Goal: Feedback & Contribution: Contribute content

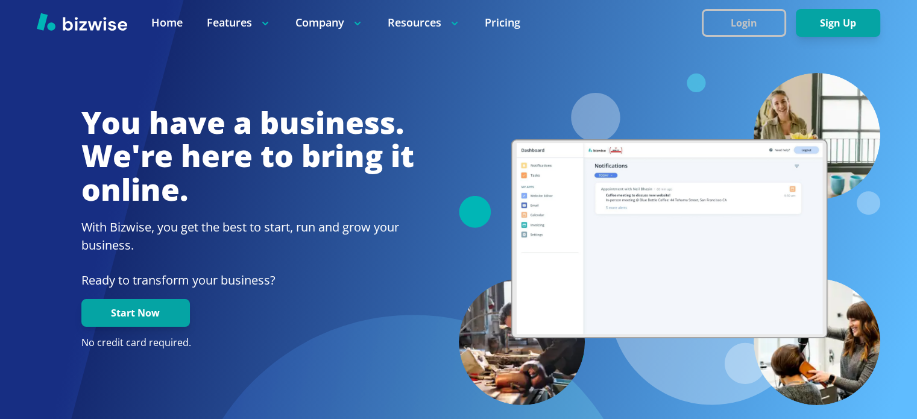
click at [742, 21] on button "Login" at bounding box center [744, 23] width 84 height 28
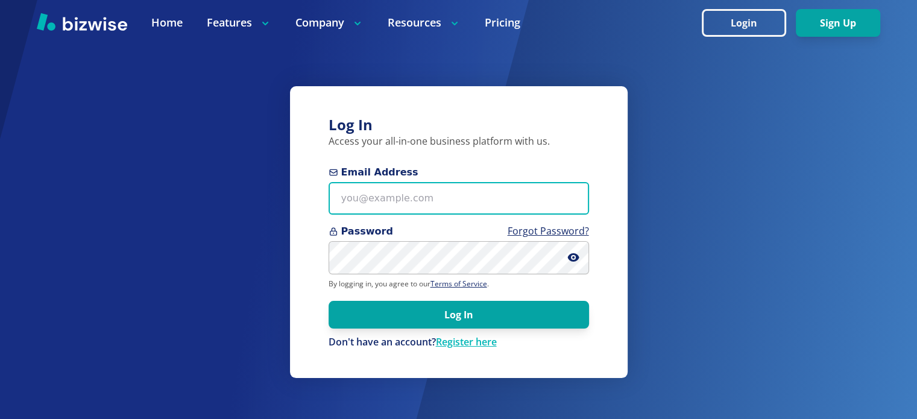
click at [458, 196] on input "Email Address" at bounding box center [459, 198] width 260 height 33
click at [429, 202] on input "Email Address" at bounding box center [459, 198] width 260 height 33
type input "kelseyurek@gmail.com"
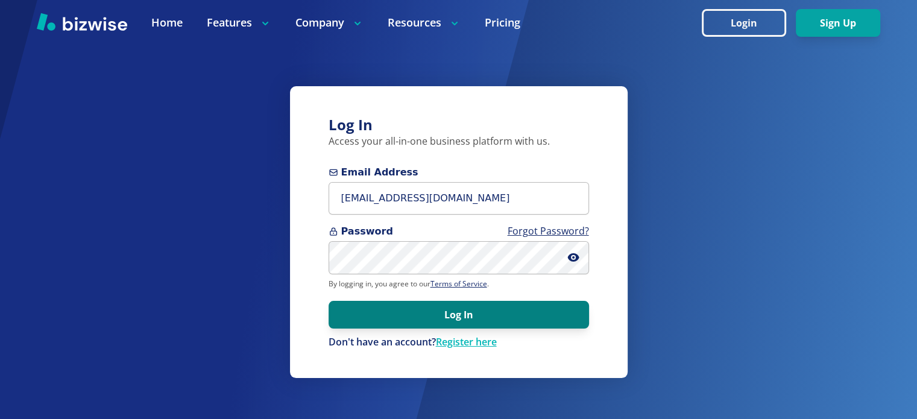
click at [440, 318] on button "Log In" at bounding box center [459, 315] width 260 height 28
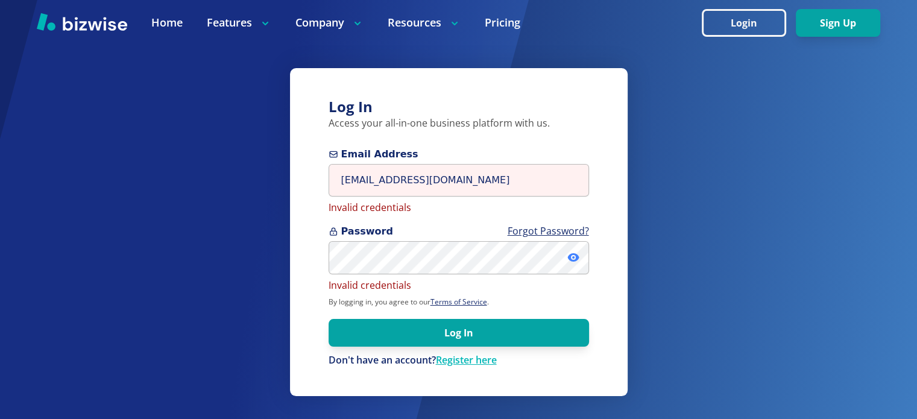
click at [570, 256] on icon at bounding box center [572, 257] width 11 height 8
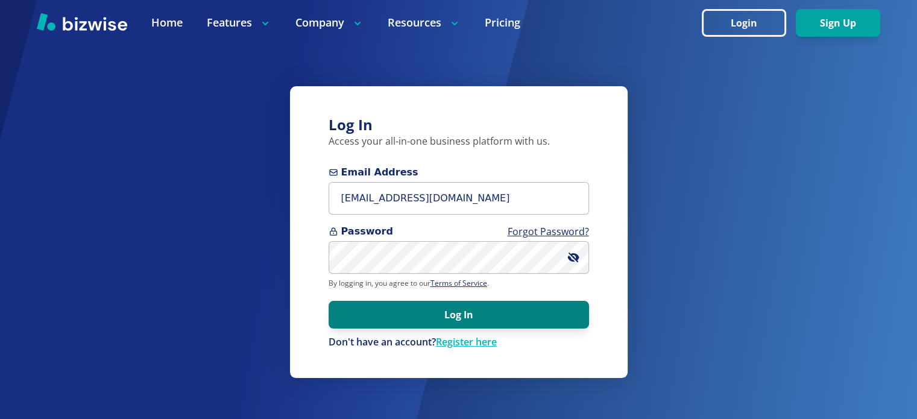
click at [554, 318] on button "Log In" at bounding box center [459, 315] width 260 height 28
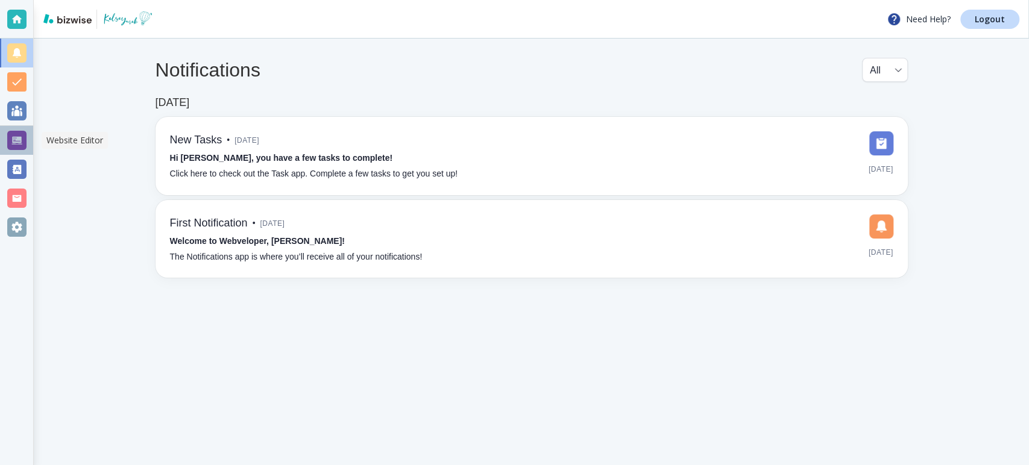
click at [18, 148] on div at bounding box center [16, 140] width 19 height 19
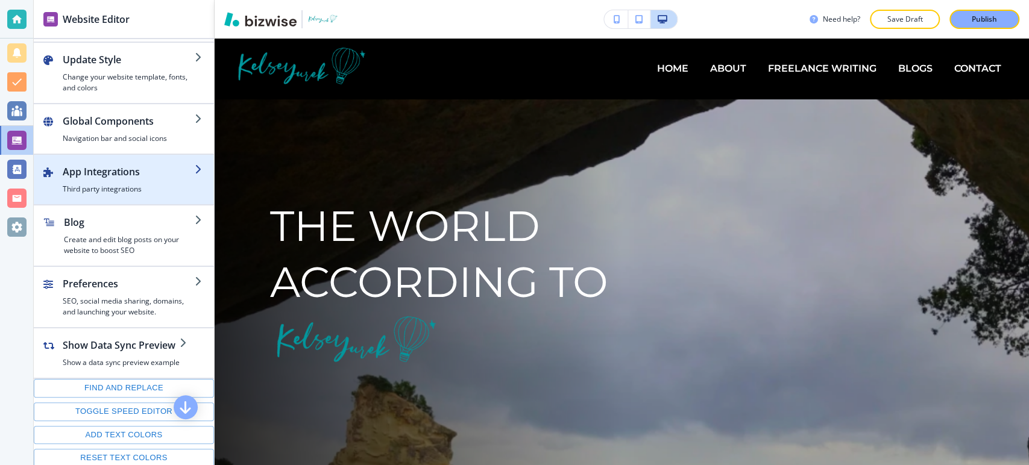
scroll to position [198, 0]
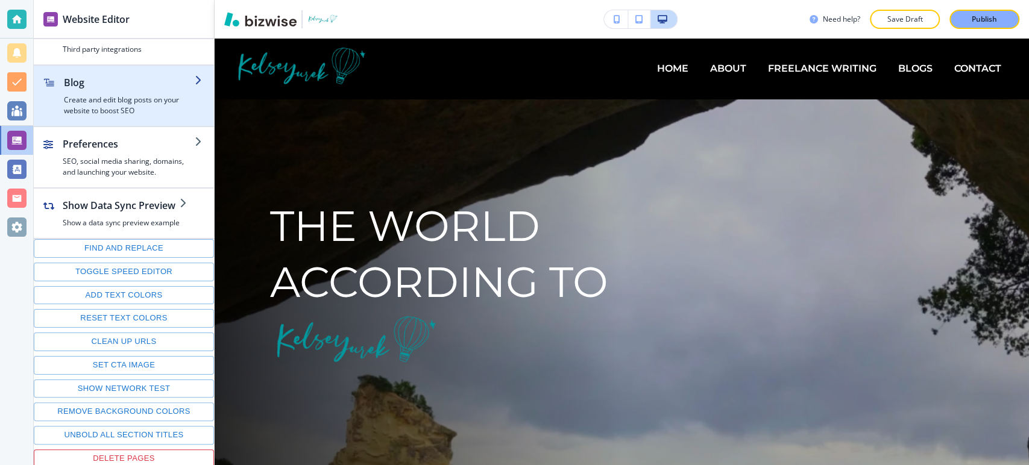
click at [119, 104] on h4 "Create and edit blog posts on your website to boost SEO" at bounding box center [129, 106] width 131 height 22
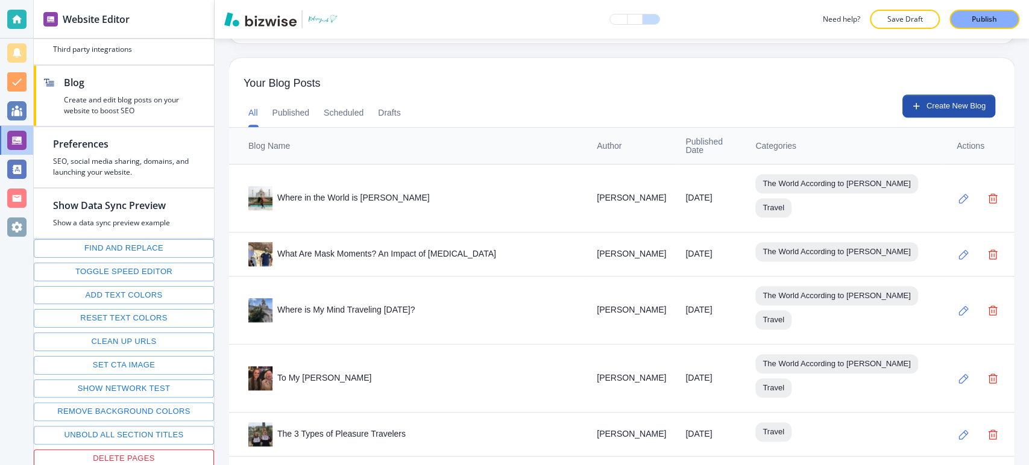
scroll to position [344, 0]
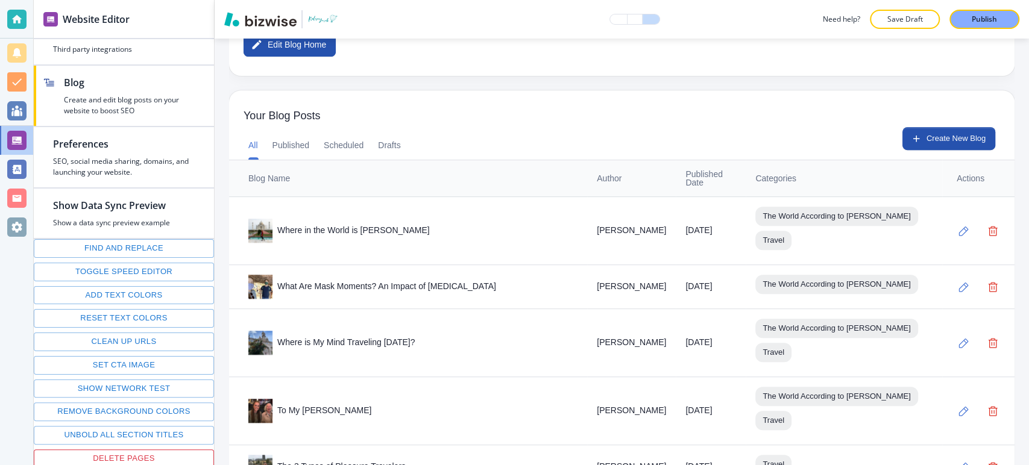
drag, startPoint x: 942, startPoint y: 134, endPoint x: 353, endPoint y: 4, distance: 604.1
click at [942, 134] on button "Create New Blog" at bounding box center [949, 138] width 93 height 23
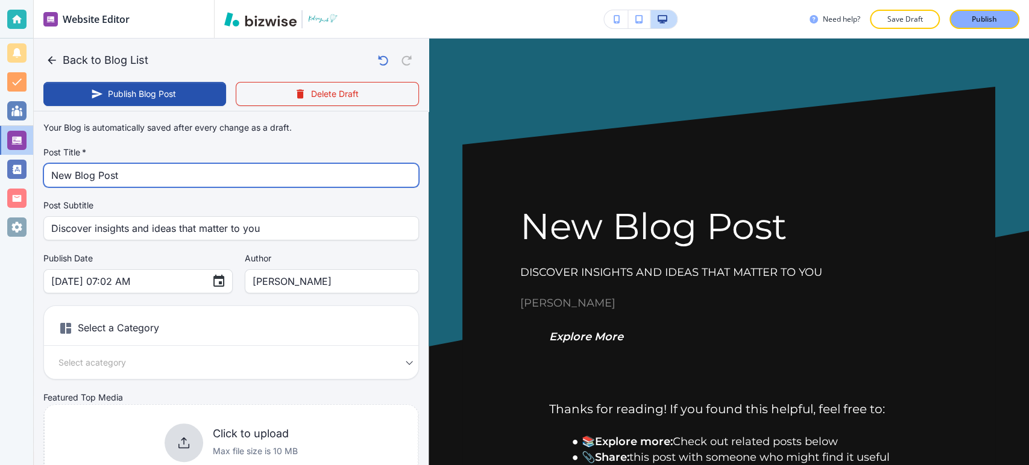
click at [213, 177] on input "New Blog Post" at bounding box center [231, 175] width 360 height 23
paste input "Each Book I Read in [DATE]"
type input "Each Book I Read in [DATE]"
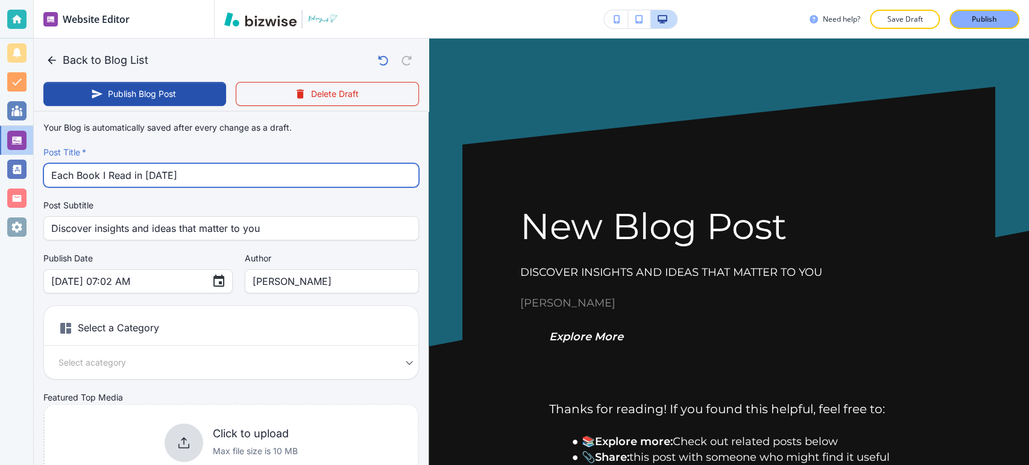
type input "Sep 27, 2025 07:03 AM"
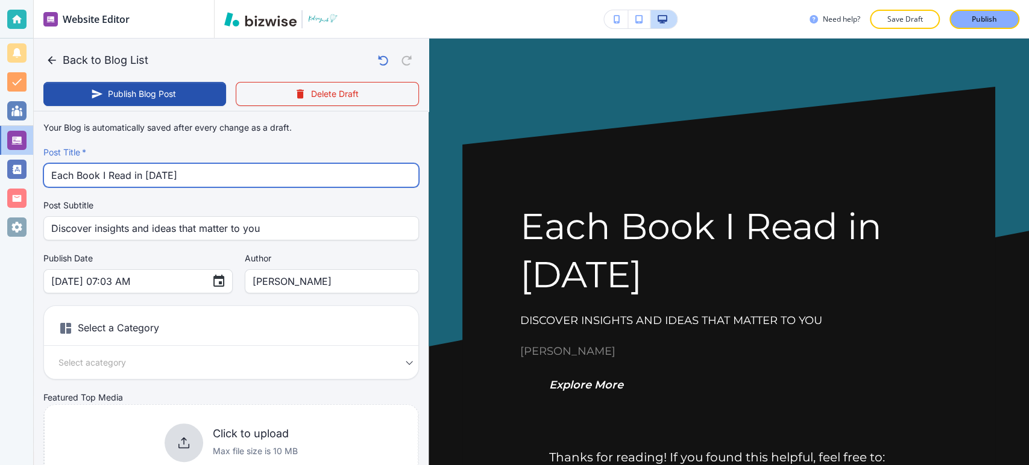
type input "Each Book I Read in [DATE]"
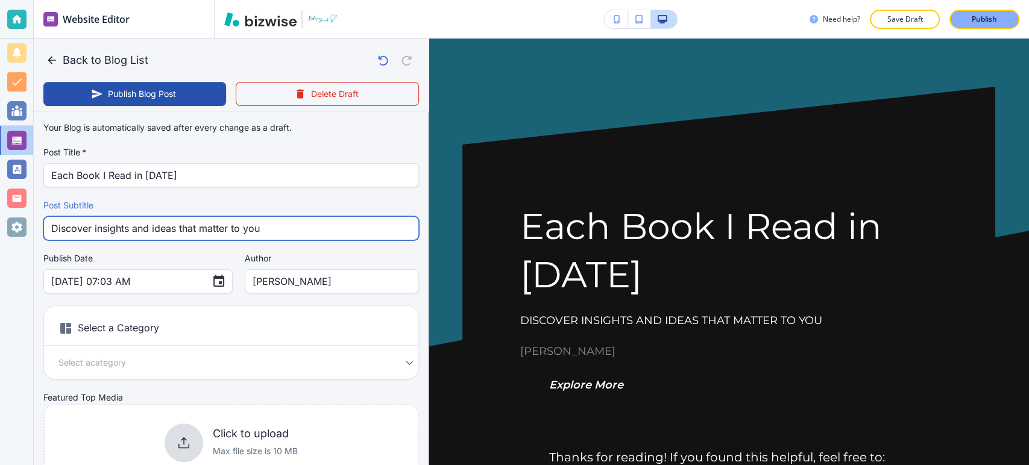
drag, startPoint x: 272, startPoint y: 236, endPoint x: 40, endPoint y: 224, distance: 231.9
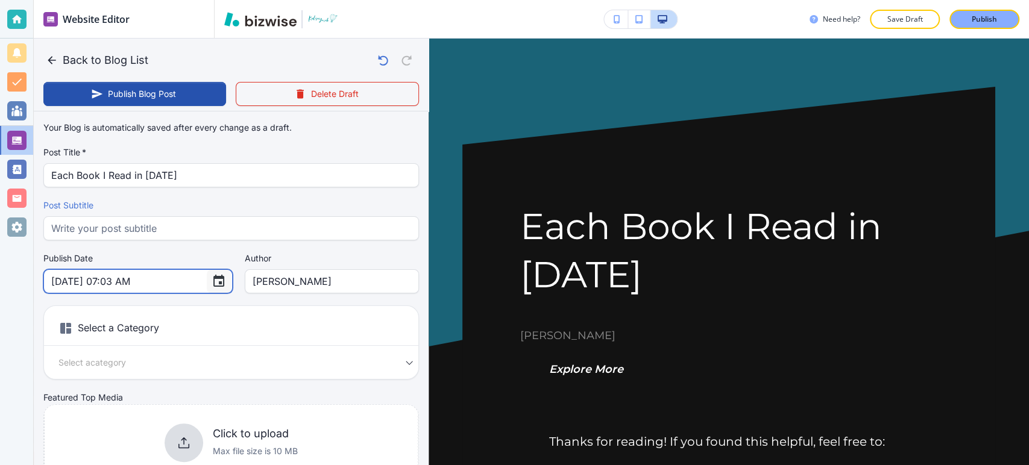
click at [213, 283] on icon "Choose date, selected date is Sep 27, 2025" at bounding box center [218, 281] width 11 height 12
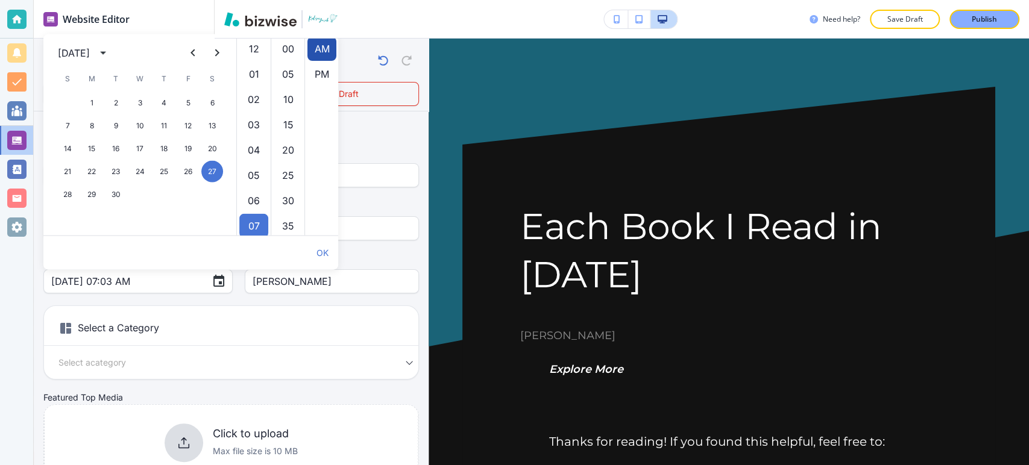
scroll to position [177, 0]
click at [110, 52] on icon "calendar view is open, switch to year view" at bounding box center [103, 53] width 14 height 14
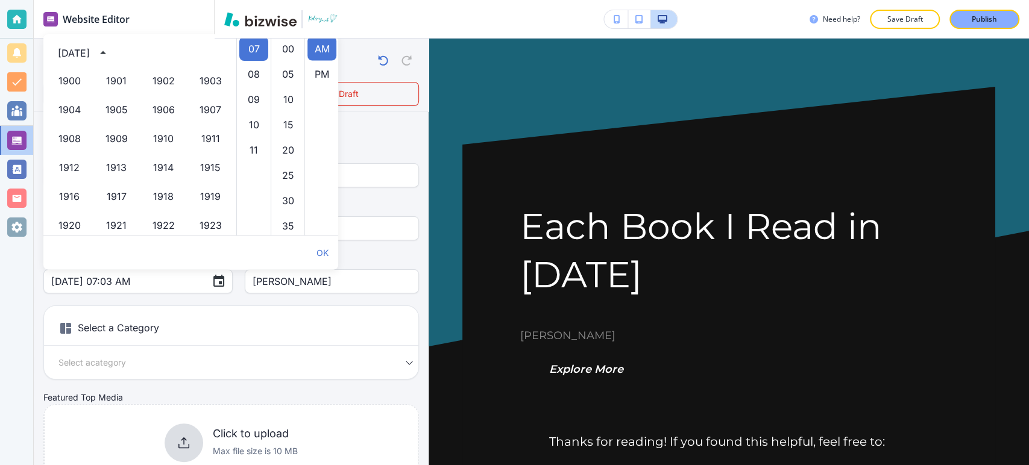
scroll to position [827, 0]
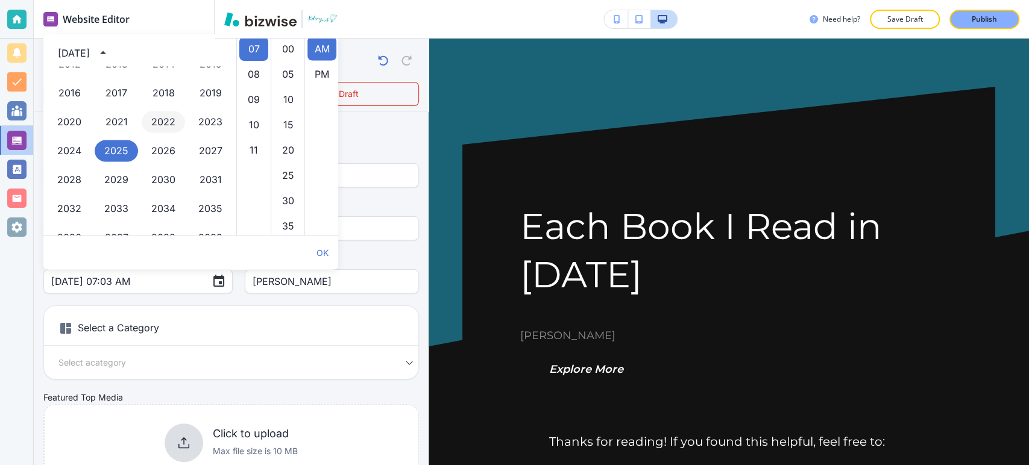
click at [162, 123] on button "2022" at bounding box center [163, 123] width 43 height 22
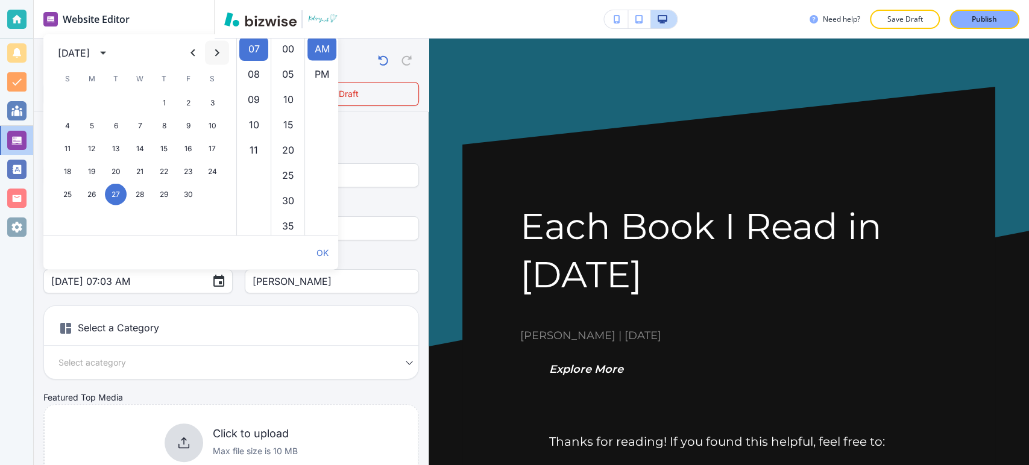
click at [222, 57] on icon "Next month" at bounding box center [217, 53] width 14 height 14
click at [192, 125] on button "9" at bounding box center [188, 126] width 22 height 22
type input "Dec 09, 2022 07:03 AM"
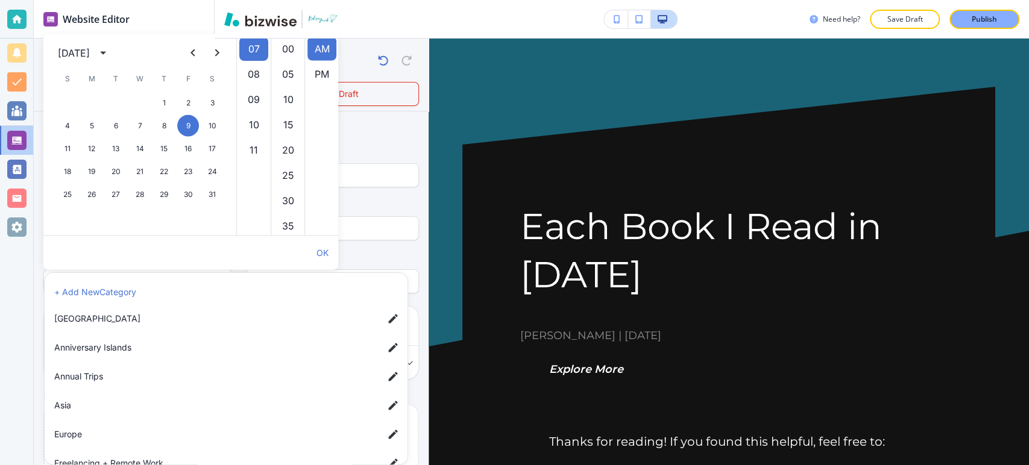
click at [188, 0] on body "Website Editor Pages Edit, add, and delete pages or manage your page order Upda…" at bounding box center [514, 0] width 1029 height 0
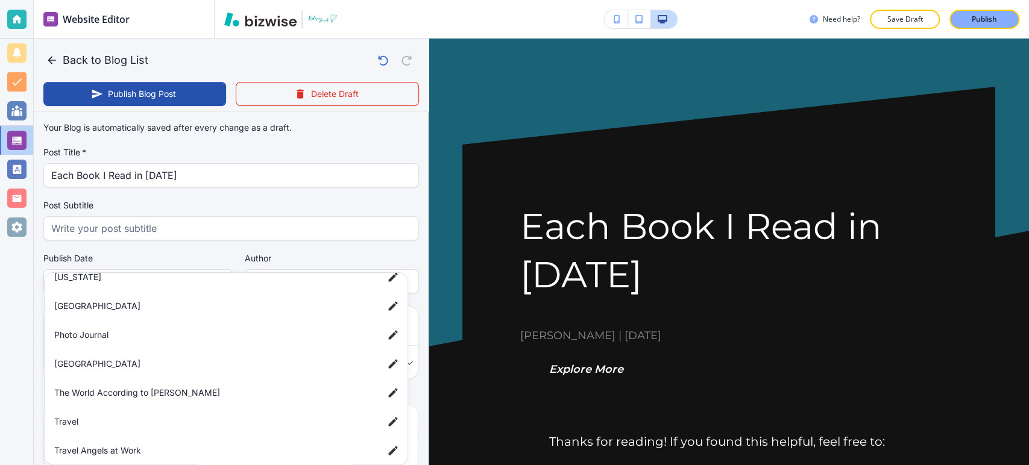
scroll to position [222, 0]
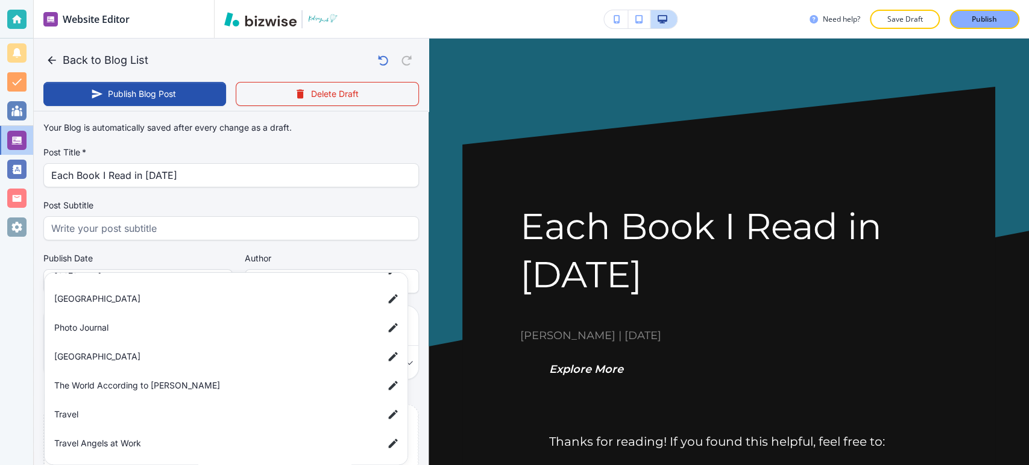
click at [178, 391] on li "The World According to [PERSON_NAME]" at bounding box center [228, 386] width 358 height 24
type input "a9e1afb911e435c122c83"
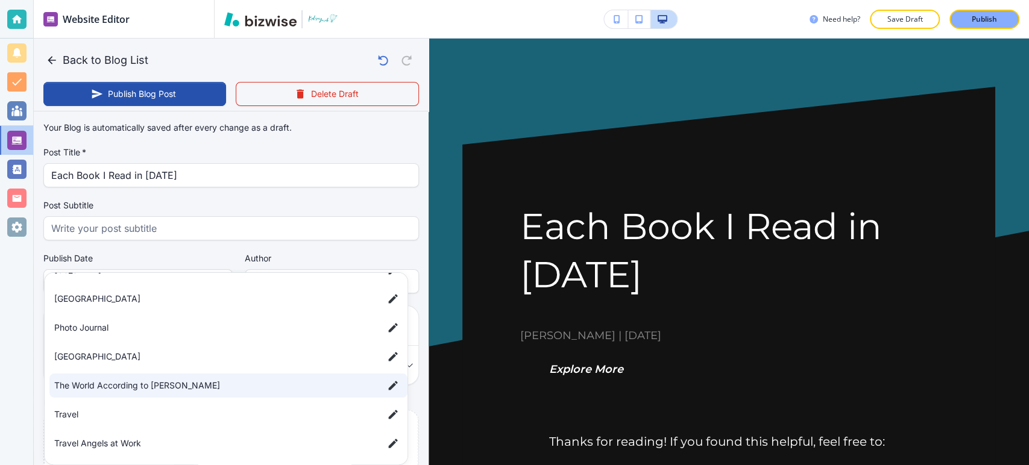
click at [21, 341] on div at bounding box center [514, 232] width 1029 height 465
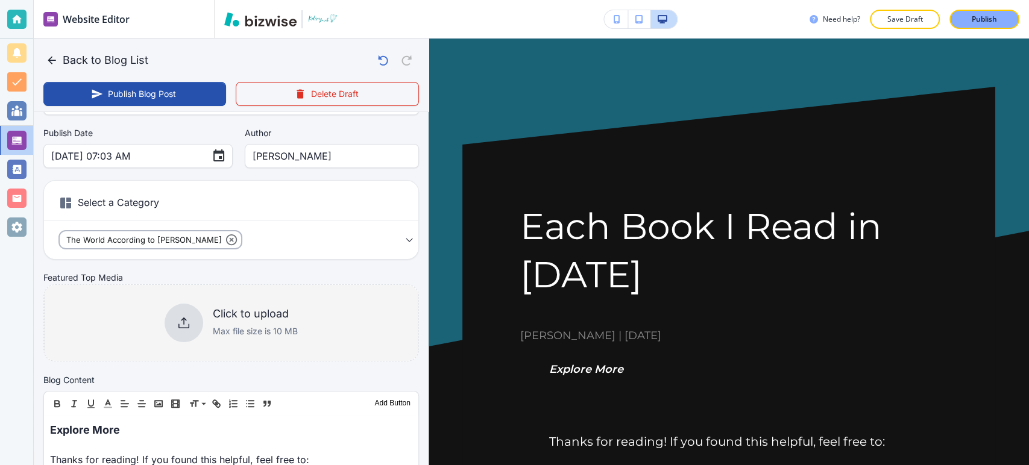
scroll to position [134, 0]
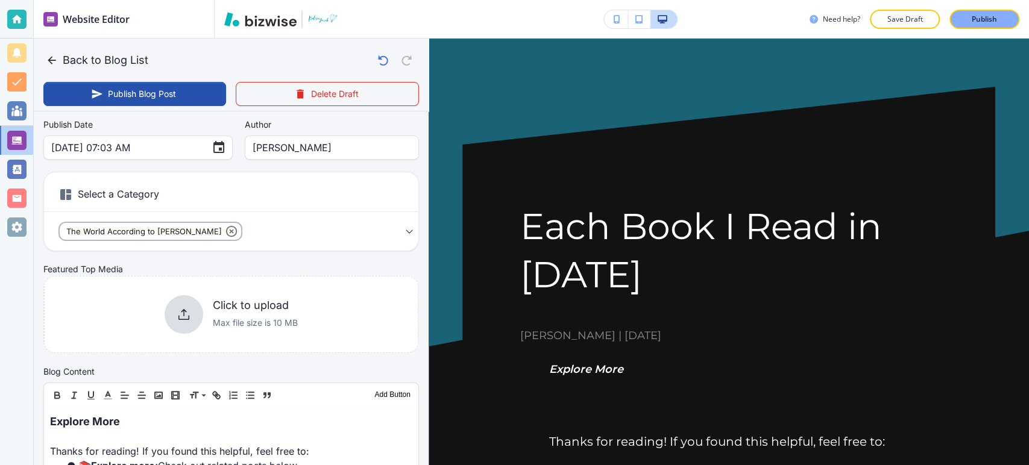
drag, startPoint x: 160, startPoint y: 329, endPoint x: 32, endPoint y: 195, distance: 184.7
click at [165, 330] on div "Click to upload Max file size is 10 MB" at bounding box center [231, 314] width 133 height 39
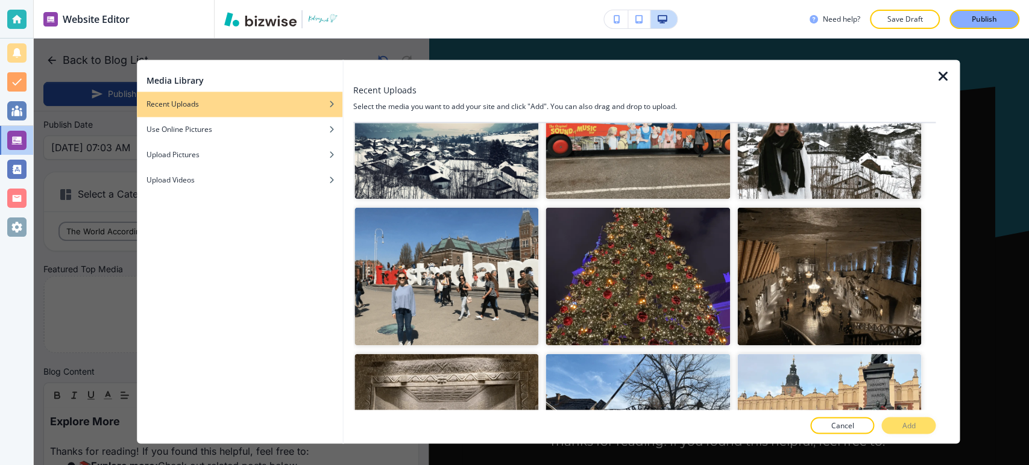
scroll to position [10145, 0]
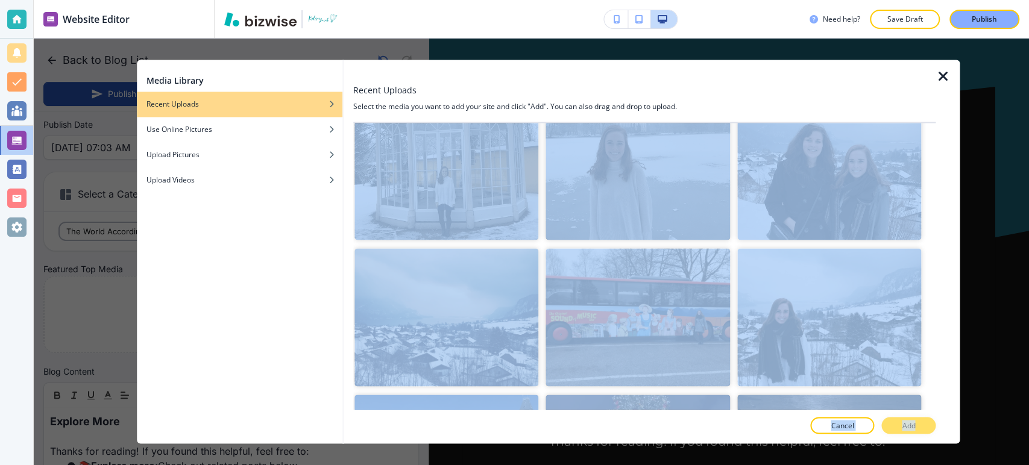
drag, startPoint x: 936, startPoint y: 203, endPoint x: 935, endPoint y: 211, distance: 7.9
click at [935, 211] on div "Recent Uploads Select the media you want to add your site and click "Add". You …" at bounding box center [652, 252] width 616 height 384
click at [922, 248] on div at bounding box center [925, 321] width 7 height 147
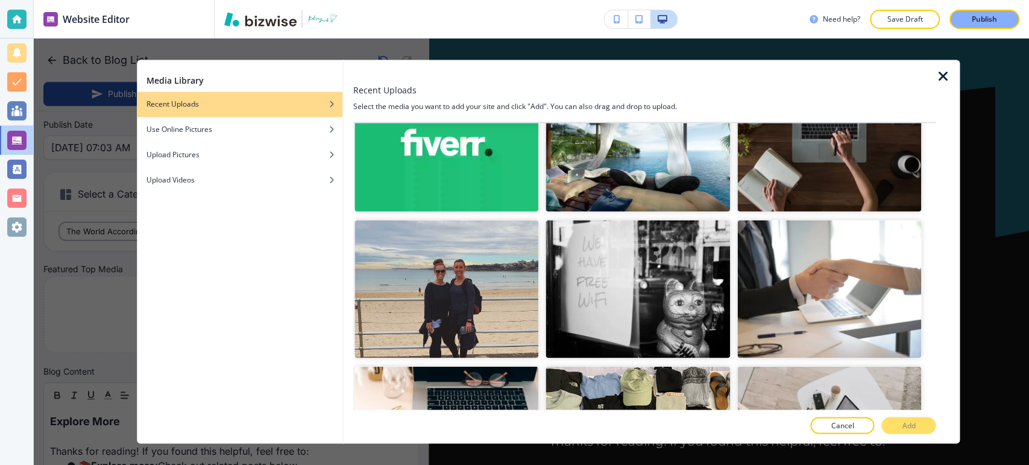
scroll to position [0, 0]
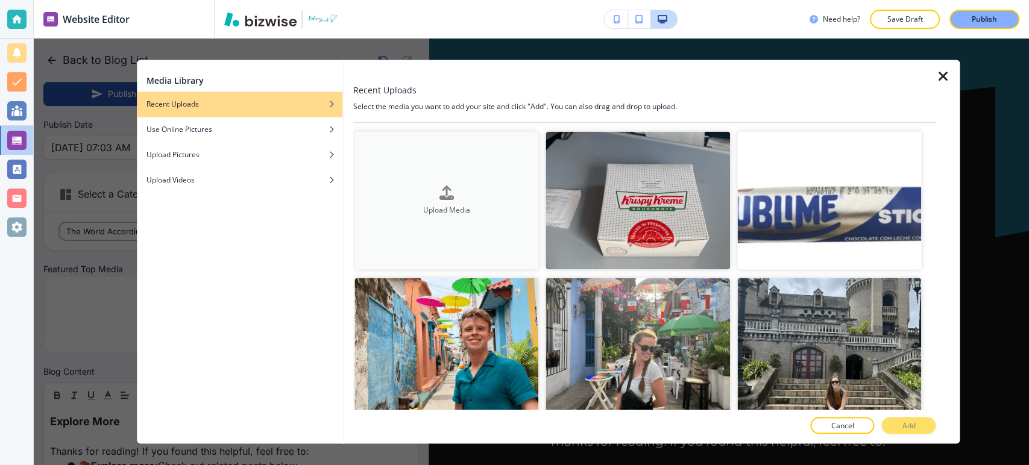
click at [478, 173] on button "Upload Media" at bounding box center [447, 200] width 185 height 138
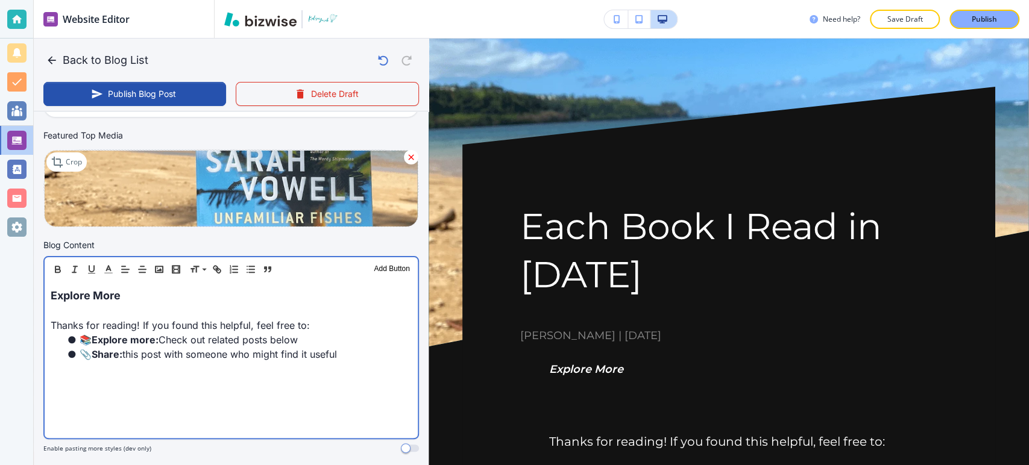
scroll to position [268, 0]
drag, startPoint x: 317, startPoint y: 343, endPoint x: 45, endPoint y: 292, distance: 276.1
click at [45, 292] on div "Explore More Thanks for reading! If you found this helpful, feel free to: 📚 Exp…" at bounding box center [231, 359] width 373 height 157
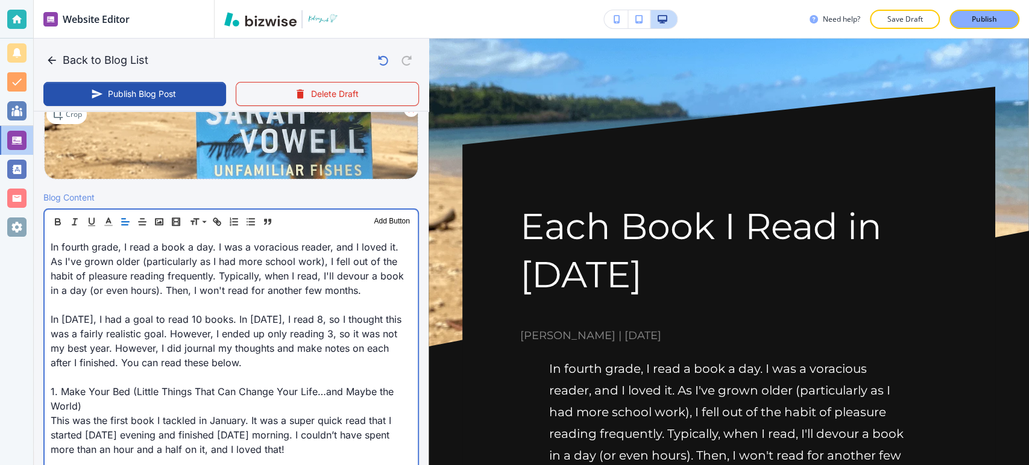
scroll to position [335, 0]
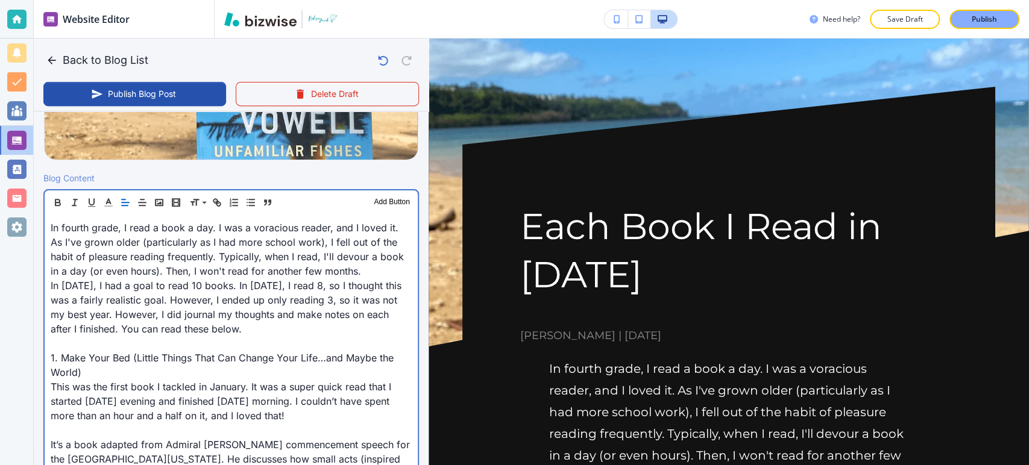
click at [51, 355] on p "1. Make Your Bed (Little Things That Can Change Your Life…and Maybe the World)" at bounding box center [231, 365] width 361 height 29
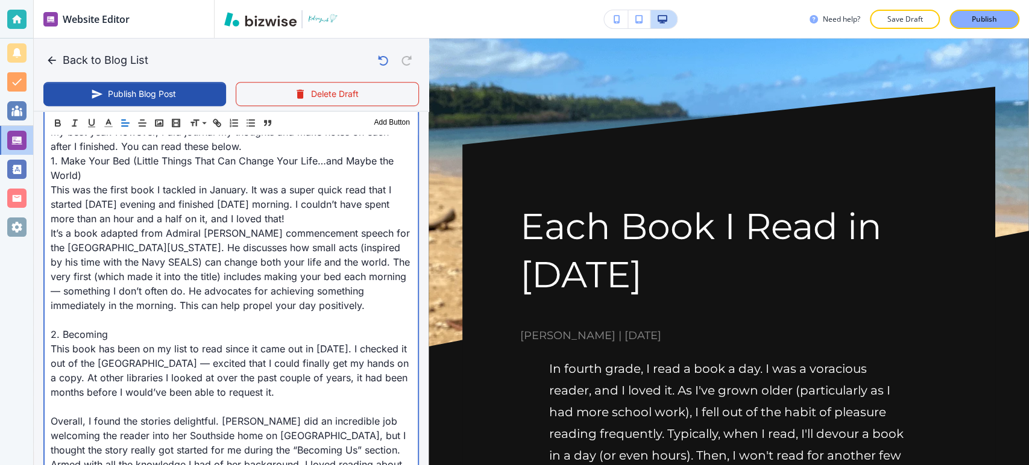
scroll to position [536, 0]
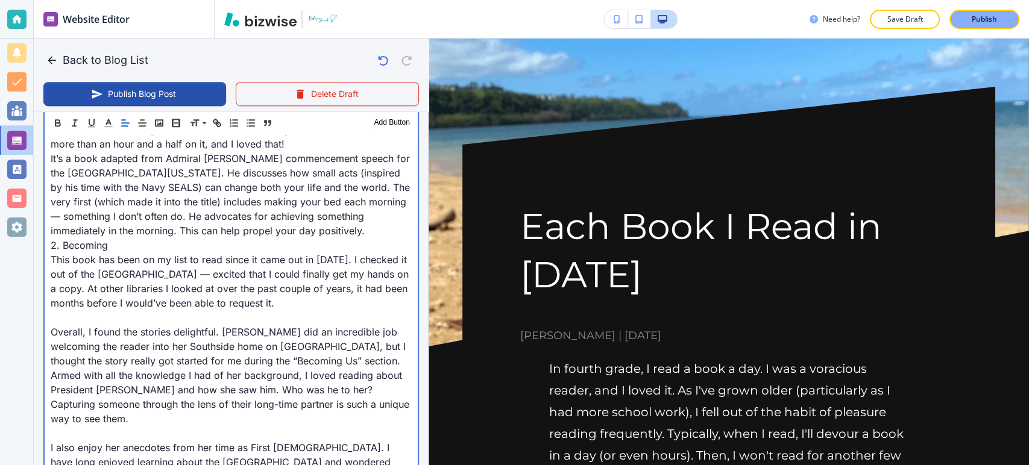
scroll to position [671, 0]
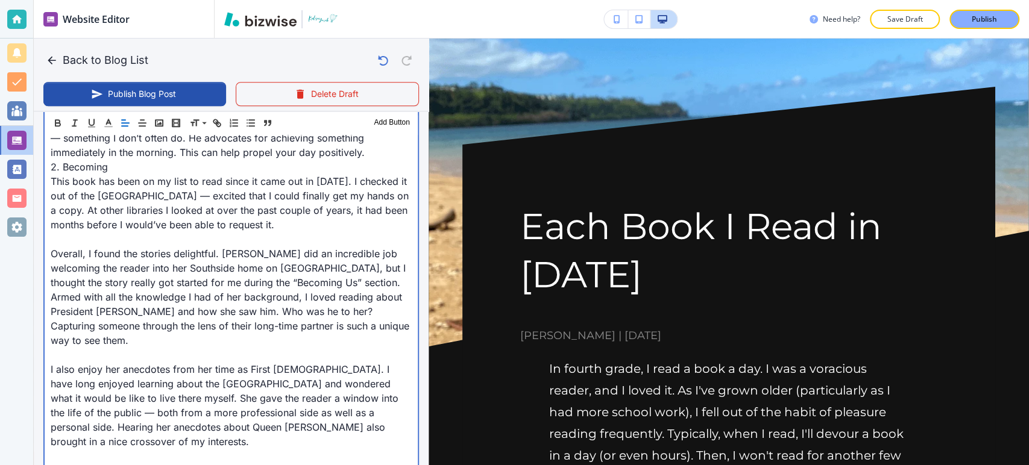
click at [51, 265] on p "Overall, I found the stories delightful. Michelle did an incredible job welcomi…" at bounding box center [231, 297] width 361 height 101
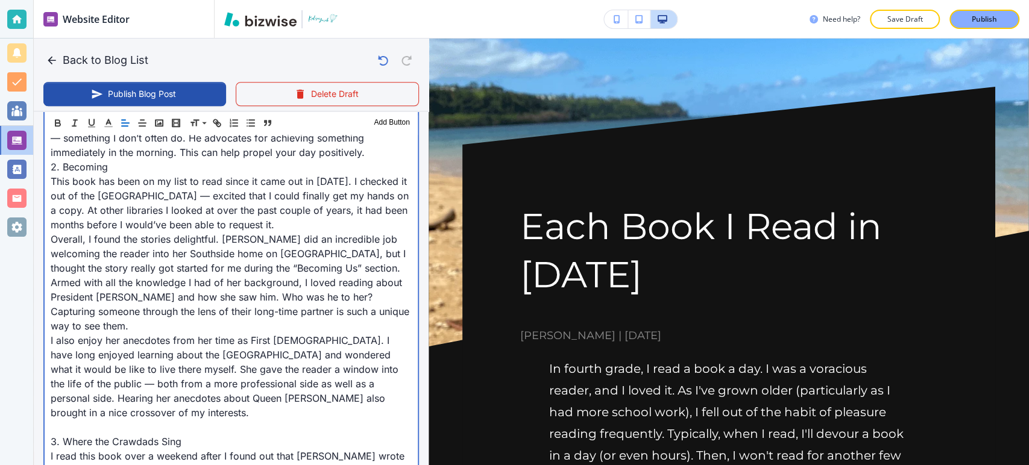
scroll to position [737, 0]
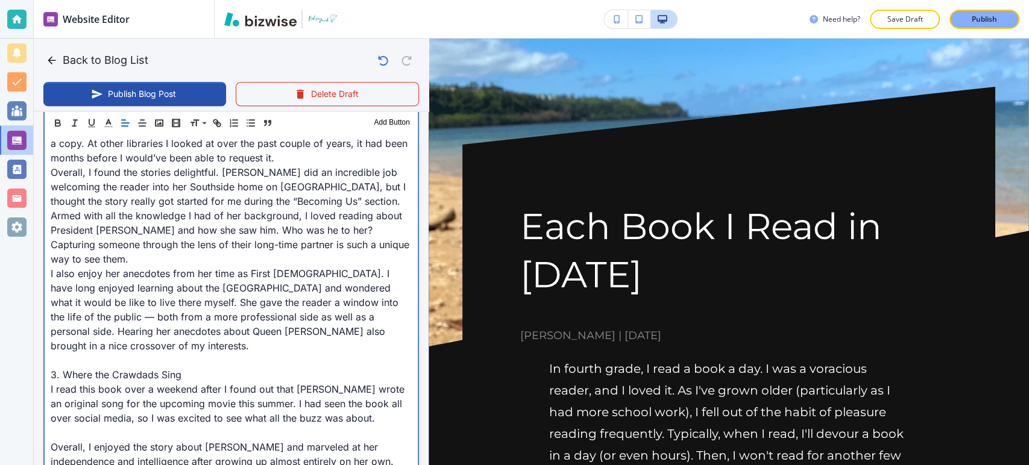
click at [48, 387] on div "In fourth grade, I read a book a day. I was a voracious reader, and I loved it.…" at bounding box center [231, 426] width 373 height 1228
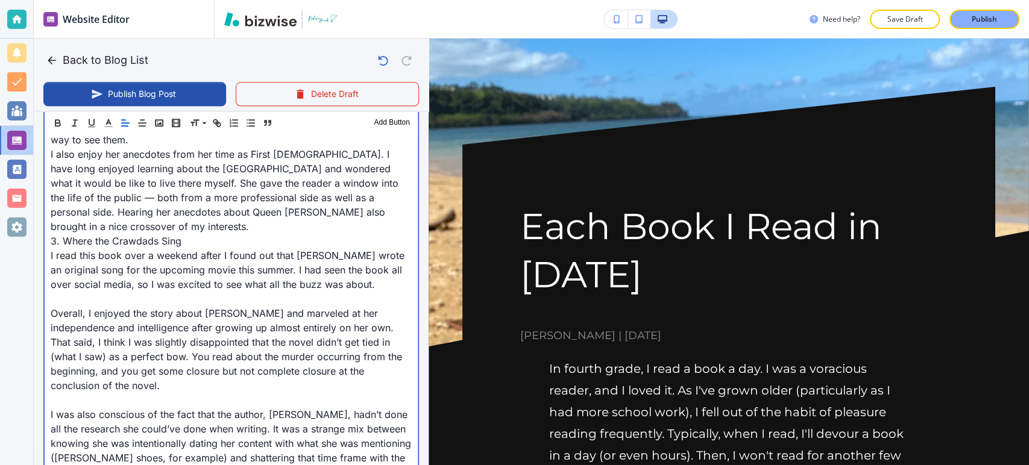
scroll to position [871, 0]
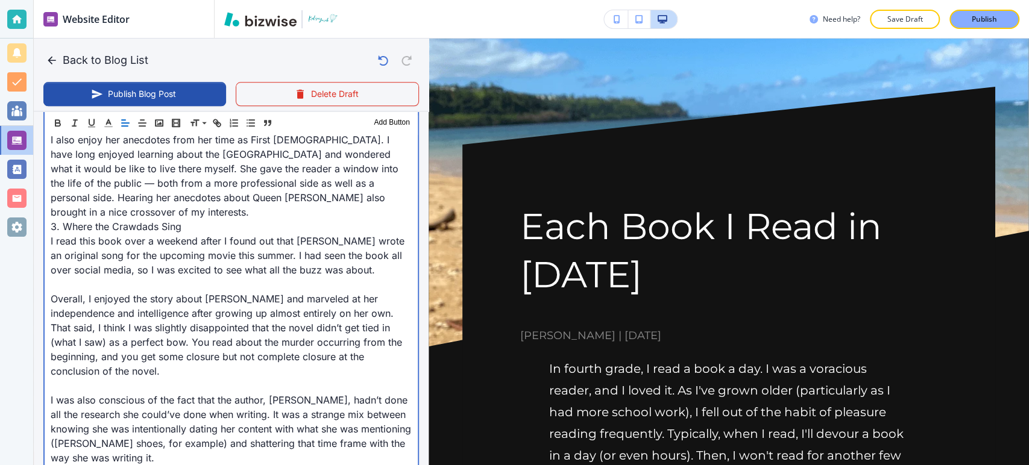
click at [45, 306] on div "In fourth grade, I read a book a day. I was a voracious reader, and I loved it.…" at bounding box center [231, 284] width 373 height 1213
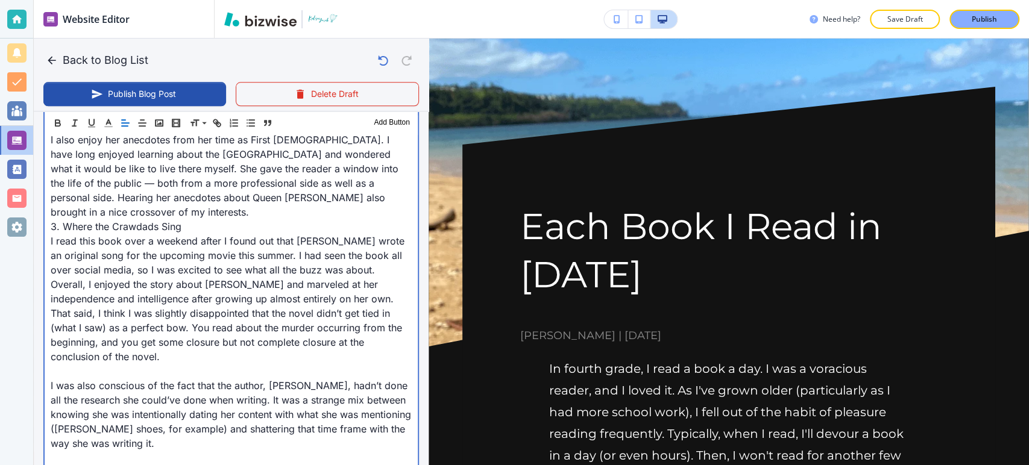
click at [48, 400] on div "In fourth grade, I read a book a day. I was a voracious reader, and I loved it.…" at bounding box center [231, 277] width 373 height 1199
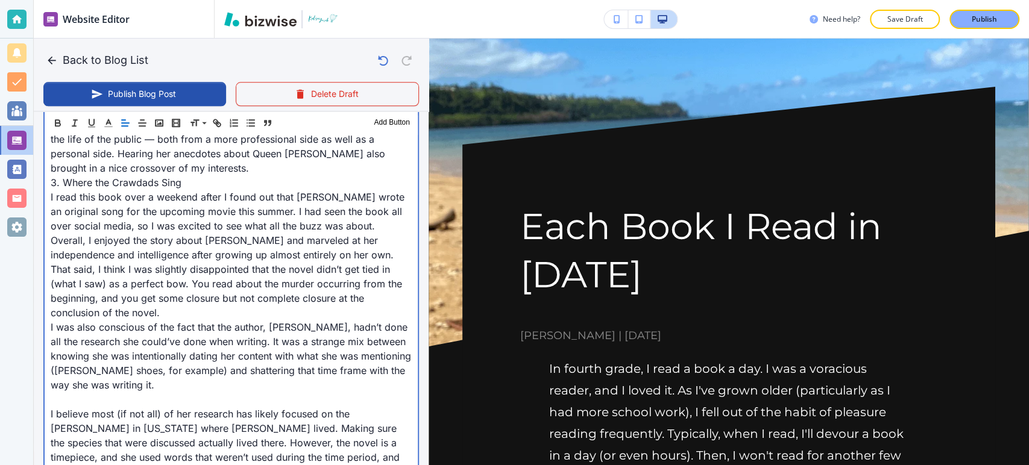
scroll to position [938, 0]
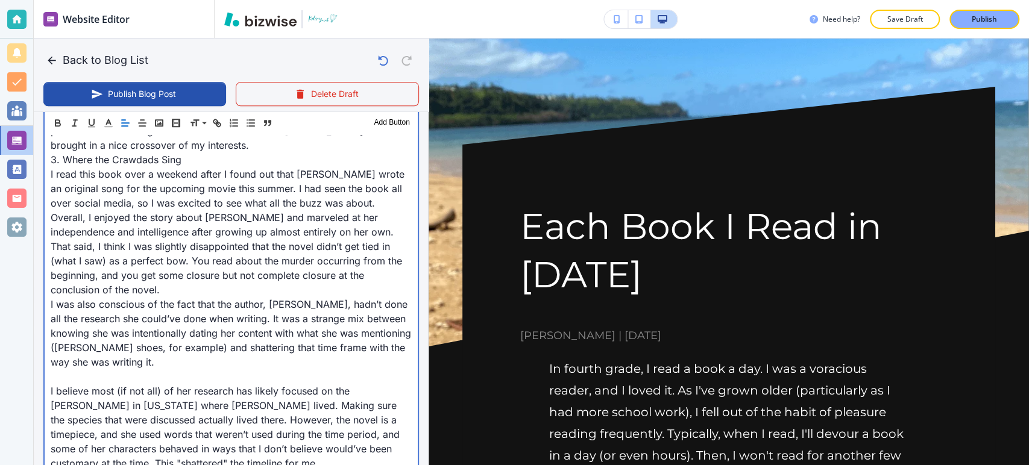
click at [45, 403] on div "In fourth grade, I read a book a day. I was a voracious reader, and I loved it.…" at bounding box center [231, 203] width 373 height 1184
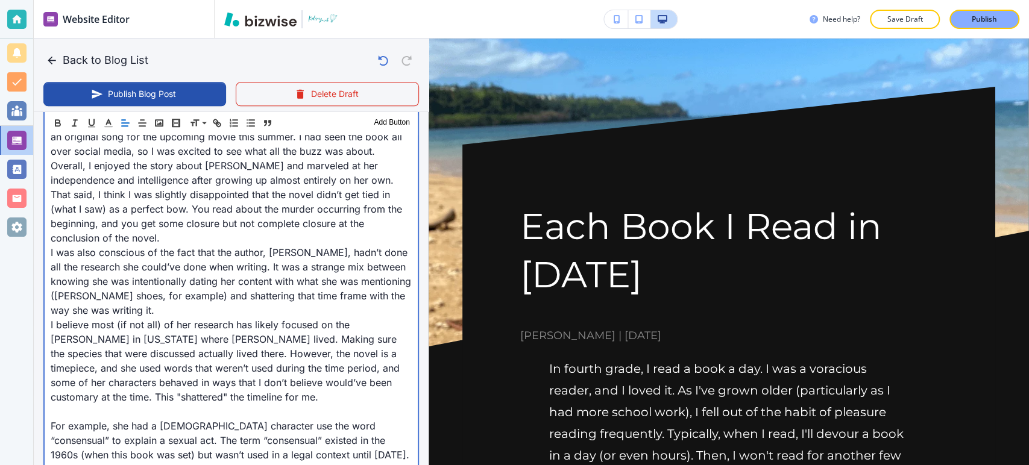
scroll to position [1072, 0]
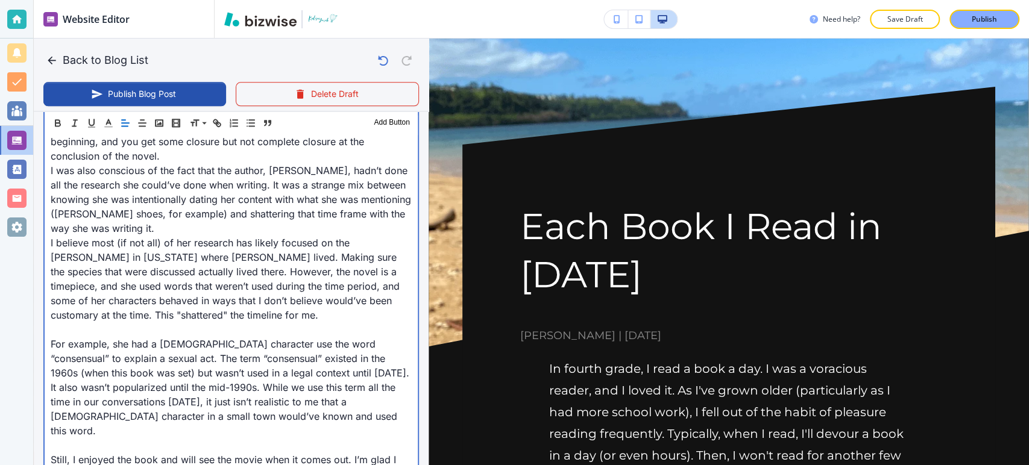
click at [48, 358] on div "In fourth grade, I read a book a day. I was a voracious reader, and I loved it.…" at bounding box center [231, 62] width 373 height 1170
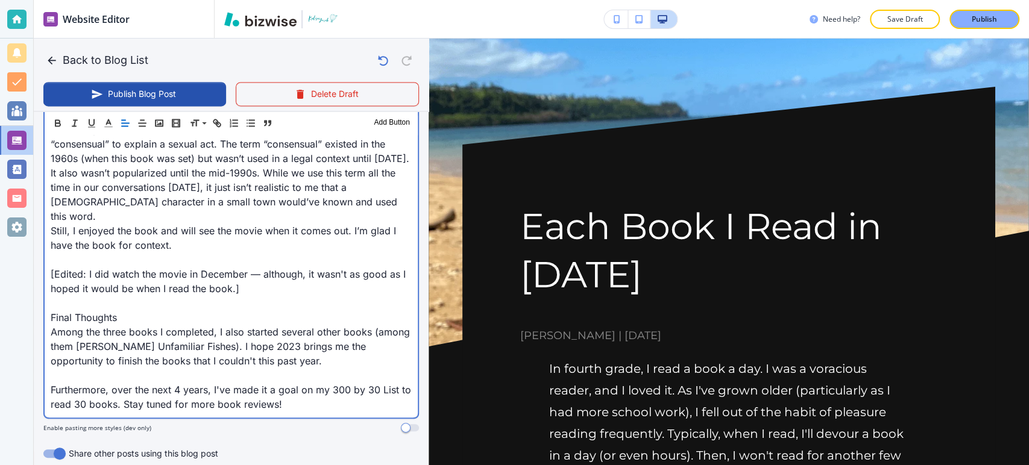
scroll to position [1273, 0]
click at [52, 267] on p "[Edited: I did watch the movie in December — although, it wasn't as good as I h…" at bounding box center [231, 280] width 361 height 29
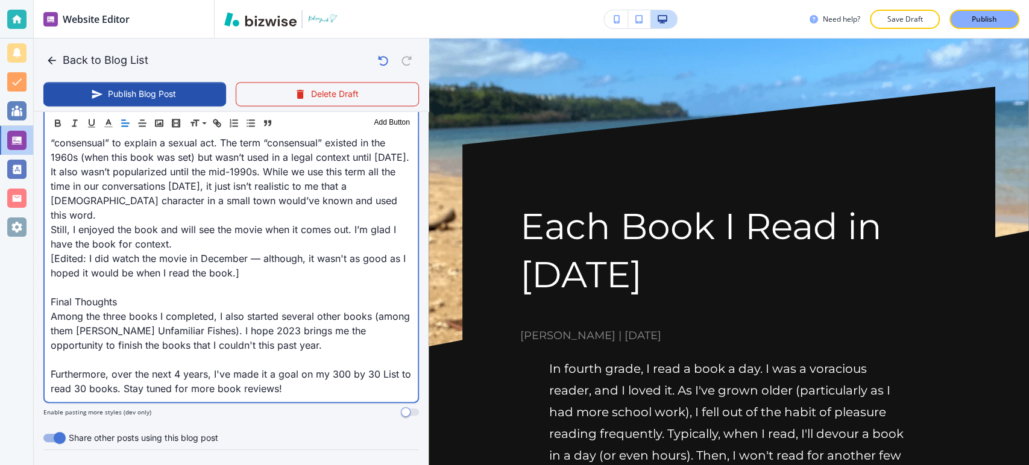
click at [51, 301] on p "Final Thoughts" at bounding box center [231, 302] width 361 height 14
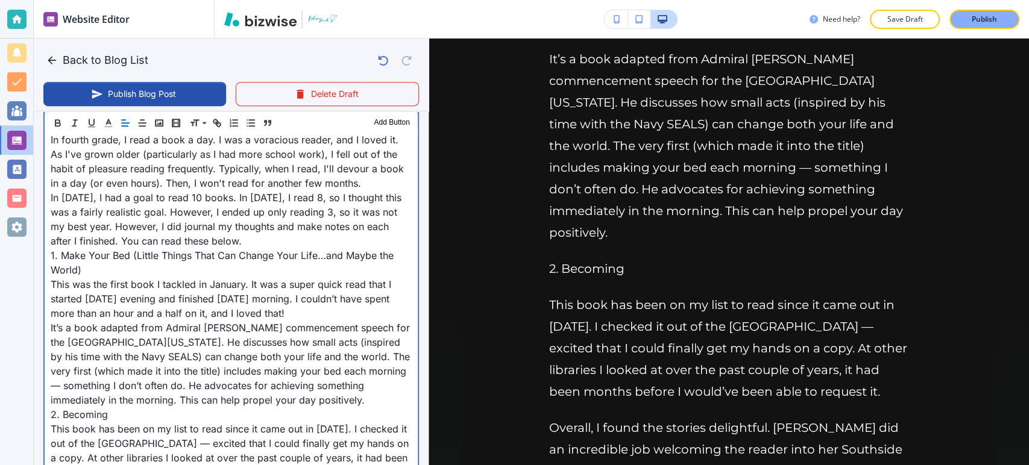
scroll to position [402, 0]
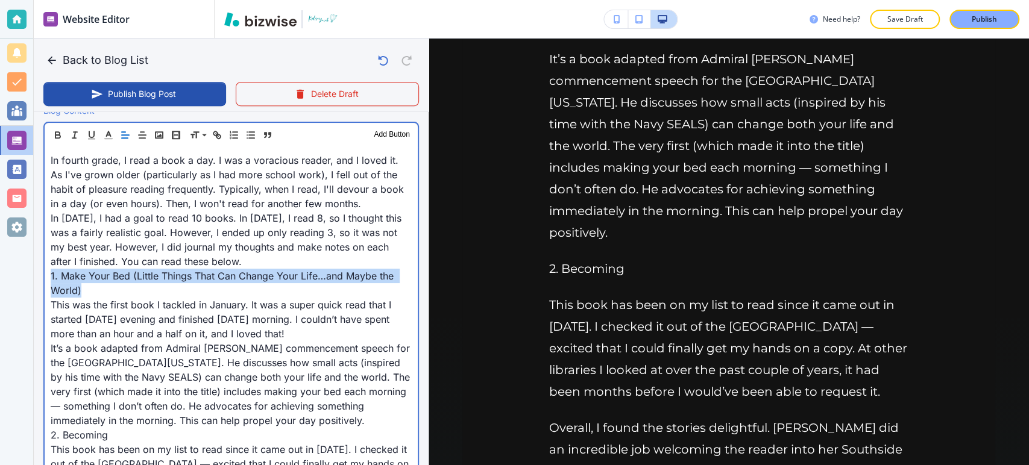
drag, startPoint x: 86, startPoint y: 291, endPoint x: 56, endPoint y: 272, distance: 35.8
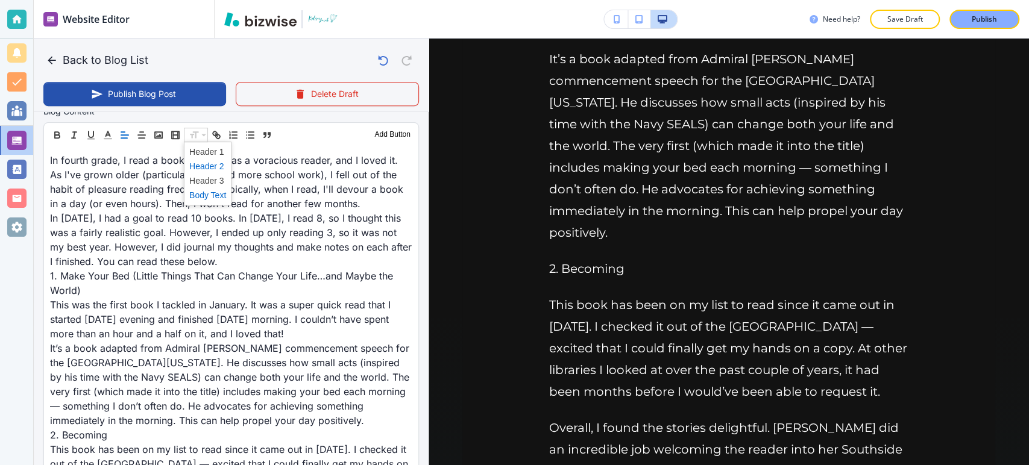
click at [210, 164] on span at bounding box center [207, 166] width 37 height 14
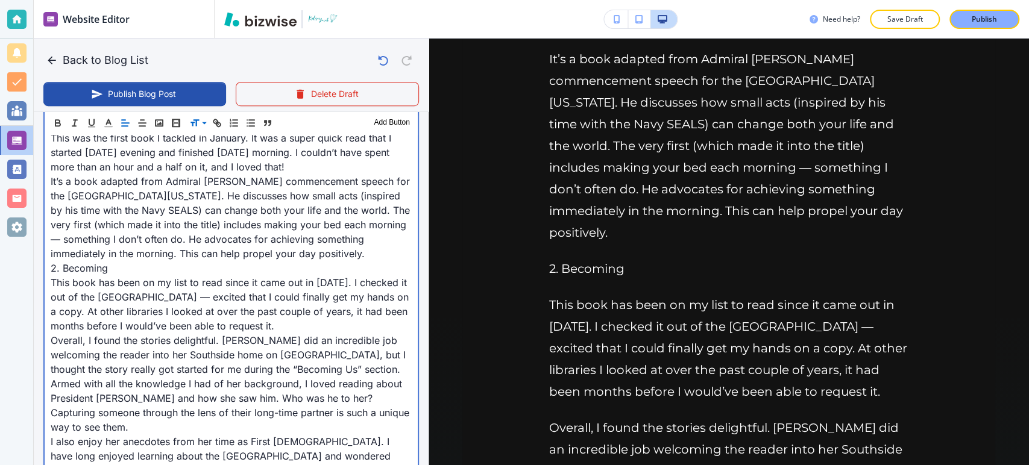
scroll to position [603, 0]
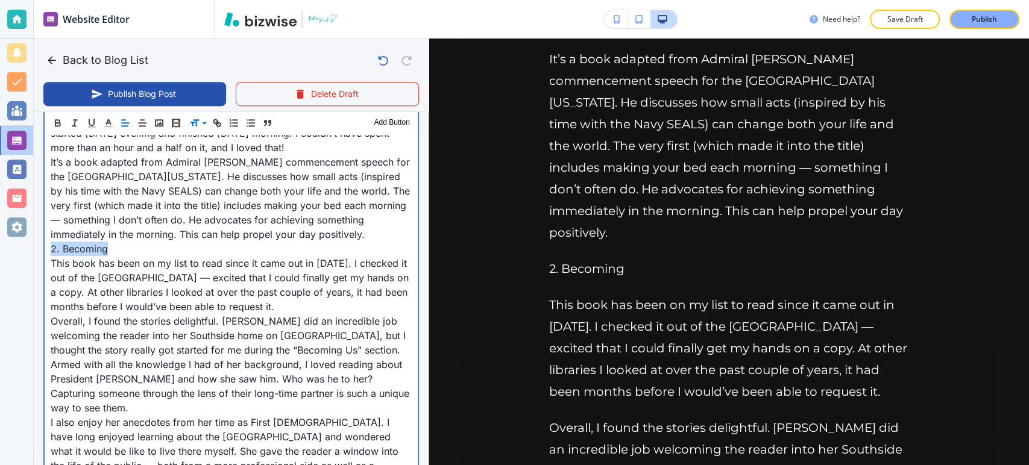
drag, startPoint x: 127, startPoint y: 259, endPoint x: 145, endPoint y: 211, distance: 51.5
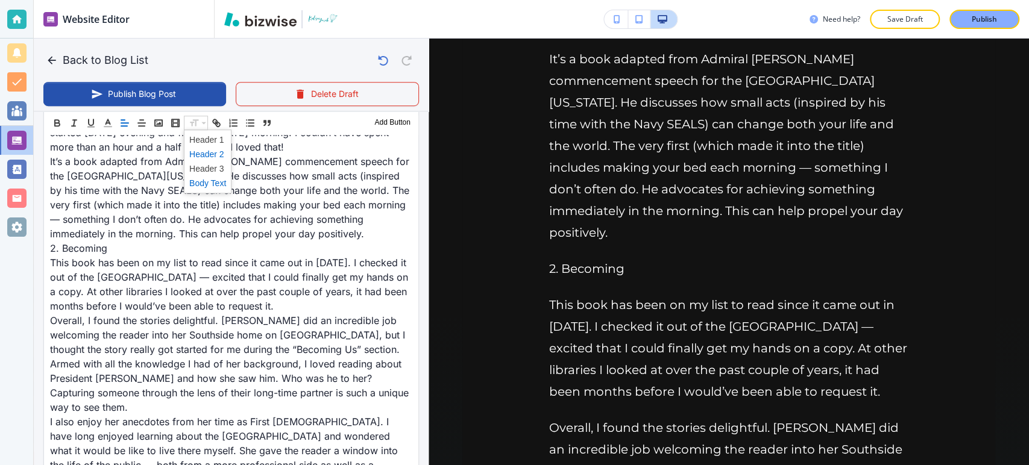
click at [206, 152] on span at bounding box center [207, 154] width 37 height 14
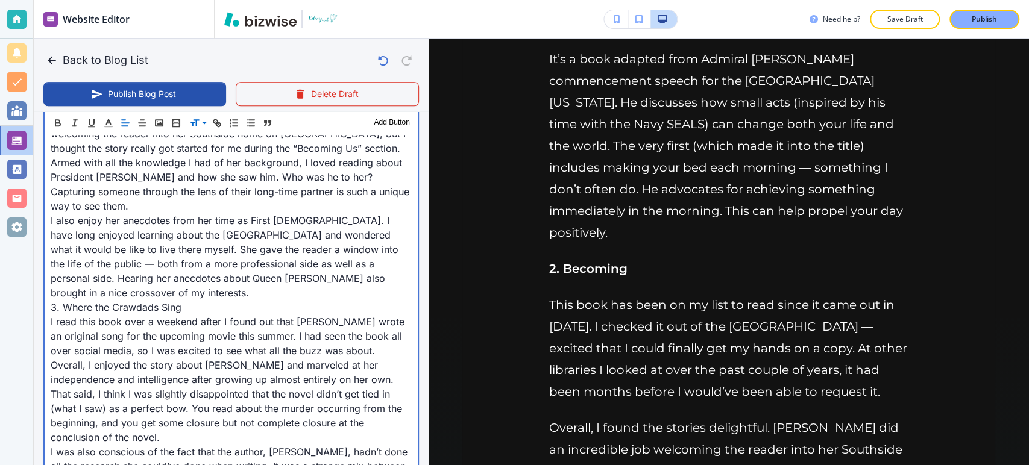
scroll to position [845, 0]
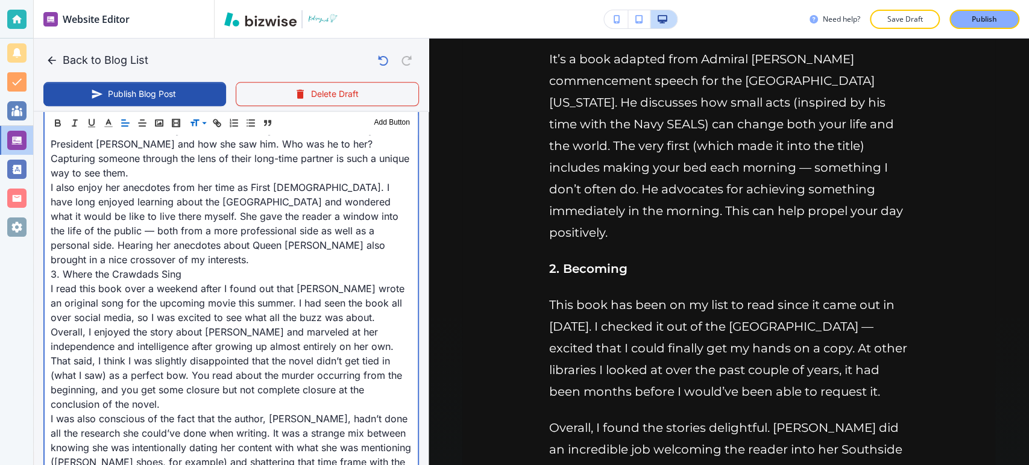
drag, startPoint x: 186, startPoint y: 282, endPoint x: 48, endPoint y: 290, distance: 138.3
click at [48, 290] on div "In fourth grade, I read a book a day. I was a voracious reader, and I loved it.…" at bounding box center [231, 263] width 373 height 1119
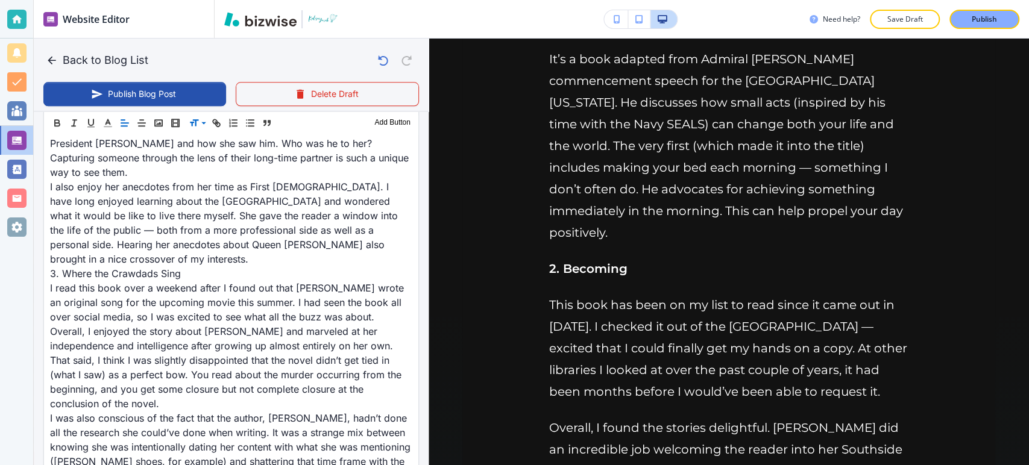
scroll to position [845, 0]
click at [207, 156] on span at bounding box center [207, 154] width 37 height 14
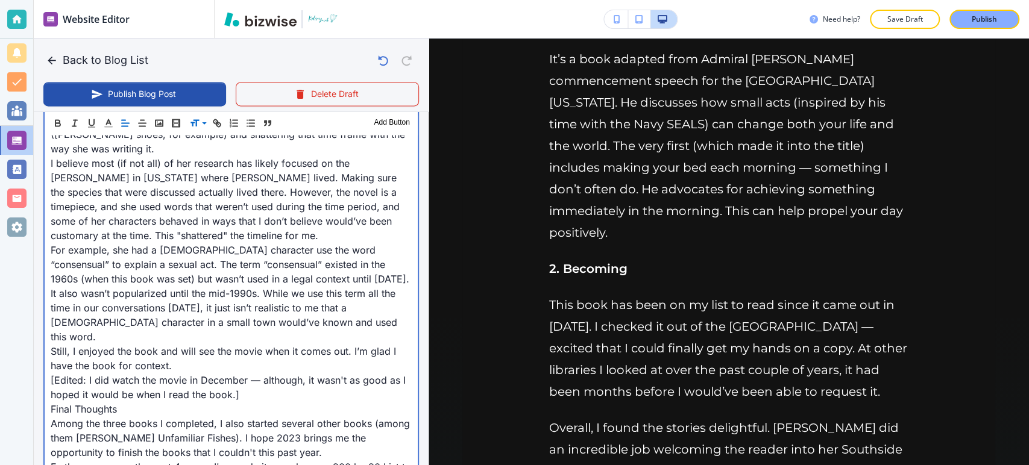
scroll to position [1314, 0]
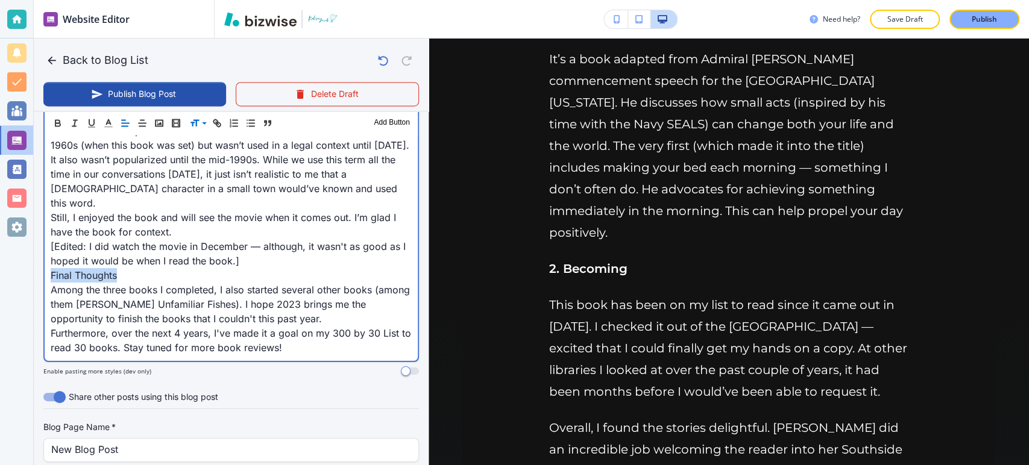
drag, startPoint x: 118, startPoint y: 270, endPoint x: 121, endPoint y: 226, distance: 44.7
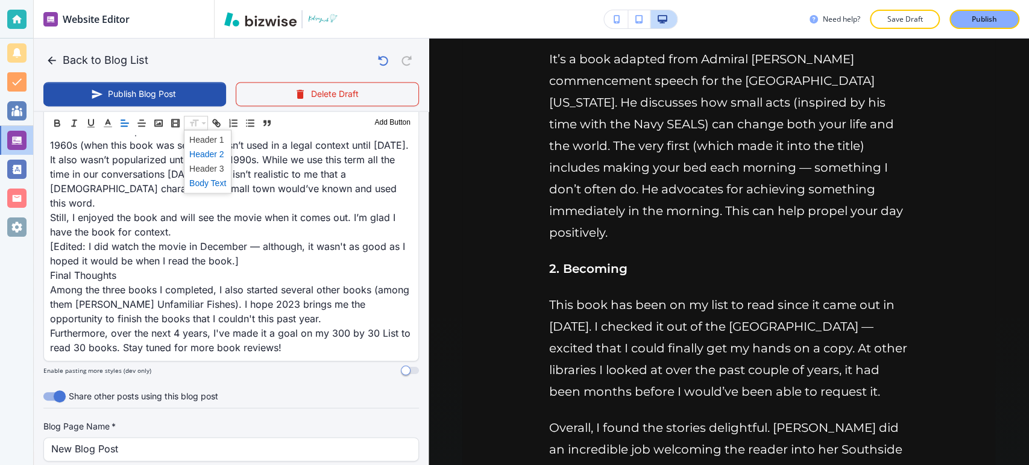
click at [206, 156] on span at bounding box center [207, 154] width 37 height 14
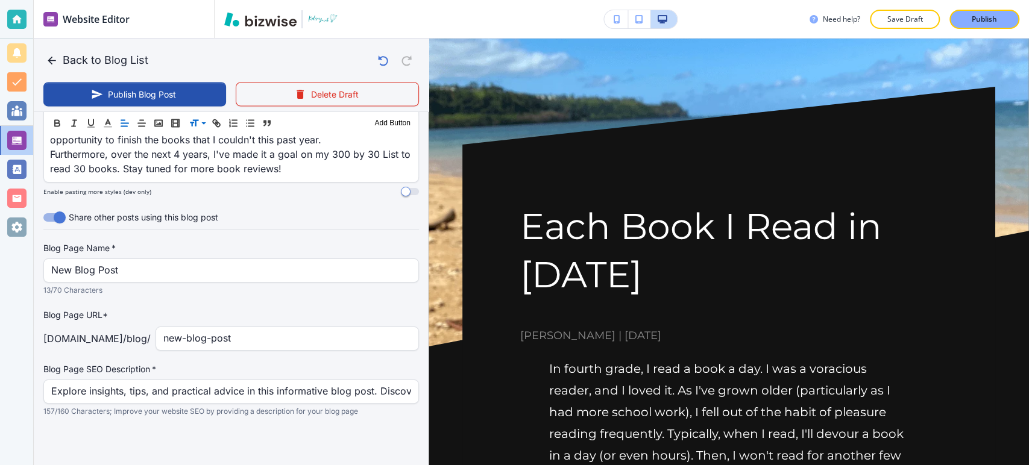
scroll to position [1500, 0]
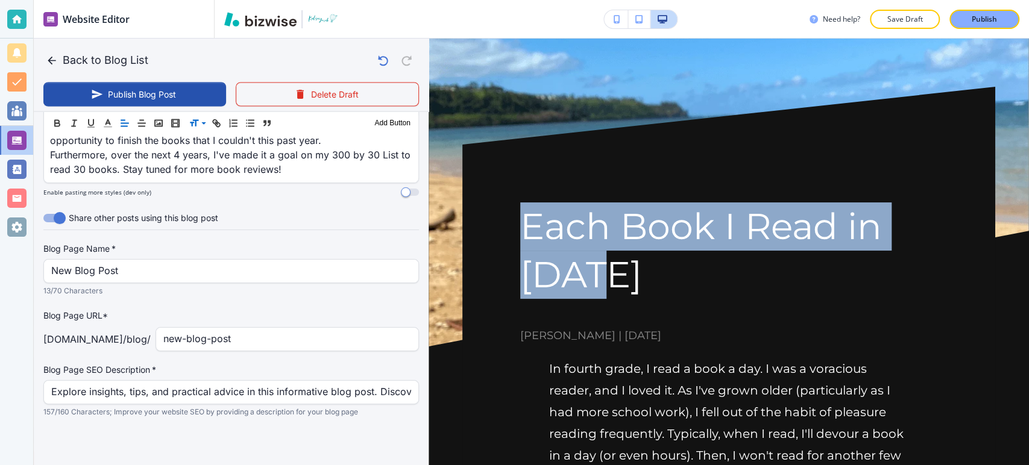
drag, startPoint x: 641, startPoint y: 280, endPoint x: 516, endPoint y: 209, distance: 143.7
copy h1 "Each Book I Read in [DATE]"
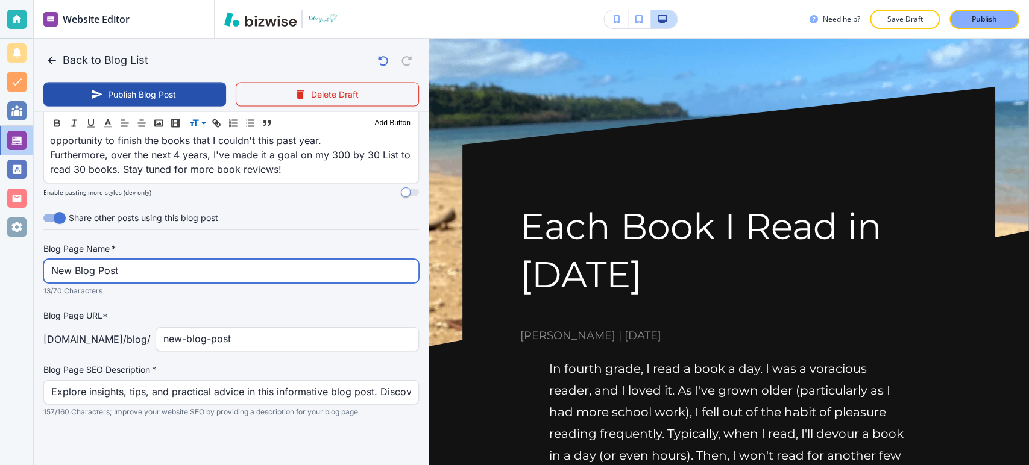
click at [202, 263] on input "New Blog Post" at bounding box center [231, 271] width 360 height 23
click at [200, 265] on input "New Blog Post" at bounding box center [231, 271] width 360 height 23
paste input "Each Book I Read in [DATE]"
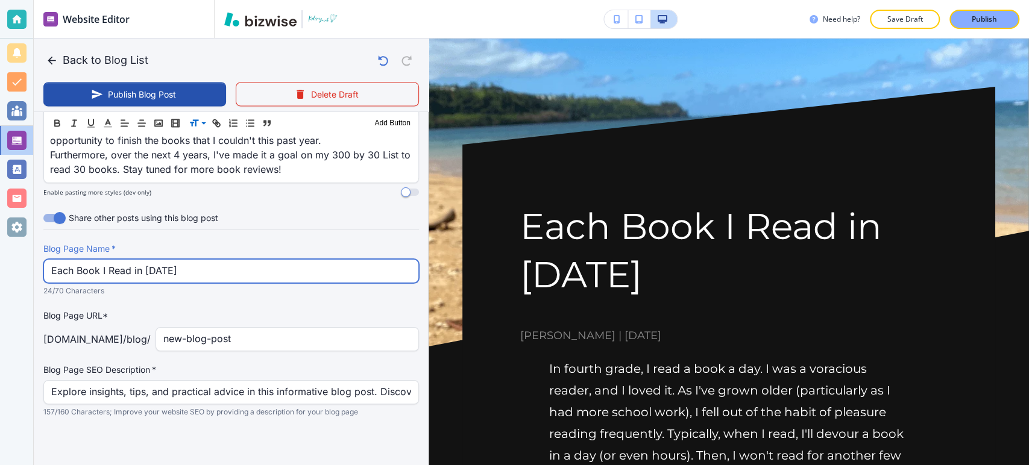
type input "Each Book I Read in [DATE]"
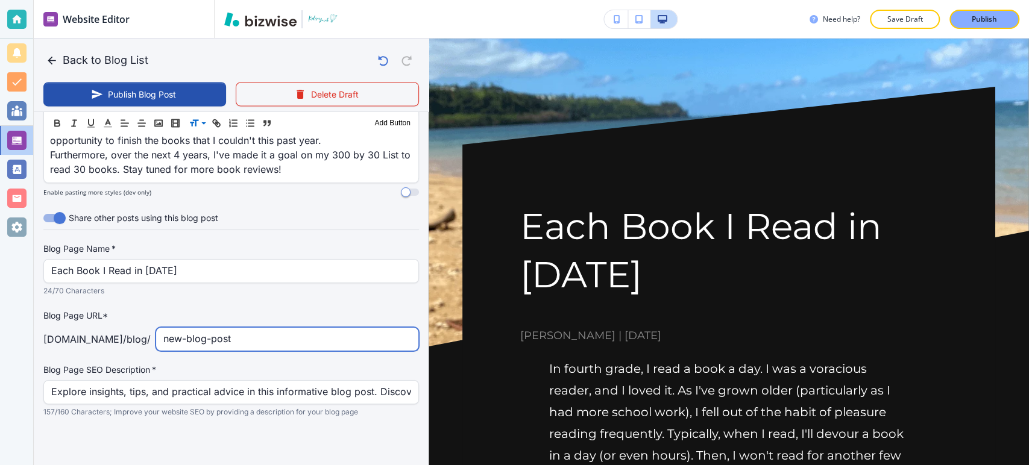
drag, startPoint x: 251, startPoint y: 333, endPoint x: 165, endPoint y: 339, distance: 86.4
click at [165, 339] on input "new-blog-post" at bounding box center [287, 339] width 248 height 23
type input "n"
type input "each-book-I-read-in-2022"
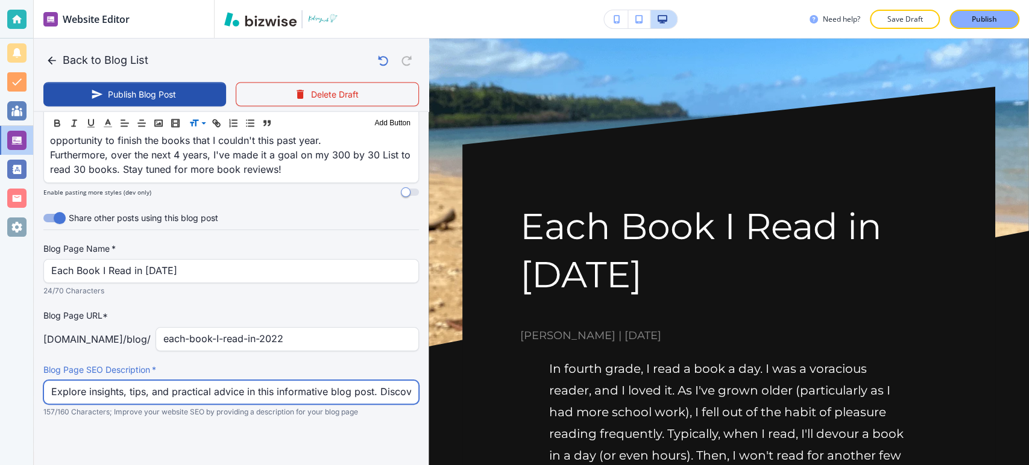
click at [285, 388] on input "Explore insights, tips, and practical advice in this informative blog post. Dis…" at bounding box center [231, 392] width 360 height 23
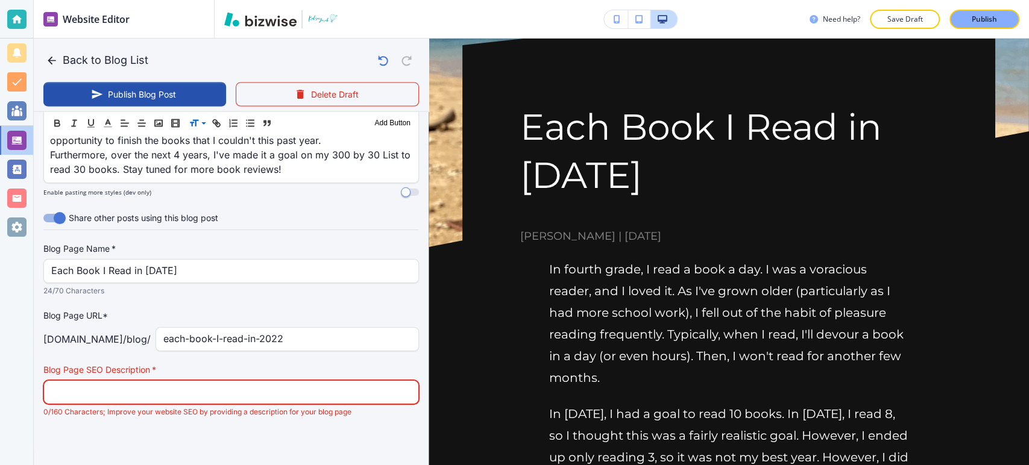
scroll to position [134, 0]
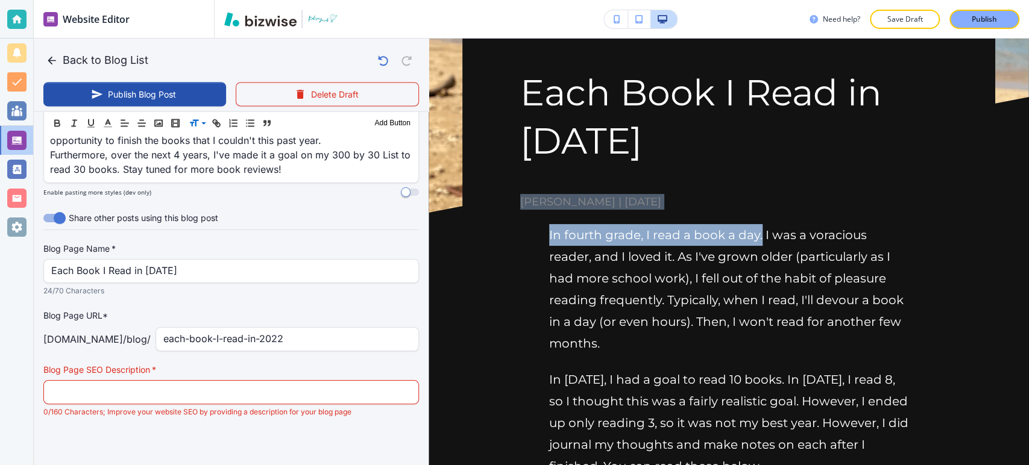
drag, startPoint x: 757, startPoint y: 231, endPoint x: 488, endPoint y: 210, distance: 269.8
drag, startPoint x: 555, startPoint y: 233, endPoint x: 760, endPoint y: 241, distance: 205.2
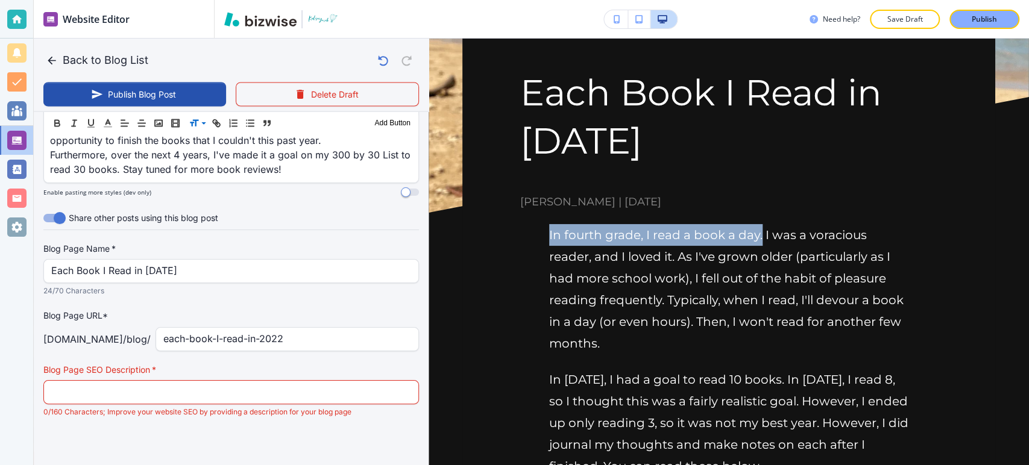
copy p "In fourth grade, I read a book a day."
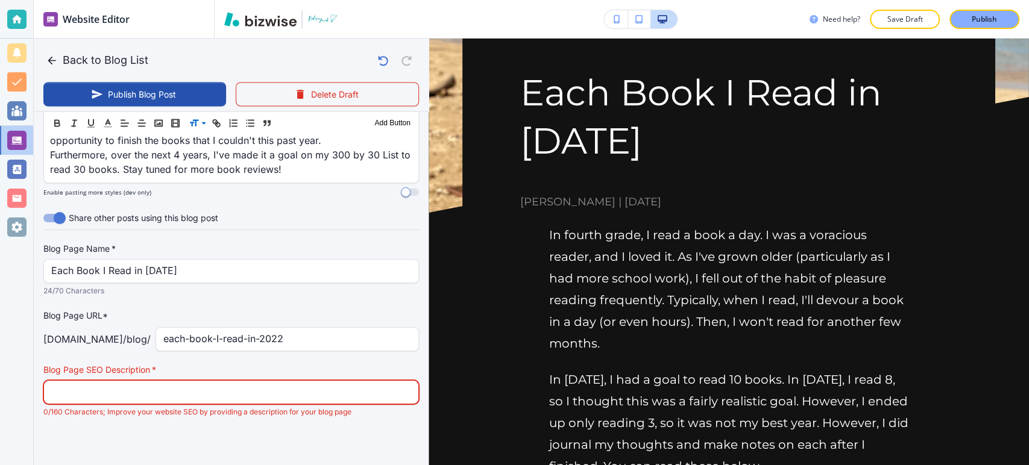
click at [327, 390] on input "text" at bounding box center [231, 392] width 360 height 23
paste input "In fourth grade, I read a book a day."
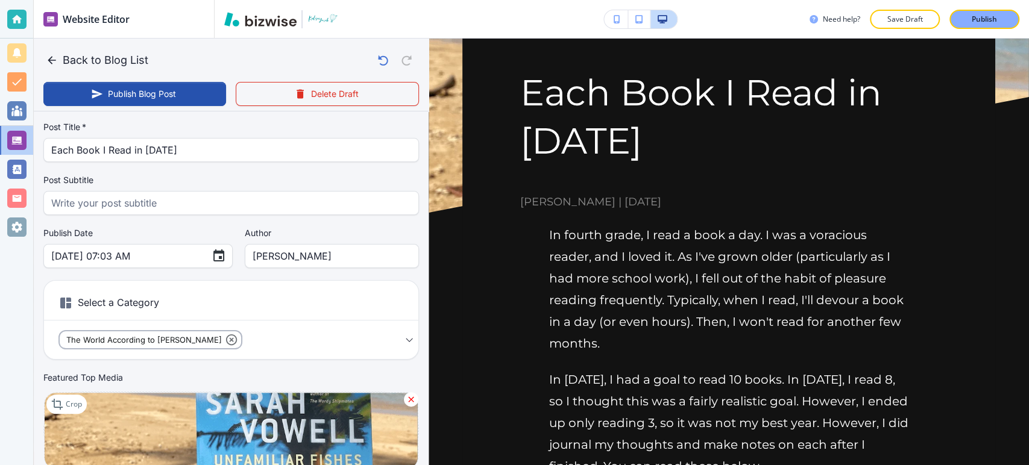
scroll to position [0, 0]
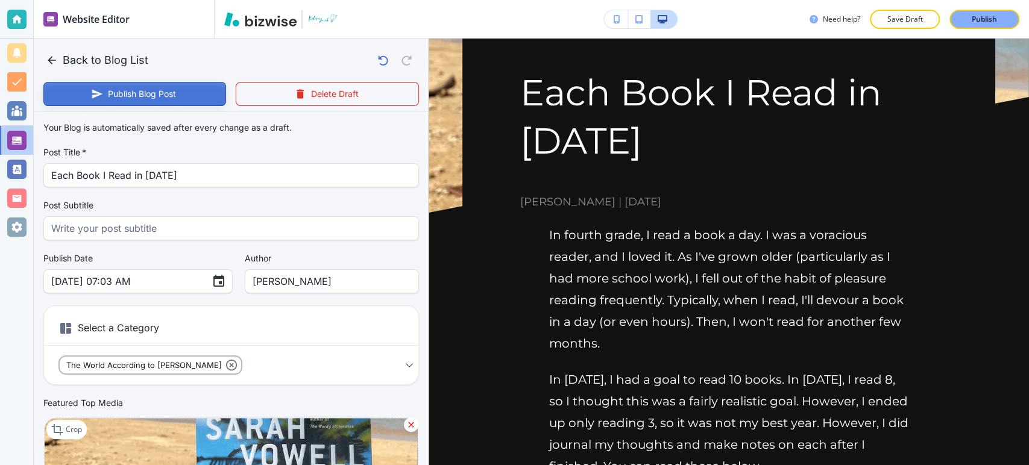
type input "In fourth grade, I read a book a day."
click at [145, 93] on button "Publish Blog Post" at bounding box center [134, 94] width 183 height 24
click at [124, 62] on button "Back to Blog List" at bounding box center [98, 60] width 110 height 24
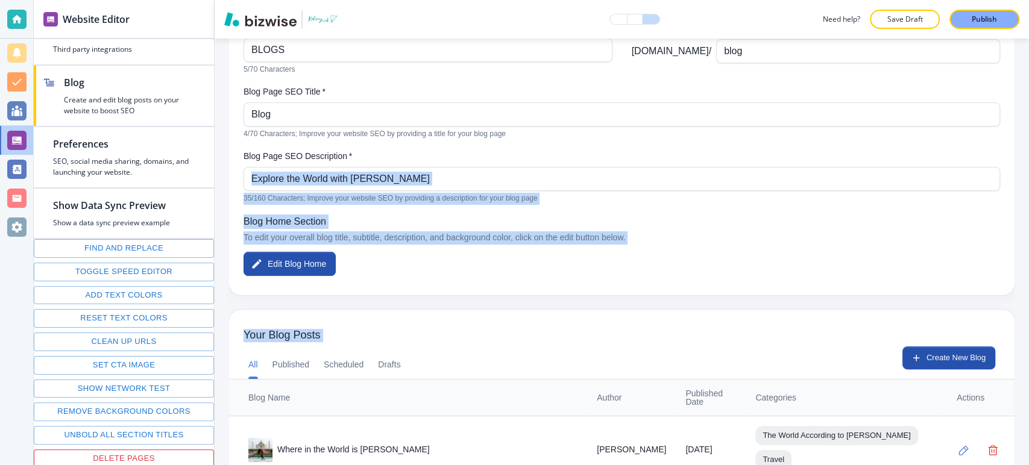
scroll to position [280, 0]
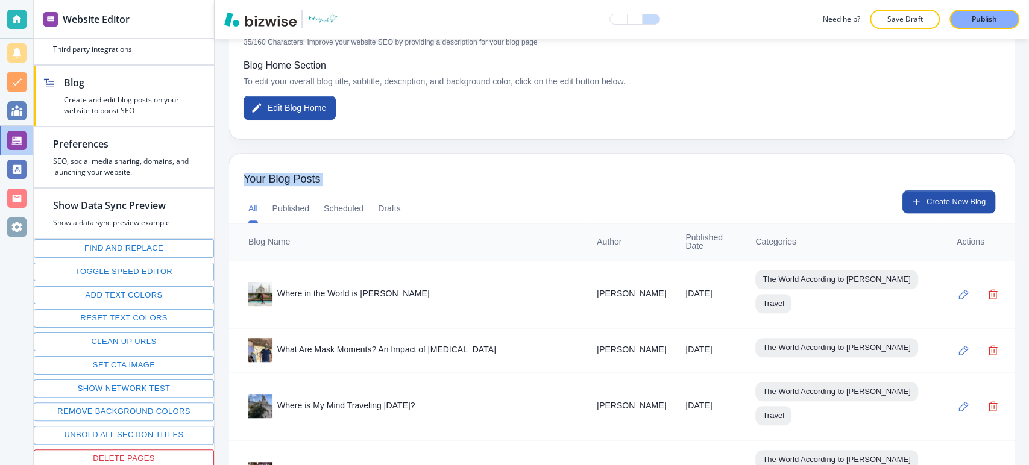
drag, startPoint x: 1028, startPoint y: 240, endPoint x: 1028, endPoint y: 106, distance: 133.9
click at [1028, 106] on div "Blog Settings Show Blog Page In Navigation Bar Blog Page Name   * BLOGS Blog Pa…" at bounding box center [622, 252] width 815 height 427
click at [955, 198] on button "Create New Blog" at bounding box center [949, 202] width 93 height 23
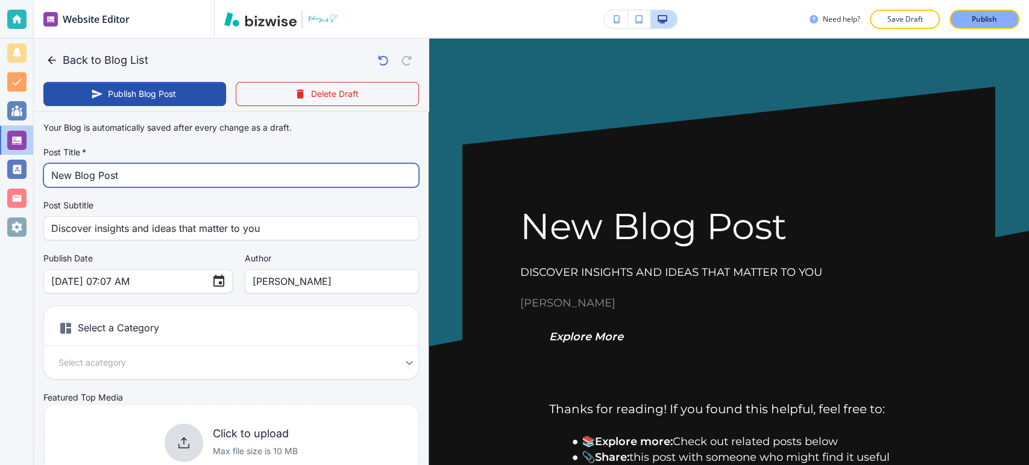
click at [277, 168] on input "New Blog Post" at bounding box center [231, 175] width 360 height 23
click at [276, 168] on input "New Blog Post" at bounding box center [231, 175] width 360 height 23
paste input "My Complete 300 by 30 Li"
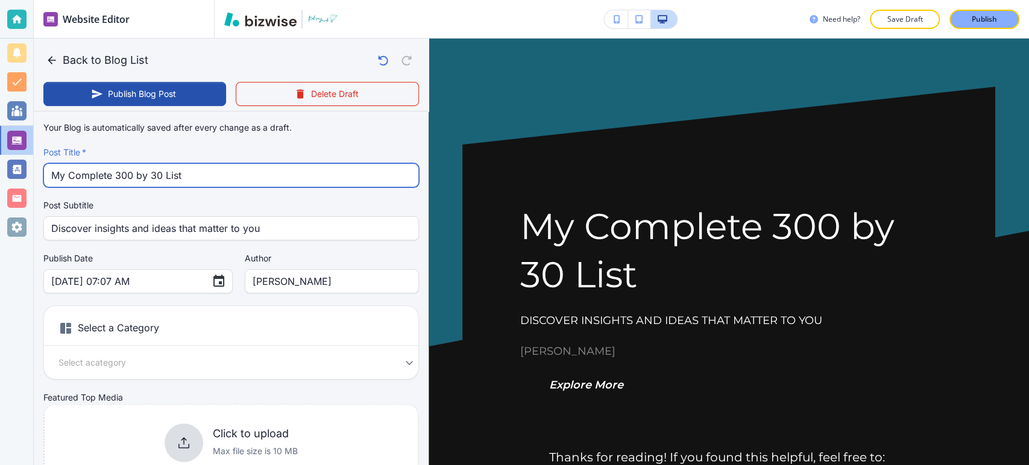
type input "My Complete 300 by 30 List"
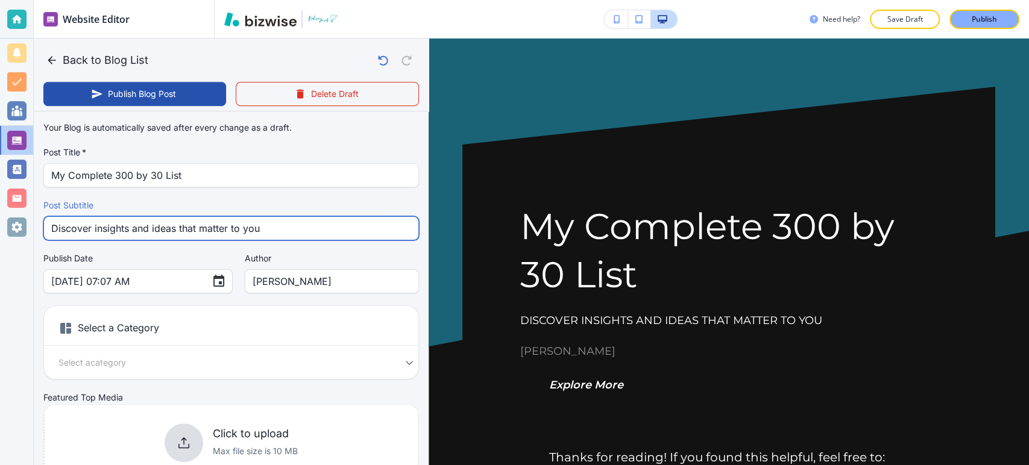
drag, startPoint x: 301, startPoint y: 232, endPoint x: 48, endPoint y: 217, distance: 253.7
click at [48, 217] on div "Discover insights and ideas that matter to you Post Subtitle" at bounding box center [231, 228] width 376 height 24
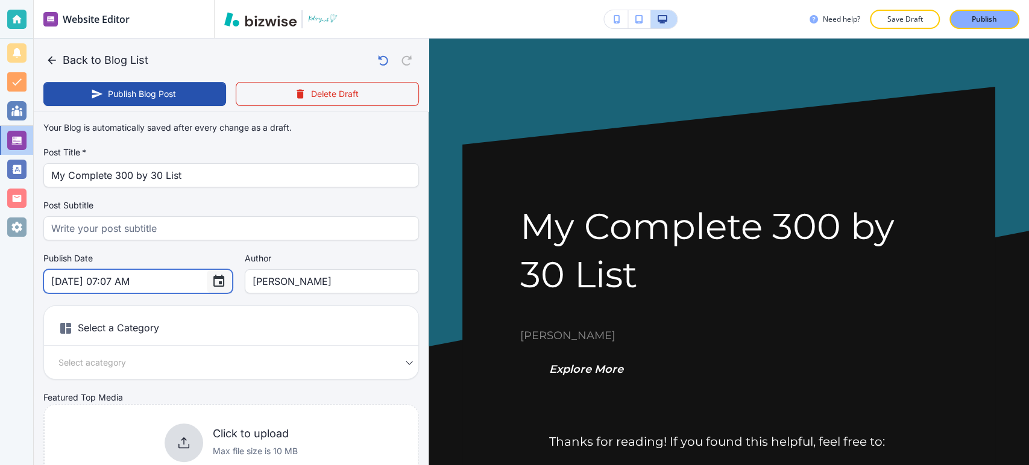
click at [212, 285] on icon "Choose date, selected date is Sep 27, 2025" at bounding box center [219, 281] width 14 height 14
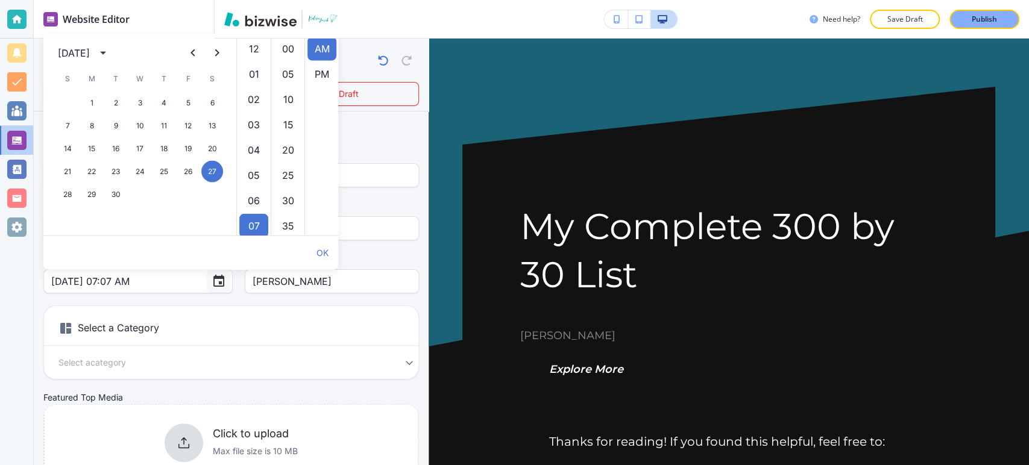
scroll to position [177, 0]
click at [113, 52] on button "calendar view is open, switch to year view" at bounding box center [102, 52] width 19 height 19
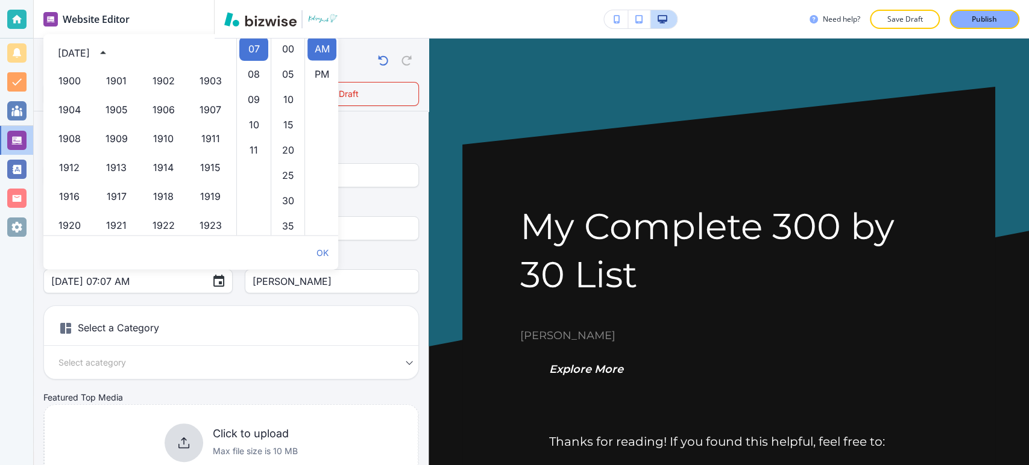
scroll to position [827, 0]
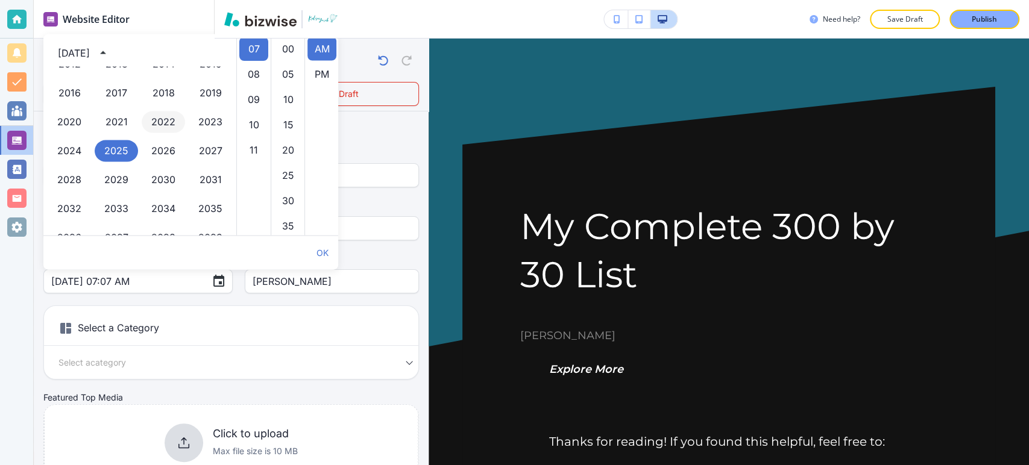
click at [155, 121] on button "2022" at bounding box center [163, 123] width 43 height 22
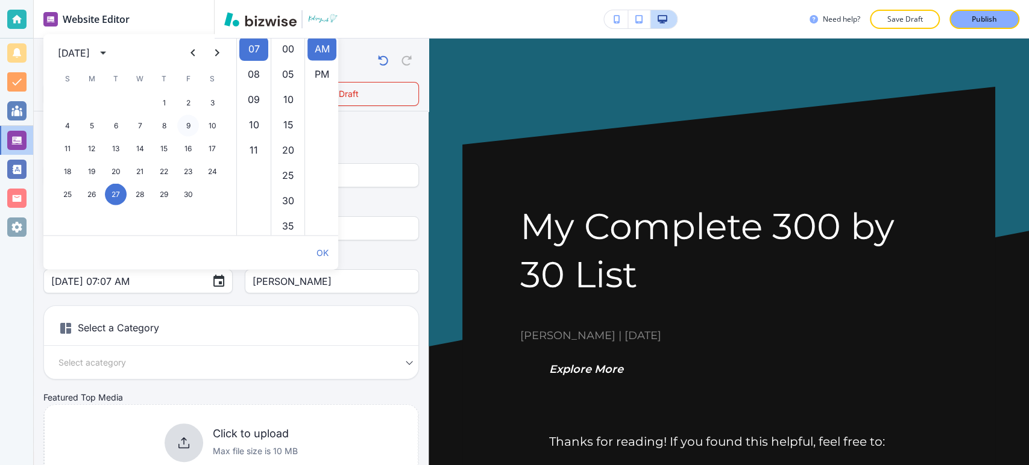
click at [181, 125] on button "9" at bounding box center [188, 126] width 22 height 22
type input "Sep 09, 2022 07:07 AM"
click at [170, 0] on body "Website Editor Pages Edit, add, and delete pages or manage your page order Upda…" at bounding box center [514, 0] width 1029 height 0
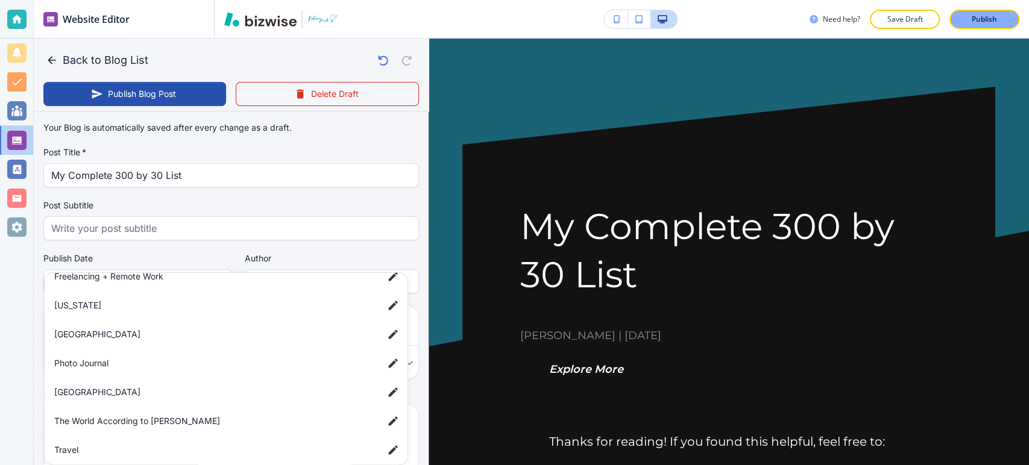
scroll to position [201, 0]
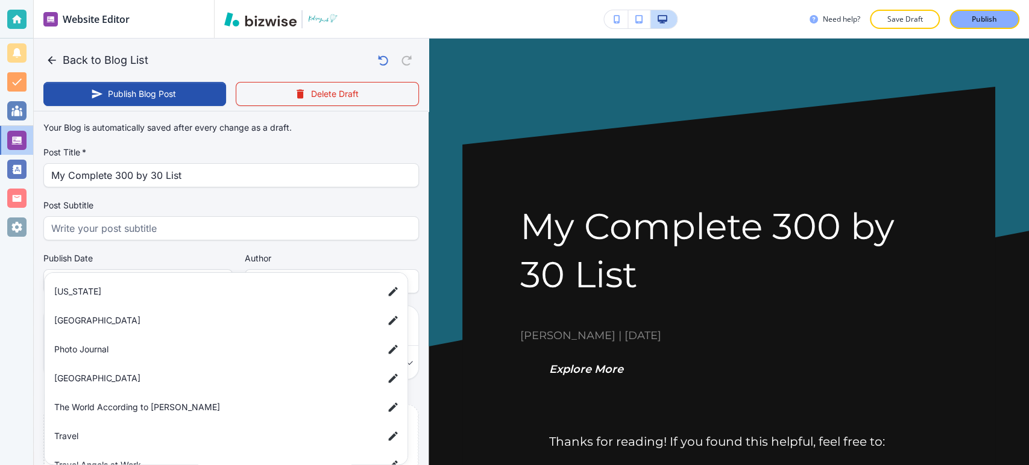
click at [169, 402] on span "The World According to [PERSON_NAME]" at bounding box center [214, 407] width 320 height 13
type input "a9e1afb911e435c122c83"
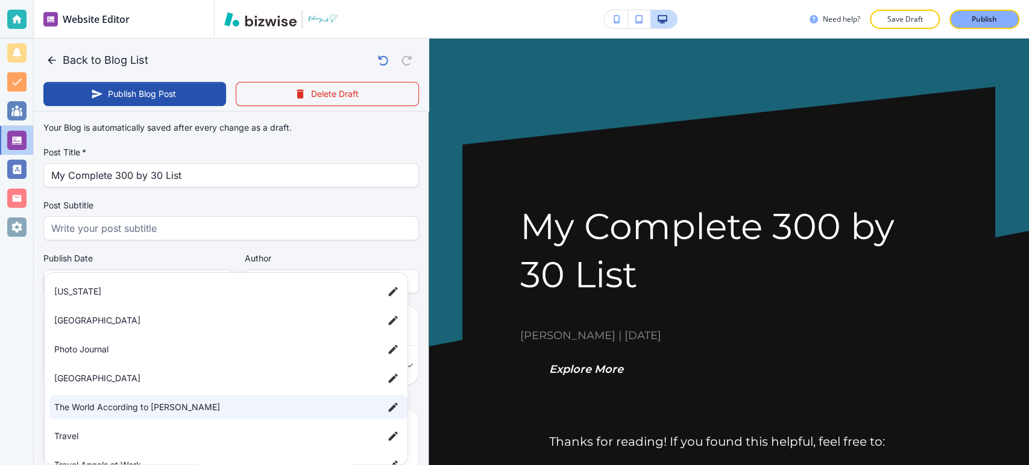
click at [16, 323] on div at bounding box center [514, 232] width 1029 height 465
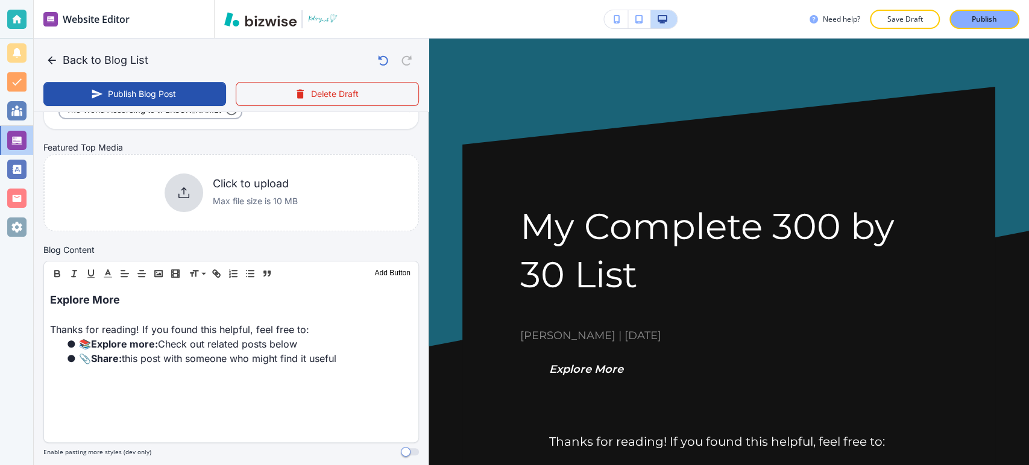
scroll to position [268, 0]
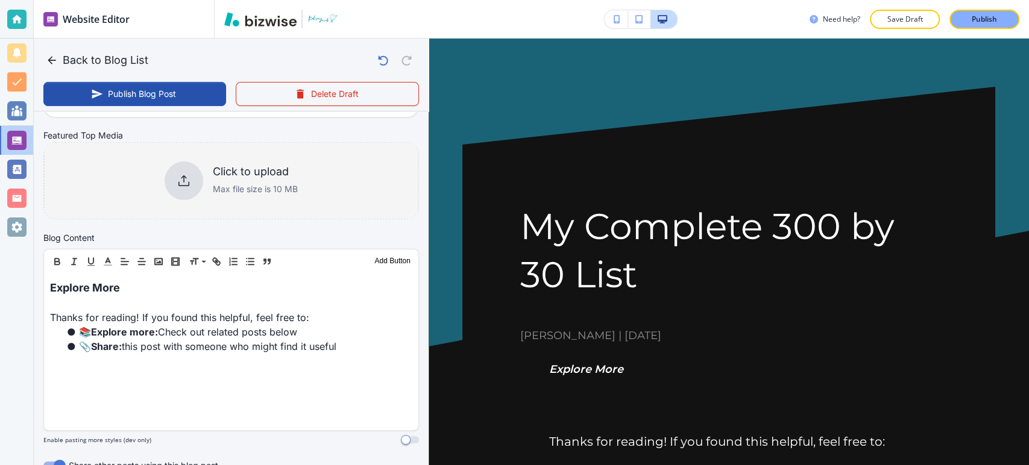
click at [240, 189] on p "Max file size is 10 MB" at bounding box center [255, 189] width 85 height 13
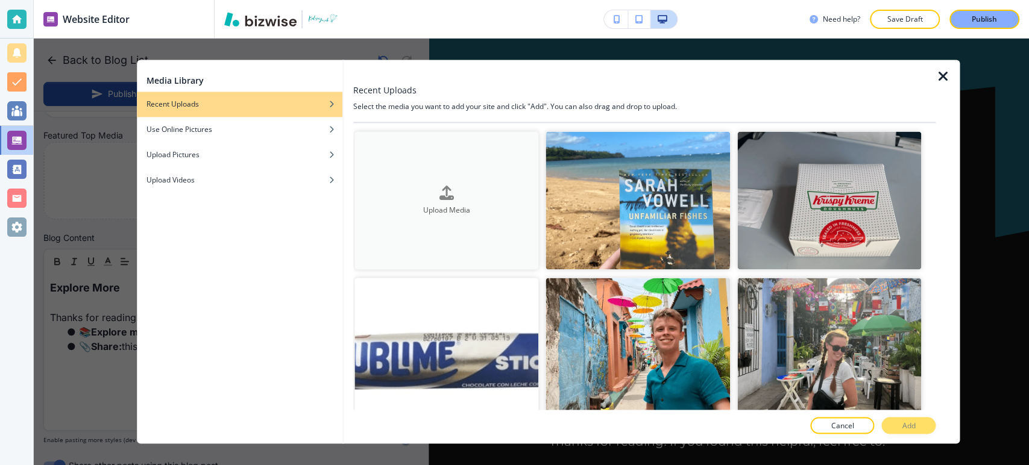
click at [414, 195] on div "Upload Media" at bounding box center [447, 201] width 185 height 30
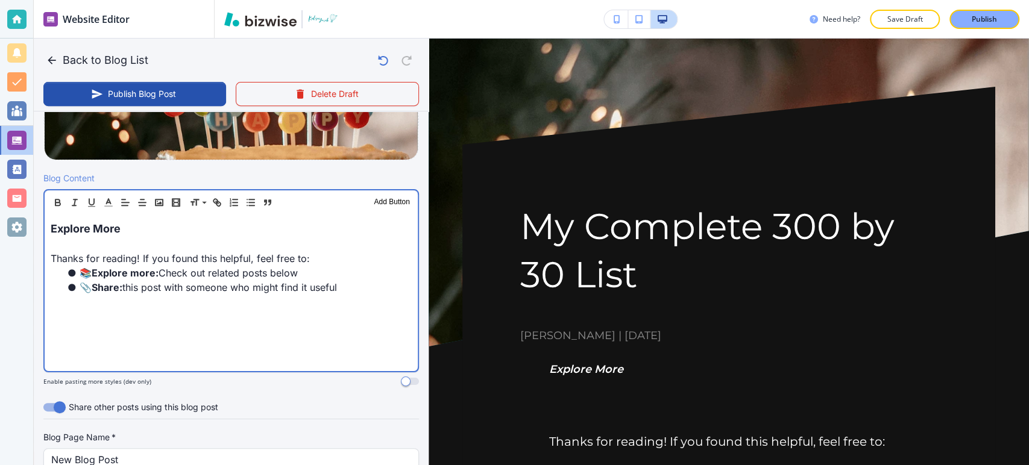
scroll to position [335, 0]
drag, startPoint x: 364, startPoint y: 289, endPoint x: 50, endPoint y: 227, distance: 320.1
click at [50, 227] on div "Explore More Thanks for reading! If you found this helpful, feel free to: 📚 Exp…" at bounding box center [231, 292] width 373 height 157
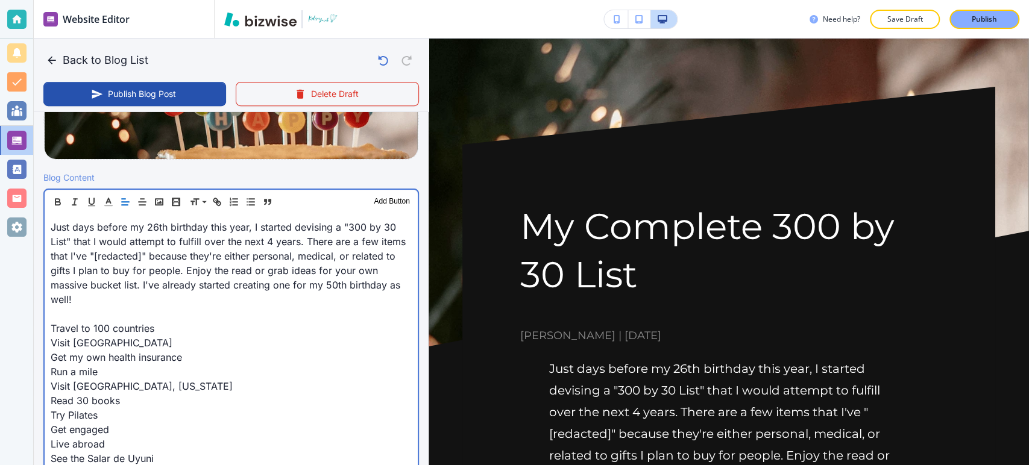
scroll to position [335, 0]
click at [51, 323] on p "Travel to 100 countries" at bounding box center [231, 329] width 361 height 14
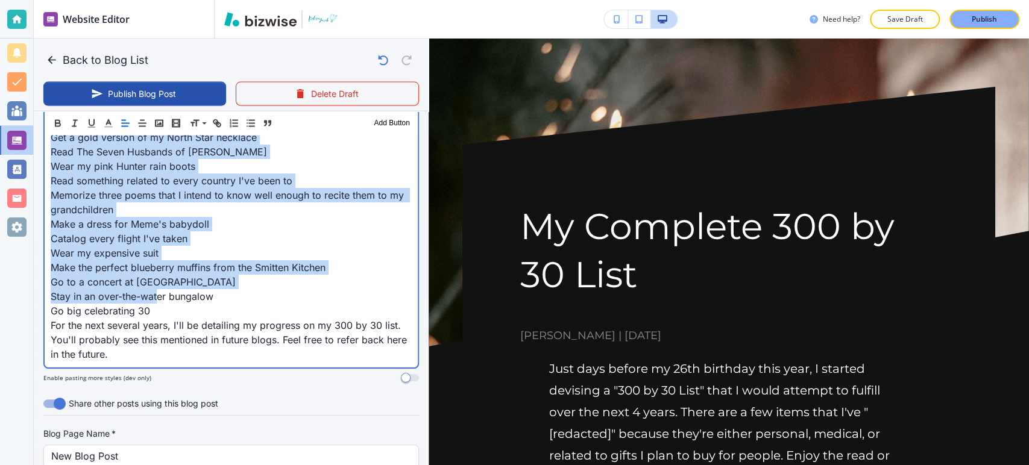
scroll to position [4679, 0]
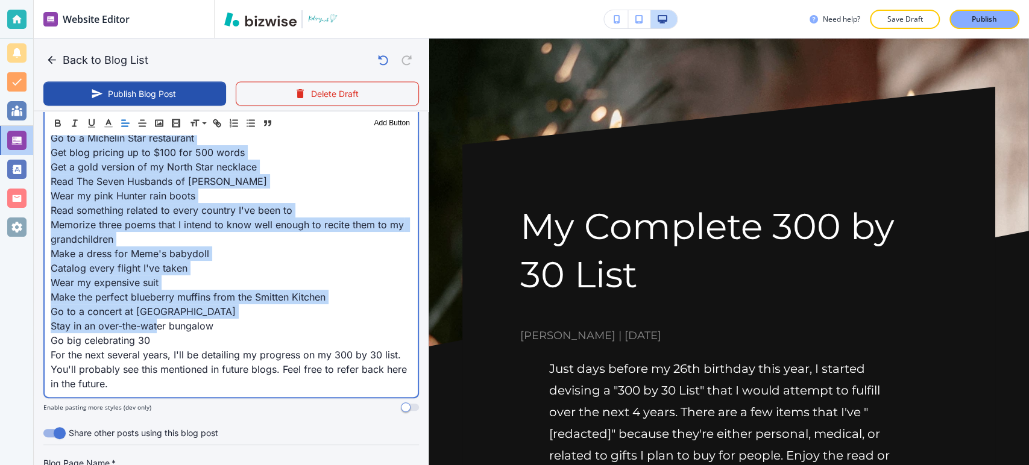
drag, startPoint x: 51, startPoint y: 261, endPoint x: 165, endPoint y: 322, distance: 129.7
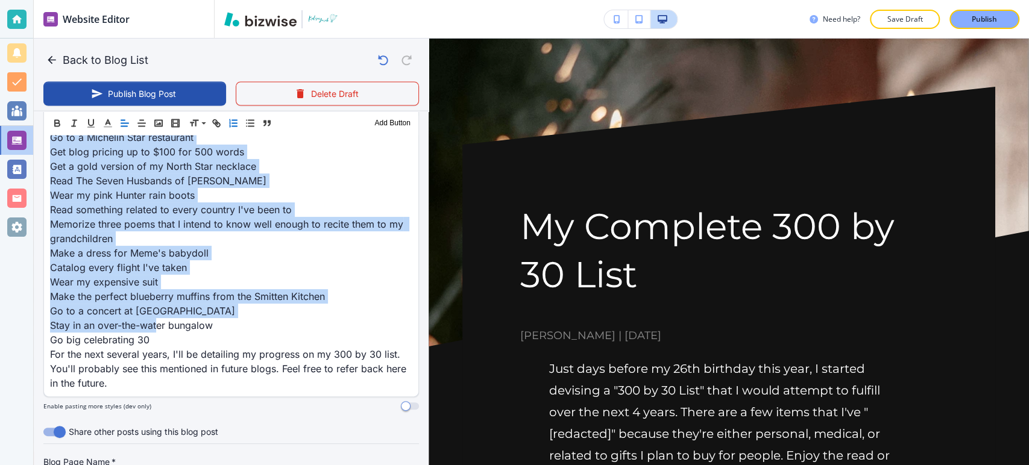
click at [232, 124] on icon "button" at bounding box center [233, 123] width 11 height 11
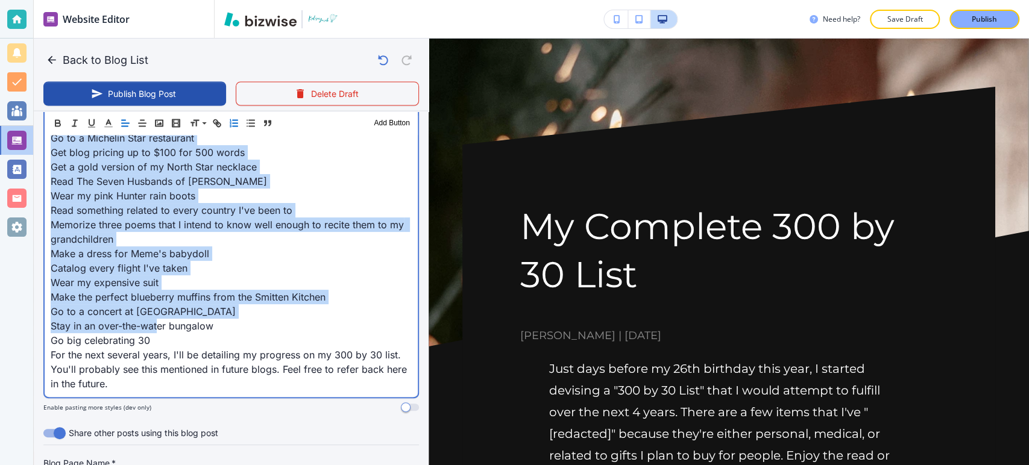
scroll to position [4665, 0]
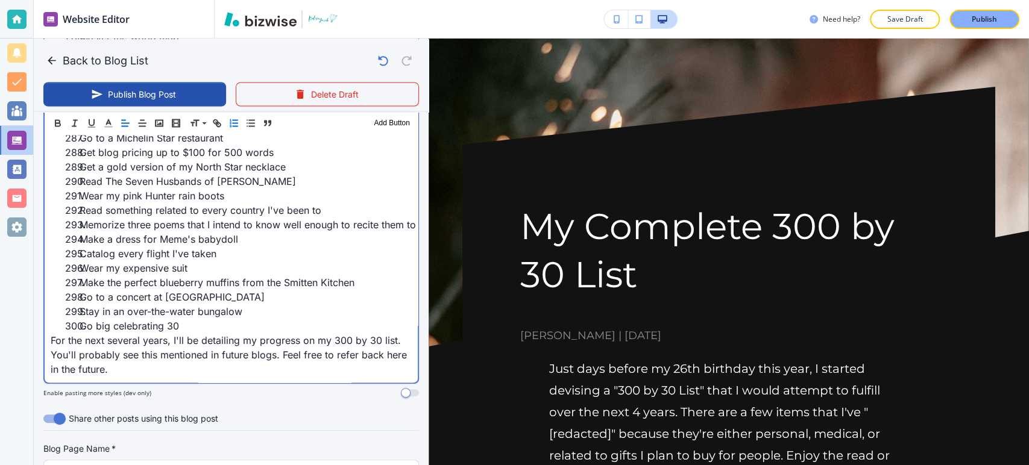
click at [231, 331] on li "Go big celebrating 30" at bounding box center [238, 326] width 347 height 14
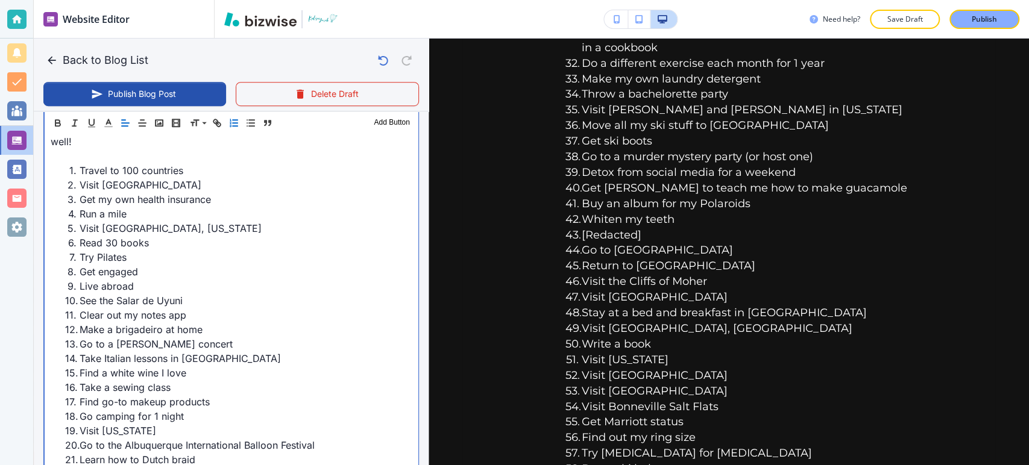
scroll to position [444, 0]
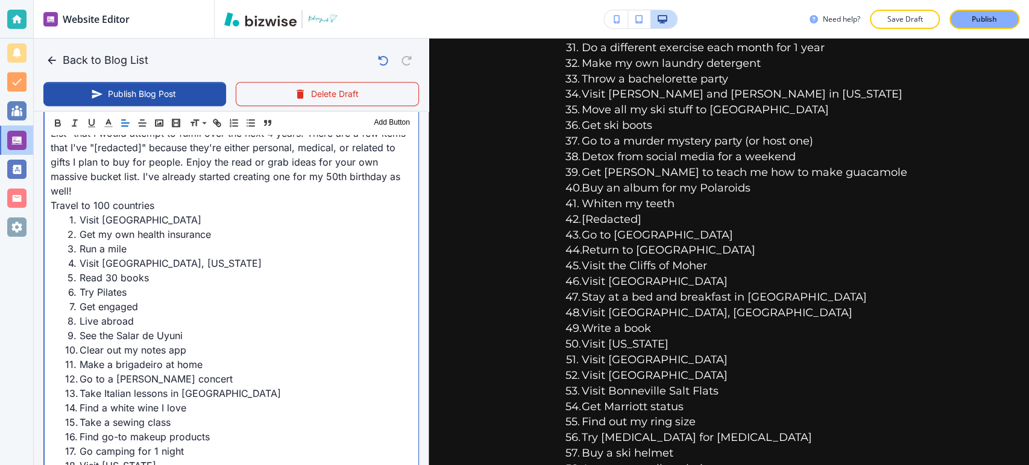
drag, startPoint x: 49, startPoint y: 203, endPoint x: 161, endPoint y: 210, distance: 111.8
click at [235, 121] on icon "button" at bounding box center [233, 123] width 11 height 11
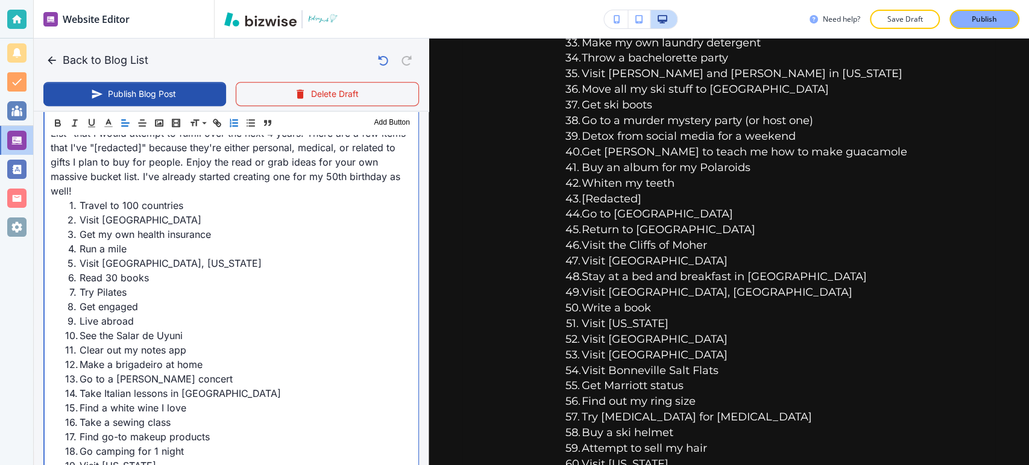
click at [75, 205] on li "Travel to 100 countries" at bounding box center [238, 205] width 347 height 14
drag, startPoint x: 68, startPoint y: 203, endPoint x: 81, endPoint y: 203, distance: 13.3
click at [68, 203] on li "Travel to 100 countries" at bounding box center [238, 205] width 347 height 14
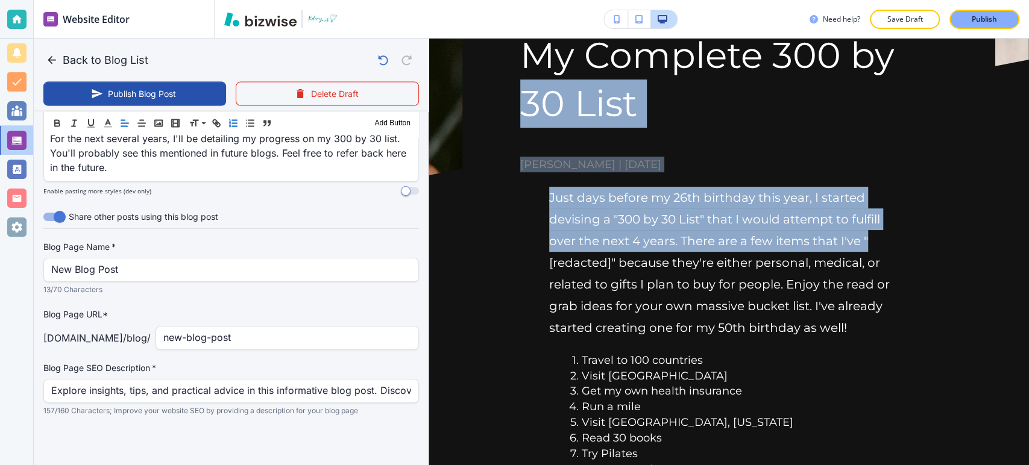
scroll to position [0, 0]
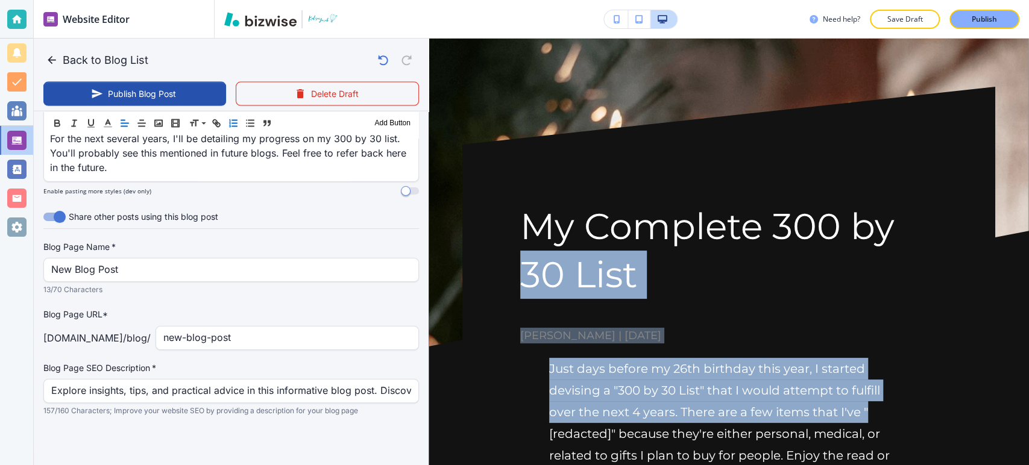
drag, startPoint x: 1028, startPoint y: 88, endPoint x: 1028, endPoint y: 55, distance: 32.6
click at [1028, 55] on div "My Complete 300 by 30 List Kelsey Yurek | September 9, 2022 Just days before my…" at bounding box center [729, 252] width 601 height 427
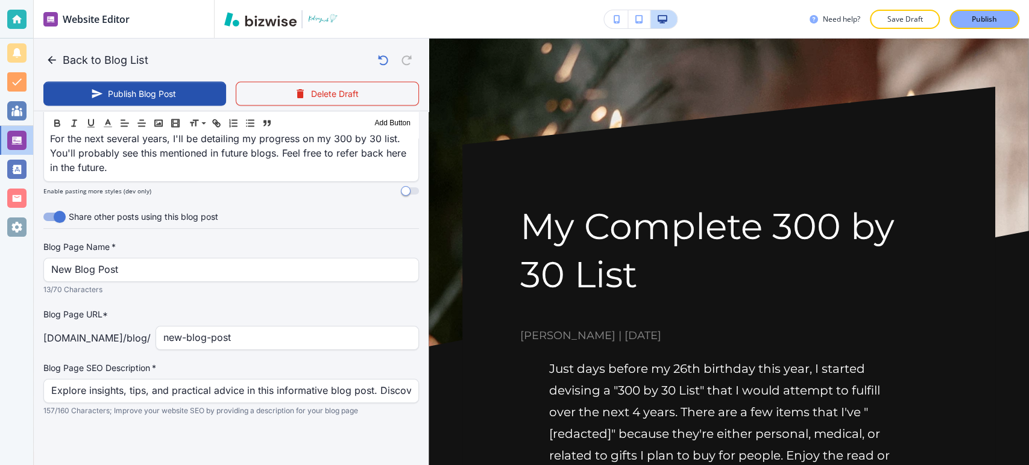
click at [529, 224] on h1 "My Complete 300 by 30 List" at bounding box center [728, 251] width 417 height 96
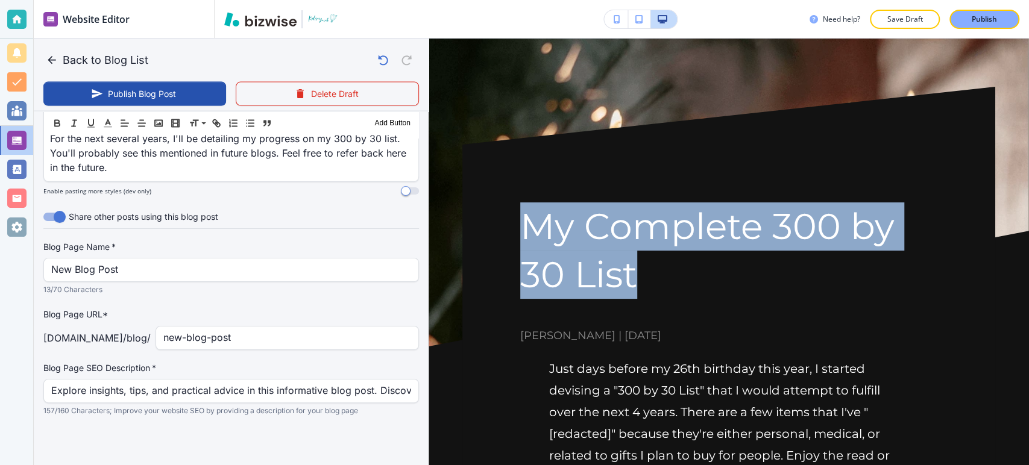
drag, startPoint x: 505, startPoint y: 218, endPoint x: 661, endPoint y: 289, distance: 171.1
copy h1 "My Complete 300 by 30 List"
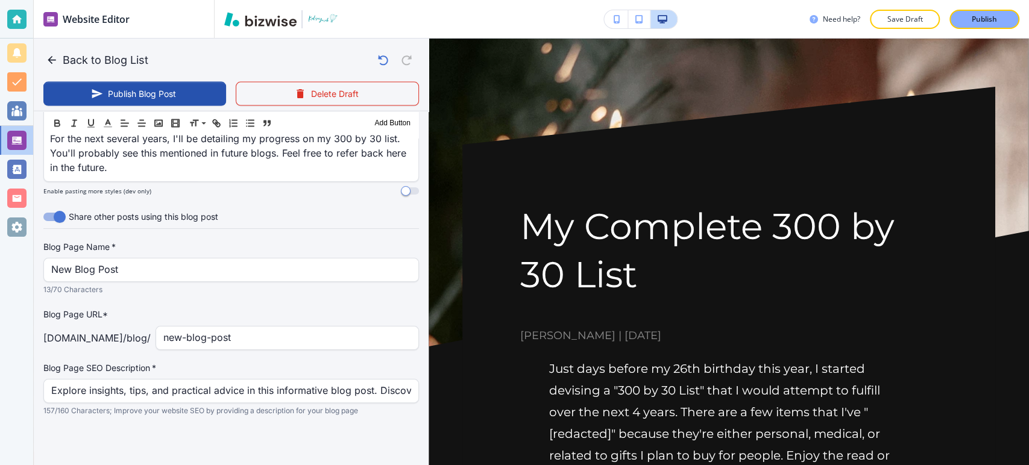
click at [229, 258] on div "New Blog Post Blog Page Name   *" at bounding box center [231, 270] width 376 height 24
click at [228, 257] on div "Blog Page Name   * New Blog Post Blog Page Name   * 13/70 Characters" at bounding box center [231, 268] width 376 height 55
click at [228, 258] on div "New Blog Post Blog Page Name   *" at bounding box center [231, 270] width 376 height 24
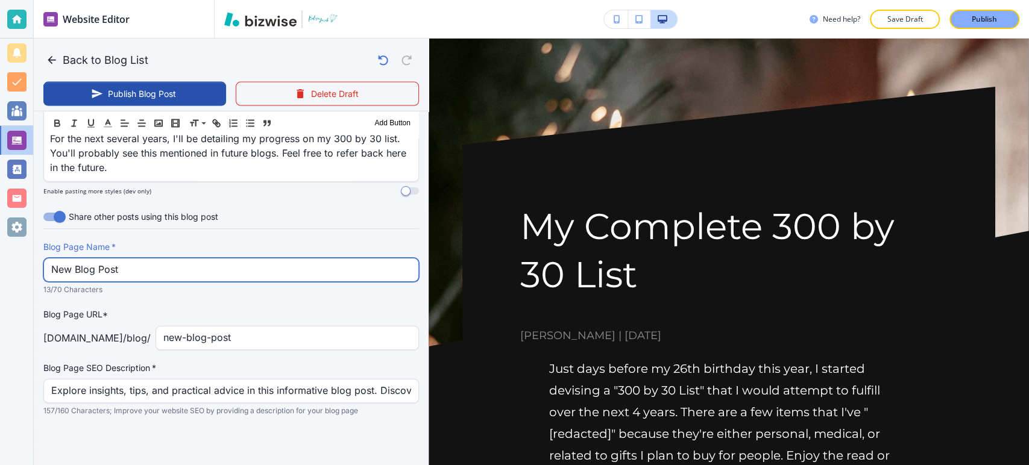
click at [228, 259] on input "New Blog Post" at bounding box center [231, 270] width 360 height 23
paste input "My Complete 300 by 30 Li"
type input "My Complete 300 by 30 List"
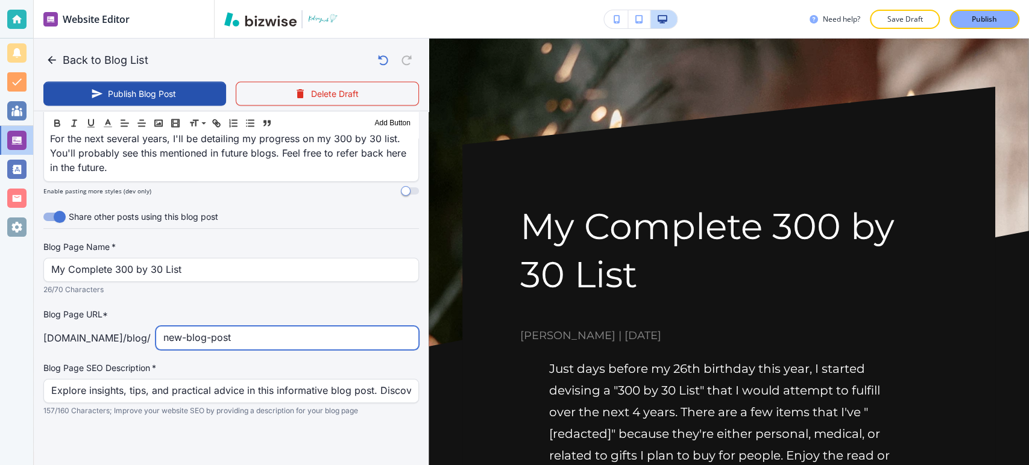
drag, startPoint x: 222, startPoint y: 345, endPoint x: 151, endPoint y: 345, distance: 71.2
click at [151, 345] on div "[DOMAIN_NAME] /blog / new-blog-post ​" at bounding box center [231, 338] width 376 height 24
type input "my-complete-300-by-30-list"
click at [255, 362] on label "Blog Page SEO Description   *" at bounding box center [231, 368] width 376 height 12
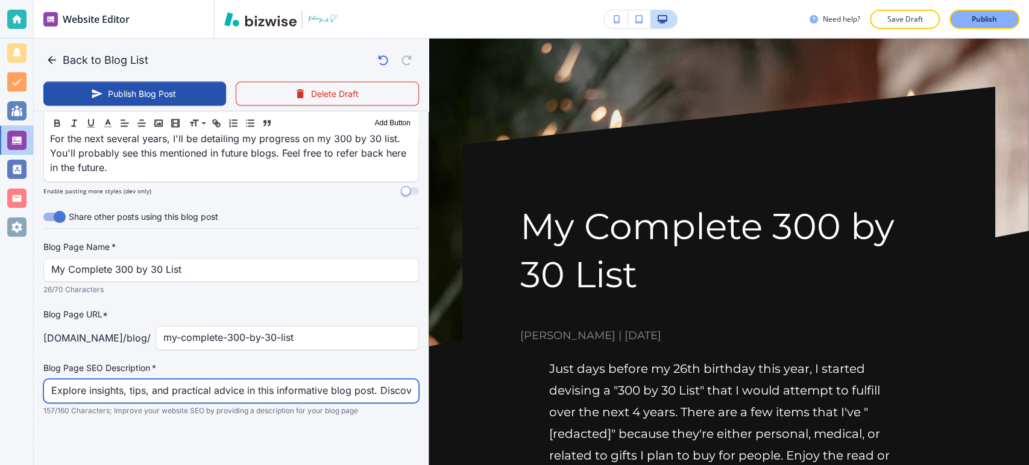
click at [259, 393] on input "Explore insights, tips, and practical advice in this informative blog post. Dis…" at bounding box center [231, 391] width 360 height 23
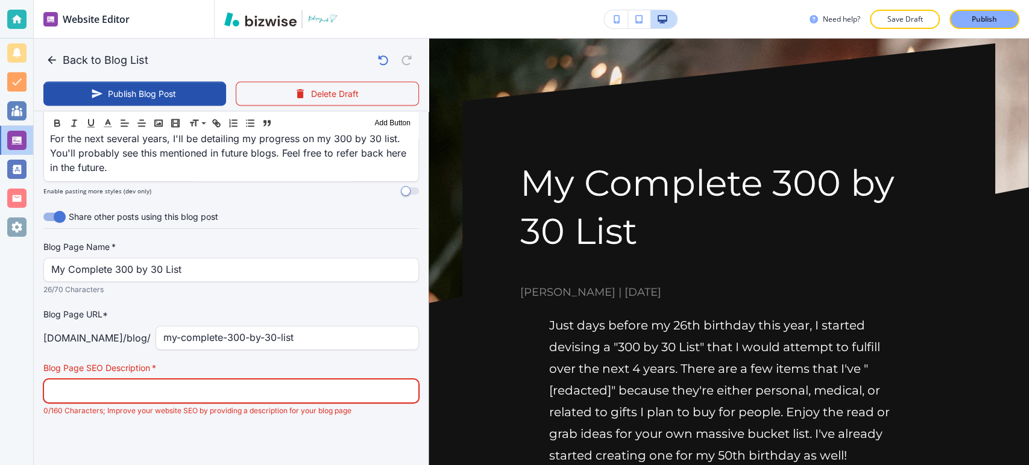
scroll to position [67, 0]
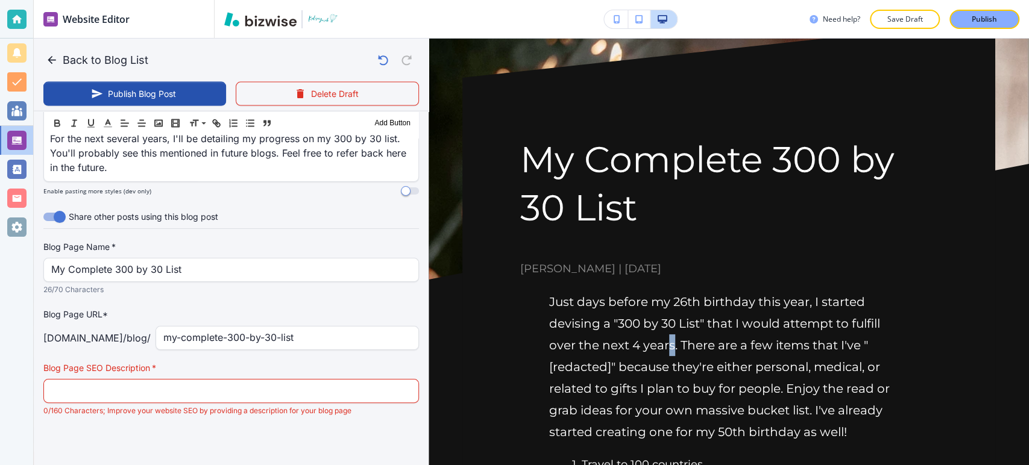
click at [667, 346] on p "Just days before my 26th birthday this year, I started devising a "300 by 30 Li…" at bounding box center [728, 367] width 359 height 152
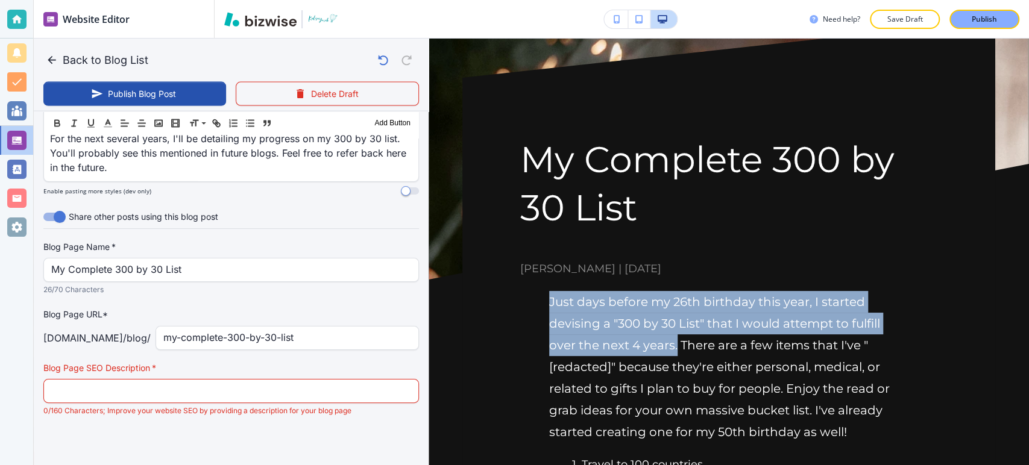
drag, startPoint x: 677, startPoint y: 346, endPoint x: 538, endPoint y: 293, distance: 148.5
copy p "Just days before my 26th birthday this year, I started devising a "300 by 30 Li…"
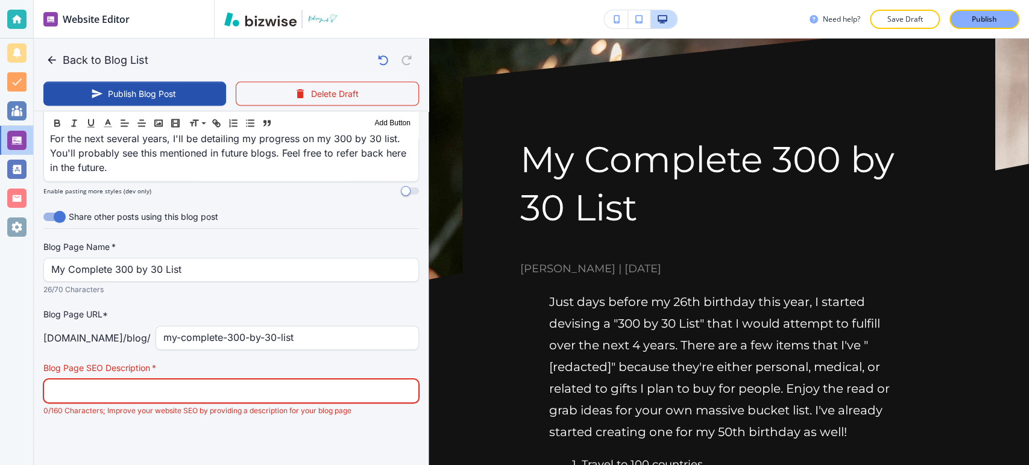
click at [137, 385] on input "text" at bounding box center [231, 391] width 360 height 23
paste input "Just days before my 26th birthday this year, I started devising a "300 by 30 Li…"
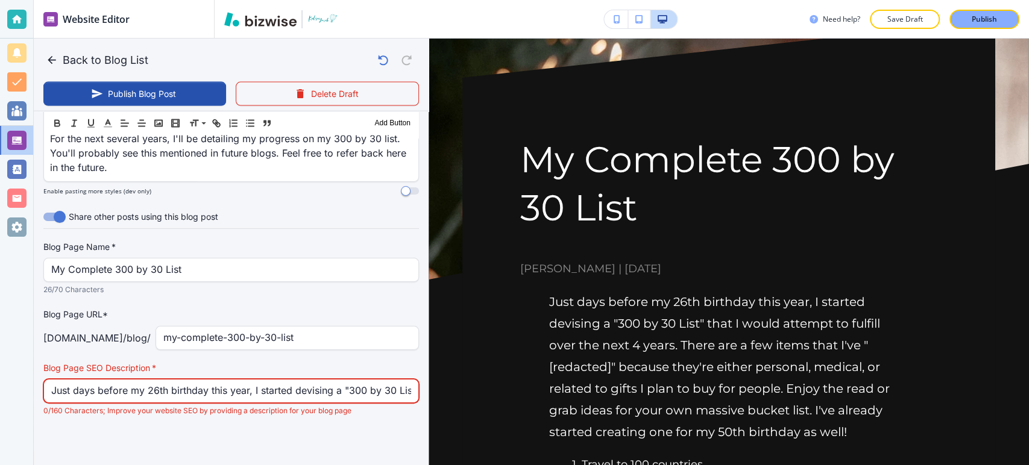
scroll to position [0, 248]
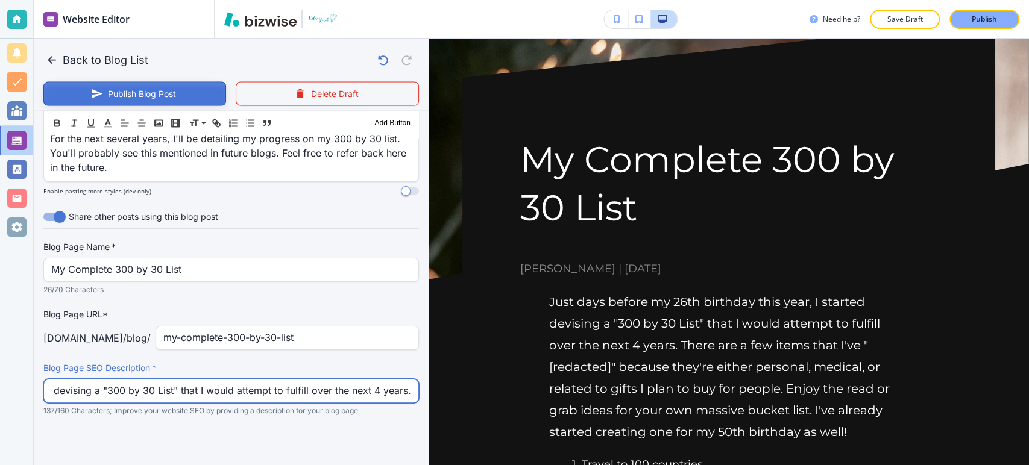
type input "Just days before my 26th birthday this year, I started devising a "300 by 30 Li…"
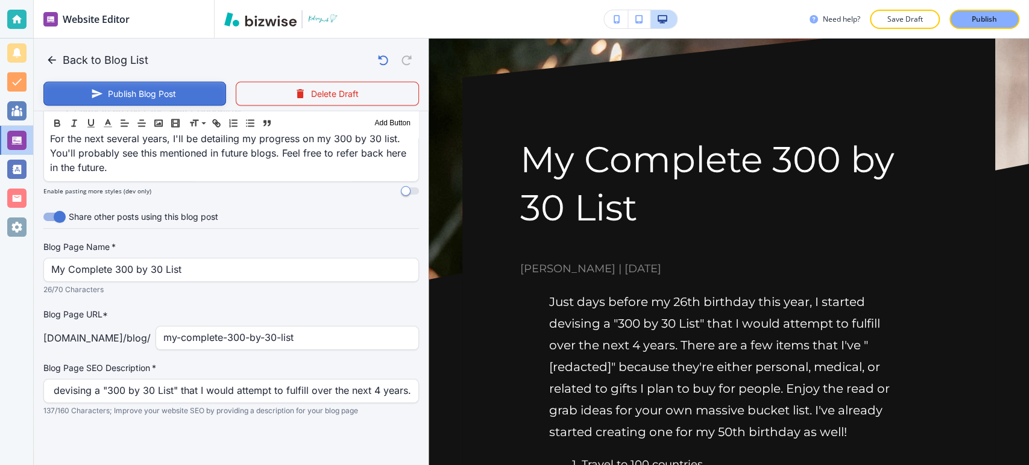
click at [137, 92] on button "Publish Blog Post" at bounding box center [134, 94] width 183 height 24
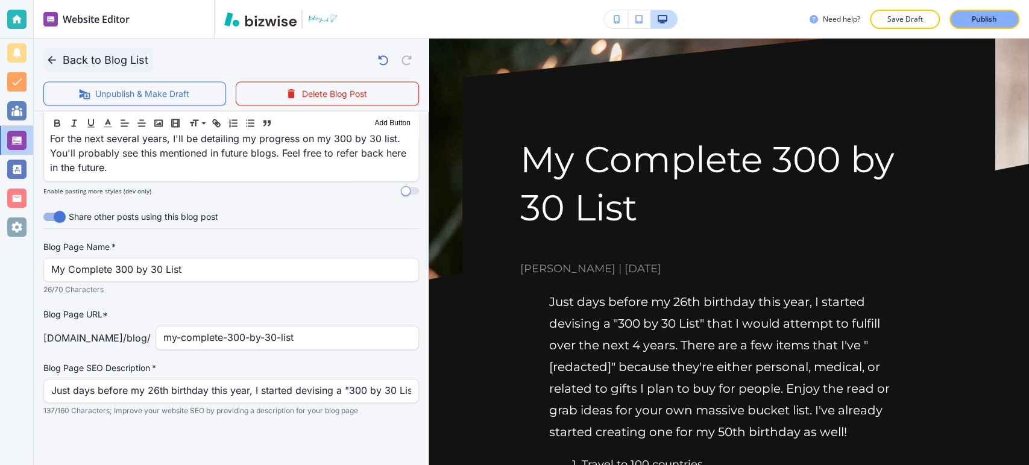
click at [87, 62] on button "Back to Blog List" at bounding box center [98, 60] width 110 height 24
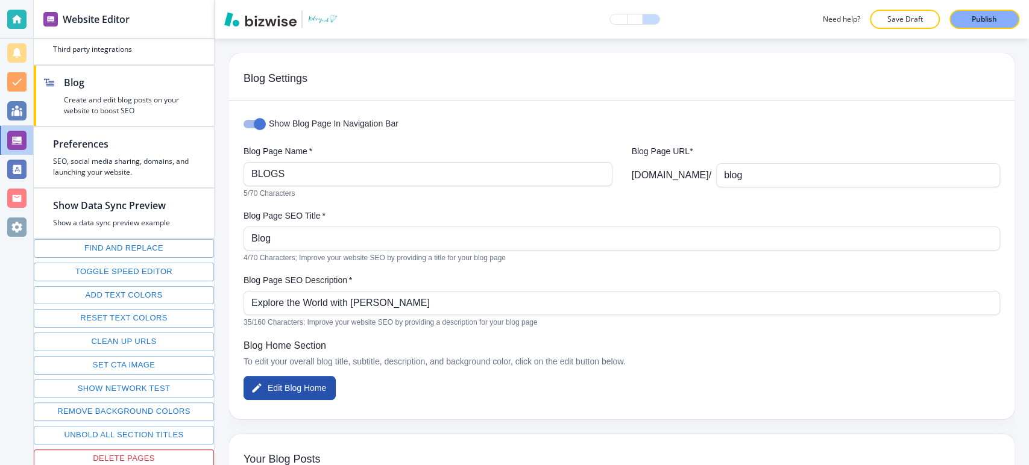
scroll to position [268, 0]
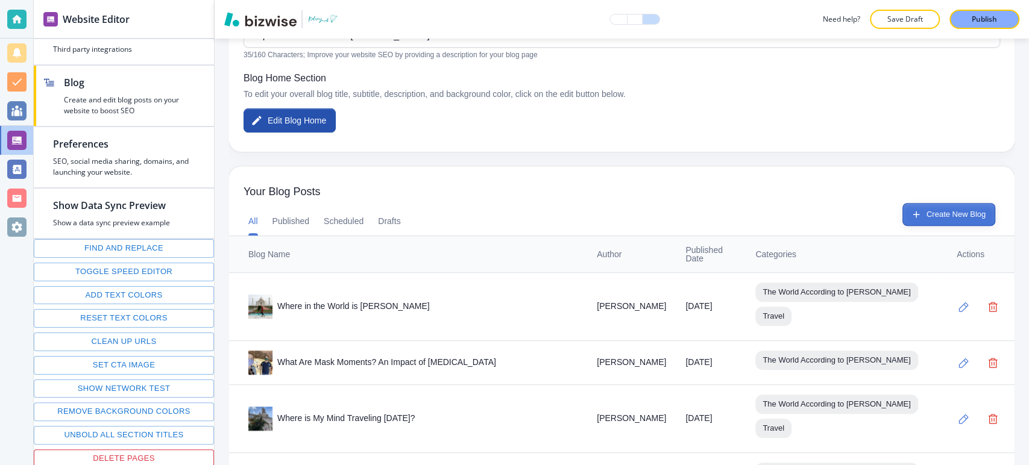
click at [913, 216] on button "Create New Blog" at bounding box center [949, 214] width 93 height 23
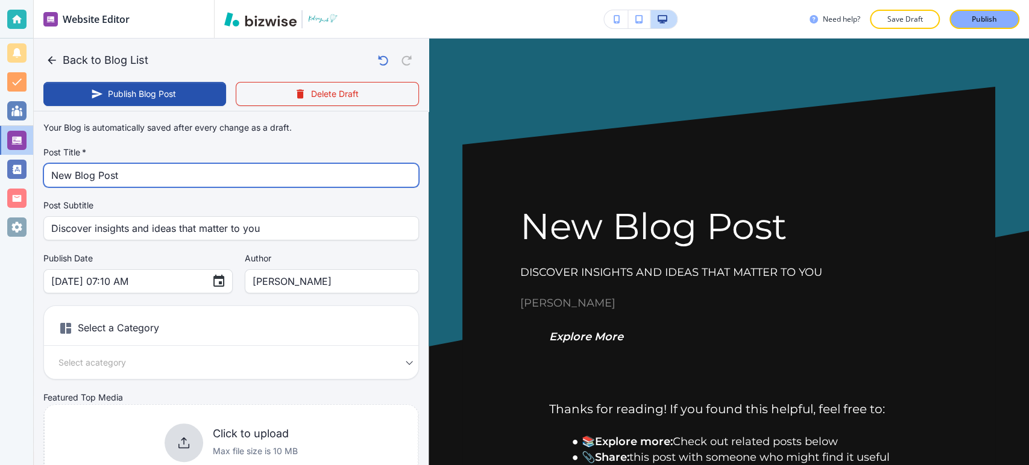
click at [151, 164] on input "New Blog Post" at bounding box center [231, 175] width 360 height 23
click at [151, 171] on input "New Blog Post" at bounding box center [231, 175] width 360 height 23
paste input "Everything's Better with Butter"
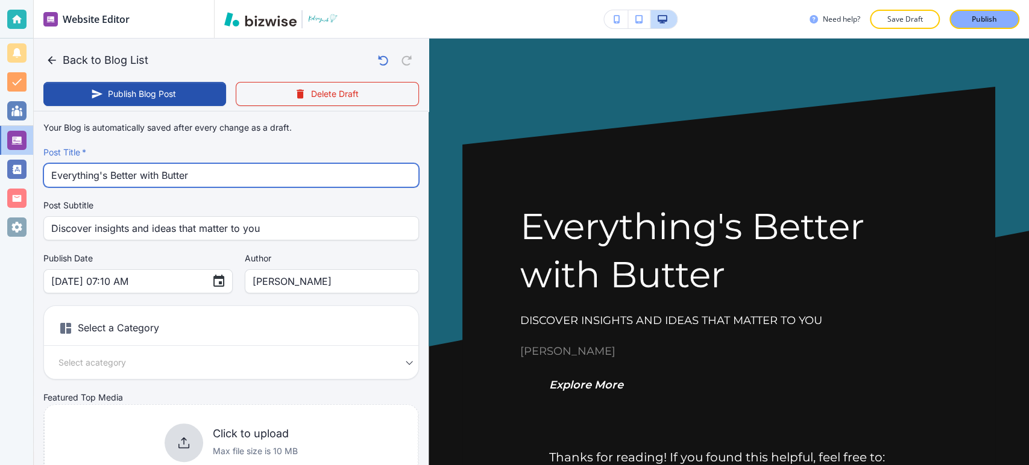
type input "Everything's Better with Butter"
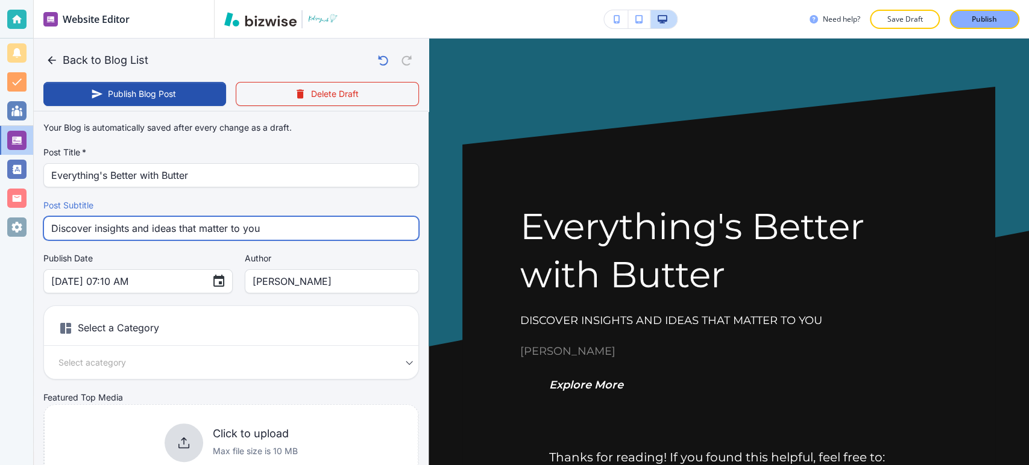
drag, startPoint x: 272, startPoint y: 233, endPoint x: 33, endPoint y: 230, distance: 239.4
click at [33, 230] on div "Website Editor Pages Edit, add, and delete pages or manage your page order Upda…" at bounding box center [514, 232] width 1029 height 465
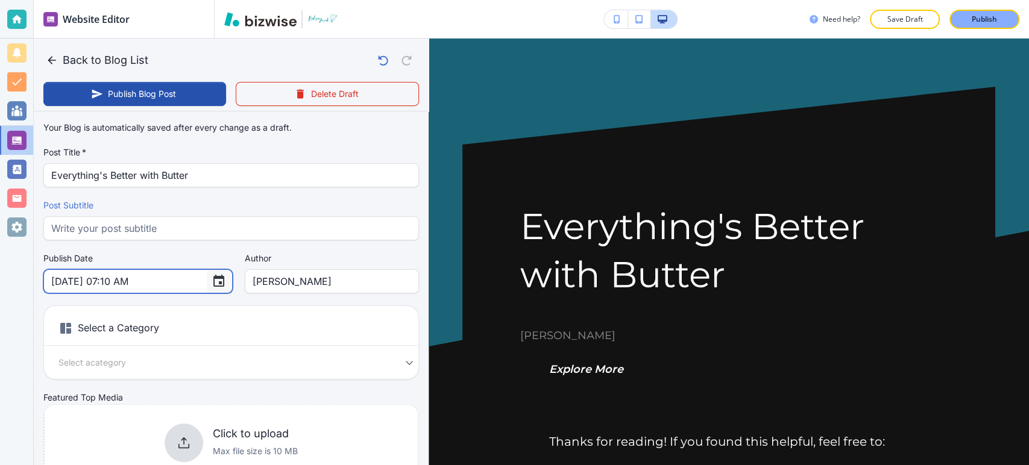
click at [212, 288] on icon "Choose date, selected date is Sep 27, 2025" at bounding box center [219, 281] width 14 height 14
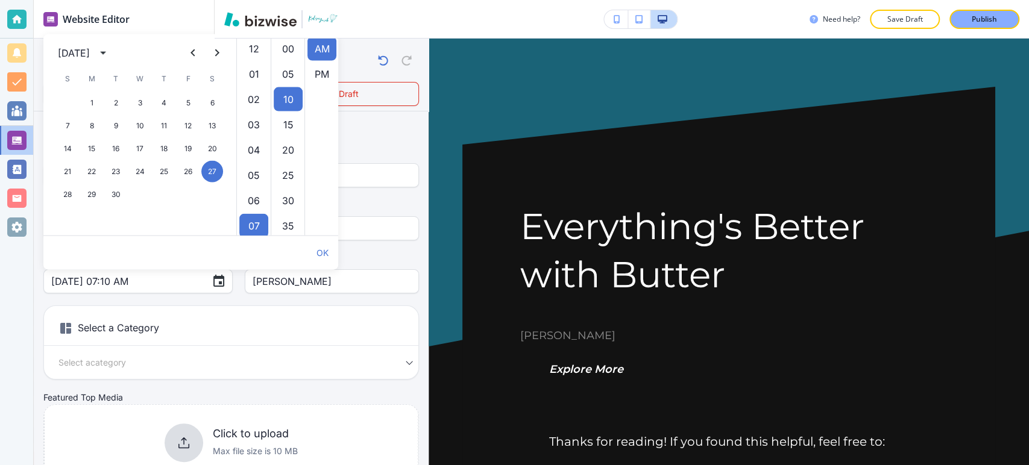
scroll to position [51, 0]
drag, startPoint x: 151, startPoint y: 50, endPoint x: 153, endPoint y: 66, distance: 16.3
click at [110, 49] on icon "calendar view is open, switch to year view" at bounding box center [103, 53] width 14 height 14
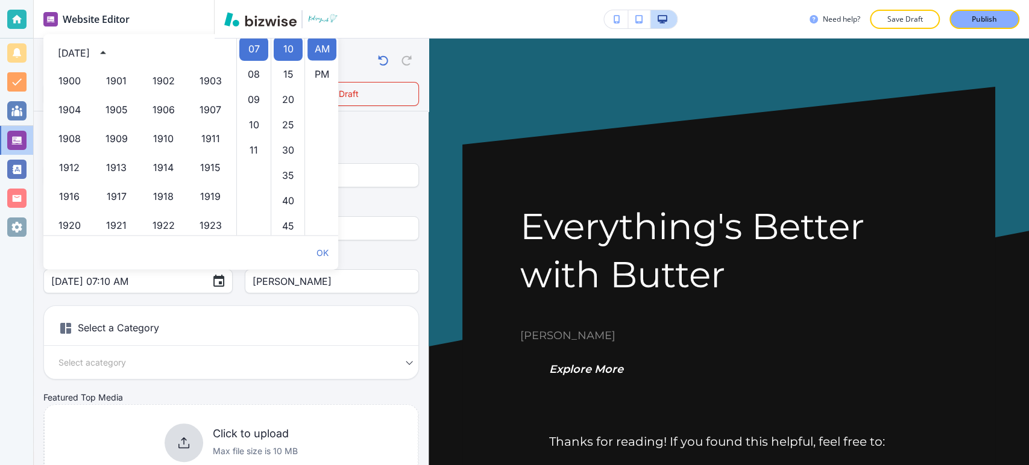
scroll to position [827, 0]
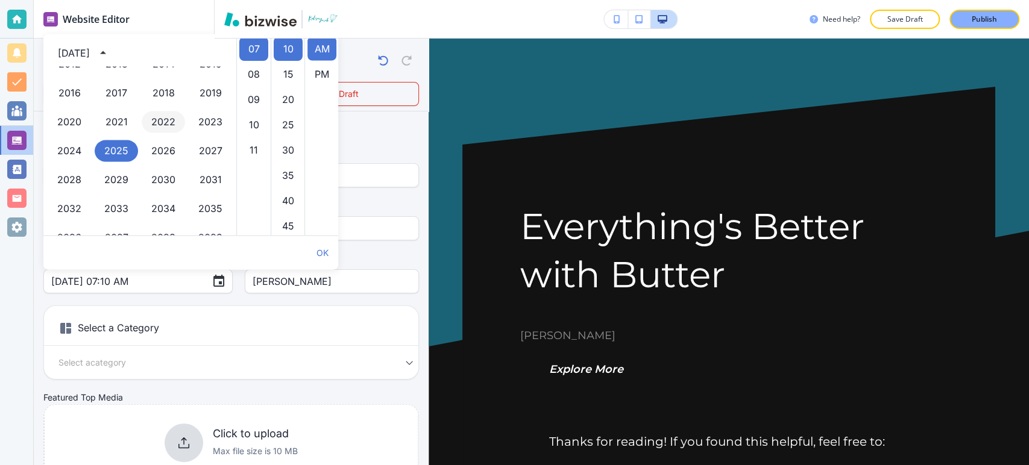
click at [151, 116] on button "2022" at bounding box center [163, 123] width 43 height 22
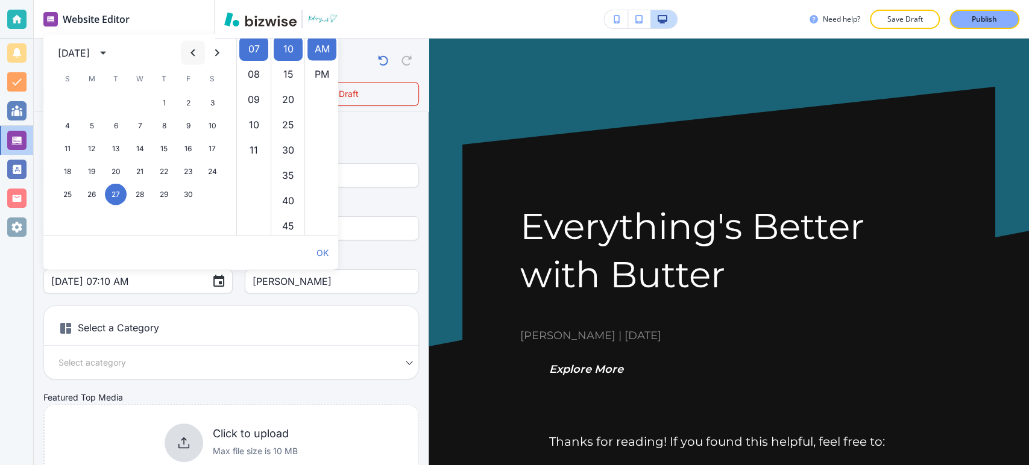
click at [187, 51] on icon "Previous month" at bounding box center [193, 53] width 14 height 14
click at [195, 168] on button "27" at bounding box center [188, 172] width 22 height 22
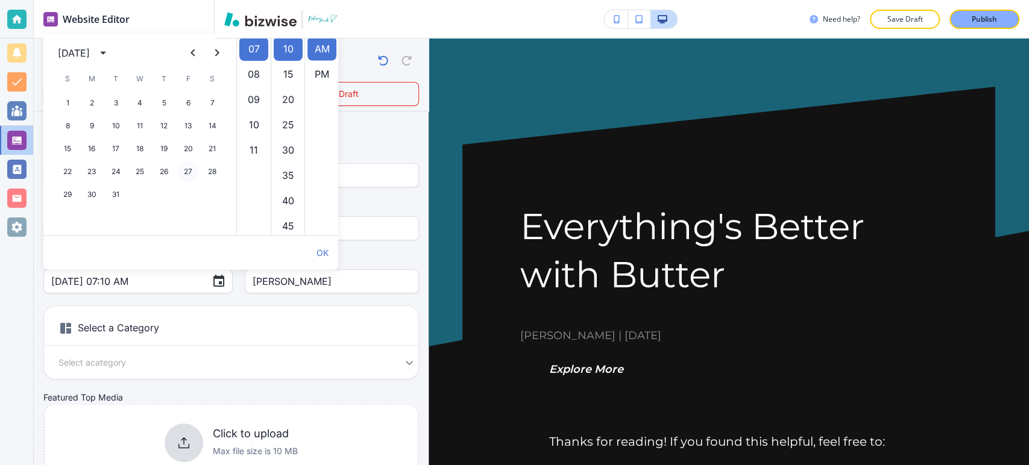
type input "May 27, 2022 07:10 AM"
click at [147, 370] on div "Select a Category Select a category Select a Category" at bounding box center [231, 343] width 376 height 74
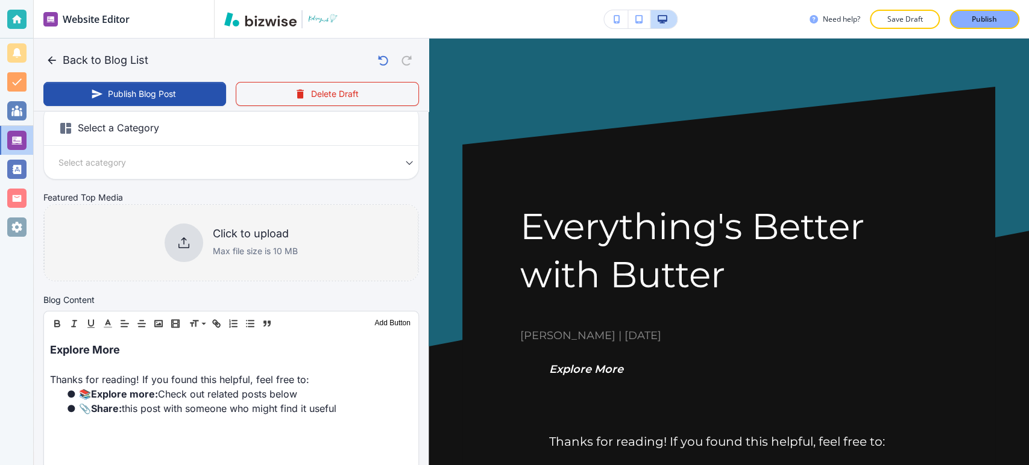
scroll to position [201, 0]
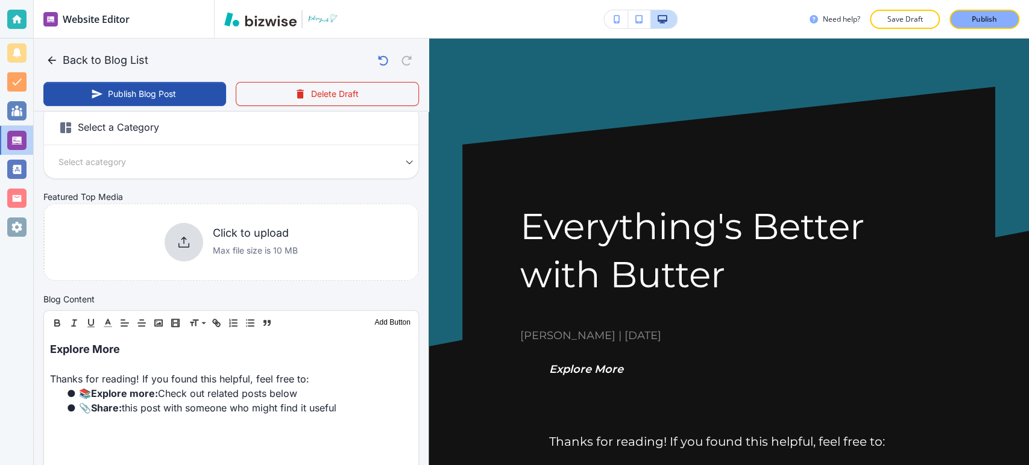
click at [181, 0] on body "Website Editor Pages Edit, add, and delete pages or manage your page order Upda…" at bounding box center [514, 0] width 1029 height 0
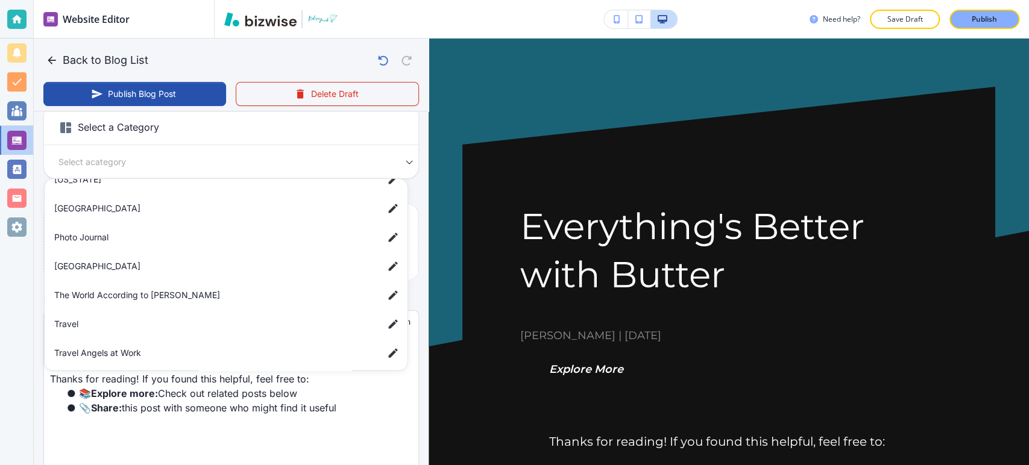
scroll to position [222, 0]
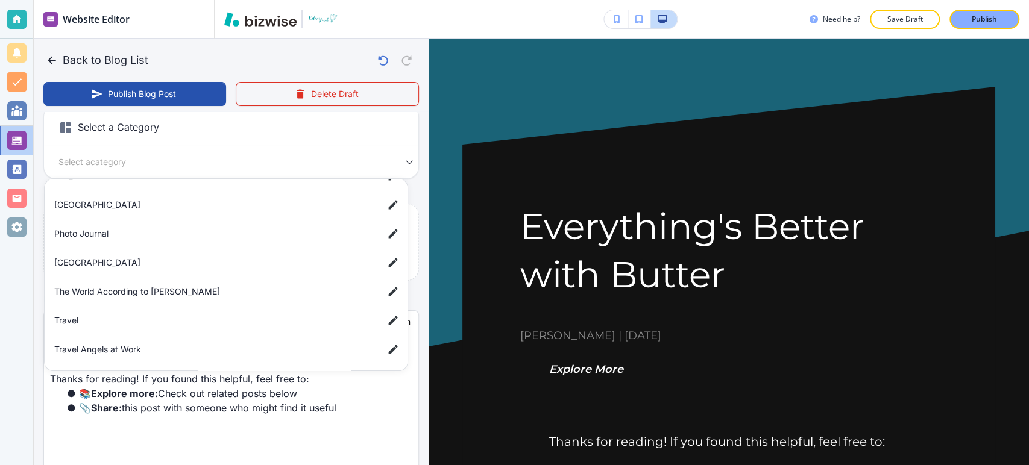
click at [144, 293] on span "The World According to [PERSON_NAME]" at bounding box center [214, 291] width 320 height 13
type input "a9e1afb911e435c122c83"
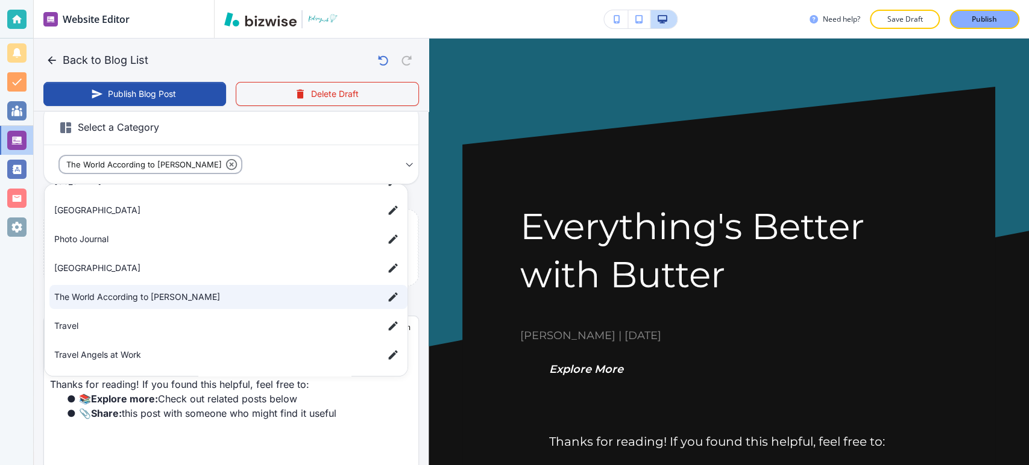
click at [15, 303] on div at bounding box center [514, 232] width 1029 height 465
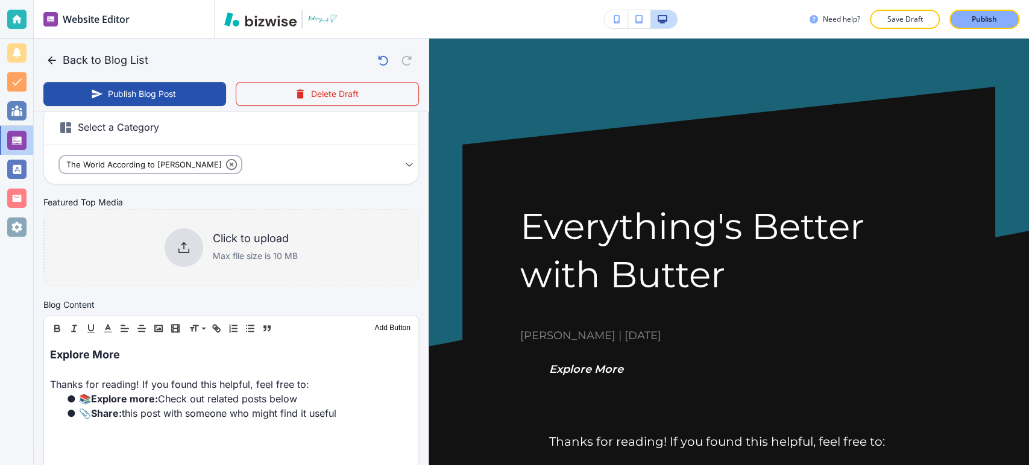
click at [203, 240] on div "Click to upload Max file size is 10 MB" at bounding box center [231, 248] width 133 height 39
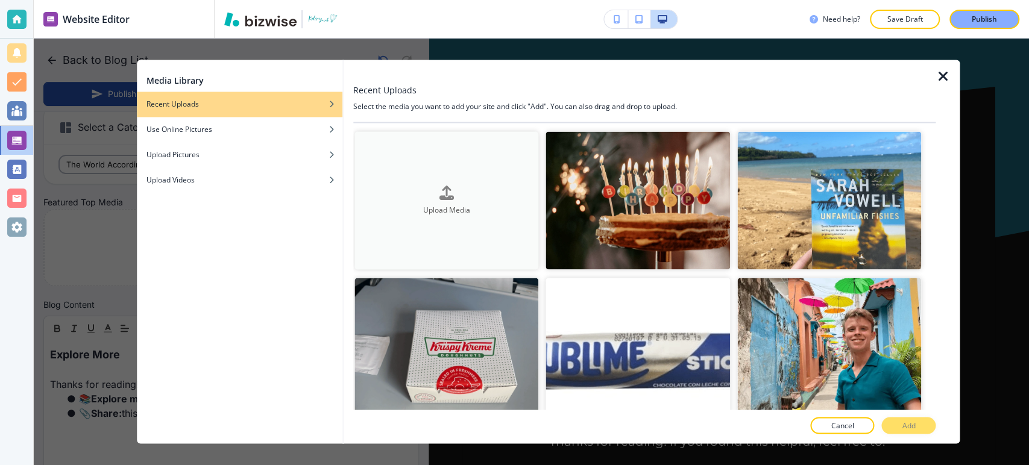
click at [453, 173] on button "Upload Media" at bounding box center [447, 200] width 185 height 138
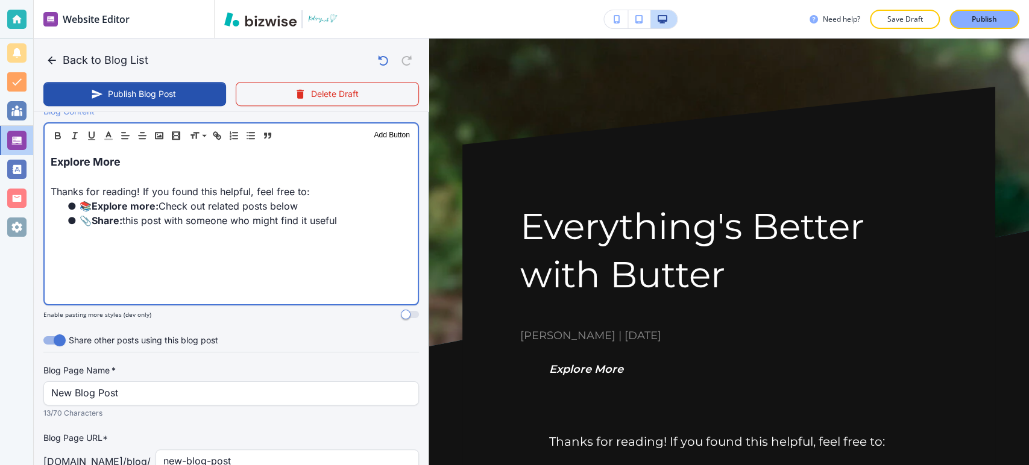
scroll to position [402, 0]
drag, startPoint x: 348, startPoint y: 209, endPoint x: 198, endPoint y: 214, distance: 149.6
click at [147, 204] on li "📚 Explore more: Check out related posts below" at bounding box center [238, 205] width 347 height 14
click at [358, 224] on li "📎 Share: this post with someone who might find it useful" at bounding box center [238, 220] width 347 height 14
click at [357, 222] on li "📎 Share: this post with someone who might find it useful" at bounding box center [238, 220] width 347 height 14
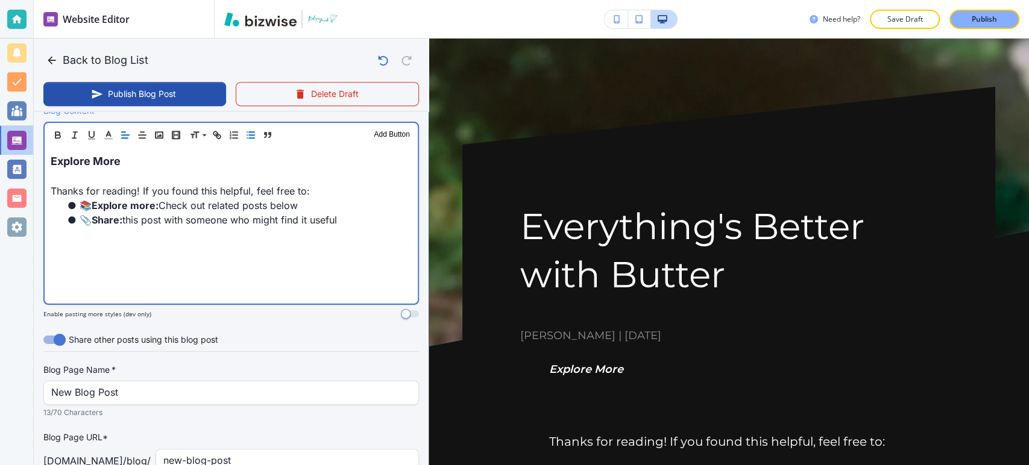
drag, startPoint x: 357, startPoint y: 222, endPoint x: 333, endPoint y: 224, distance: 24.2
click at [266, 209] on ul "📚 Explore more: Check out related posts below 📎 Share: this post with someone w…" at bounding box center [231, 212] width 361 height 29
click at [356, 226] on li "📎 Share: this post with someone who might find it useful" at bounding box center [238, 220] width 347 height 14
drag, startPoint x: 356, startPoint y: 226, endPoint x: 40, endPoint y: 161, distance: 322.5
click at [40, 161] on div "Blog Content Header 1 Header 2 Header 3 Body Text Add Button Explore More Thank…" at bounding box center [231, 216] width 395 height 224
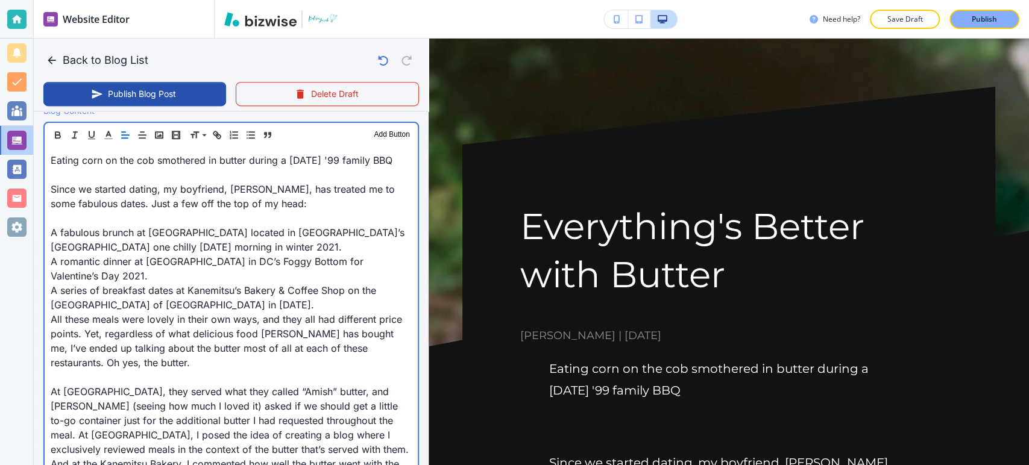
scroll to position [402, 0]
drag, startPoint x: 49, startPoint y: 206, endPoint x: 60, endPoint y: 205, distance: 10.3
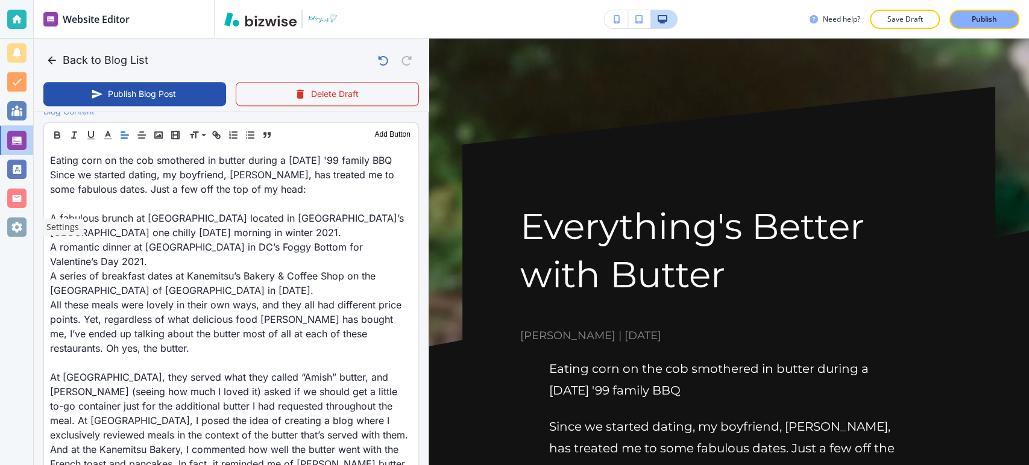
drag, startPoint x: 32, startPoint y: 227, endPoint x: 48, endPoint y: 225, distance: 16.4
click at [48, 225] on p "Settings" at bounding box center [62, 227] width 33 height 12
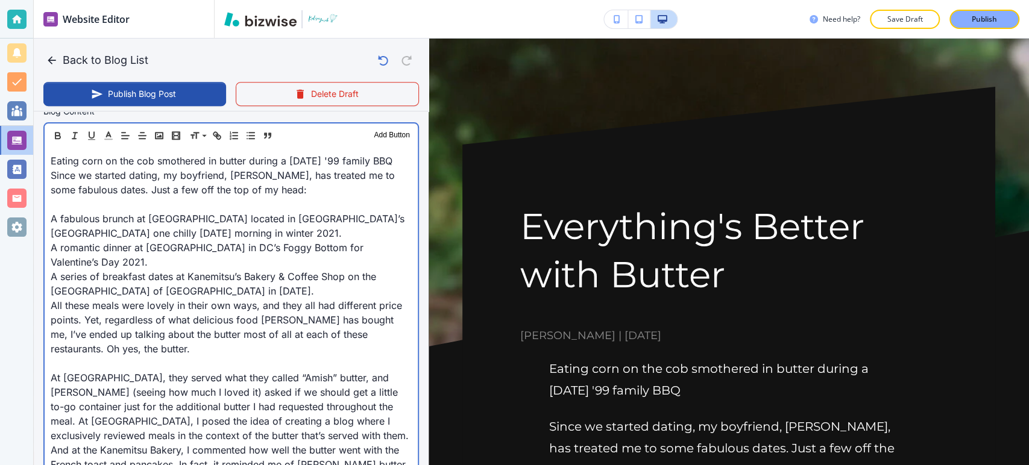
click at [89, 212] on p at bounding box center [231, 204] width 361 height 14
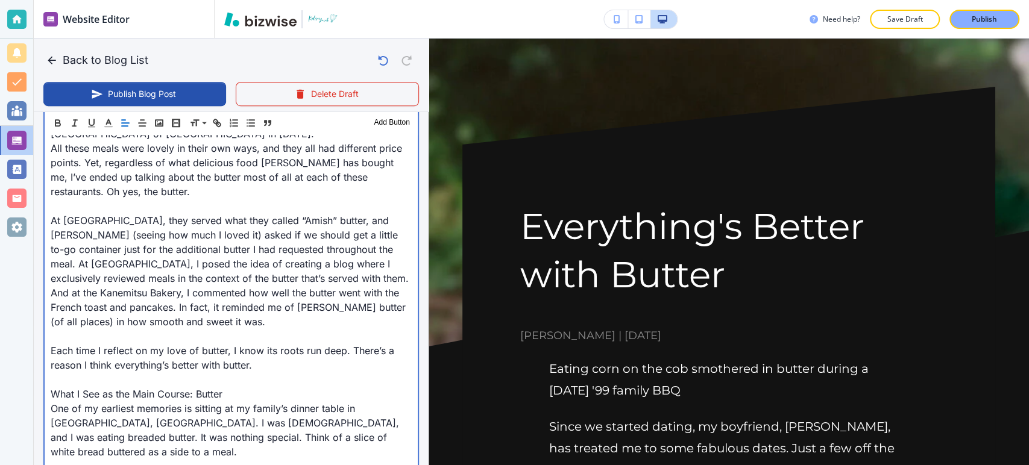
scroll to position [535, 0]
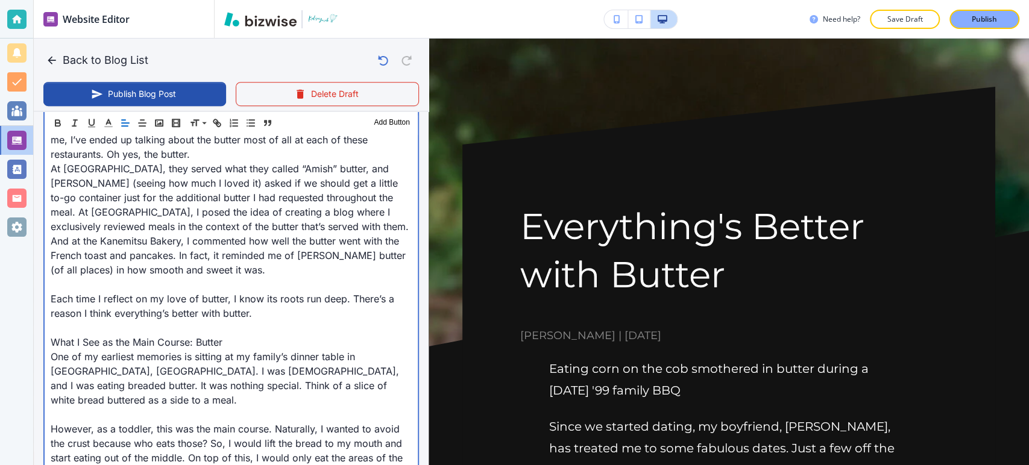
scroll to position [603, 0]
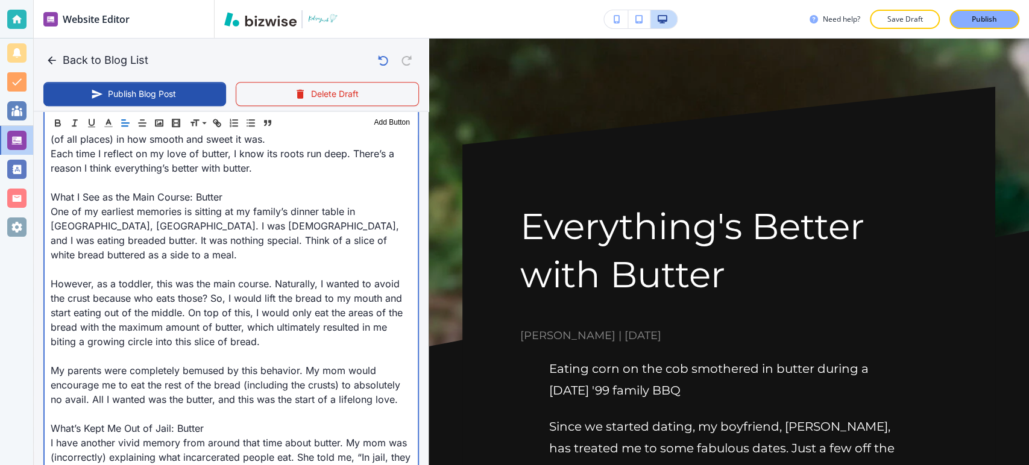
scroll to position [737, 0]
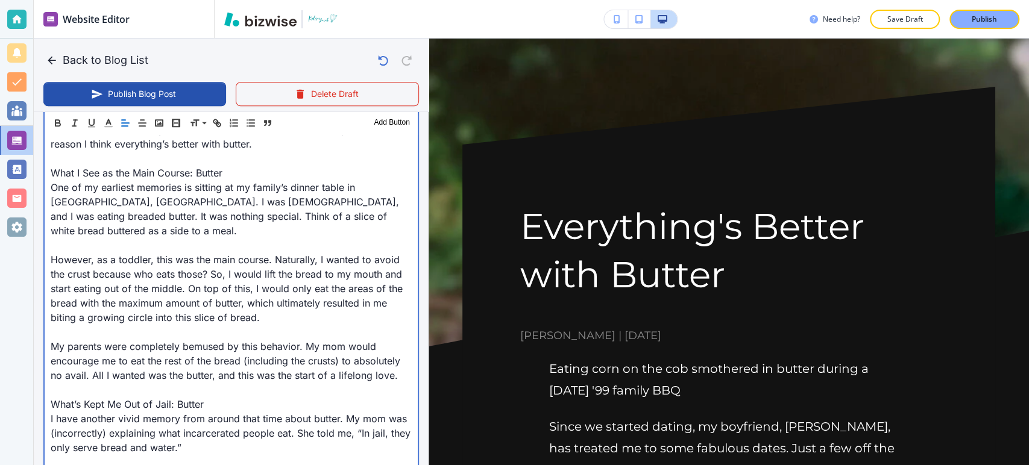
click at [48, 188] on div "Eating corn on the cob smothered in butter during a Memorial Day '99 family BBQ…" at bounding box center [231, 389] width 373 height 1155
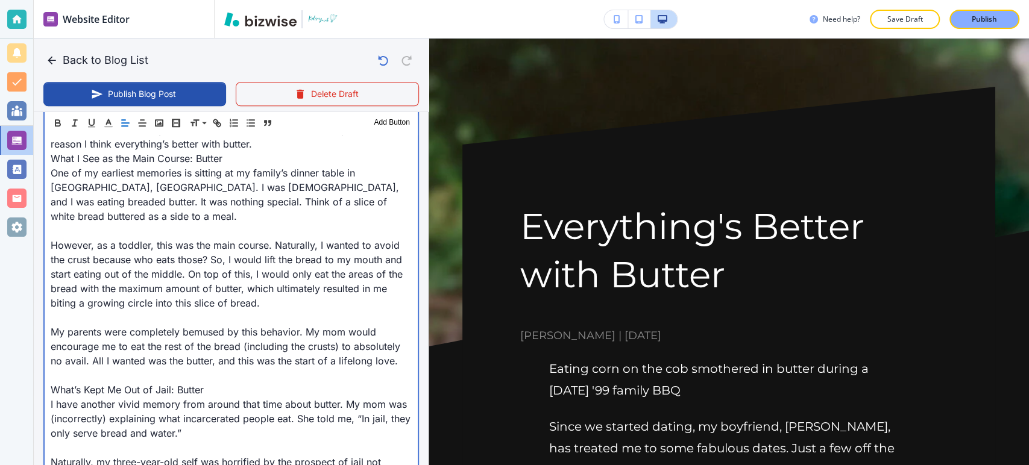
drag, startPoint x: 45, startPoint y: 247, endPoint x: 67, endPoint y: 245, distance: 21.8
click at [45, 247] on div "Eating corn on the cob smothered in butter during a Memorial Day '99 family BBQ…" at bounding box center [231, 382] width 373 height 1141
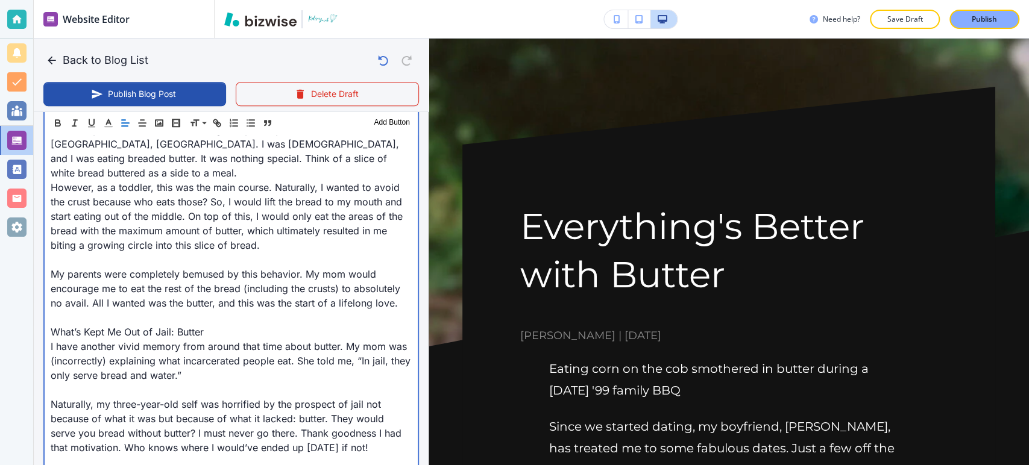
scroll to position [804, 0]
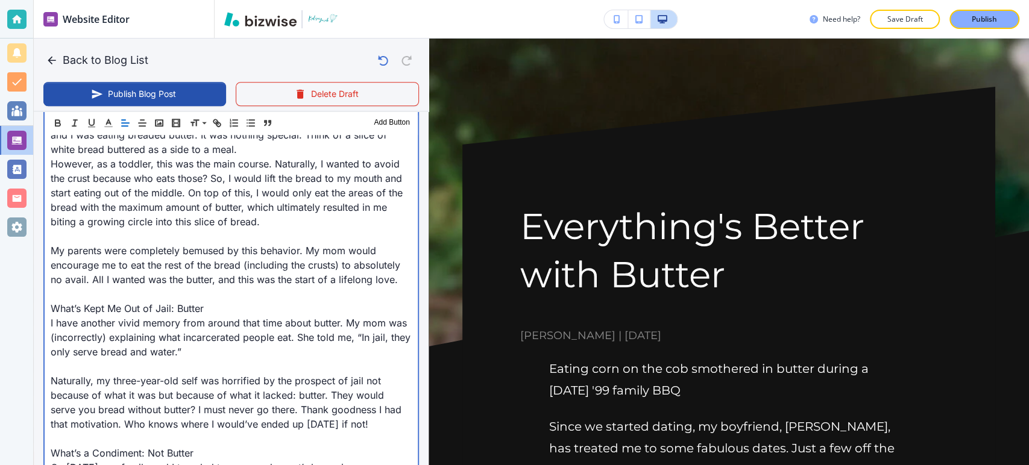
click at [46, 250] on div "Eating corn on the cob smothered in butter during a Memorial Day '99 family BBQ…" at bounding box center [231, 309] width 373 height 1126
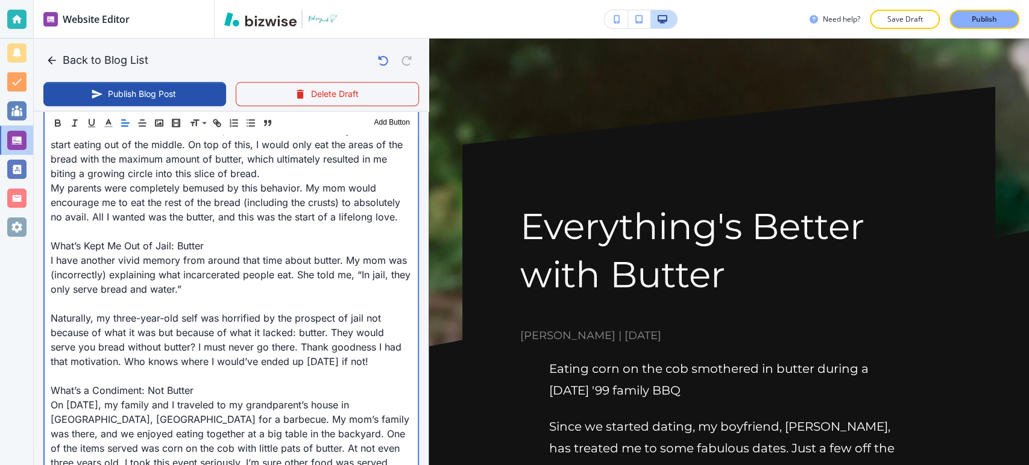
scroll to position [871, 0]
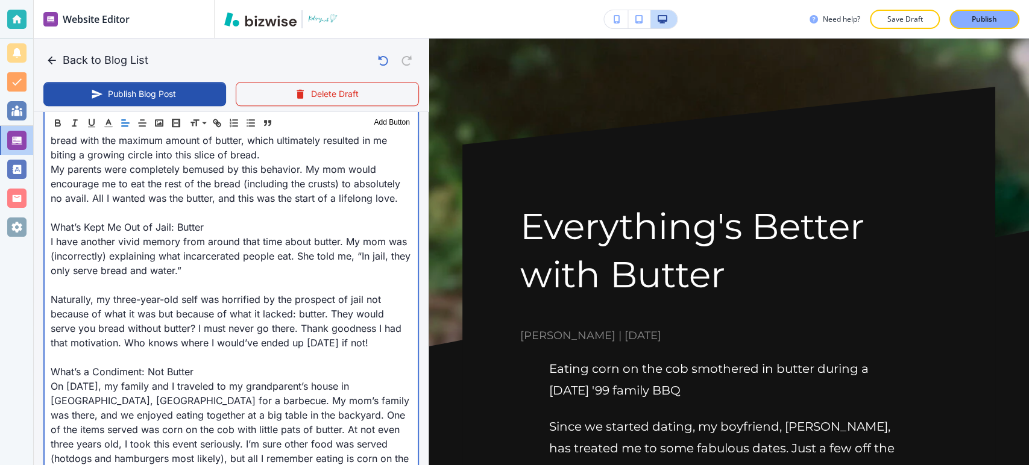
click at [45, 227] on div "Eating corn on the cob smothered in butter during a Memorial Day '99 family BBQ…" at bounding box center [231, 235] width 373 height 1112
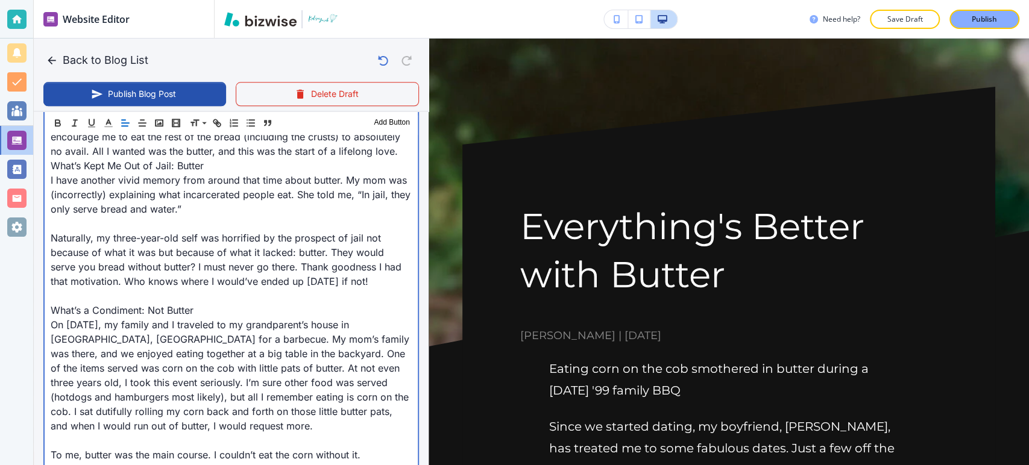
scroll to position [938, 0]
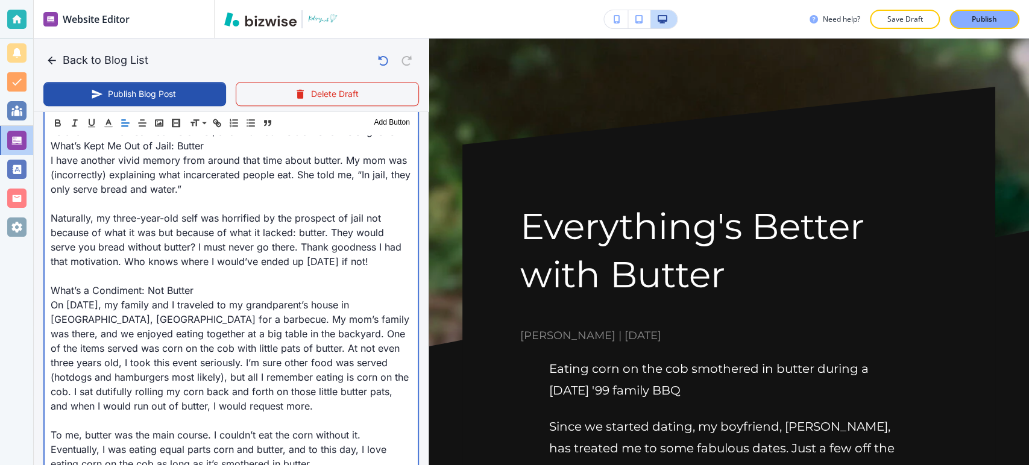
click at [48, 216] on div "Eating corn on the cob smothered in butter during a Memorial Day '99 family BBQ…" at bounding box center [231, 160] width 373 height 1097
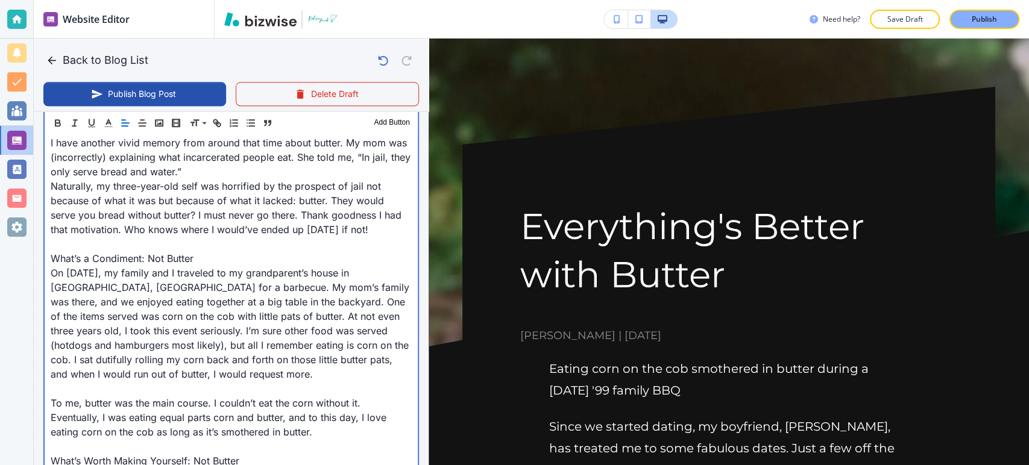
scroll to position [1005, 0]
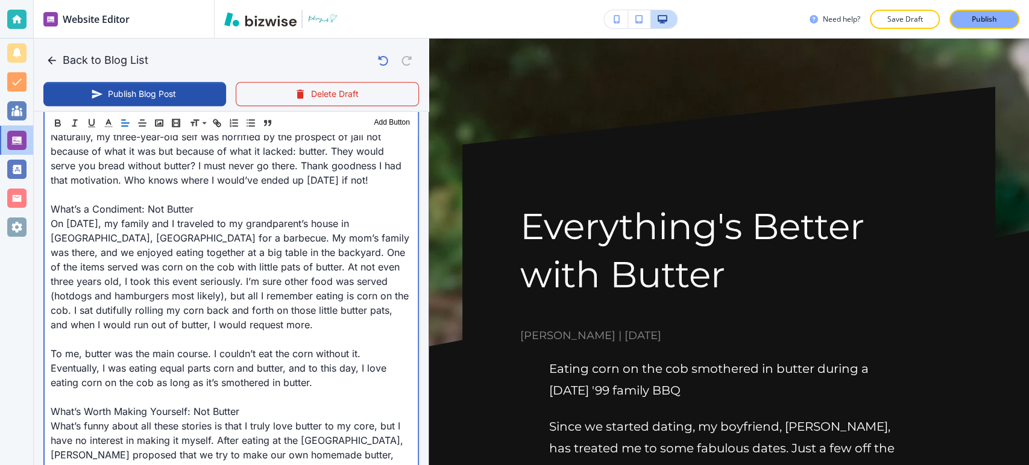
click at [48, 209] on div "Eating corn on the cob smothered in butter during a Memorial Day '99 family BBQ…" at bounding box center [231, 86] width 373 height 1083
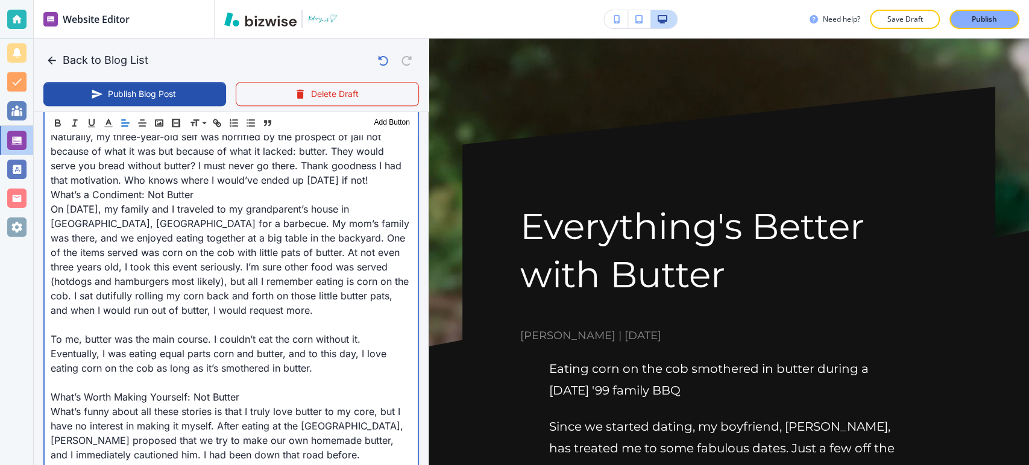
scroll to position [1071, 0]
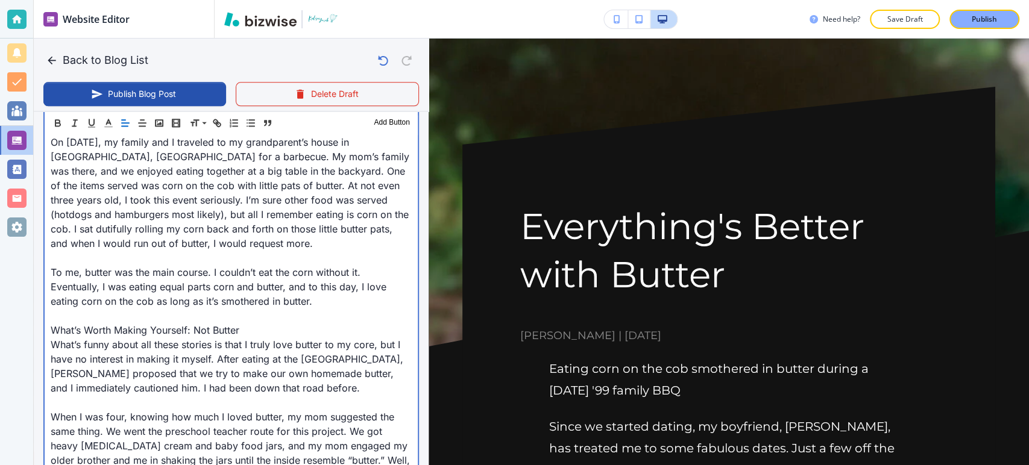
click at [49, 269] on div "Eating corn on the cob smothered in butter during a Memorial Day '99 family BBQ…" at bounding box center [231, 12] width 373 height 1068
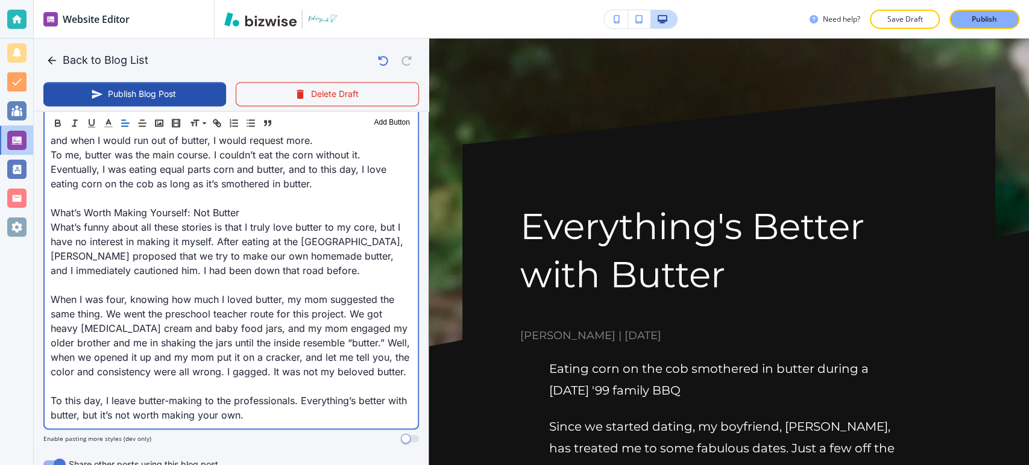
scroll to position [1206, 0]
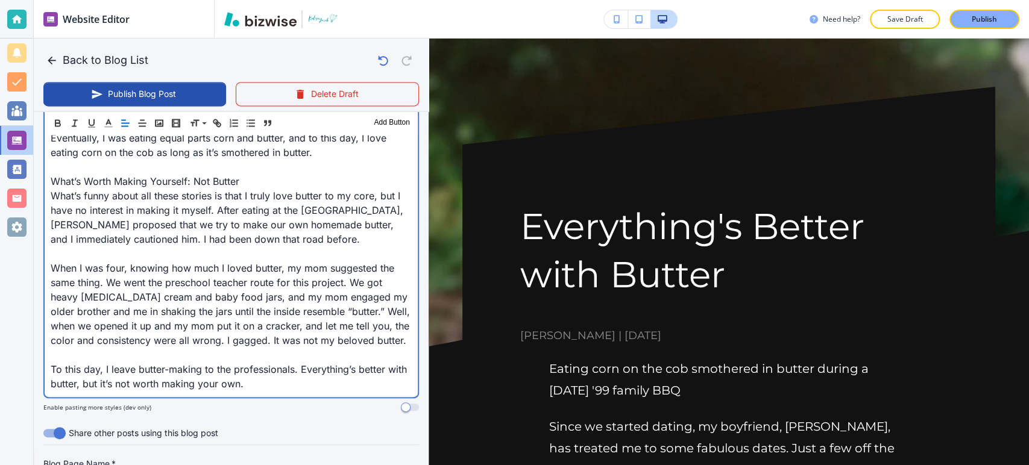
click at [51, 179] on p "What’s Worth Making Yourself: Not Butter" at bounding box center [231, 181] width 361 height 14
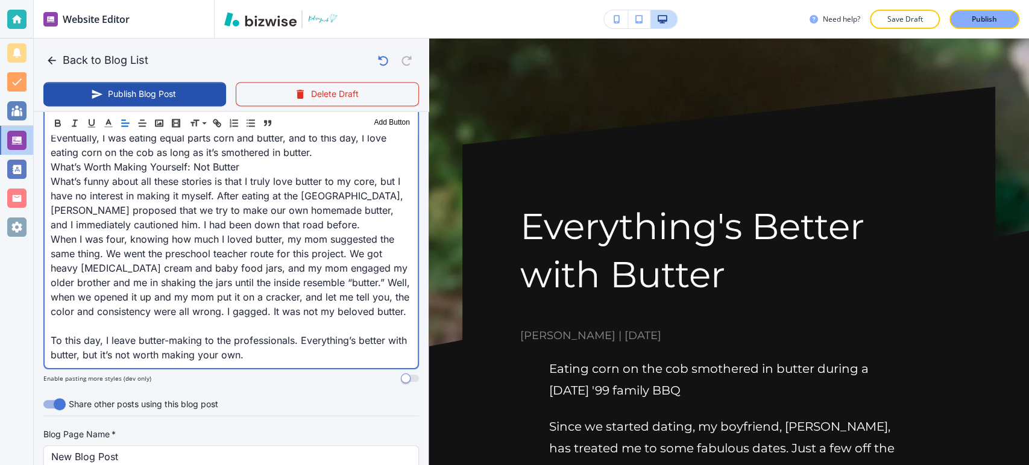
drag, startPoint x: 48, startPoint y: 355, endPoint x: 109, endPoint y: 346, distance: 61.5
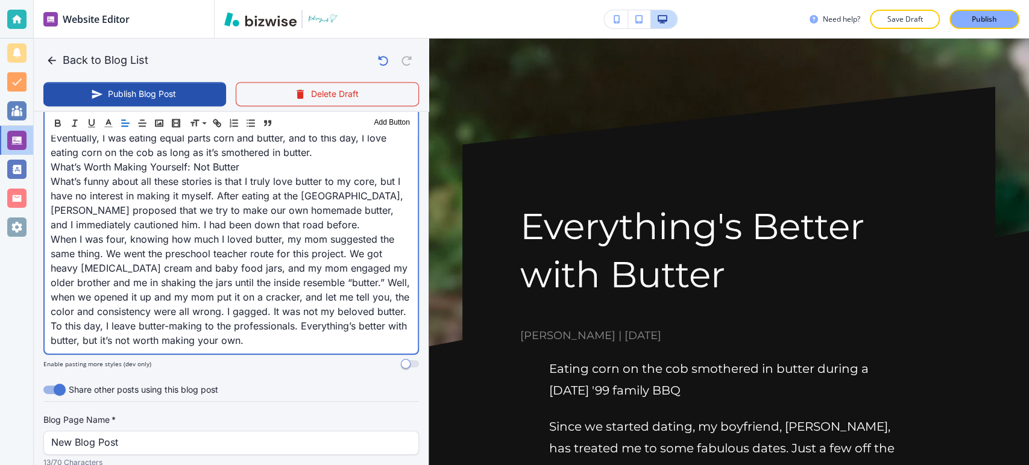
drag, startPoint x: 276, startPoint y: 360, endPoint x: 306, endPoint y: 361, distance: 30.2
click at [306, 348] on p "To this day, I leave butter-making to the professionals. Everything’s better wi…" at bounding box center [231, 333] width 361 height 29
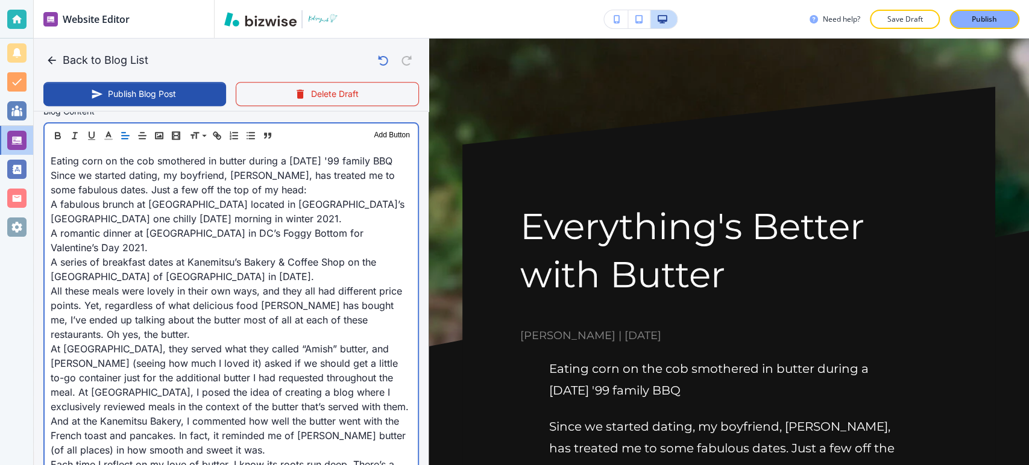
scroll to position [402, 0]
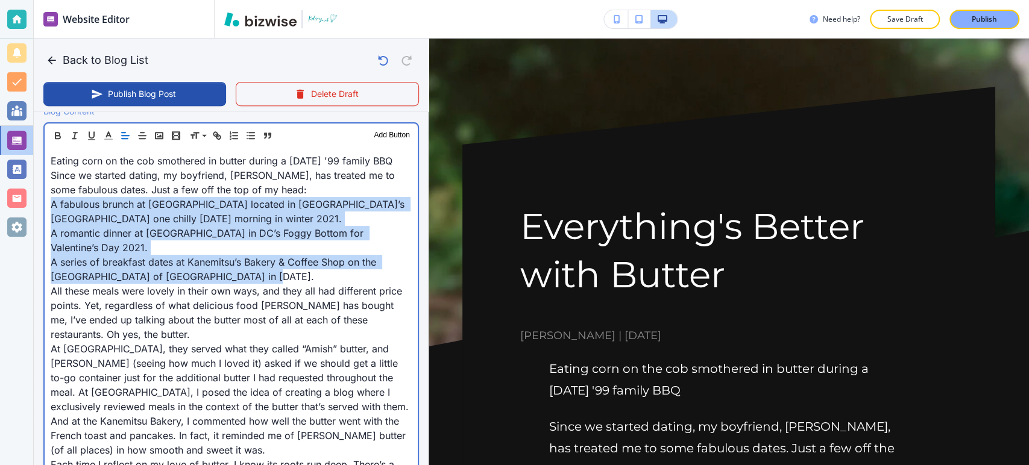
drag, startPoint x: 51, startPoint y: 216, endPoint x: 256, endPoint y: 289, distance: 216.8
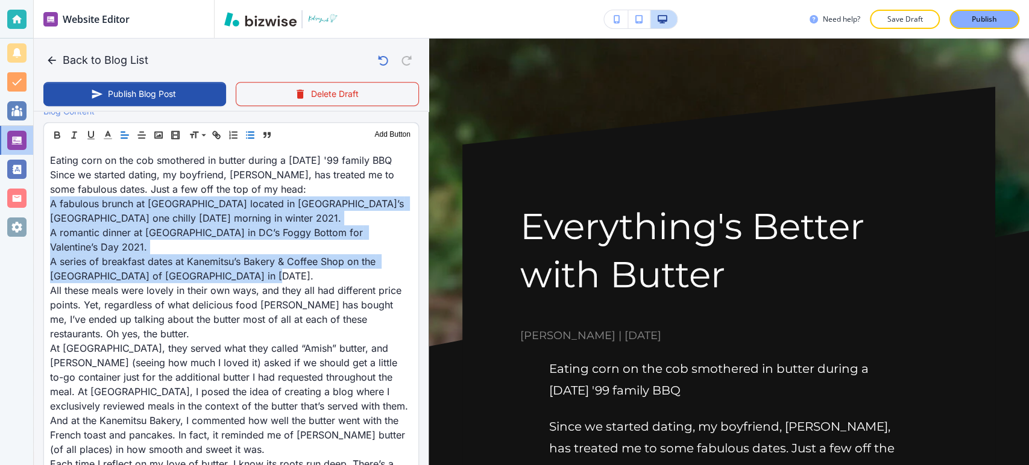
click at [253, 135] on line "button" at bounding box center [250, 135] width 5 height 0
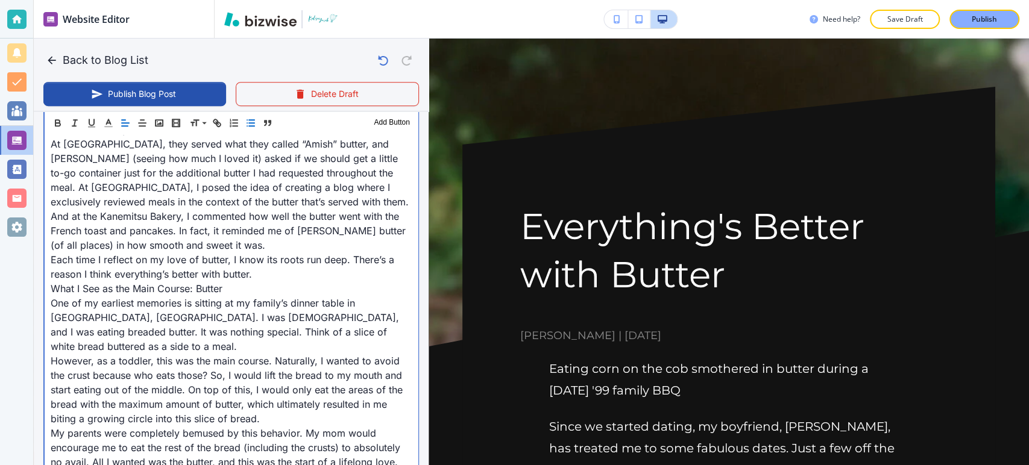
scroll to position [603, 0]
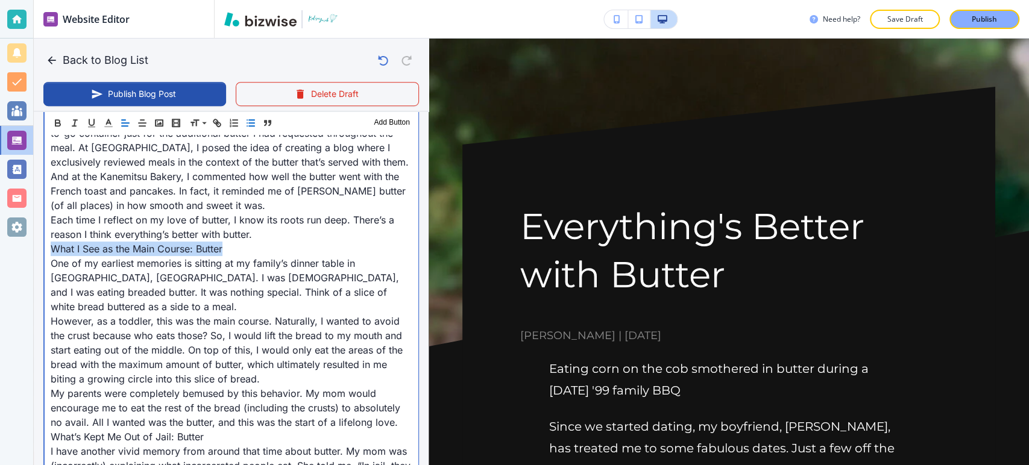
drag, startPoint x: 242, startPoint y: 267, endPoint x: 51, endPoint y: 263, distance: 191.8
click at [51, 256] on p "What I See as the Main Course: Butter" at bounding box center [231, 249] width 361 height 14
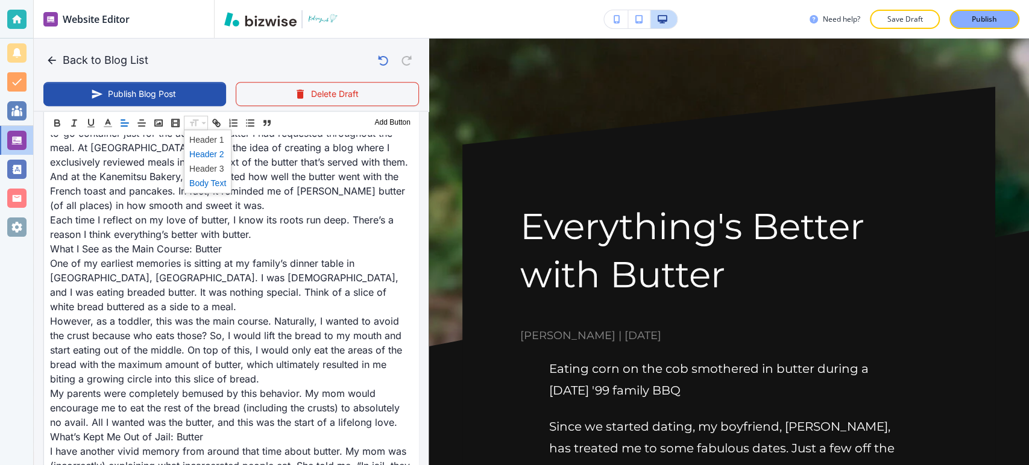
click at [200, 152] on span at bounding box center [207, 154] width 37 height 14
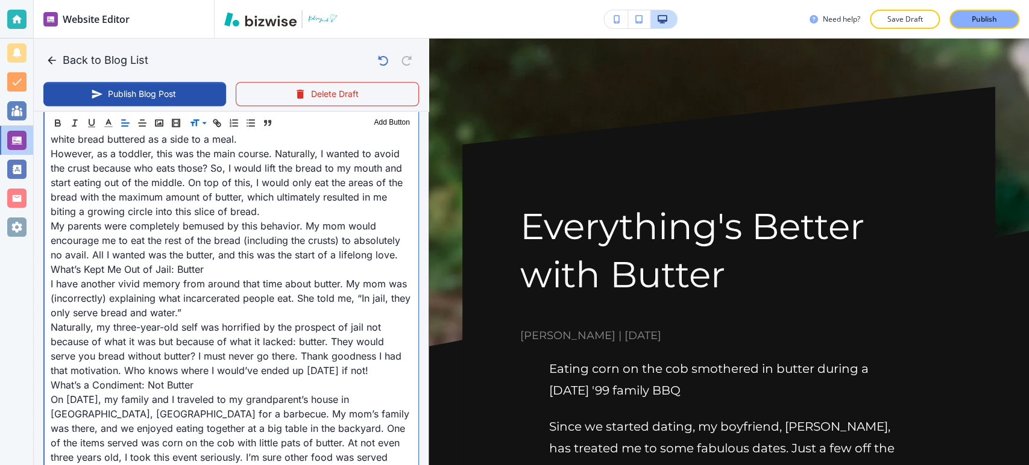
scroll to position [778, 0]
drag, startPoint x: 226, startPoint y: 265, endPoint x: 53, endPoint y: 270, distance: 173.1
click at [53, 270] on p "What’s Kept Me Out of Jail: Butter" at bounding box center [231, 269] width 361 height 14
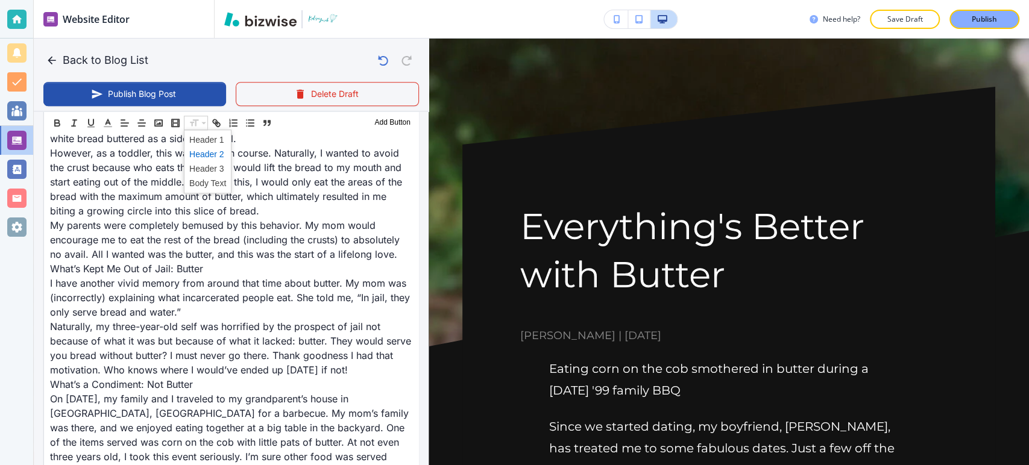
click at [203, 157] on span at bounding box center [207, 154] width 37 height 14
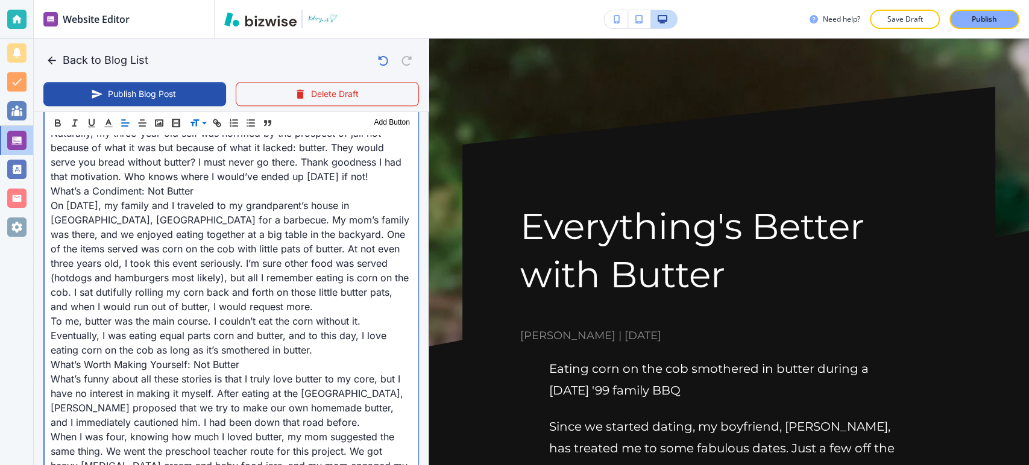
scroll to position [979, 0]
drag, startPoint x: 154, startPoint y: 188, endPoint x: 49, endPoint y: 191, distance: 104.9
click at [49, 191] on div "Eating corn on the cob smothered in butter during a Memorial Day '99 family BBQ…" at bounding box center [231, 61] width 373 height 982
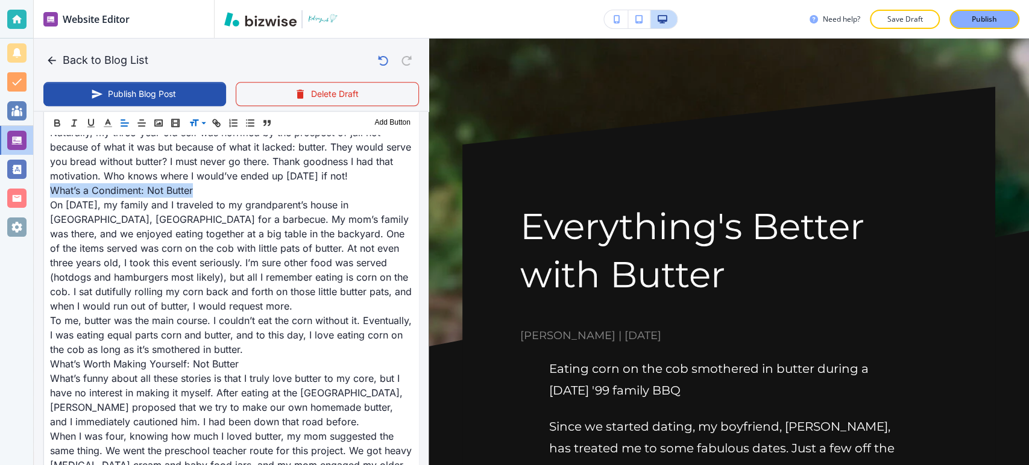
drag, startPoint x: 189, startPoint y: 123, endPoint x: 199, endPoint y: 136, distance: 15.9
click at [203, 154] on span at bounding box center [207, 154] width 37 height 14
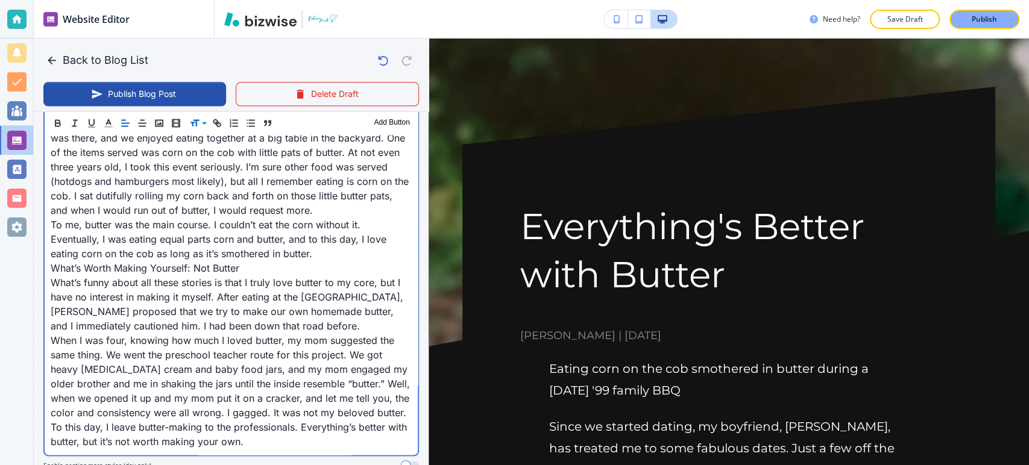
scroll to position [1114, 0]
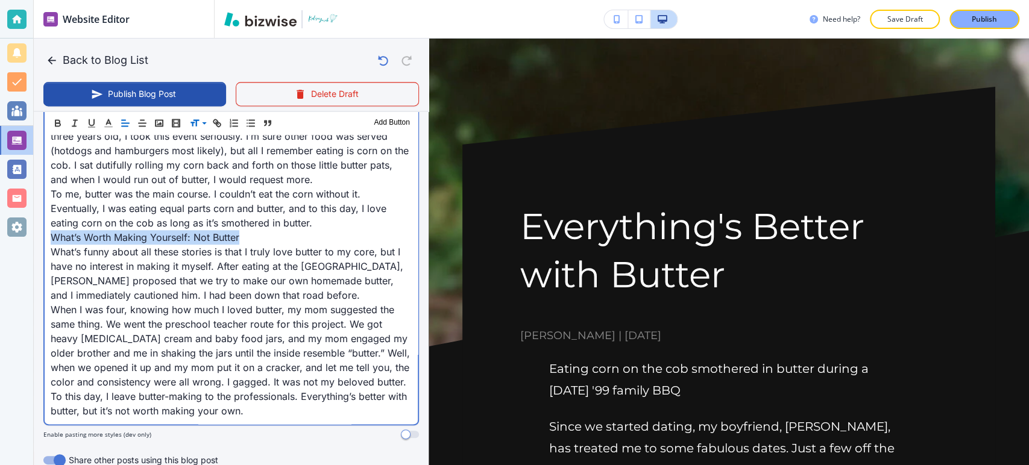
drag, startPoint x: 242, startPoint y: 235, endPoint x: 81, endPoint y: 227, distance: 161.2
click at [53, 240] on p "What’s Worth Making Yourself: Not Butter" at bounding box center [231, 237] width 361 height 14
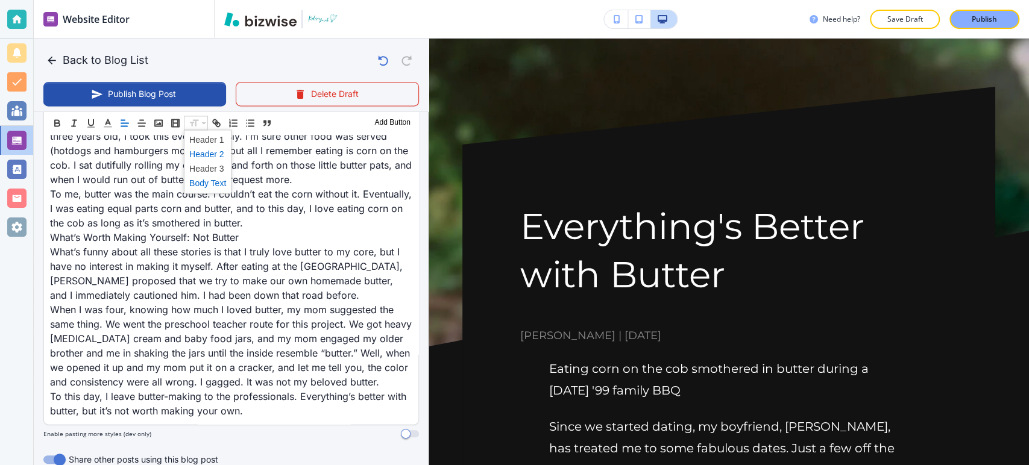
click at [206, 154] on span at bounding box center [207, 154] width 37 height 14
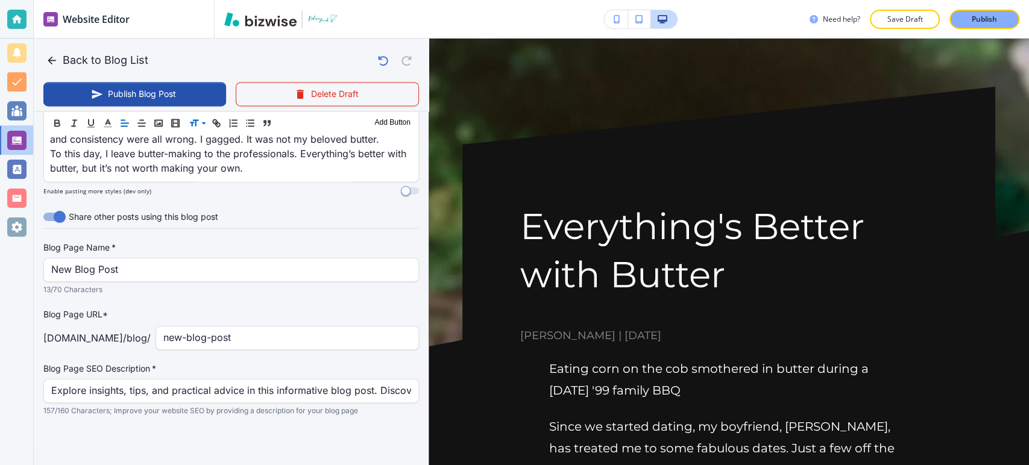
scroll to position [1387, 0]
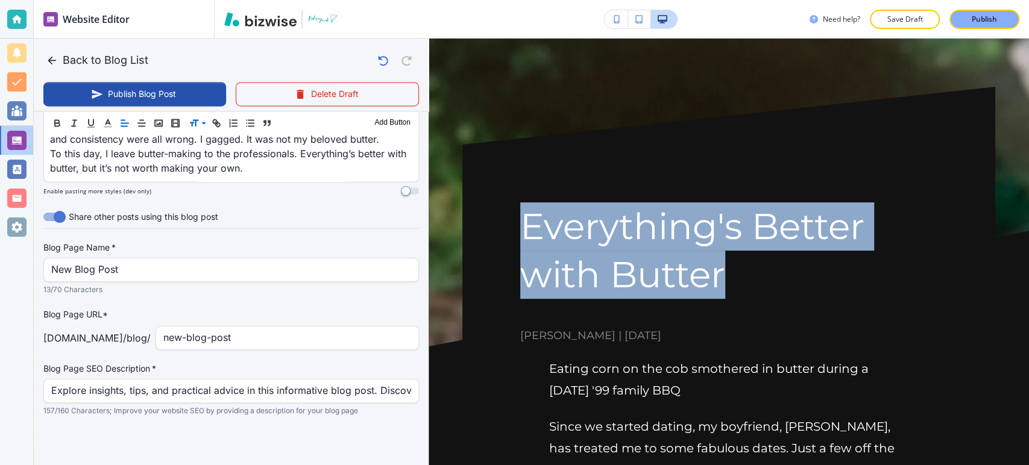
drag, startPoint x: 510, startPoint y: 226, endPoint x: 769, endPoint y: 287, distance: 267.1
copy h1 "Everything's Better with Butter"
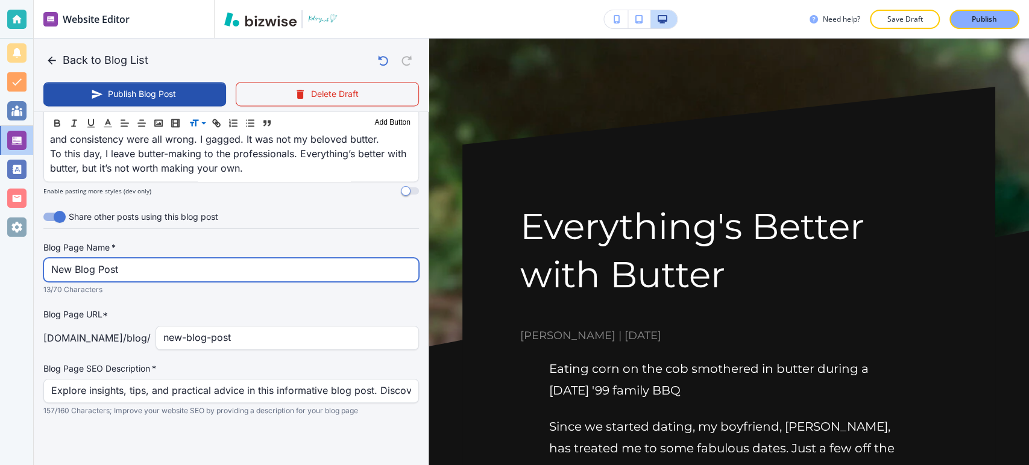
click at [206, 272] on input "New Blog Post" at bounding box center [231, 270] width 360 height 23
paste input "Everything's Better with Butter"
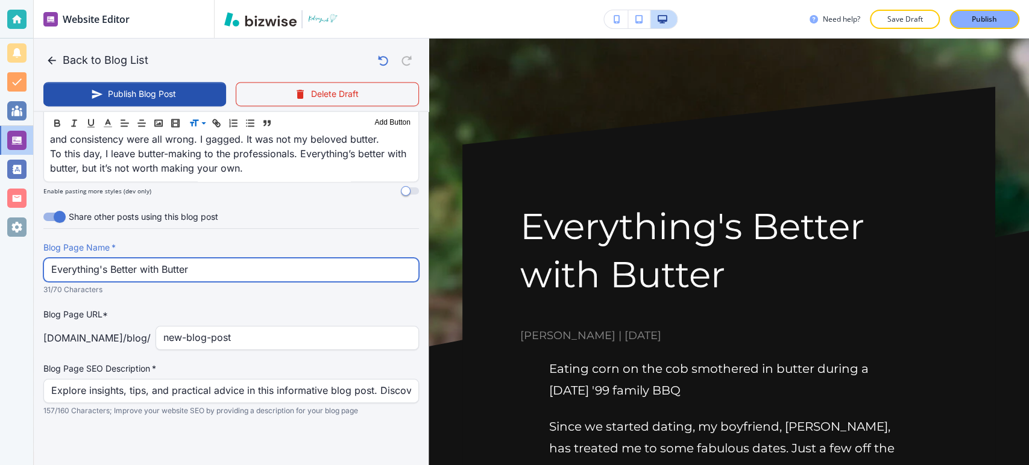
type input "Everything's Better with Butter"
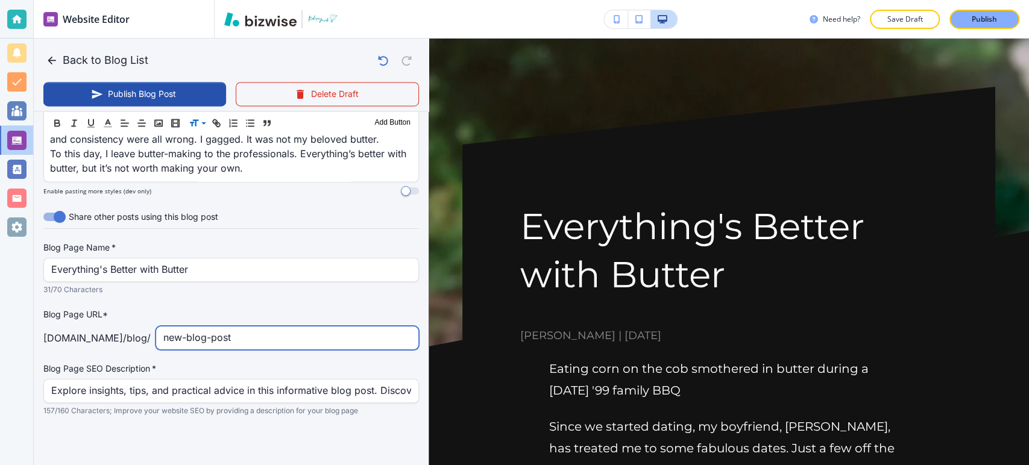
drag, startPoint x: 253, startPoint y: 335, endPoint x: 94, endPoint y: 337, distance: 158.6
click at [99, 336] on div "[DOMAIN_NAME] /blog / new-blog-post ​" at bounding box center [231, 338] width 376 height 24
type input "everything-s-better-with-butter"
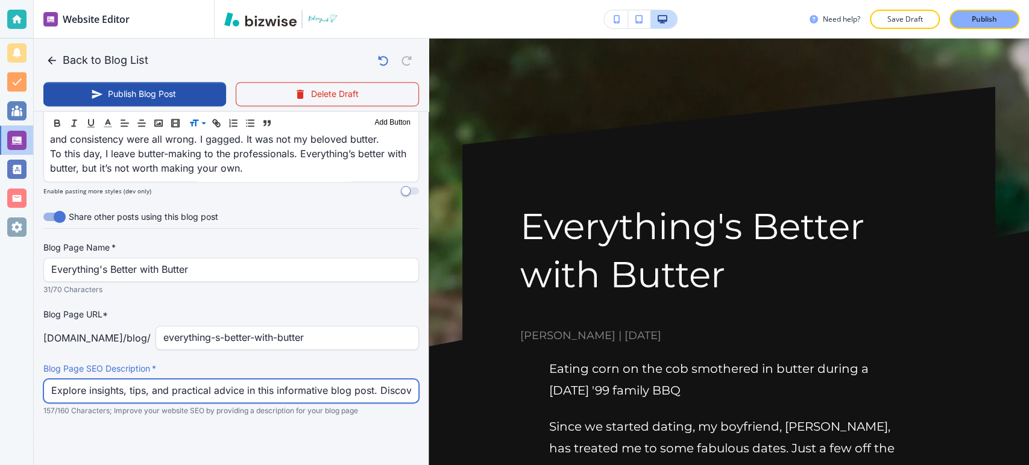
drag, startPoint x: 213, startPoint y: 380, endPoint x: 213, endPoint y: 387, distance: 6.6
click at [213, 385] on input "Explore insights, tips, and practical advice in this informative blog post. Dis…" at bounding box center [231, 391] width 360 height 23
click at [213, 387] on input "Explore insights, tips, and practical advice in this informative blog post. Dis…" at bounding box center [231, 391] width 360 height 23
click at [213, 388] on input "Explore insights, tips, and practical advice in this informative blog post. Dis…" at bounding box center [231, 391] width 360 height 23
click at [213, 390] on input "Explore insights, tips, and practical advice in this informative blog post. Dis…" at bounding box center [231, 391] width 360 height 23
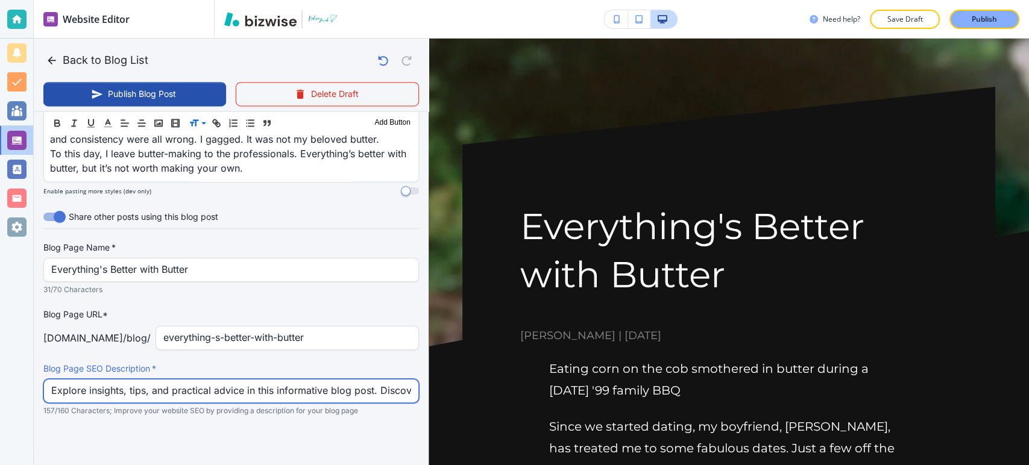
click at [213, 390] on input "Explore insights, tips, and practical advice in this informative blog post. Dis…" at bounding box center [231, 391] width 360 height 23
click at [215, 390] on input "Explore insights, tips, and practical advice in this informative blog post. Dis…" at bounding box center [231, 391] width 360 height 23
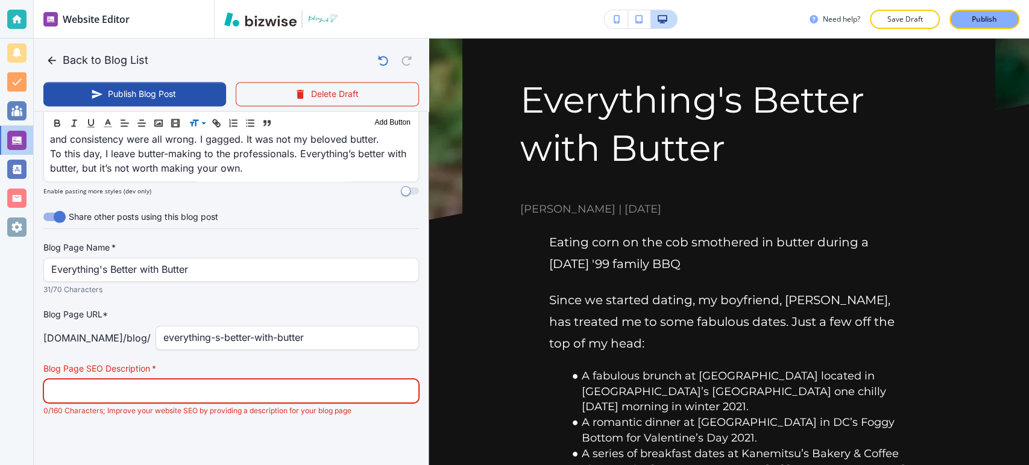
scroll to position [134, 0]
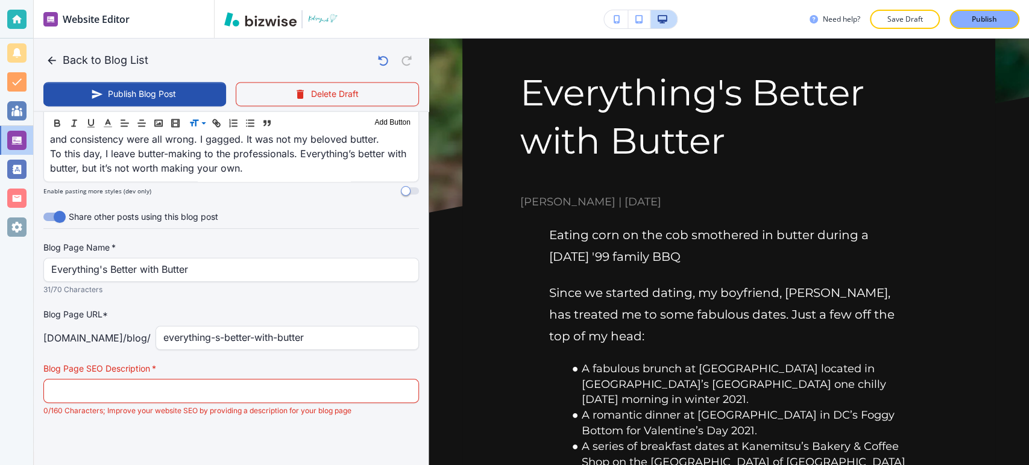
drag, startPoint x: 549, startPoint y: 232, endPoint x: 730, endPoint y: 259, distance: 183.0
click at [730, 259] on p "Eating corn on the cob smothered in butter during a Memorial Day '99 family BBQ" at bounding box center [728, 245] width 359 height 43
copy p "Eating corn on the cob smothered in butter during a Memorial Day '99 family BBQ"
click at [268, 385] on input "text" at bounding box center [231, 391] width 360 height 23
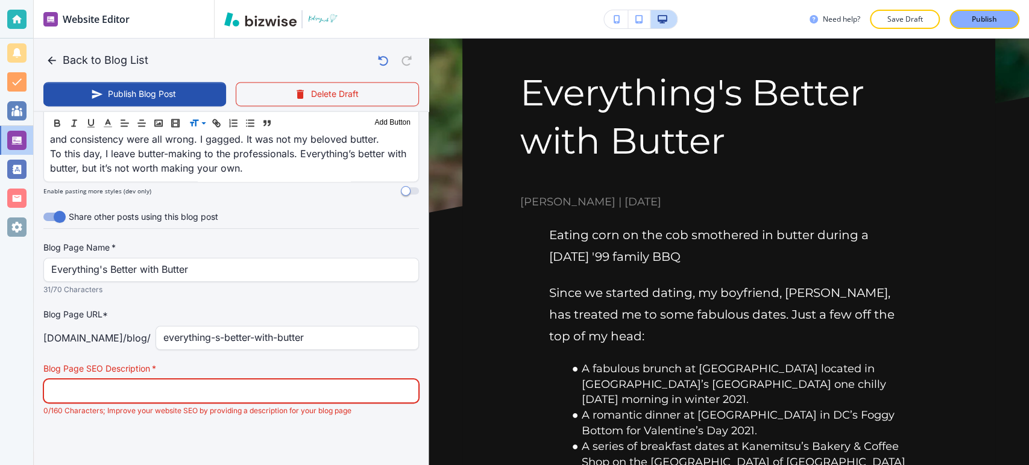
paste input "Eating corn on the cob smothered in butter during a Memorial Day '99 family BBQ"
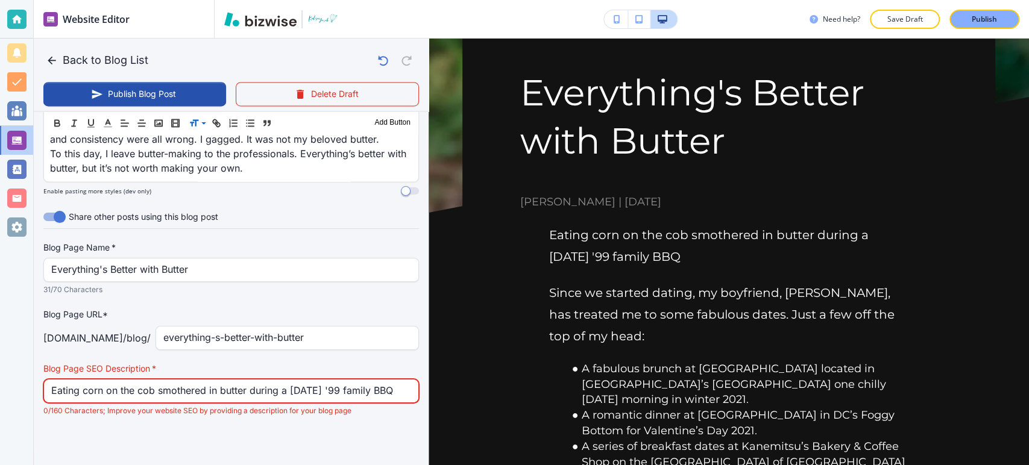
scroll to position [0, 21]
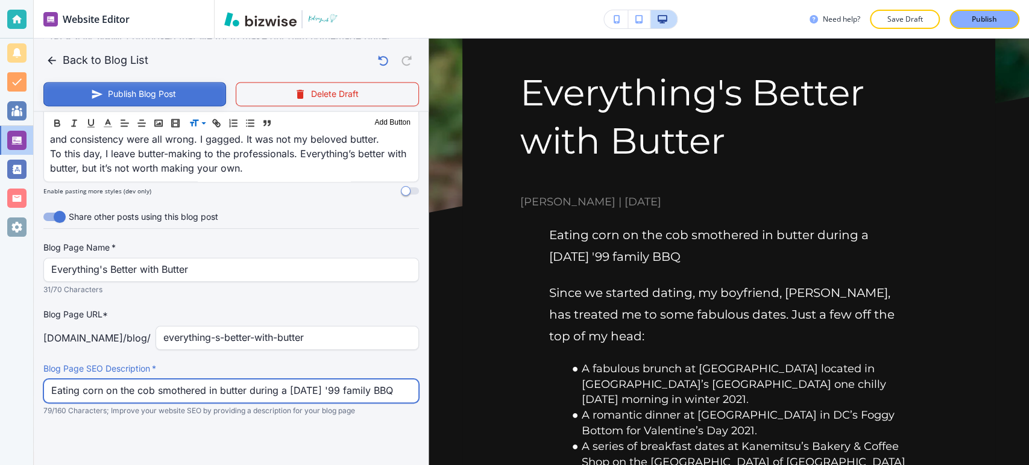
type input "Eating corn on the cob smothered in butter during a Memorial Day '99 family BBQ"
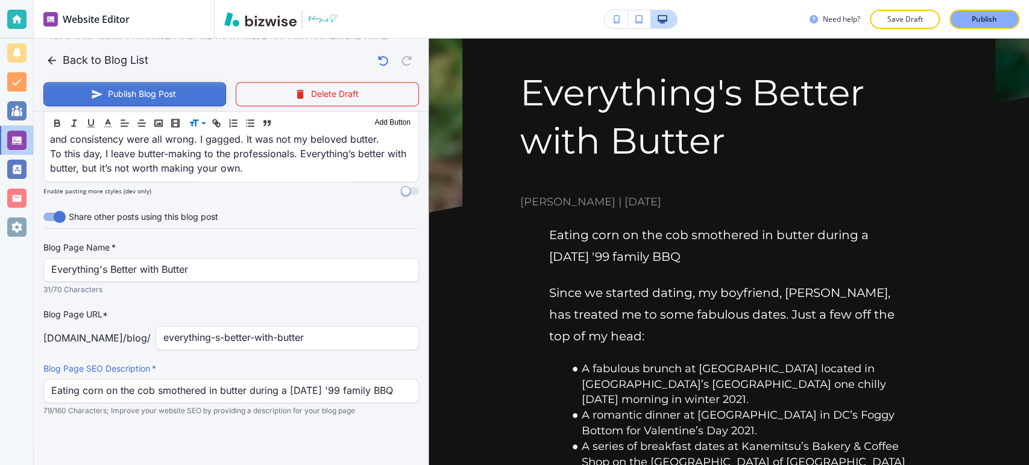
click at [88, 83] on button "Publish Blog Post" at bounding box center [134, 94] width 183 height 24
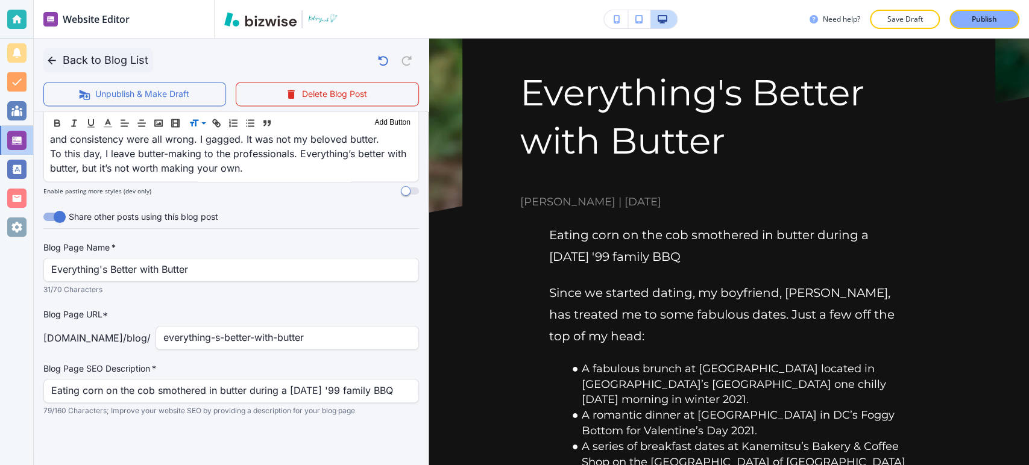
click at [83, 62] on button "Back to Blog List" at bounding box center [98, 60] width 110 height 24
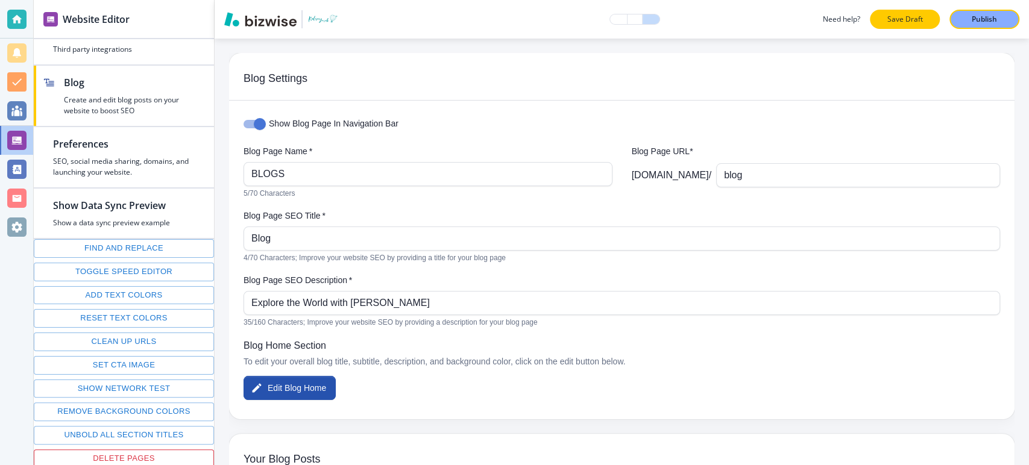
click at [910, 20] on p "Save Draft" at bounding box center [905, 19] width 39 height 11
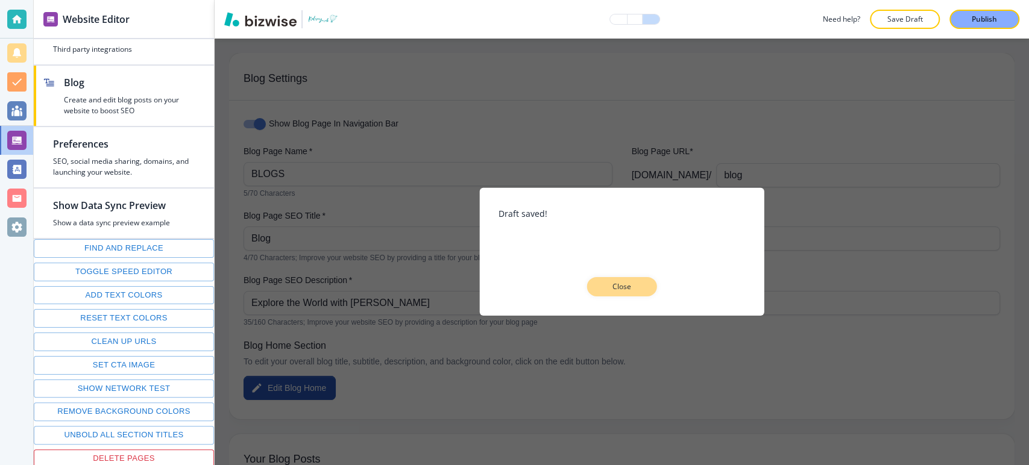
click at [613, 283] on p "Close" at bounding box center [622, 287] width 39 height 11
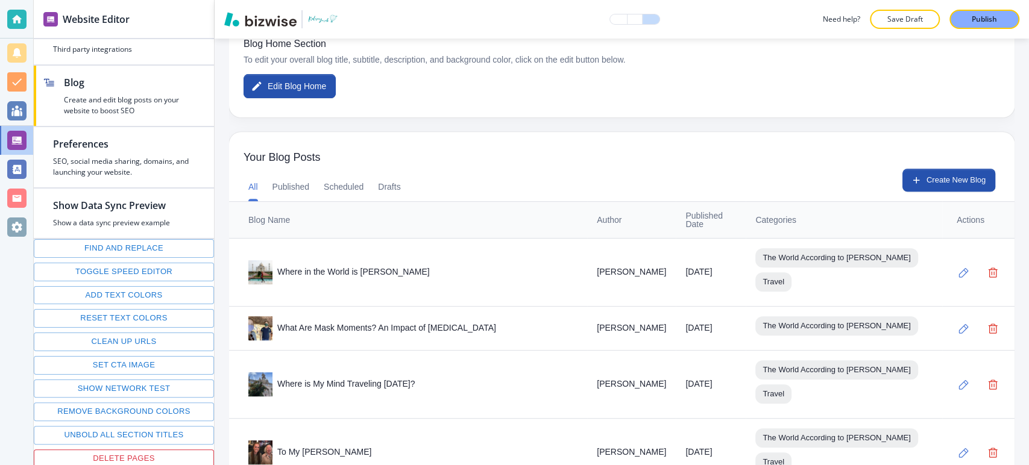
scroll to position [335, 0]
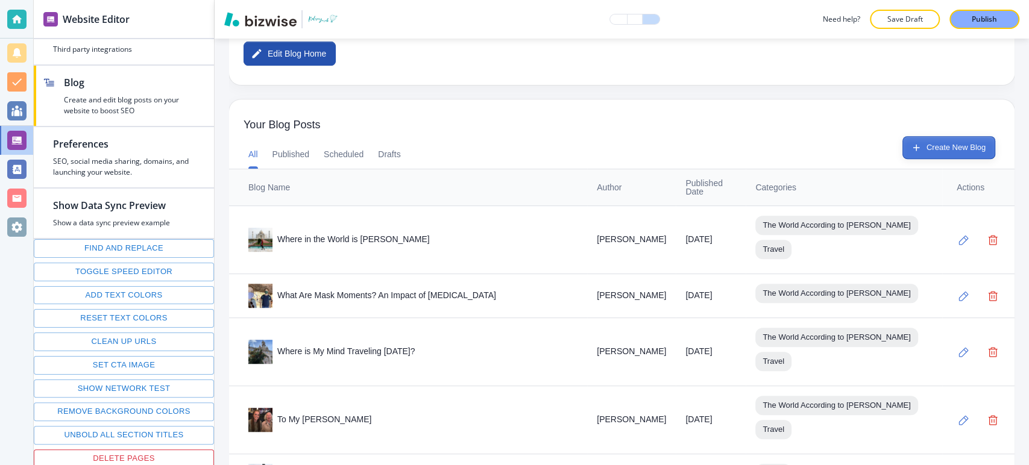
click at [959, 146] on button "Create New Blog" at bounding box center [949, 147] width 93 height 23
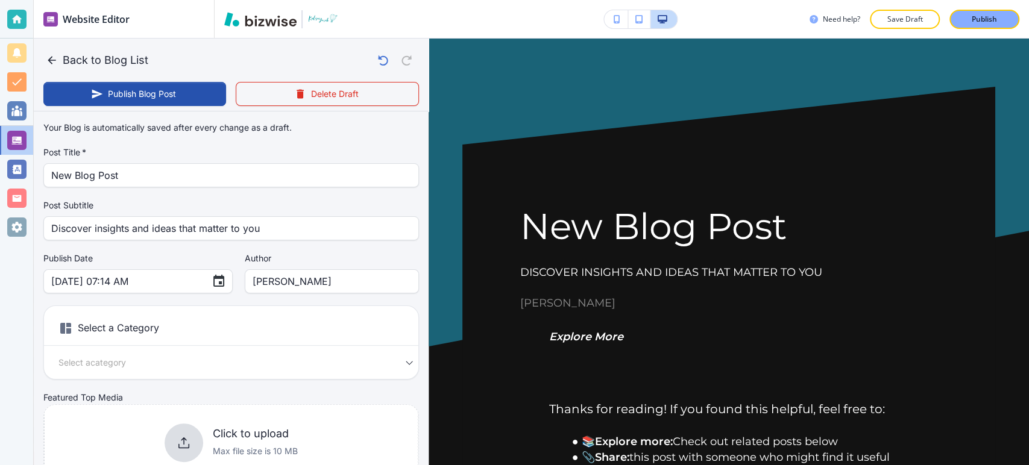
click at [232, 187] on div "New Blog Post Post Title   *" at bounding box center [231, 175] width 376 height 24
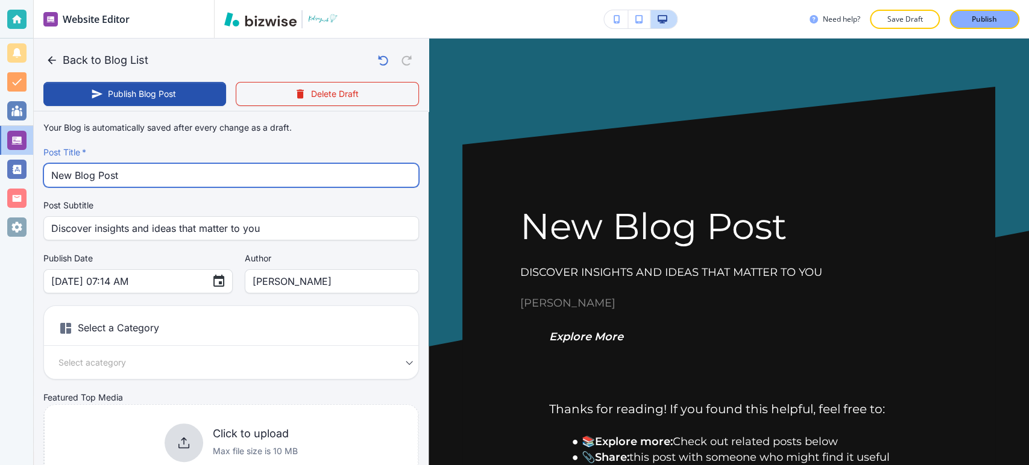
click at [232, 186] on input "New Blog Post" at bounding box center [231, 175] width 360 height 23
paste input "To Past Me...A TikTok Trend"
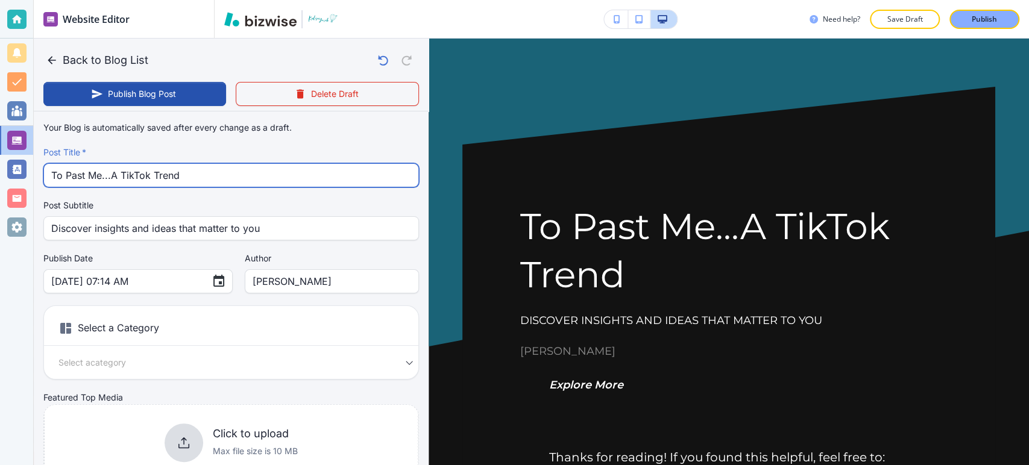
type input "To Past Me...A TikTok Trend"
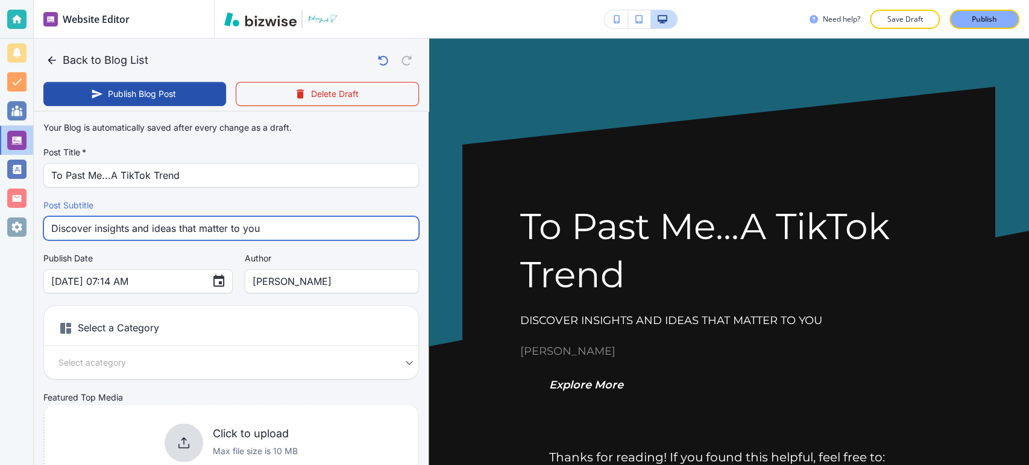
drag, startPoint x: 286, startPoint y: 235, endPoint x: -13, endPoint y: 218, distance: 299.6
click at [0, 0] on html "Website Editor Pages Edit, add, and delete pages or manage your page order Upda…" at bounding box center [514, 0] width 1029 height 0
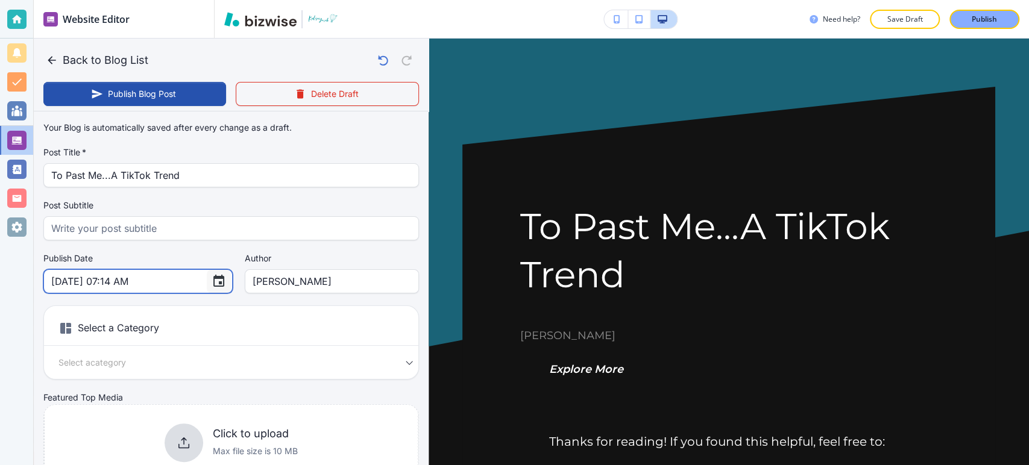
click at [212, 280] on icon "Choose date, selected date is Sep 27, 2025" at bounding box center [219, 281] width 14 height 14
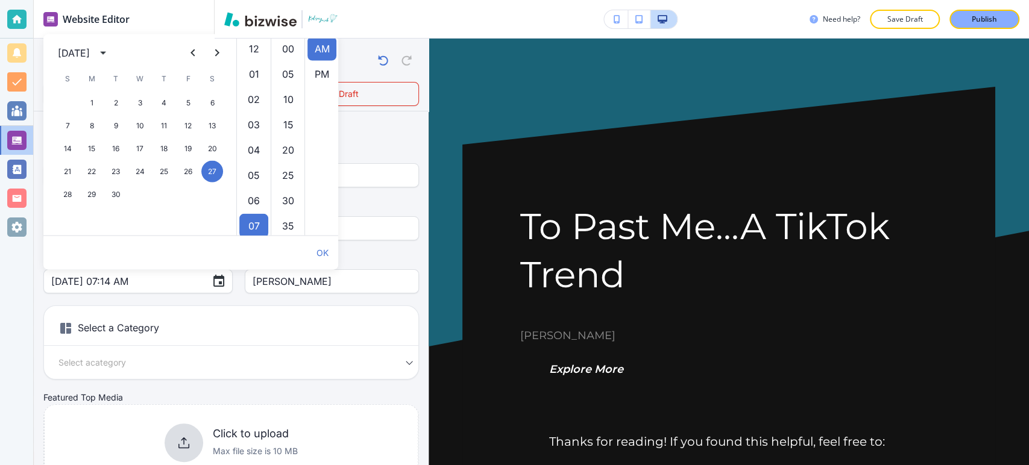
scroll to position [177, 0]
click at [113, 52] on button "calendar view is open, switch to year view" at bounding box center [102, 52] width 19 height 19
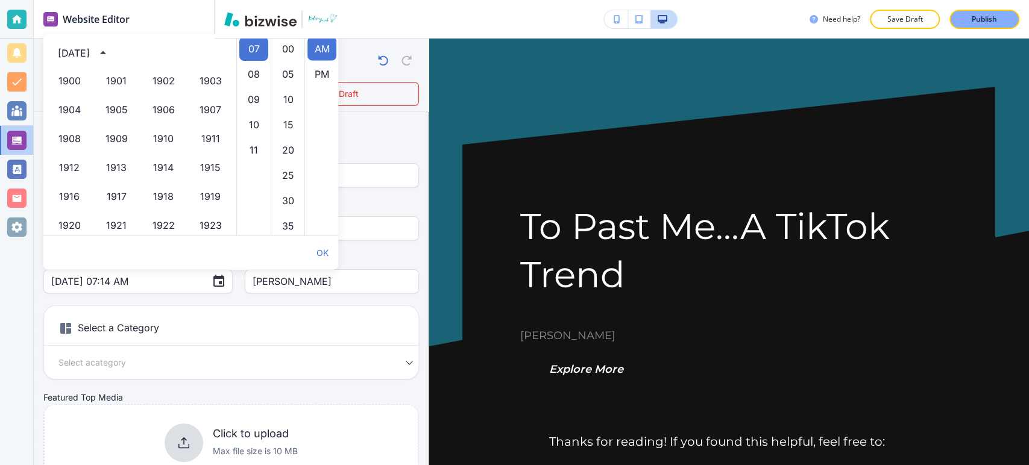
scroll to position [827, 0]
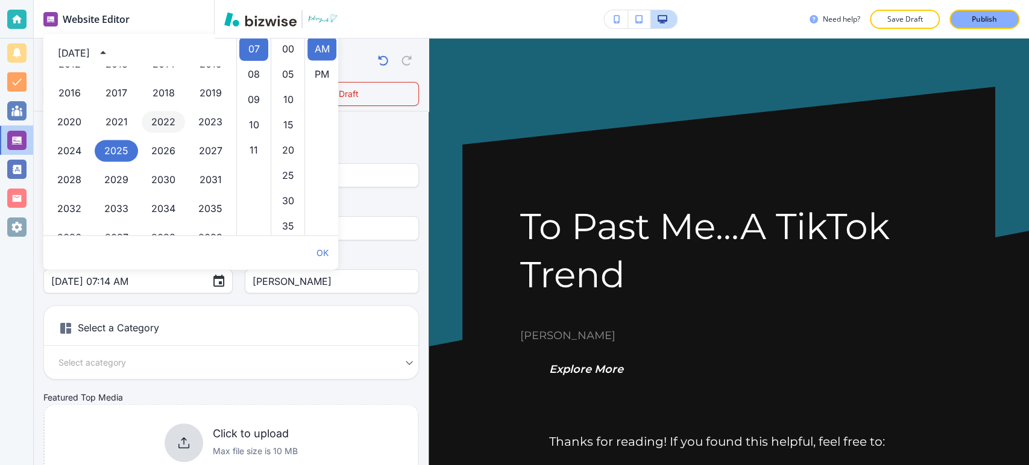
click at [164, 126] on button "2022" at bounding box center [163, 123] width 43 height 22
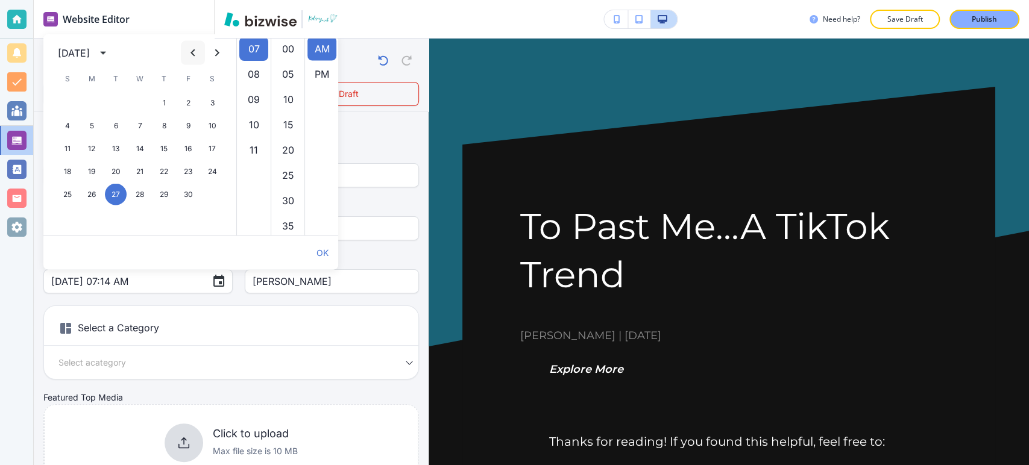
click at [201, 57] on button "Previous month" at bounding box center [193, 53] width 24 height 24
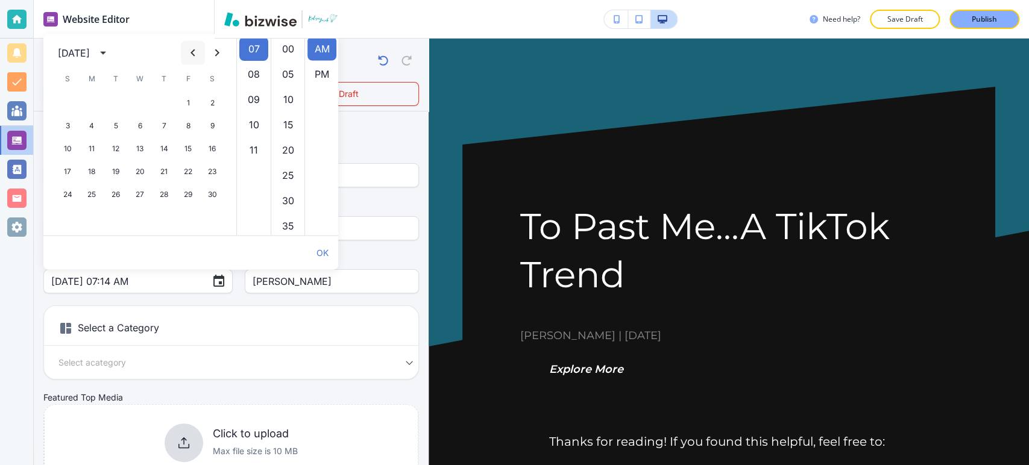
click at [201, 57] on button "Previous month" at bounding box center [193, 53] width 24 height 24
click at [192, 122] on button "11" at bounding box center [188, 126] width 22 height 22
type input "Feb 11, 2022 07:14 AM"
click at [207, 371] on div "Select a Category Select a category Select a Category" at bounding box center [231, 343] width 376 height 74
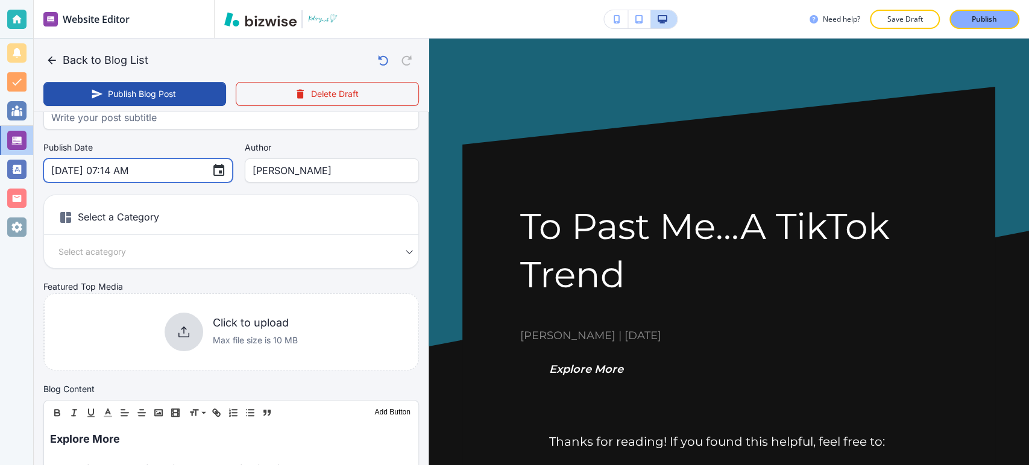
scroll to position [134, 0]
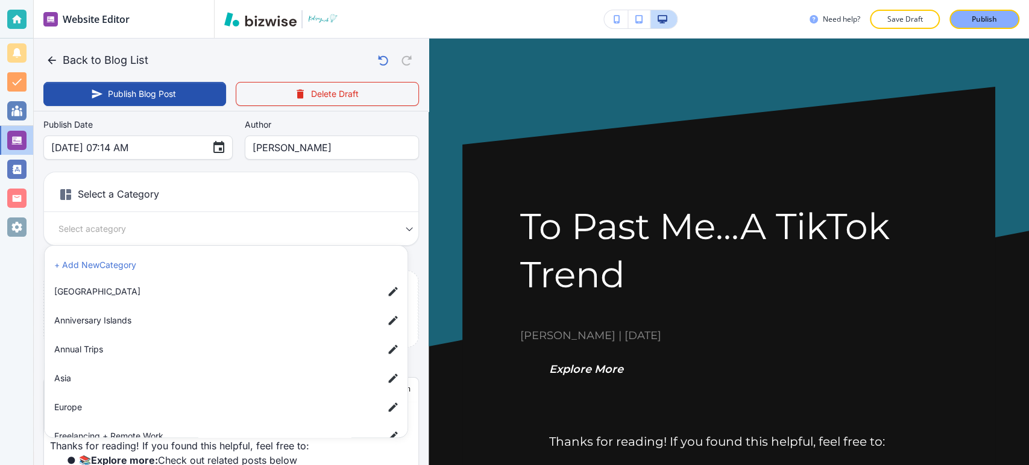
click at [201, 0] on body "Website Editor Pages Edit, add, and delete pages or manage your page order Upda…" at bounding box center [514, 0] width 1029 height 0
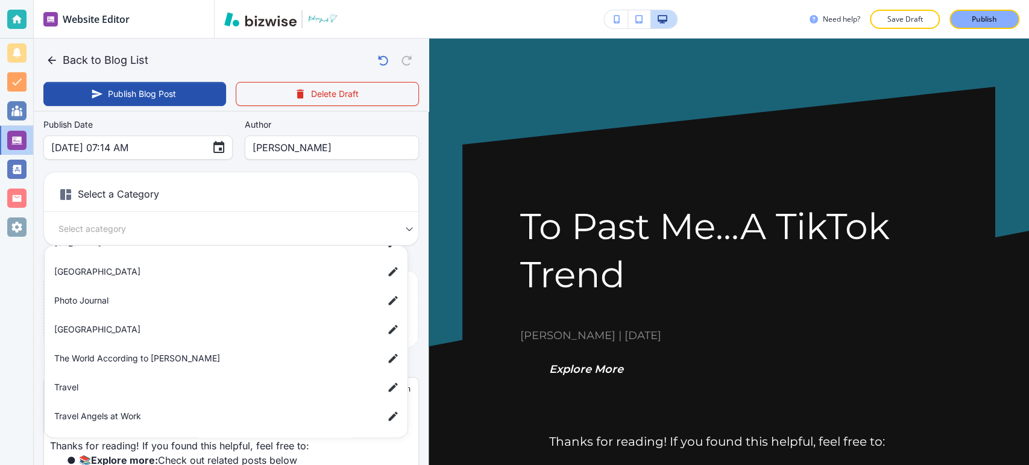
click at [148, 361] on span "The World According to [PERSON_NAME]" at bounding box center [214, 358] width 320 height 13
type input "a9e1afb911e435c122c83"
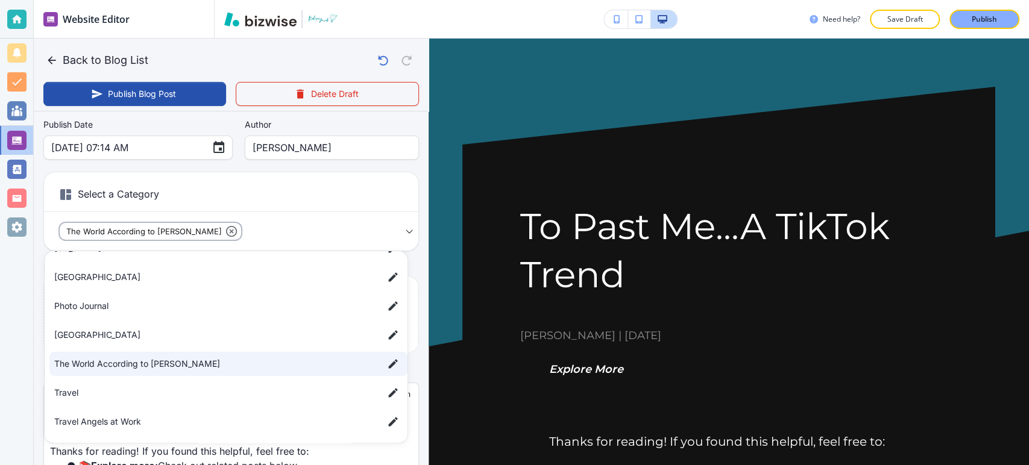
click at [24, 352] on div at bounding box center [514, 232] width 1029 height 465
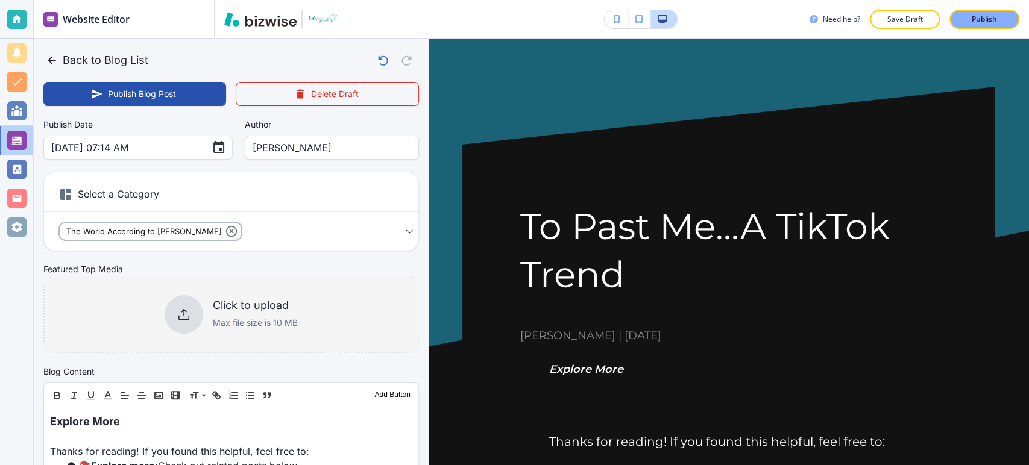
click at [218, 317] on p "Max file size is 10 MB" at bounding box center [255, 323] width 85 height 13
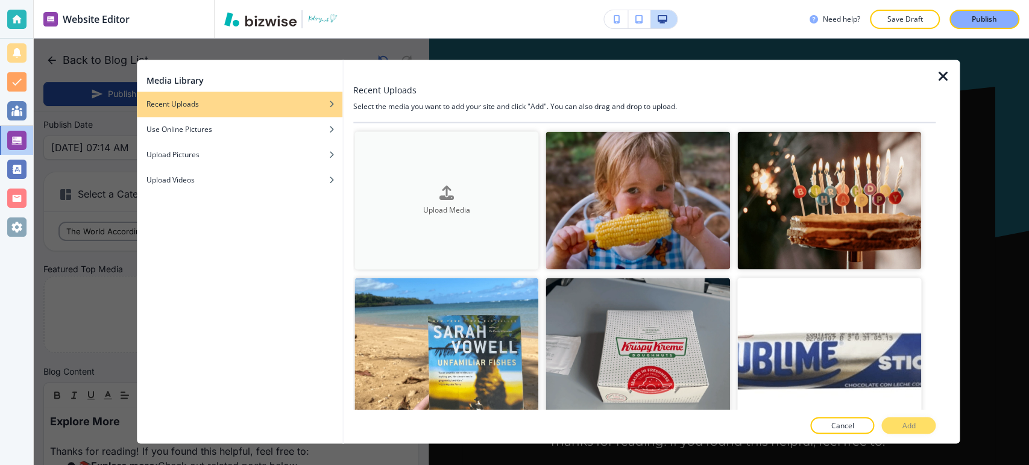
click at [485, 220] on button "Upload Media" at bounding box center [447, 200] width 185 height 138
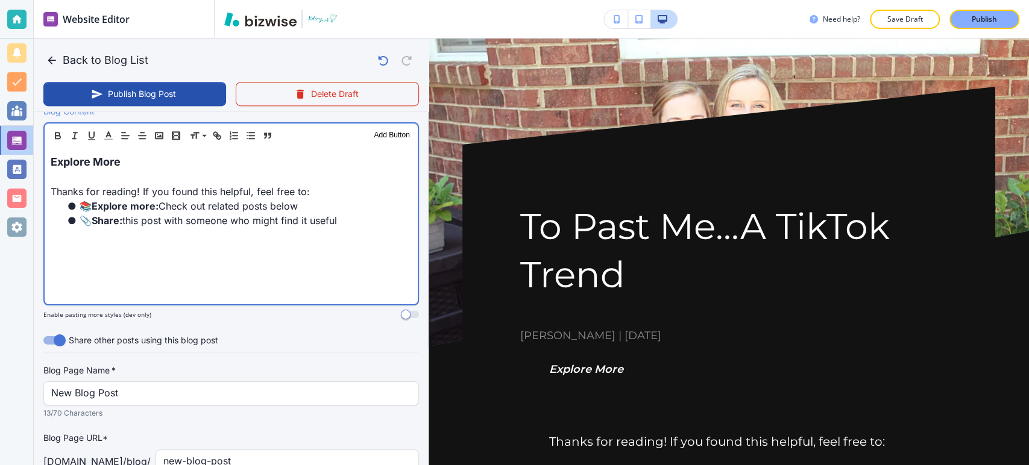
scroll to position [402, 0]
drag, startPoint x: 355, startPoint y: 226, endPoint x: 30, endPoint y: 154, distance: 332.7
click at [30, 154] on div "Website Editor Pages Edit, add, and delete pages or manage your page order Upda…" at bounding box center [514, 232] width 1029 height 465
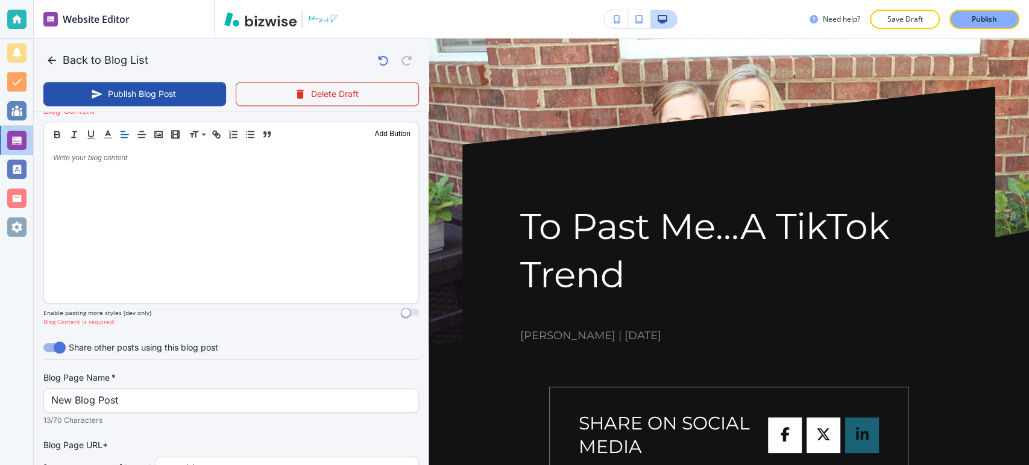
paste div
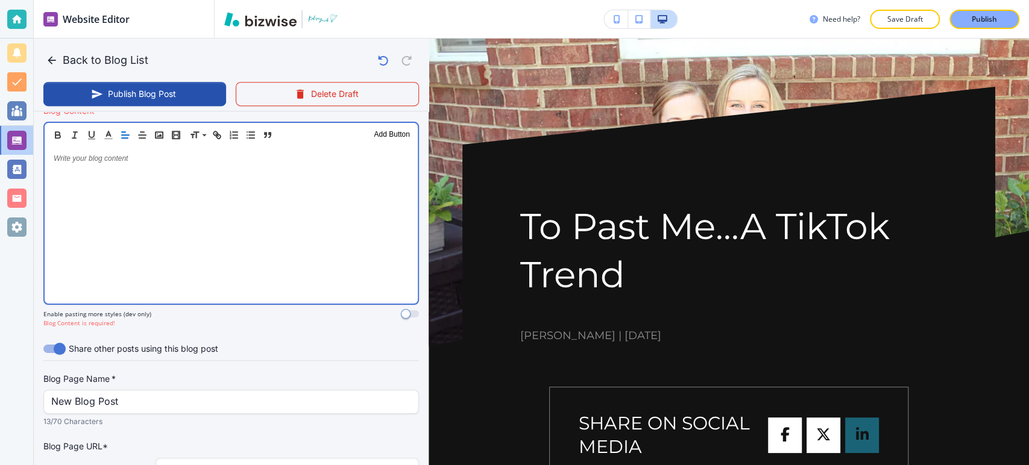
scroll to position [402, 0]
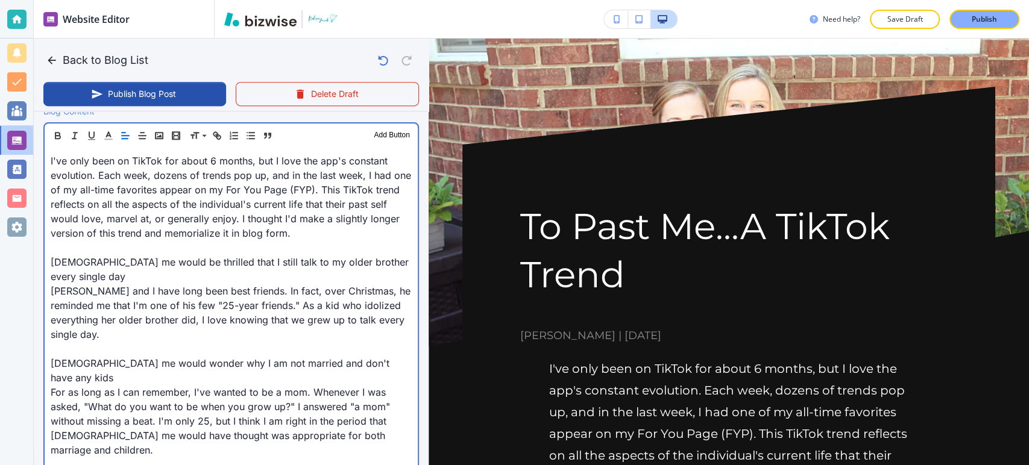
click at [51, 263] on p "4-year-old me would be thrilled that I still talk to my older brother every sin…" at bounding box center [231, 269] width 361 height 29
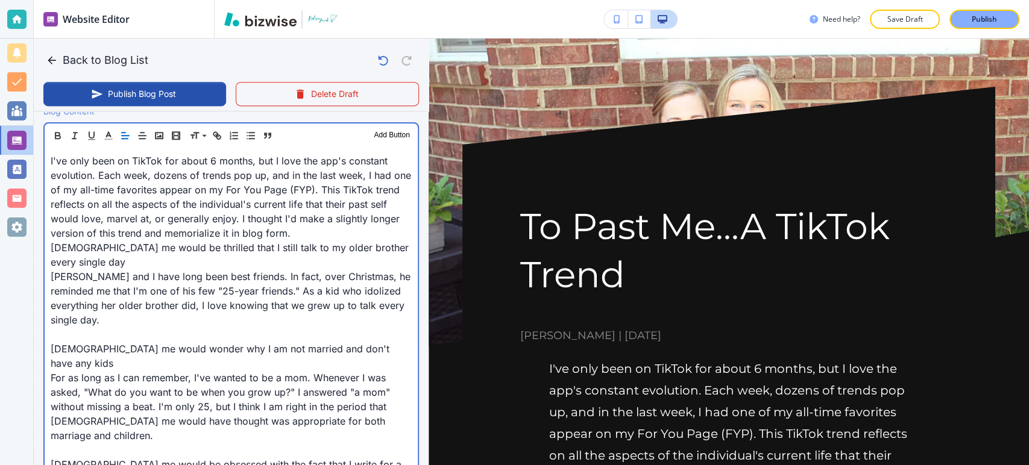
drag, startPoint x: 42, startPoint y: 343, endPoint x: 48, endPoint y: 344, distance: 6.1
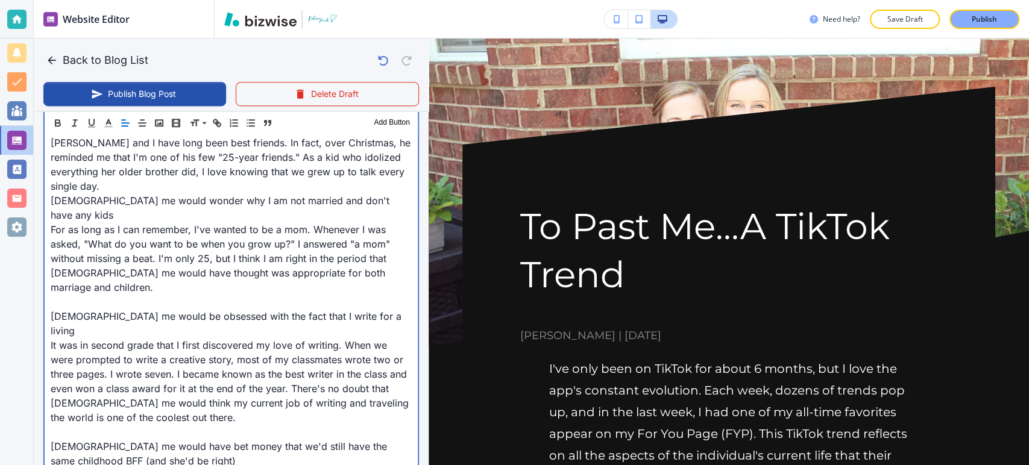
click at [51, 309] on p "8-year-old me would be obsessed with the fact that I write for a living" at bounding box center [231, 323] width 361 height 29
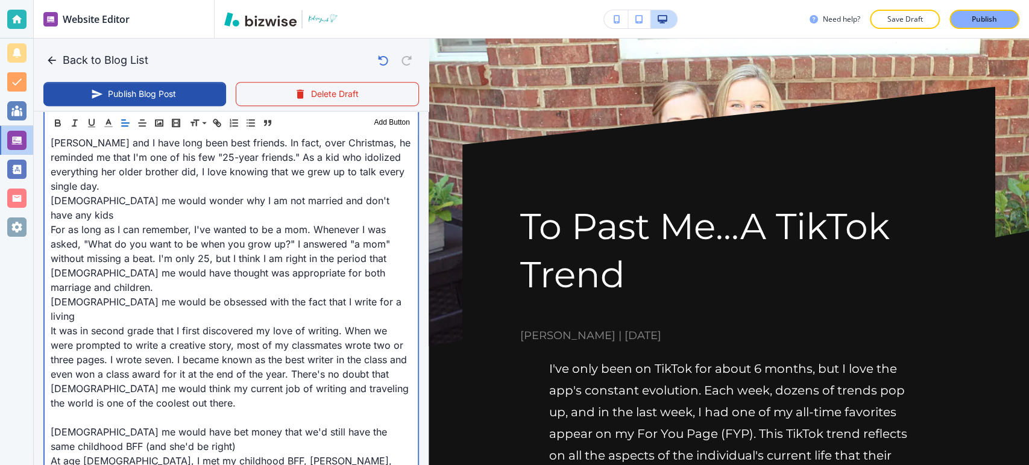
scroll to position [603, 0]
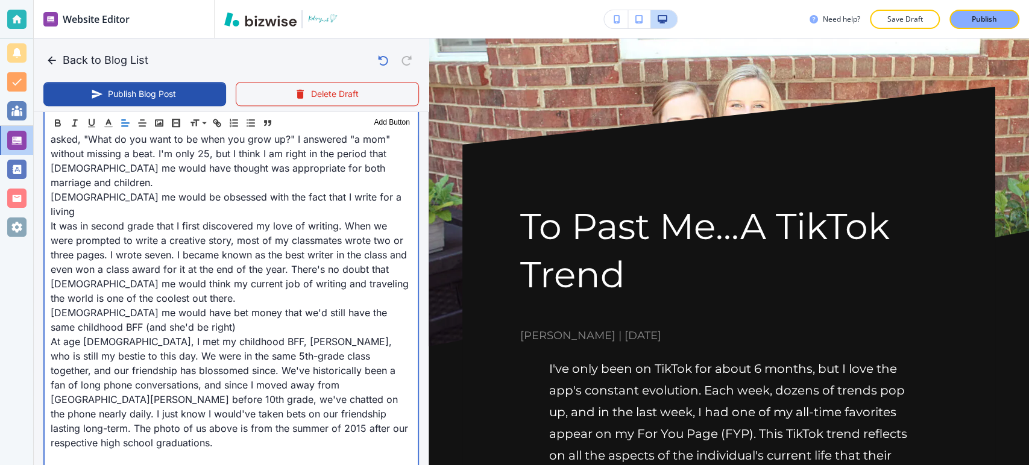
scroll to position [670, 0]
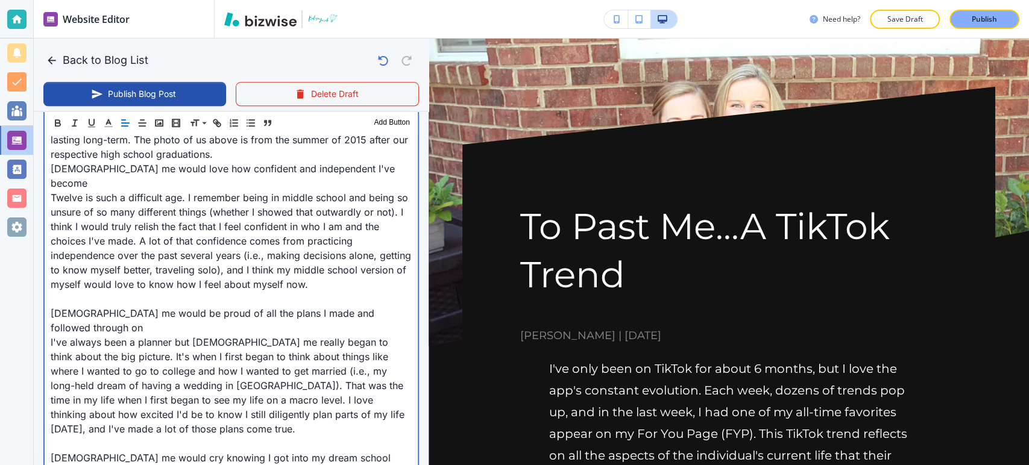
scroll to position [938, 0]
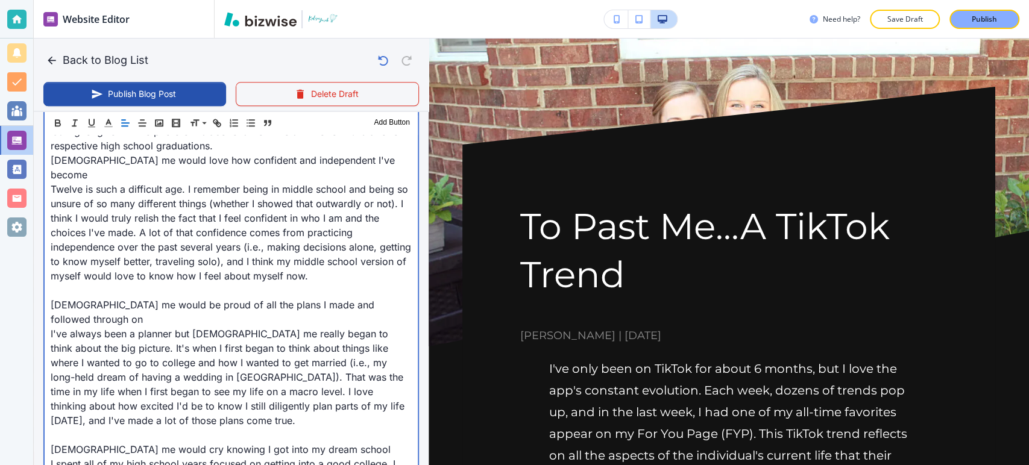
click at [51, 298] on p "14-year-old me would be proud of all the plans I made and followed through on" at bounding box center [231, 312] width 361 height 29
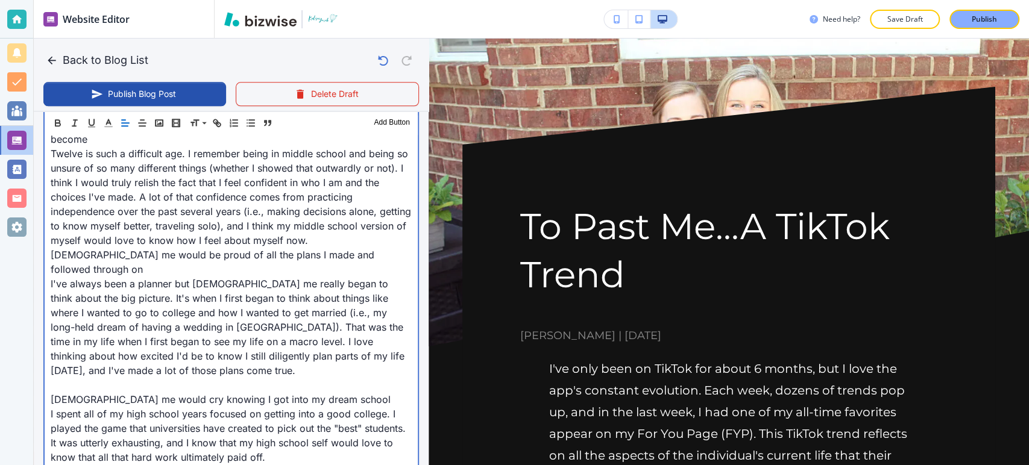
scroll to position [1005, 0]
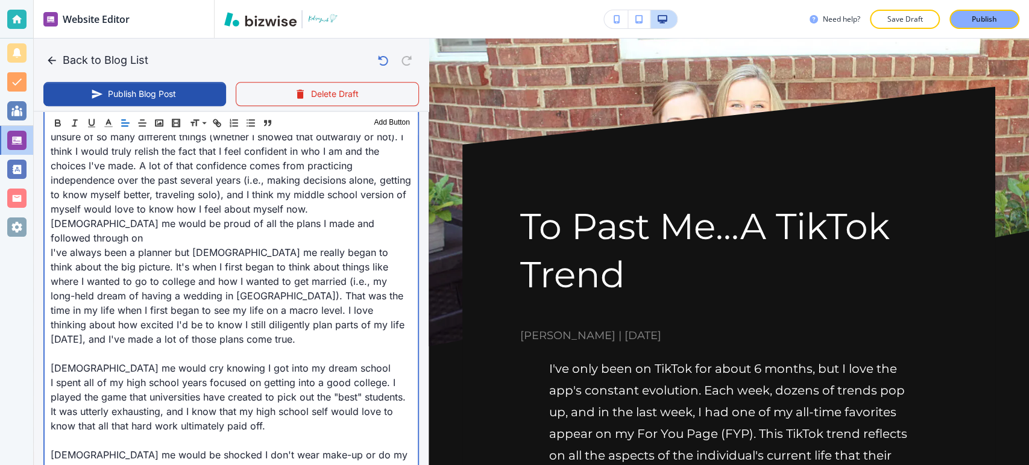
click at [48, 312] on div "I've only been on TikTok for about 6 months, but I love the app's constant evol…" at bounding box center [231, 224] width 373 height 1358
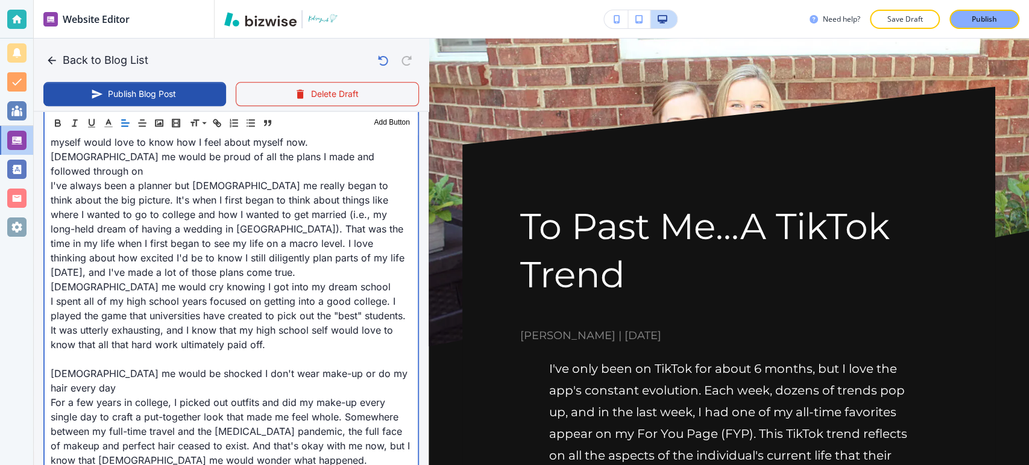
click at [43, 317] on div "Header 1 Header 2 Header 3 Body Text Add Button I've only been on TikTok for ab…" at bounding box center [231, 137] width 376 height 1370
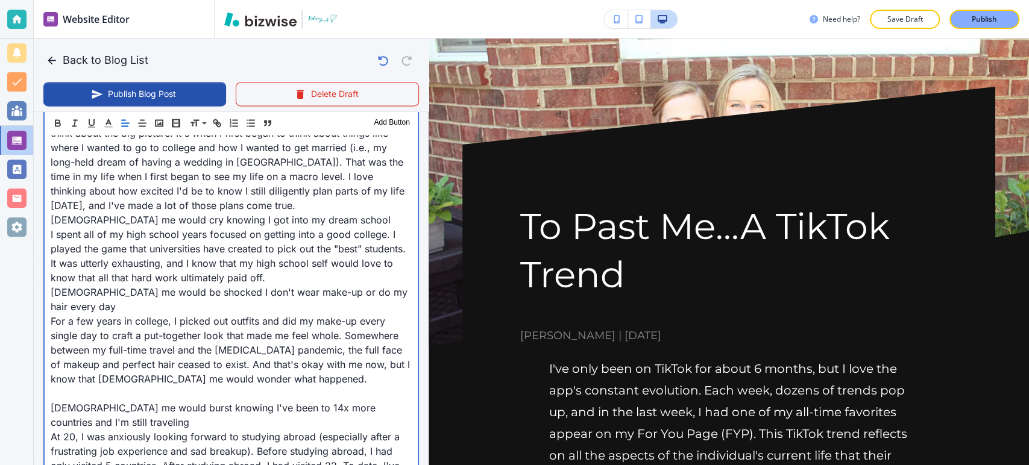
scroll to position [1206, 0]
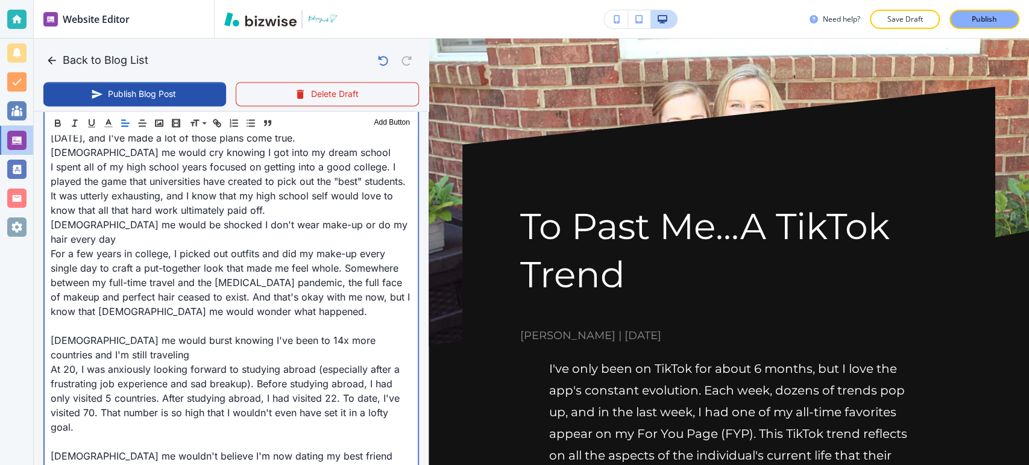
click at [52, 333] on p "20-year old me would burst knowing I've been to 14x more countries and I'm stil…" at bounding box center [231, 347] width 361 height 29
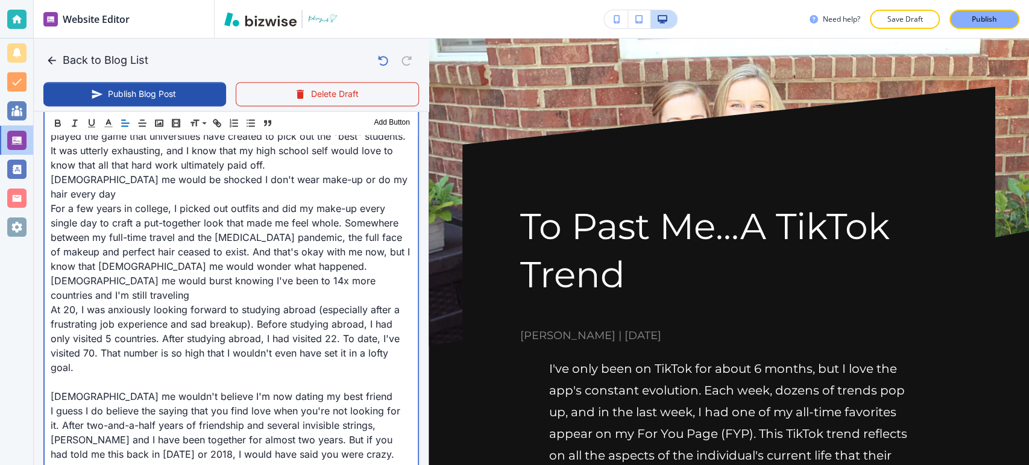
scroll to position [1273, 0]
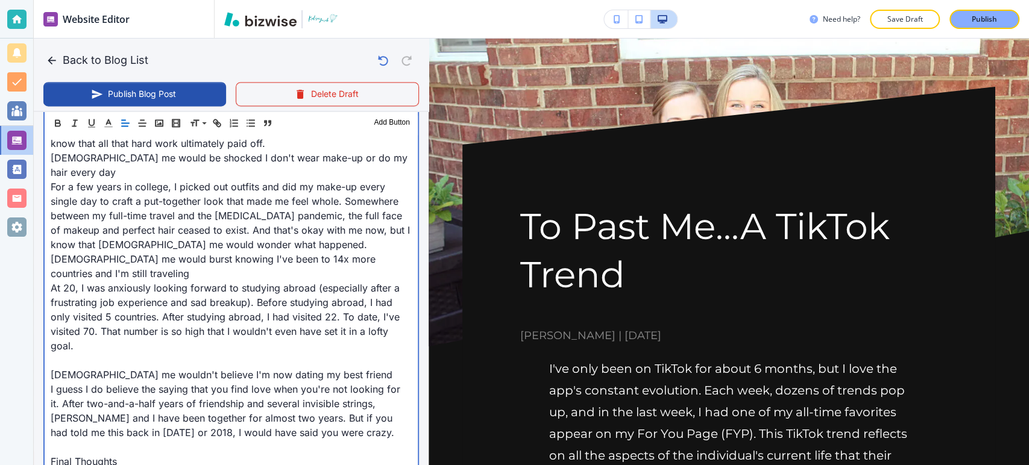
click at [52, 368] on p "22-year-old me wouldn't believe I'm now dating my best friend" at bounding box center [231, 375] width 361 height 14
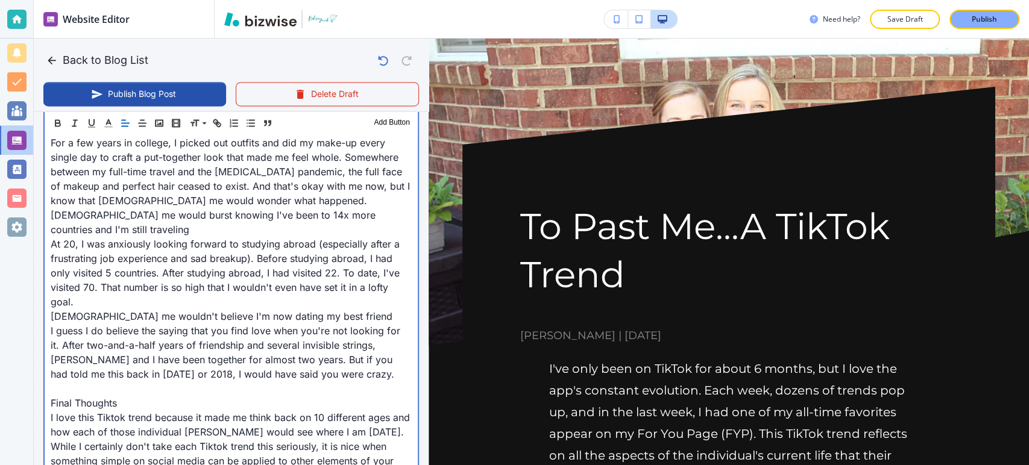
scroll to position [1340, 0]
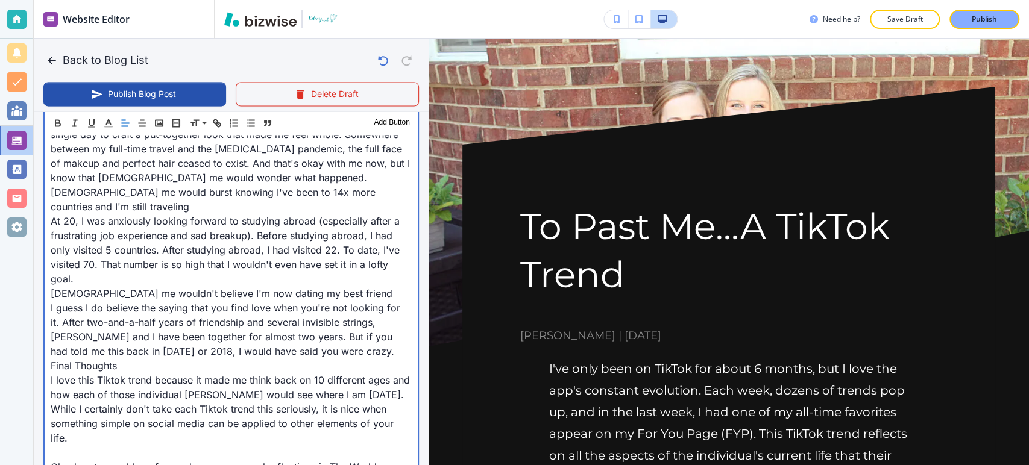
scroll to position [1407, 0]
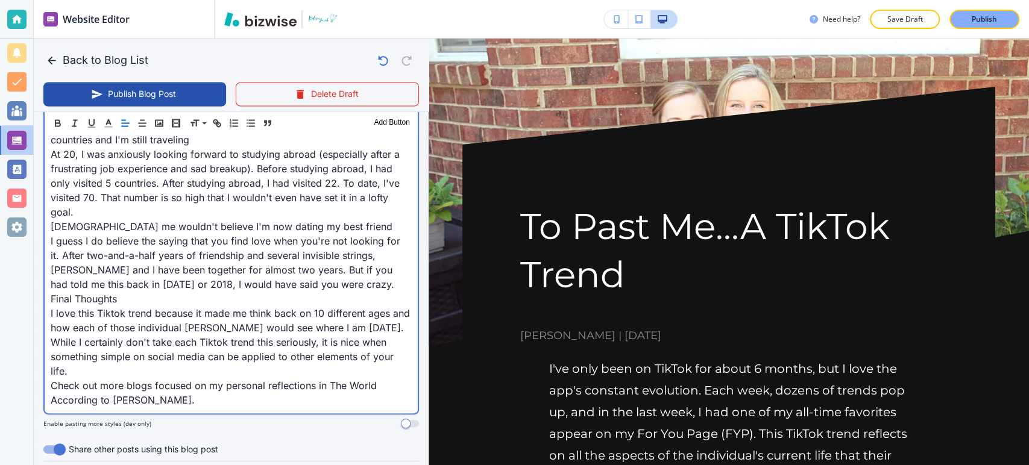
drag, startPoint x: 157, startPoint y: 342, endPoint x: 181, endPoint y: 337, distance: 24.0
click at [181, 379] on p "Check out more blogs focused on my personal reflections in The World According …" at bounding box center [231, 393] width 361 height 29
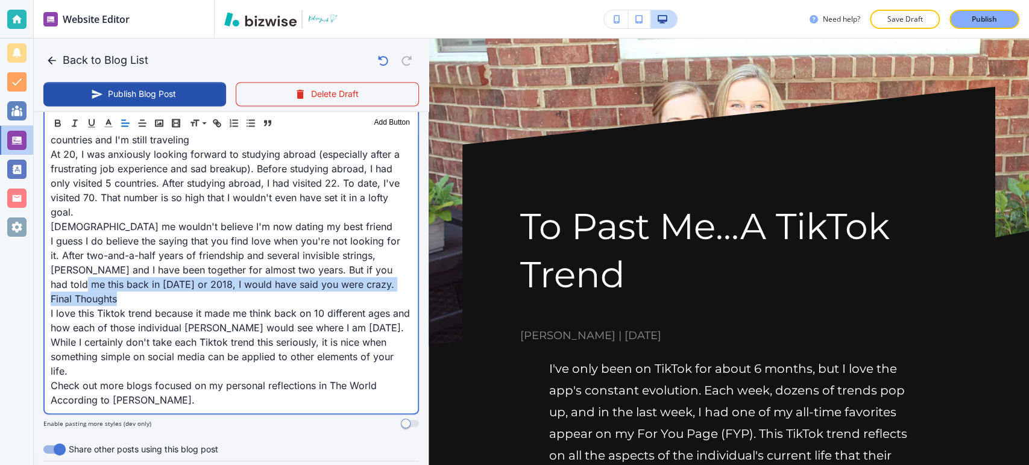
drag, startPoint x: 137, startPoint y: 235, endPoint x: 54, endPoint y: 225, distance: 84.4
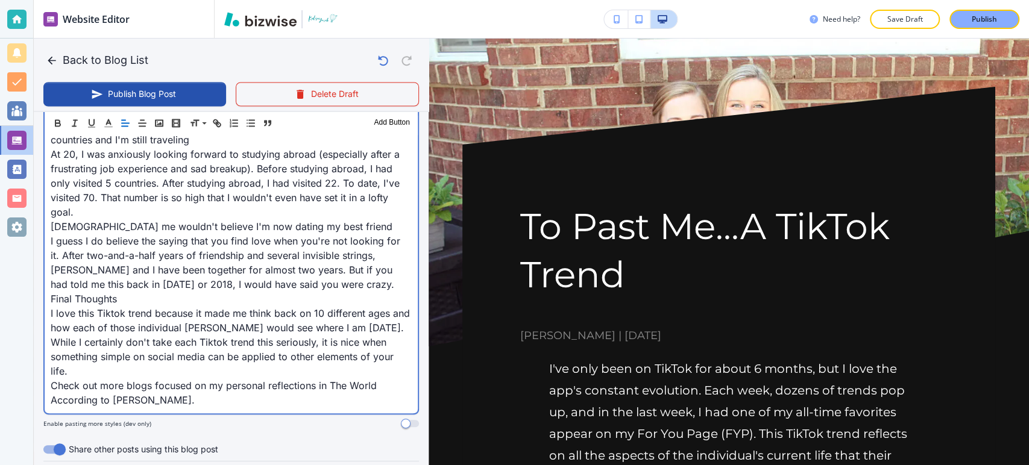
click at [142, 306] on p "I love this Tiktok trend because it made me think back on 10 different ages and…" at bounding box center [231, 342] width 361 height 72
drag, startPoint x: 129, startPoint y: 243, endPoint x: 122, endPoint y: 242, distance: 6.7
click at [122, 292] on p "Final Thoughts" at bounding box center [231, 299] width 361 height 14
drag, startPoint x: 124, startPoint y: 241, endPoint x: 106, endPoint y: 206, distance: 39.1
click at [32, 238] on div "Website Editor Pages Edit, add, and delete pages or manage your page order Upda…" at bounding box center [514, 232] width 1029 height 465
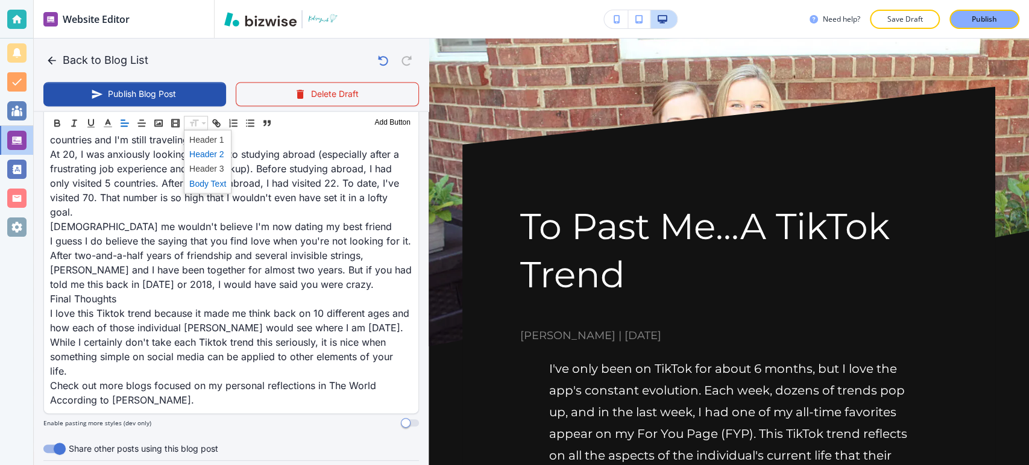
click at [210, 158] on span at bounding box center [207, 154] width 37 height 14
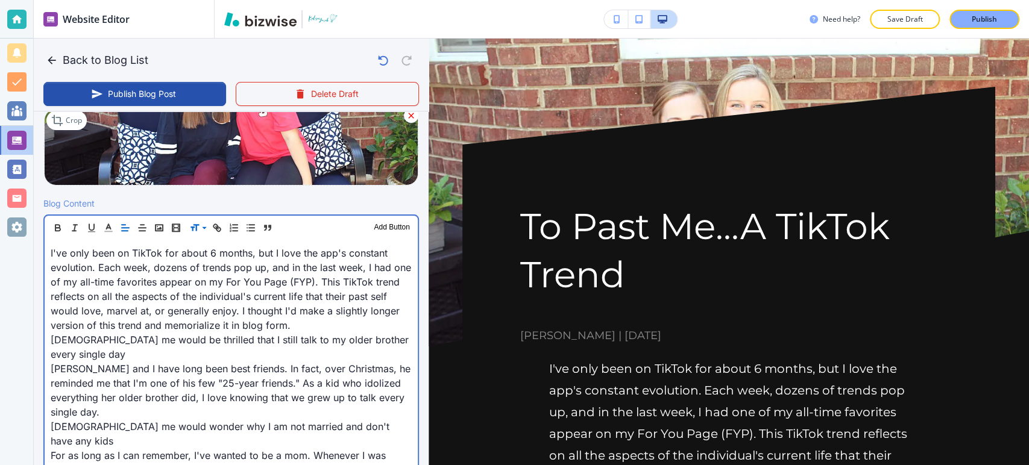
scroll to position [309, 0]
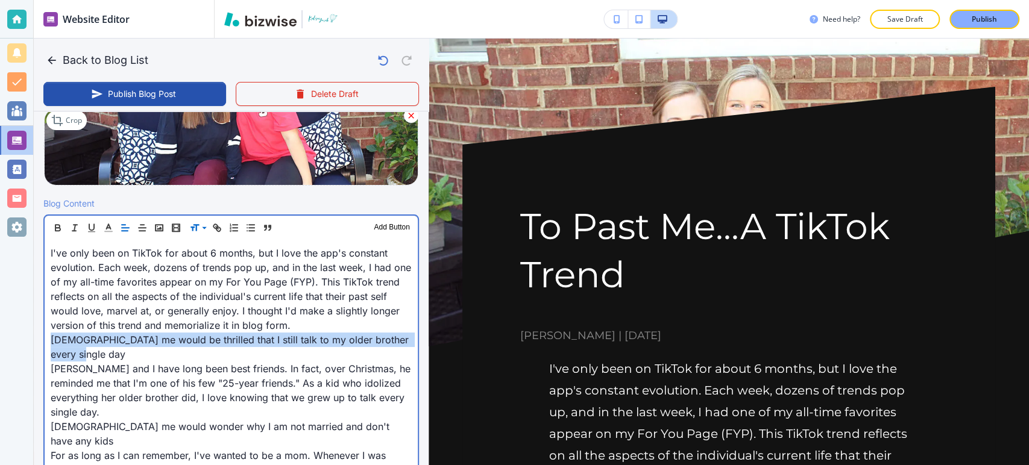
drag, startPoint x: 84, startPoint y: 346, endPoint x: 46, endPoint y: 344, distance: 38.0
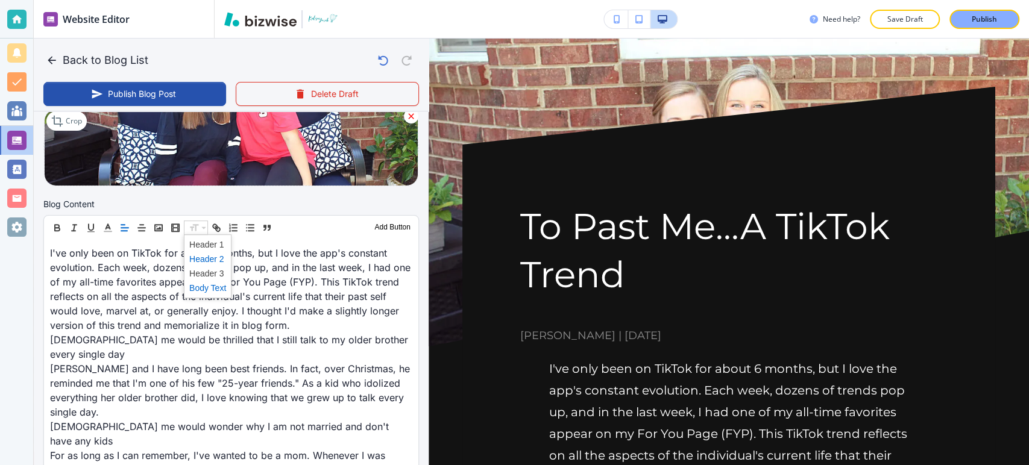
click at [201, 259] on span at bounding box center [207, 259] width 37 height 14
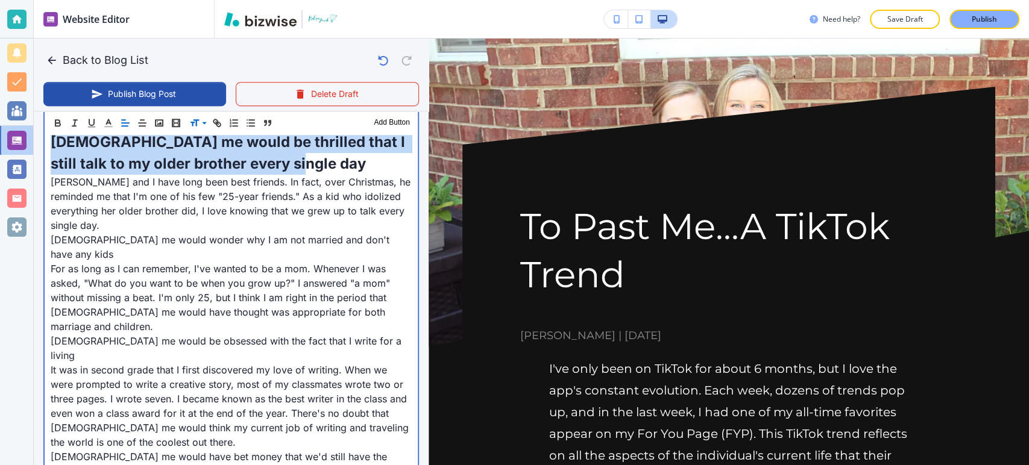
scroll to position [511, 0]
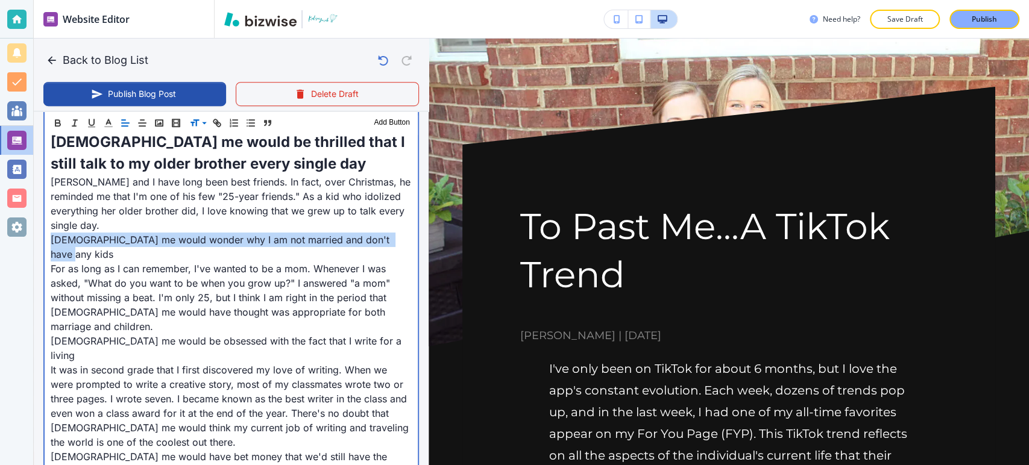
drag, startPoint x: 395, startPoint y: 239, endPoint x: 49, endPoint y: 233, distance: 346.2
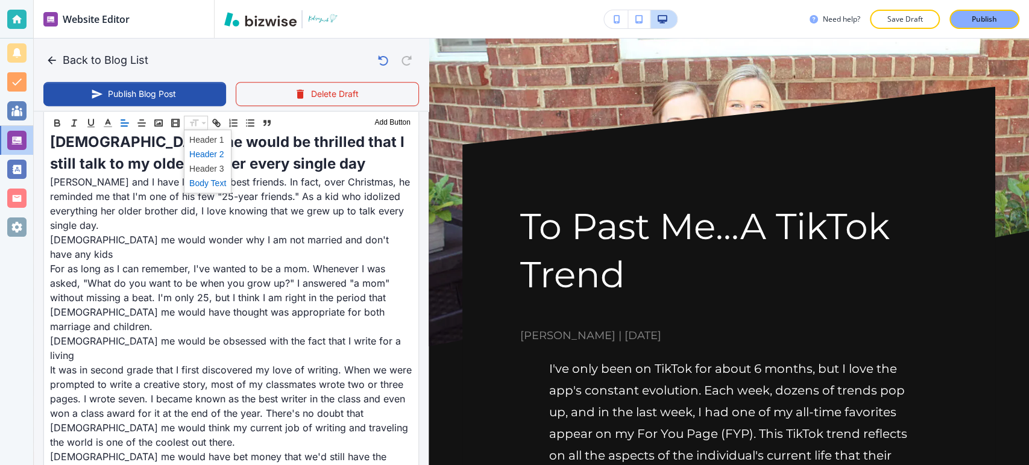
click at [203, 156] on span at bounding box center [207, 154] width 37 height 14
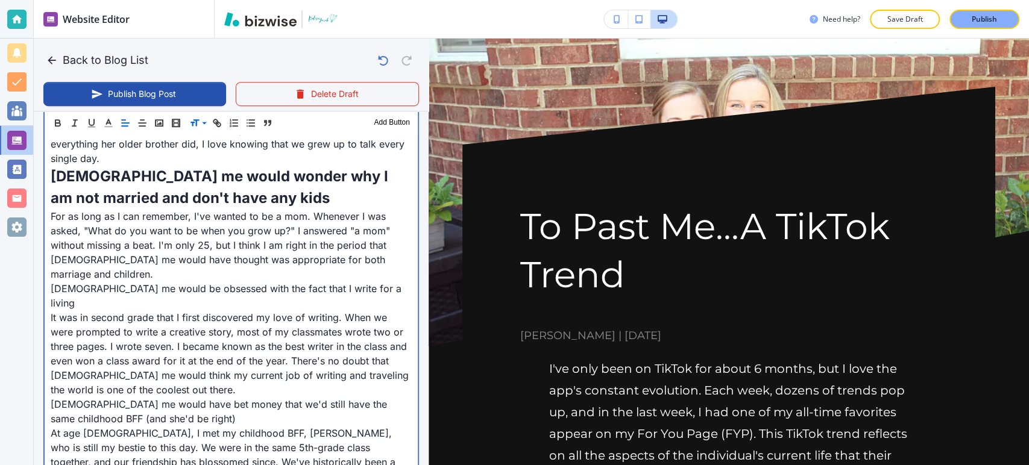
scroll to position [645, 0]
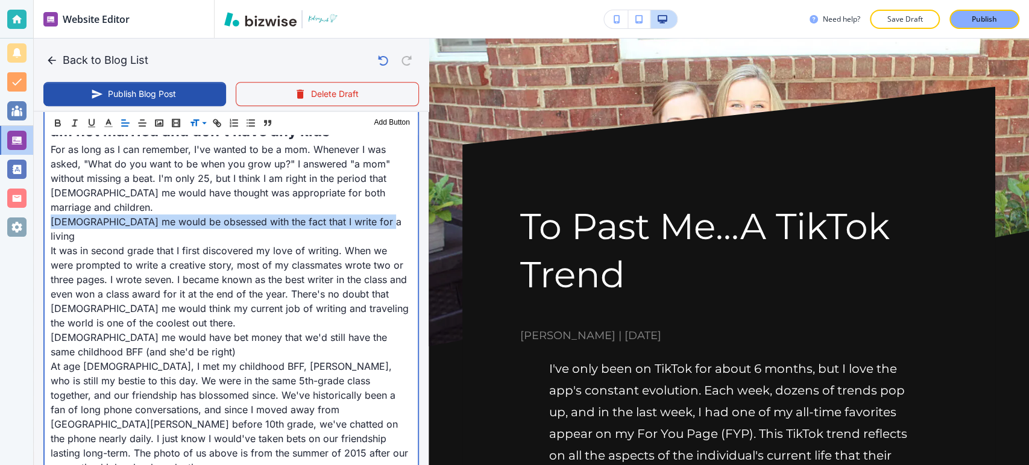
drag, startPoint x: 359, startPoint y: 215, endPoint x: 42, endPoint y: 224, distance: 316.7
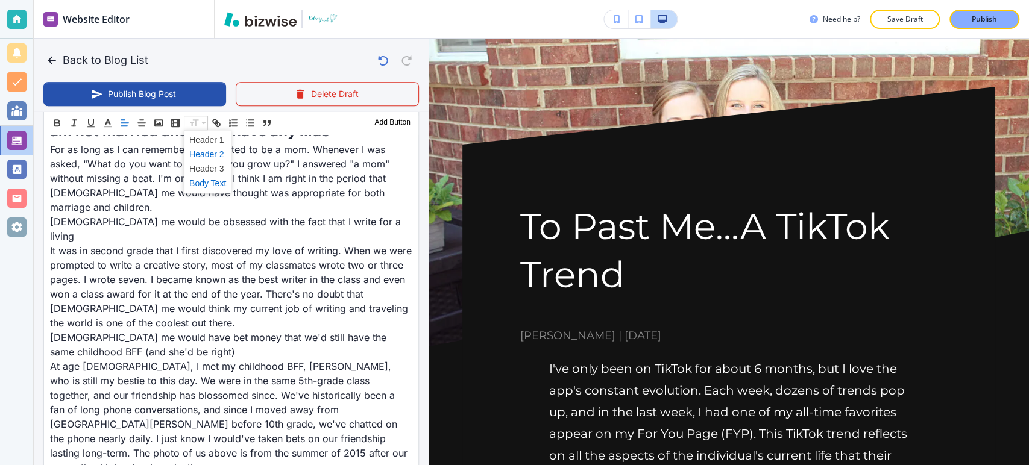
click at [198, 153] on span at bounding box center [207, 154] width 37 height 14
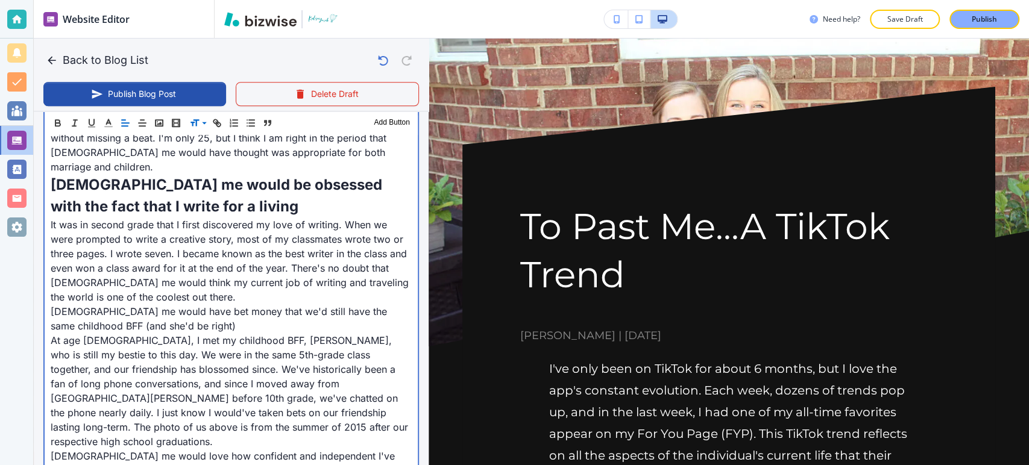
scroll to position [778, 0]
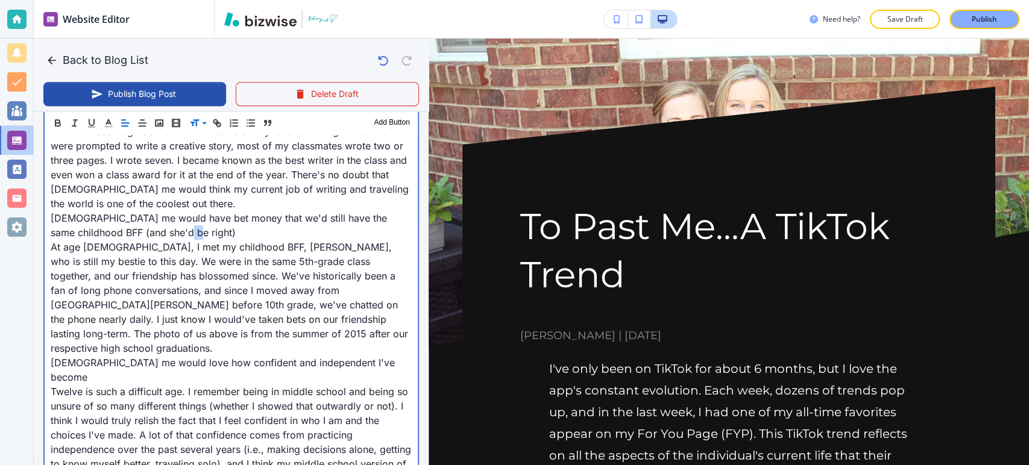
drag, startPoint x: 204, startPoint y: 225, endPoint x: 197, endPoint y: 227, distance: 7.5
click at [195, 227] on p "10-year-old me would have bet money that we'd still have the same childhood BFF…" at bounding box center [231, 225] width 361 height 29
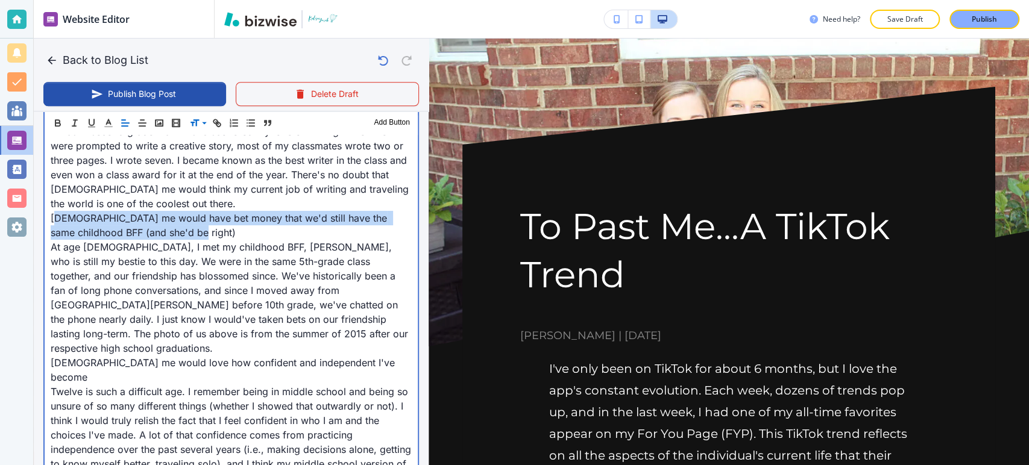
drag, startPoint x: 217, startPoint y: 227, endPoint x: 84, endPoint y: 213, distance: 133.4
click at [52, 220] on p "10-year-old me would have bet money that we'd still have the same childhood BFF…" at bounding box center [231, 225] width 361 height 29
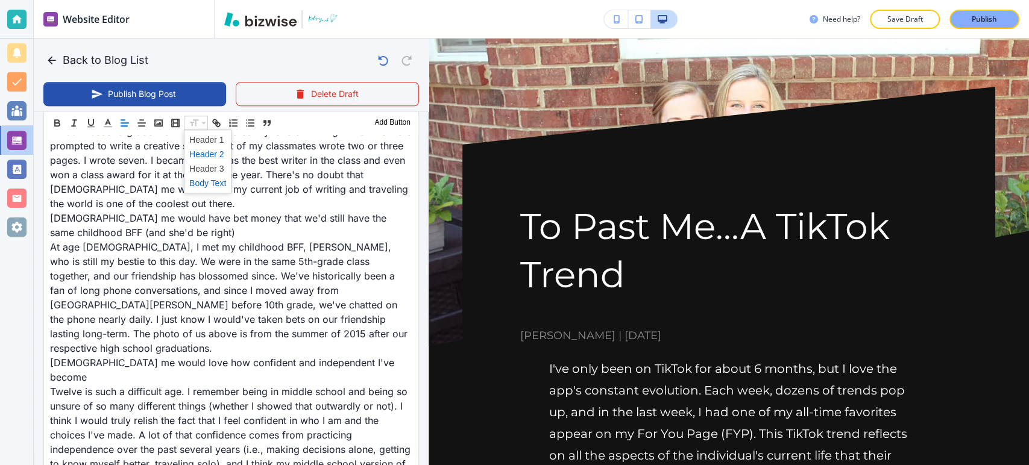
click at [202, 151] on span at bounding box center [207, 154] width 37 height 14
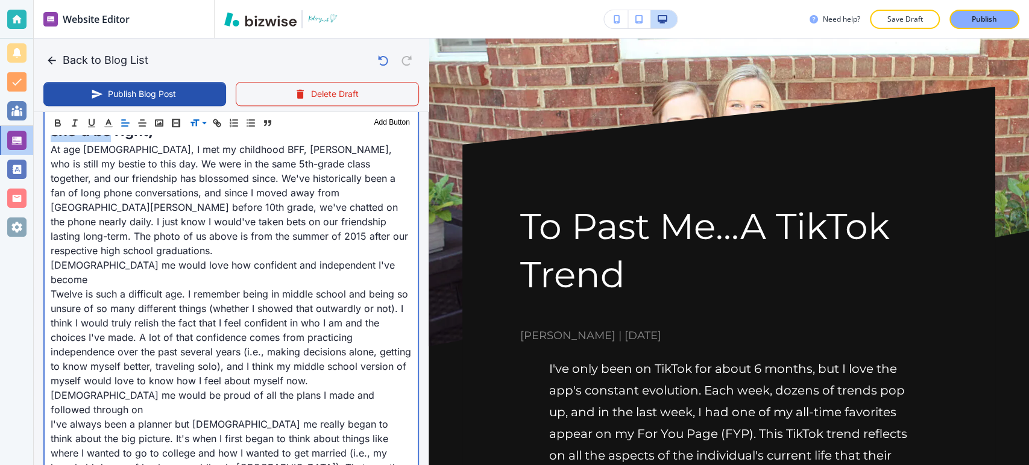
scroll to position [912, 0]
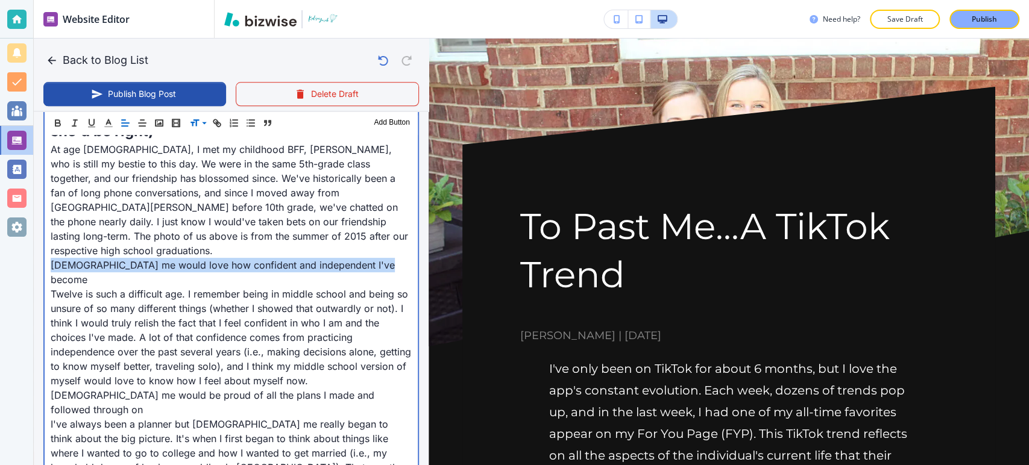
drag, startPoint x: 377, startPoint y: 246, endPoint x: 48, endPoint y: 245, distance: 328.6
click at [48, 245] on div "I've only been on TikTok for about 6 months, but I love the app's constant evol…" at bounding box center [231, 316] width 373 height 1358
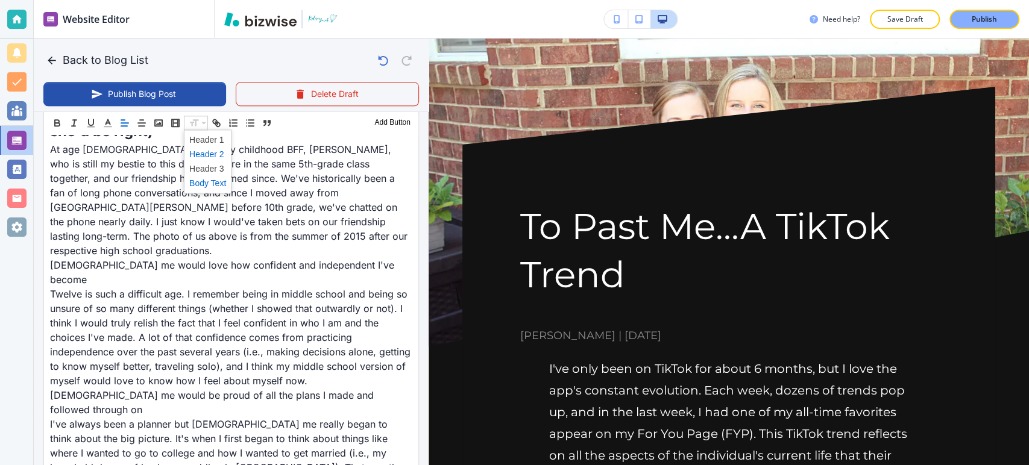
click at [207, 154] on span at bounding box center [207, 154] width 37 height 14
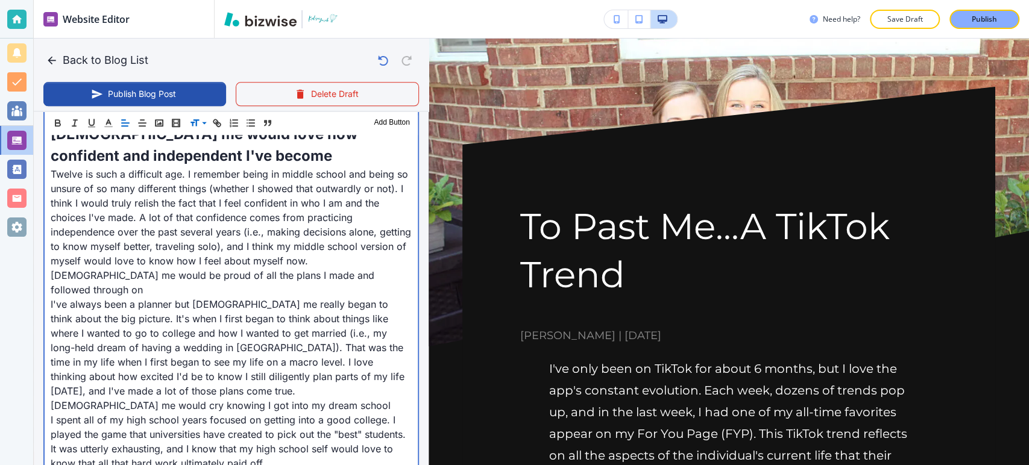
scroll to position [1047, 0]
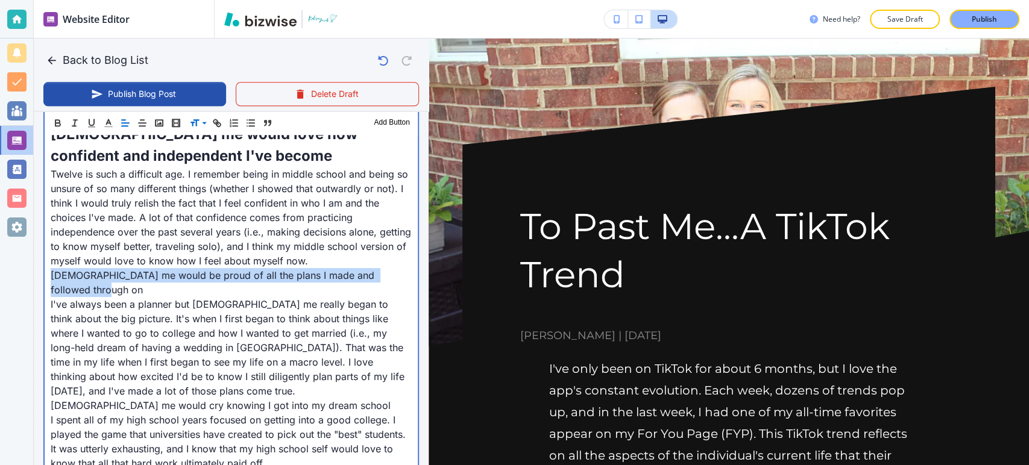
drag, startPoint x: 64, startPoint y: 276, endPoint x: 46, endPoint y: 256, distance: 26.0
click at [46, 256] on div "I've only been on TikTok for about 6 months, but I love the app's constant evol…" at bounding box center [231, 189] width 373 height 1372
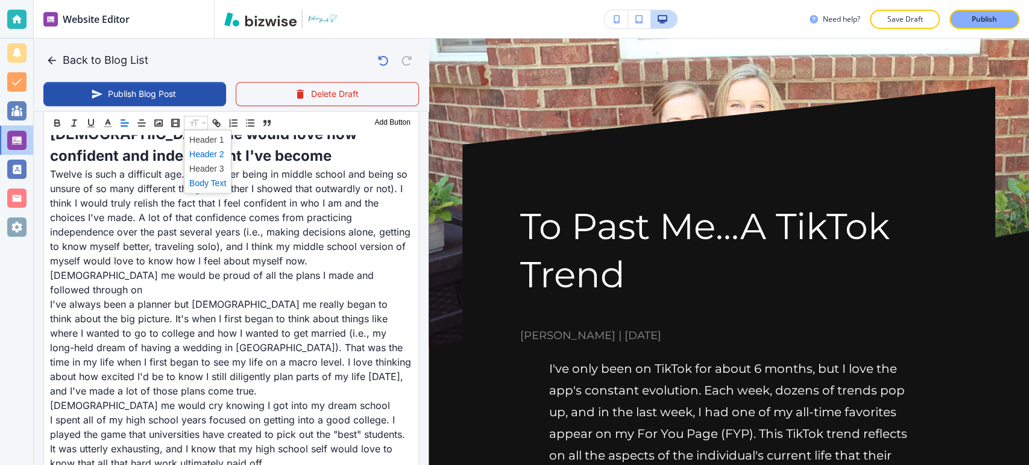
click at [199, 153] on span at bounding box center [207, 154] width 37 height 14
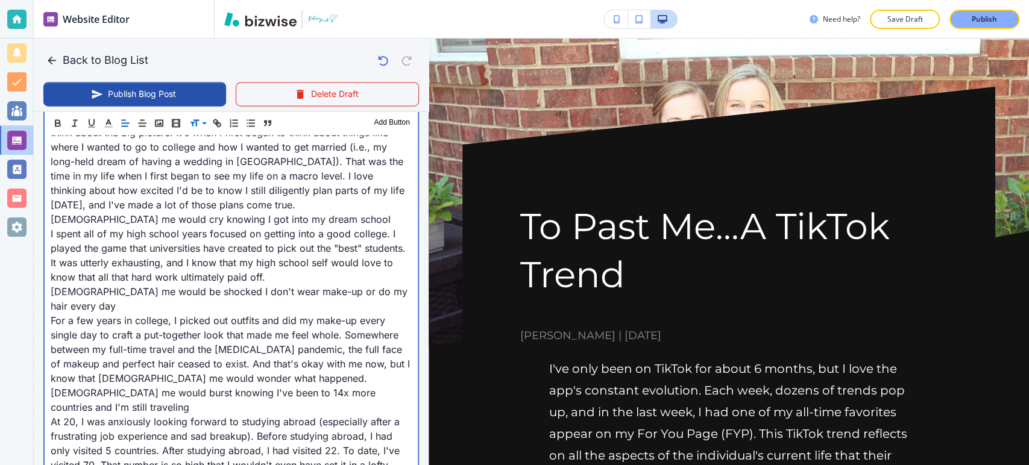
scroll to position [1248, 0]
drag, startPoint x: 322, startPoint y: 198, endPoint x: 118, endPoint y: 182, distance: 204.5
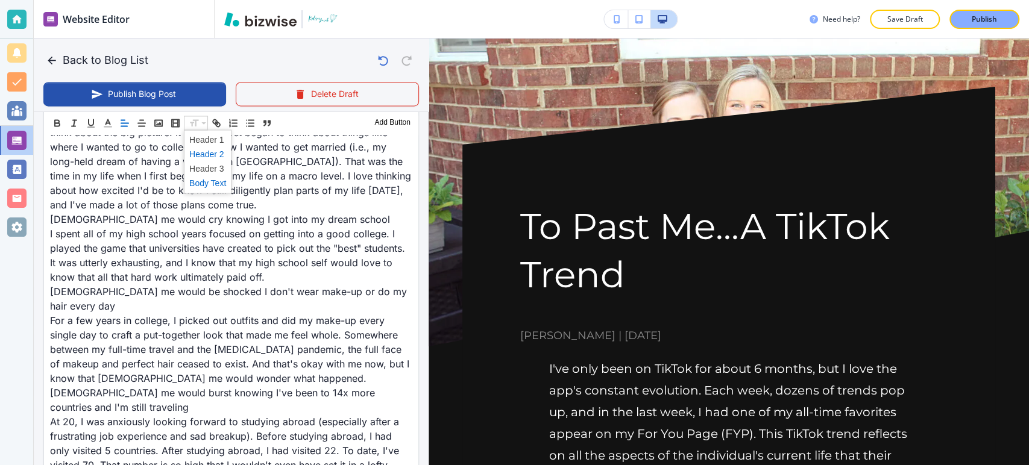
click at [204, 153] on span at bounding box center [207, 154] width 37 height 14
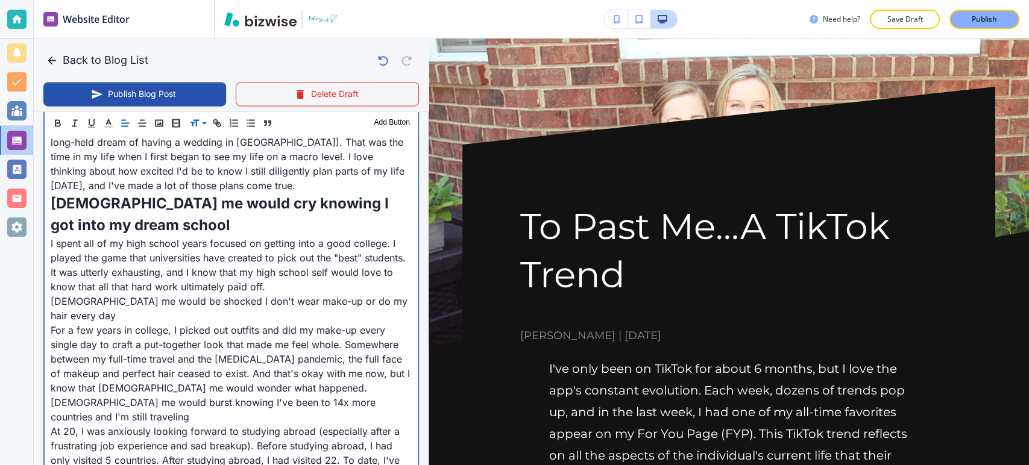
scroll to position [1314, 0]
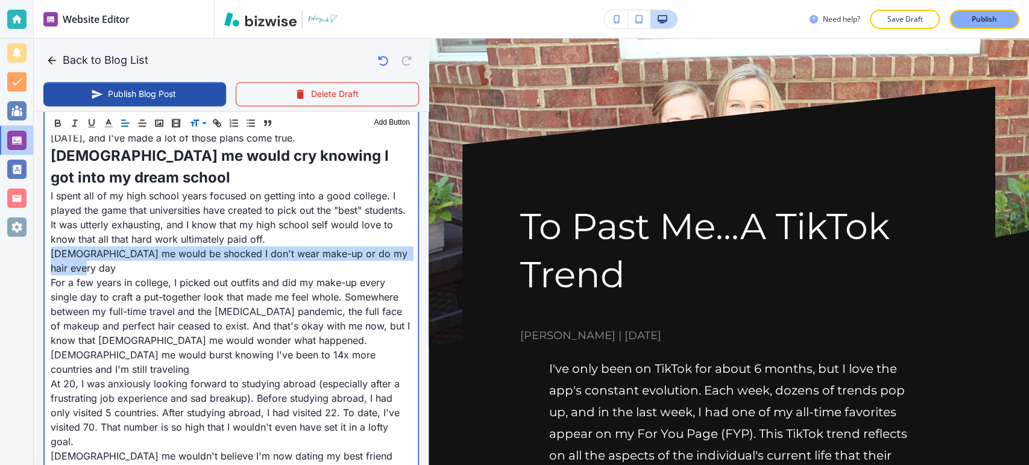
drag, startPoint x: 75, startPoint y: 254, endPoint x: 51, endPoint y: 238, distance: 29.6
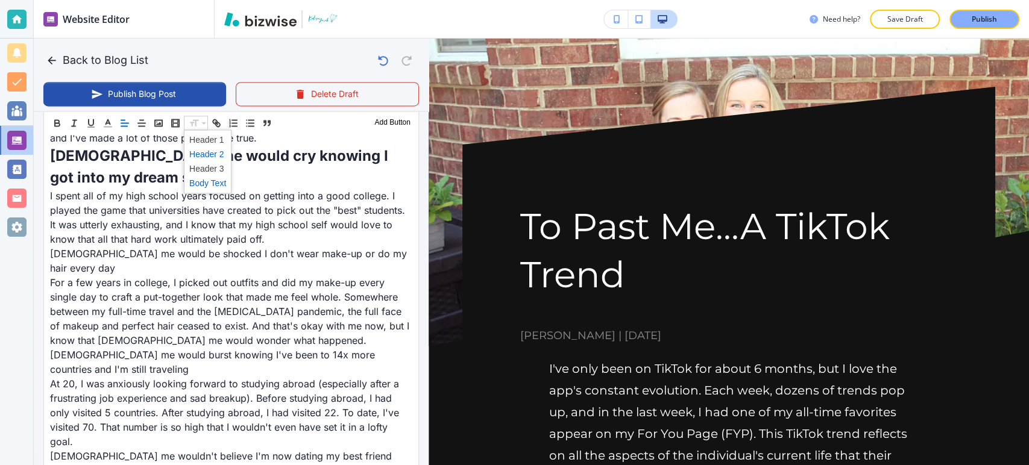
click at [198, 153] on span at bounding box center [207, 154] width 37 height 14
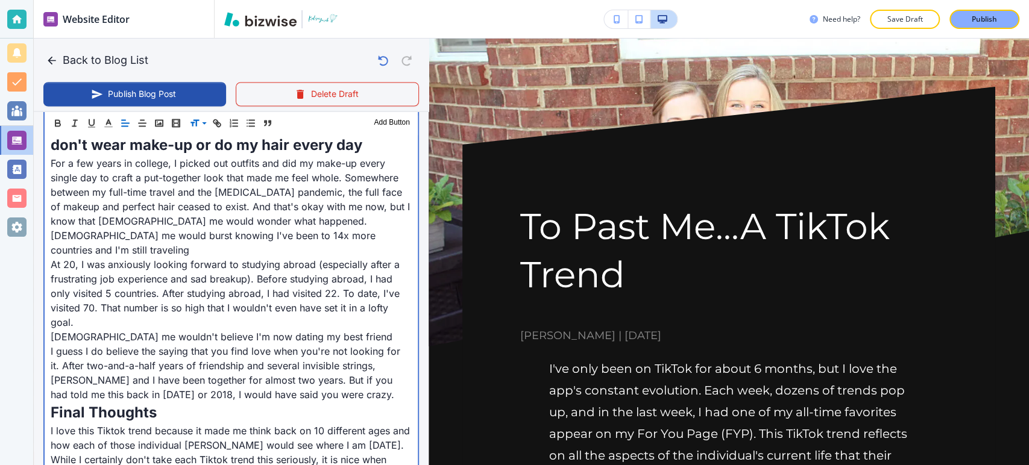
scroll to position [1448, 0]
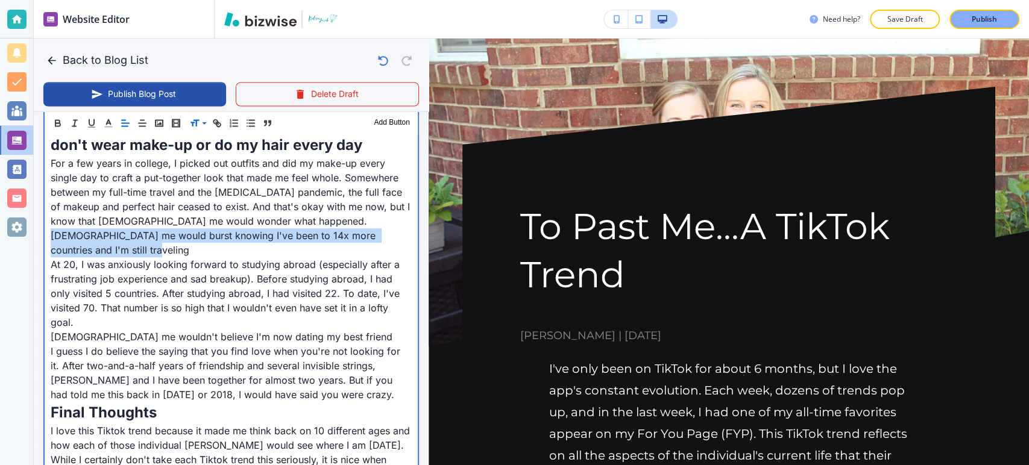
drag, startPoint x: 110, startPoint y: 236, endPoint x: 50, endPoint y: 220, distance: 61.9
click at [51, 229] on p "20-year old me would burst knowing I've been to 14x more countries and I'm stil…" at bounding box center [231, 243] width 361 height 29
drag, startPoint x: 113, startPoint y: 233, endPoint x: 48, endPoint y: 224, distance: 65.1
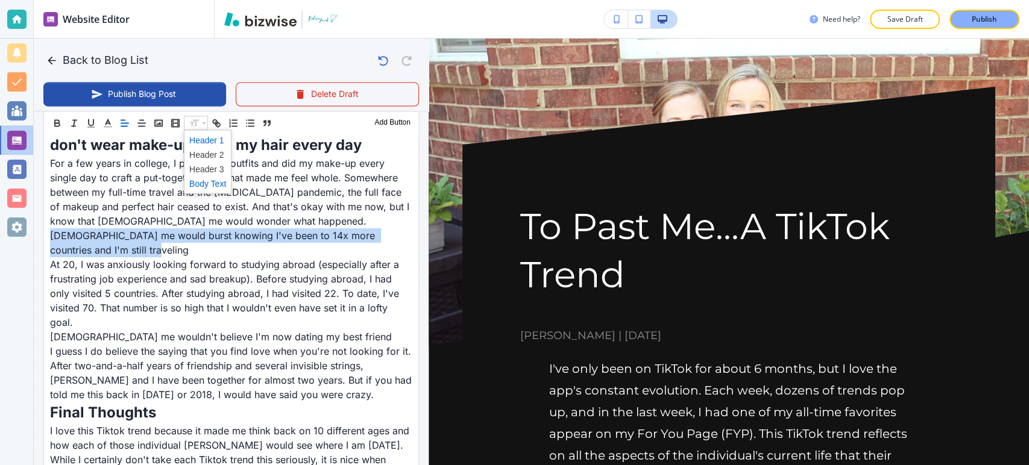
drag, startPoint x: 202, startPoint y: 122, endPoint x: 200, endPoint y: 139, distance: 16.4
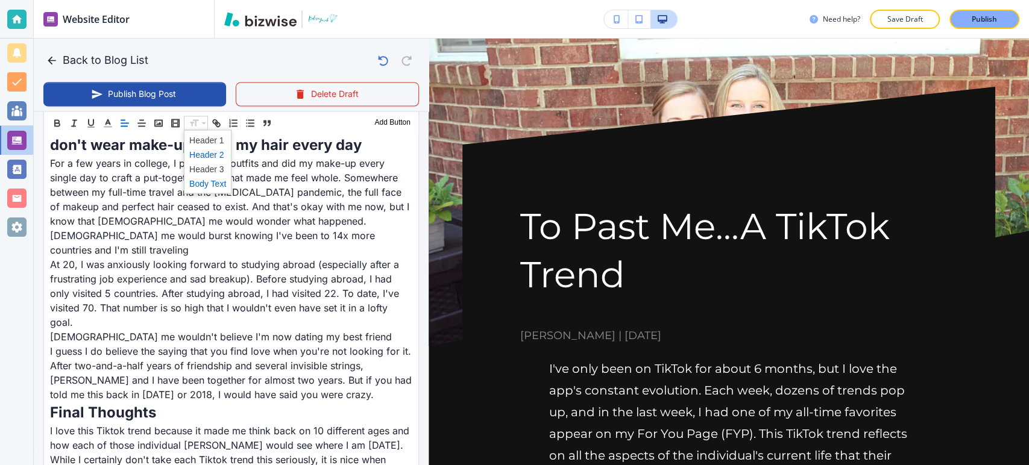
click at [200, 154] on span at bounding box center [207, 154] width 37 height 14
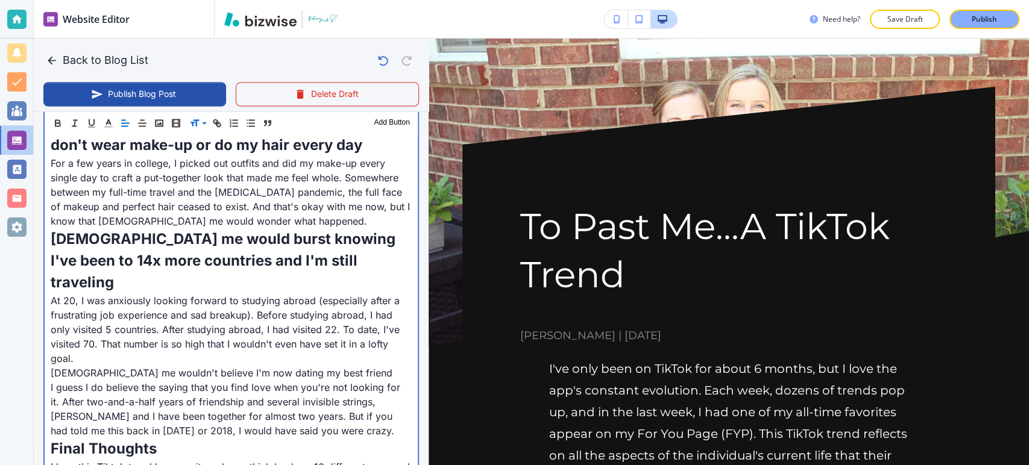
scroll to position [1515, 0]
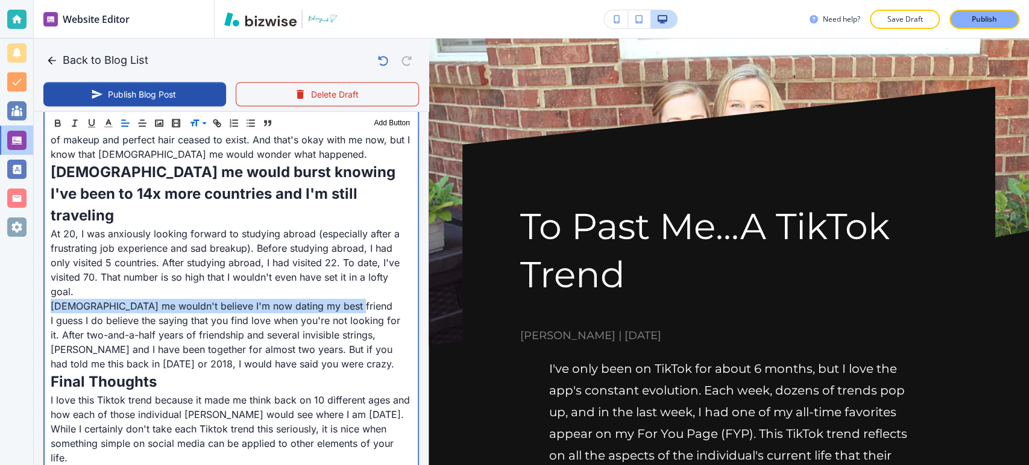
drag, startPoint x: 47, startPoint y: 269, endPoint x: 339, endPoint y: 263, distance: 291.9
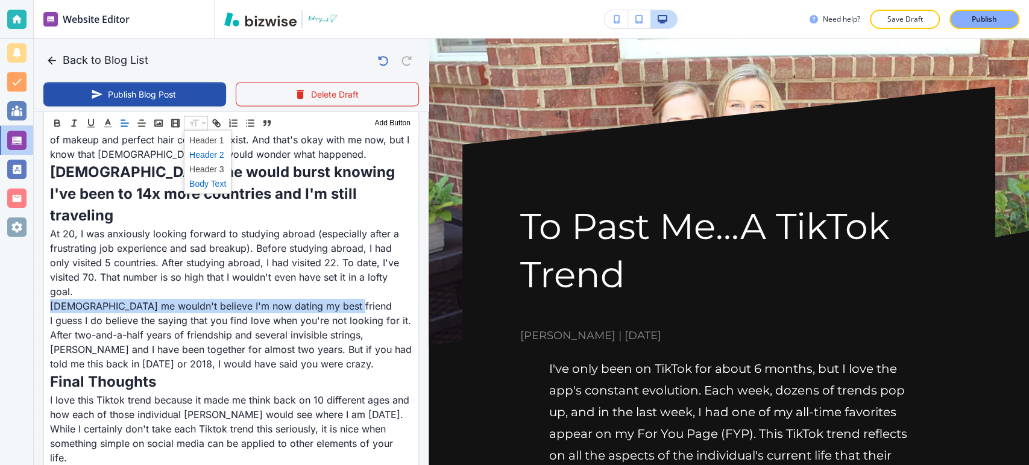
drag, startPoint x: 200, startPoint y: 124, endPoint x: 203, endPoint y: 149, distance: 25.5
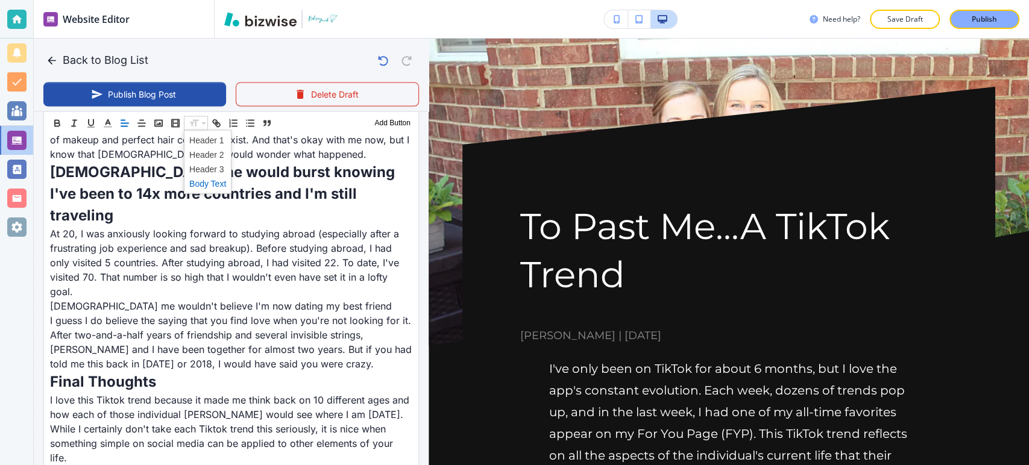
click at [208, 156] on span at bounding box center [207, 154] width 37 height 14
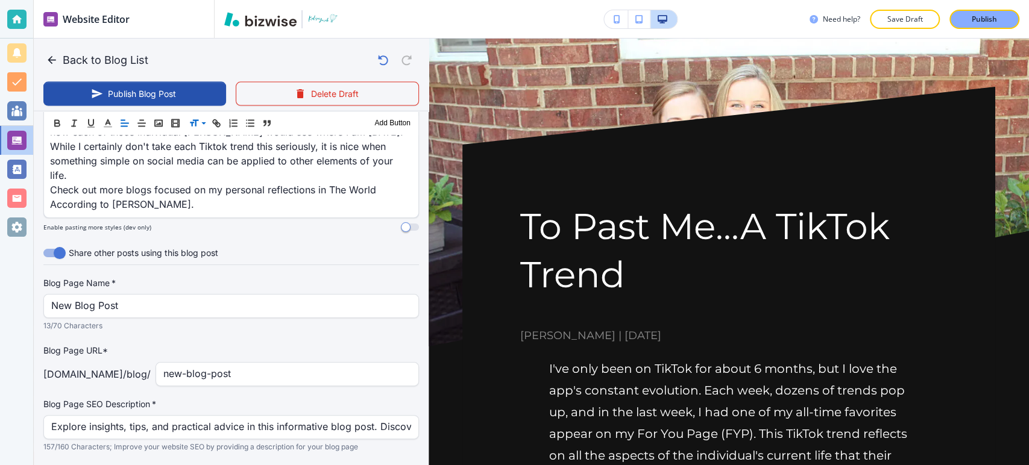
scroll to position [1825, 0]
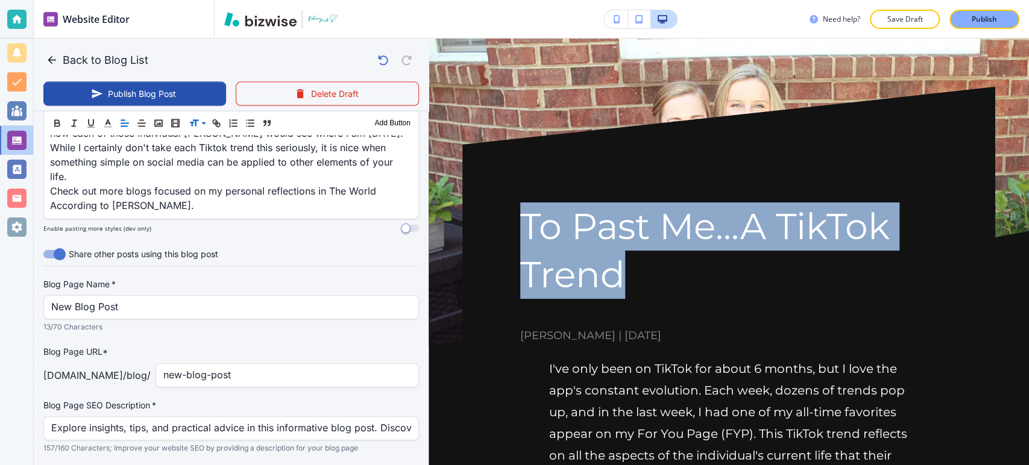
drag, startPoint x: 511, startPoint y: 221, endPoint x: 680, endPoint y: 283, distance: 180.5
copy h1 "To Past Me...A TikTok Trend"
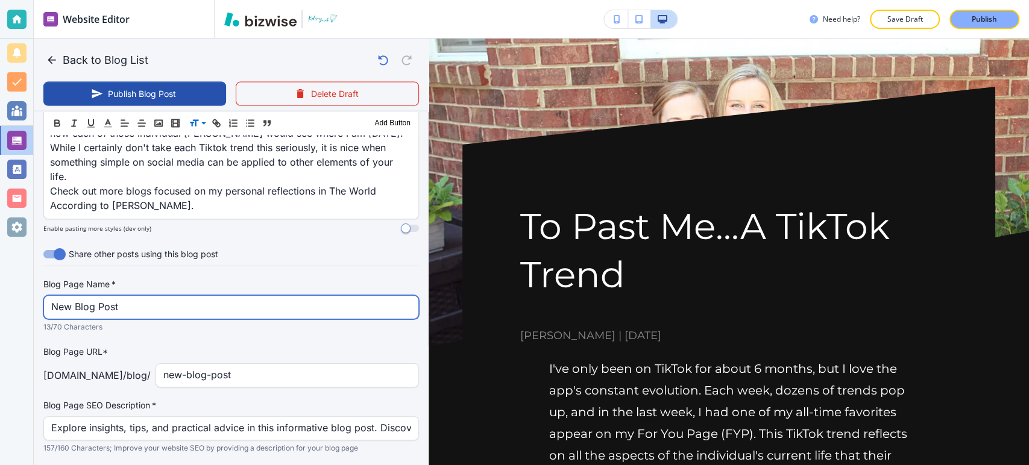
click at [178, 296] on input "New Blog Post" at bounding box center [231, 307] width 360 height 23
paste input "To Past Me...A TikTok Trend"
type input "To Past Me...A TikTok Trend"
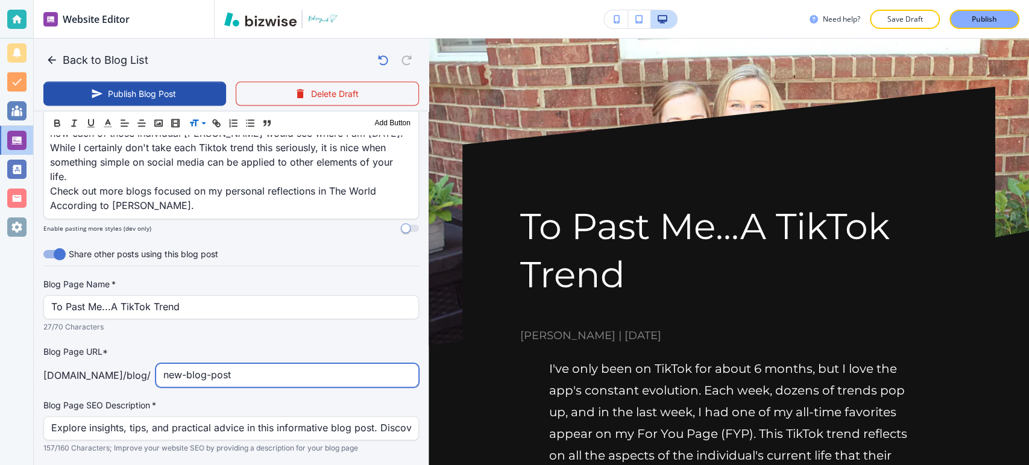
drag, startPoint x: 262, startPoint y: 332, endPoint x: 161, endPoint y: 332, distance: 101.3
click at [163, 364] on input "new-blog-post" at bounding box center [287, 375] width 248 height 23
drag, startPoint x: 227, startPoint y: 338, endPoint x: 291, endPoint y: 349, distance: 65.4
click at [230, 364] on input "to-past-me-a-tiktok-trend" at bounding box center [287, 375] width 248 height 23
type input "to-past-me-a-Tiktok-trend"
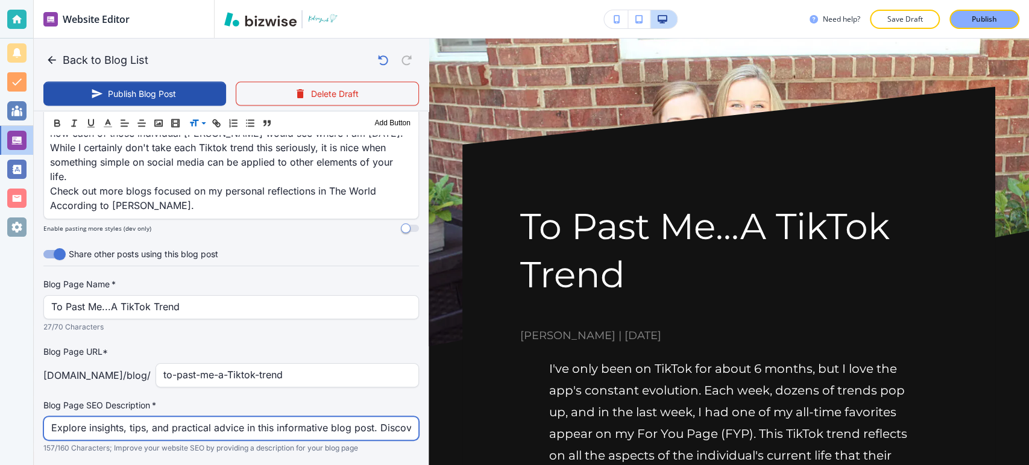
click at [272, 417] on input "Explore insights, tips, and practical advice in this informative blog post. Dis…" at bounding box center [231, 428] width 360 height 23
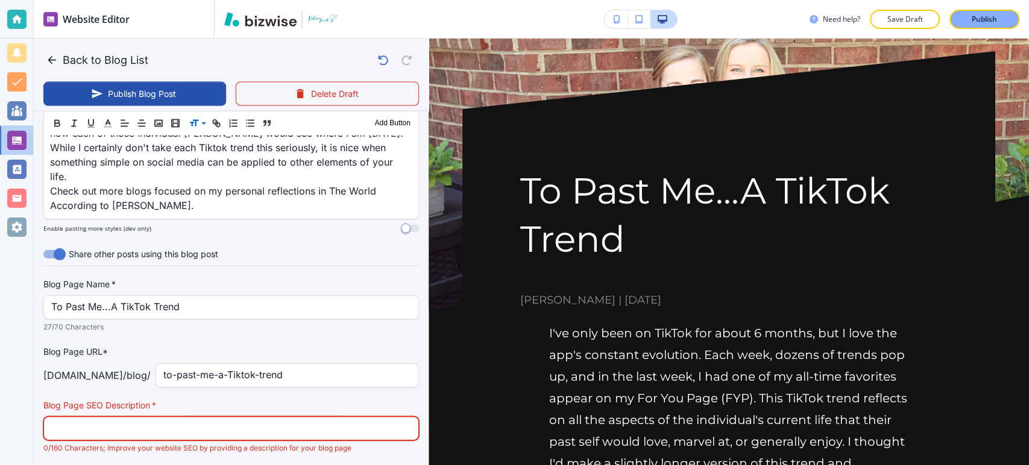
scroll to position [67, 0]
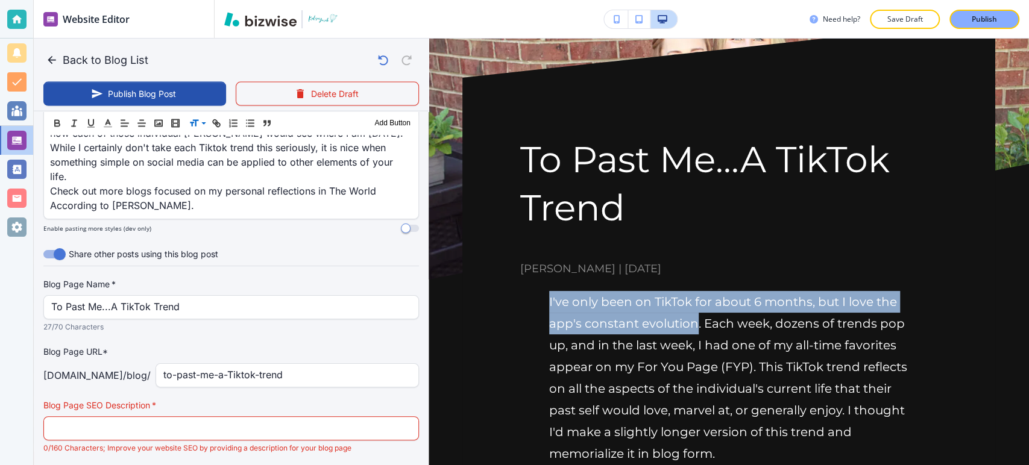
drag, startPoint x: 545, startPoint y: 292, endPoint x: 696, endPoint y: 329, distance: 155.3
copy p "I've only been on TikTok for about 6 months, but I love the app's constant evol…"
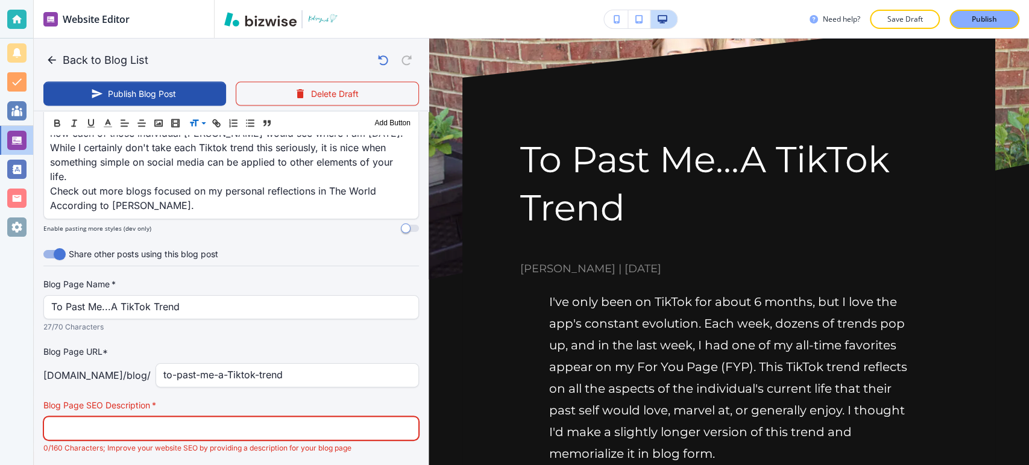
click at [342, 417] on input "text" at bounding box center [231, 428] width 360 height 23
paste input "I've only been on TikTok for about 6 months, but I love the app's constant evol…"
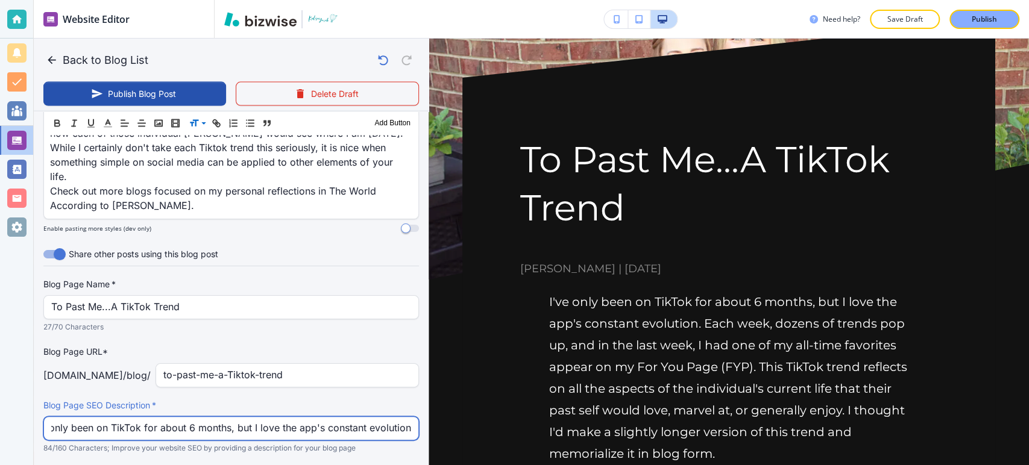
type input "I've only been on TikTok for about 6 months, but I love the app's constant evol…"
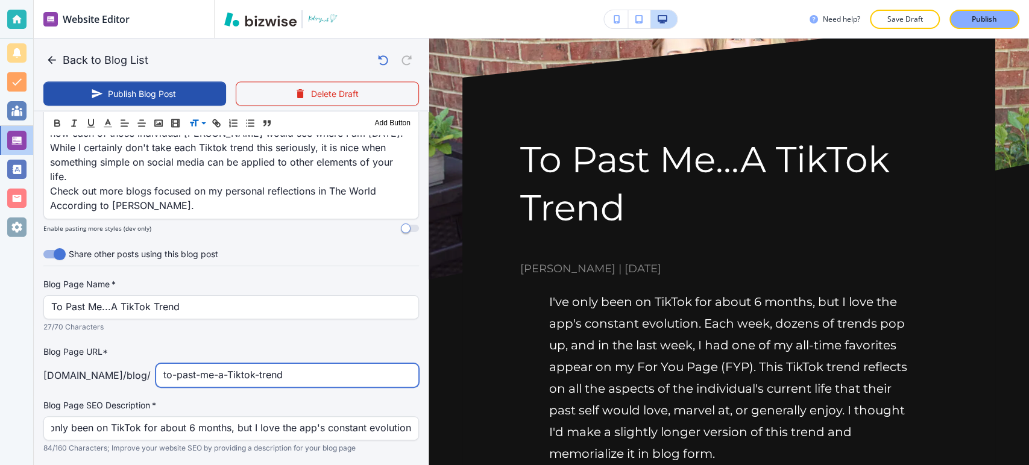
click at [326, 364] on input "to-past-me-a-Tiktok-trend" at bounding box center [287, 375] width 248 height 23
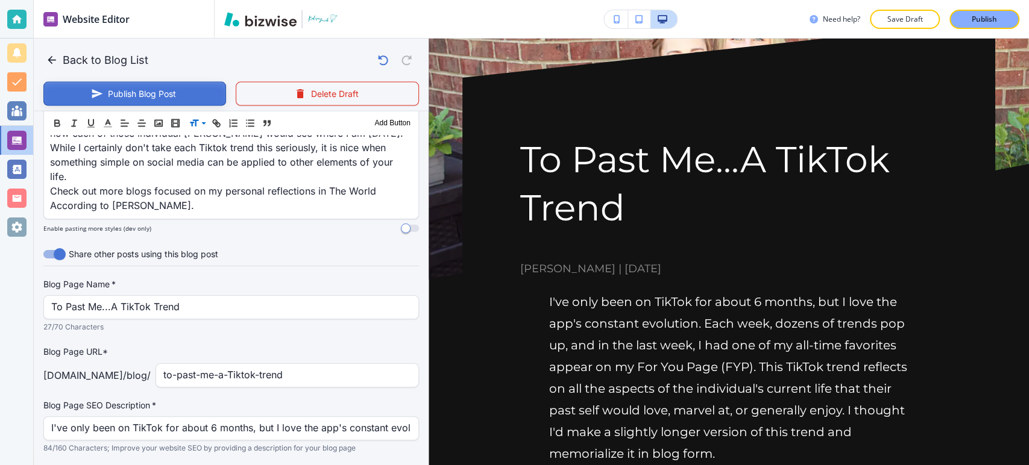
click at [96, 90] on icon "button" at bounding box center [97, 94] width 12 height 12
click at [77, 58] on button "Back to Blog List" at bounding box center [98, 60] width 110 height 24
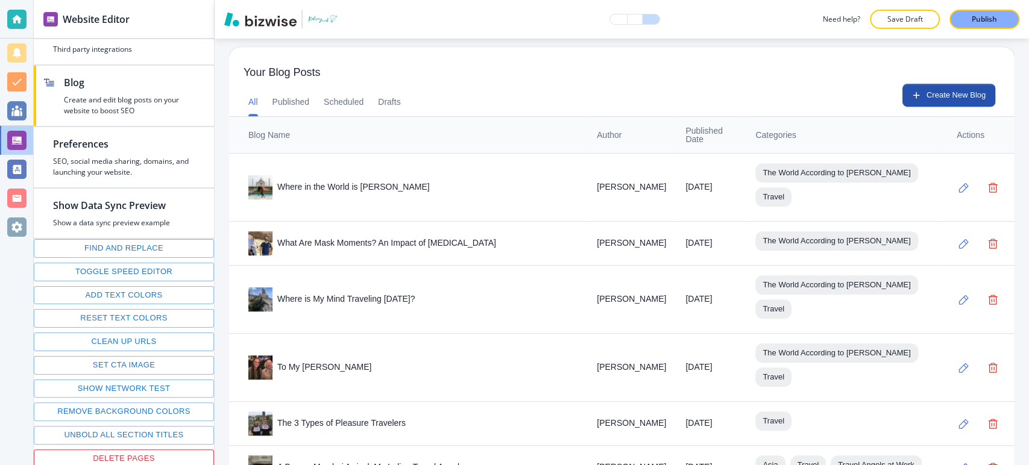
scroll to position [268, 0]
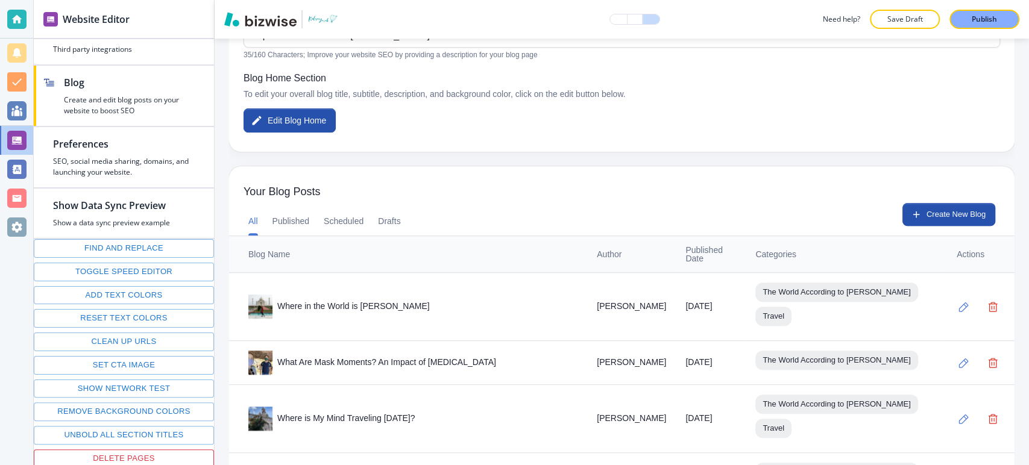
click at [927, 213] on button "Create New Blog" at bounding box center [949, 214] width 93 height 23
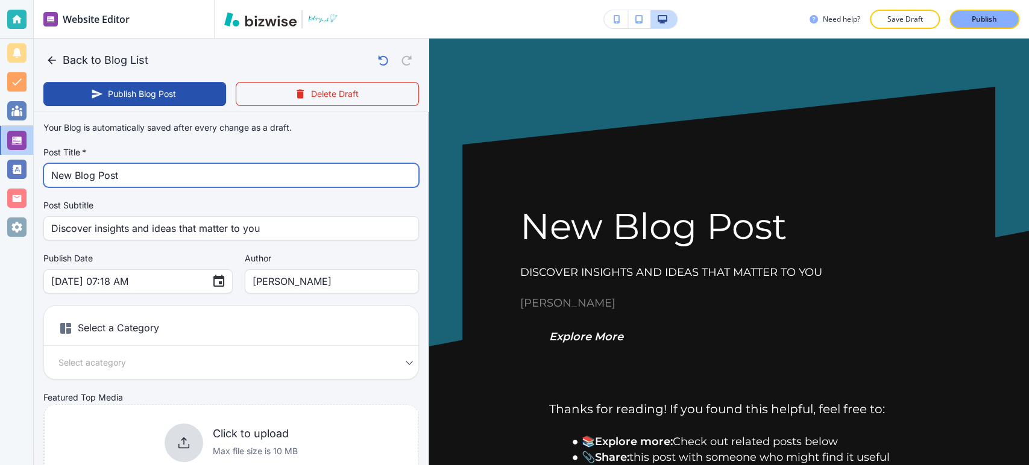
click at [236, 177] on input "New Blog Post" at bounding box center [231, 175] width 360 height 23
click at [235, 177] on input "New Blog Post" at bounding box center [231, 175] width 360 height 23
paste input "Where Do I Get the Money to Travel?"
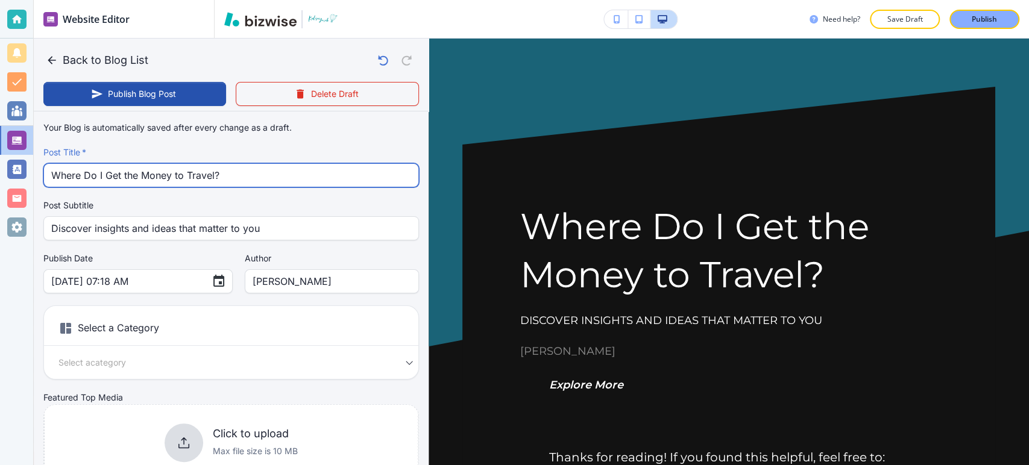
type input "Where Do I Get the Money to Travel?"
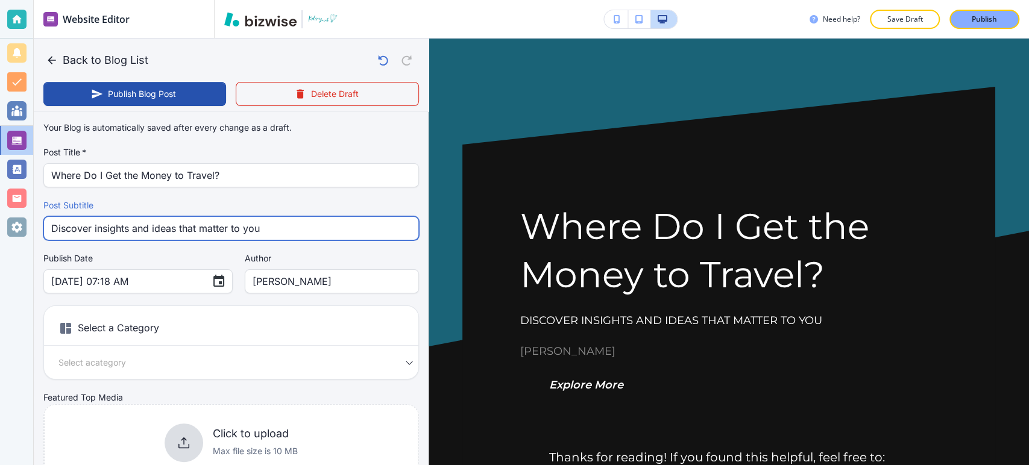
drag, startPoint x: 286, startPoint y: 226, endPoint x: 40, endPoint y: 207, distance: 246.2
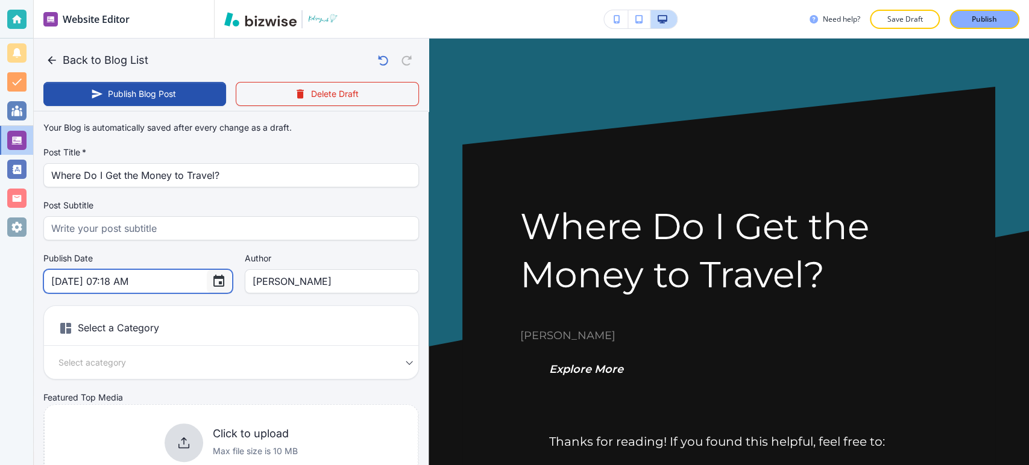
click at [213, 287] on icon "Choose date, selected date is Sep 27, 2025" at bounding box center [218, 281] width 11 height 12
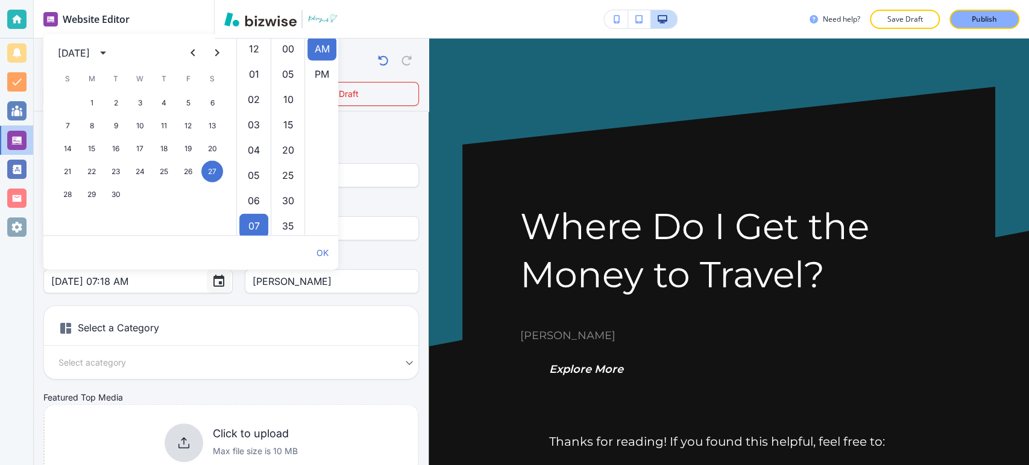
scroll to position [177, 0]
click at [110, 57] on icon "calendar view is open, switch to year view" at bounding box center [103, 53] width 14 height 14
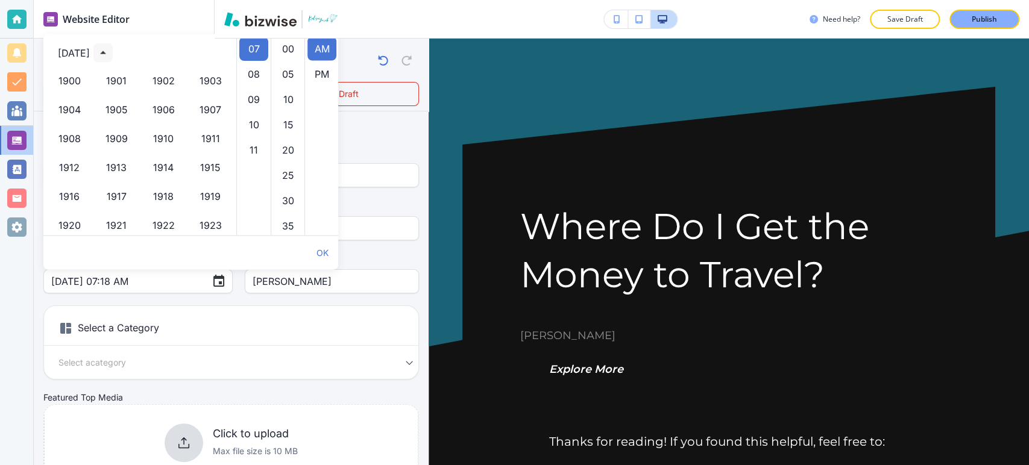
scroll to position [827, 0]
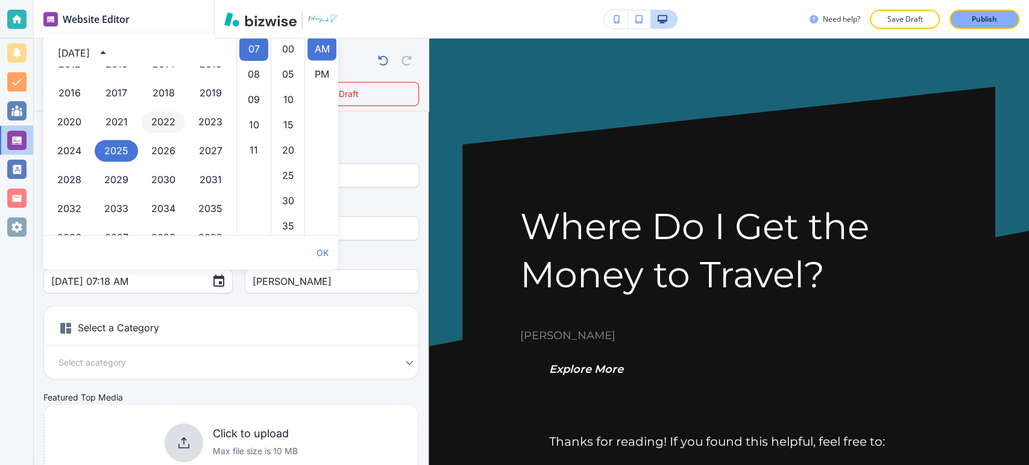
click at [160, 125] on button "2022" at bounding box center [163, 123] width 43 height 22
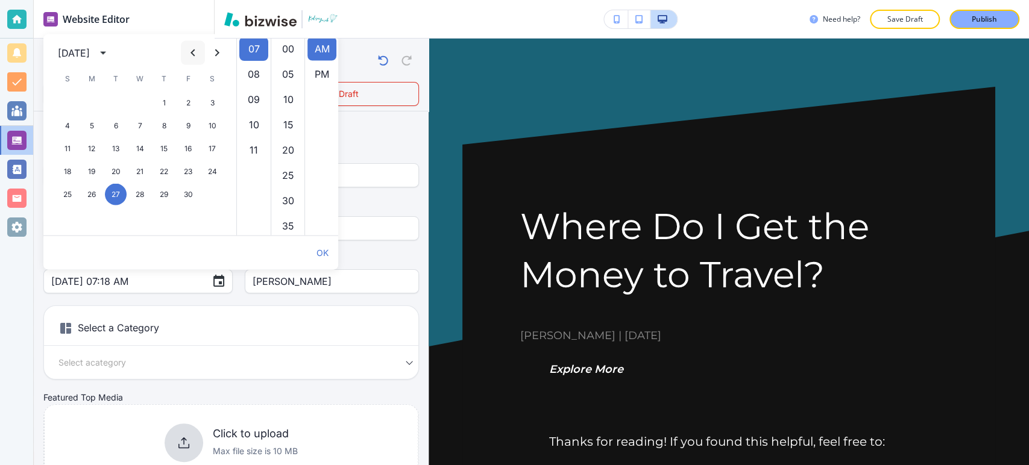
click at [197, 49] on icon "Previous month" at bounding box center [193, 53] width 14 height 14
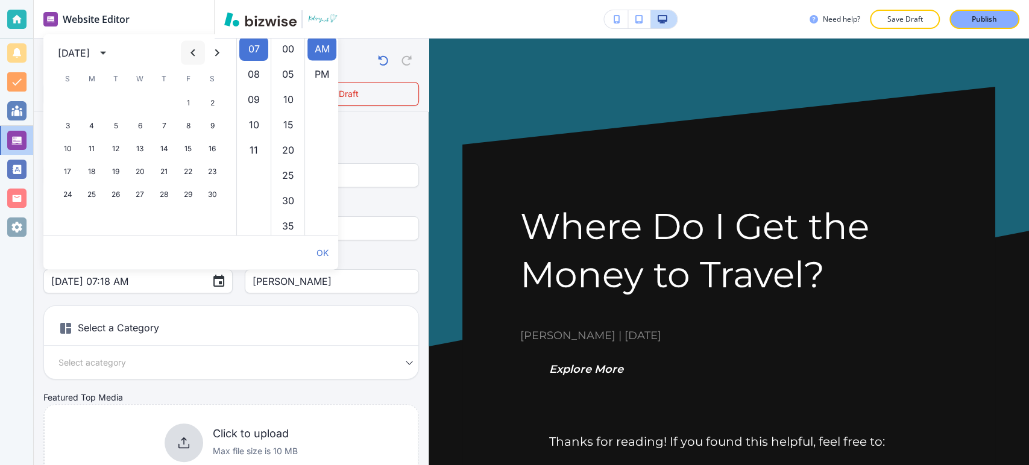
click at [197, 49] on icon "Previous month" at bounding box center [193, 53] width 14 height 14
click at [194, 97] on button "4" at bounding box center [188, 103] width 22 height 22
type input "Feb 04, 2022 07:18 AM"
click at [155, 0] on body "Website Editor Pages Edit, add, and delete pages or manage your page order Upda…" at bounding box center [514, 0] width 1029 height 0
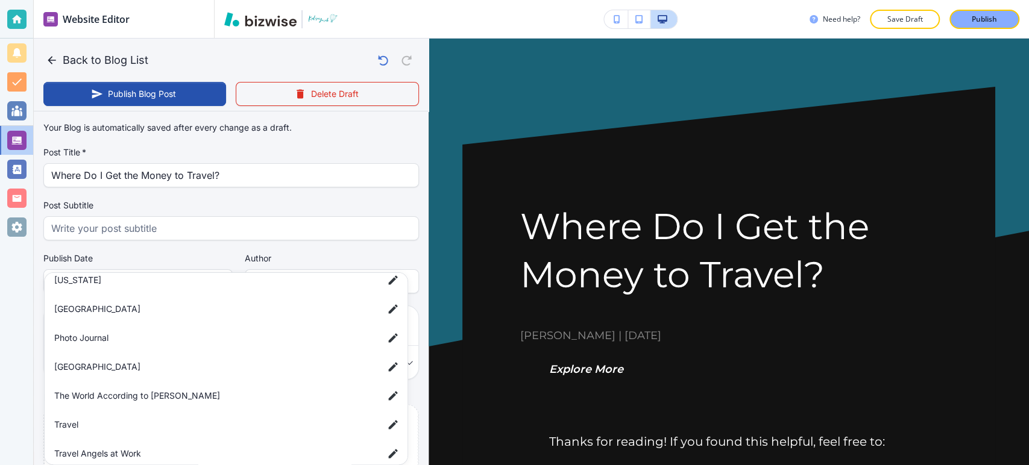
scroll to position [222, 0]
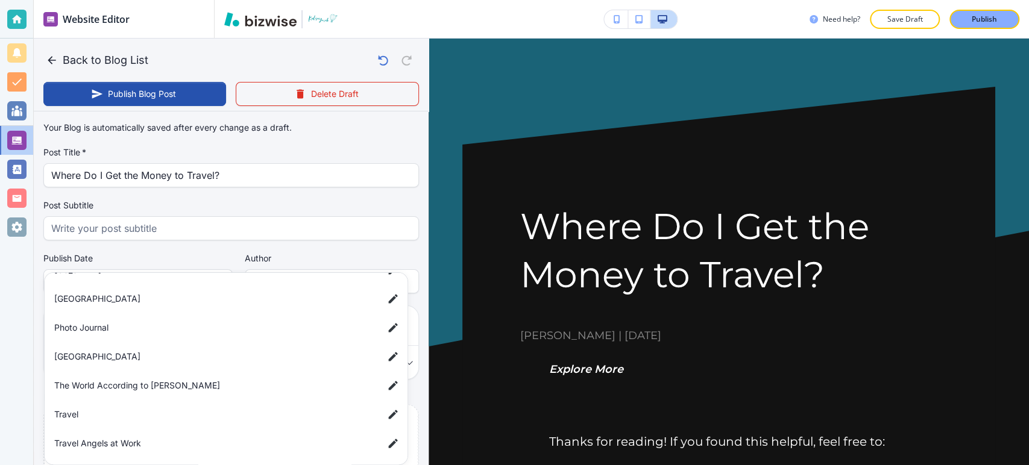
click at [160, 380] on span "The World According to [PERSON_NAME]" at bounding box center [214, 385] width 320 height 13
type input "a9e1afb911e435c122c83"
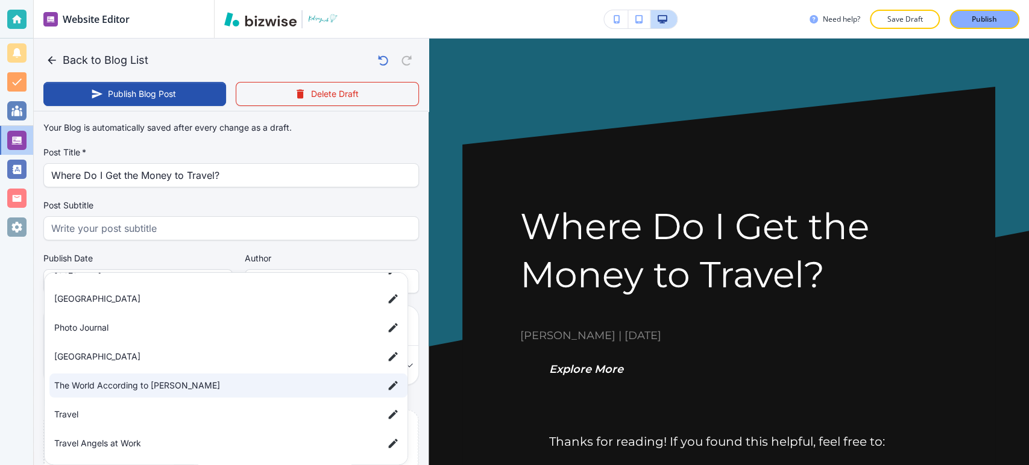
click at [26, 358] on div at bounding box center [514, 232] width 1029 height 465
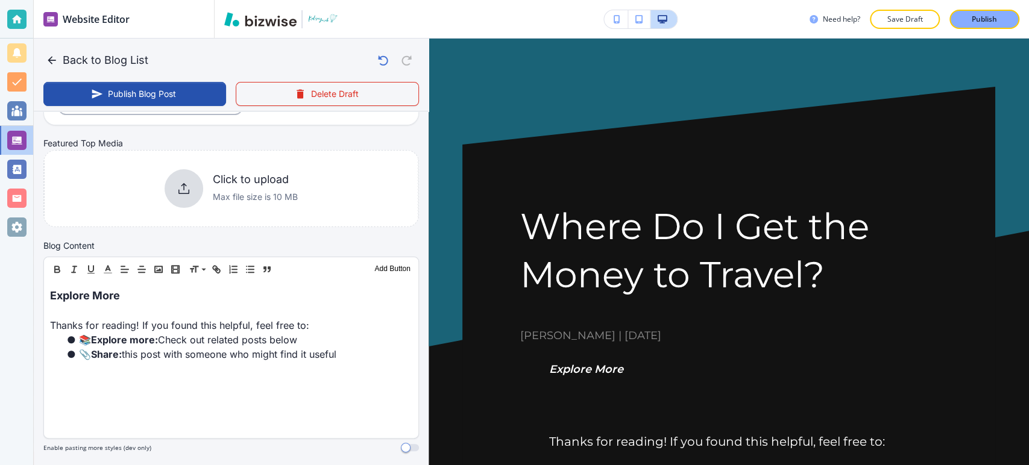
scroll to position [268, 0]
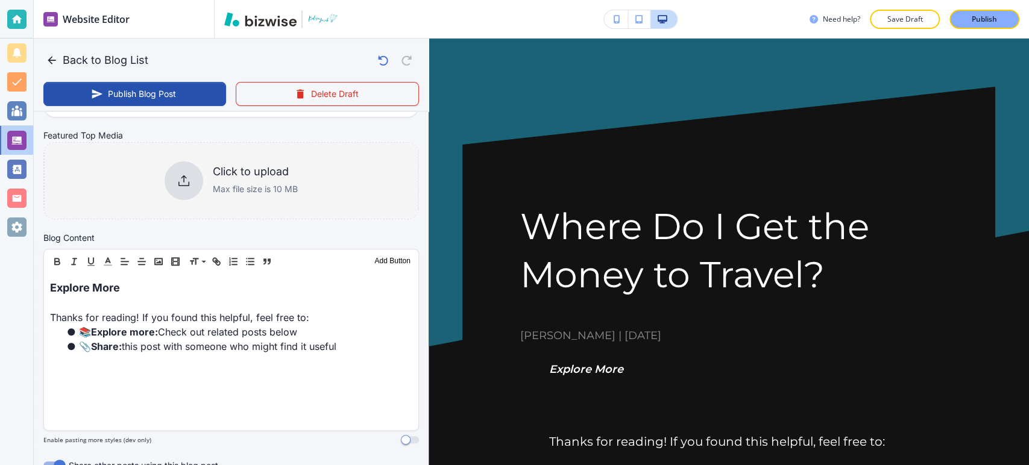
click at [231, 189] on p "Max file size is 10 MB" at bounding box center [255, 189] width 85 height 13
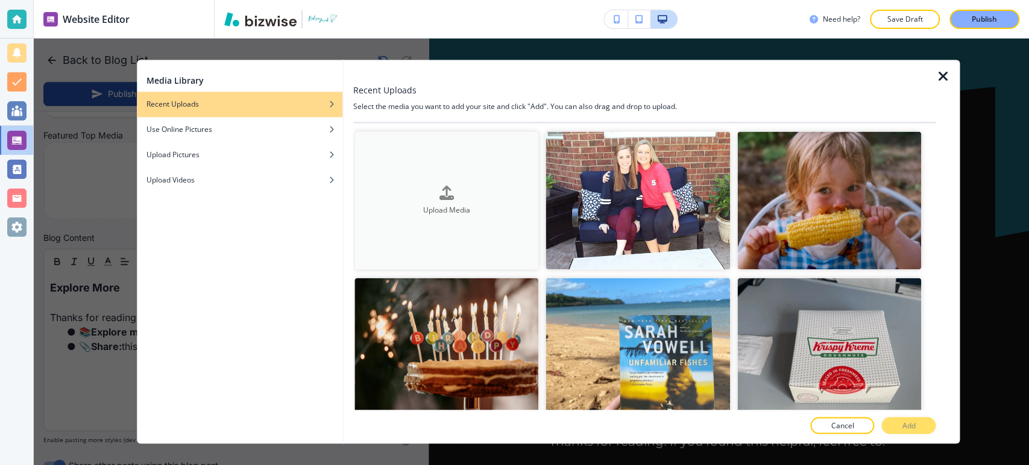
click at [446, 171] on button "Upload Media" at bounding box center [447, 200] width 185 height 138
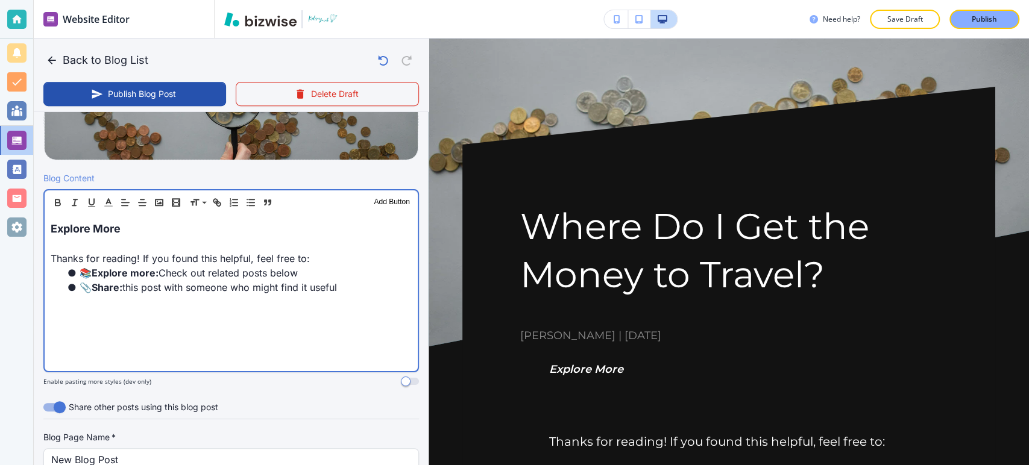
scroll to position [335, 0]
drag, startPoint x: 373, startPoint y: 290, endPoint x: 55, endPoint y: 234, distance: 322.7
click at [55, 234] on div "Explore More Thanks for reading! If you found this helpful, feel free to: 📚 Exp…" at bounding box center [231, 292] width 373 height 157
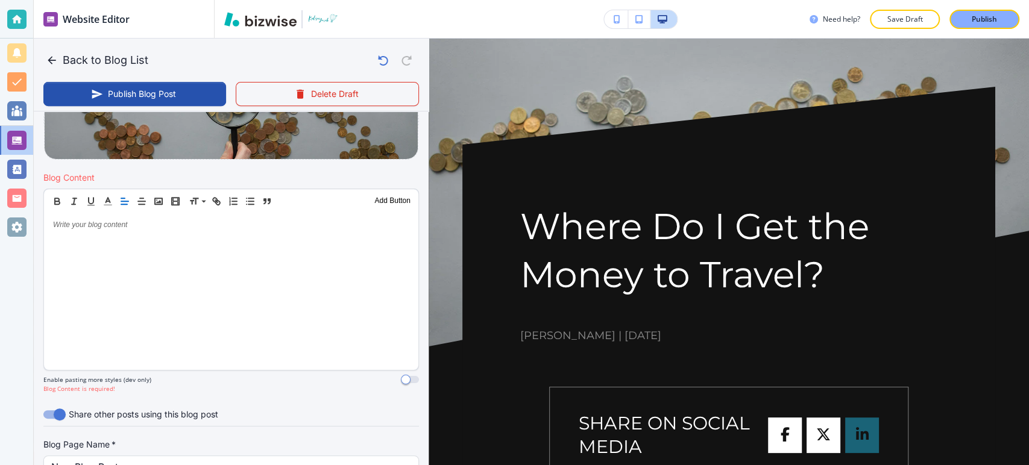
paste div
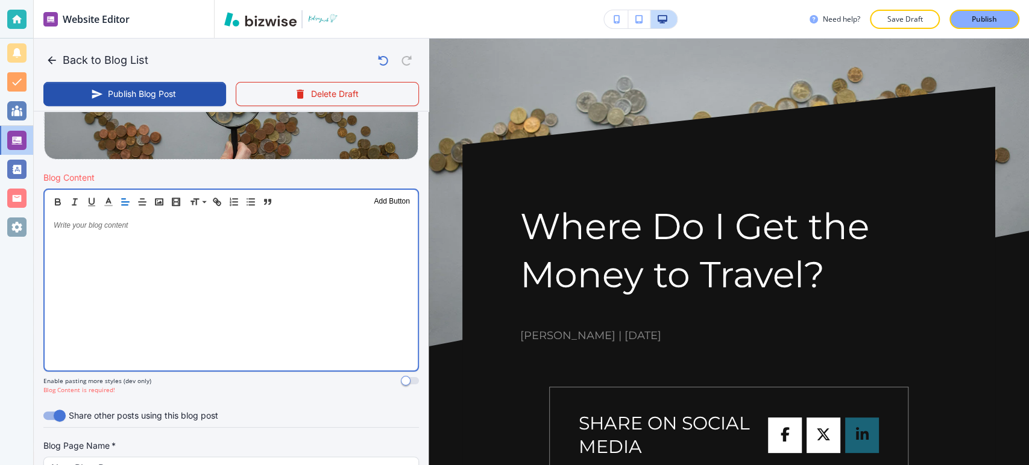
scroll to position [335, 0]
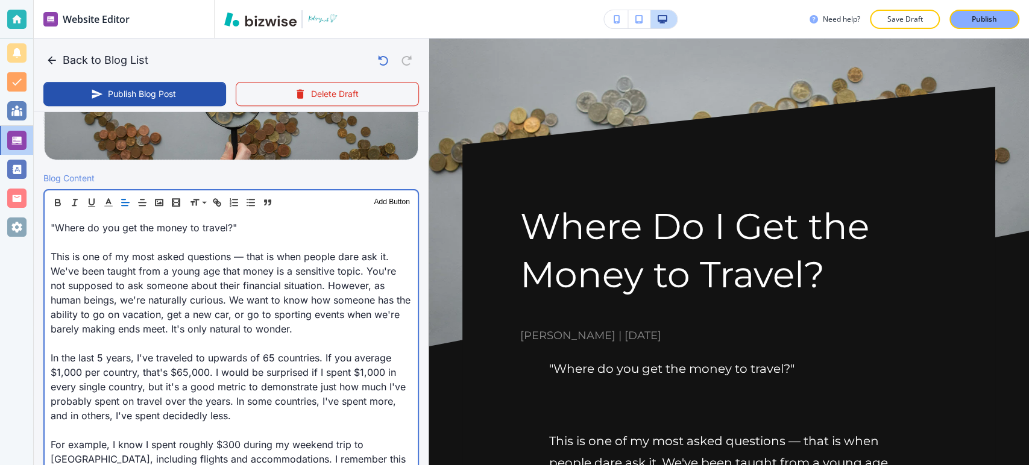
click at [52, 254] on p "This is one of my most asked questions — that is when people dare ask it. We've…" at bounding box center [231, 293] width 361 height 87
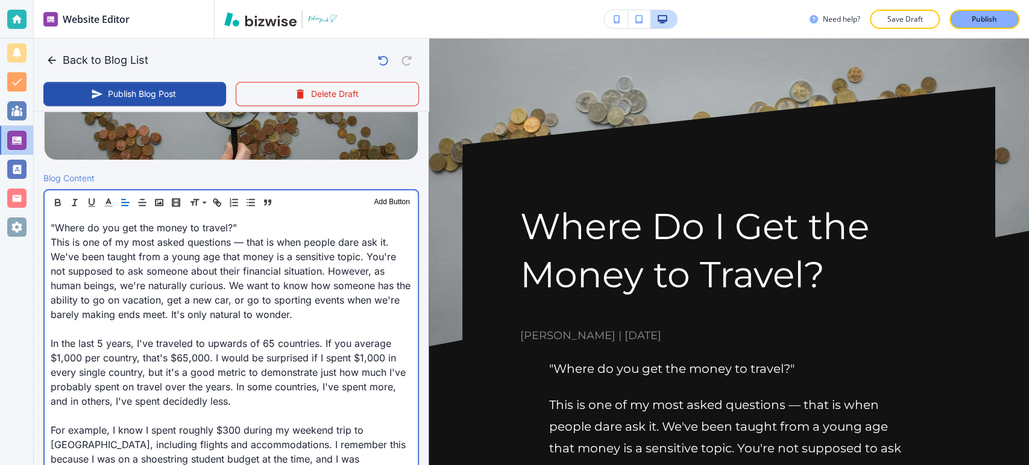
drag, startPoint x: 48, startPoint y: 341, endPoint x: 78, endPoint y: 339, distance: 29.6
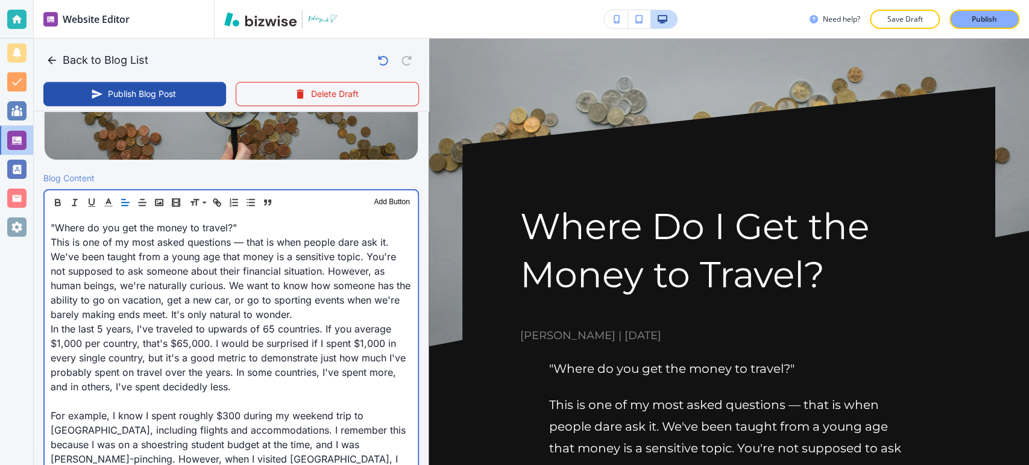
scroll to position [402, 0]
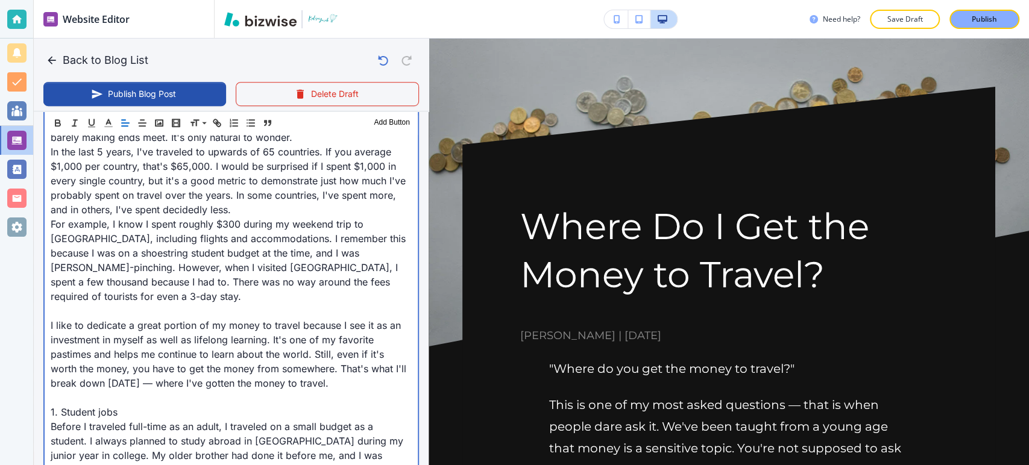
scroll to position [535, 0]
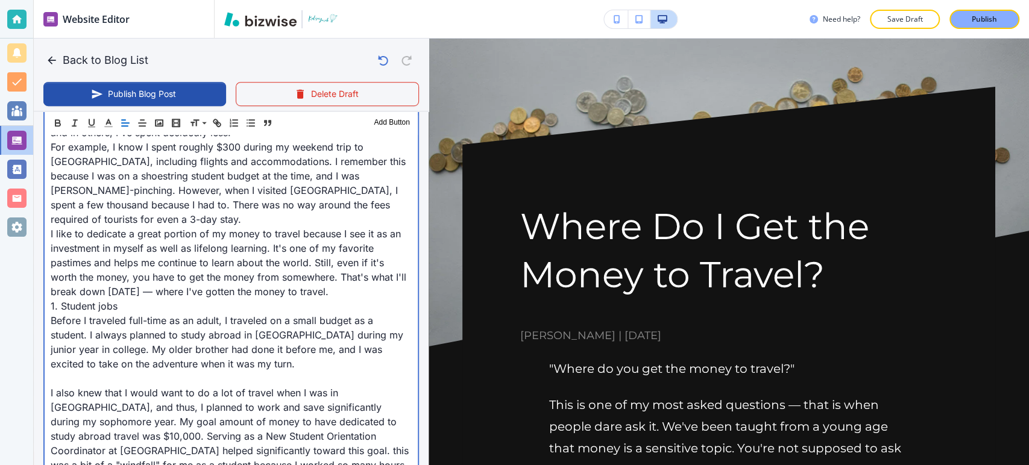
scroll to position [670, 0]
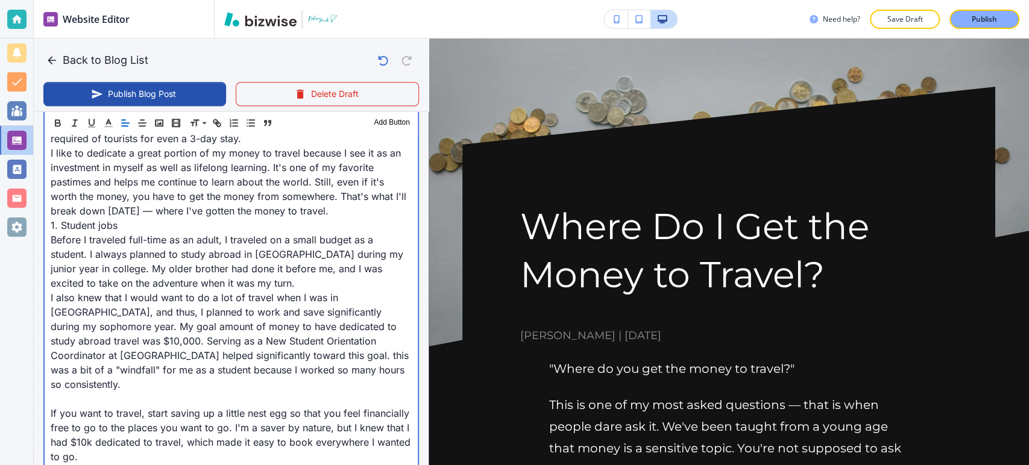
drag, startPoint x: 46, startPoint y: 380, endPoint x: 76, endPoint y: 368, distance: 32.3
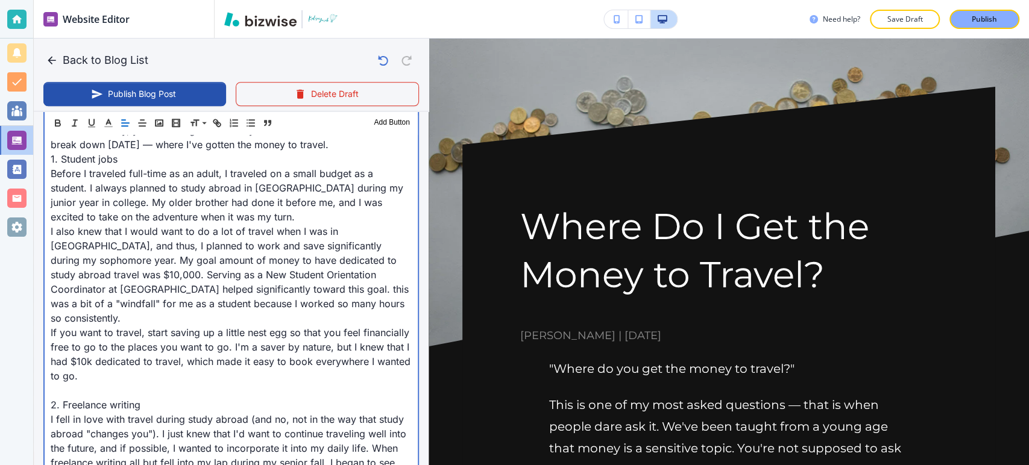
scroll to position [737, 0]
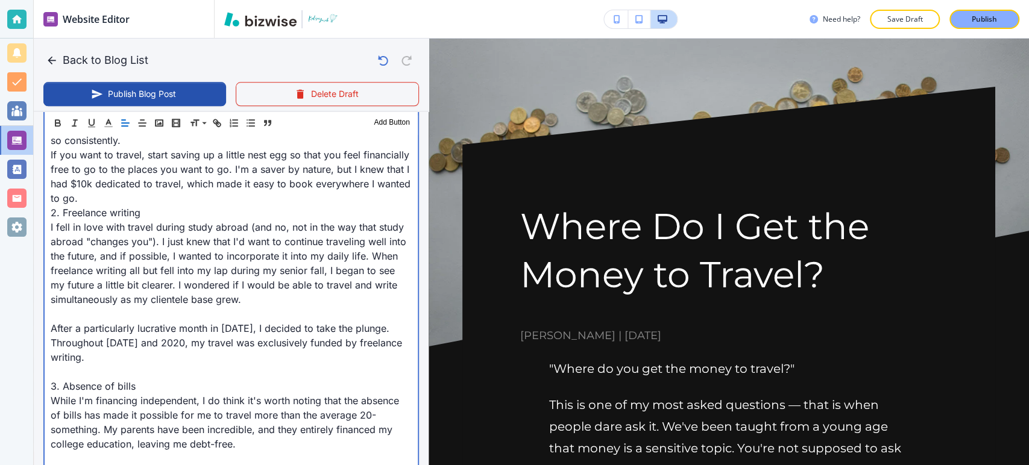
scroll to position [938, 0]
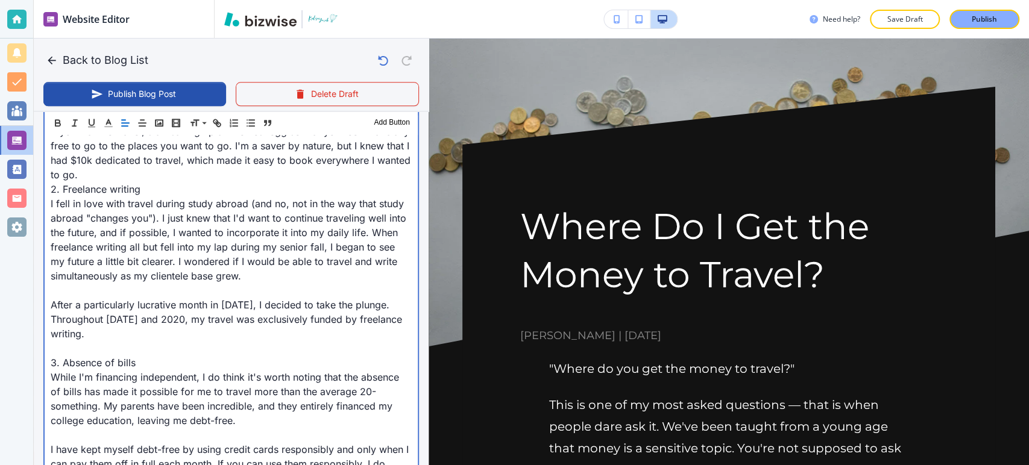
click at [51, 283] on p at bounding box center [231, 290] width 361 height 14
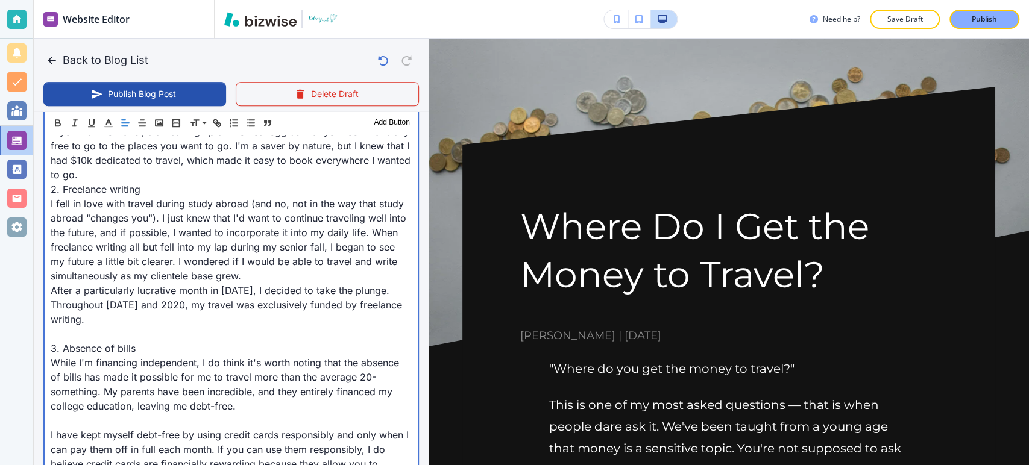
click at [49, 304] on div ""Where do you get the money to travel?" This is one of my most asked questions …" at bounding box center [231, 269] width 373 height 1314
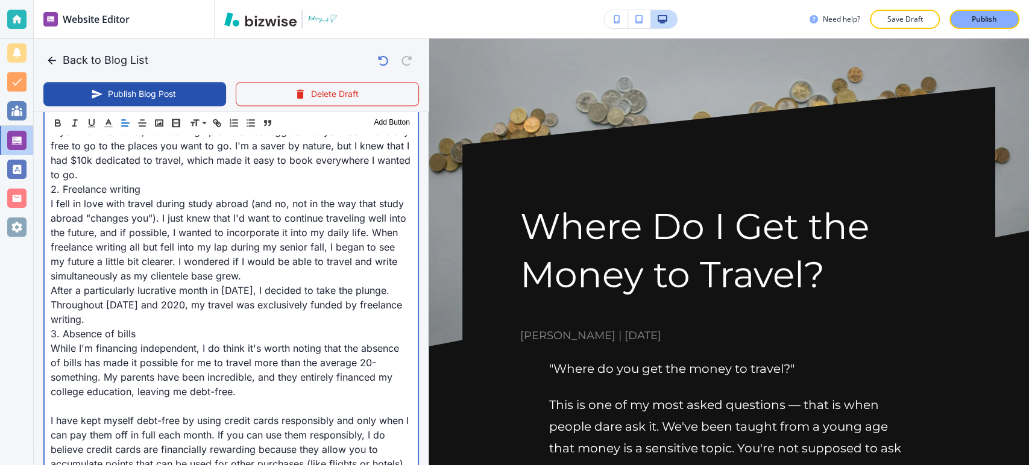
scroll to position [1005, 0]
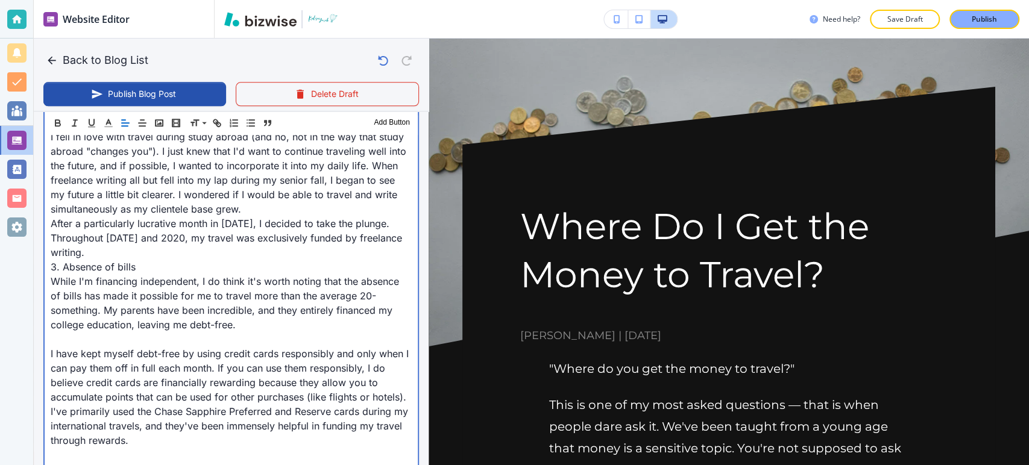
click at [49, 306] on div ""Where do you get the money to travel?" This is one of my most asked questions …" at bounding box center [231, 195] width 373 height 1300
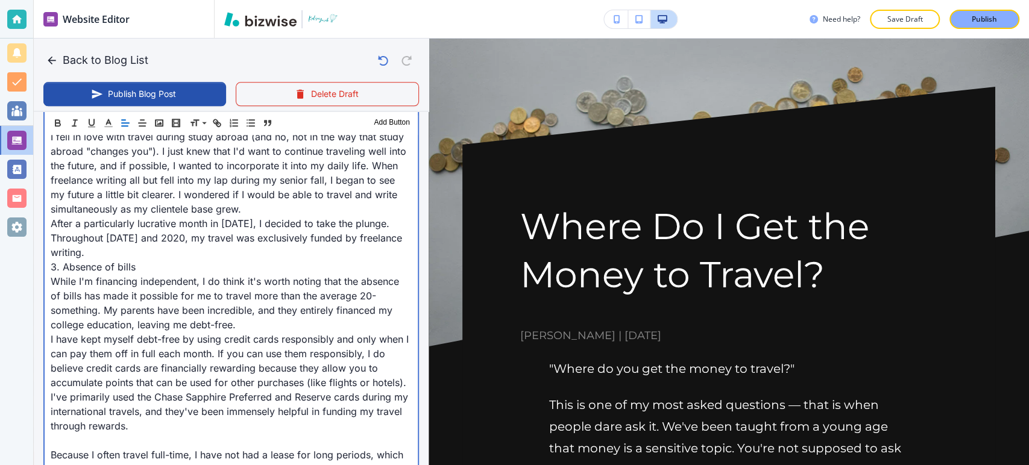
scroll to position [1071, 0]
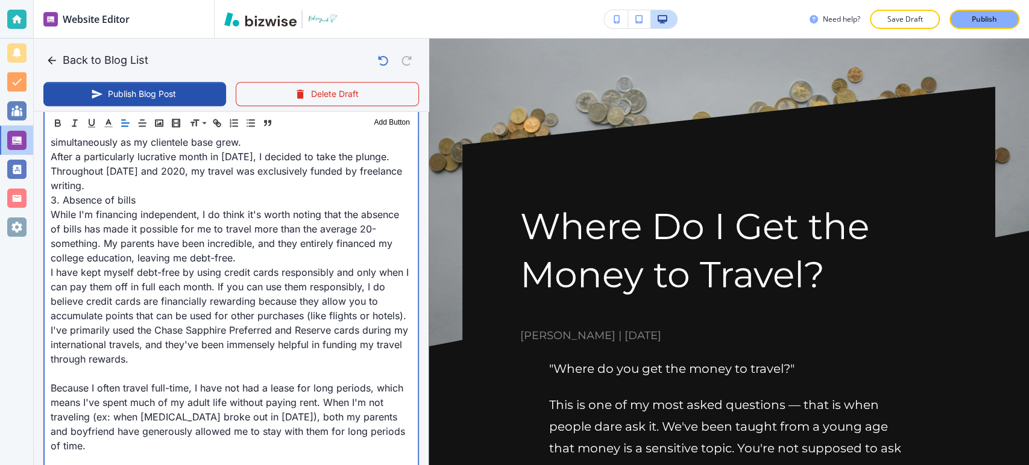
click at [62, 367] on p at bounding box center [231, 374] width 361 height 14
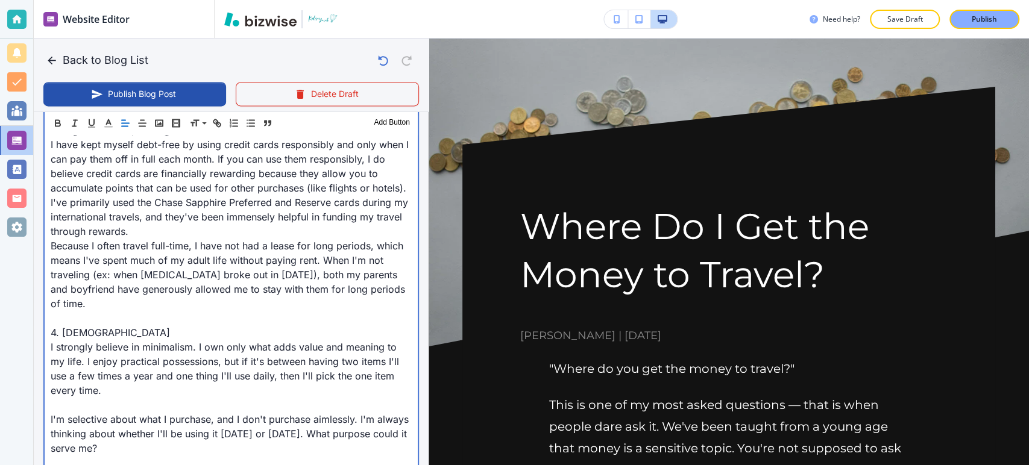
scroll to position [1206, 0]
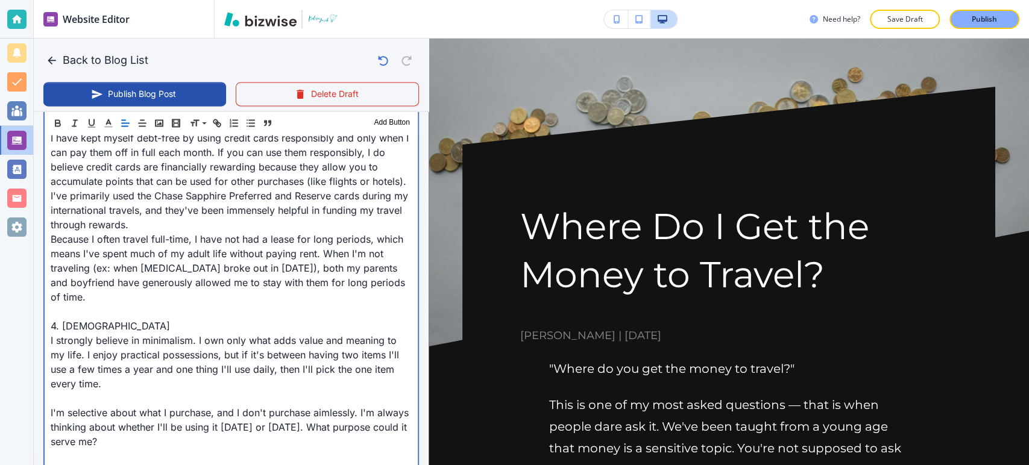
click at [51, 305] on p at bounding box center [231, 312] width 361 height 14
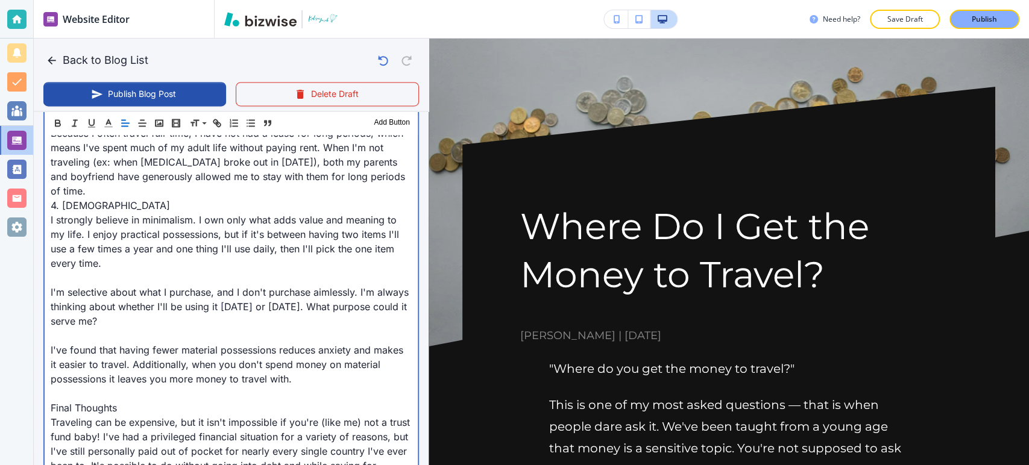
scroll to position [1340, 0]
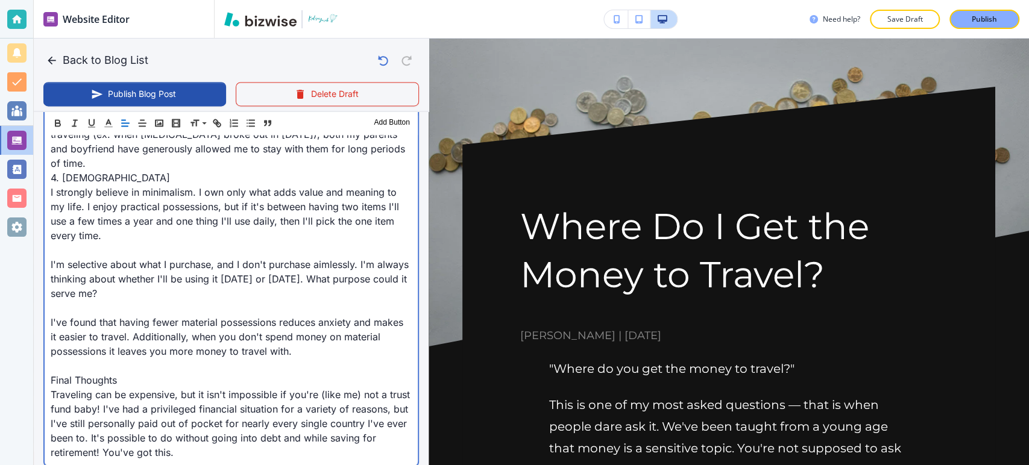
click at [57, 243] on p at bounding box center [231, 250] width 361 height 14
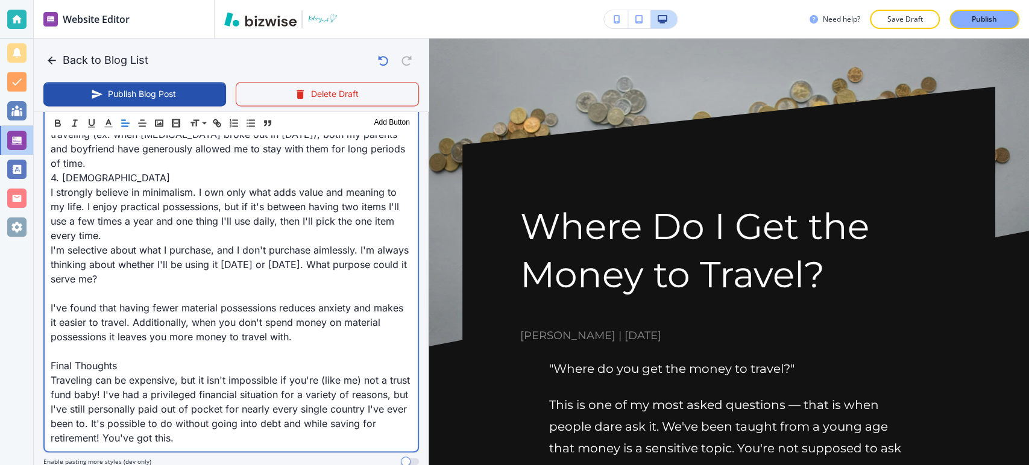
click at [56, 286] on p at bounding box center [231, 293] width 361 height 14
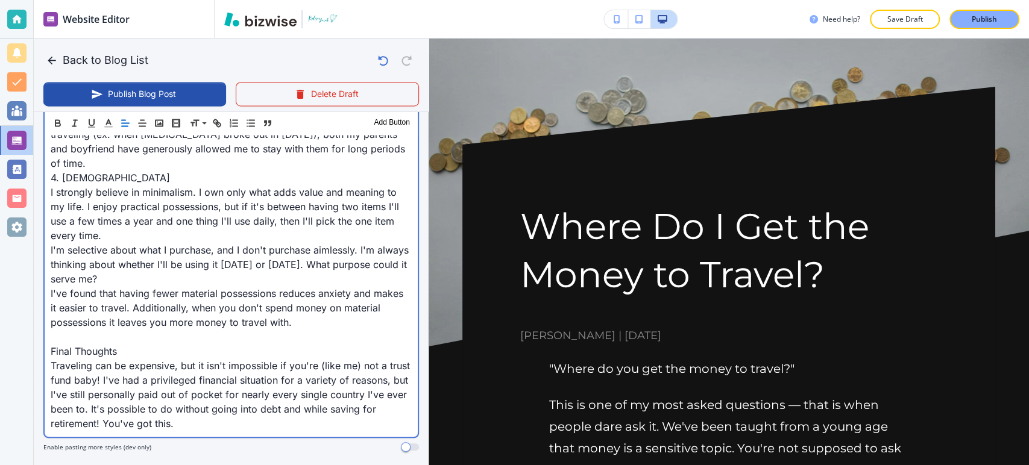
click at [54, 330] on p at bounding box center [231, 337] width 361 height 14
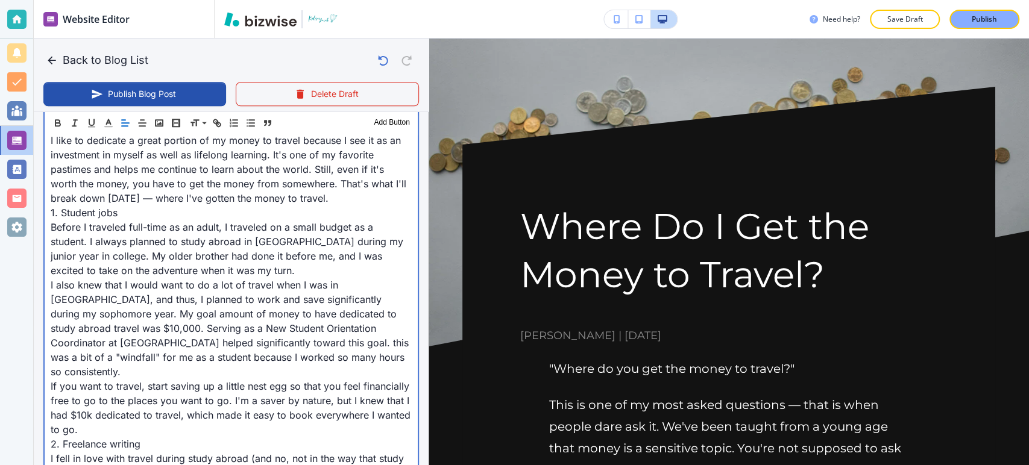
scroll to position [603, 0]
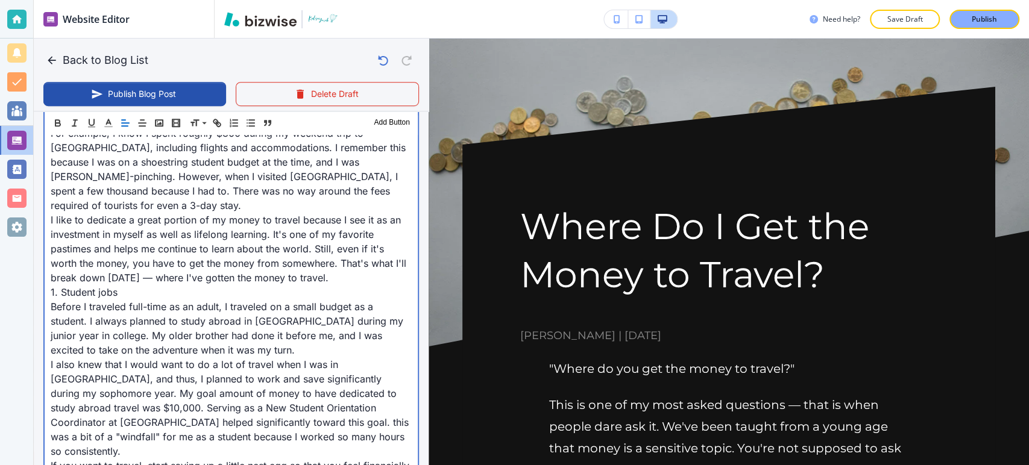
drag, startPoint x: 89, startPoint y: 278, endPoint x: 164, endPoint y: 212, distance: 100.4
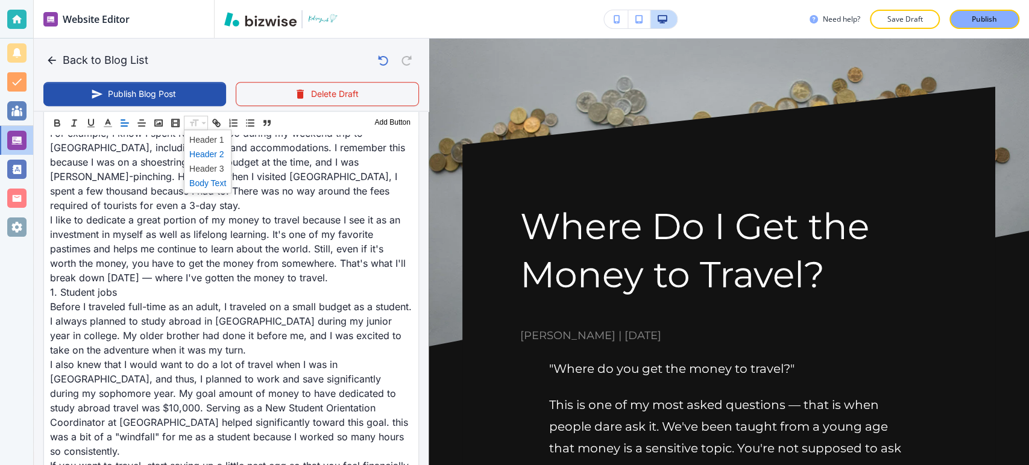
click at [210, 154] on span at bounding box center [207, 154] width 37 height 14
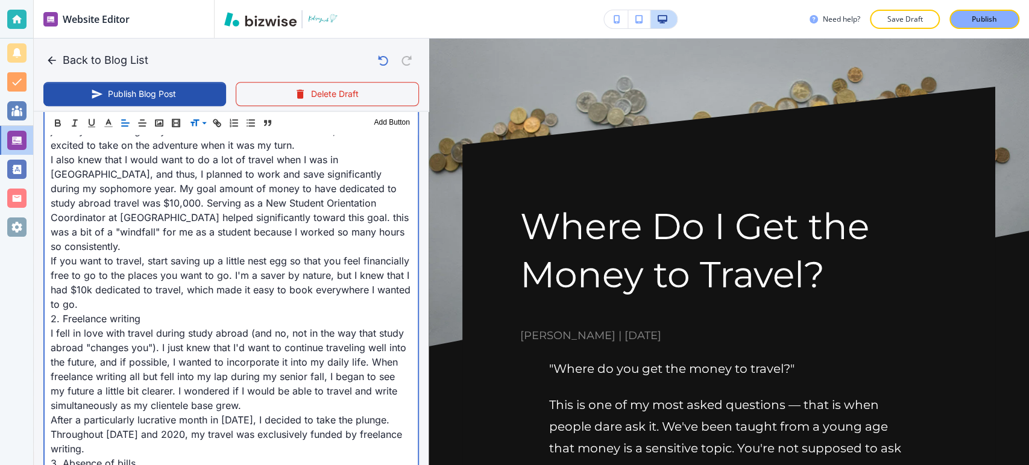
scroll to position [845, 0]
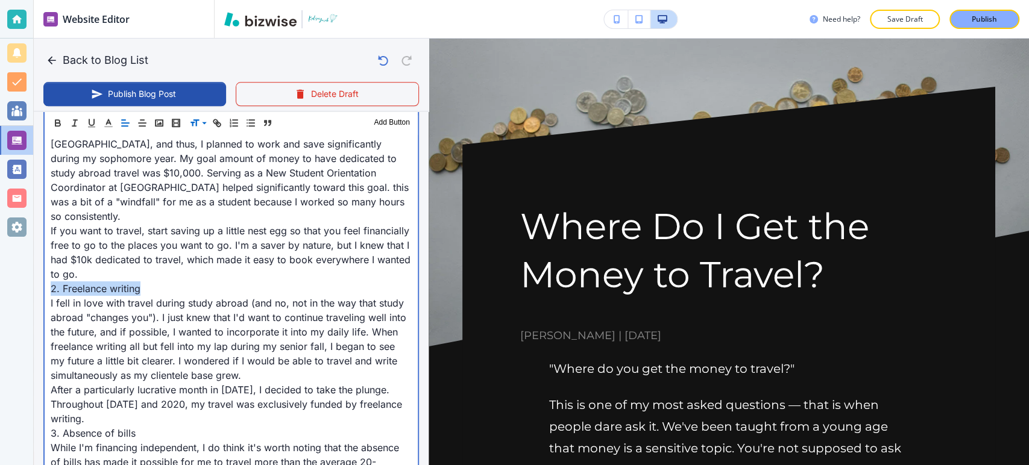
drag, startPoint x: 139, startPoint y: 258, endPoint x: 33, endPoint y: 263, distance: 105.6
click at [33, 263] on div "Website Editor Pages Edit, add, and delete pages or manage your page order Upda…" at bounding box center [514, 232] width 1029 height 465
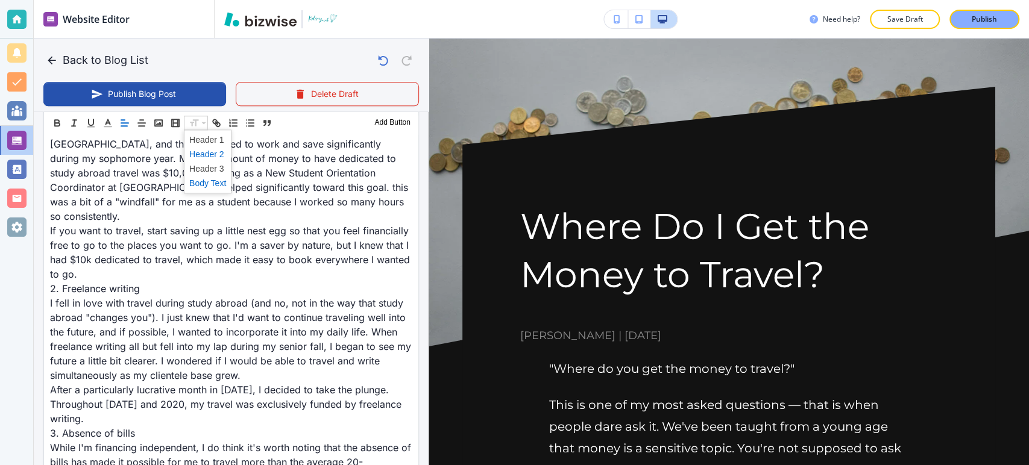
click at [195, 157] on span at bounding box center [207, 154] width 37 height 14
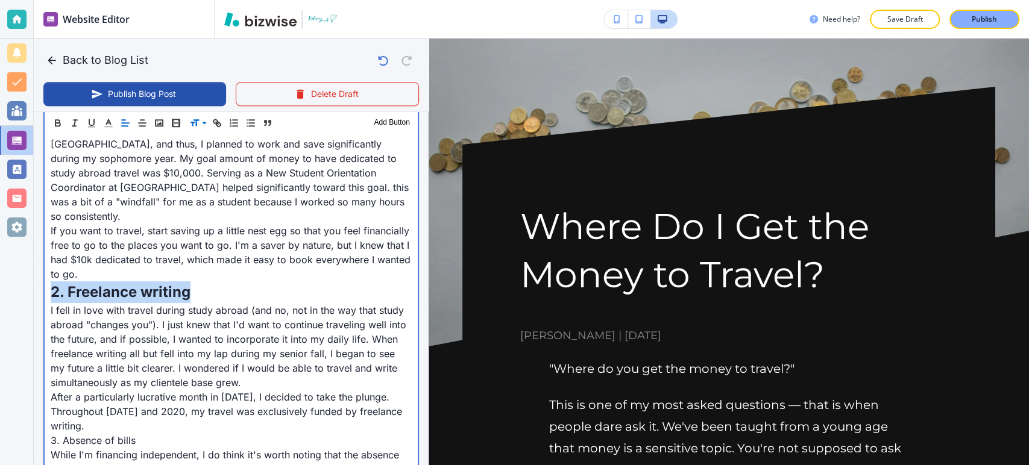
scroll to position [979, 0]
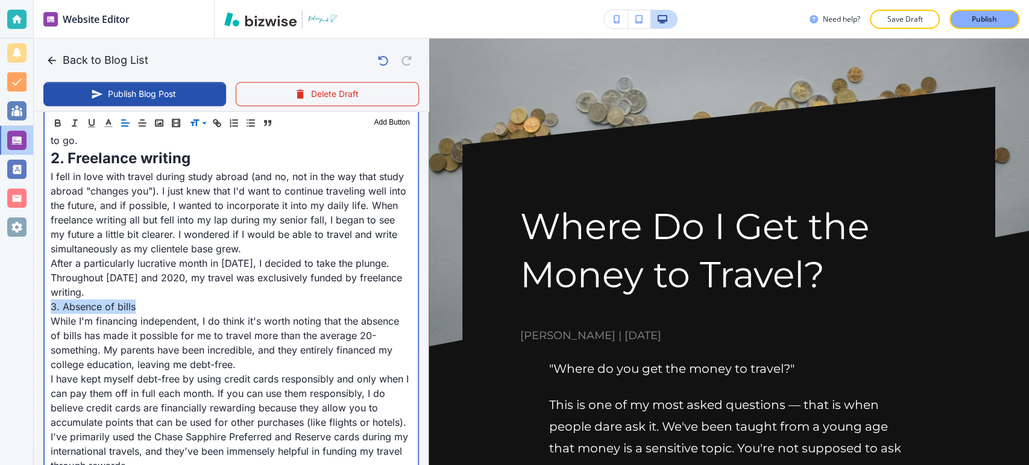
drag, startPoint x: 122, startPoint y: 279, endPoint x: 178, endPoint y: 203, distance: 94.9
click at [46, 281] on div ""Where do you get the money to travel?" This is one of my most asked questions …" at bounding box center [231, 184] width 373 height 1228
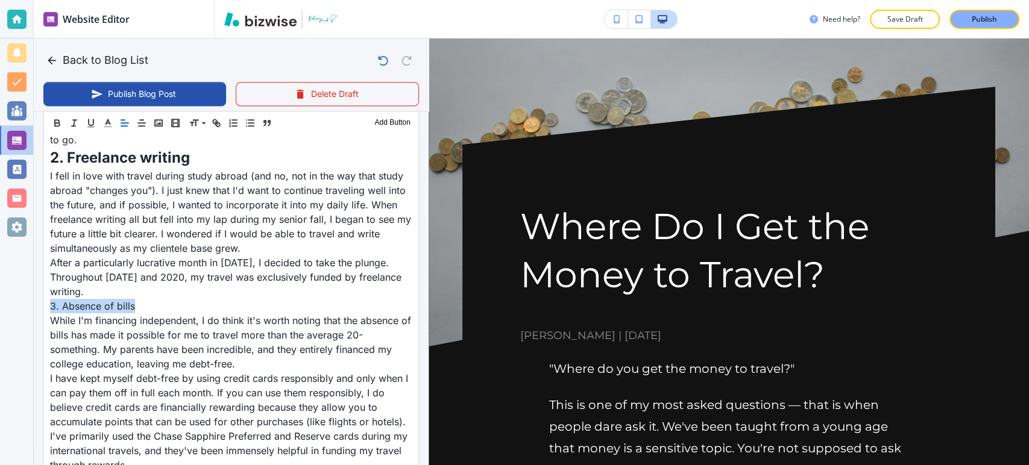
drag, startPoint x: 201, startPoint y: 123, endPoint x: 203, endPoint y: 140, distance: 17.7
click at [204, 148] on span at bounding box center [207, 154] width 37 height 14
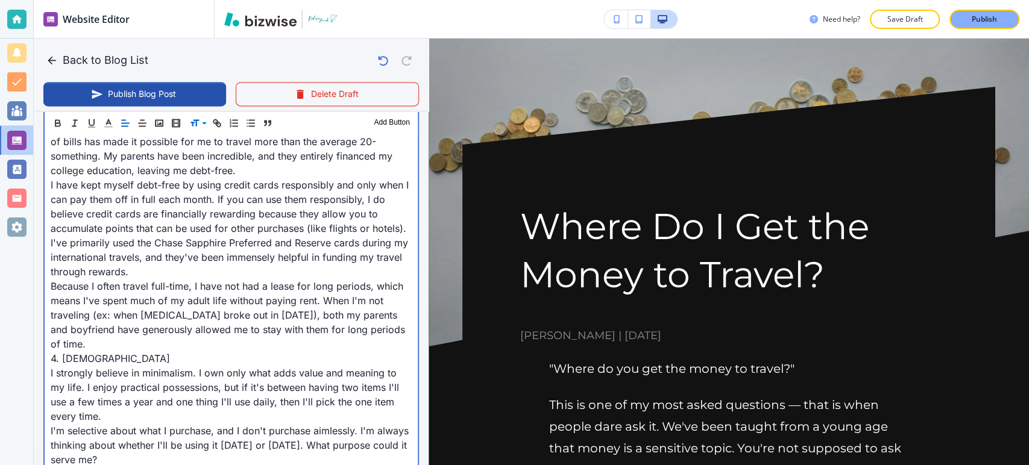
scroll to position [1314, 0]
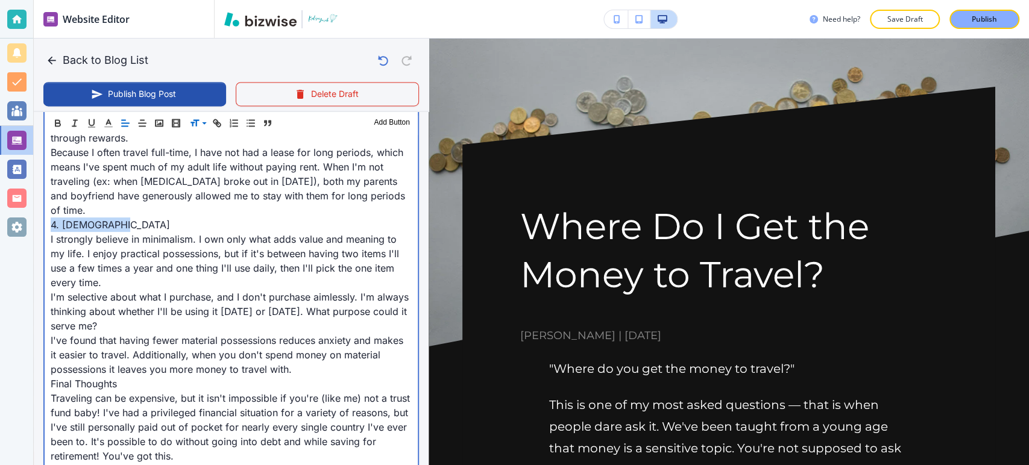
drag, startPoint x: 103, startPoint y: 196, endPoint x: 51, endPoint y: 198, distance: 51.3
click at [51, 218] on p "4. Minimalism" at bounding box center [231, 225] width 361 height 14
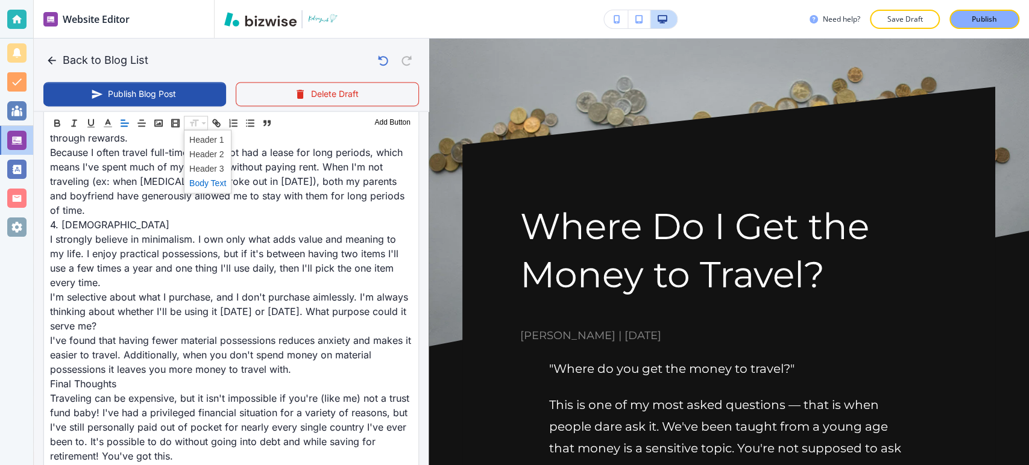
click at [204, 181] on span at bounding box center [207, 183] width 37 height 14
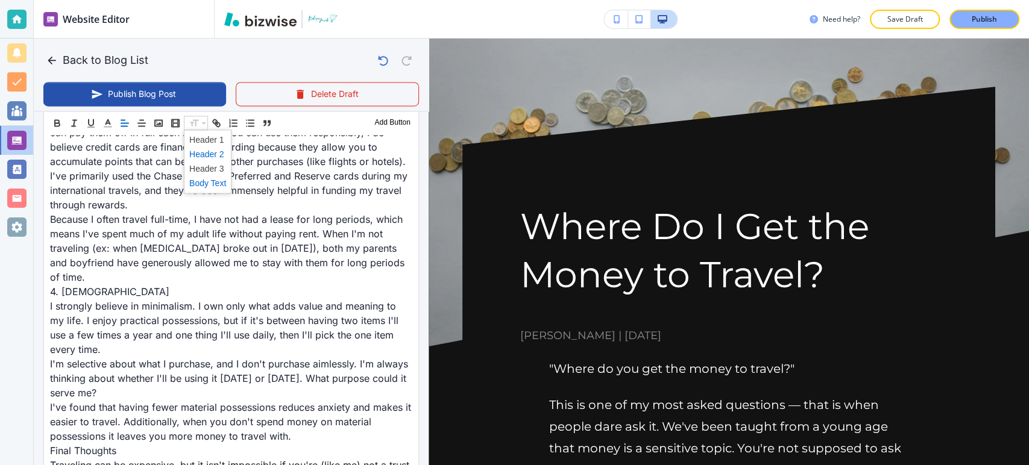
click at [203, 157] on span at bounding box center [207, 154] width 37 height 14
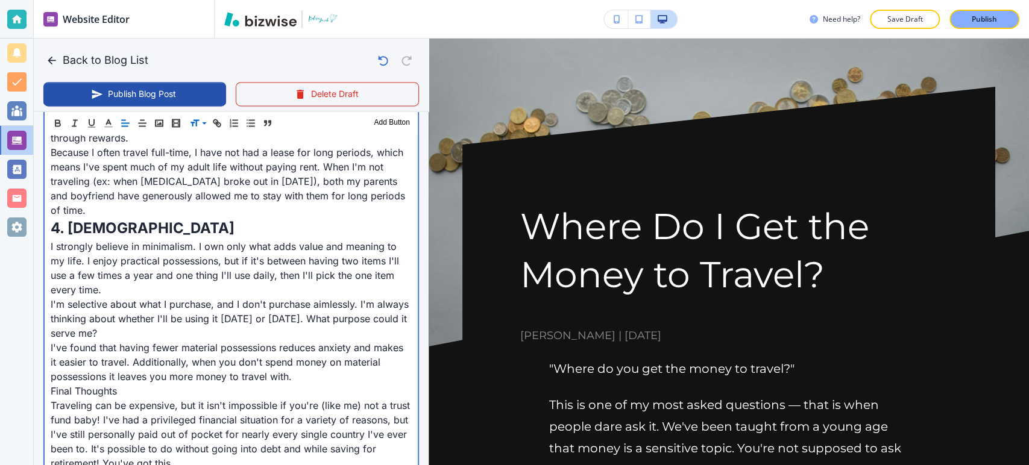
scroll to position [1448, 0]
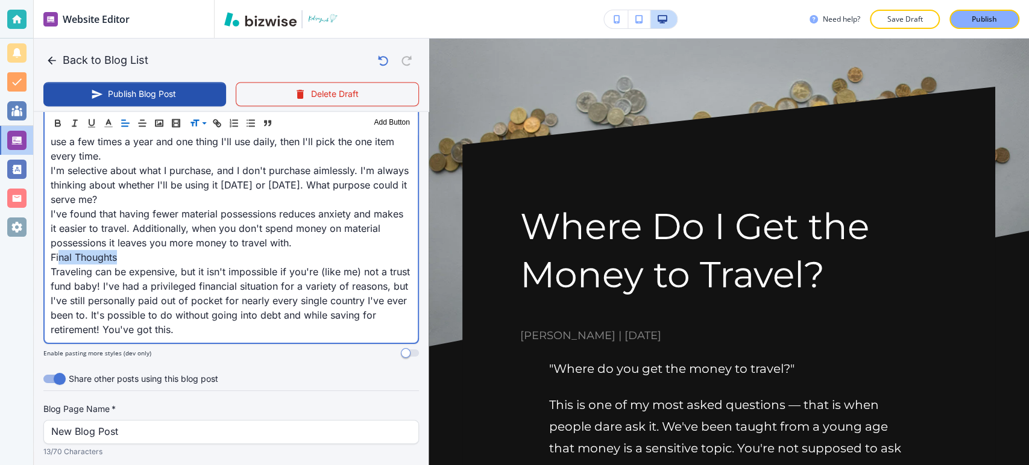
drag, startPoint x: 129, startPoint y: 229, endPoint x: 60, endPoint y: 233, distance: 69.5
click at [60, 250] on p "Final Thoughts" at bounding box center [231, 257] width 361 height 14
click at [121, 250] on p "Final Thoughts" at bounding box center [231, 257] width 361 height 14
drag, startPoint x: 121, startPoint y: 230, endPoint x: 30, endPoint y: 230, distance: 91.0
click at [30, 230] on div "Website Editor Pages Edit, add, and delete pages or manage your page order Upda…" at bounding box center [514, 232] width 1029 height 465
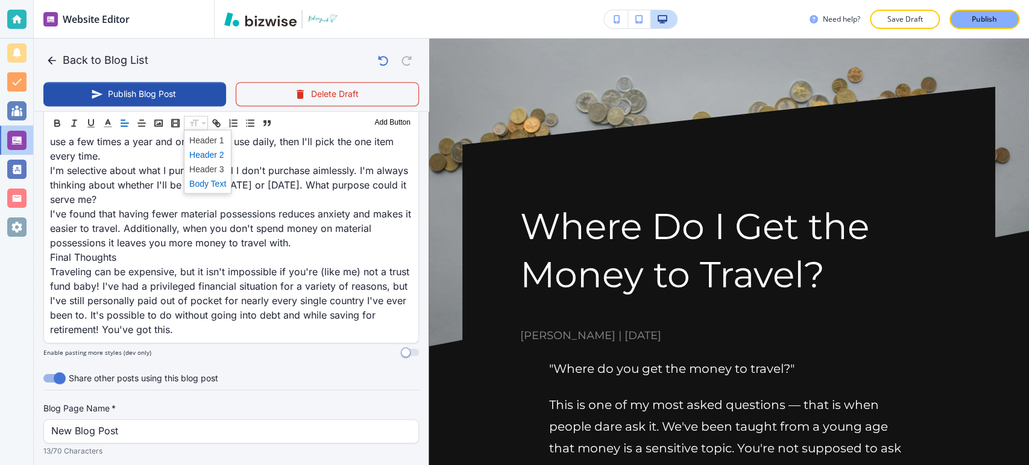
click at [212, 156] on span at bounding box center [207, 154] width 37 height 14
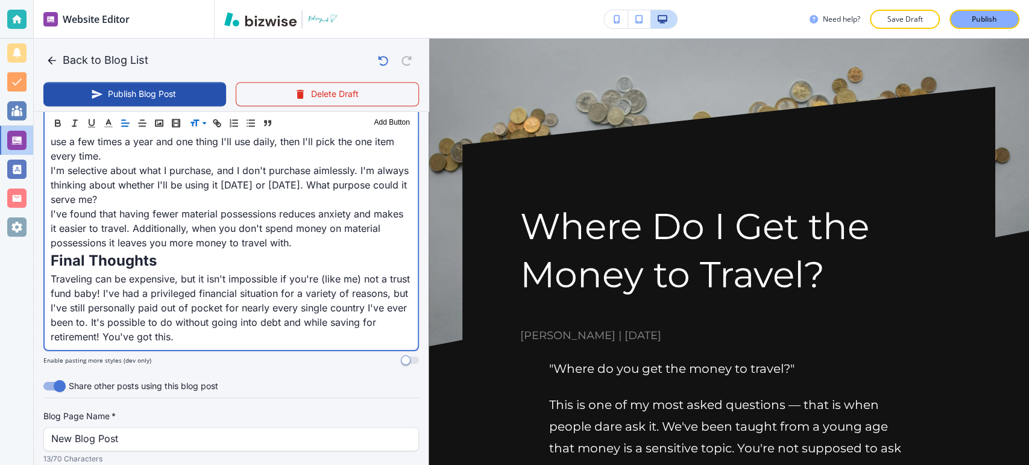
drag, startPoint x: 248, startPoint y: 166, endPoint x: 274, endPoint y: 292, distance: 128.8
click at [272, 304] on p "Traveling can be expensive, but it isn't impossible if you're (like me) not a t…" at bounding box center [231, 308] width 361 height 72
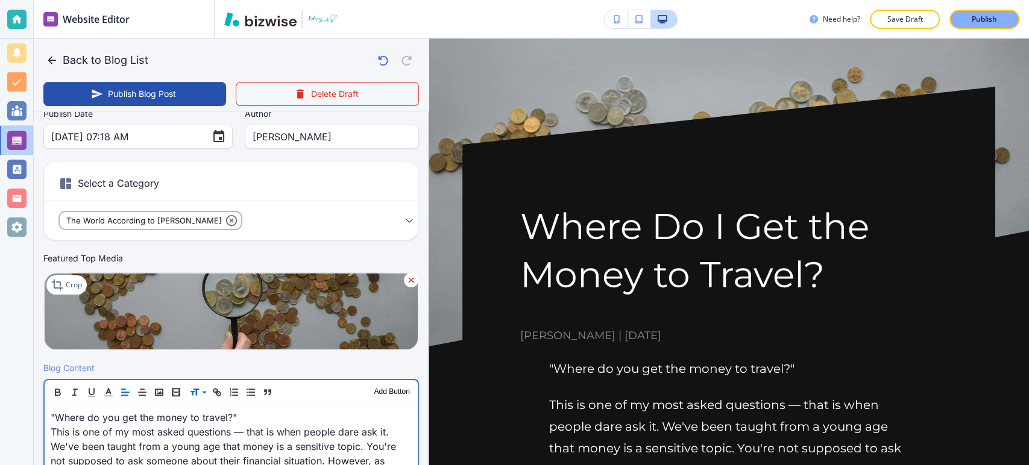
scroll to position [402, 0]
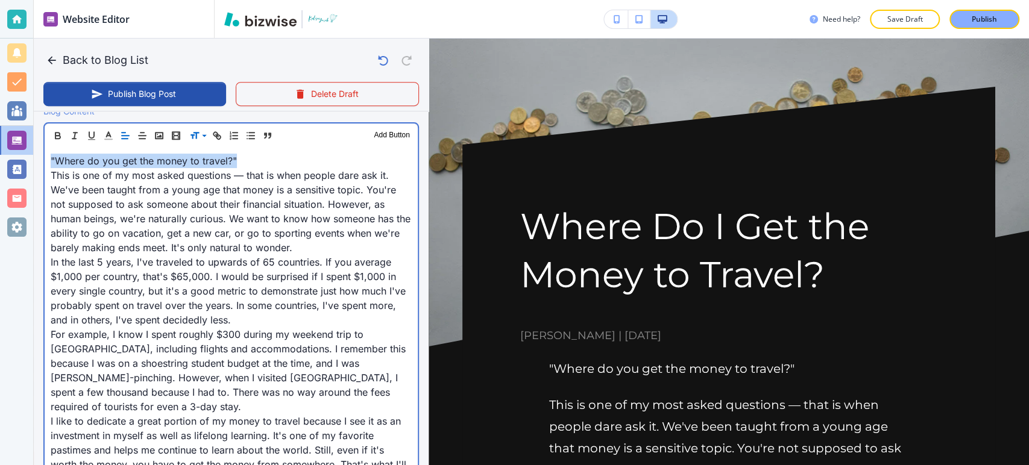
drag, startPoint x: 46, startPoint y: 155, endPoint x: 247, endPoint y: 162, distance: 200.3
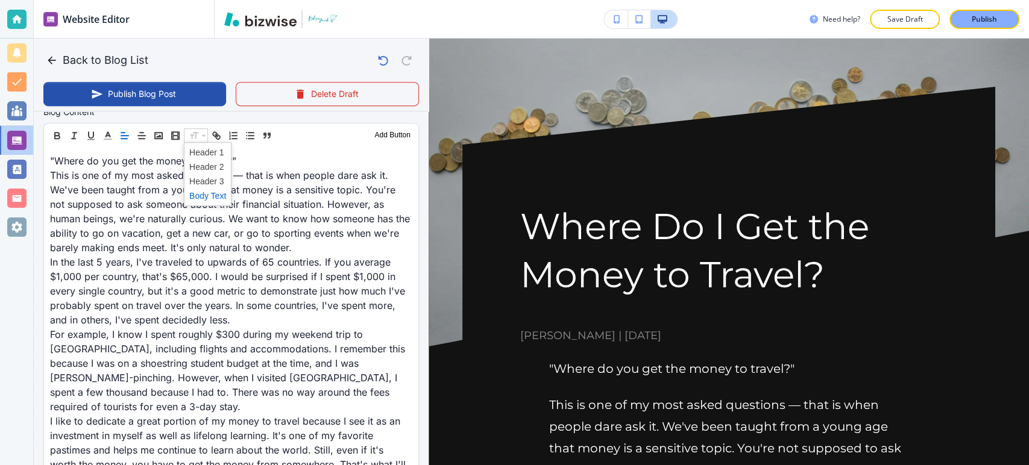
click at [207, 197] on span at bounding box center [207, 196] width 37 height 14
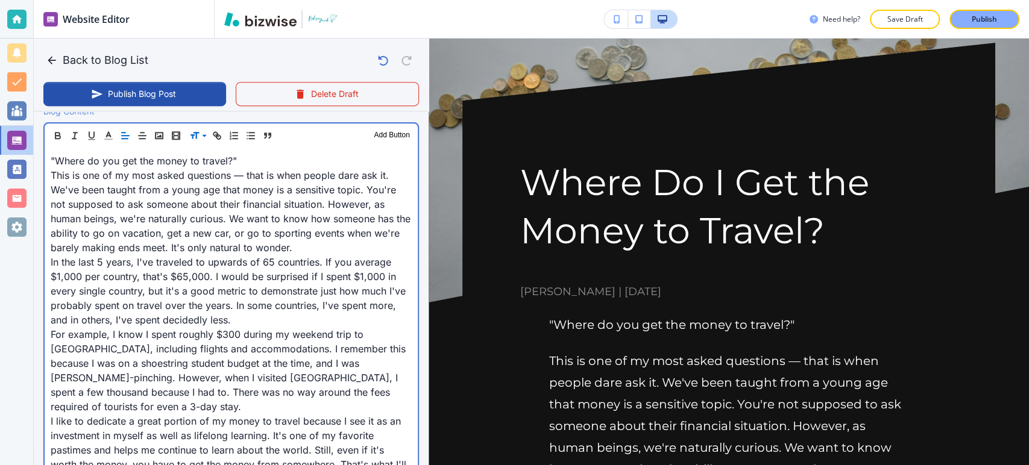
scroll to position [134, 0]
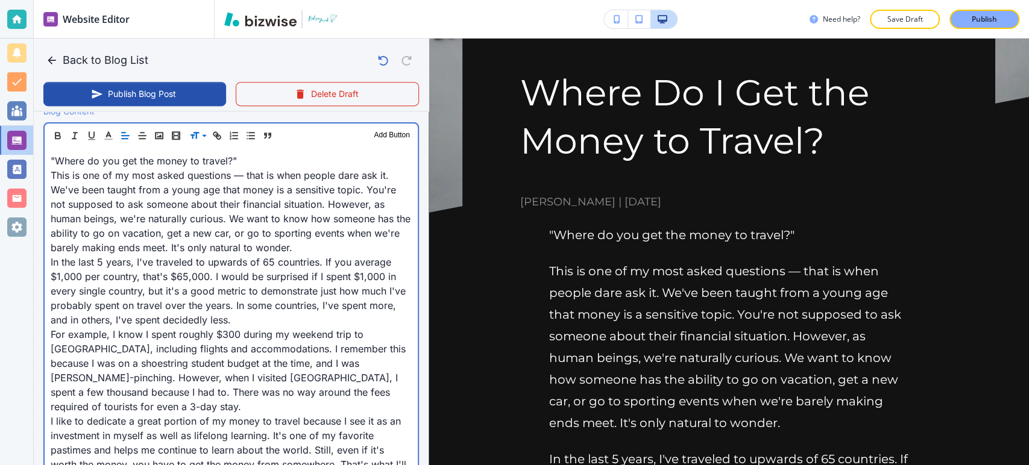
click at [248, 163] on p ""Where do you get the money to travel?"" at bounding box center [231, 161] width 361 height 14
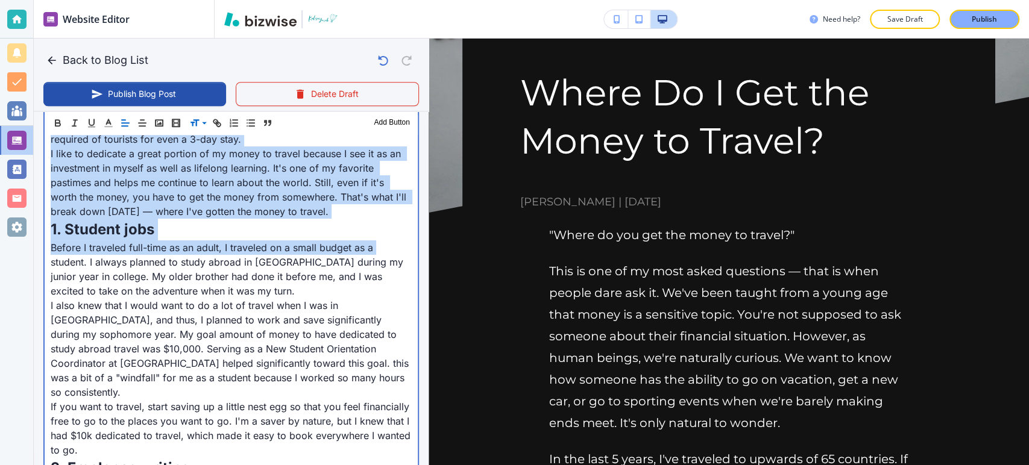
scroll to position [670, 0]
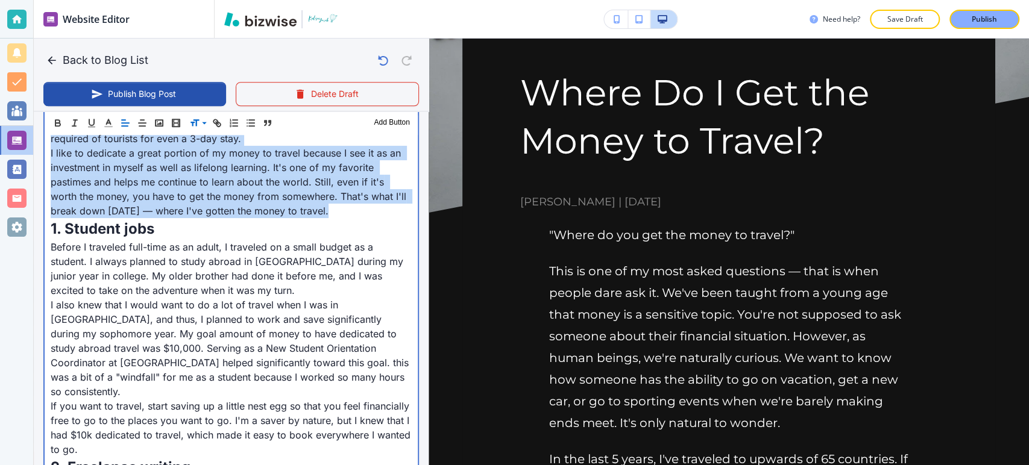
drag, startPoint x: 51, startPoint y: 155, endPoint x: 367, endPoint y: 191, distance: 317.4
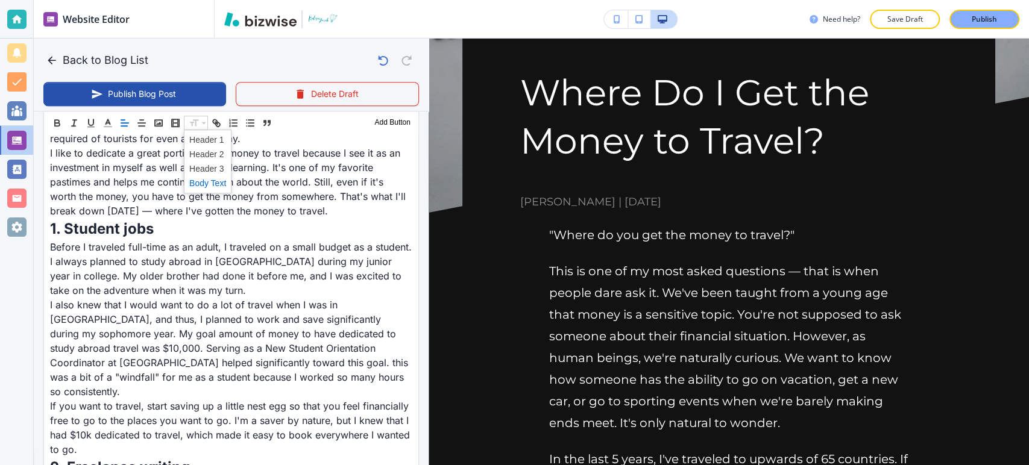
click at [203, 184] on span at bounding box center [207, 183] width 37 height 14
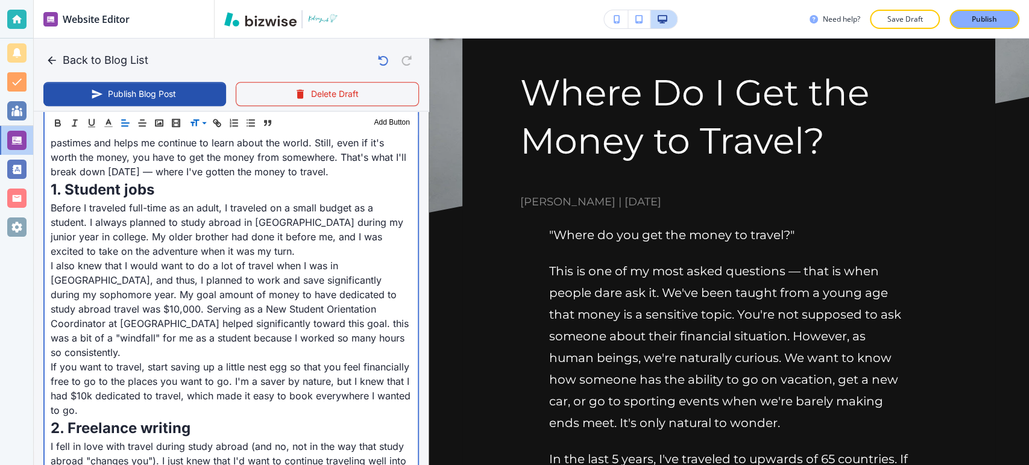
scroll to position [712, 0]
drag, startPoint x: 71, startPoint y: 191, endPoint x: 211, endPoint y: 375, distance: 231.1
click at [211, 375] on div ""Where do you get the money to travel?" This is one of my most asked questions …" at bounding box center [231, 462] width 373 height 1249
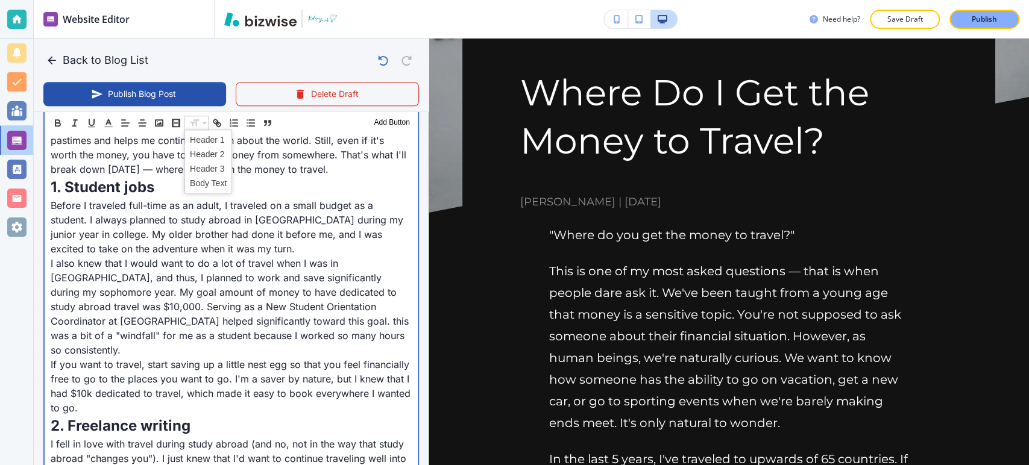
drag, startPoint x: 178, startPoint y: 377, endPoint x: 62, endPoint y: 193, distance: 218.0
click at [43, 186] on div "Header 1 Header 2 Header 3 Body Text Add Button "Where do you get the money to …" at bounding box center [231, 450] width 376 height 1276
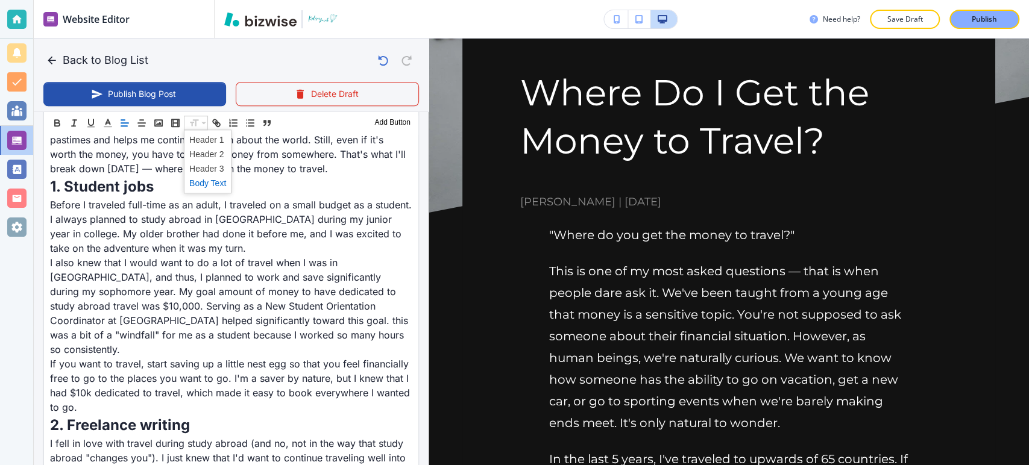
scroll to position [711, 0]
click at [216, 185] on span at bounding box center [207, 183] width 37 height 14
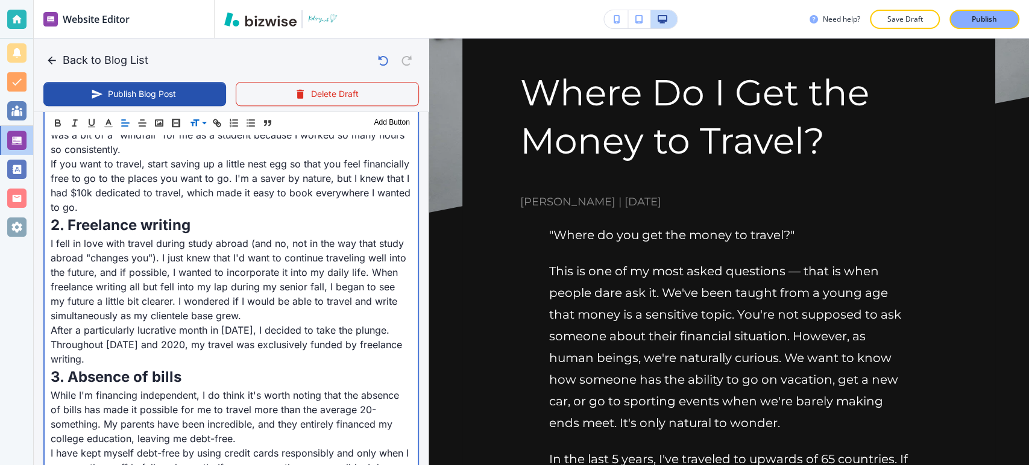
scroll to position [912, 0]
drag, startPoint x: 43, startPoint y: 215, endPoint x: 144, endPoint y: 333, distance: 154.9
click at [142, 335] on div "Header 1 Header 2 Header 3 Body Text Add Button "Where do you get the money to …" at bounding box center [231, 250] width 376 height 1276
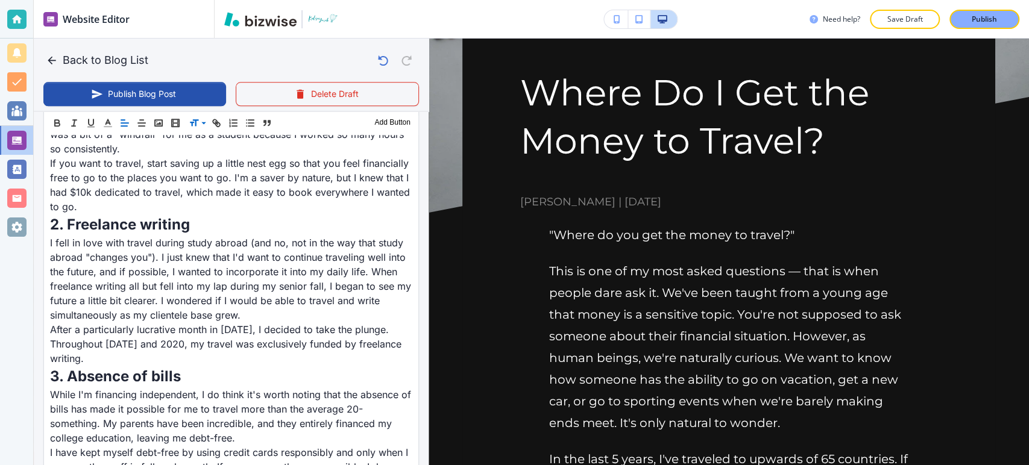
scroll to position [912, 0]
click at [207, 182] on span at bounding box center [207, 183] width 37 height 14
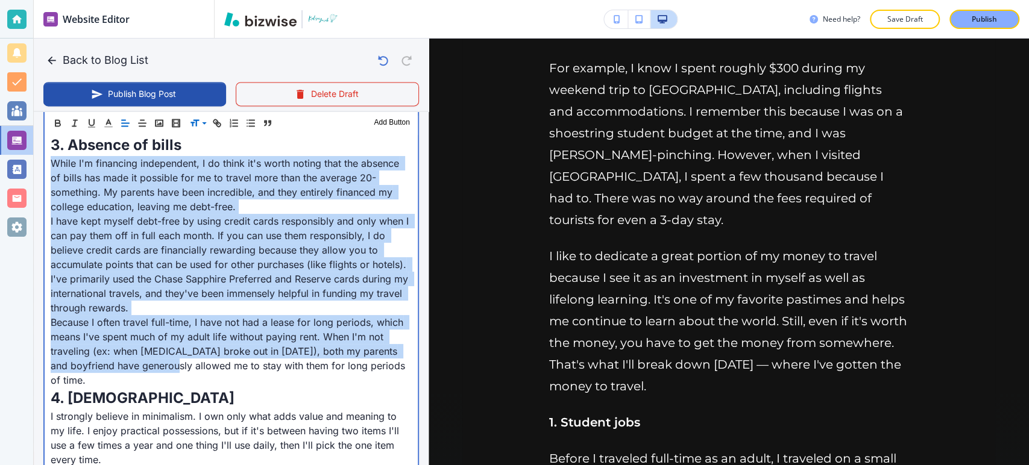
scroll to position [1181, 0]
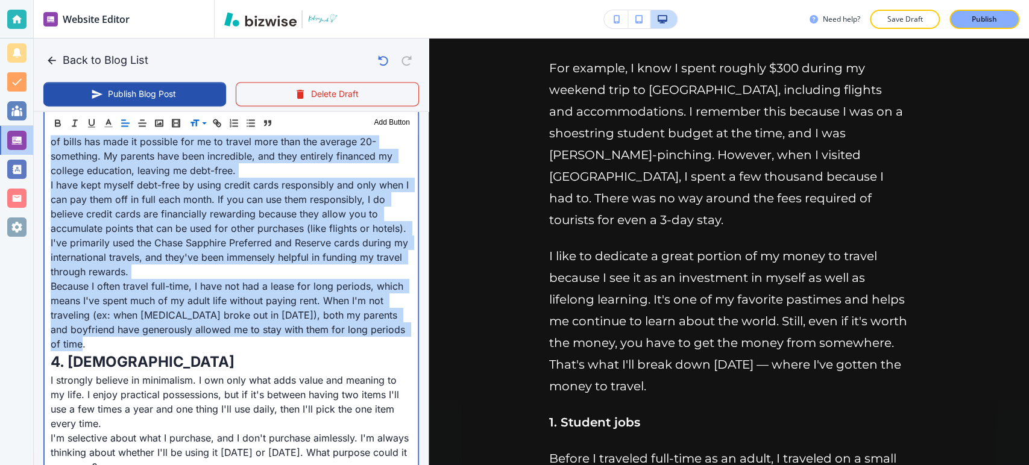
drag, startPoint x: 45, startPoint y: 233, endPoint x: 178, endPoint y: 314, distance: 156.2
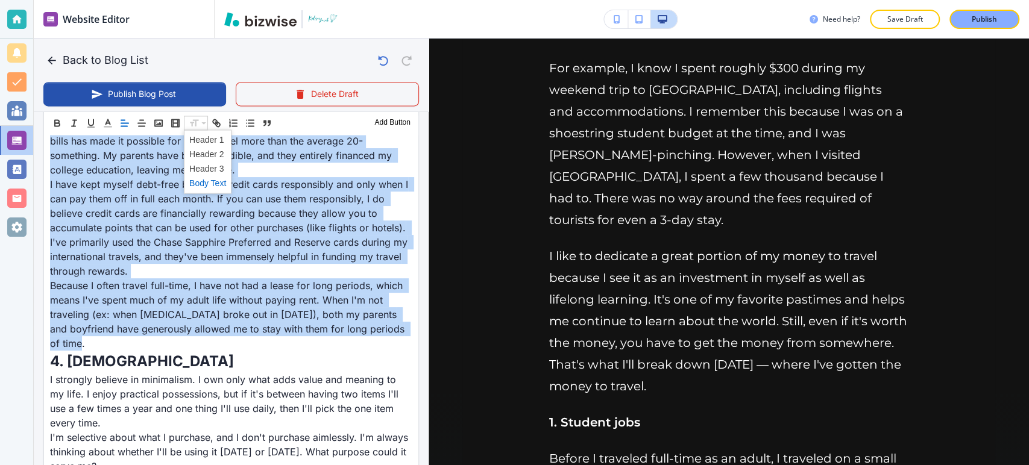
scroll to position [1180, 0]
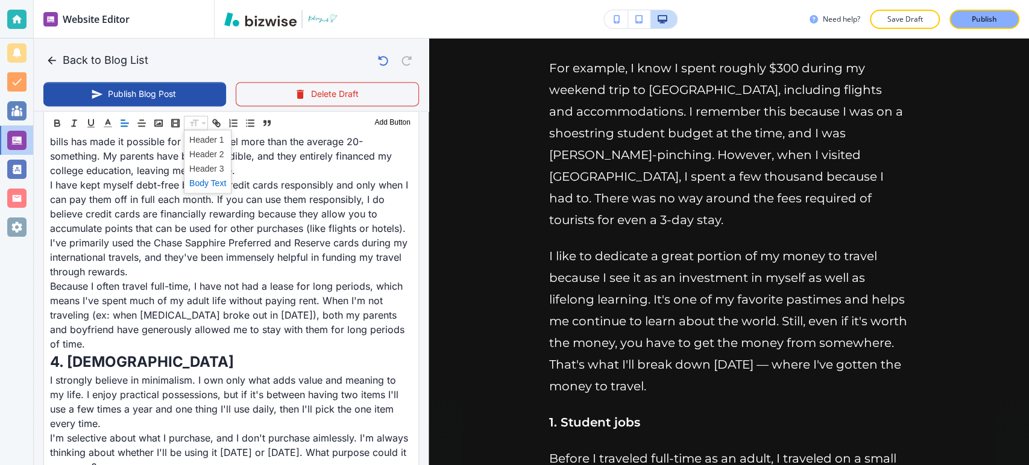
click at [208, 181] on span at bounding box center [207, 183] width 37 height 14
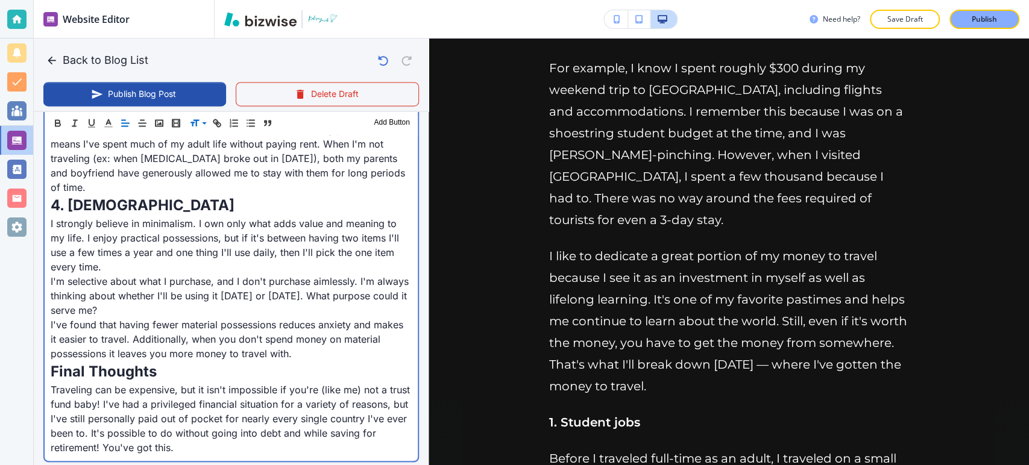
scroll to position [1314, 0]
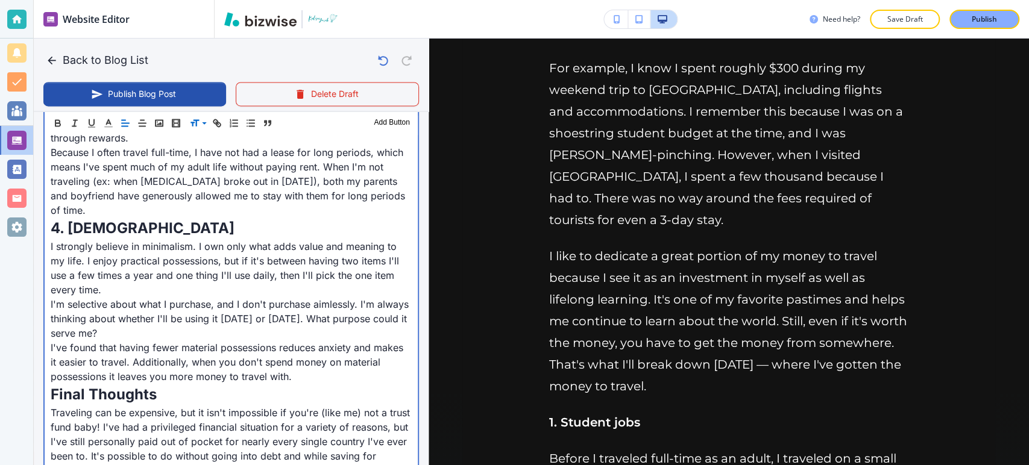
drag, startPoint x: 46, startPoint y: 216, endPoint x: 335, endPoint y: 350, distance: 317.8
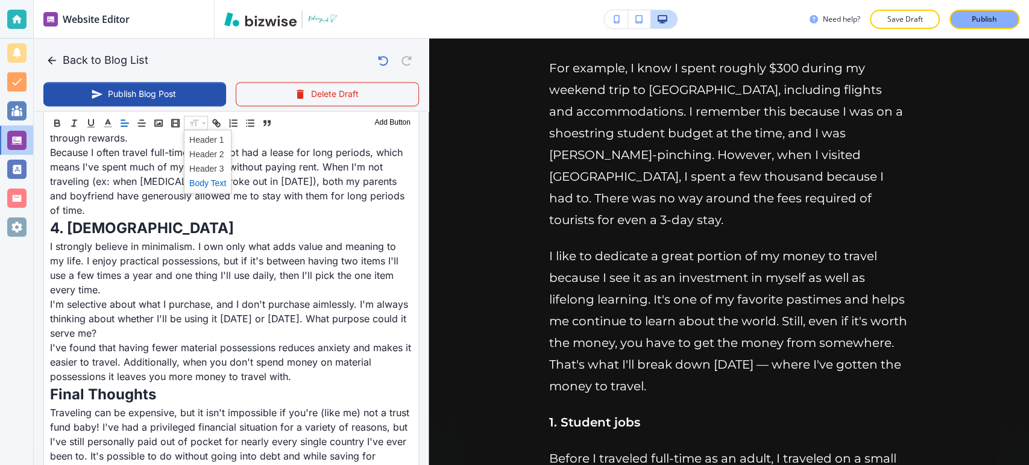
click at [207, 180] on span at bounding box center [207, 183] width 37 height 14
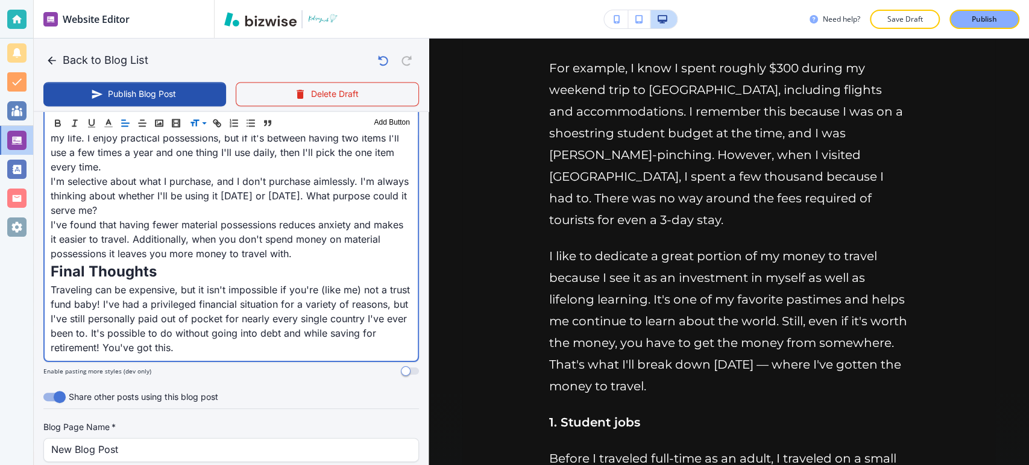
scroll to position [1448, 0]
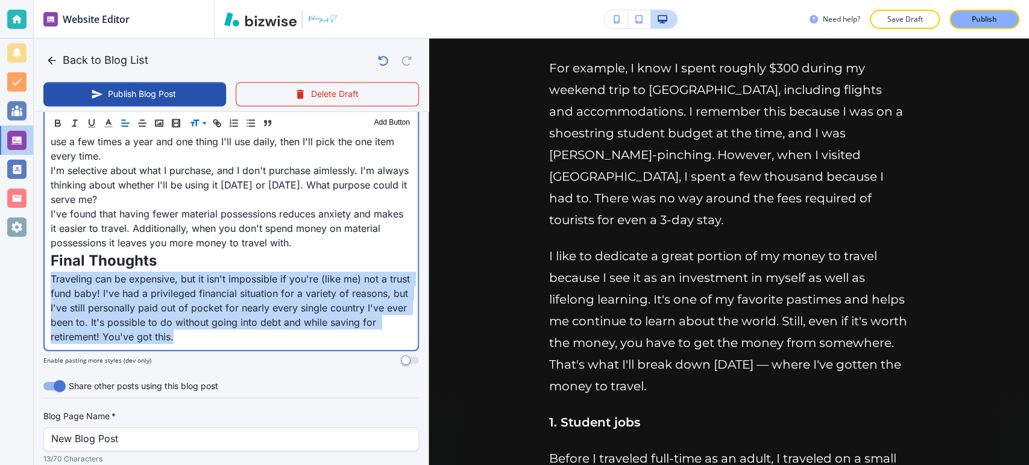
drag, startPoint x: 47, startPoint y: 249, endPoint x: 281, endPoint y: 318, distance: 243.8
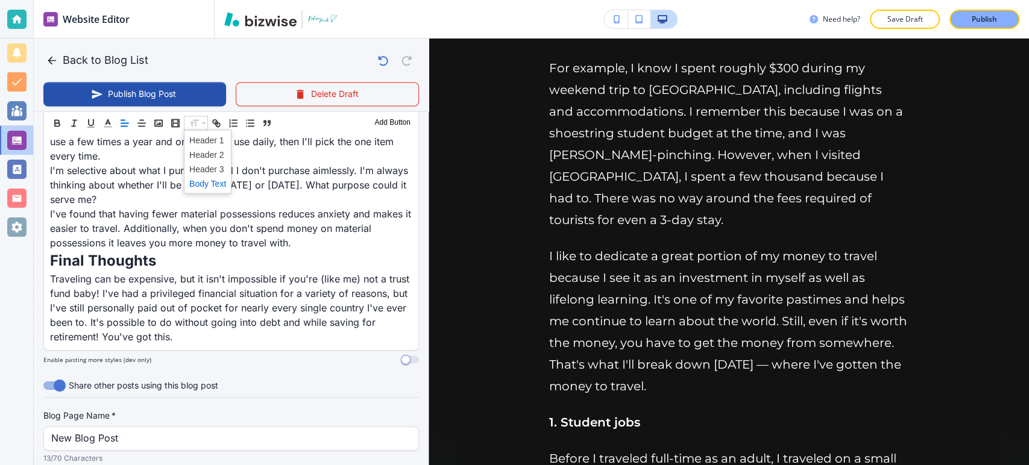
click at [216, 177] on span at bounding box center [207, 183] width 37 height 14
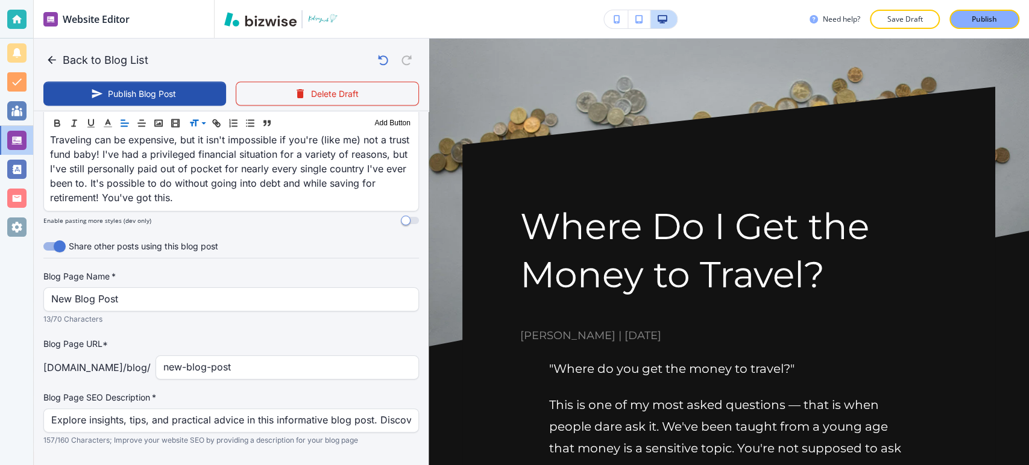
scroll to position [1586, 0]
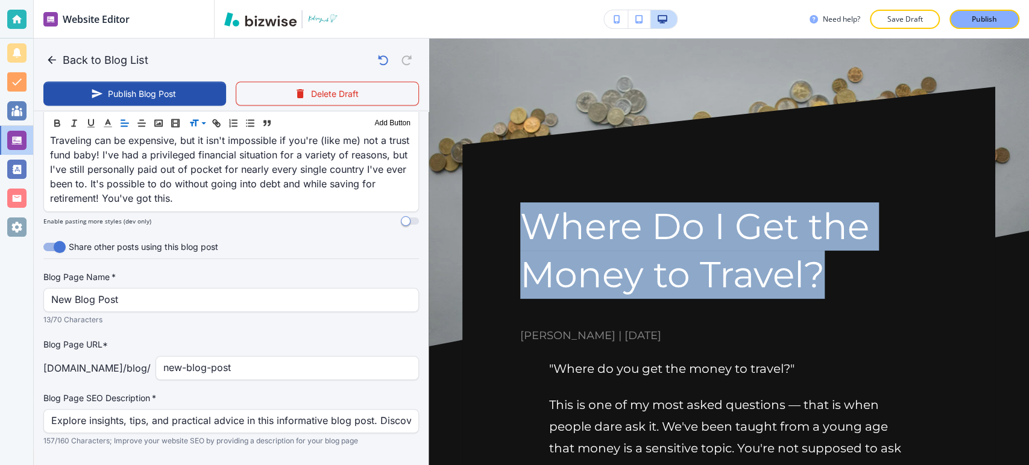
drag, startPoint x: 523, startPoint y: 220, endPoint x: 862, endPoint y: 303, distance: 348.2
click at [862, 303] on div "Where Do I Get the Money to Travel? Kelsey Yurek | February 4, 2022" at bounding box center [728, 273] width 417 height 141
copy h1 "Where Do I Get the Money to Travel?"
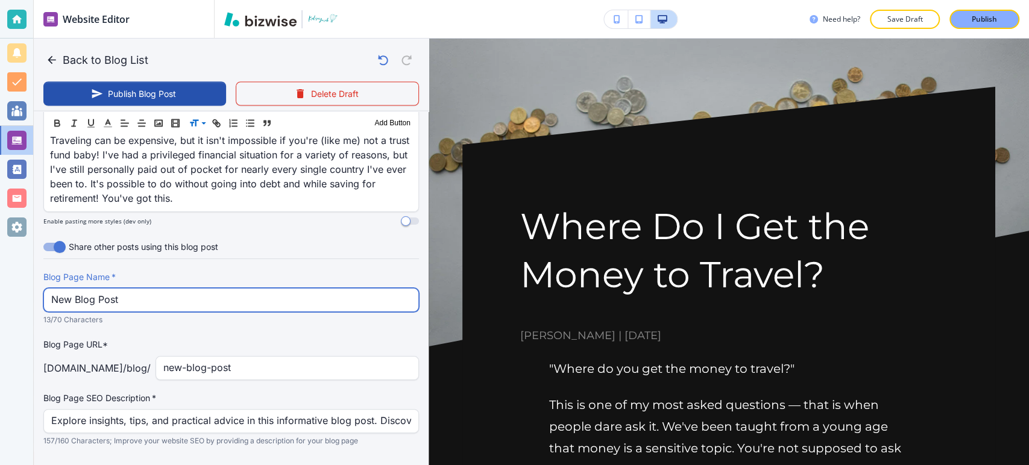
click at [142, 289] on input "New Blog Post" at bounding box center [231, 300] width 360 height 23
paste input "Where Do I Get the Money to Travel?"
type input "Where Do I Get the Money to Travel?"
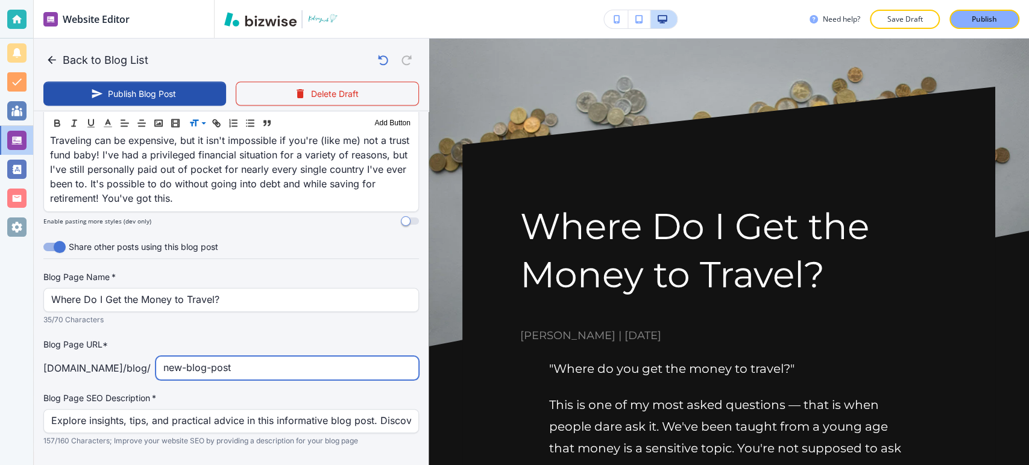
drag, startPoint x: 263, startPoint y: 332, endPoint x: 154, endPoint y: 333, distance: 109.1
click at [156, 356] on div "new-blog-post ​" at bounding box center [287, 368] width 263 height 24
type input "where-do-I-get-the-money-to-travel"
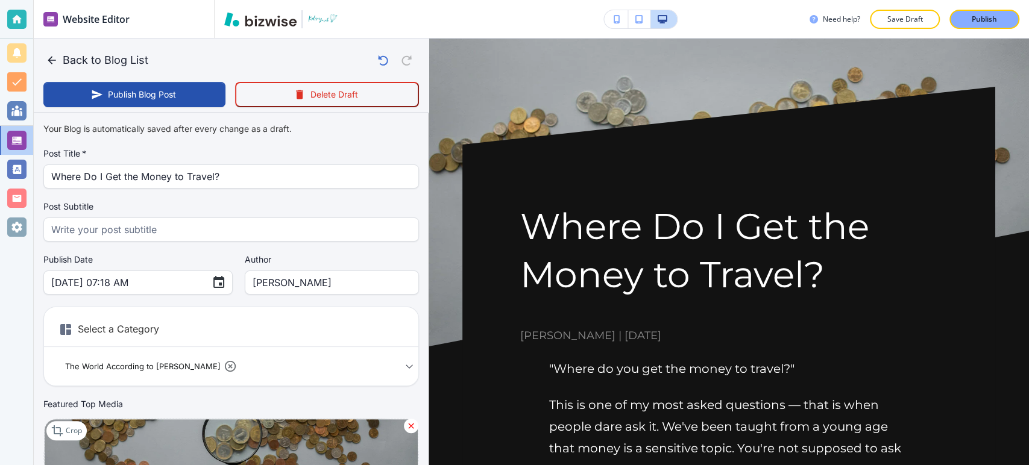
scroll to position [1586, 0]
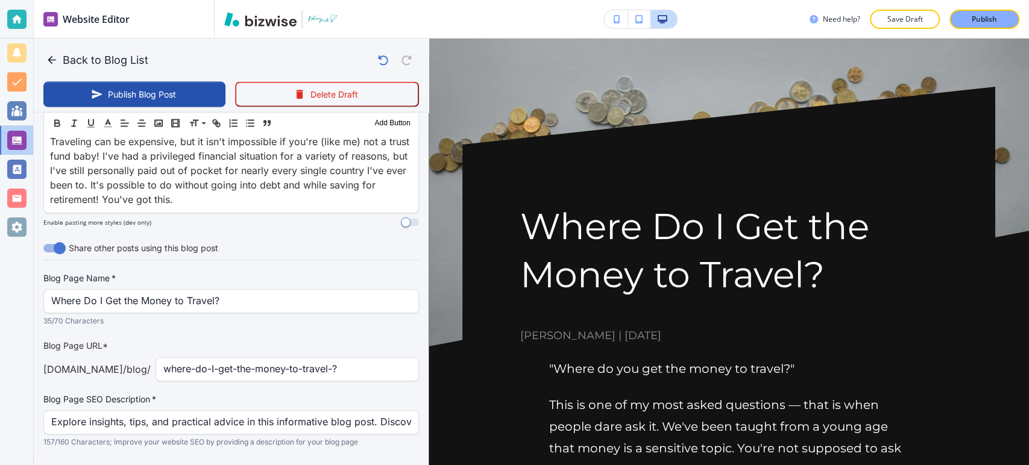
type input "where-do-I-get-the-money-to-travel-?"
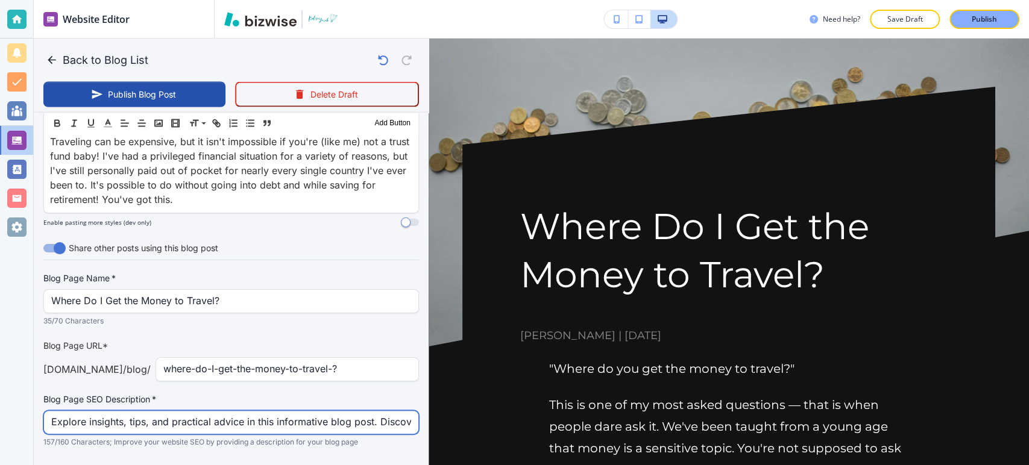
click at [200, 394] on div "Blog Page SEO Description   * Explore insights, tips, and practical advice in t…" at bounding box center [231, 421] width 376 height 55
click at [200, 411] on input "Explore insights, tips, and practical advice in this informative blog post. Dis…" at bounding box center [231, 422] width 360 height 23
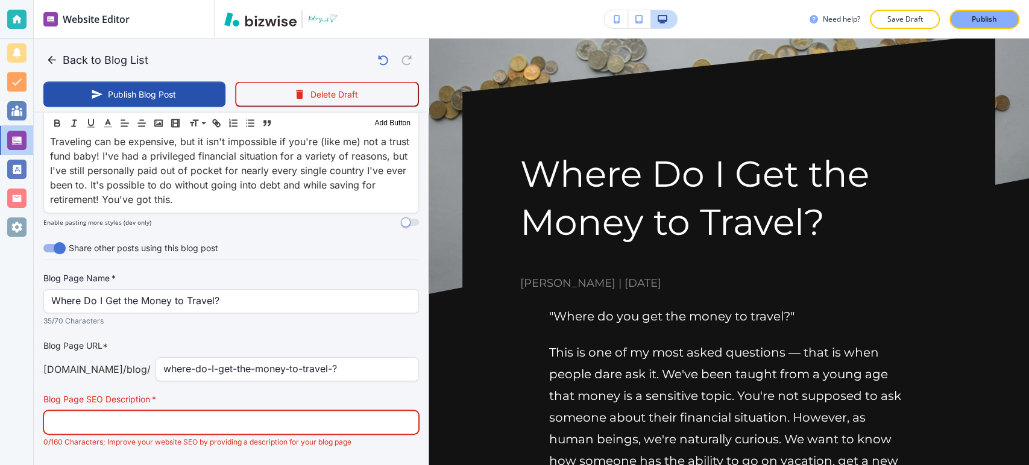
scroll to position [67, 0]
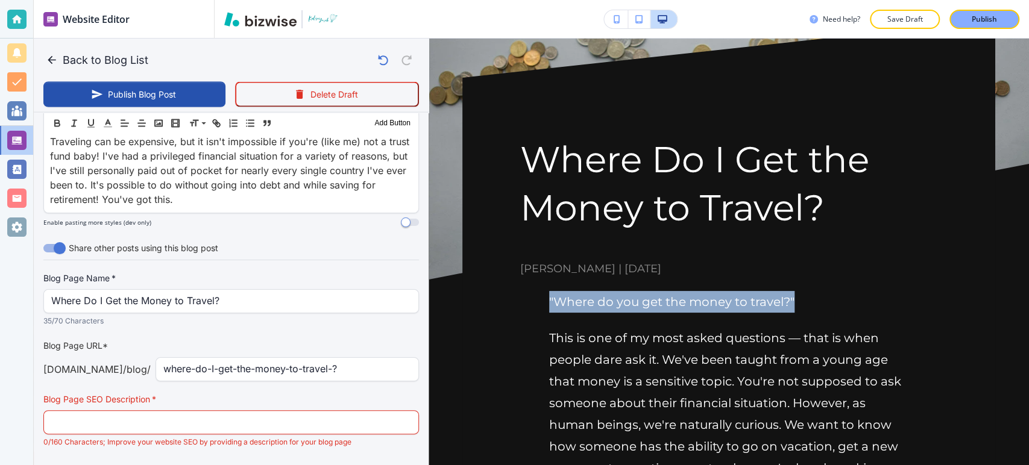
drag, startPoint x: 555, startPoint y: 294, endPoint x: 823, endPoint y: 301, distance: 268.4
copy p ""Where do you get the money to travel?""
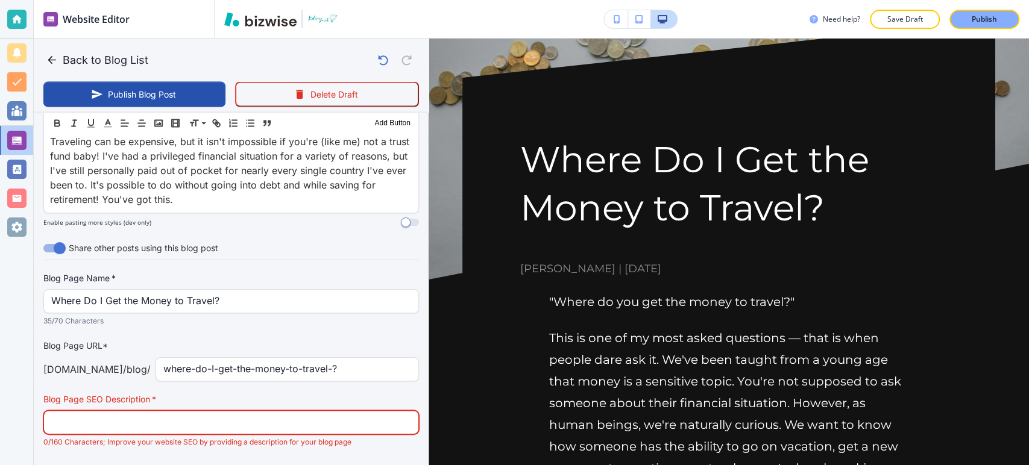
click at [169, 411] on input "text" at bounding box center [231, 422] width 360 height 23
paste input ""Where do you get the money to travel?""
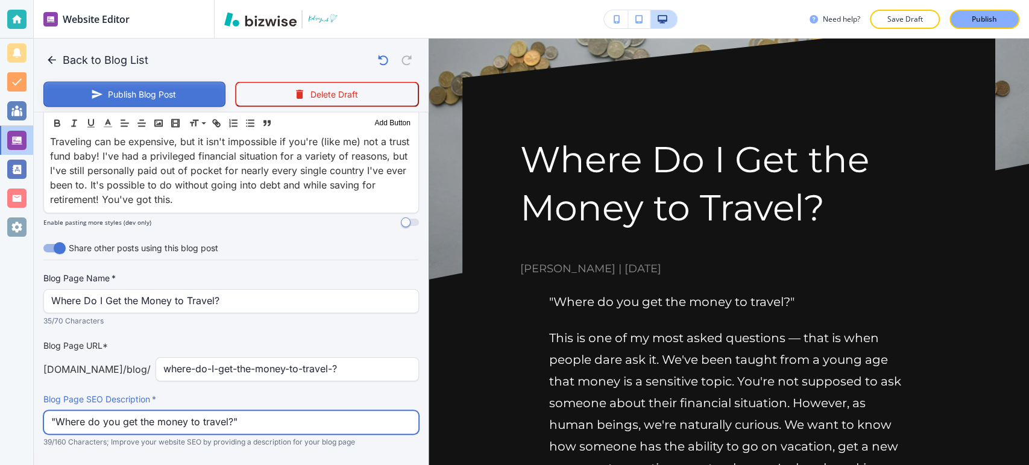
type input ""Where do you get the money to travel?""
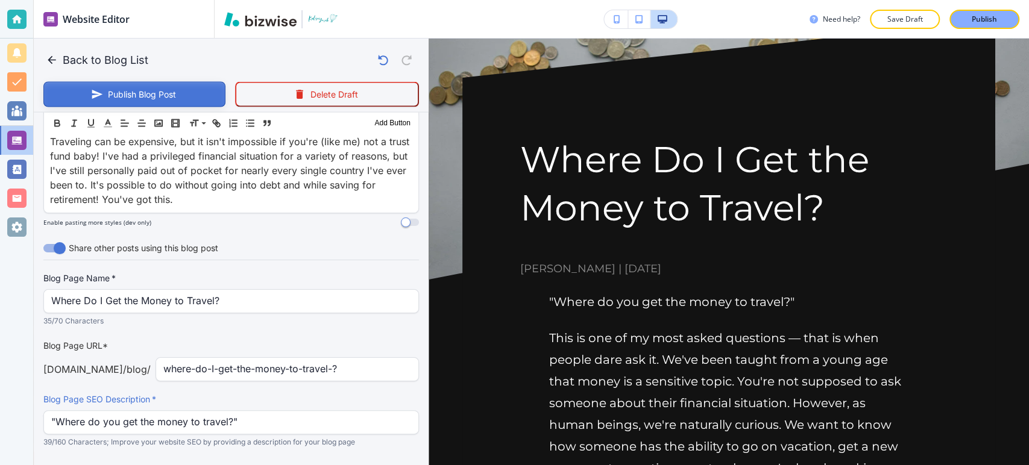
click at [147, 86] on button "Publish Blog Post" at bounding box center [134, 94] width 182 height 25
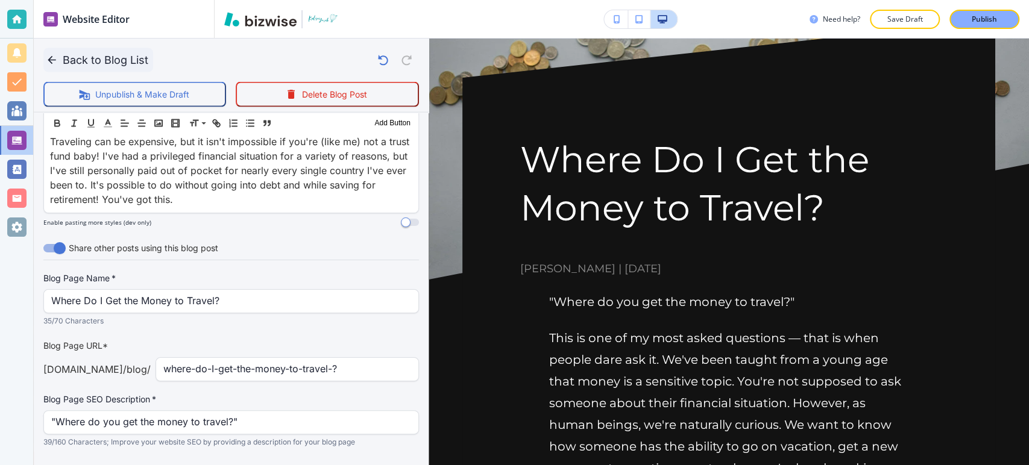
click at [112, 62] on button "Back to Blog List" at bounding box center [98, 60] width 110 height 24
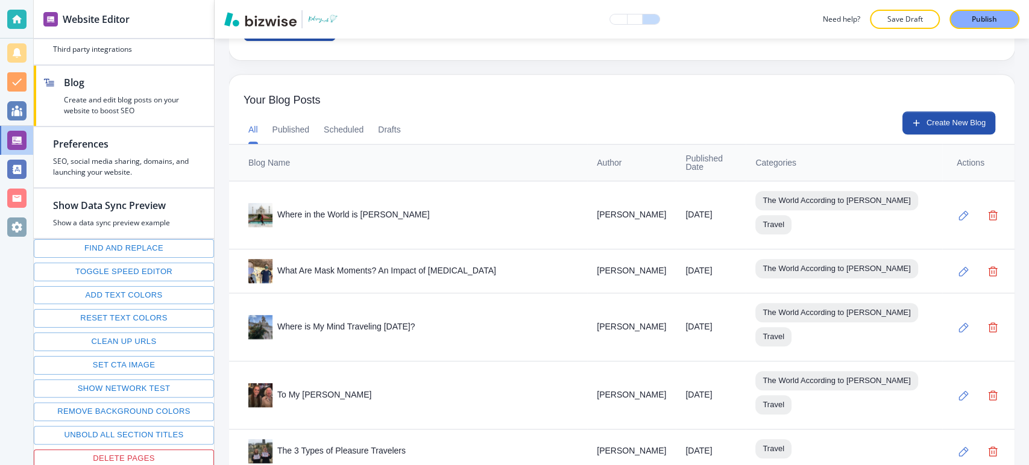
scroll to position [339, 0]
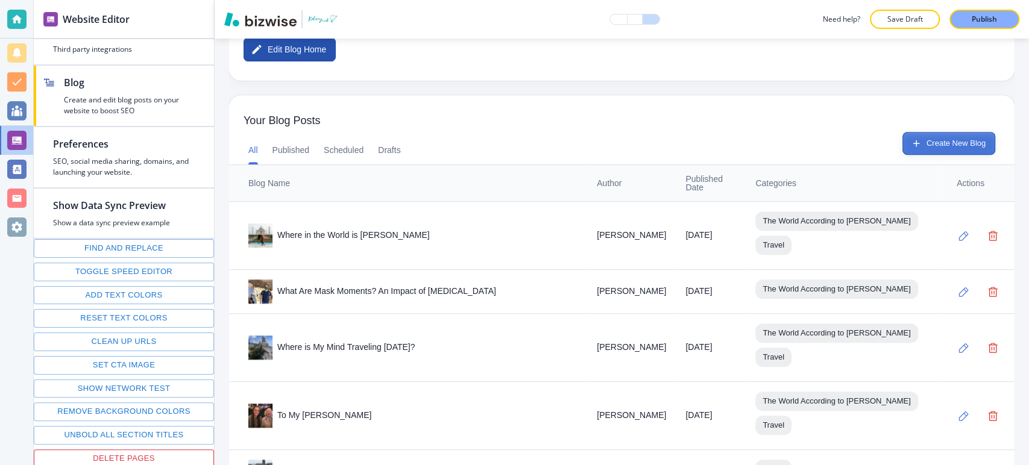
click at [951, 140] on button "Create New Blog" at bounding box center [949, 143] width 93 height 23
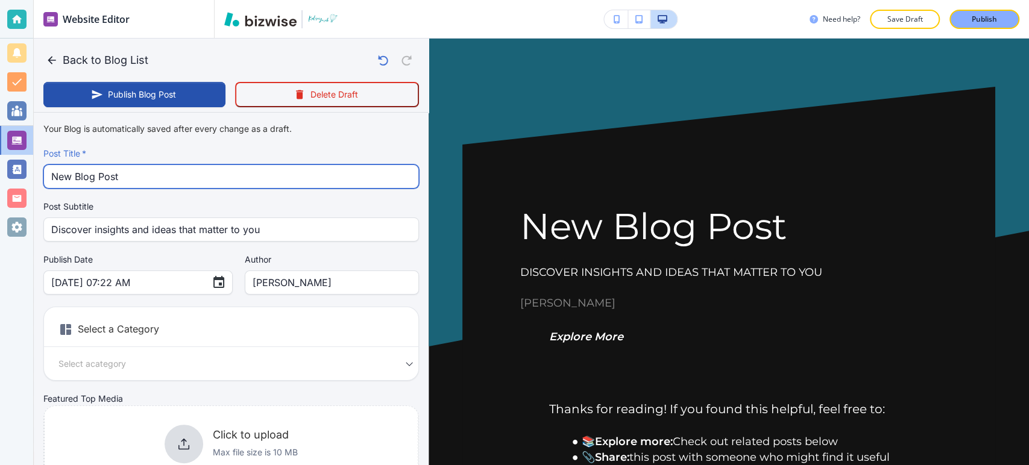
click at [127, 177] on input "New Blog Post" at bounding box center [231, 176] width 360 height 23
paste input "Hotels Are a Ripoff"
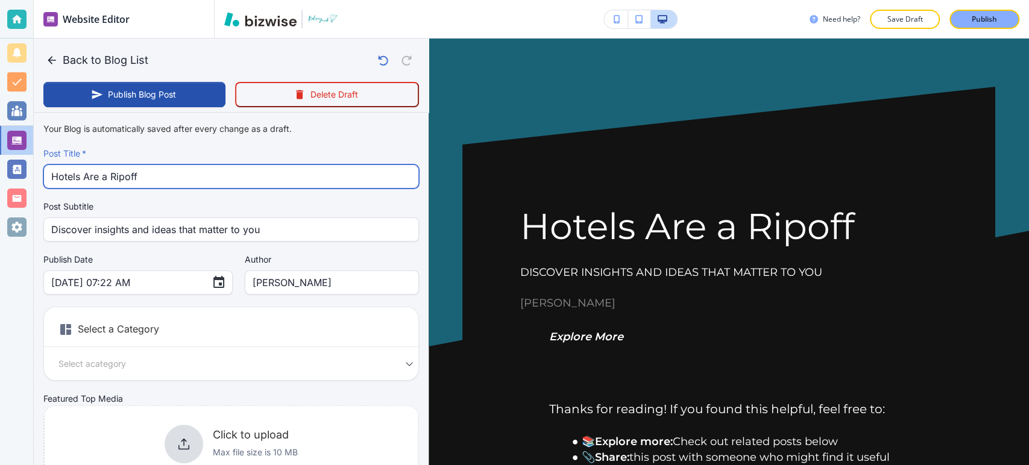
type input "Hotels Are a Ripoff"
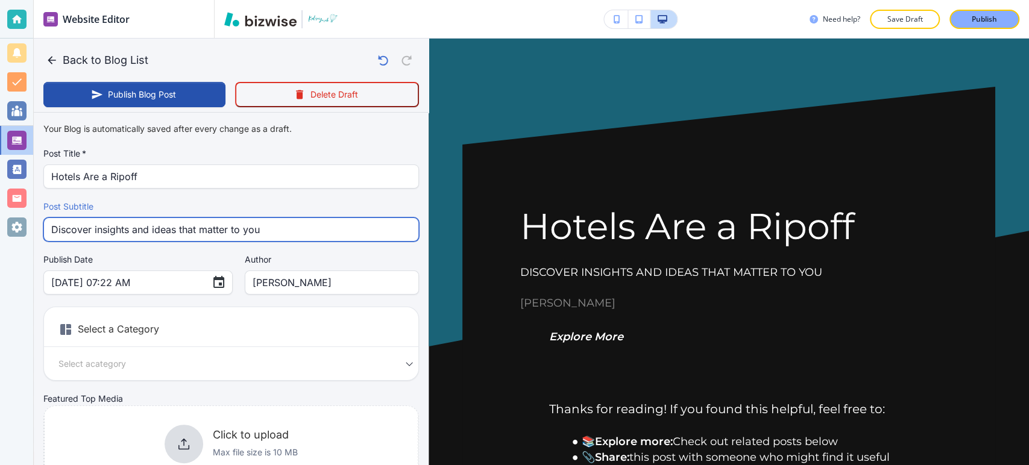
drag, startPoint x: 288, startPoint y: 236, endPoint x: 46, endPoint y: 231, distance: 242.4
click at [46, 231] on div "Discover insights and ideas that matter to you Post Subtitle" at bounding box center [231, 230] width 376 height 24
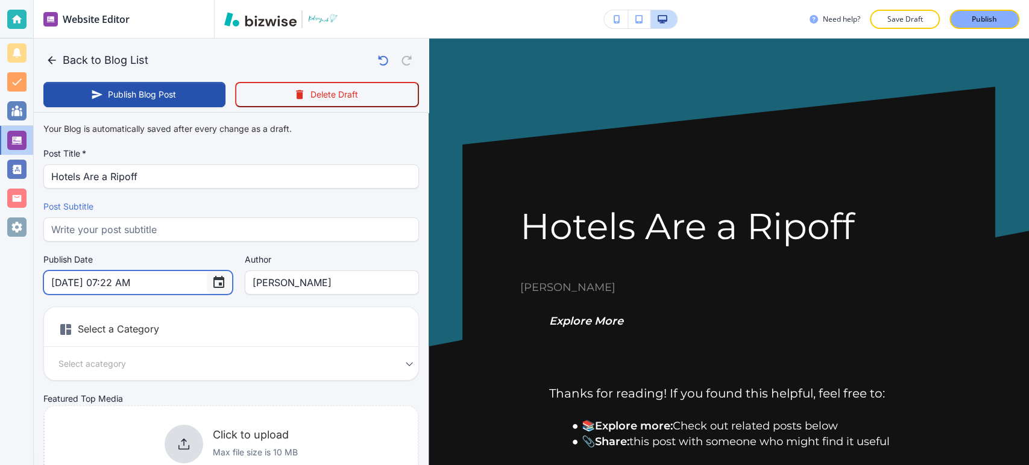
click at [212, 285] on icon "Choose date, selected date is Sep 27, 2025" at bounding box center [219, 283] width 14 height 14
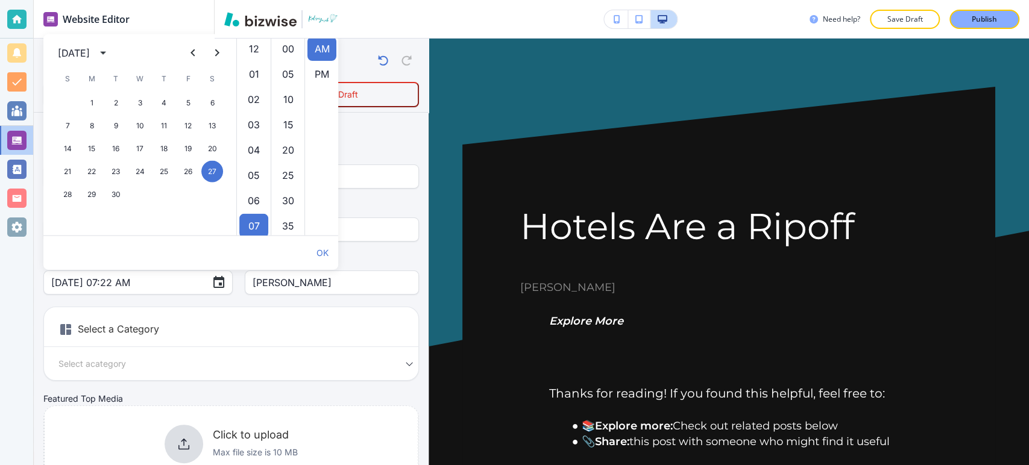
scroll to position [177, 0]
click at [110, 51] on icon "calendar view is open, switch to year view" at bounding box center [103, 53] width 14 height 14
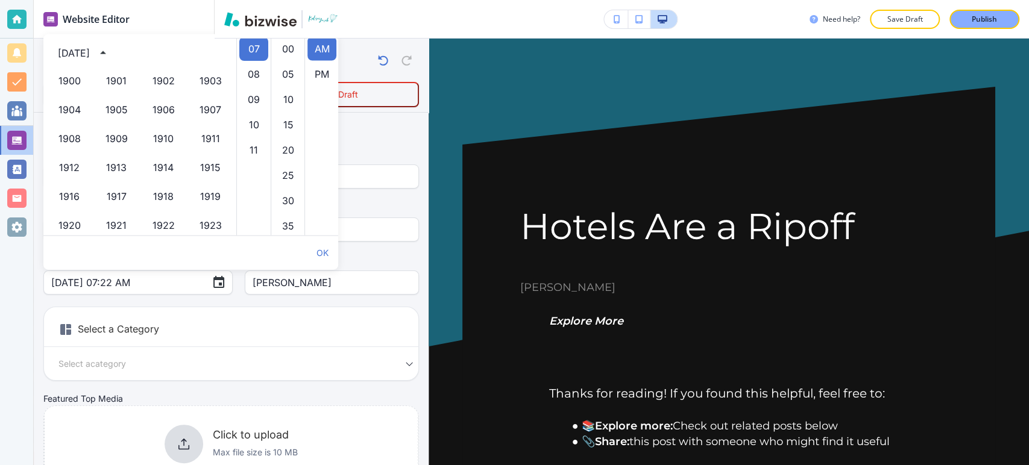
scroll to position [827, 0]
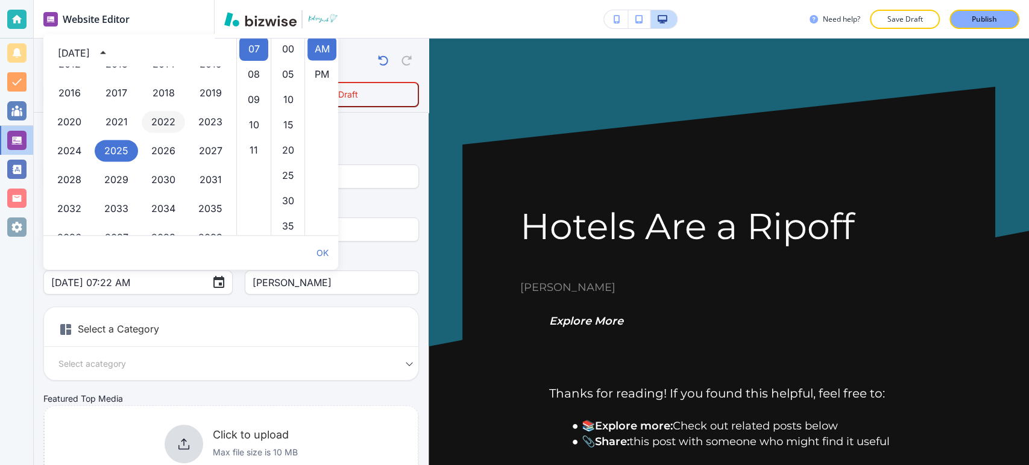
click at [169, 113] on button "2022" at bounding box center [163, 123] width 43 height 22
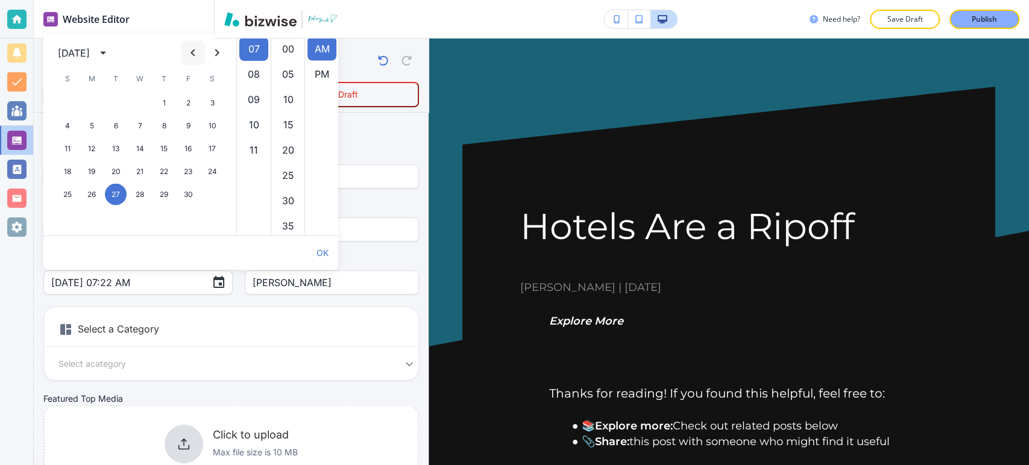
click at [198, 49] on icon "Previous month" at bounding box center [193, 53] width 14 height 14
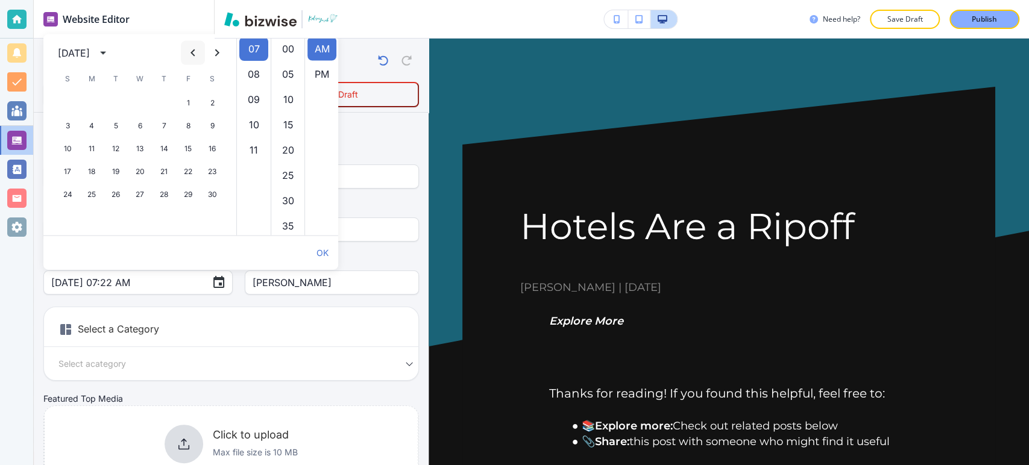
click at [198, 49] on icon "Previous month" at bounding box center [193, 53] width 14 height 14
click at [188, 192] on button "28" at bounding box center [188, 195] width 22 height 22
type input "Jan 28, 2022 07:22 AM"
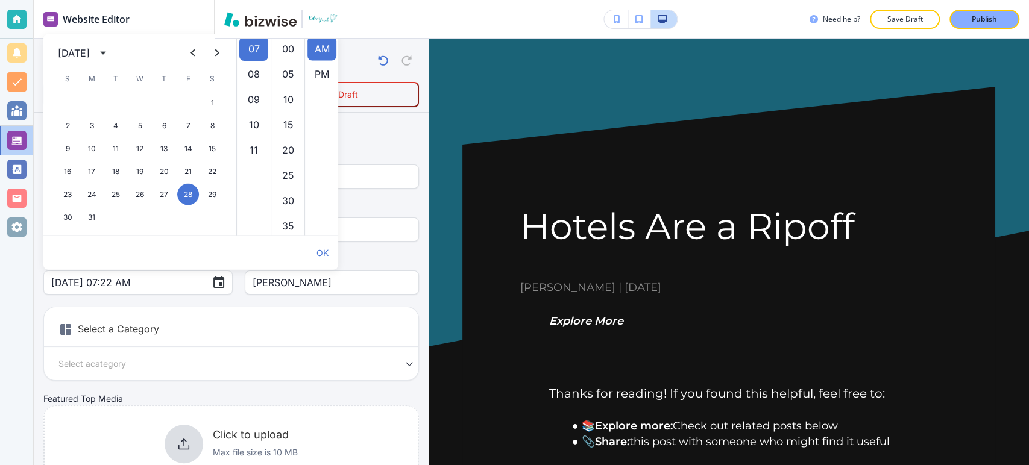
click at [167, 0] on body "Website Editor Pages Edit, add, and delete pages or manage your page order Upda…" at bounding box center [514, 0] width 1029 height 0
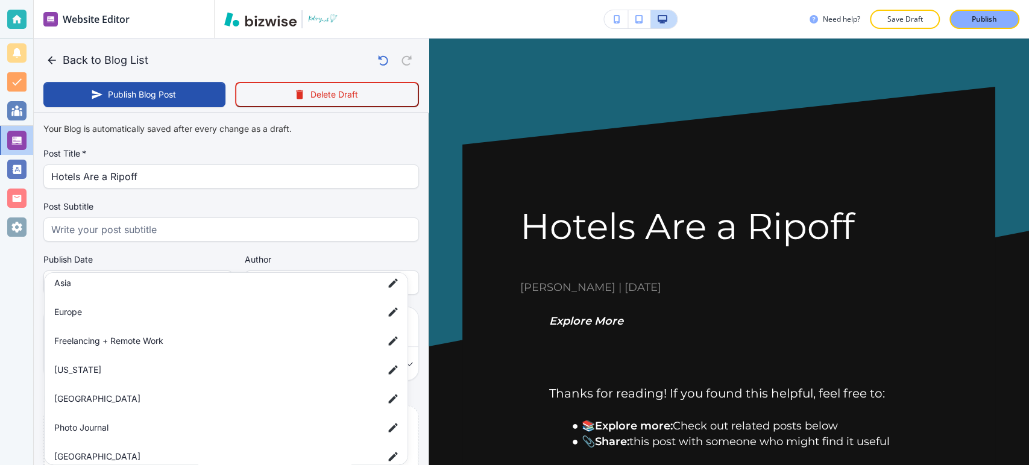
scroll to position [201, 0]
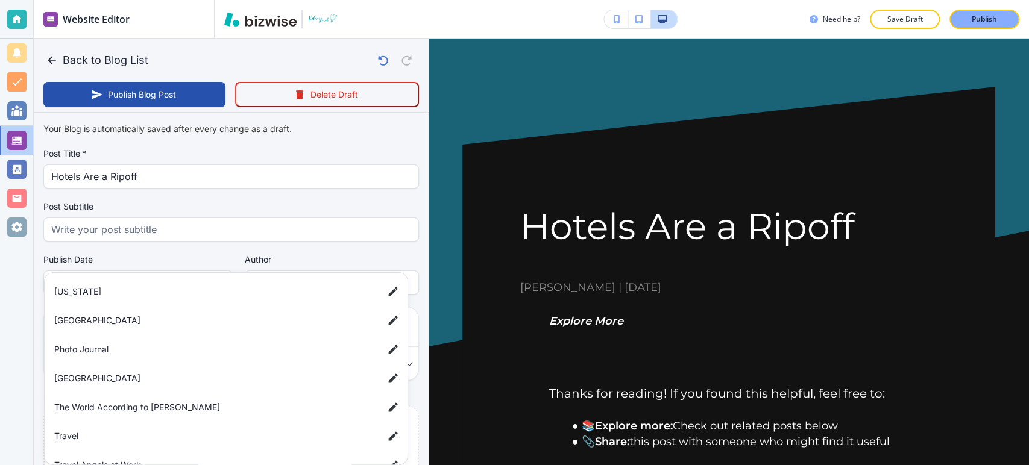
click at [157, 403] on span "The World According to [PERSON_NAME]" at bounding box center [214, 407] width 320 height 13
type input "a9e1afb911e435c122c83"
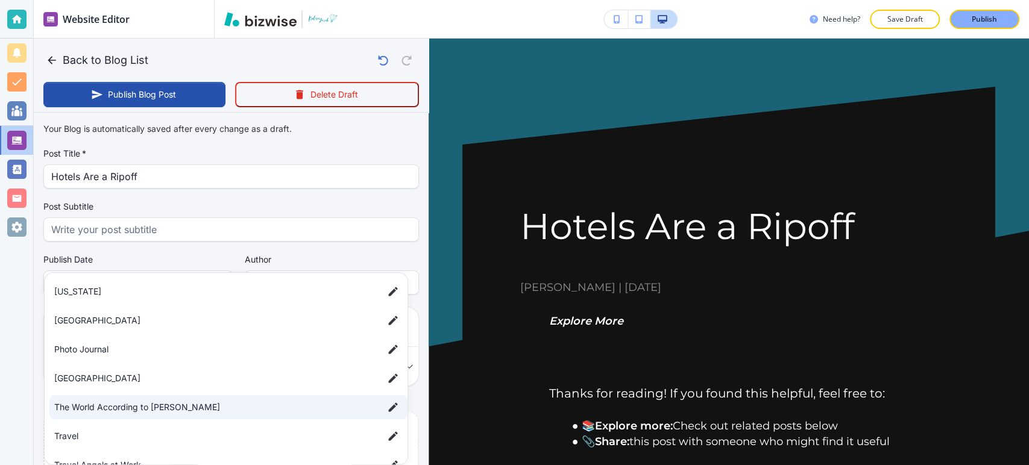
click at [24, 388] on div at bounding box center [514, 232] width 1029 height 465
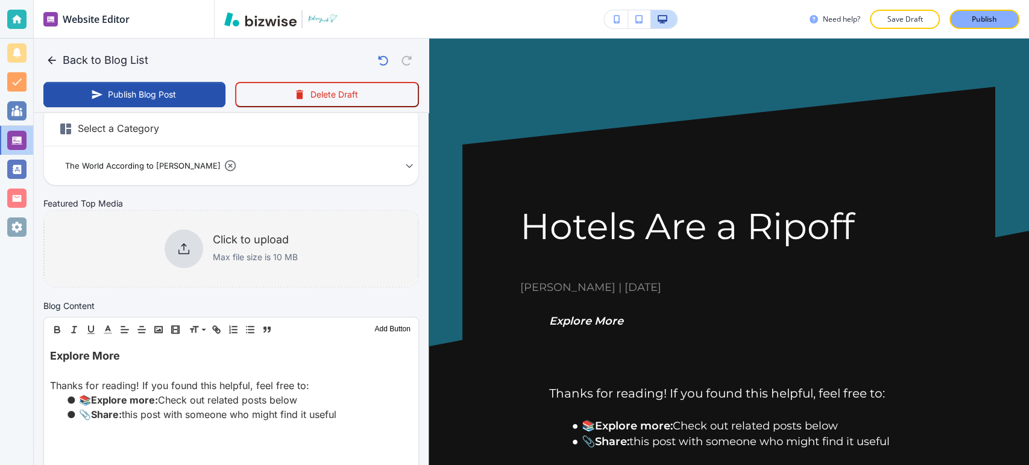
click at [213, 257] on p "Max file size is 10 MB" at bounding box center [255, 257] width 85 height 13
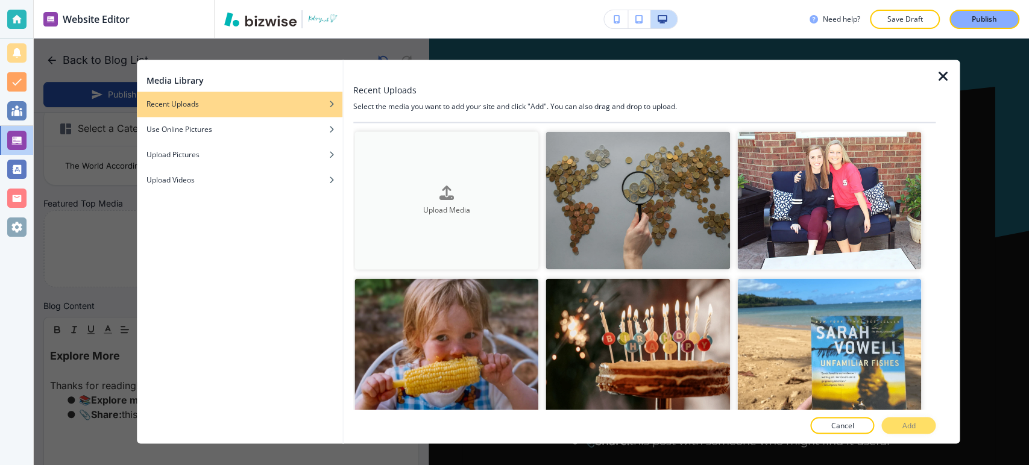
click at [473, 216] on button "Upload Media" at bounding box center [447, 200] width 185 height 138
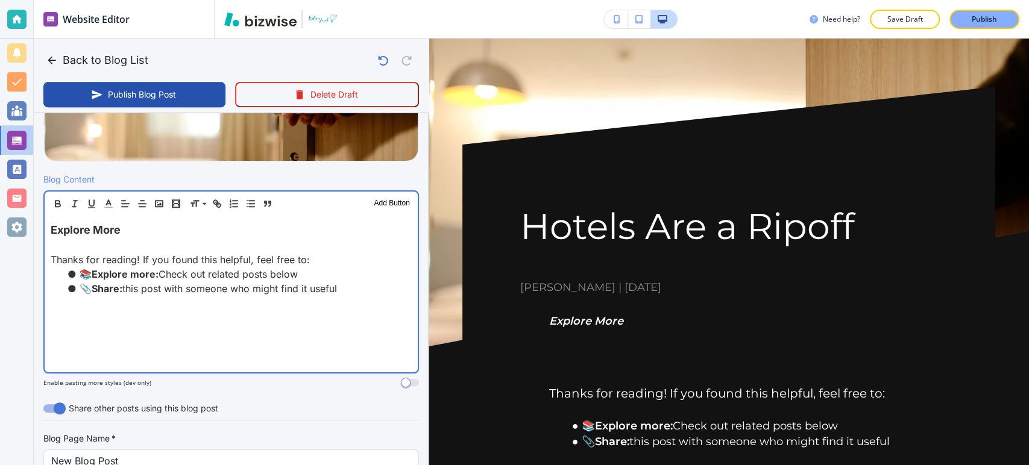
scroll to position [335, 0]
drag, startPoint x: 369, startPoint y: 288, endPoint x: 54, endPoint y: 227, distance: 321.1
click at [54, 227] on div "Explore More Thanks for reading! If you found this helpful, feel free to: 📚 Exp…" at bounding box center [231, 293] width 373 height 157
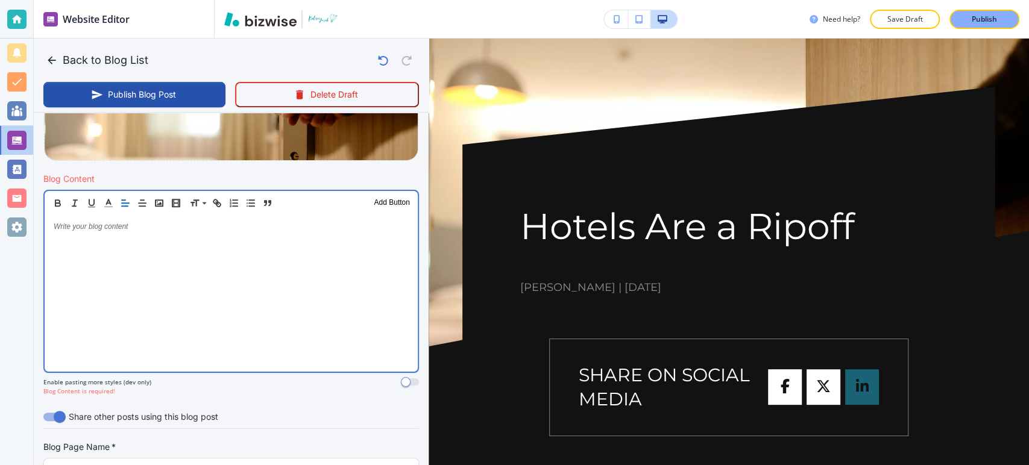
scroll to position [335, 0]
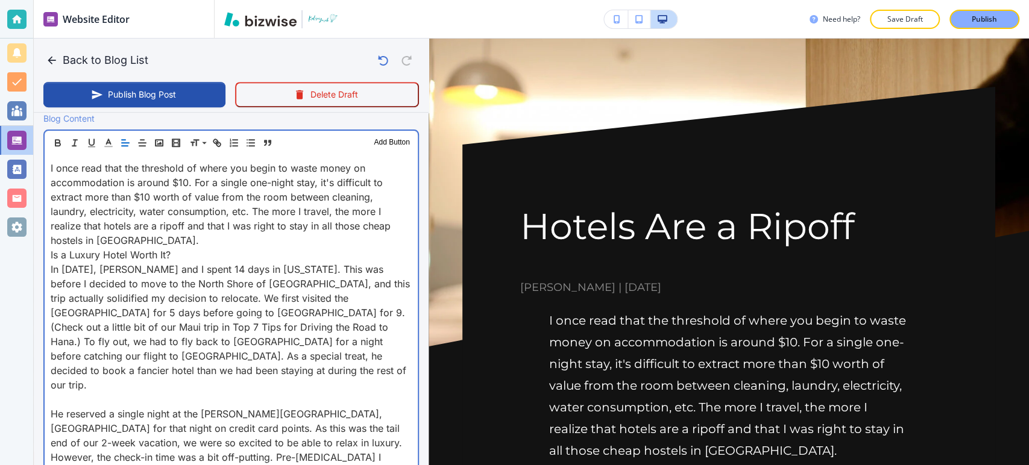
scroll to position [469, 0]
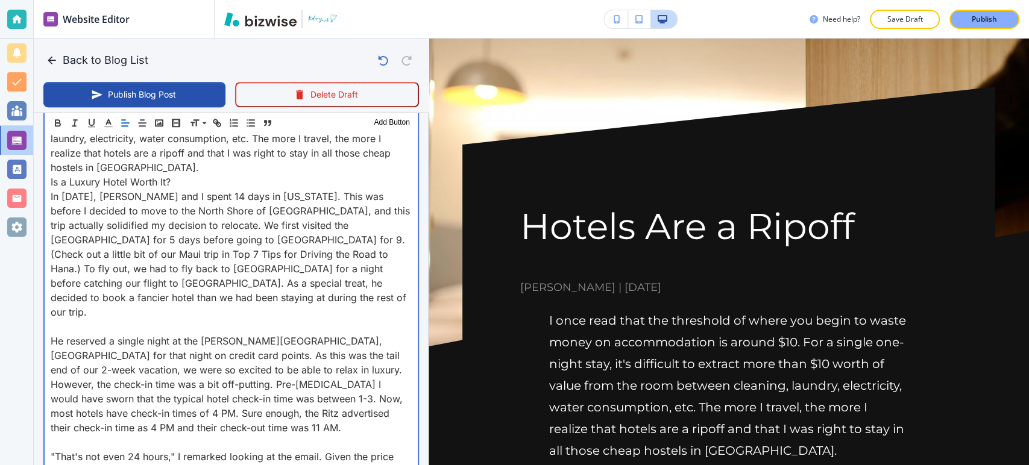
click at [48, 312] on div "I once read that the threshold of where you begin to waste money on accommodati…" at bounding box center [231, 384] width 373 height 605
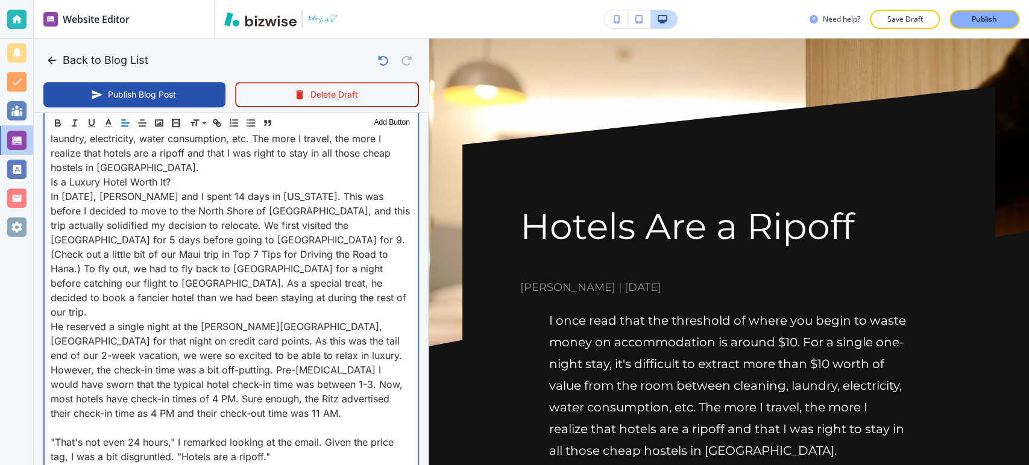
click at [51, 435] on p ""That's not even 24 hours," I remarked looking at the email. Given the price ta…" at bounding box center [231, 449] width 361 height 29
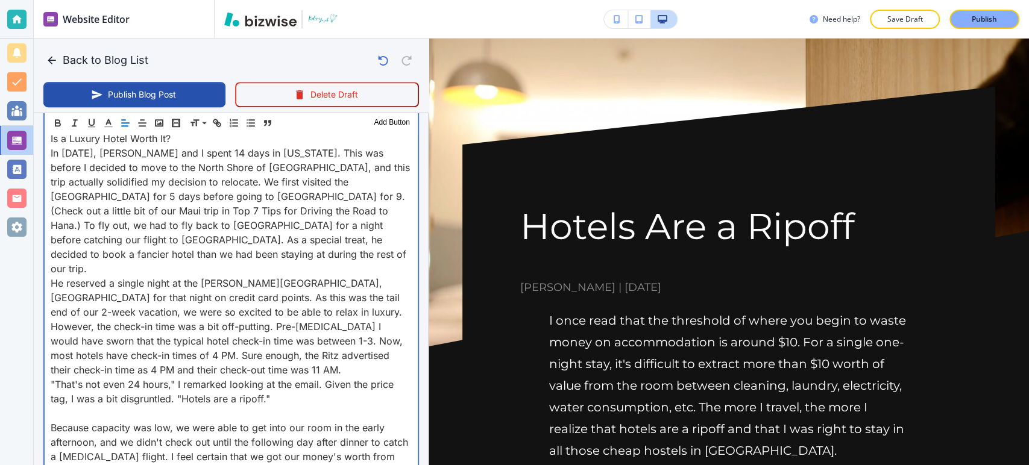
scroll to position [535, 0]
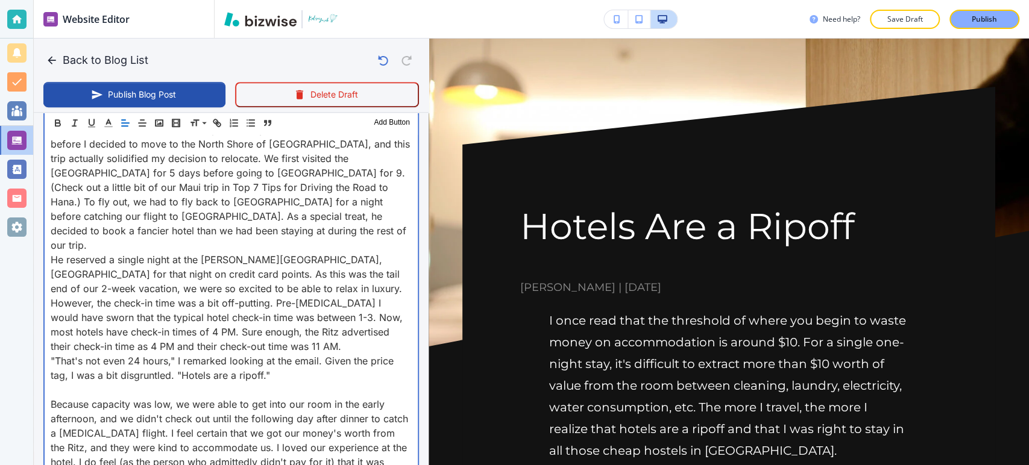
click at [48, 376] on div "I once read that the threshold of where you begin to waste money on accommodati…" at bounding box center [231, 303] width 373 height 576
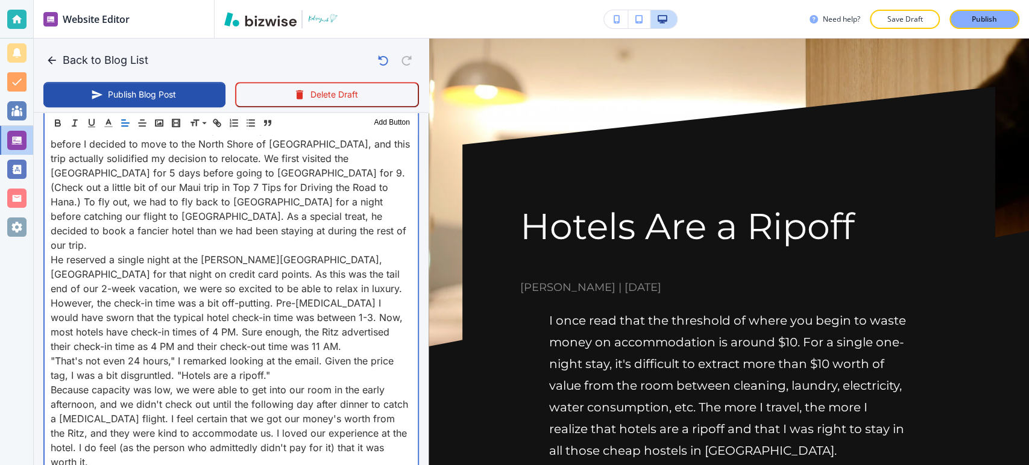
scroll to position [603, 0]
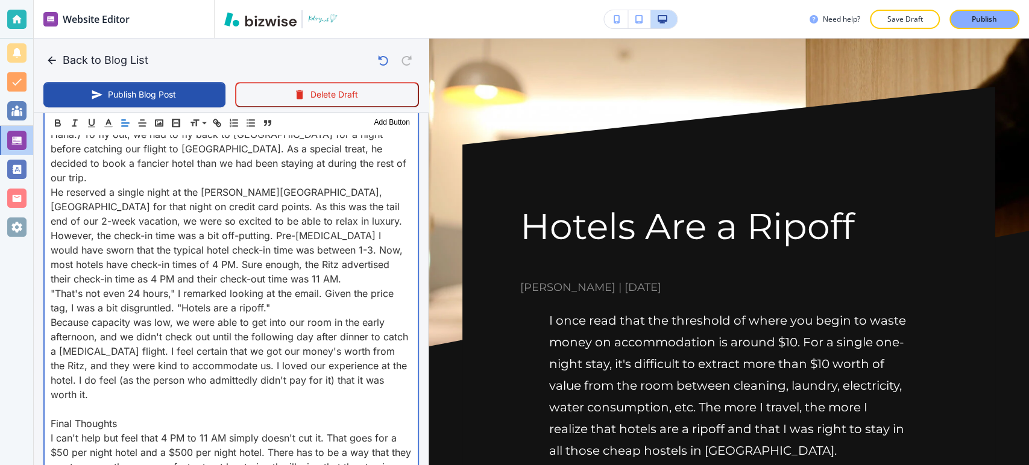
click at [48, 394] on div "I once read that the threshold of where you begin to waste money on accommodati…" at bounding box center [231, 229] width 373 height 562
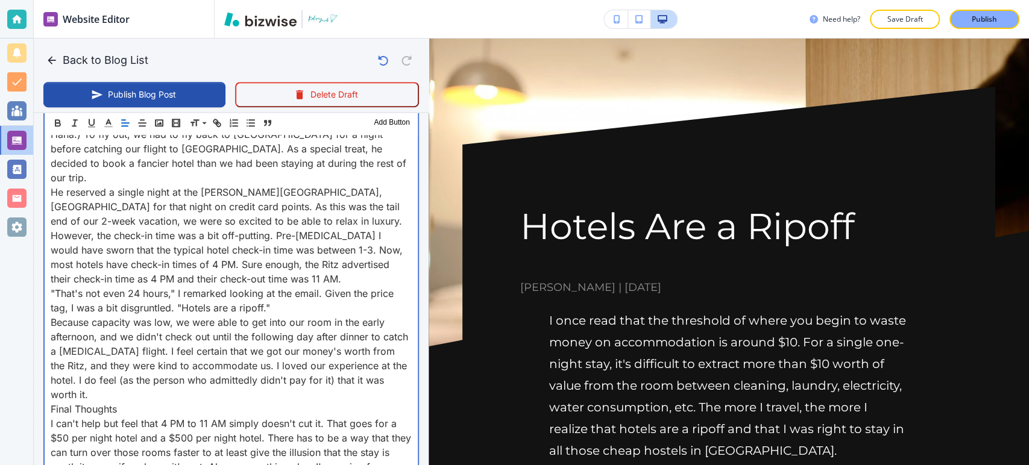
scroll to position [737, 0]
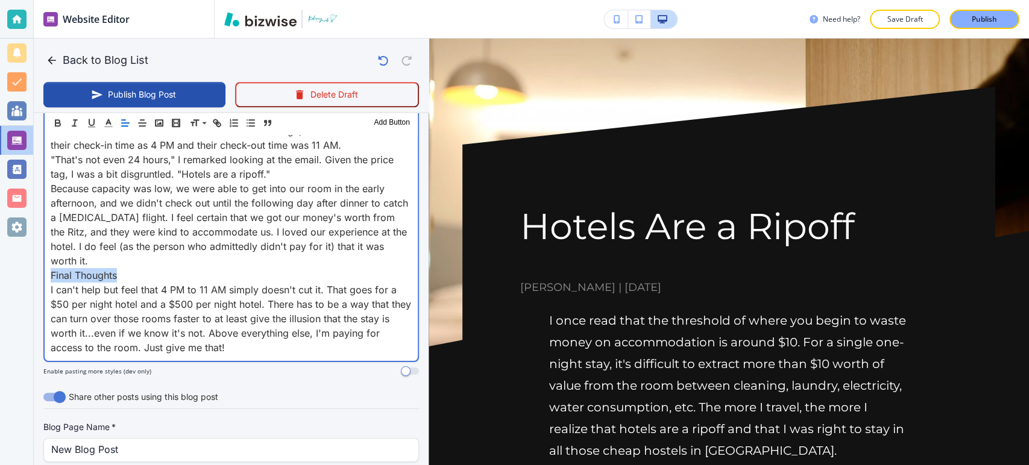
drag, startPoint x: 129, startPoint y: 242, endPoint x: 46, endPoint y: 239, distance: 83.2
click at [46, 239] on div "I once read that the threshold of where you begin to waste money on accommodati…" at bounding box center [231, 88] width 373 height 548
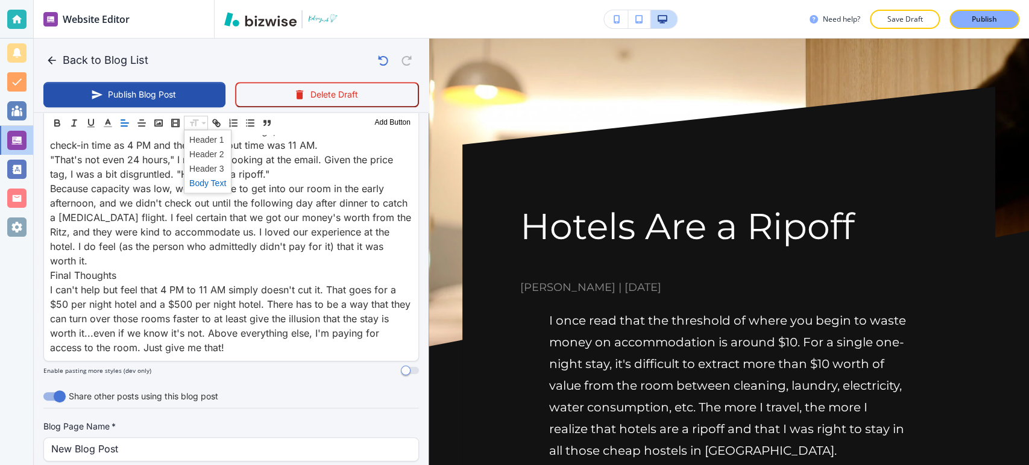
click at [219, 185] on span at bounding box center [207, 183] width 37 height 14
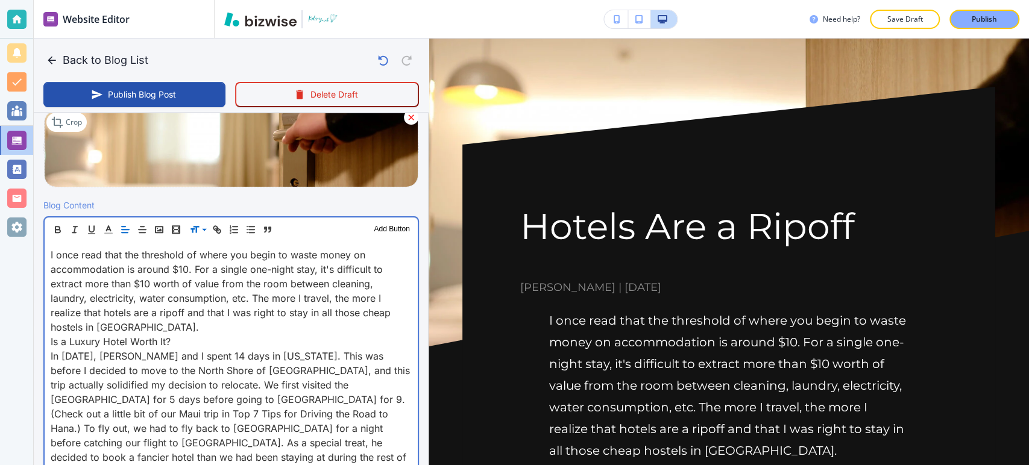
scroll to position [309, 0]
drag, startPoint x: 175, startPoint y: 334, endPoint x: 23, endPoint y: 332, distance: 152.6
click at [23, 332] on div "Website Editor Pages Edit, add, and delete pages or manage your page order Upda…" at bounding box center [514, 232] width 1029 height 465
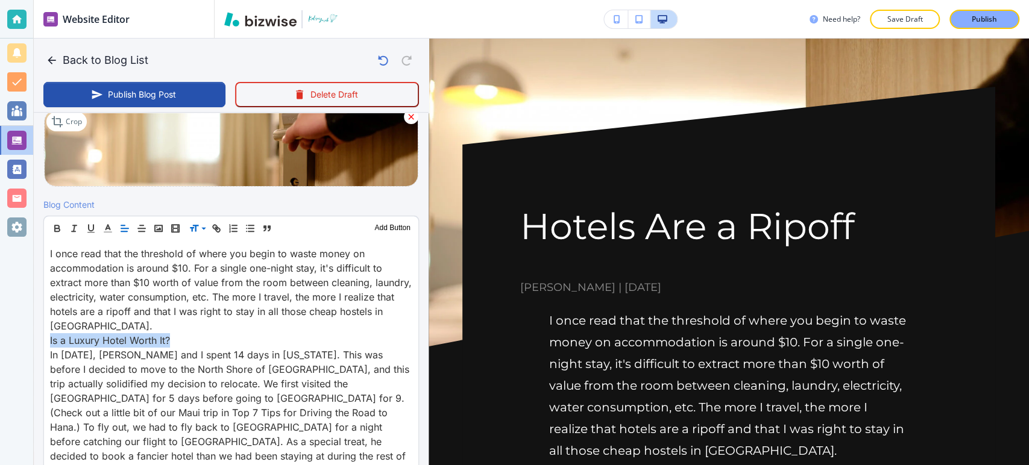
scroll to position [309, 0]
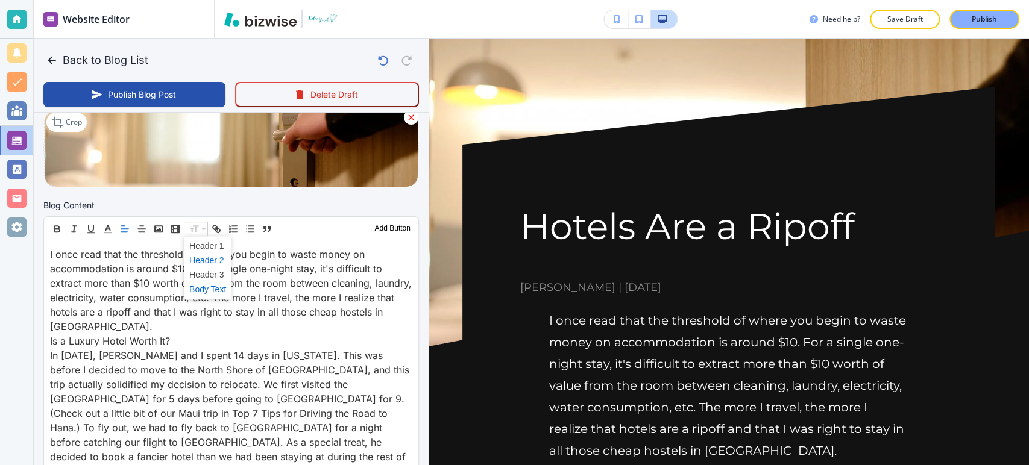
click at [206, 259] on span at bounding box center [207, 260] width 37 height 14
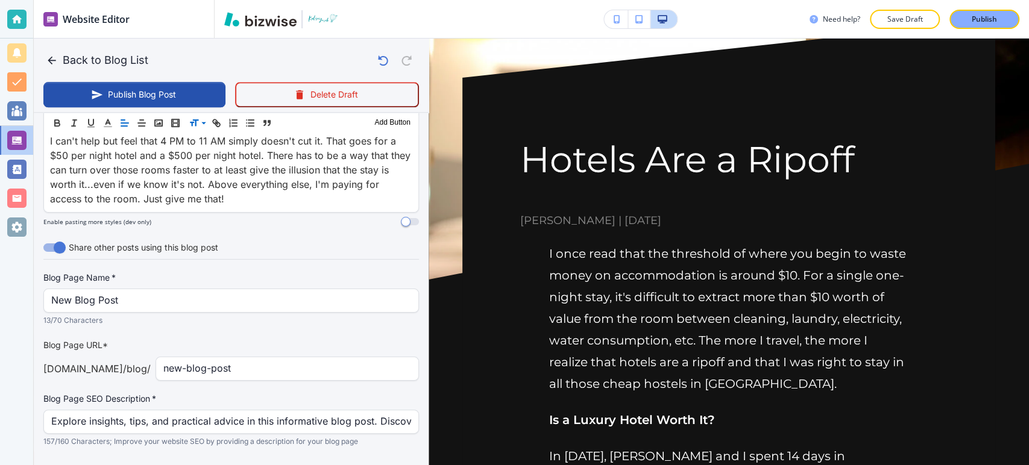
scroll to position [892, 0]
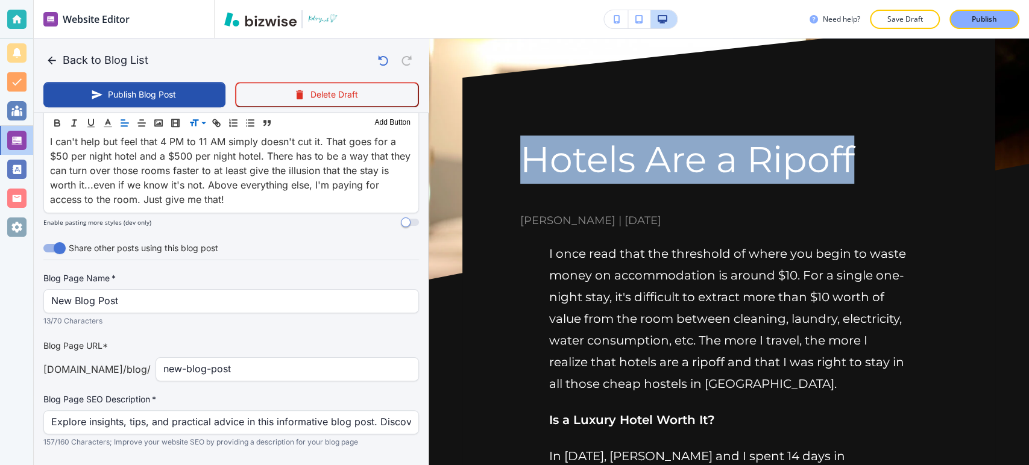
drag, startPoint x: 534, startPoint y: 160, endPoint x: 854, endPoint y: 168, distance: 320.3
copy h1 "Hotels Are a Ripoff"
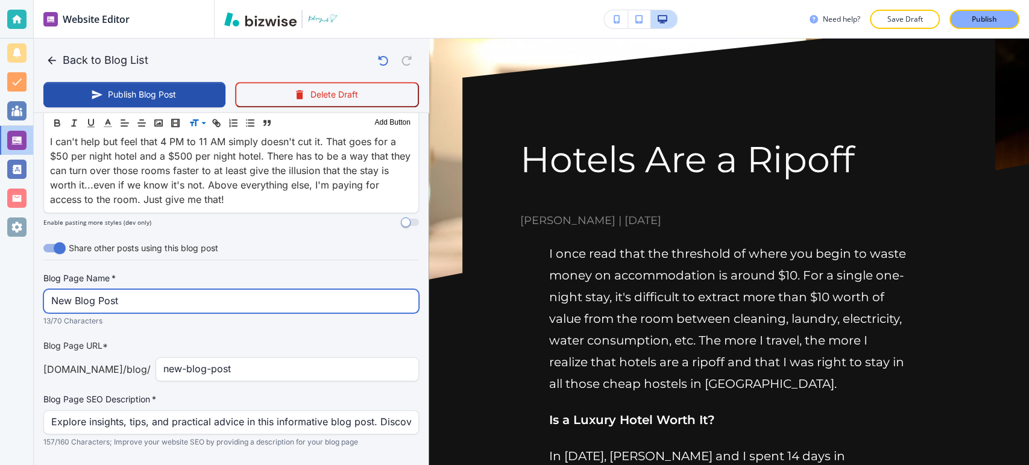
click at [231, 290] on input "New Blog Post" at bounding box center [231, 301] width 360 height 23
paste input "Hotels Are a Ripoff"
type input "Hotels Are a Ripoff"
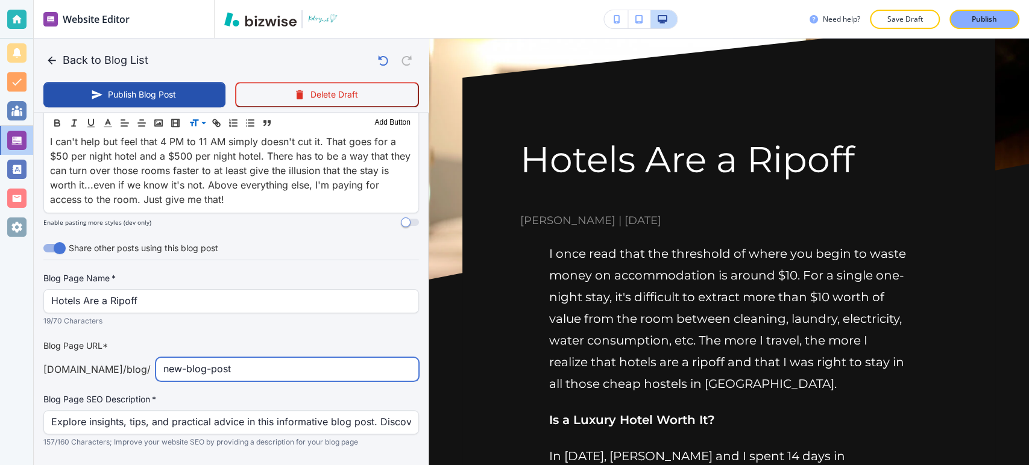
drag, startPoint x: 263, startPoint y: 350, endPoint x: 148, endPoint y: 346, distance: 115.8
click at [149, 358] on div "[DOMAIN_NAME] /blog / new-blog-post ​" at bounding box center [231, 370] width 376 height 24
type input "hotels-are-a-ripoff"
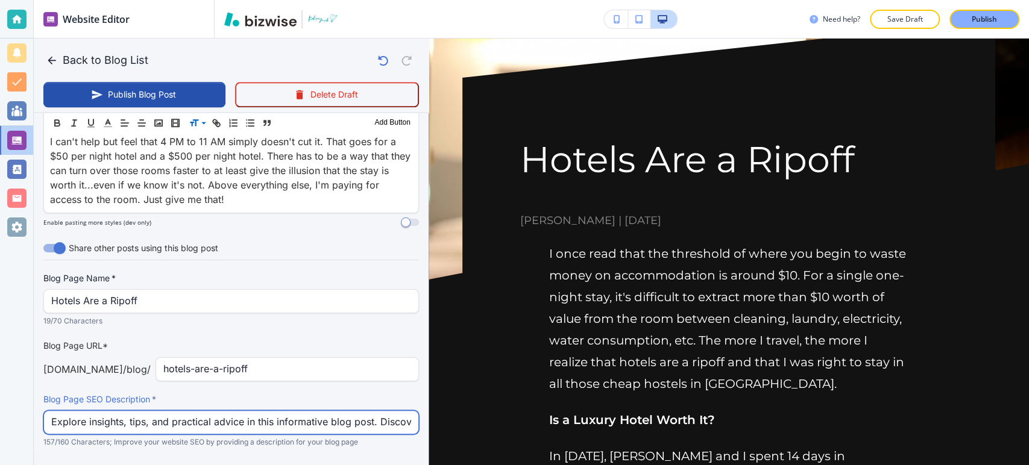
click at [192, 411] on input "Explore insights, tips, and practical advice in this informative blog post. Dis…" at bounding box center [231, 422] width 360 height 23
type input "Explore insights, tips, and pratical advice in this informative blog post. Disc…"
click at [195, 411] on input "Explore insights, tips, and pratical advice in this informative blog post. Disc…" at bounding box center [231, 422] width 360 height 23
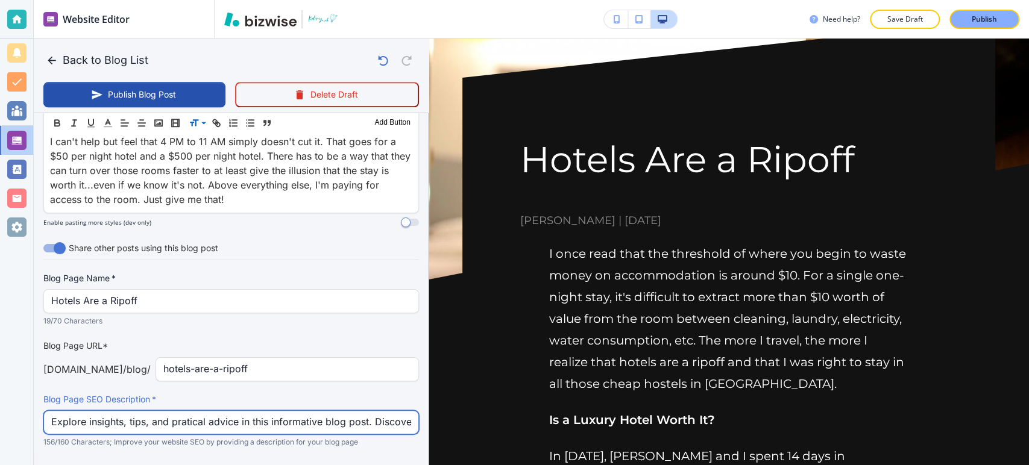
click at [195, 411] on input "Explore insights, tips, and pratical advice in this informative blog post. Disc…" at bounding box center [231, 422] width 360 height 23
click at [196, 411] on input "Explore insights, tips, and pratical advice in this informative blog post. Disc…" at bounding box center [231, 422] width 360 height 23
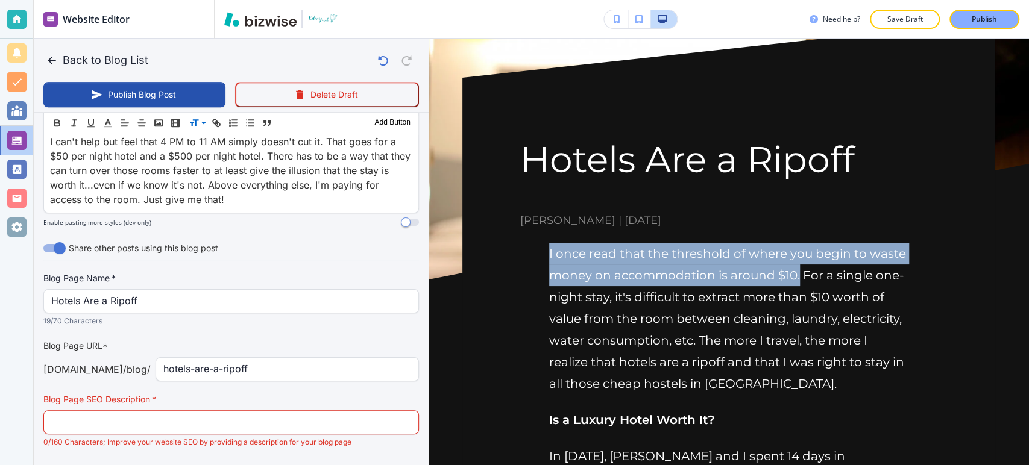
drag, startPoint x: 837, startPoint y: 273, endPoint x: 541, endPoint y: 246, distance: 297.3
copy p "I once read that the threshold of where you begin to waste money on accommodati…"
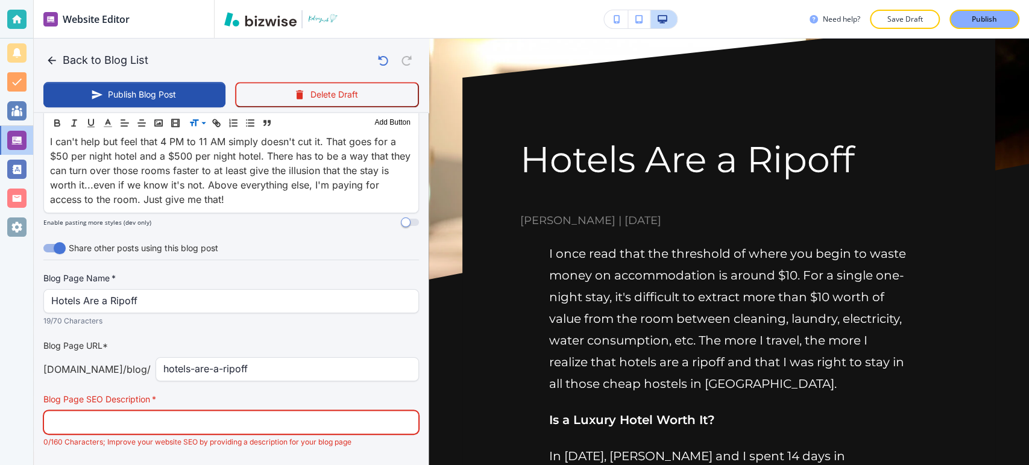
click at [206, 411] on input "text" at bounding box center [231, 422] width 360 height 23
paste input "I once read that the threshold of where you begin to waste money on accommodati…"
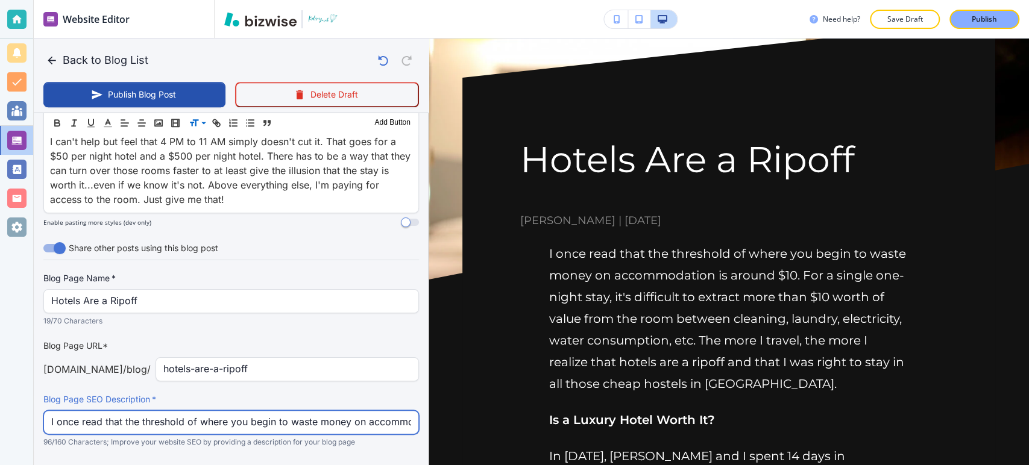
scroll to position [0, 106]
type input "I once read that the threshold of where you begin to waste money on accommodati…"
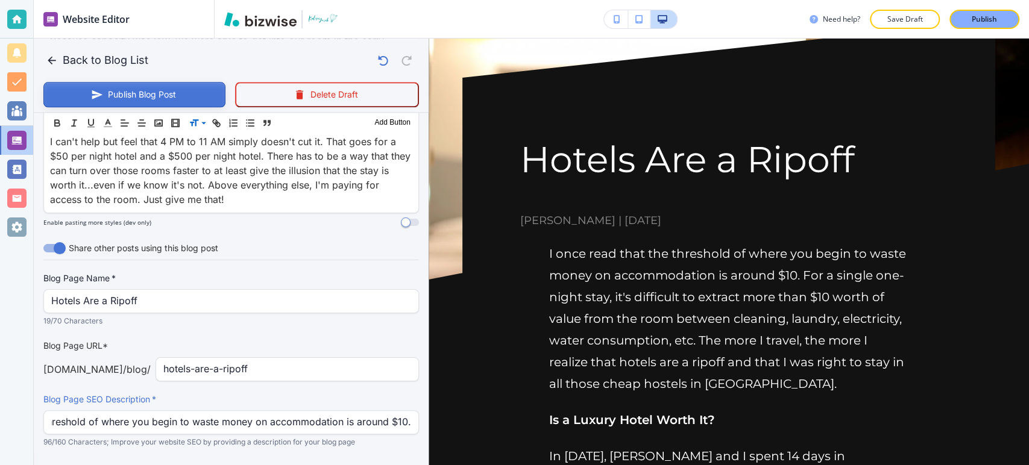
click at [127, 95] on button "Publish Blog Post" at bounding box center [134, 94] width 182 height 25
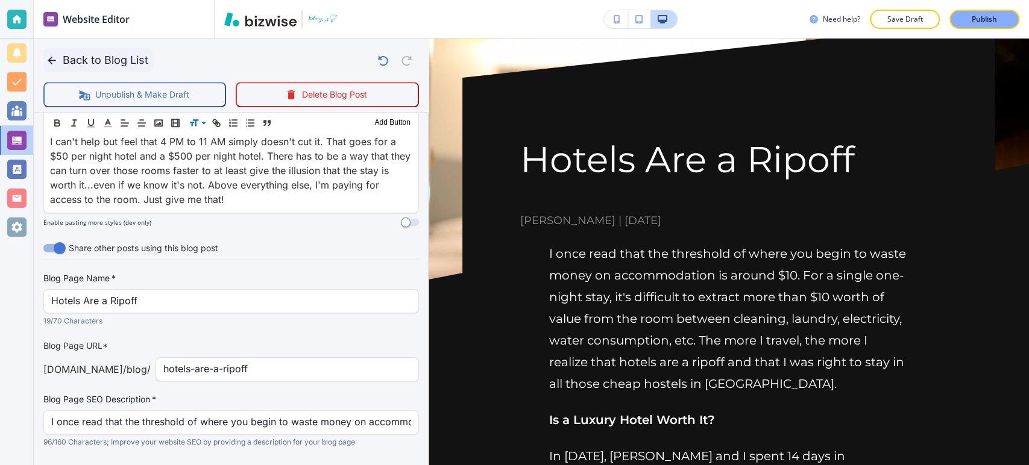
click at [116, 62] on button "Back to Blog List" at bounding box center [98, 60] width 110 height 24
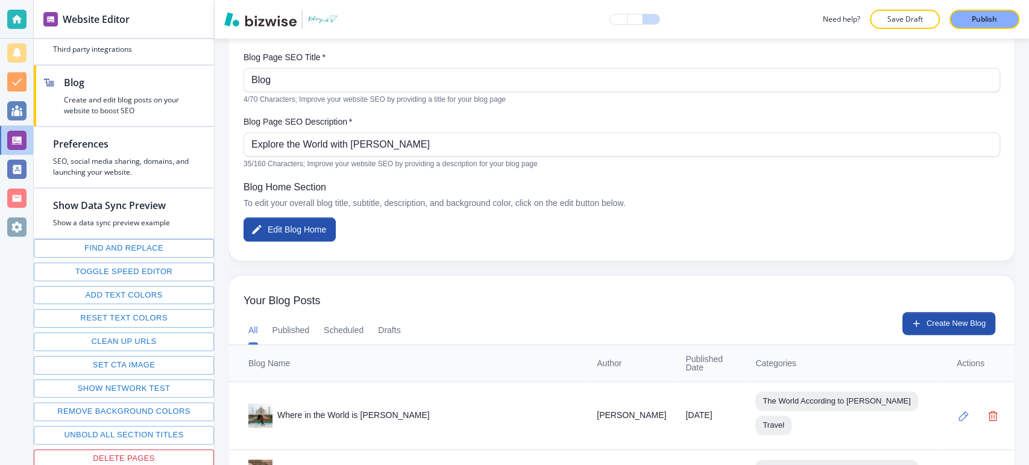
scroll to position [274, 0]
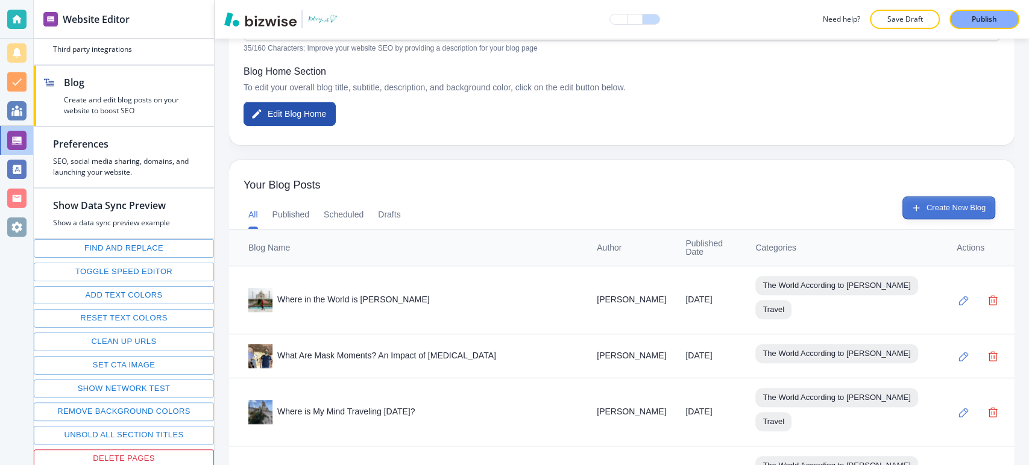
click at [962, 203] on button "Create New Blog" at bounding box center [949, 208] width 93 height 23
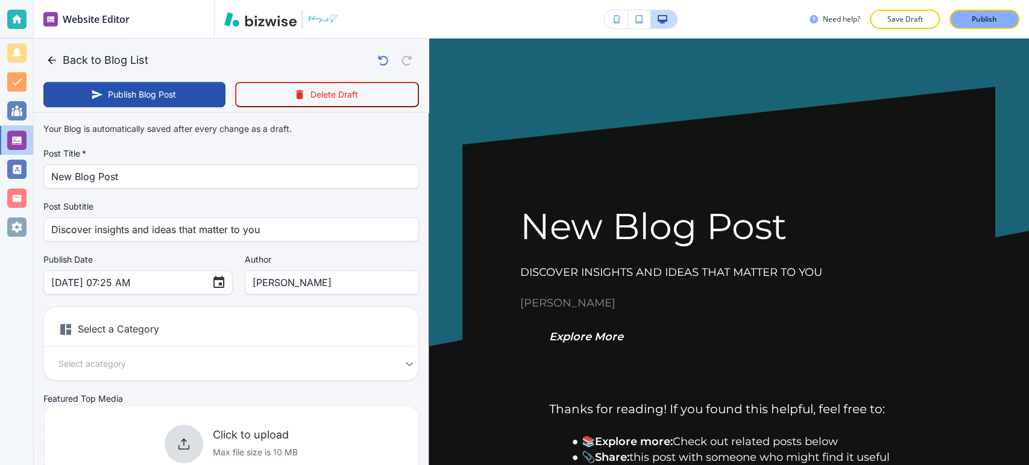
click at [217, 189] on div "Your Blog is automatically saved after every change as a draft. Post Title   * …" at bounding box center [231, 306] width 376 height 377
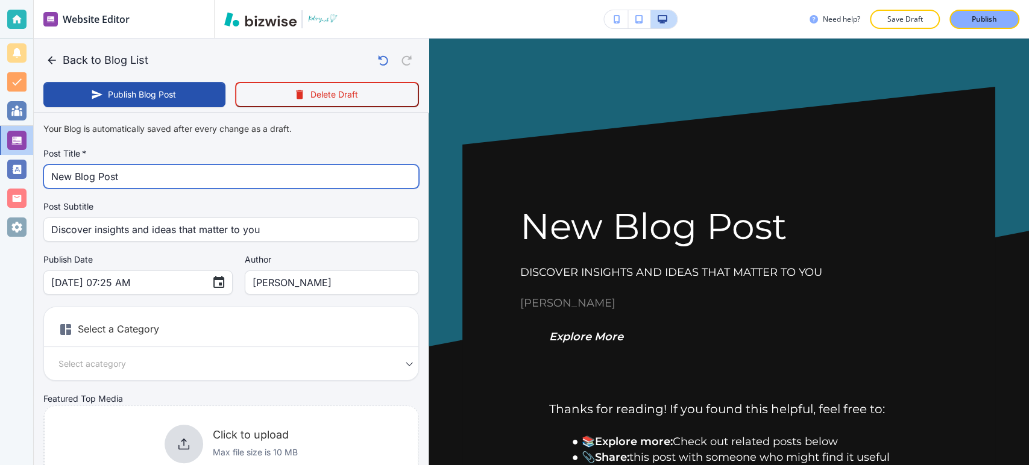
click at [218, 183] on input "New Blog Post" at bounding box center [231, 176] width 360 height 23
click at [219, 182] on input "New Blog Post" at bounding box center [231, 176] width 360 height 23
paste input "My 2022 New Year’s Resolutions"
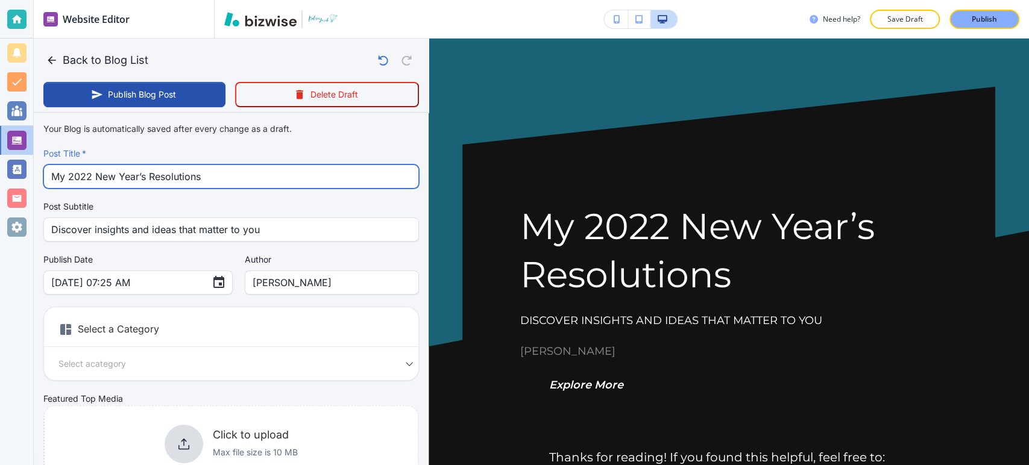
type input "My 2022 New Year’s Resolutions"
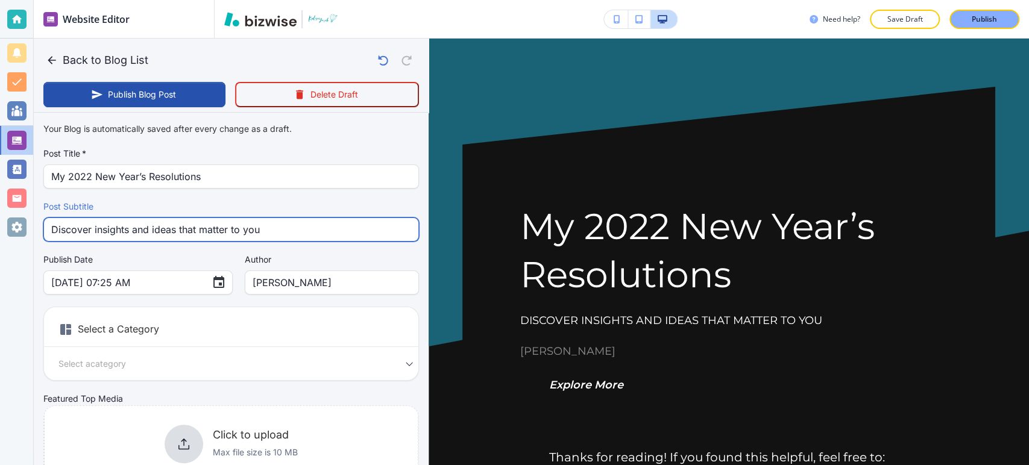
drag, startPoint x: 294, startPoint y: 232, endPoint x: -3, endPoint y: 232, distance: 297.3
click at [0, 0] on html "Website Editor Pages Edit, add, and delete pages or manage your page order Upda…" at bounding box center [514, 0] width 1029 height 0
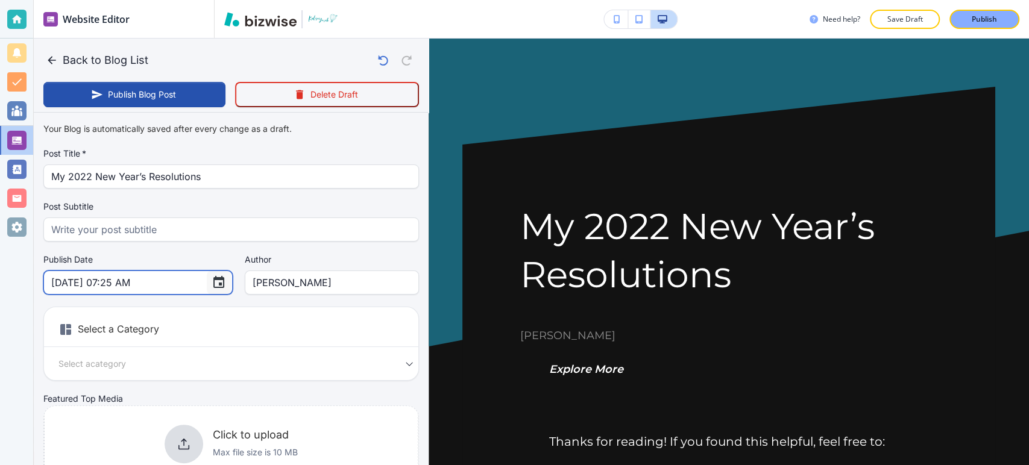
click at [213, 286] on icon "Choose date, selected date is Sep 27, 2025" at bounding box center [218, 282] width 11 height 12
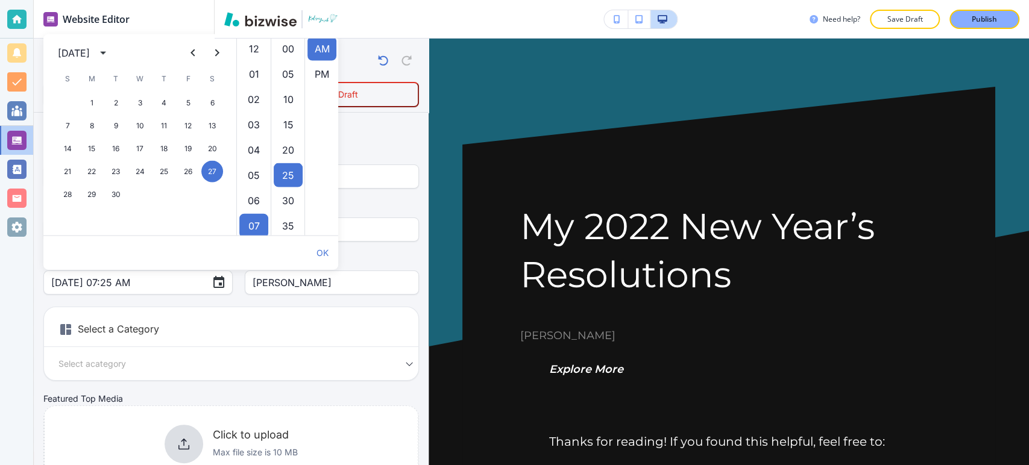
scroll to position [126, 0]
click at [110, 47] on icon "calendar view is open, switch to year view" at bounding box center [103, 53] width 14 height 14
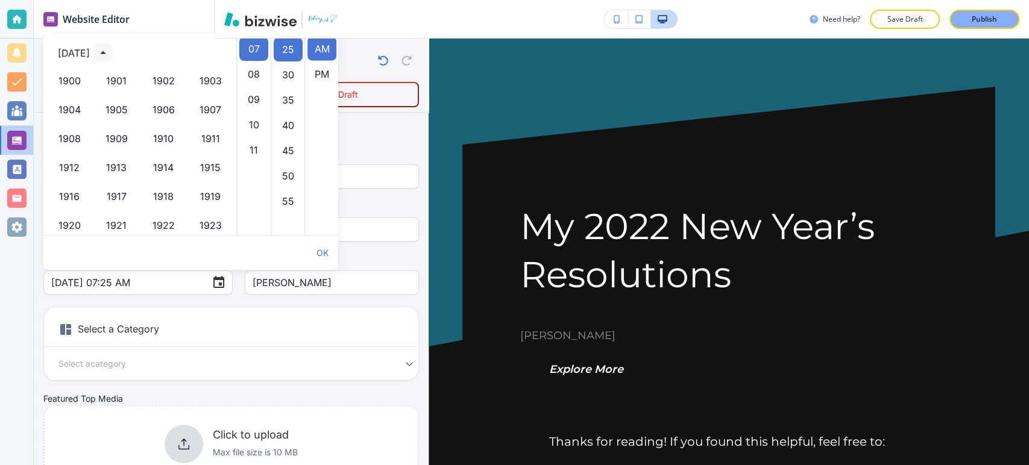
scroll to position [827, 0]
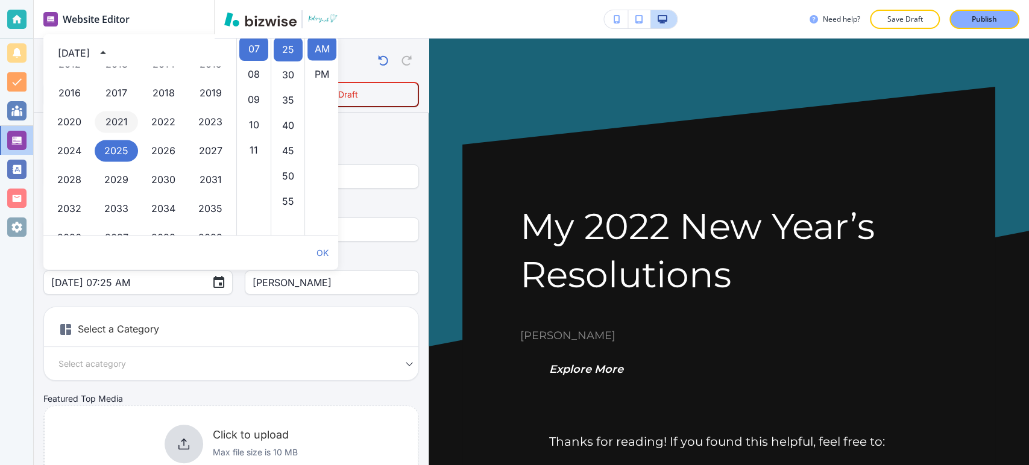
click at [109, 116] on button "2021" at bounding box center [116, 123] width 43 height 22
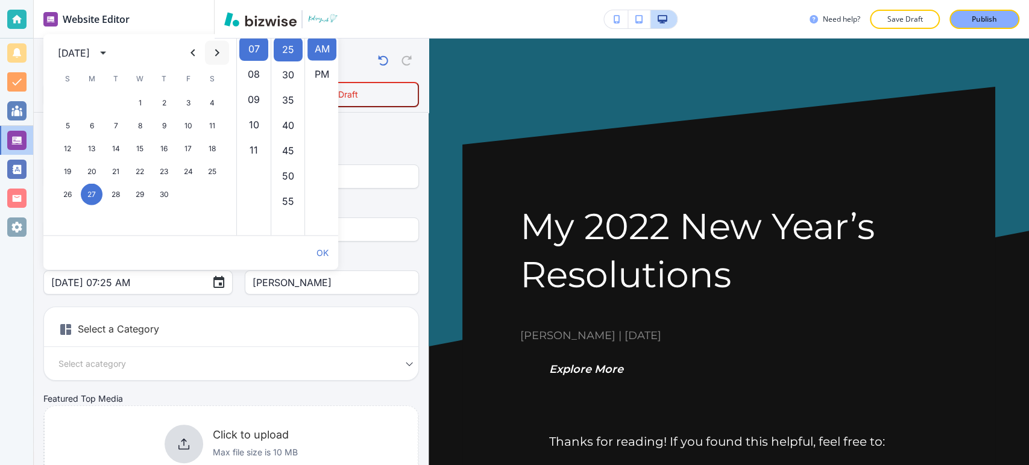
click at [219, 56] on icon "Next month" at bounding box center [217, 53] width 14 height 14
click at [188, 196] on button "31" at bounding box center [188, 195] width 22 height 22
type input "Dec 31, 2021 07:25 AM"
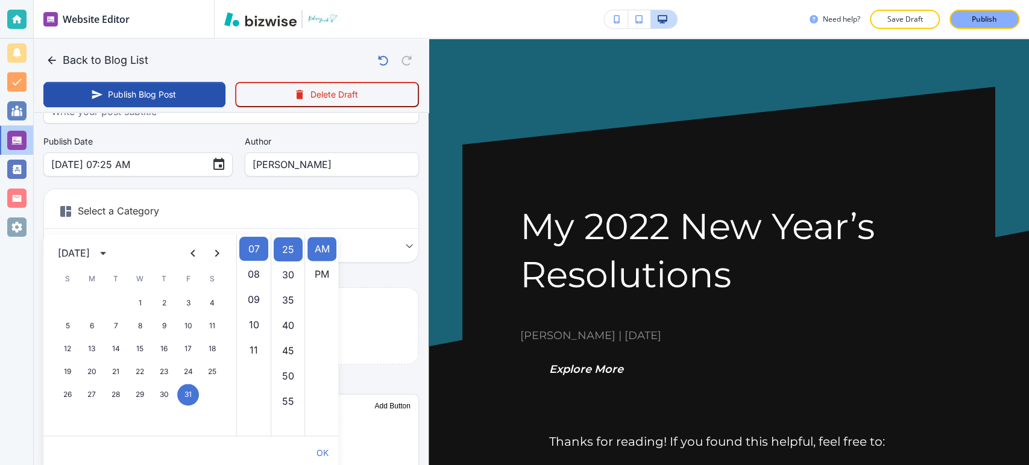
scroll to position [134, 0]
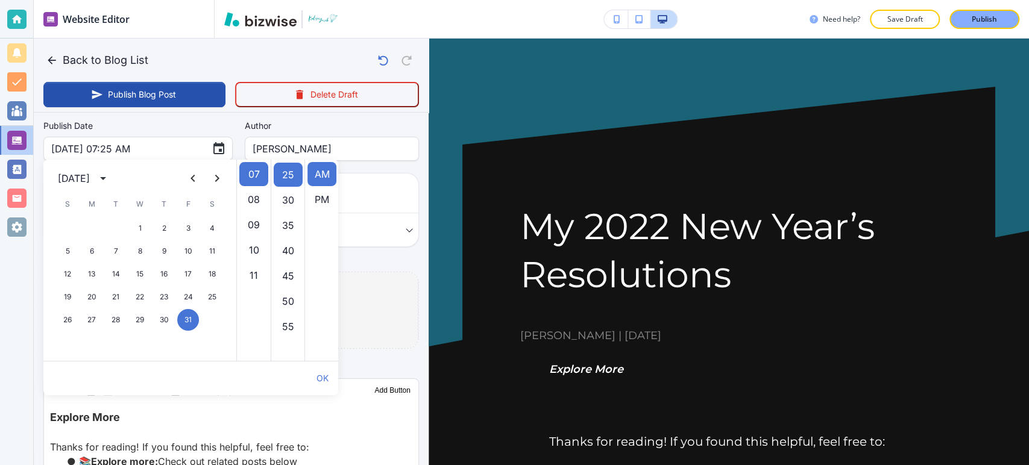
click at [368, 329] on div "Click to upload Max file size is 10 MB" at bounding box center [231, 311] width 374 height 98
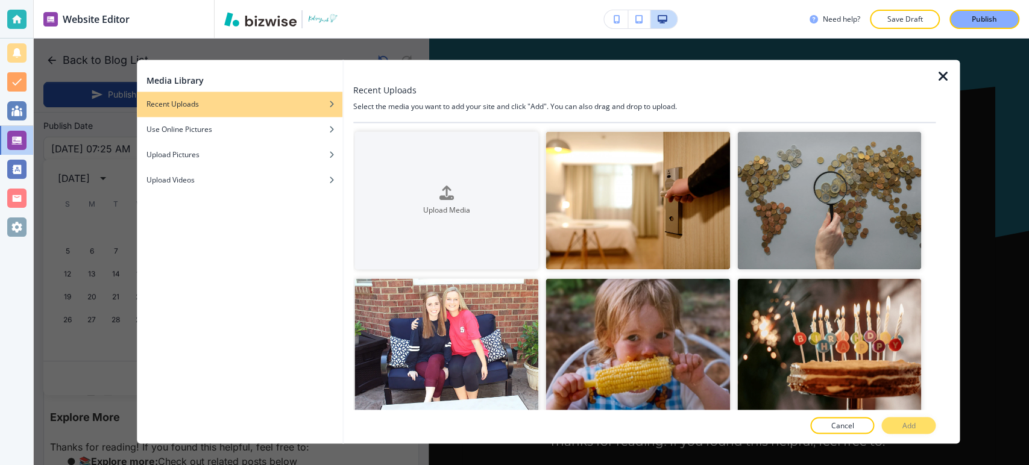
click at [945, 73] on icon "button" at bounding box center [943, 76] width 14 height 14
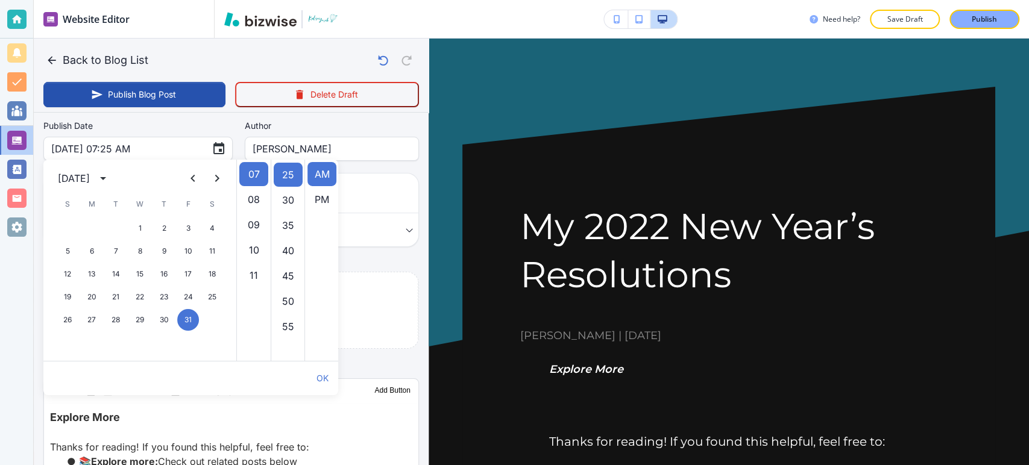
click at [23, 253] on div at bounding box center [16, 232] width 33 height 465
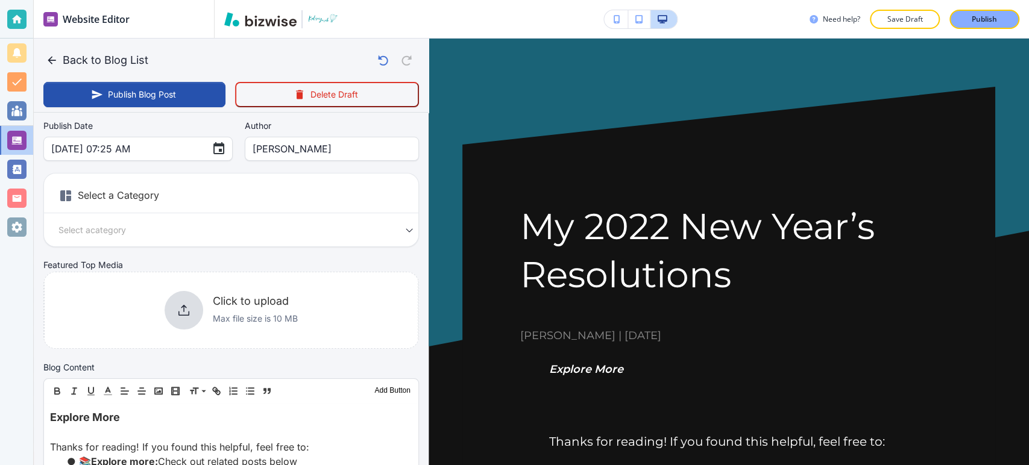
click at [308, 220] on div "Select a Category Select a category Select a Category" at bounding box center [231, 210] width 376 height 74
click at [301, 0] on body "Website Editor Pages Edit, add, and delete pages or manage your page order Upda…" at bounding box center [514, 0] width 1029 height 0
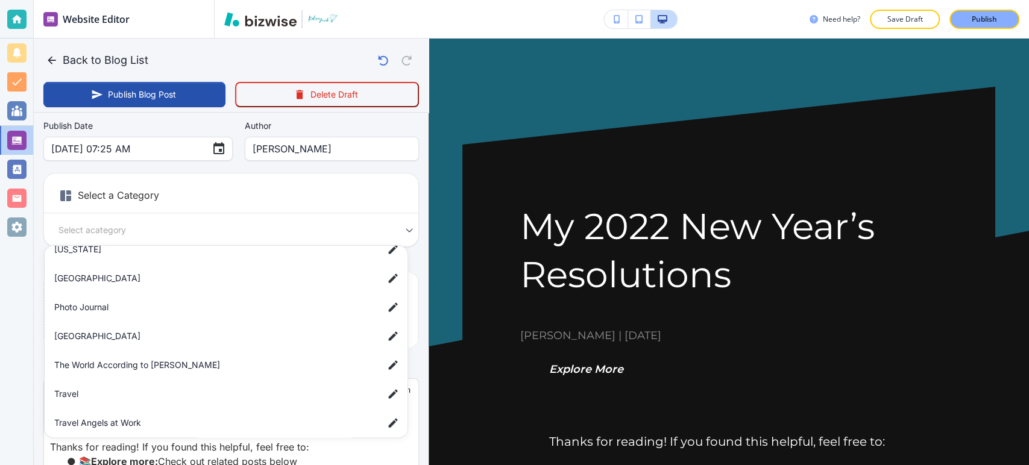
scroll to position [222, 0]
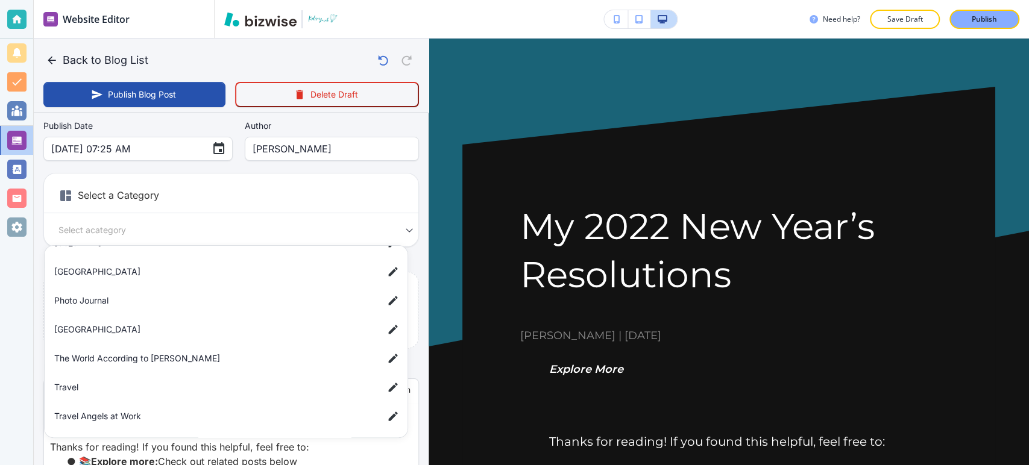
click at [248, 353] on span "The World According to [PERSON_NAME]" at bounding box center [214, 358] width 320 height 13
type input "a9e1afb911e435c122c83"
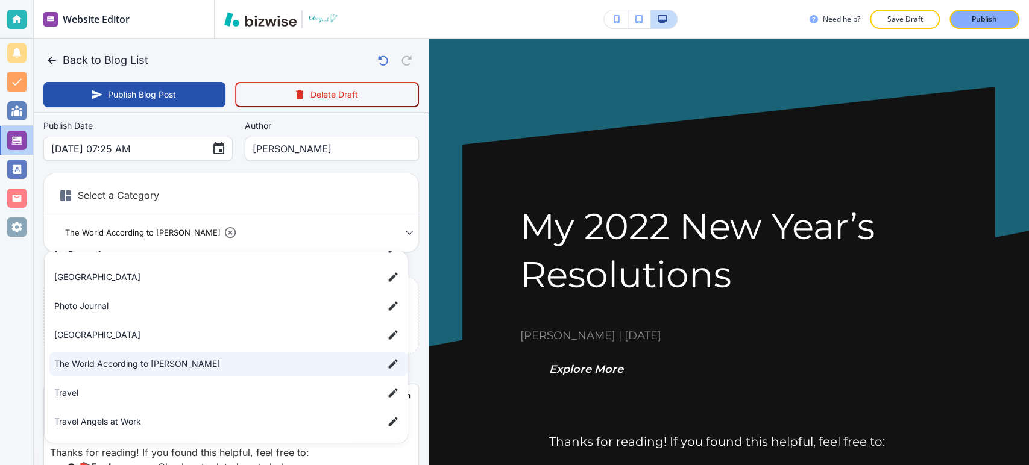
click at [37, 250] on div at bounding box center [514, 232] width 1029 height 465
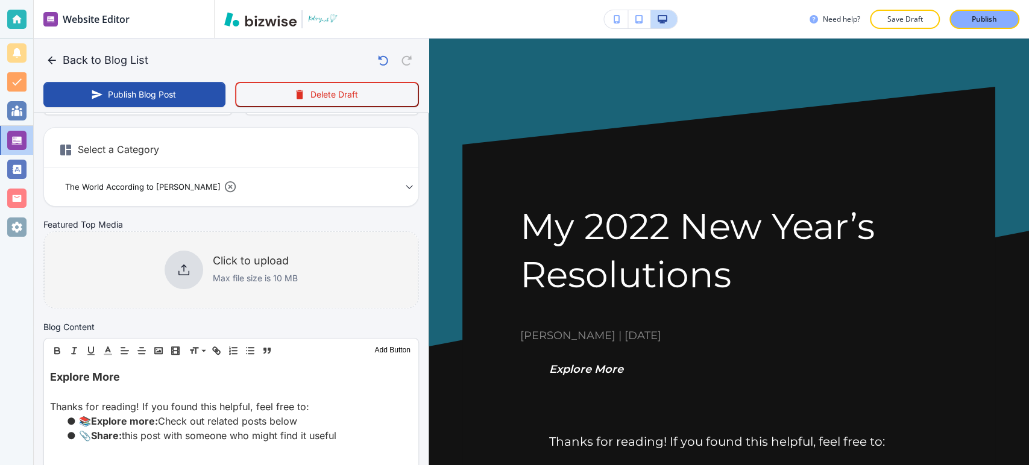
scroll to position [201, 0]
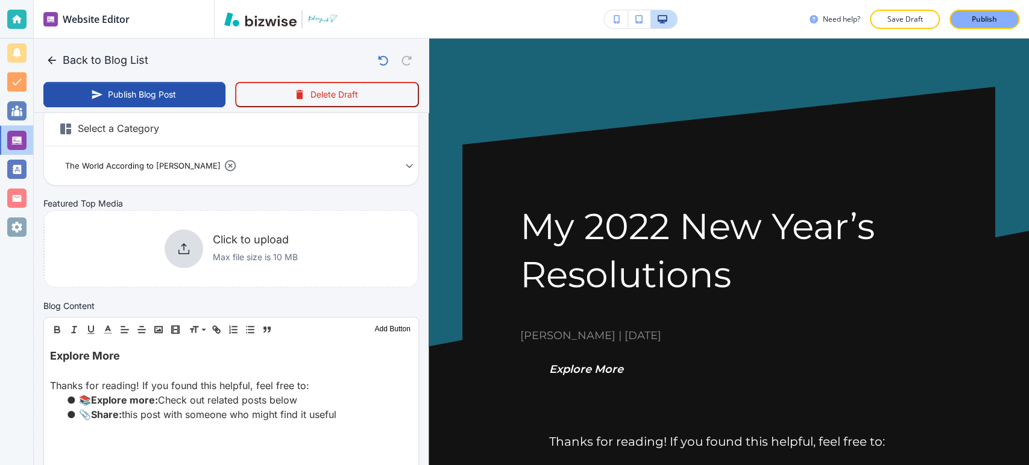
click at [253, 289] on div "Your Blog is automatically saved after every change as a draft. Post Title   * …" at bounding box center [231, 108] width 376 height 383
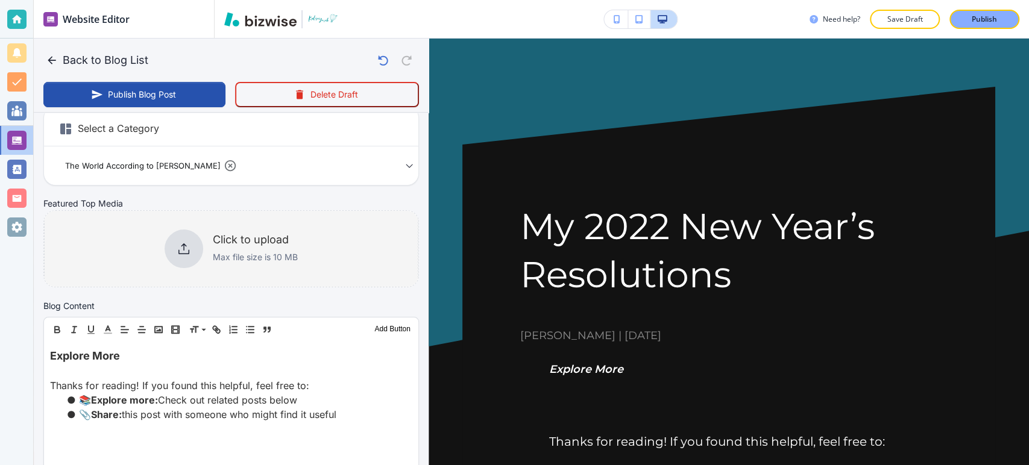
click at [250, 251] on p "Max file size is 10 MB" at bounding box center [255, 257] width 85 height 13
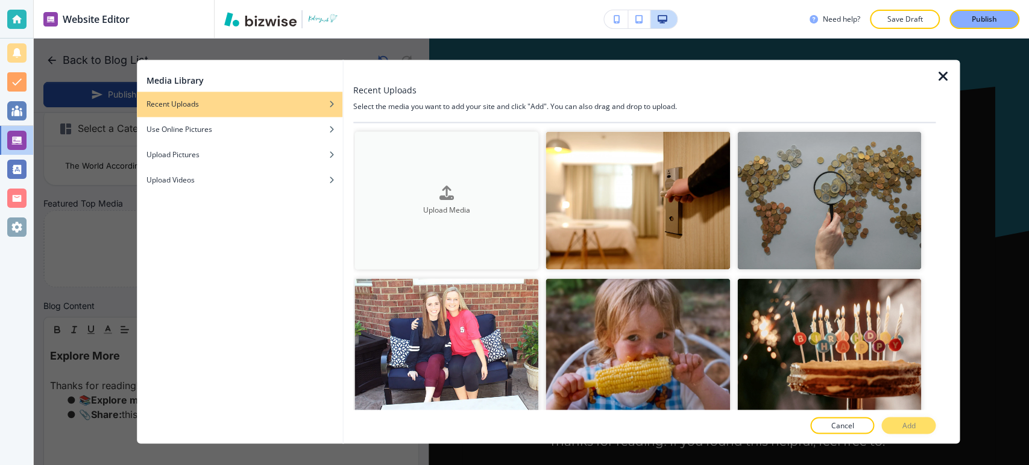
click at [497, 197] on div "Upload Media" at bounding box center [447, 201] width 185 height 31
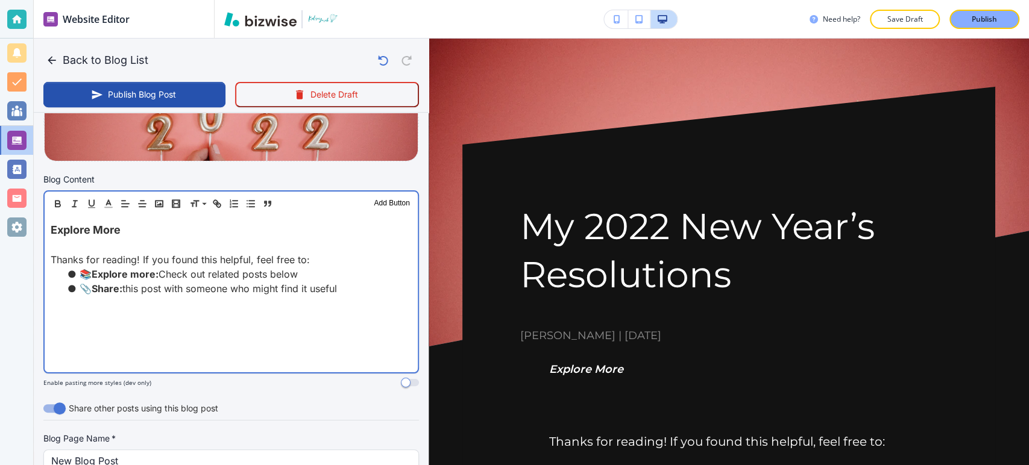
scroll to position [335, 0]
drag, startPoint x: 320, startPoint y: 285, endPoint x: 49, endPoint y: 227, distance: 276.3
click at [49, 227] on div "Explore More Thanks for reading! If you found this helpful, feel free to: 📚 Exp…" at bounding box center [231, 293] width 373 height 157
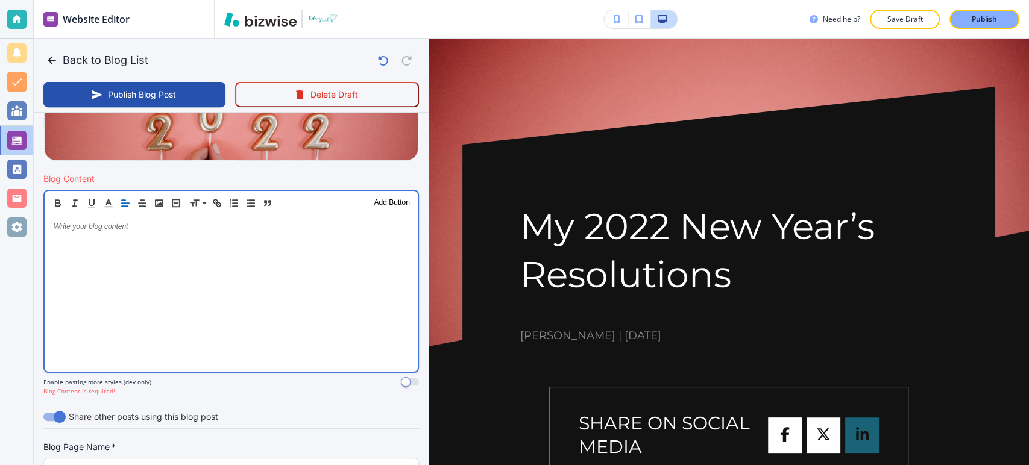
scroll to position [335, 0]
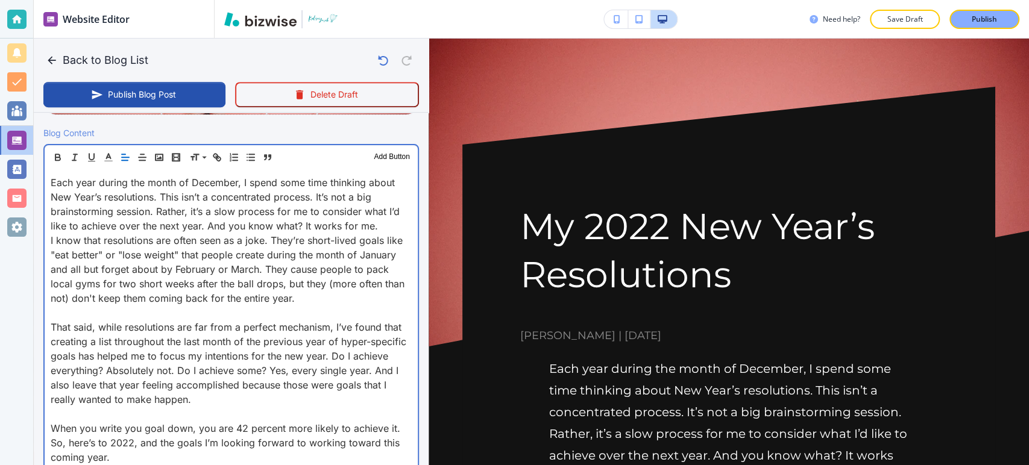
scroll to position [402, 0]
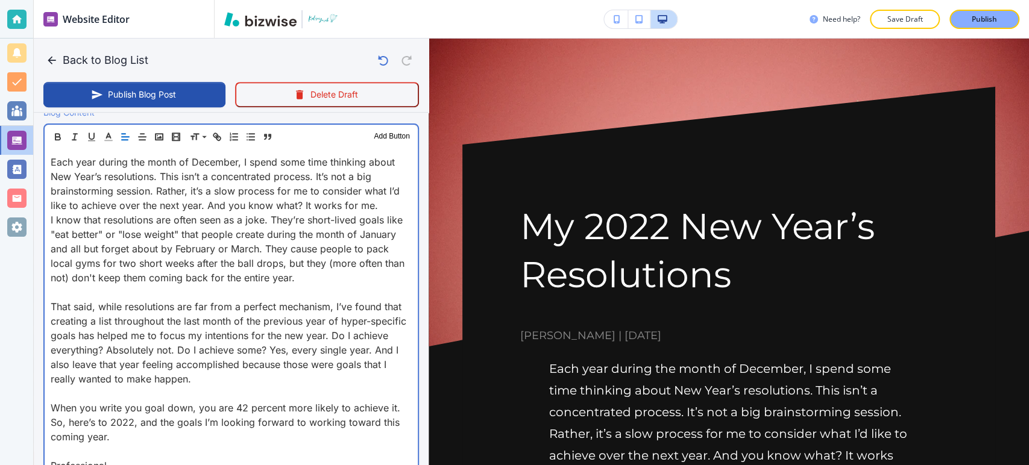
click at [48, 301] on div "Each year during the month of December, I spend some time thinking about New Ye…" at bounding box center [231, 473] width 373 height 649
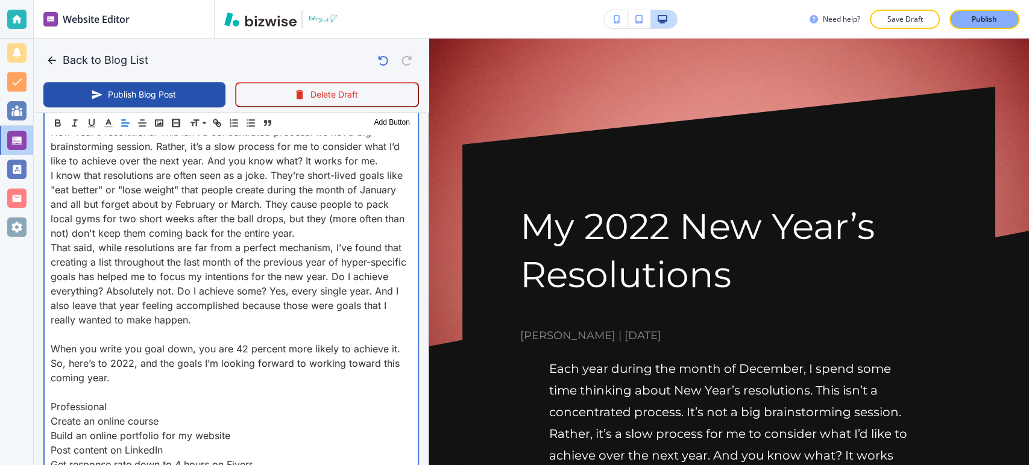
scroll to position [469, 0]
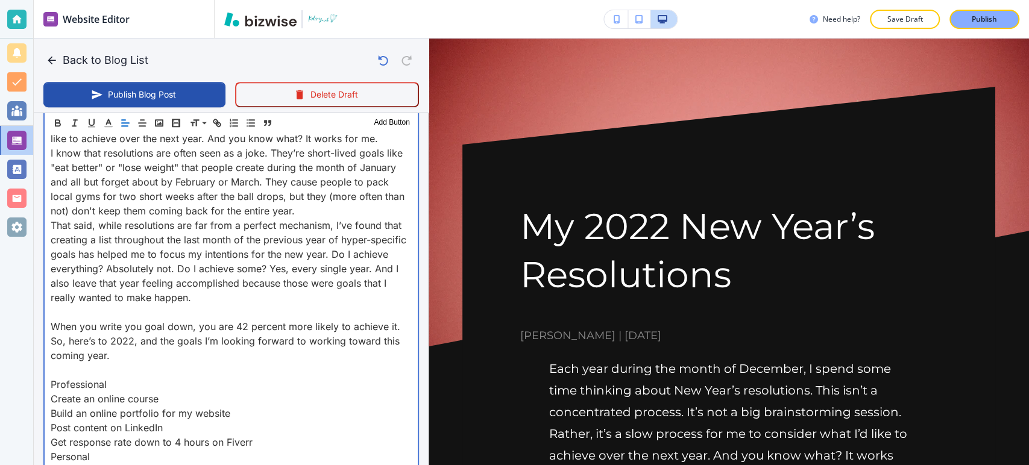
click at [52, 327] on p "When you write you goal down, you are 42 percent more likely to achieve it. So,…" at bounding box center [231, 341] width 361 height 43
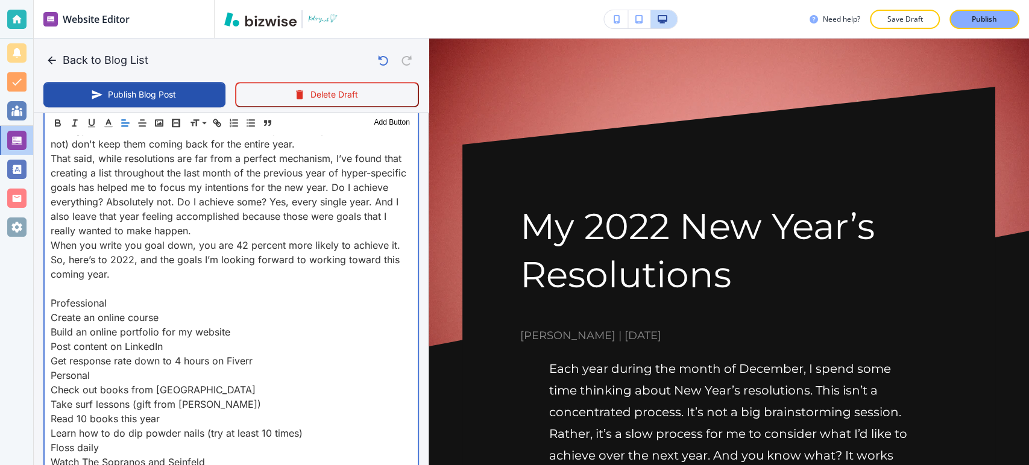
scroll to position [603, 0]
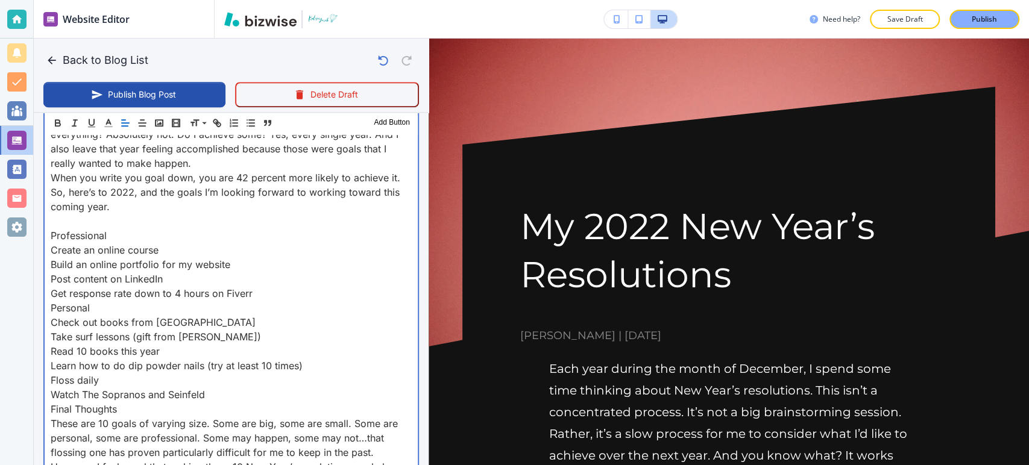
click at [45, 230] on div "Each year during the month of December, I spend some time thinking about New Ye…" at bounding box center [231, 258] width 373 height 620
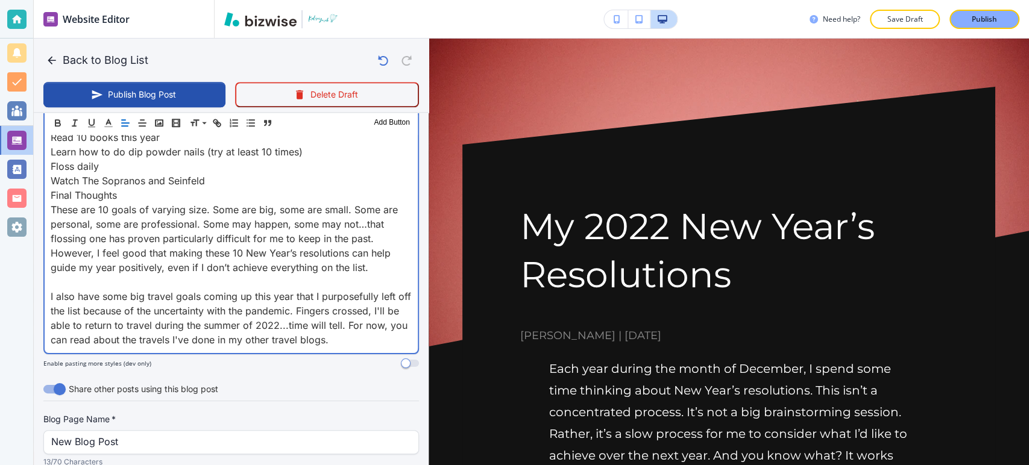
scroll to position [804, 0]
click at [45, 291] on div "Each year during the month of December, I spend some time thinking about New Ye…" at bounding box center [231, 49] width 373 height 605
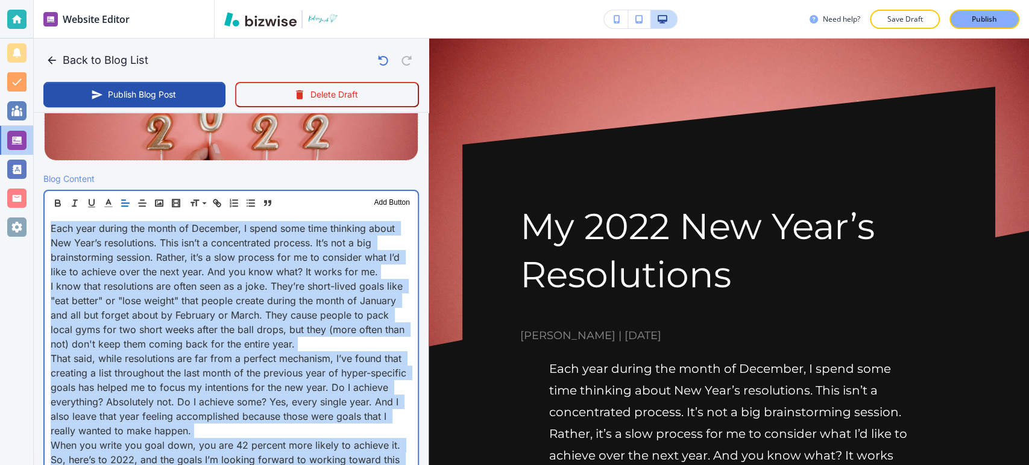
scroll to position [335, 0]
drag, startPoint x: 371, startPoint y: 322, endPoint x: 39, endPoint y: 215, distance: 349.7
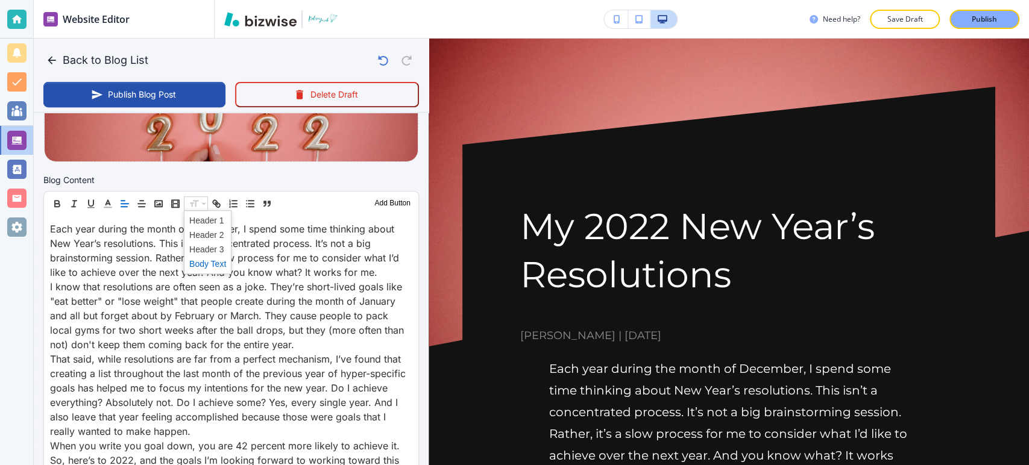
click at [207, 259] on span at bounding box center [207, 264] width 37 height 14
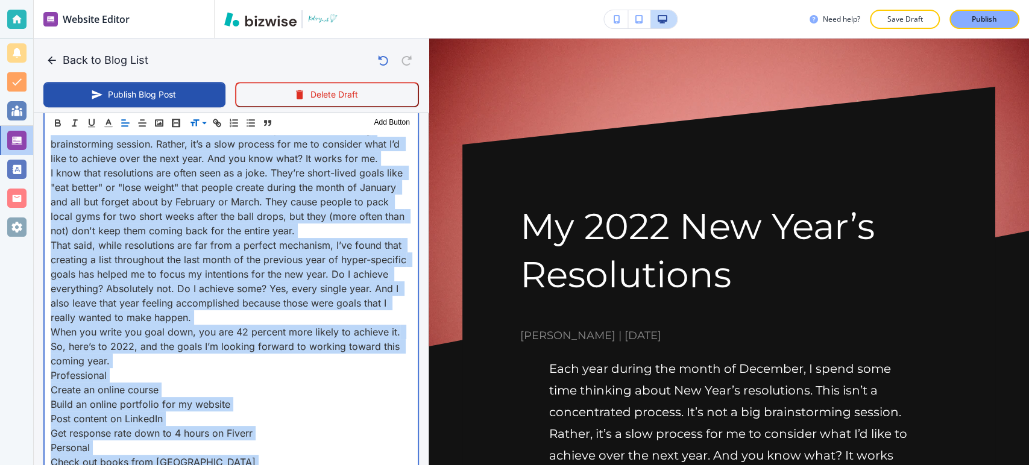
scroll to position [469, 0]
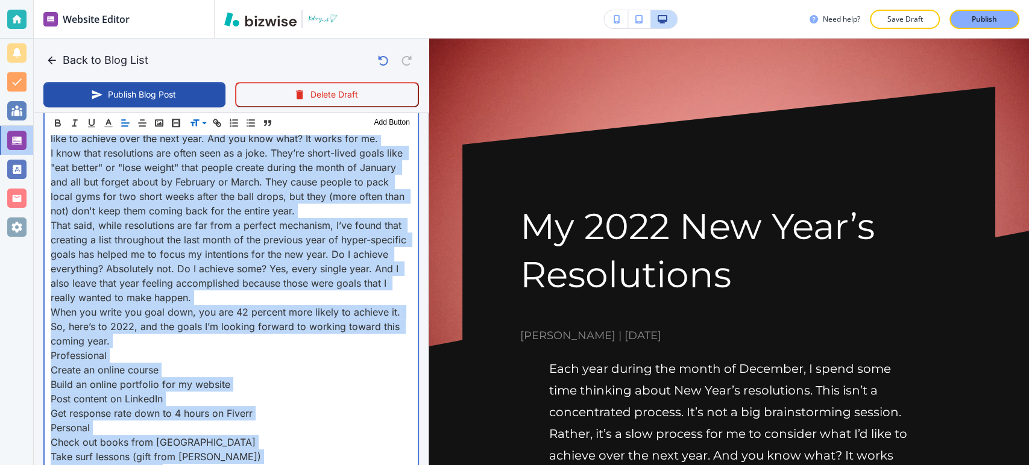
click at [286, 364] on p "Create an online course" at bounding box center [231, 370] width 361 height 14
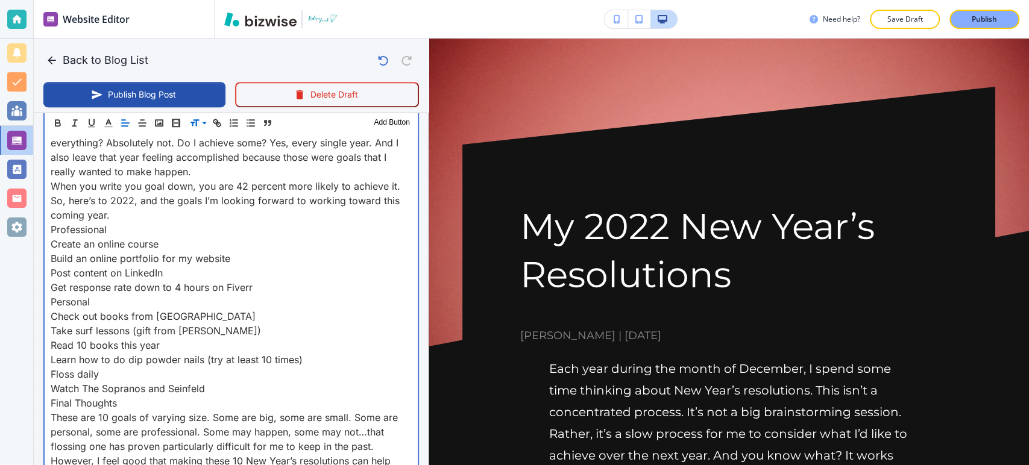
scroll to position [603, 0]
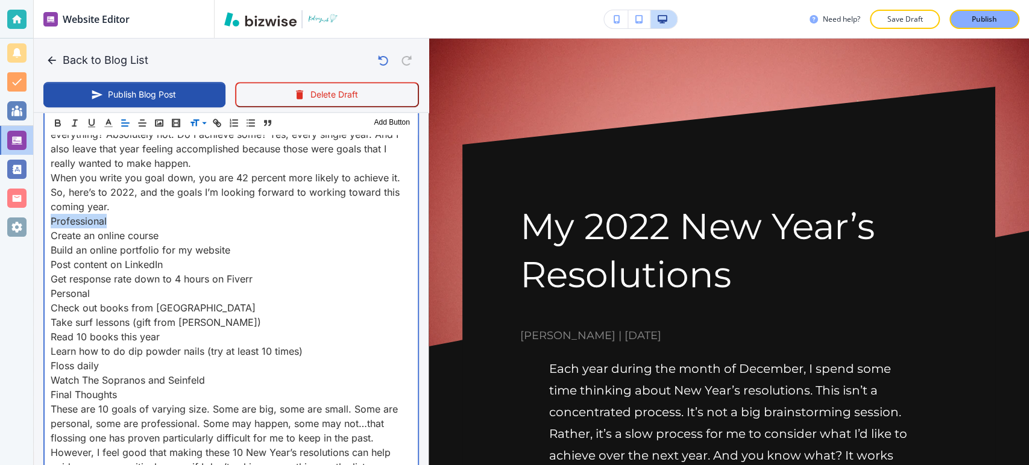
drag, startPoint x: 63, startPoint y: 219, endPoint x: 187, endPoint y: 192, distance: 127.0
click at [48, 218] on div "Each year during the month of December, I spend some time thinking about New Ye…" at bounding box center [231, 243] width 373 height 591
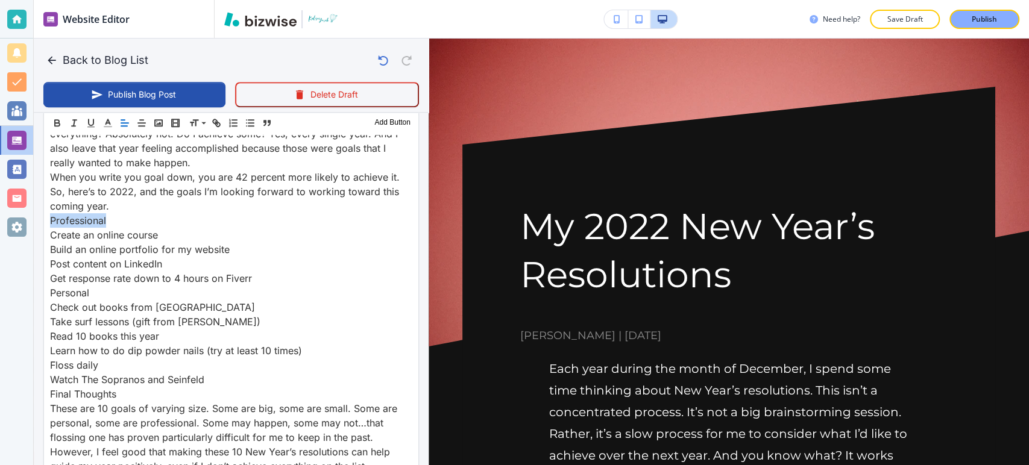
drag, startPoint x: 197, startPoint y: 120, endPoint x: 205, endPoint y: 140, distance: 21.6
click at [206, 153] on span at bounding box center [207, 154] width 37 height 14
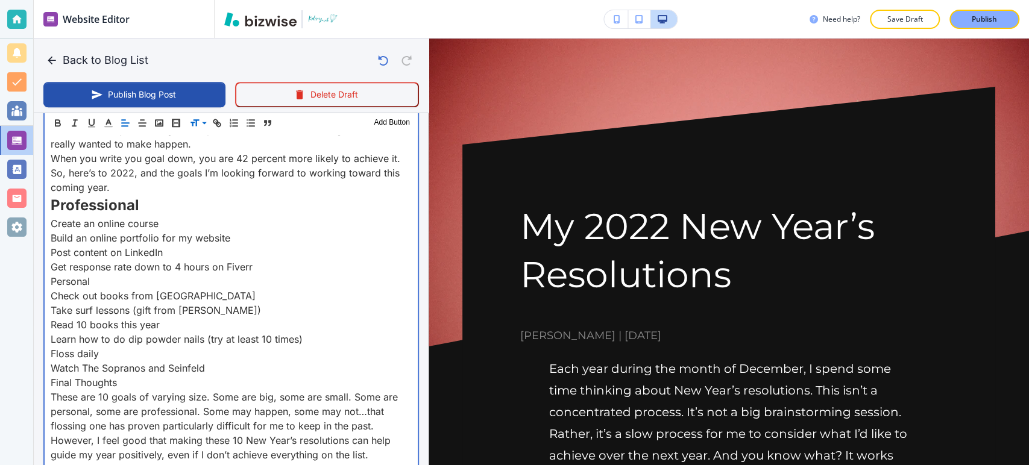
scroll to position [645, 0]
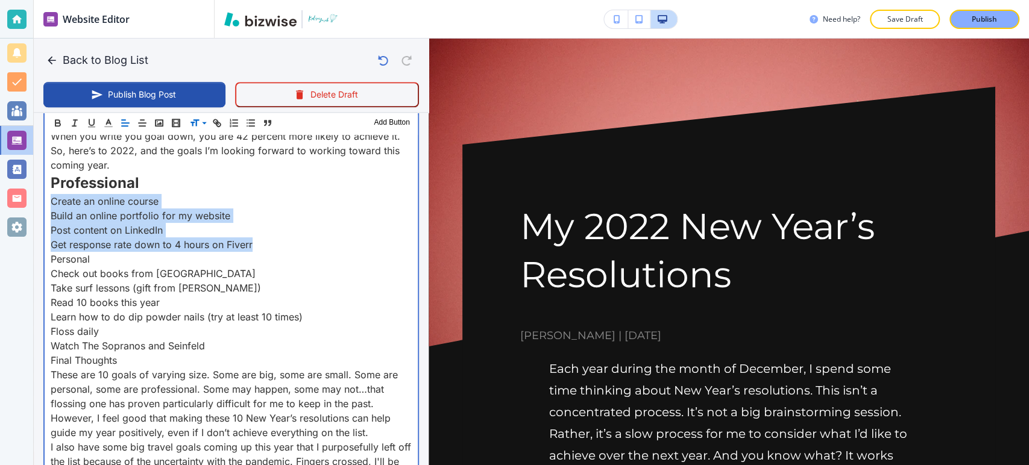
drag, startPoint x: 260, startPoint y: 238, endPoint x: 55, endPoint y: 201, distance: 208.3
click at [53, 201] on div "Each year during the month of December, I spend some time thinking about New Ye…" at bounding box center [231, 205] width 373 height 598
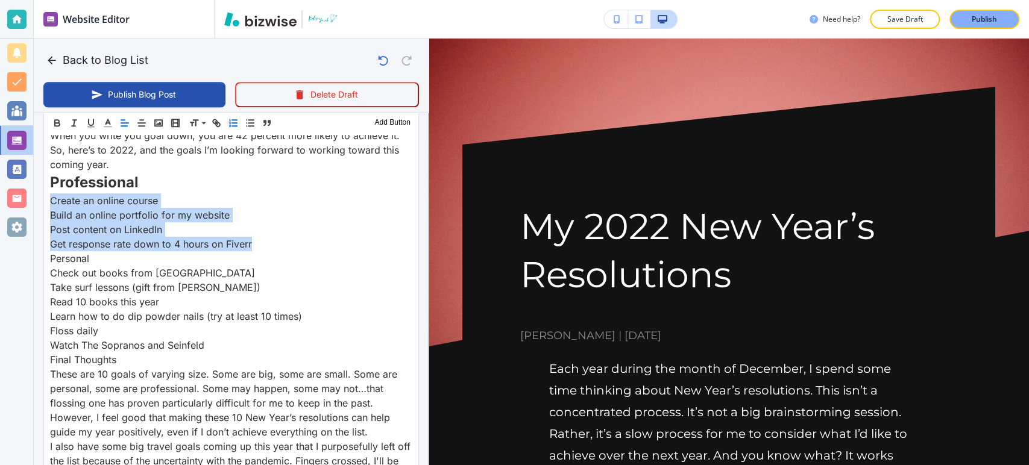
click at [236, 119] on icon "button" at bounding box center [233, 123] width 11 height 11
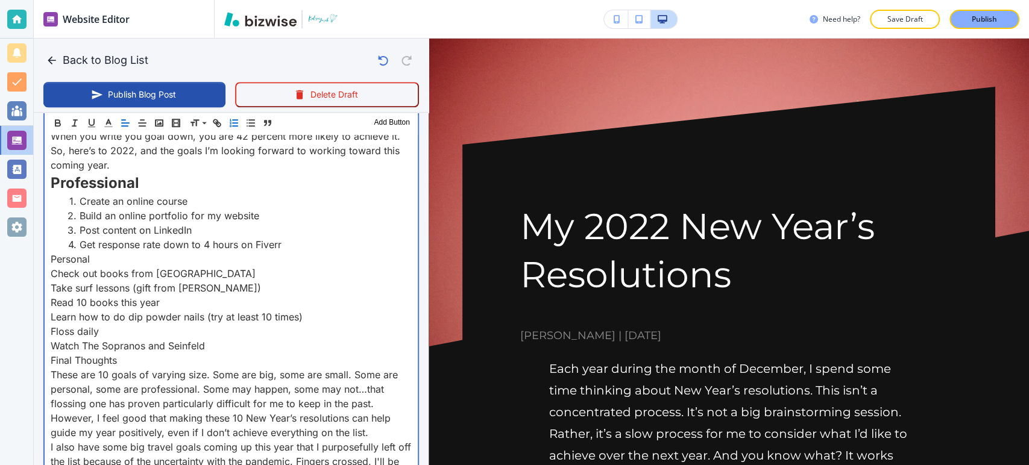
drag, startPoint x: 96, startPoint y: 254, endPoint x: 77, endPoint y: 238, distance: 25.2
click at [49, 253] on div "Each year during the month of December, I spend some time thinking about New Ye…" at bounding box center [231, 205] width 373 height 598
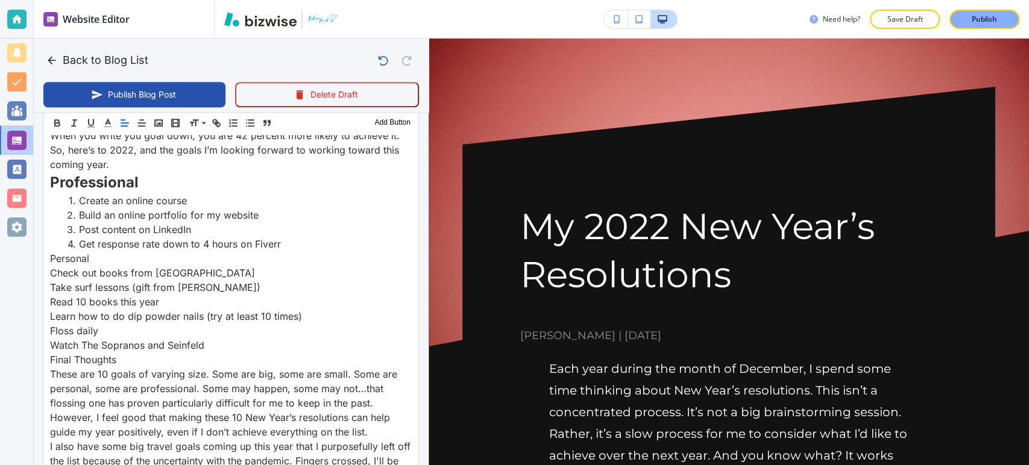
drag, startPoint x: 198, startPoint y: 125, endPoint x: 202, endPoint y: 134, distance: 10.0
click at [206, 156] on span at bounding box center [207, 154] width 37 height 14
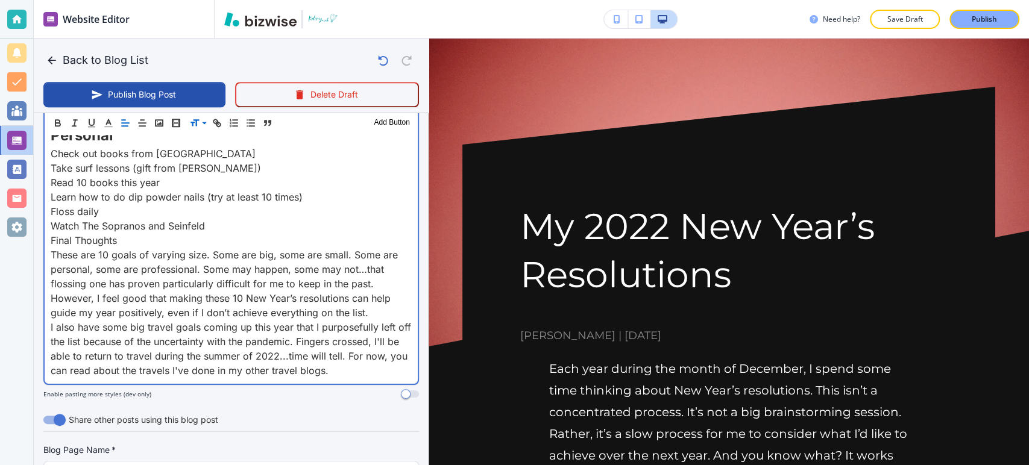
scroll to position [704, 0]
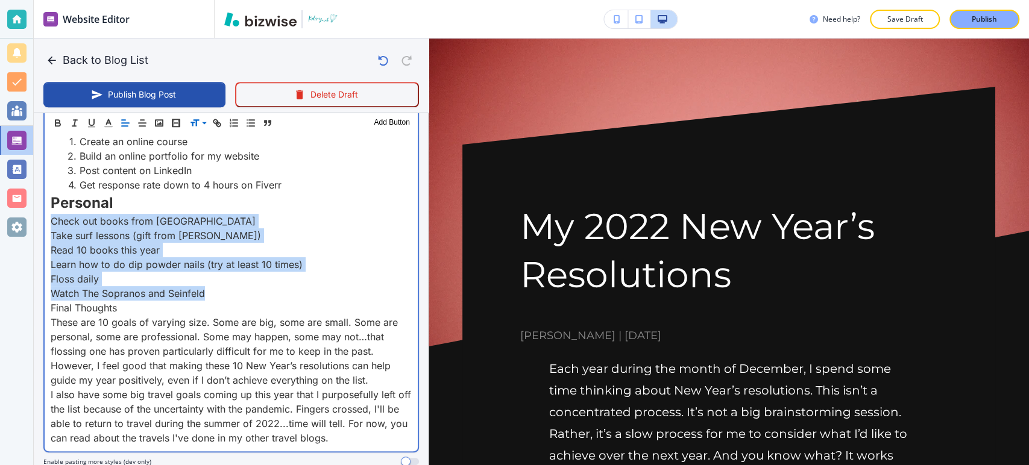
drag, startPoint x: 207, startPoint y: 289, endPoint x: 48, endPoint y: 216, distance: 175.1
click at [48, 216] on div "Each year during the month of December, I spend some time thinking about New Ye…" at bounding box center [231, 148] width 373 height 605
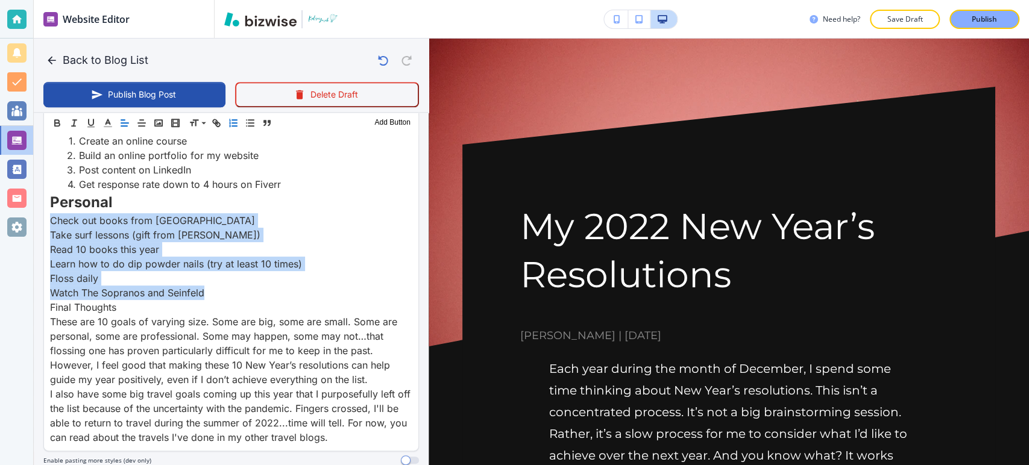
click at [235, 121] on icon "button" at bounding box center [233, 123] width 11 height 11
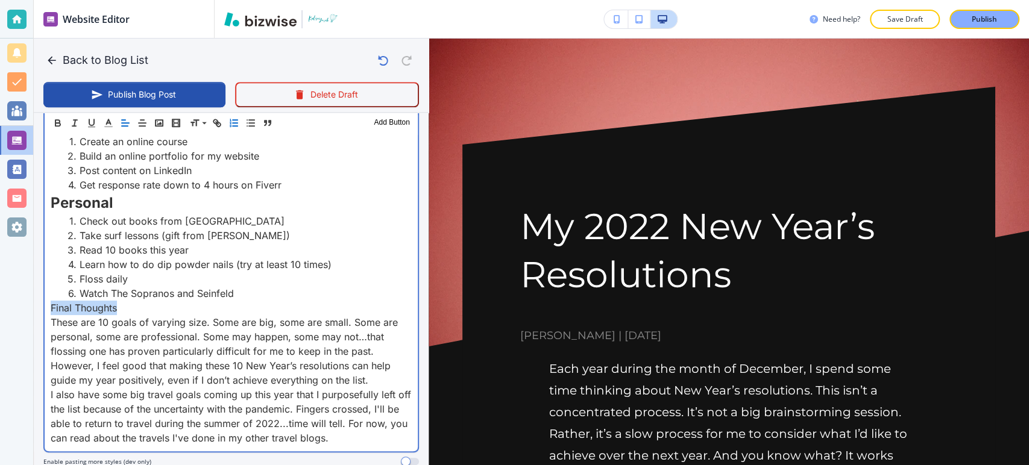
drag, startPoint x: 134, startPoint y: 303, endPoint x: 107, endPoint y: 219, distance: 88.3
click at [48, 302] on div "Each year during the month of December, I spend some time thinking about New Ye…" at bounding box center [231, 148] width 373 height 605
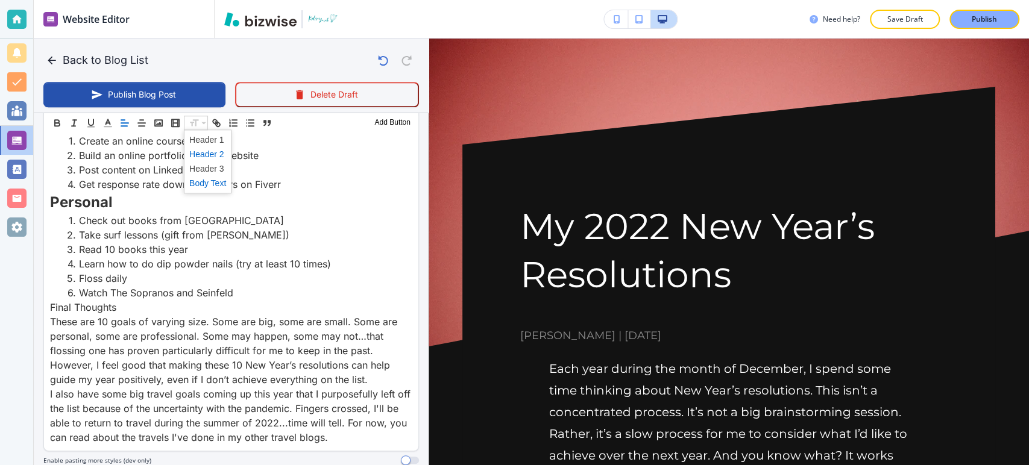
click at [204, 156] on span at bounding box center [207, 154] width 37 height 14
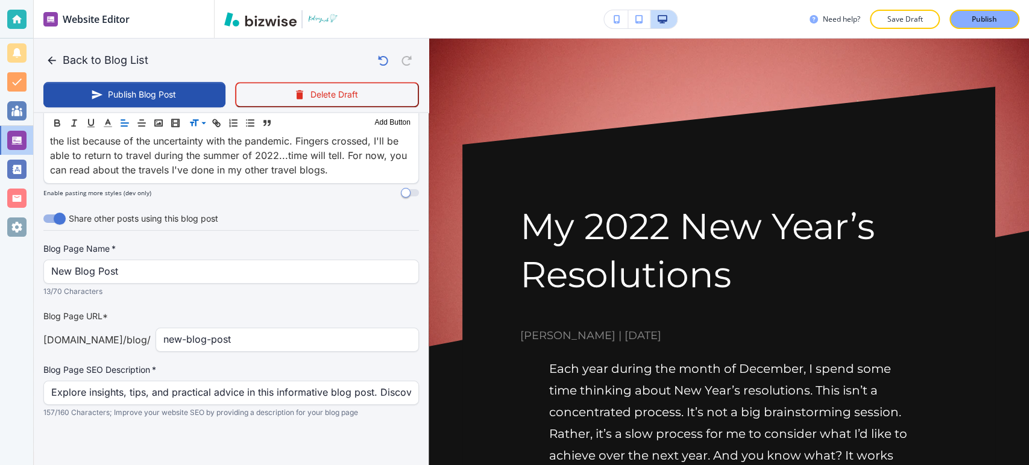
scroll to position [979, 0]
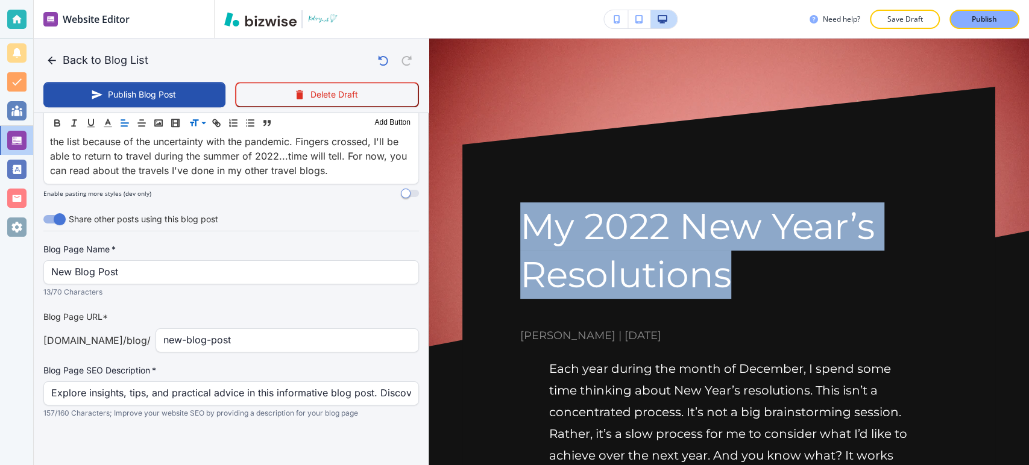
drag, startPoint x: 506, startPoint y: 209, endPoint x: 727, endPoint y: 285, distance: 233.4
copy h1 "My 2022 New Year’s Resolutions"
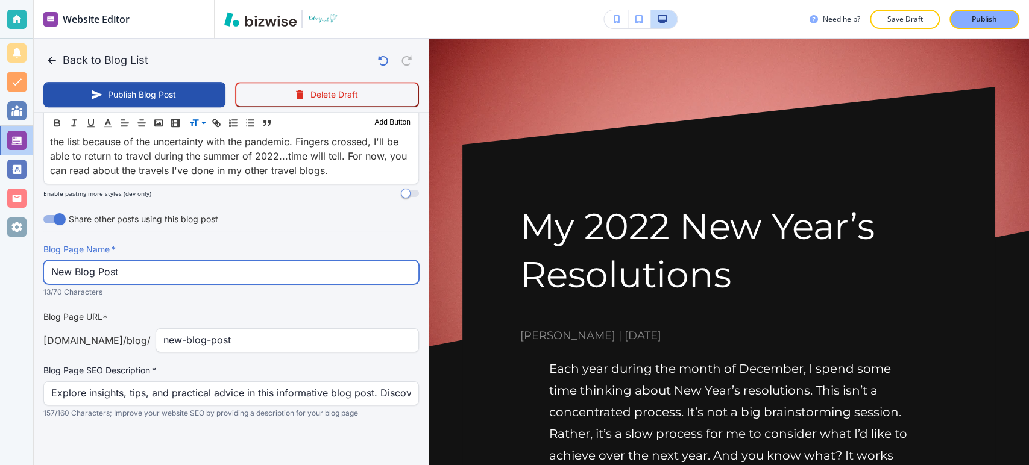
click at [169, 273] on input "New Blog Post" at bounding box center [231, 272] width 360 height 23
paste input "My 2022 New Year’s Resolutions"
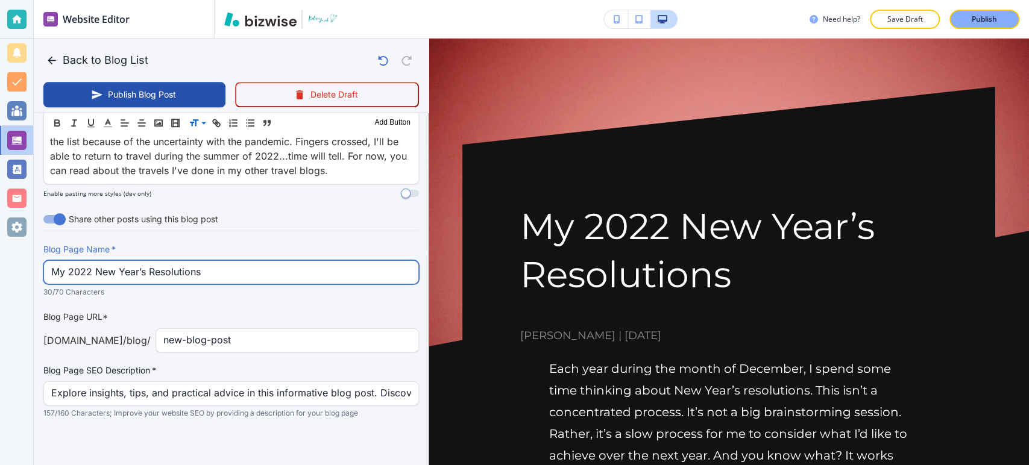
type input "My 2022 New Year’s Resolutions"
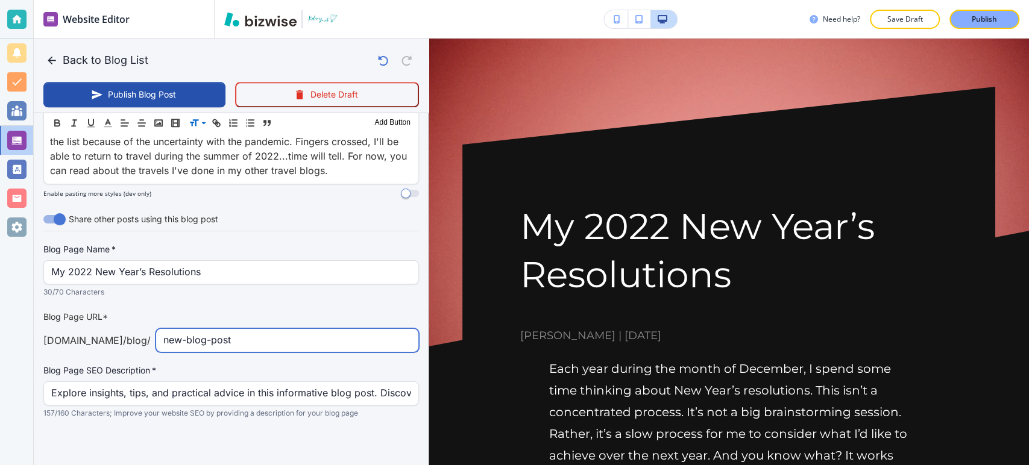
drag, startPoint x: 279, startPoint y: 339, endPoint x: 145, endPoint y: 335, distance: 133.3
click at [145, 335] on div "[DOMAIN_NAME] /blog / new-blog-post ​" at bounding box center [231, 341] width 376 height 24
type input "my-2022-new-year-s-resolutions"
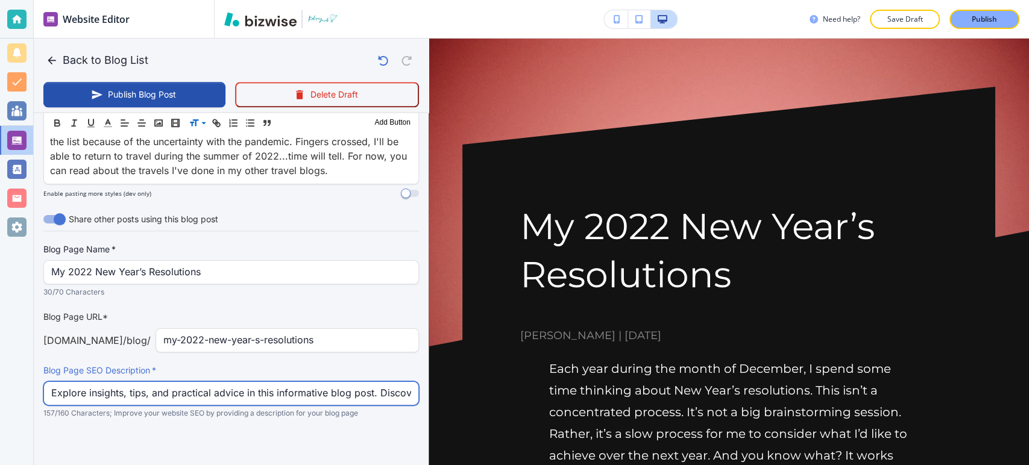
click at [207, 390] on input "Explore insights, tips, and practical advice in this informative blog post. Dis…" at bounding box center [231, 393] width 360 height 23
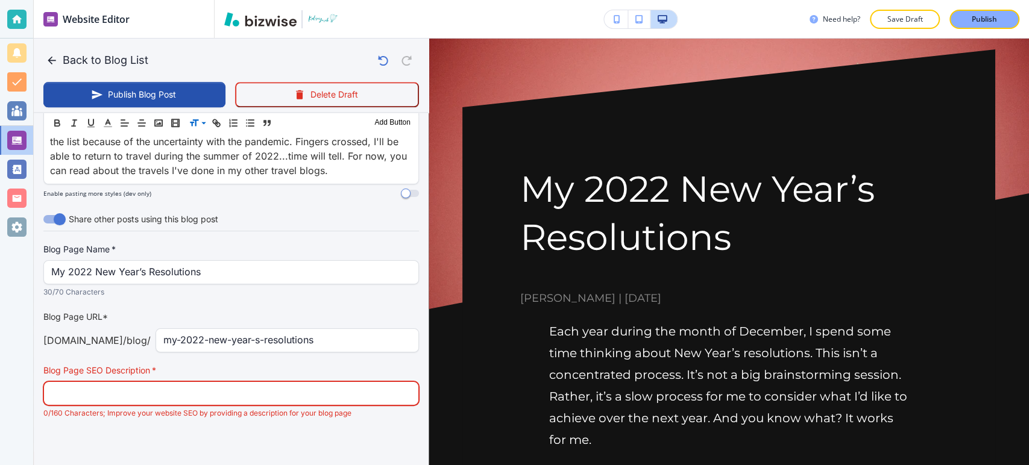
scroll to position [67, 0]
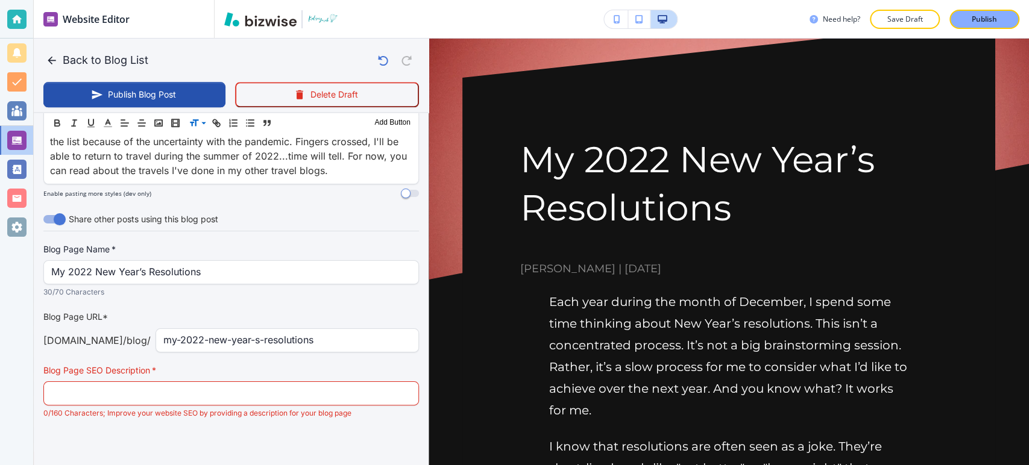
click at [809, 324] on p "Each year during the month of December, I spend some time thinking about New Ye…" at bounding box center [728, 356] width 359 height 130
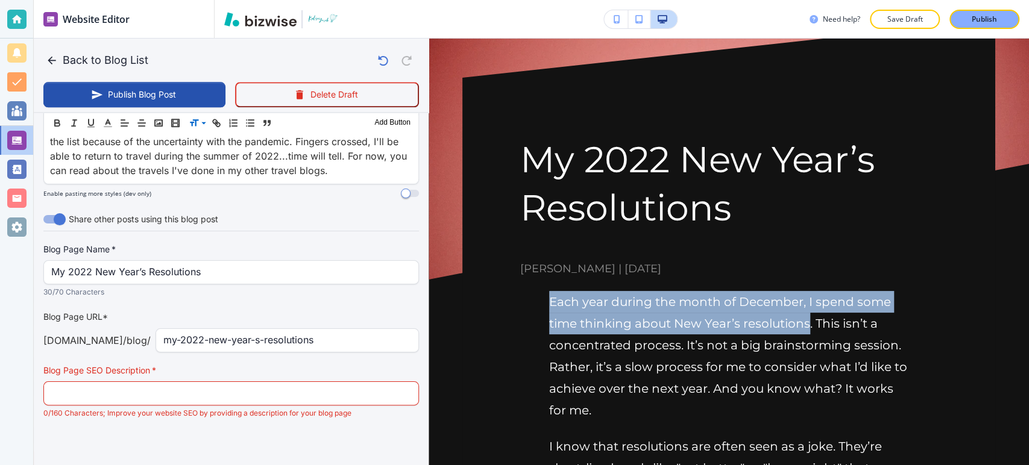
drag, startPoint x: 809, startPoint y: 324, endPoint x: 528, endPoint y: 296, distance: 282.4
copy p "Each year during the month of December, I spend some time thinking about New Ye…"
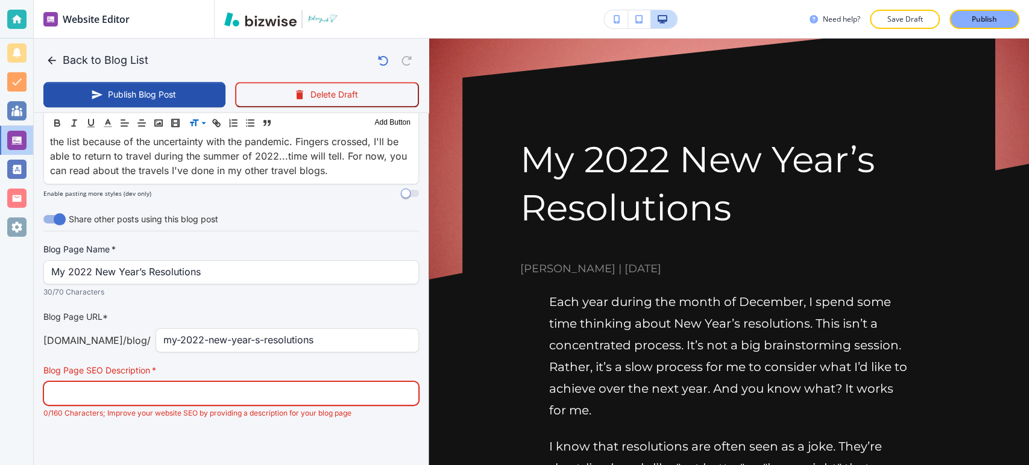
click at [328, 395] on input "text" at bounding box center [231, 393] width 360 height 23
paste input "Each year during the month of December, I spend some time thinking about New Ye…"
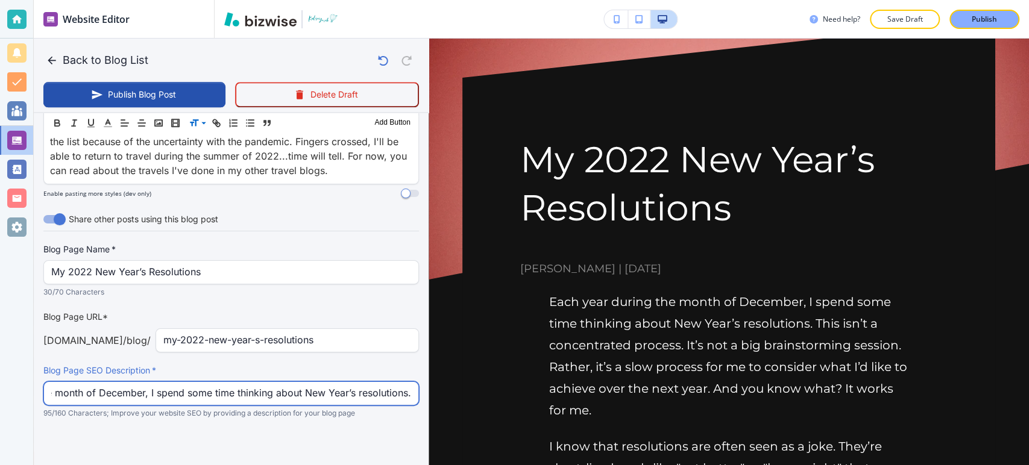
scroll to position [0, 103]
type input "Each year during the month of December, I spend some time thinking about New Ye…"
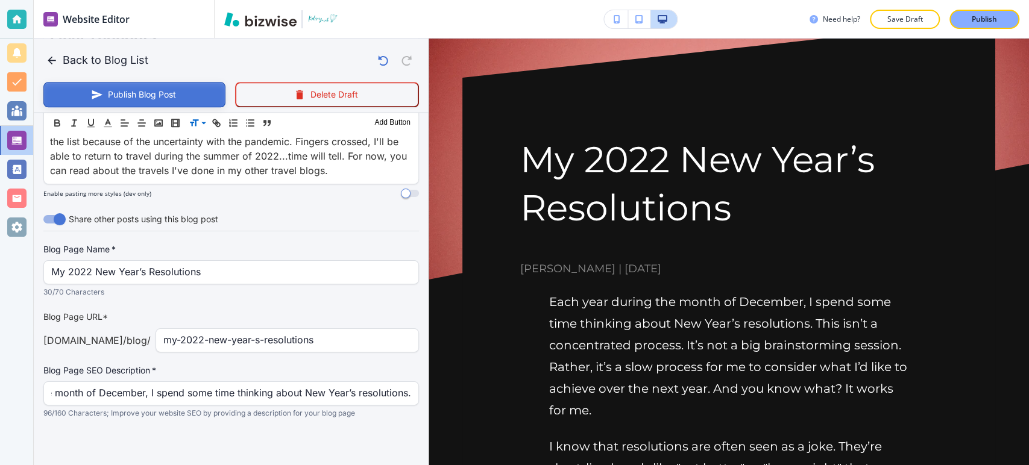
click at [91, 90] on icon "button" at bounding box center [97, 95] width 12 height 12
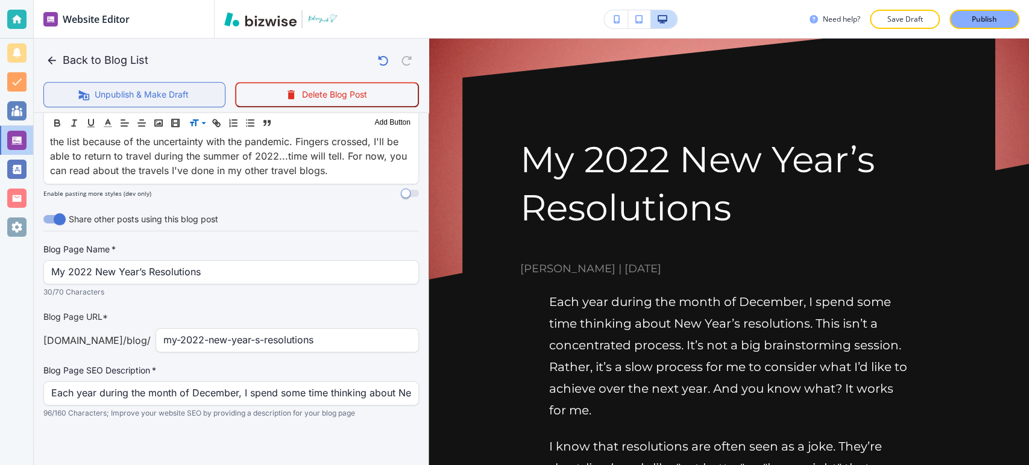
click at [104, 67] on button "Back to Blog List" at bounding box center [98, 60] width 110 height 24
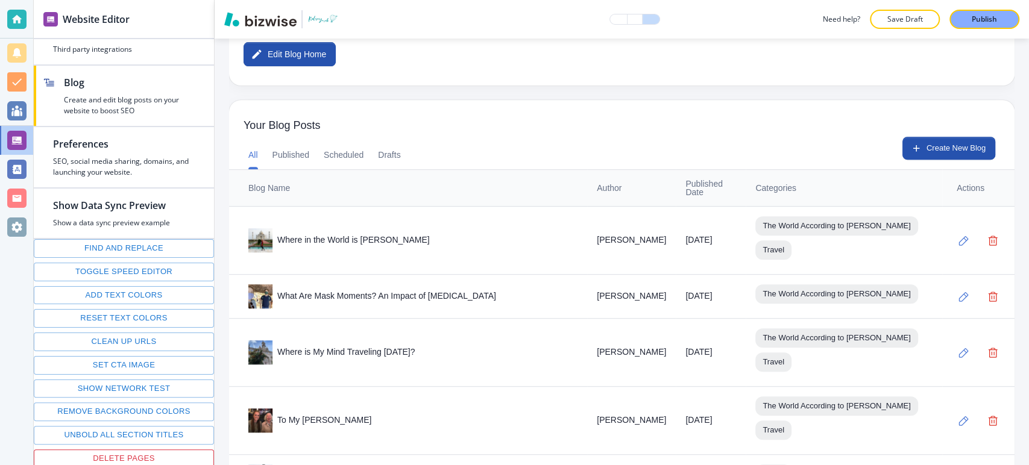
scroll to position [201, 0]
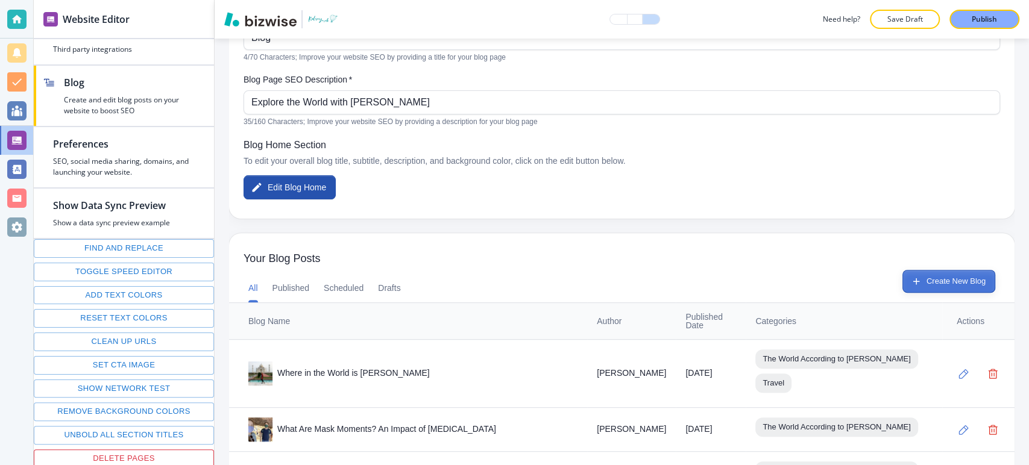
click at [921, 287] on button "Create New Blog" at bounding box center [949, 281] width 93 height 23
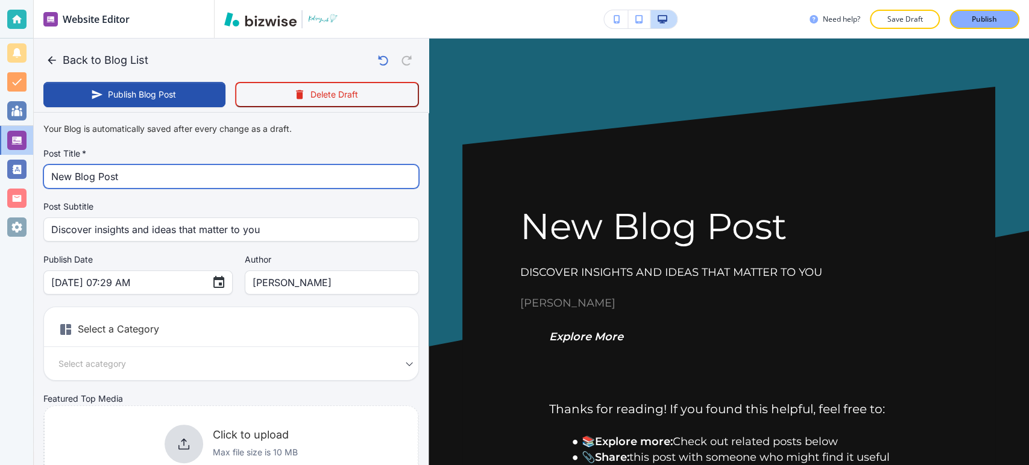
click at [258, 176] on input "New Blog Post" at bounding box center [231, 176] width 360 height 23
click at [257, 176] on input "New Blog Post" at bounding box center [231, 176] width 360 height 23
paste input "If I'm Ever Missing...Check the [GEOGRAPHIC_DATA]"
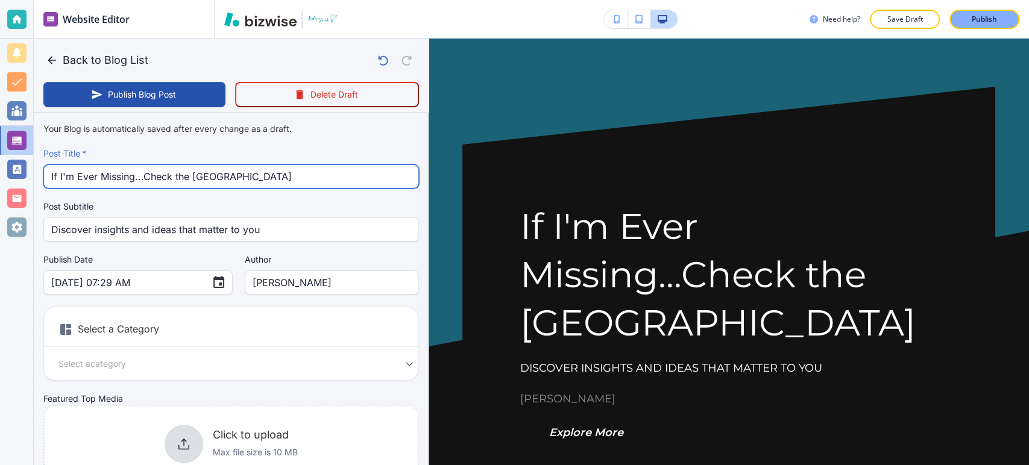
type input "If I'm Ever Missing...Check the [GEOGRAPHIC_DATA]"
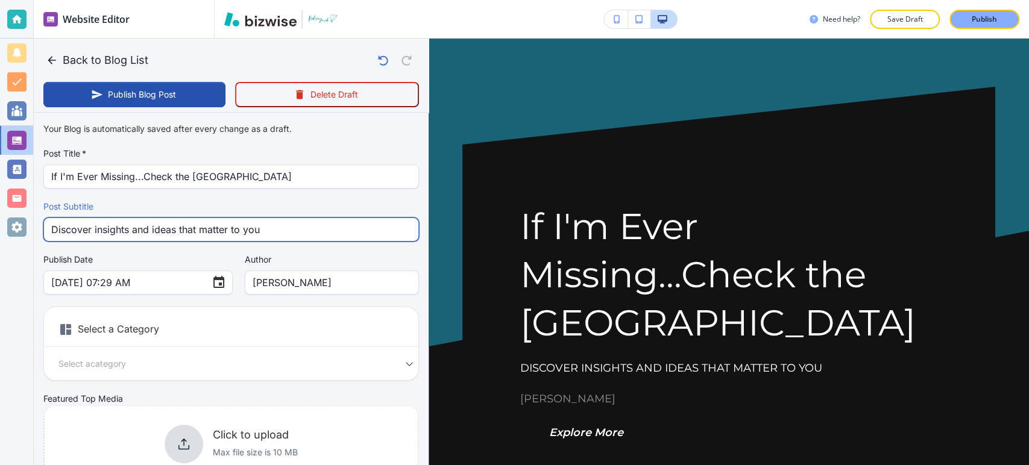
drag, startPoint x: 285, startPoint y: 230, endPoint x: 39, endPoint y: 235, distance: 245.5
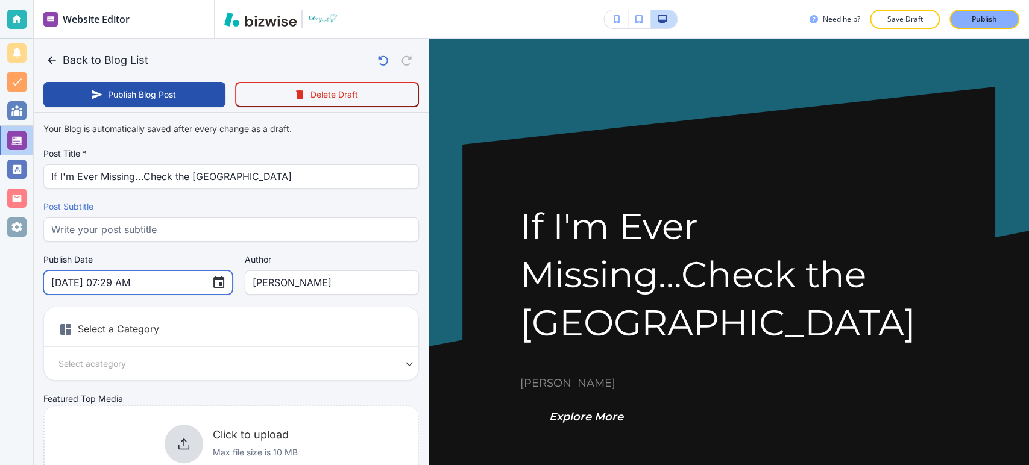
drag, startPoint x: 194, startPoint y: 285, endPoint x: 218, endPoint y: 274, distance: 26.7
click at [212, 285] on icon "Choose date, selected date is Sep 27, 2025" at bounding box center [219, 283] width 14 height 14
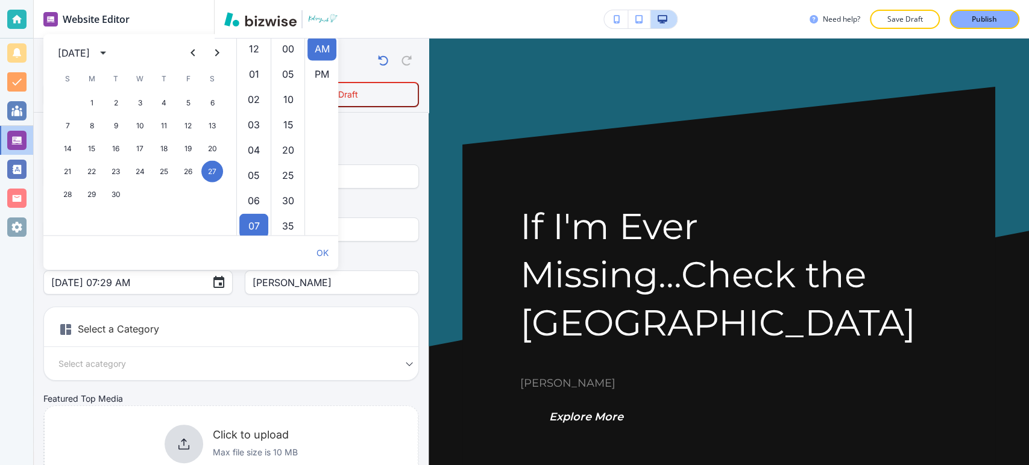
scroll to position [177, 0]
click at [106, 52] on icon "calendar view is open, switch to year view" at bounding box center [103, 53] width 6 height 3
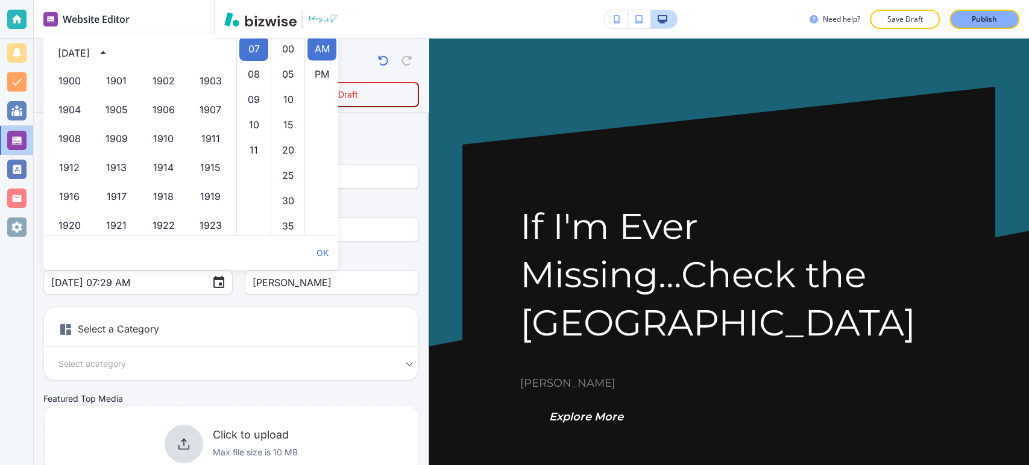
scroll to position [827, 0]
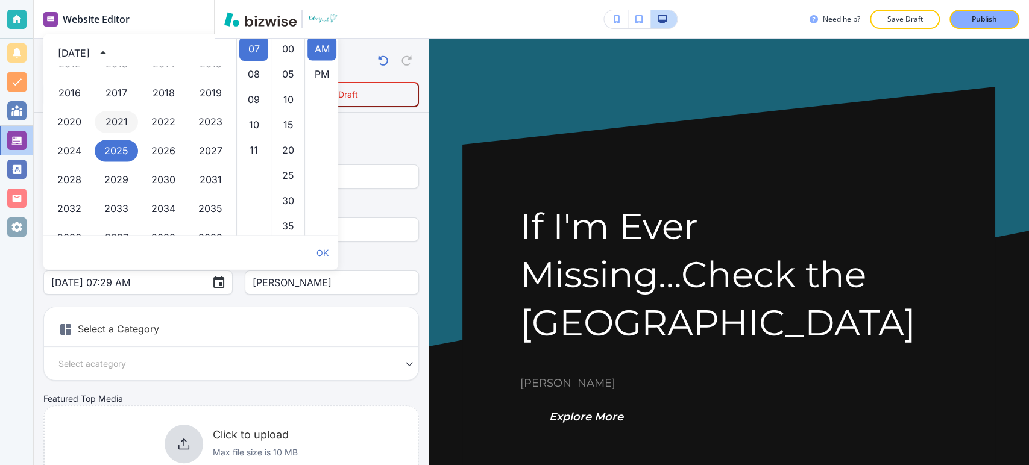
click at [115, 124] on button "2021" at bounding box center [116, 123] width 43 height 22
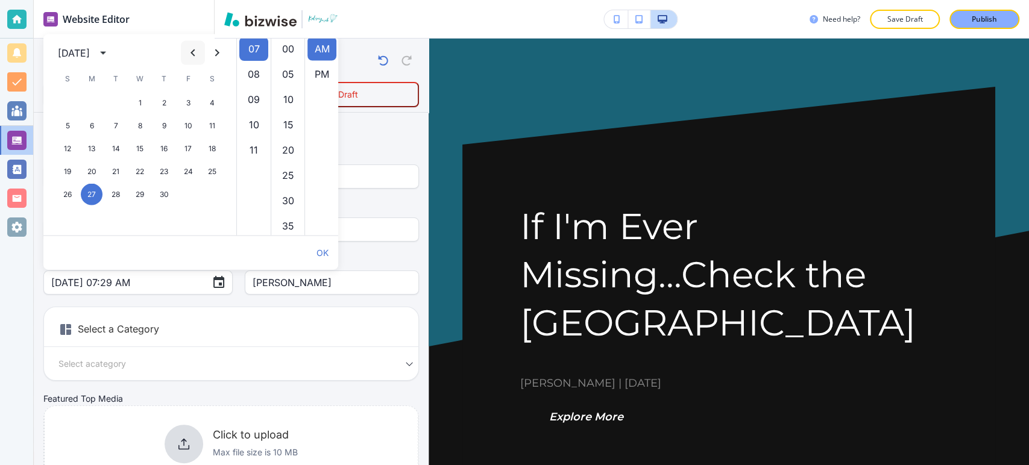
click at [197, 52] on icon "Previous month" at bounding box center [193, 53] width 14 height 14
click at [215, 52] on icon "Next month" at bounding box center [217, 53] width 14 height 14
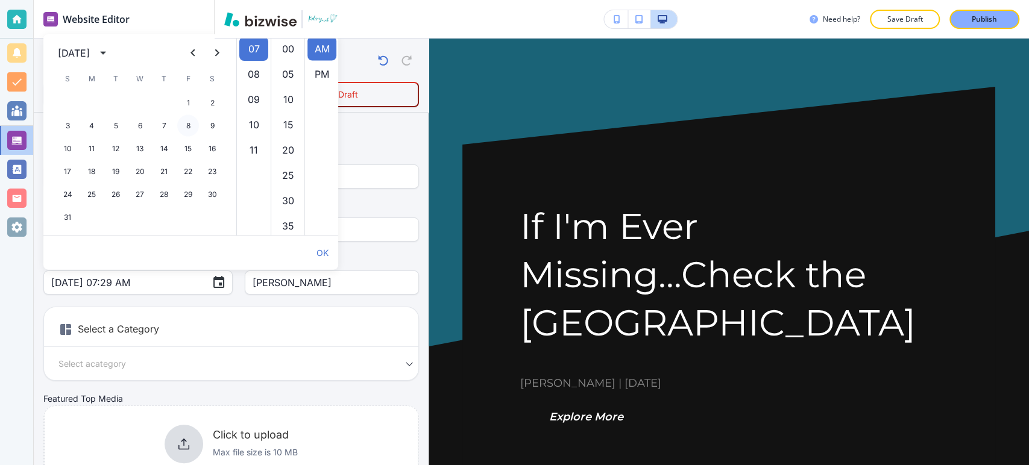
click at [188, 129] on button "8" at bounding box center [188, 126] width 22 height 22
type input "Oct 08, 2021 07:29 AM"
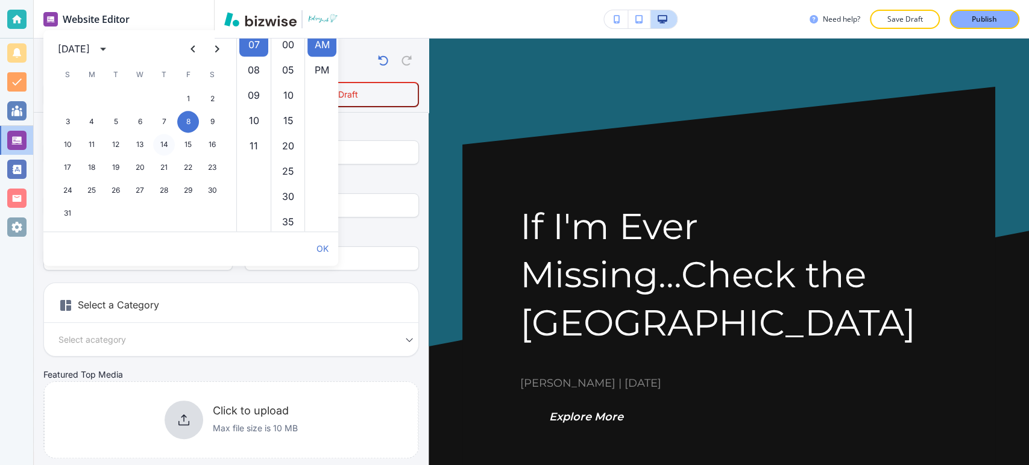
scroll to position [67, 0]
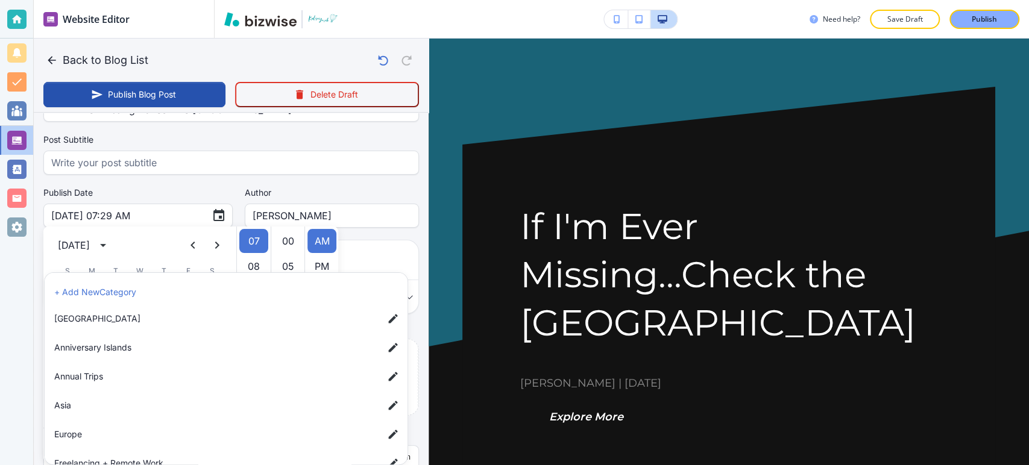
click at [383, 0] on body "Website Editor Pages Edit, add, and delete pages or manage your page order Upda…" at bounding box center [514, 0] width 1029 height 0
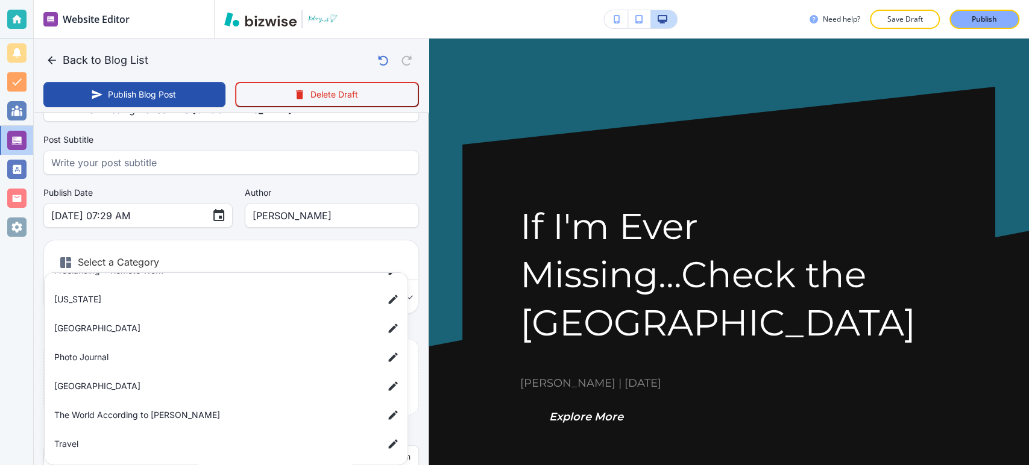
scroll to position [222, 0]
click at [178, 379] on span "The World According to [PERSON_NAME]" at bounding box center [214, 385] width 320 height 13
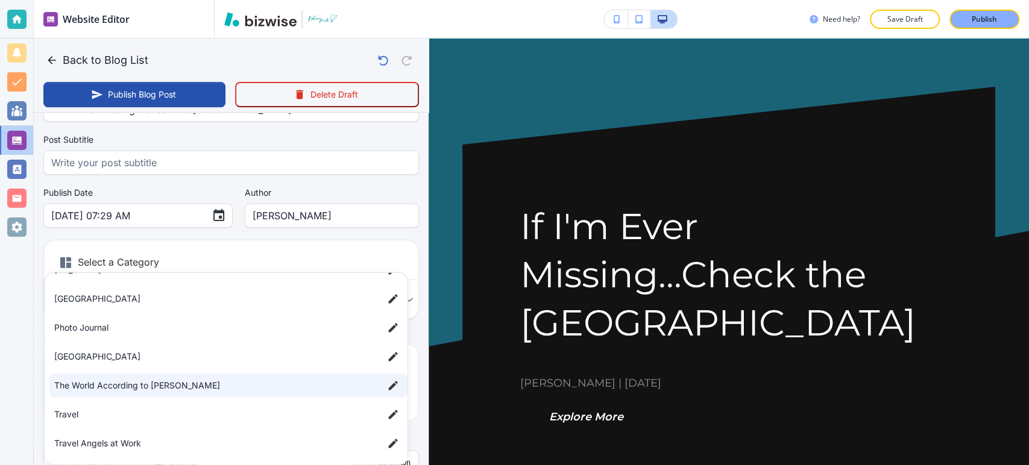
click at [141, 418] on span "Travel" at bounding box center [214, 414] width 320 height 13
type input "a9e1afb911e435c122c83,a7d5d0a3501f3a2933ba1"
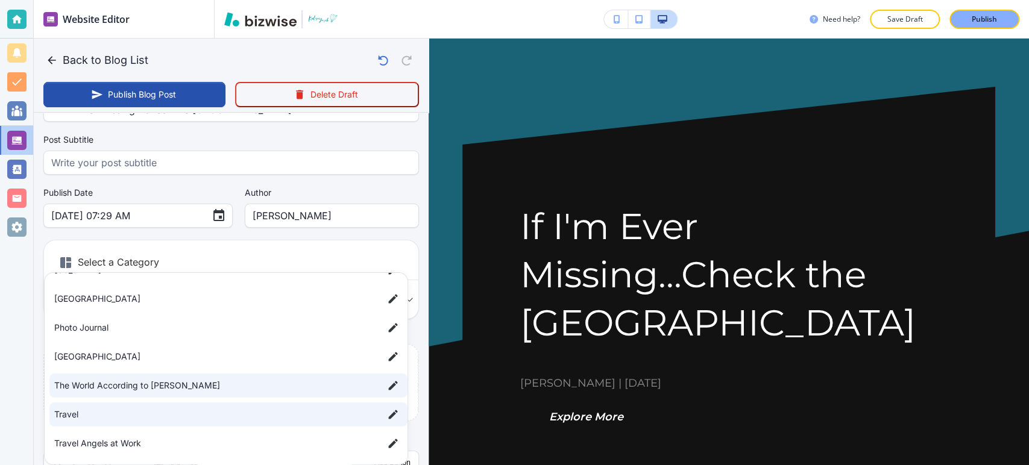
click at [37, 351] on div at bounding box center [514, 232] width 1029 height 465
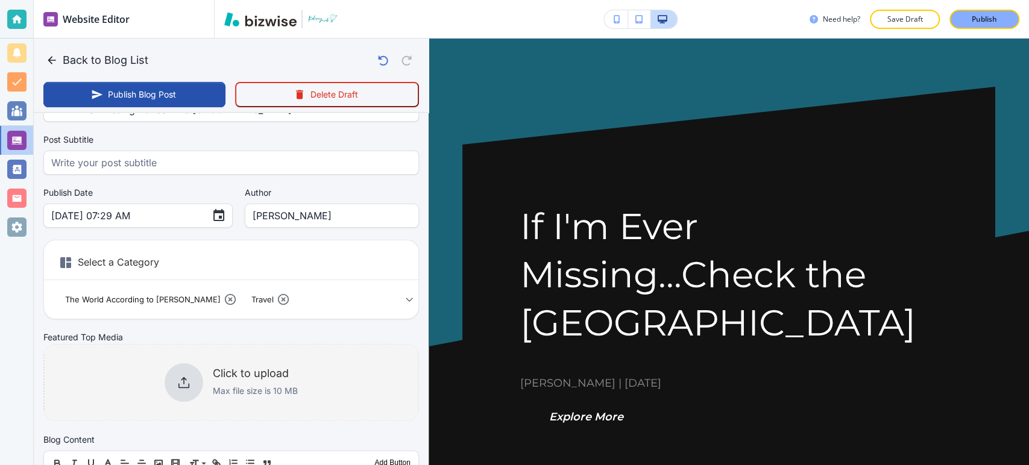
scroll to position [201, 0]
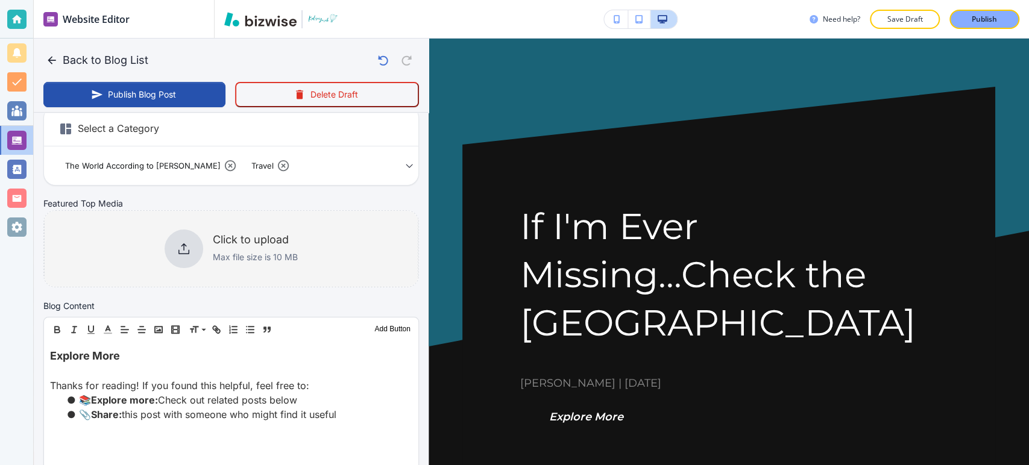
click at [285, 257] on p "Max file size is 10 MB" at bounding box center [255, 257] width 85 height 13
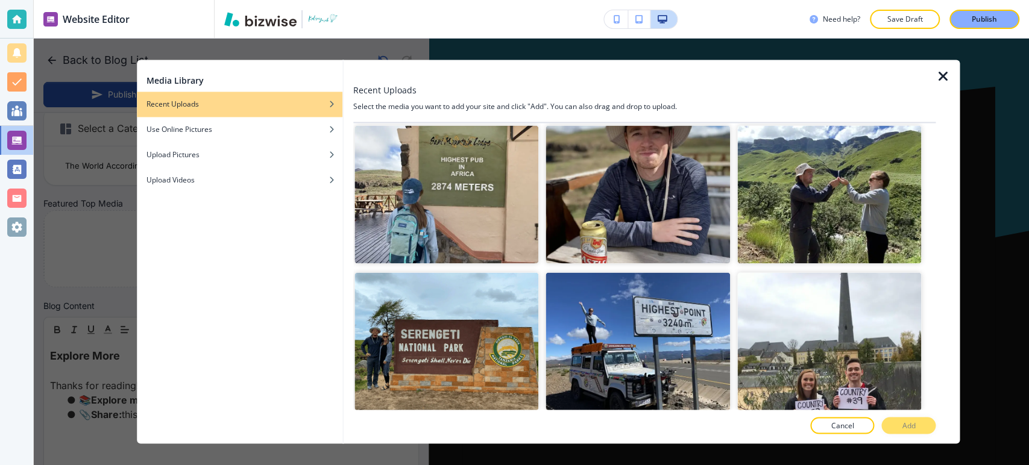
scroll to position [17375, 0]
click at [899, 430] on button "Add" at bounding box center [909, 426] width 54 height 17
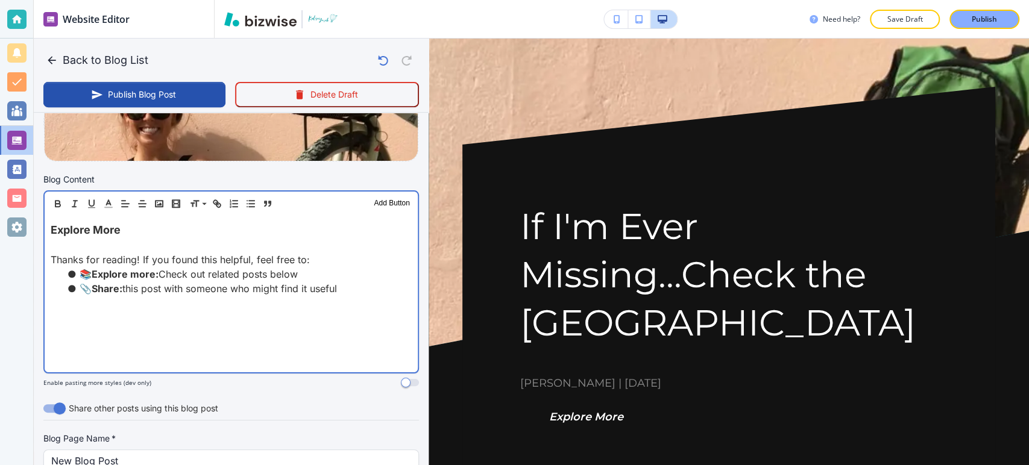
scroll to position [335, 0]
drag, startPoint x: 356, startPoint y: 291, endPoint x: 23, endPoint y: 229, distance: 339.2
click at [23, 229] on div "Website Editor Pages Edit, add, and delete pages or manage your page order Upda…" at bounding box center [514, 232] width 1029 height 465
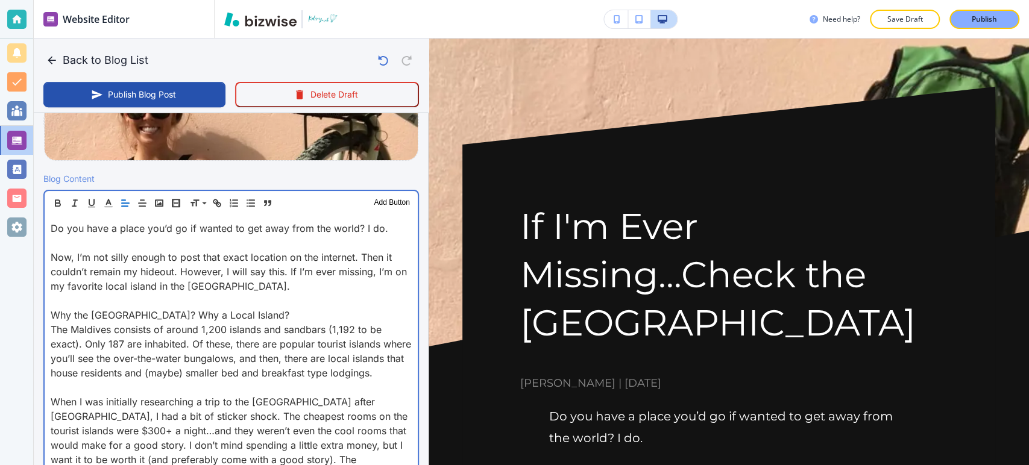
scroll to position [335, 0]
click at [45, 254] on div "Do you have a place you’d go if wanted to get away from the world? I do. Now, I…" at bounding box center [231, 432] width 373 height 432
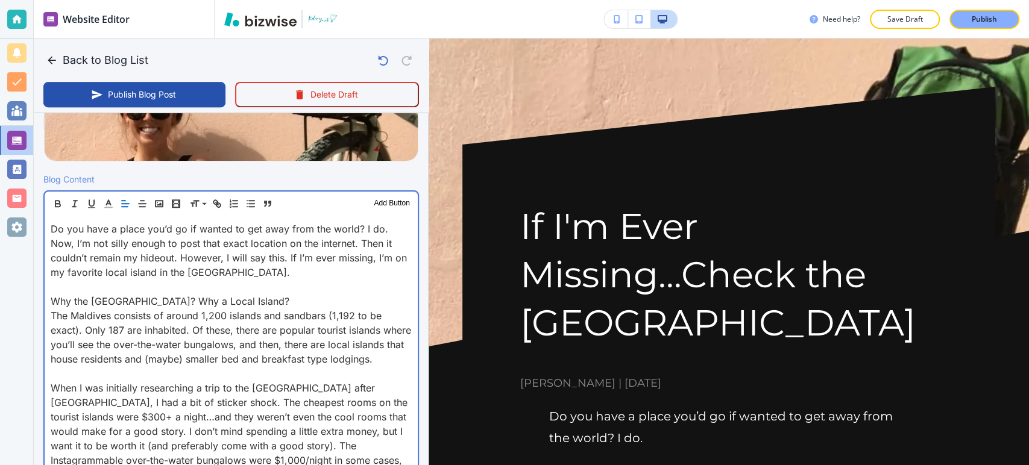
click at [48, 298] on div "Do you have a place you’d go if wanted to get away from the world? I do. Now, I…" at bounding box center [231, 424] width 373 height 417
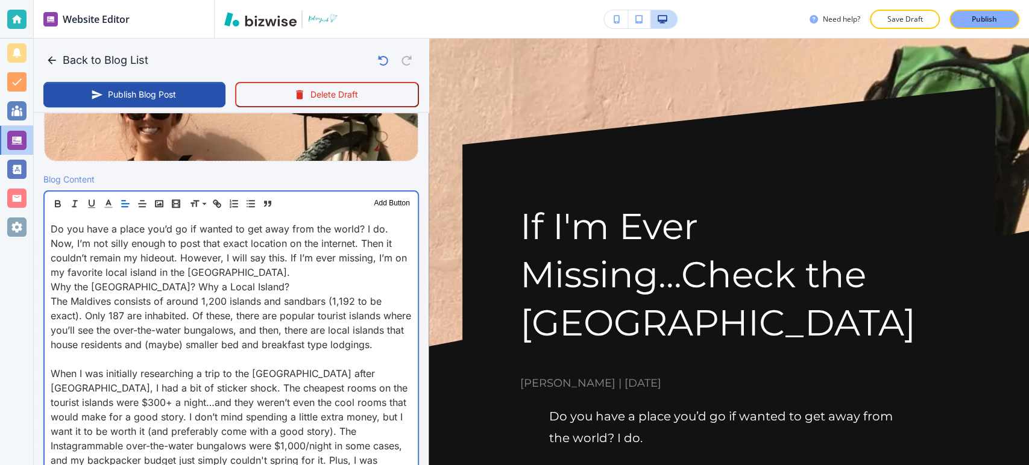
scroll to position [402, 0]
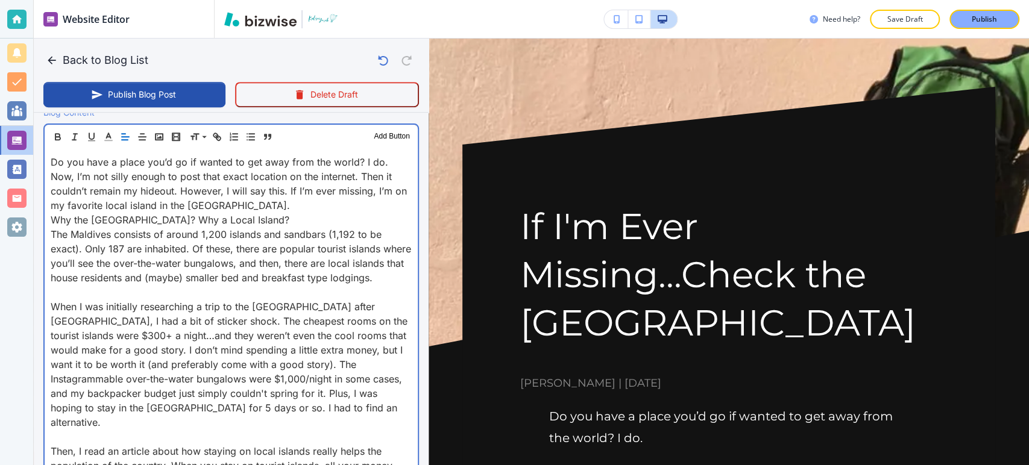
click at [47, 315] on div "Do you have a place you’d go if wanted to get away from the world? I do. Now, I…" at bounding box center [231, 350] width 373 height 403
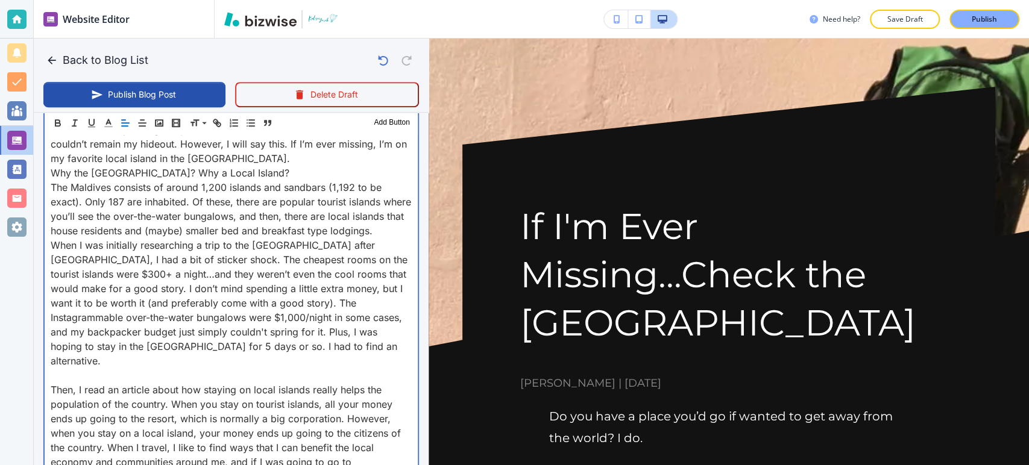
scroll to position [469, 0]
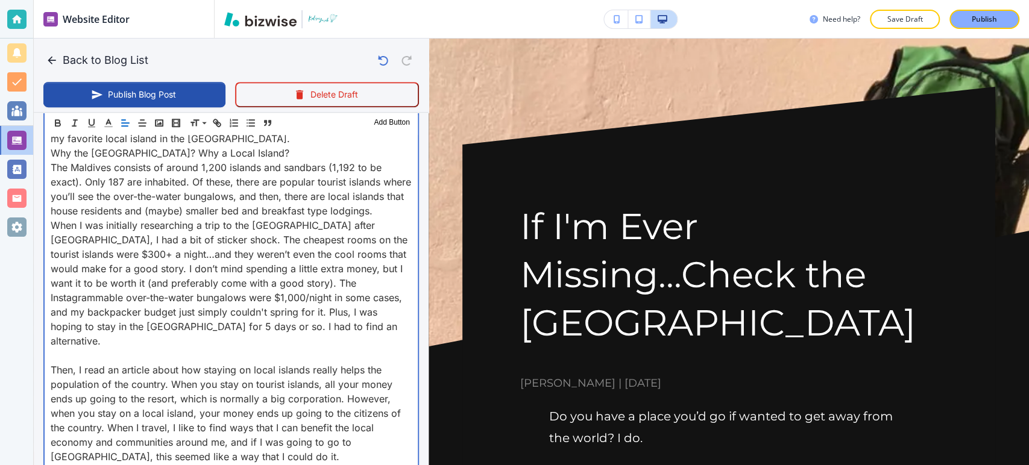
drag, startPoint x: 45, startPoint y: 364, endPoint x: 56, endPoint y: 358, distance: 12.9
click at [45, 364] on div "Do you have a place you’d go if wanted to get away from the world? I do. Now, I…" at bounding box center [231, 276] width 373 height 388
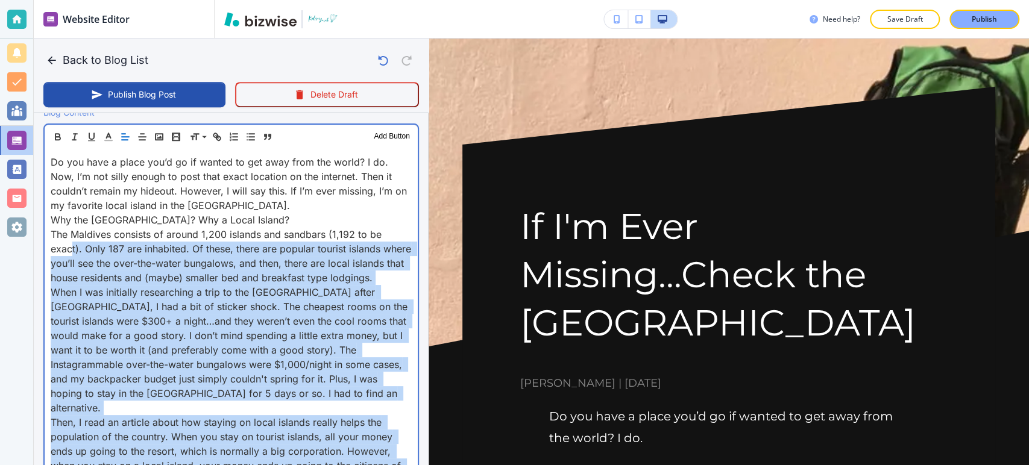
scroll to position [335, 0]
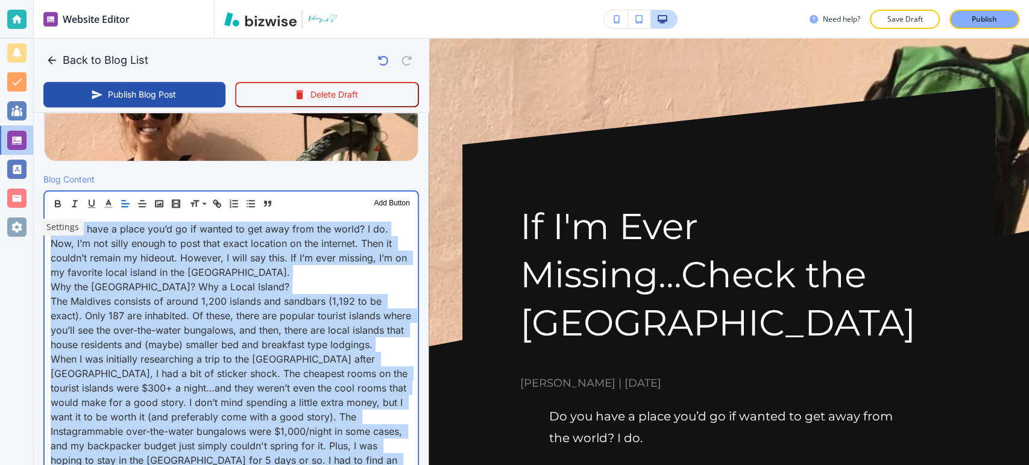
drag, startPoint x: 286, startPoint y: 304, endPoint x: 207, endPoint y: 244, distance: 99.5
click at [28, 215] on div "Website Editor Pages Edit, add, and delete pages or manage your page order Upda…" at bounding box center [514, 232] width 1029 height 465
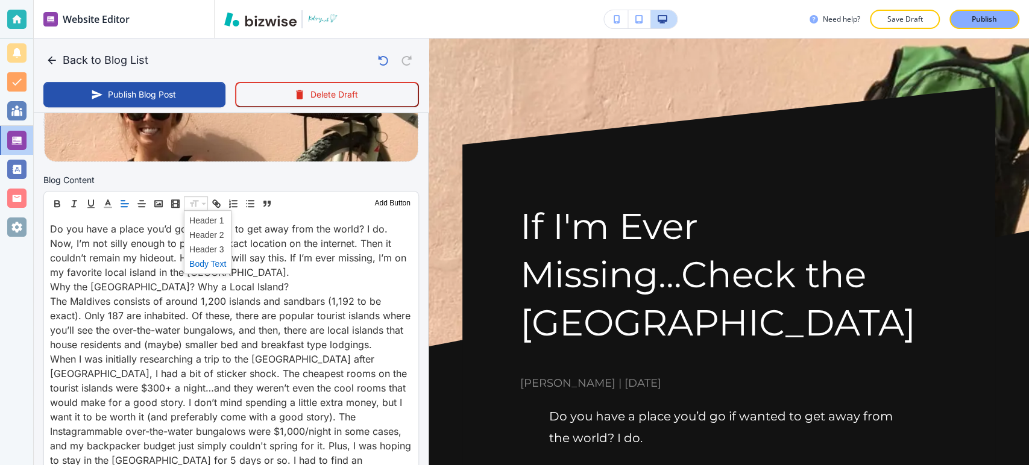
drag, startPoint x: 215, startPoint y: 259, endPoint x: 289, endPoint y: 188, distance: 103.2
click at [215, 260] on span at bounding box center [207, 264] width 37 height 14
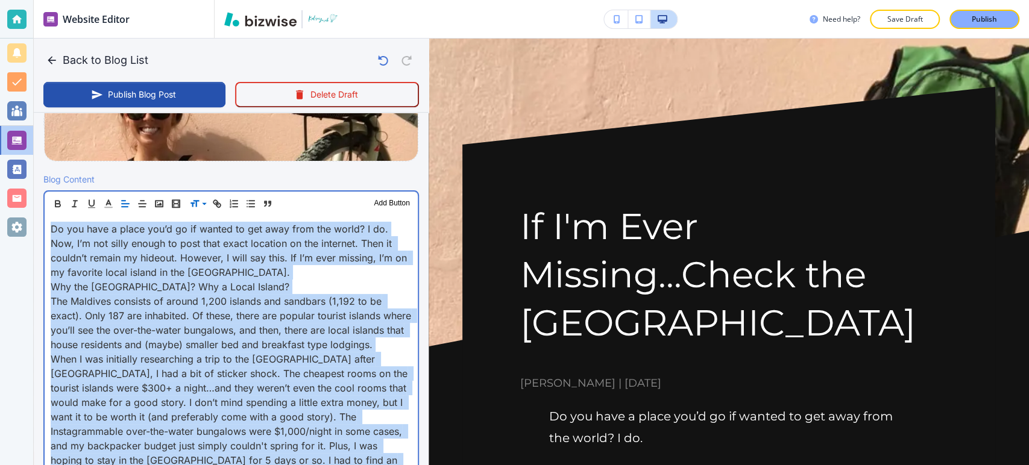
click at [204, 352] on p "The Maldives consists of around 1,200 islands and sandbars (1,192 to be exact).…" at bounding box center [231, 323] width 361 height 58
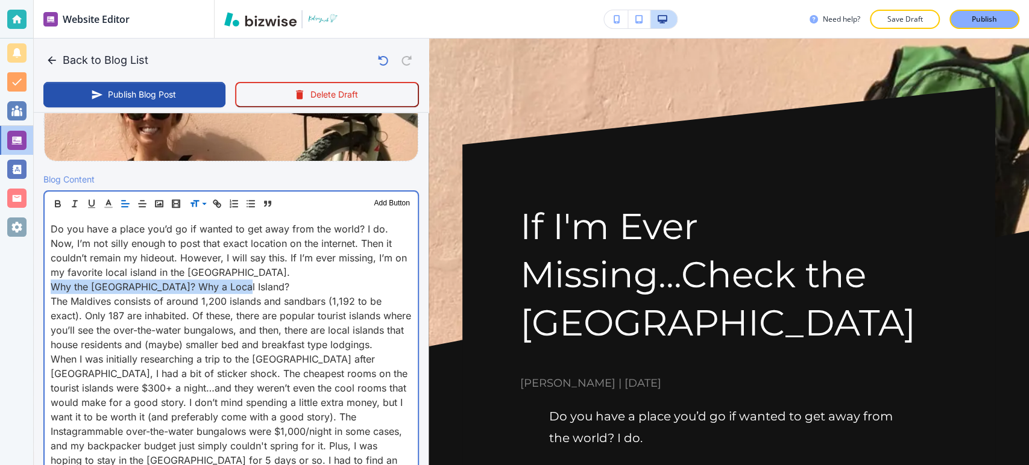
drag, startPoint x: 250, startPoint y: 283, endPoint x: 44, endPoint y: 280, distance: 206.2
click at [45, 280] on div "Do you have a place you’d go if wanted to get away from the world? I do. Now, I…" at bounding box center [231, 403] width 373 height 374
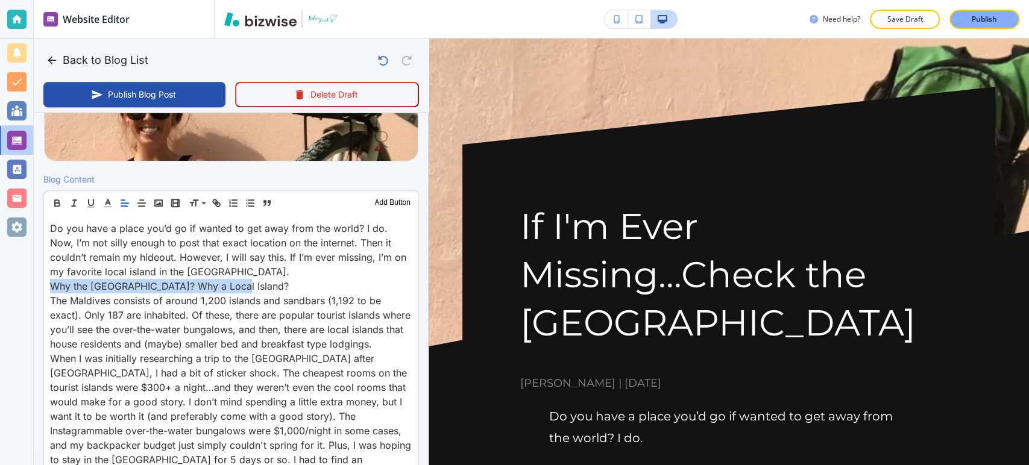
drag, startPoint x: 194, startPoint y: 199, endPoint x: 195, endPoint y: 215, distance: 16.4
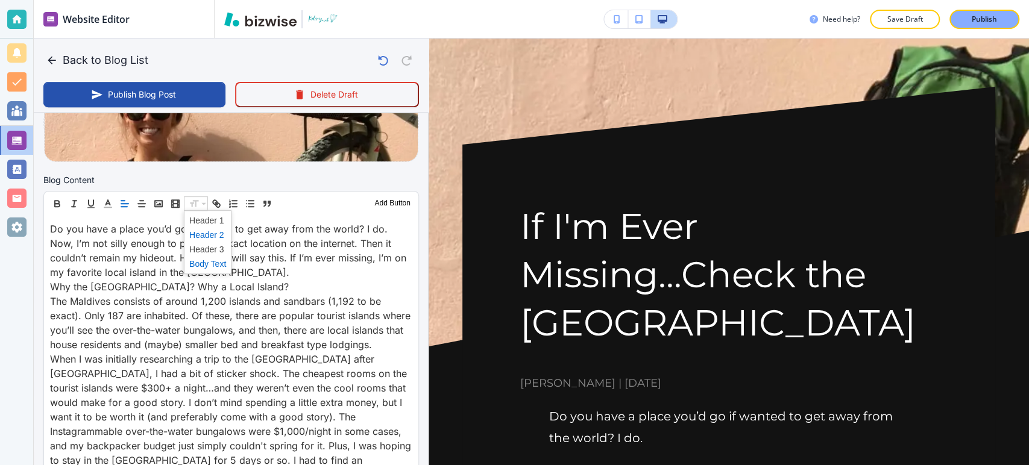
click at [197, 235] on span at bounding box center [207, 235] width 37 height 14
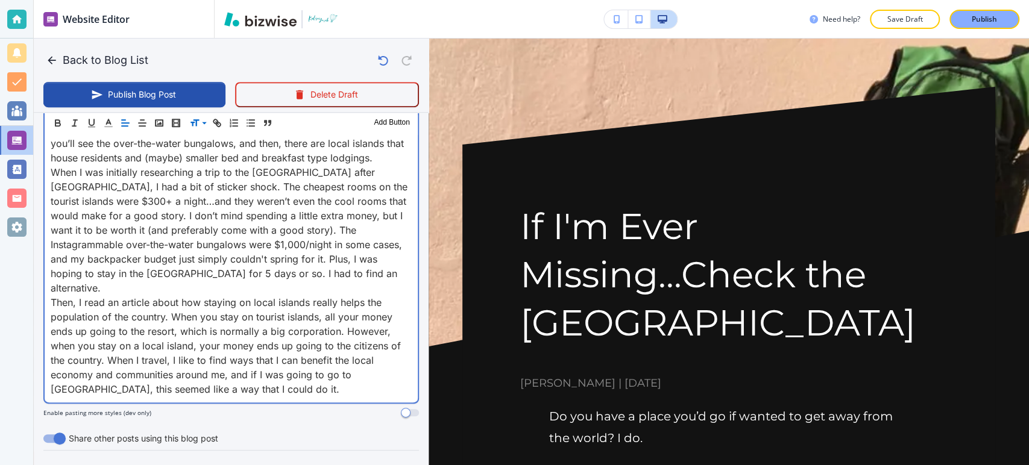
scroll to position [547, 0]
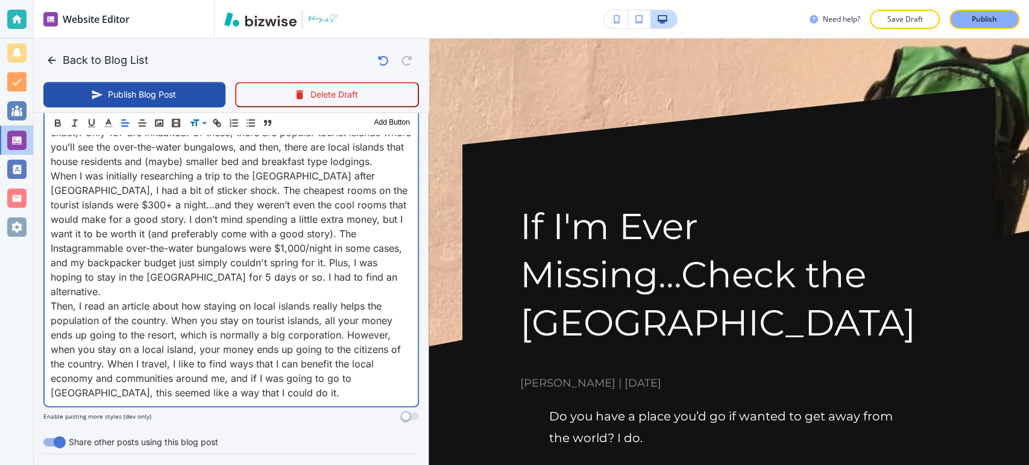
click at [301, 365] on p "Then, I read an article about how staying on local islands really helps the pop…" at bounding box center [231, 349] width 361 height 101
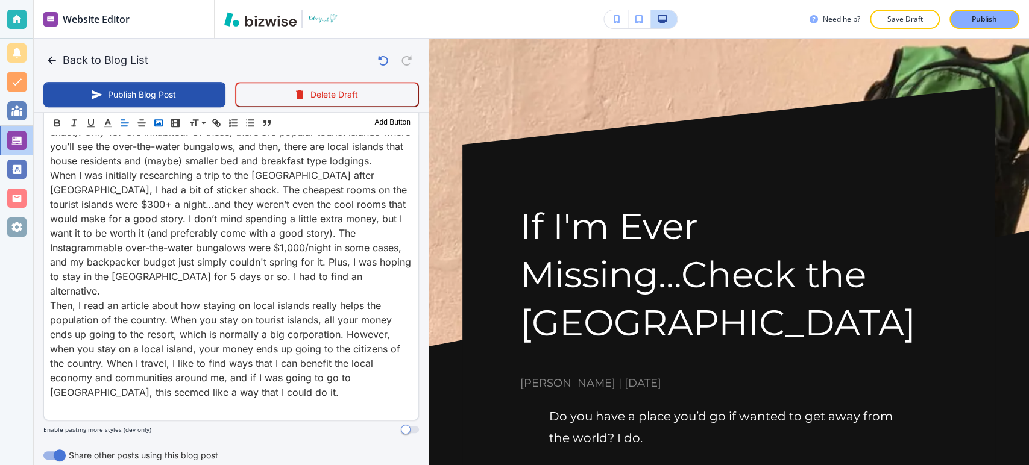
click at [162, 122] on icon "button" at bounding box center [158, 123] width 11 height 11
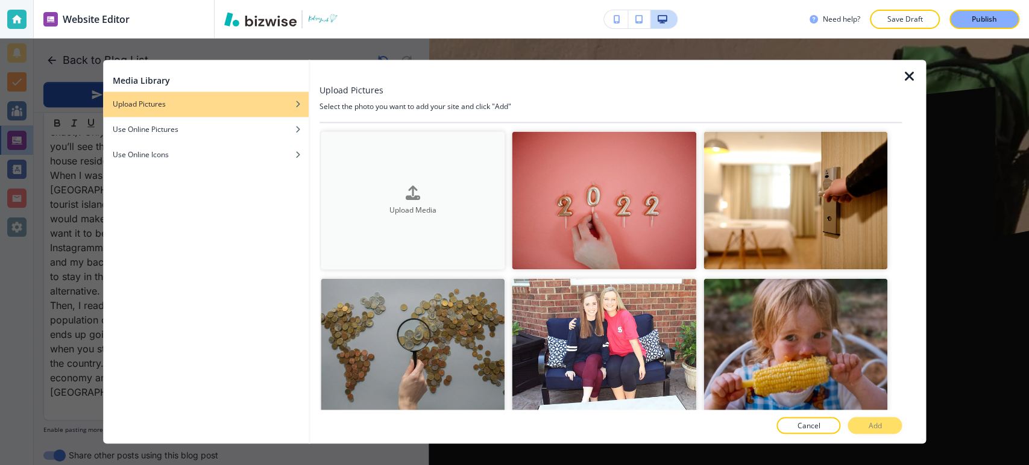
click at [474, 200] on div "button" at bounding box center [413, 202] width 185 height 5
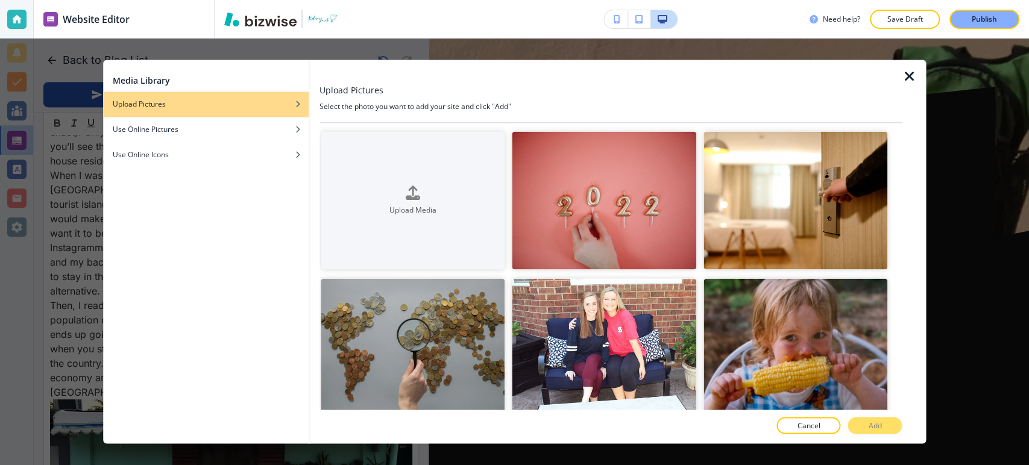
click at [914, 81] on icon "button" at bounding box center [909, 76] width 14 height 14
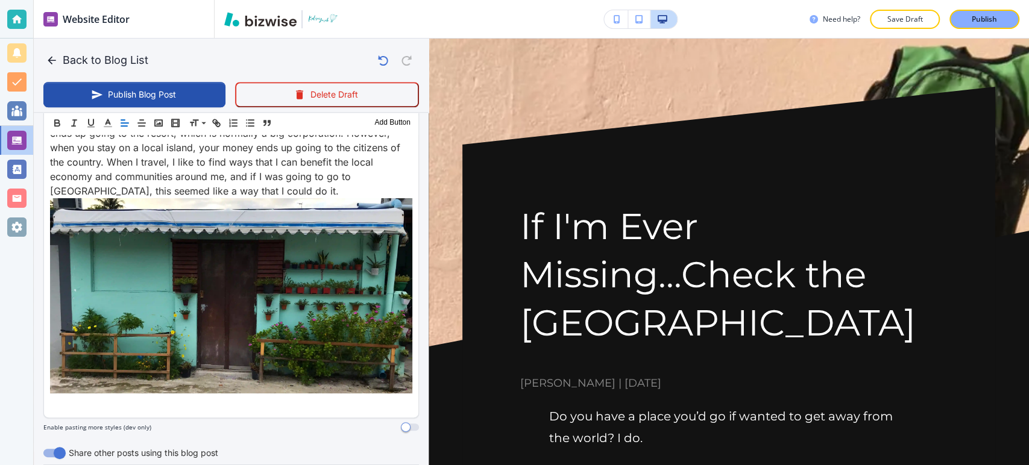
scroll to position [882, 0]
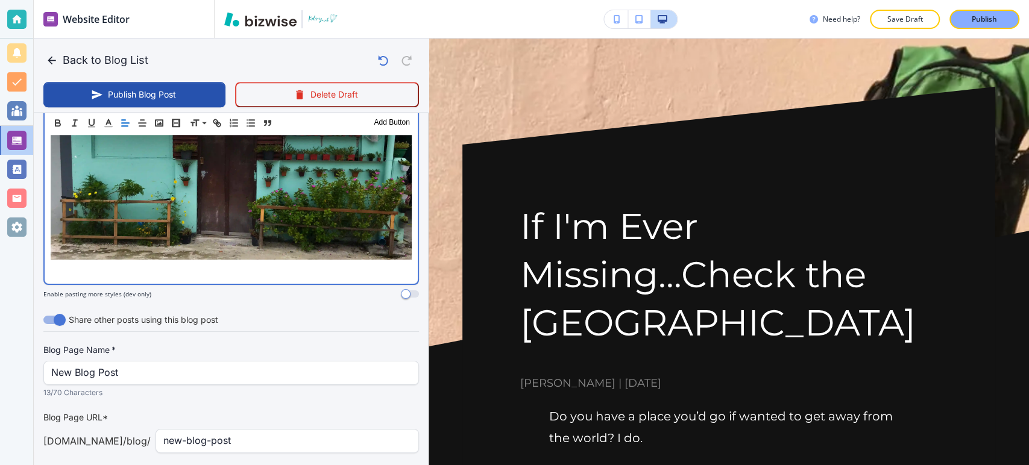
click at [309, 263] on p at bounding box center [231, 270] width 361 height 14
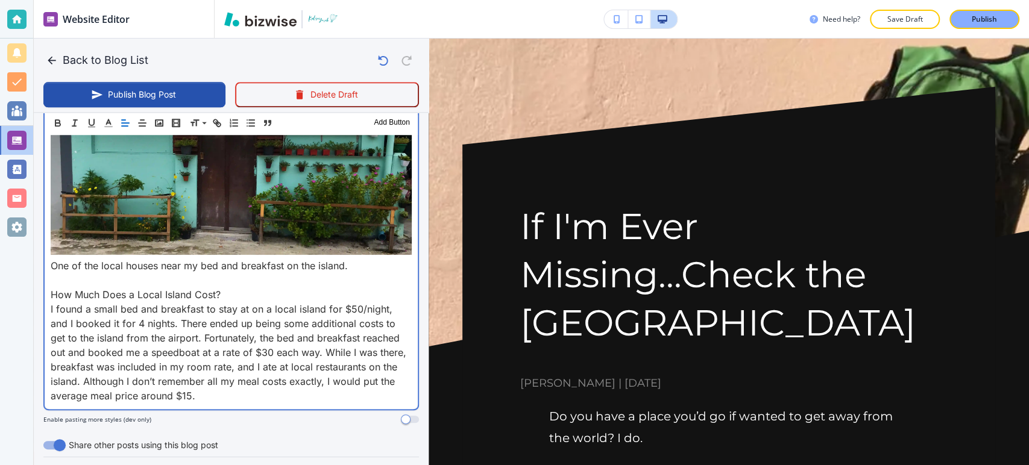
scroll to position [912, 0]
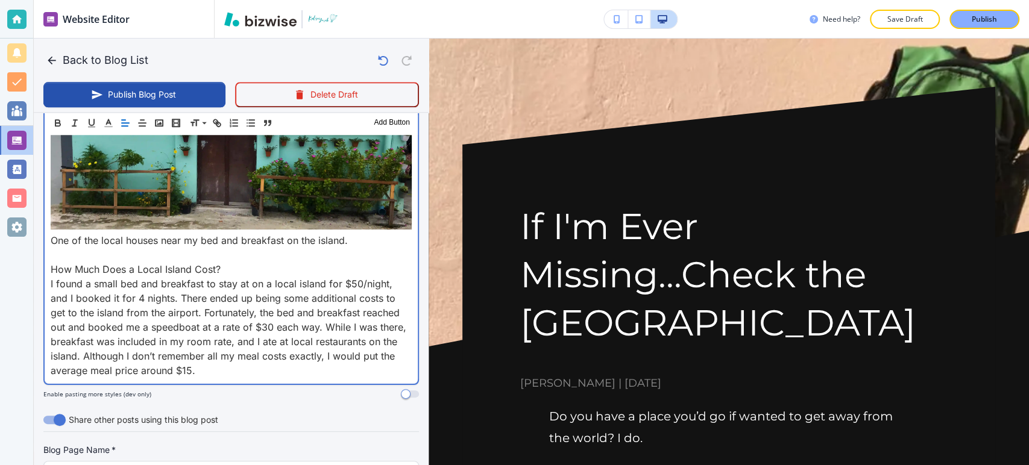
click at [51, 262] on p "How Much Does a Local Island Cost?" at bounding box center [231, 269] width 361 height 14
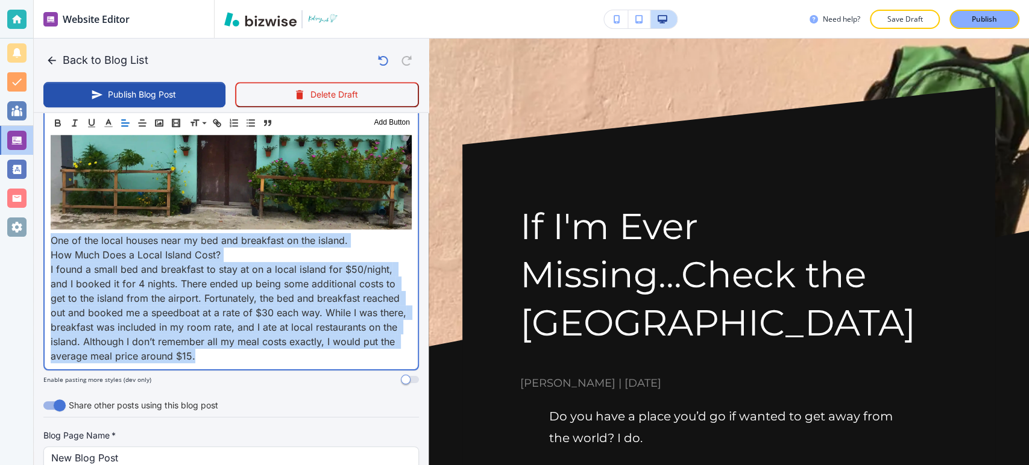
drag, startPoint x: 46, startPoint y: 211, endPoint x: 249, endPoint y: 327, distance: 233.9
click at [249, 327] on div "Do you have a place you’d go if wanted to get away from the world? I do. Now, I…" at bounding box center [231, 3] width 373 height 731
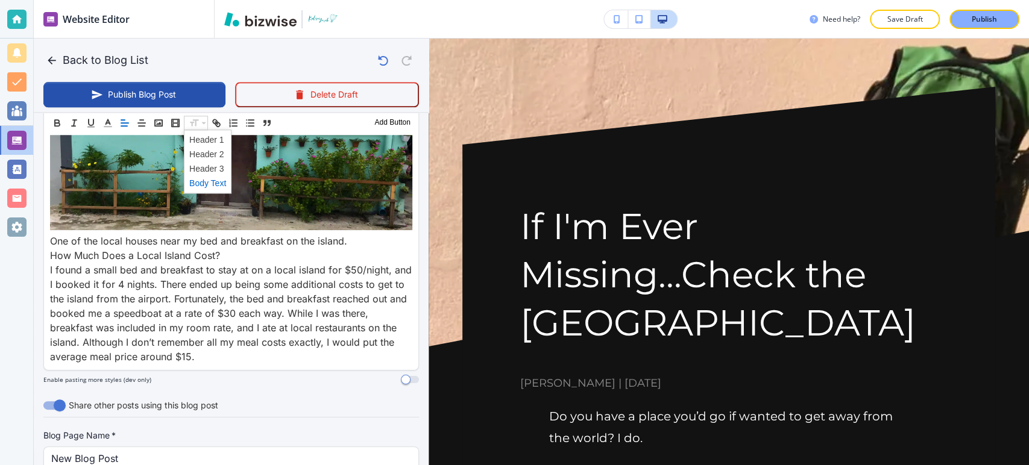
click at [218, 186] on span at bounding box center [207, 183] width 37 height 14
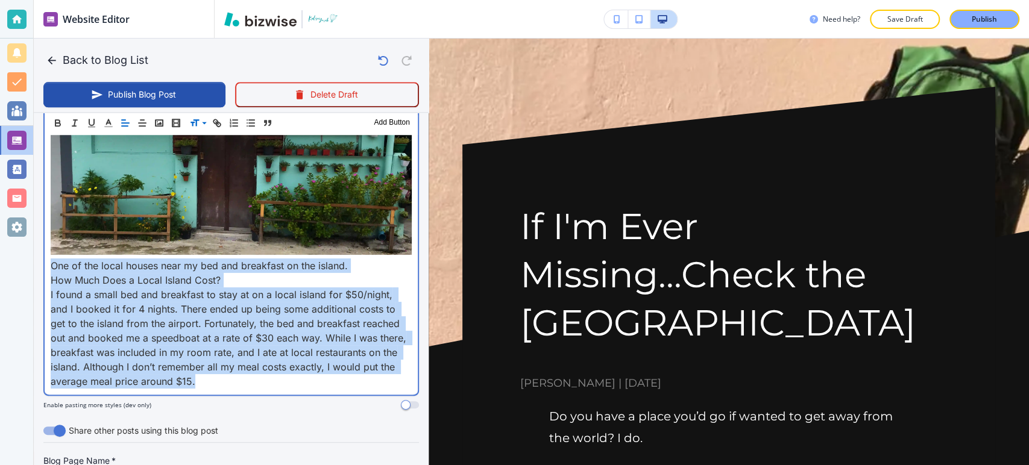
scroll to position [977, 0]
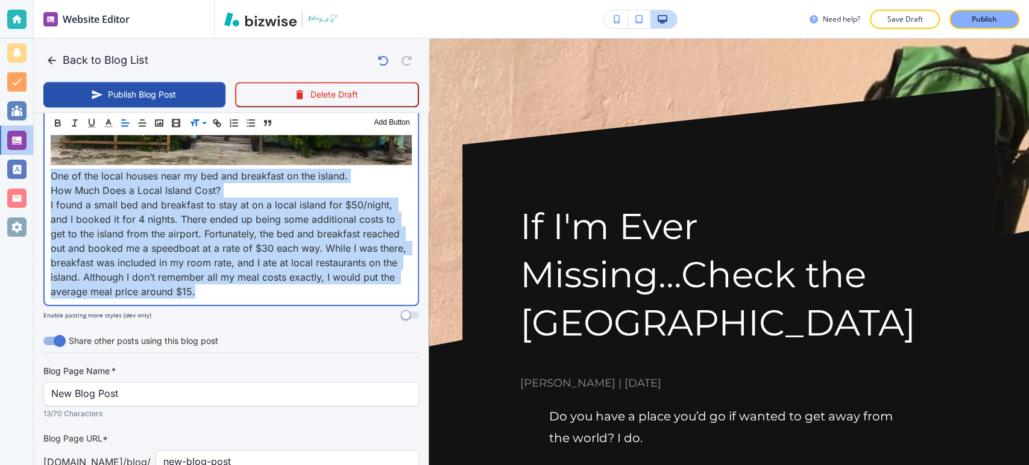
click at [241, 169] on p "One of the local houses near my bed and breakfast on the island." at bounding box center [231, 176] width 361 height 14
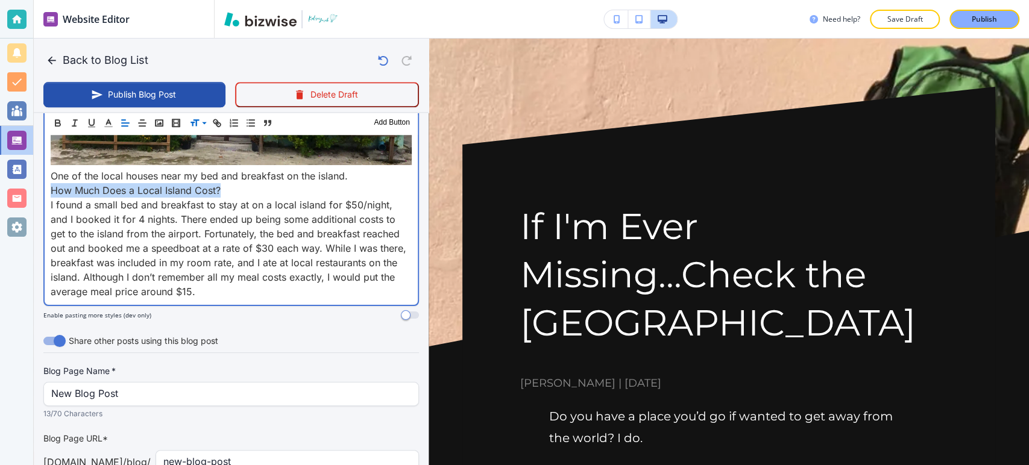
drag, startPoint x: 232, startPoint y: 160, endPoint x: 51, endPoint y: 163, distance: 180.9
click at [51, 183] on p "How Much Does a Local Island Cost?" at bounding box center [231, 190] width 361 height 14
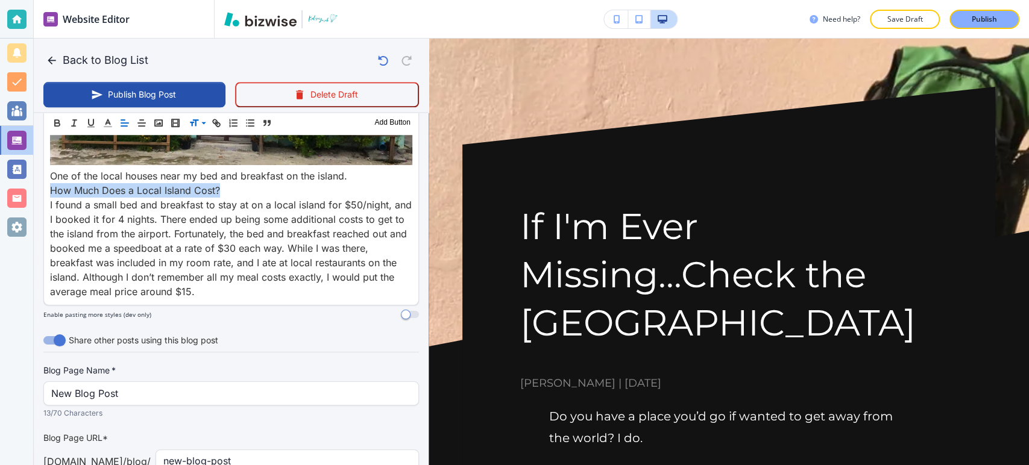
scroll to position [976, 0]
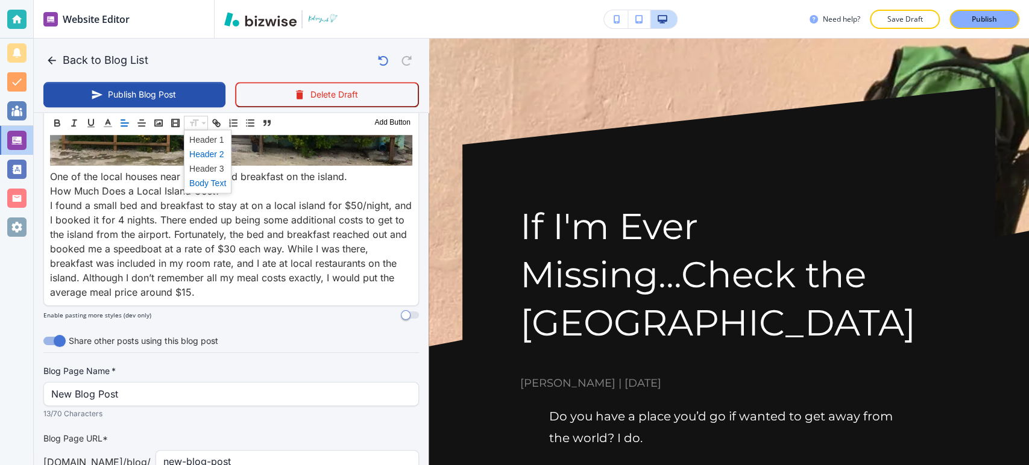
click at [201, 155] on span at bounding box center [207, 154] width 37 height 14
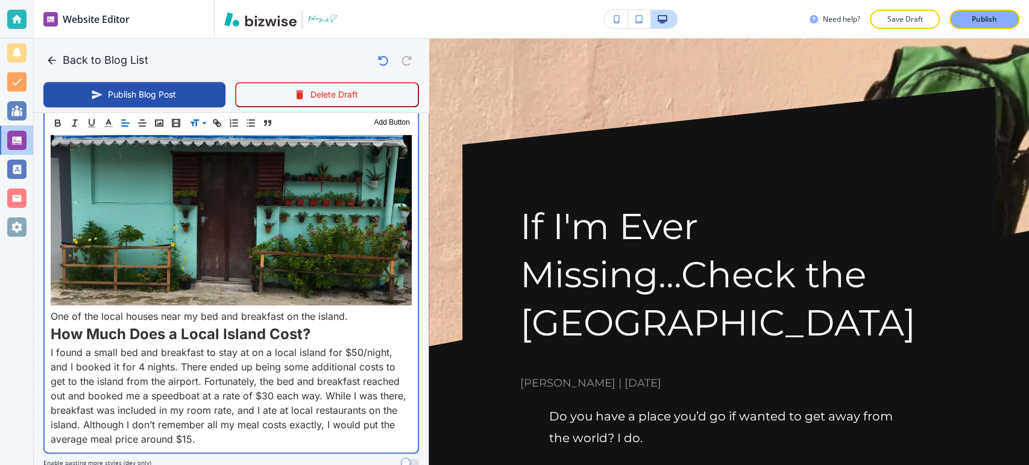
scroll to position [979, 0]
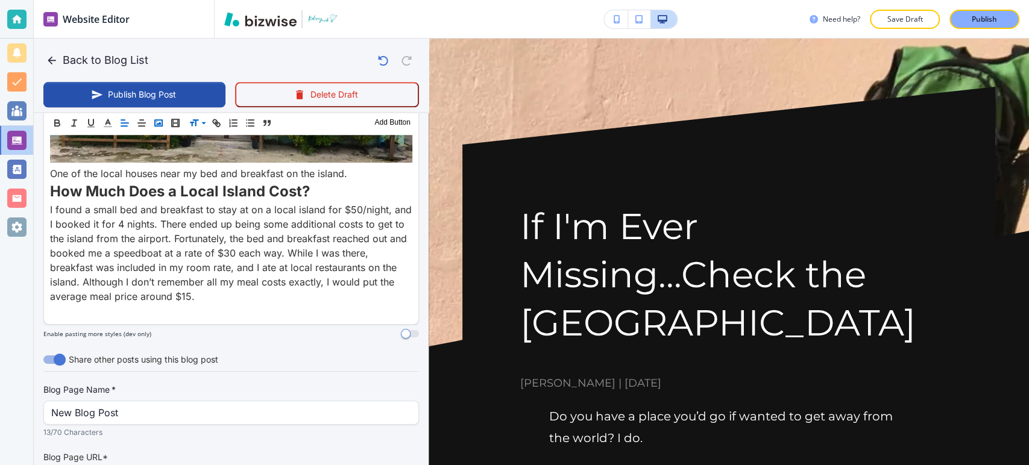
click at [157, 121] on icon "button" at bounding box center [158, 123] width 11 height 11
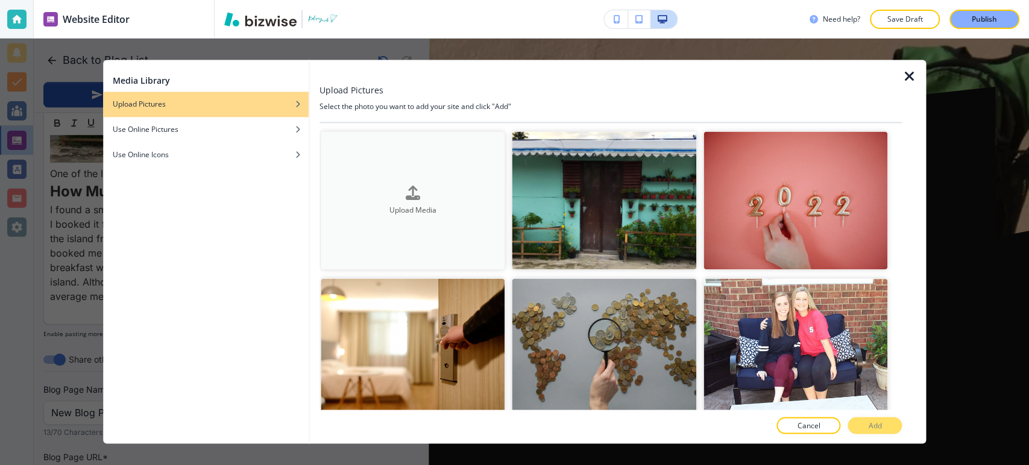
click at [400, 219] on button "Upload Media" at bounding box center [413, 200] width 185 height 138
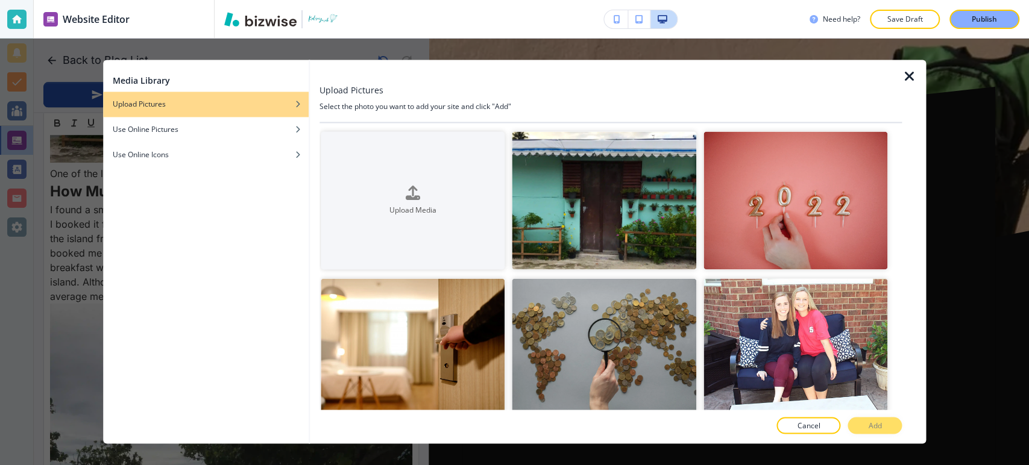
click at [917, 74] on div at bounding box center [914, 252] width 24 height 384
click at [910, 73] on icon "button" at bounding box center [909, 76] width 14 height 14
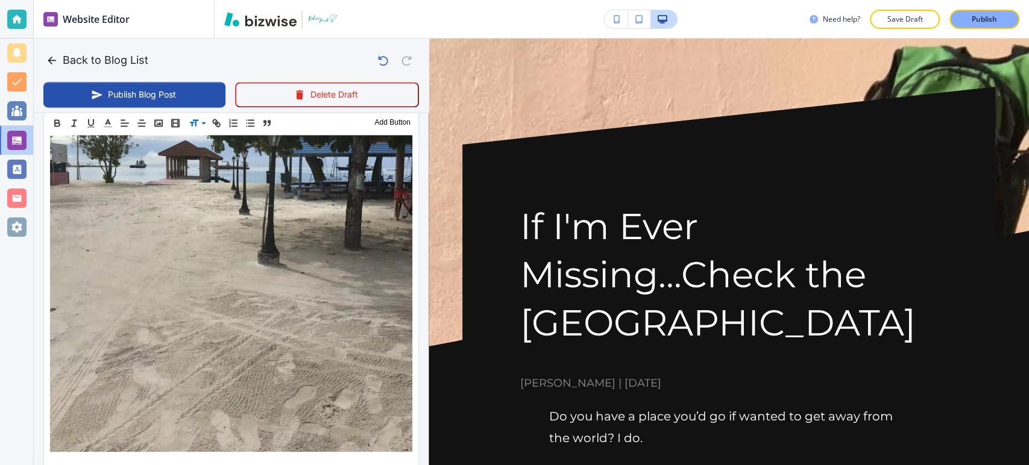
scroll to position [1448, 0]
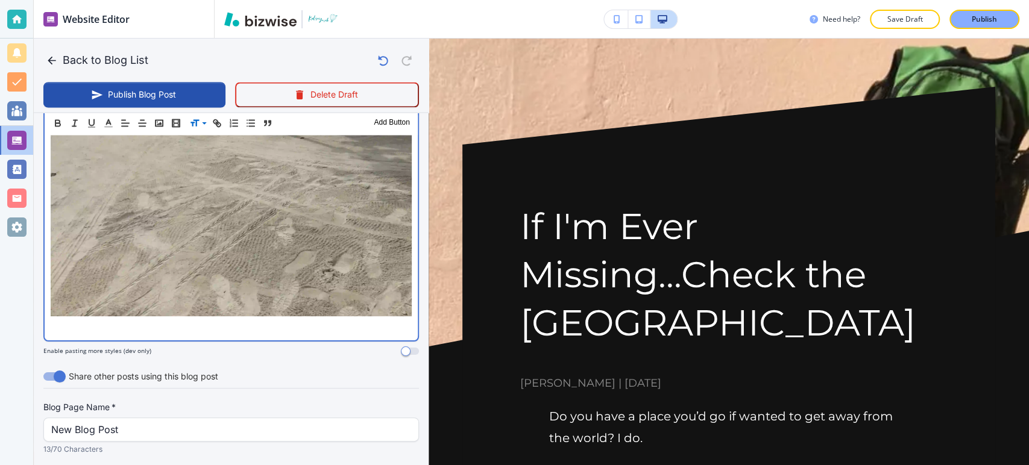
click at [239, 320] on p at bounding box center [231, 327] width 361 height 14
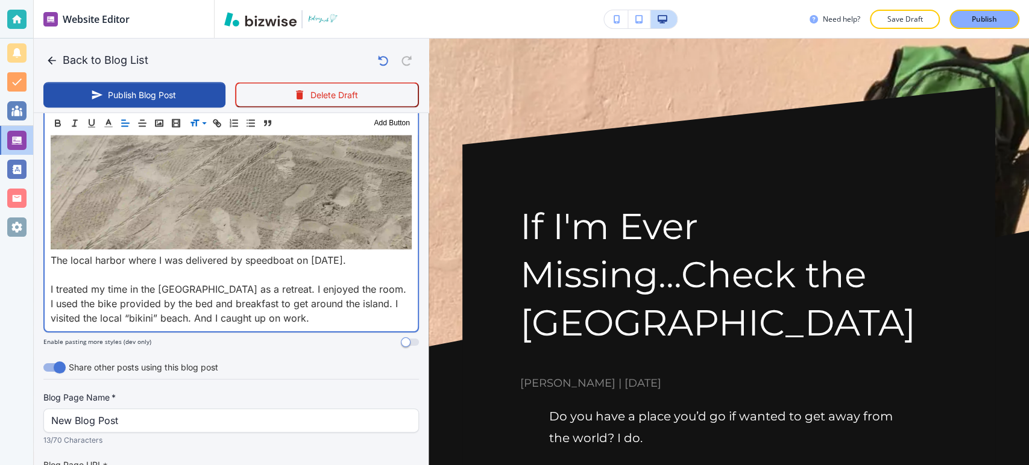
scroll to position [1515, 0]
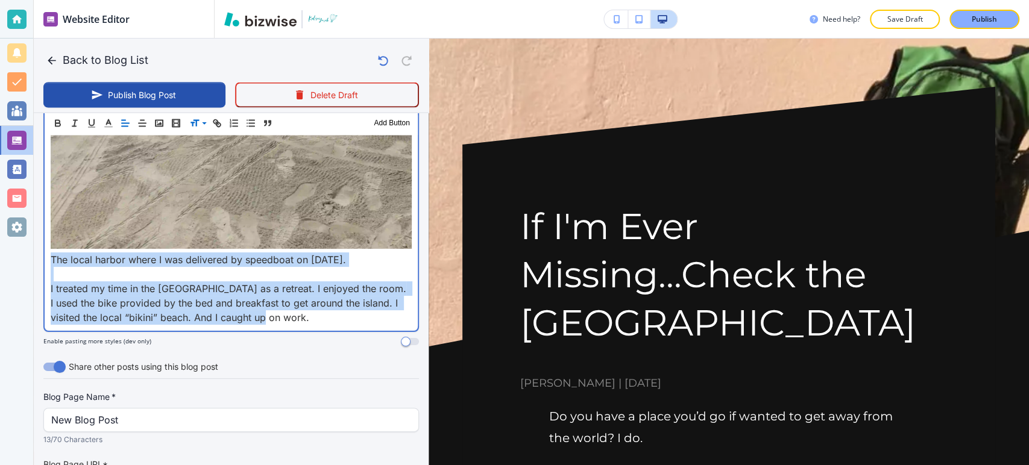
drag, startPoint x: 202, startPoint y: 267, endPoint x: 157, endPoint y: 172, distance: 104.7
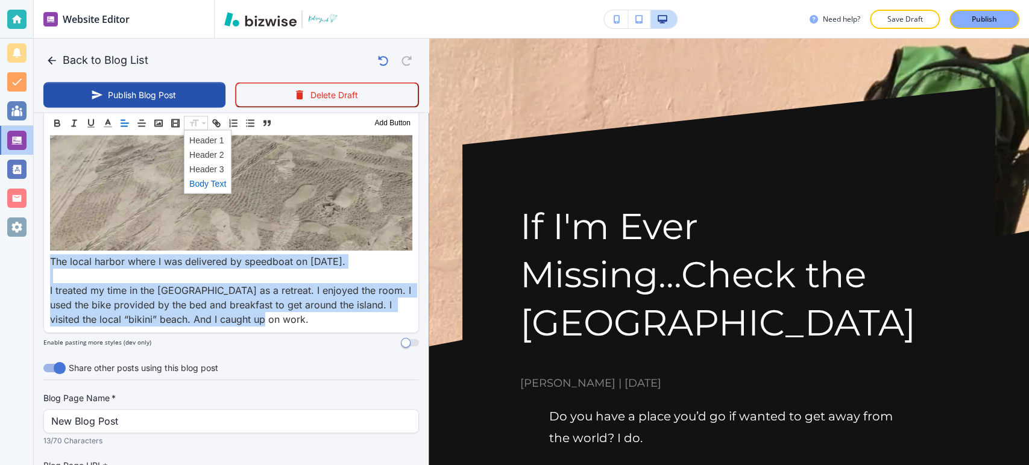
drag, startPoint x: 198, startPoint y: 117, endPoint x: 206, endPoint y: 167, distance: 50.7
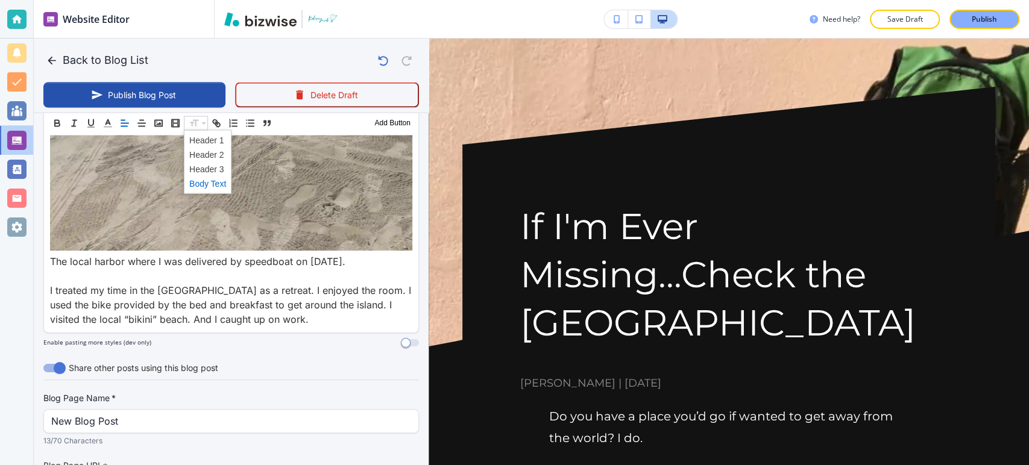
drag, startPoint x: 206, startPoint y: 186, endPoint x: 213, endPoint y: 197, distance: 12.9
click at [206, 187] on span at bounding box center [207, 183] width 37 height 14
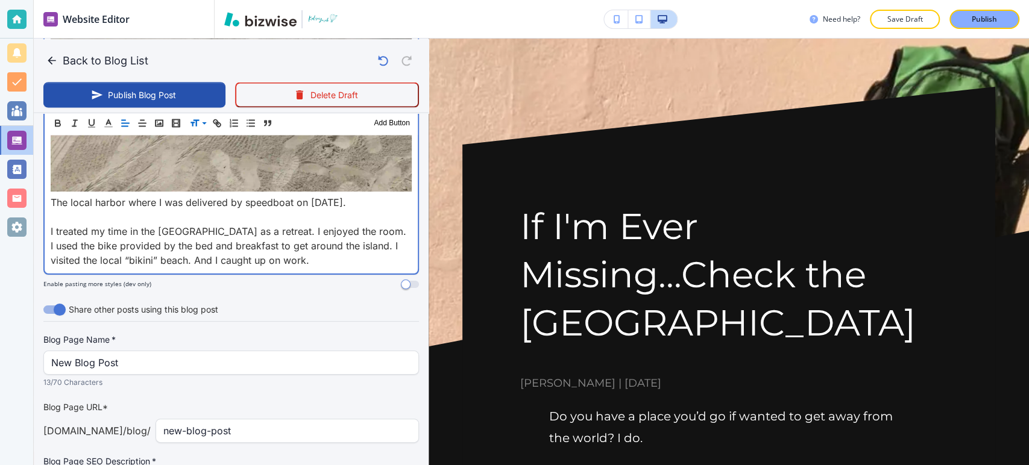
scroll to position [1582, 0]
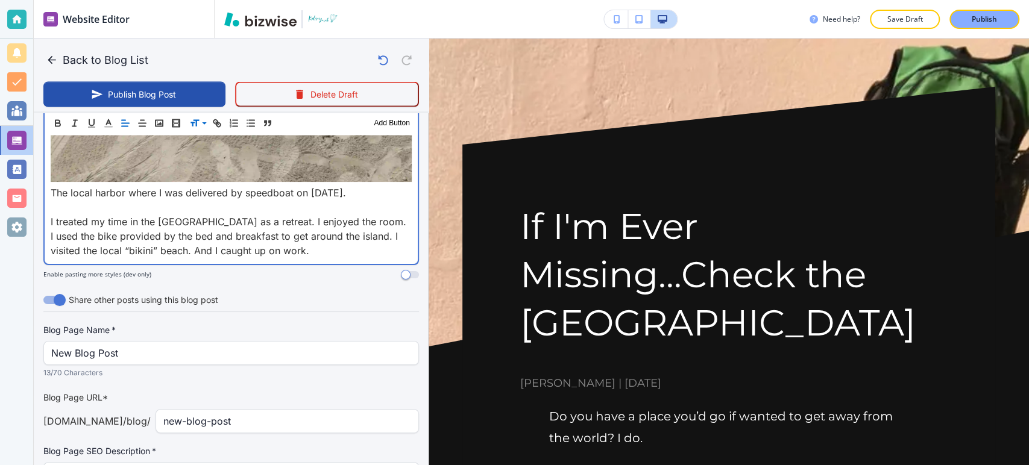
click at [58, 200] on p at bounding box center [231, 207] width 361 height 14
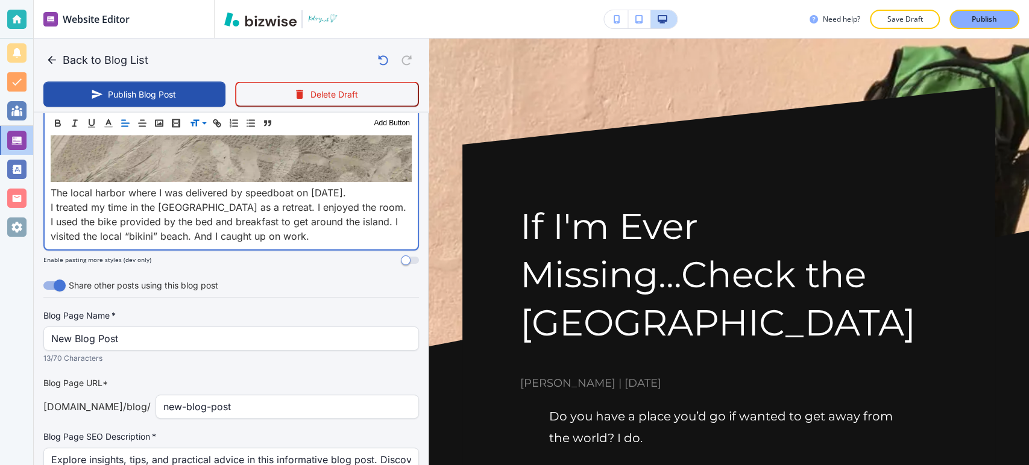
click at [264, 200] on p "I treated my time in the Maldives as a retreat. I enjoyed the room. I used the …" at bounding box center [231, 221] width 361 height 43
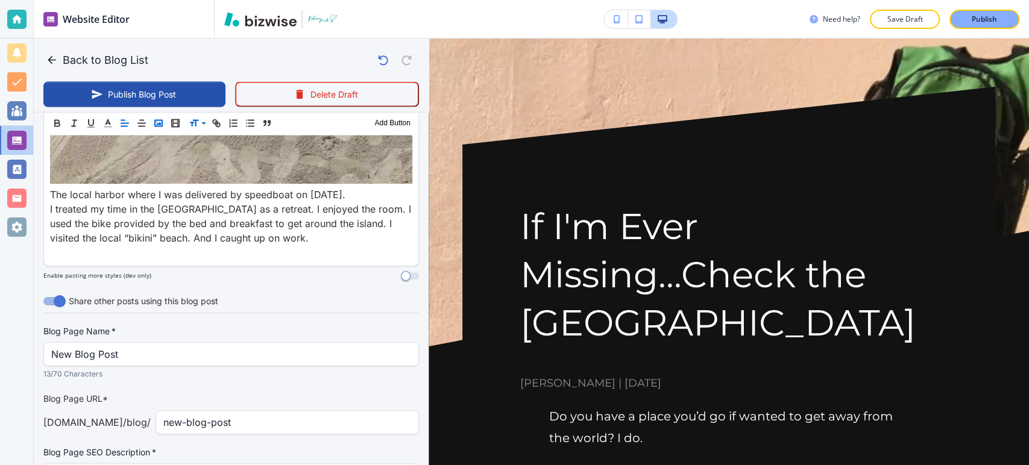
click at [159, 122] on polyline "button" at bounding box center [158, 123] width 5 height 3
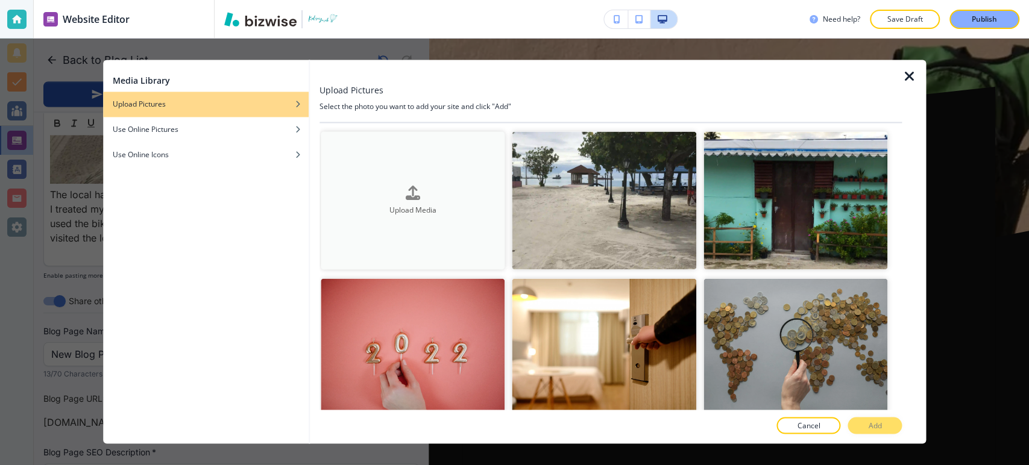
click at [391, 209] on h4 "Upload Media" at bounding box center [413, 210] width 185 height 11
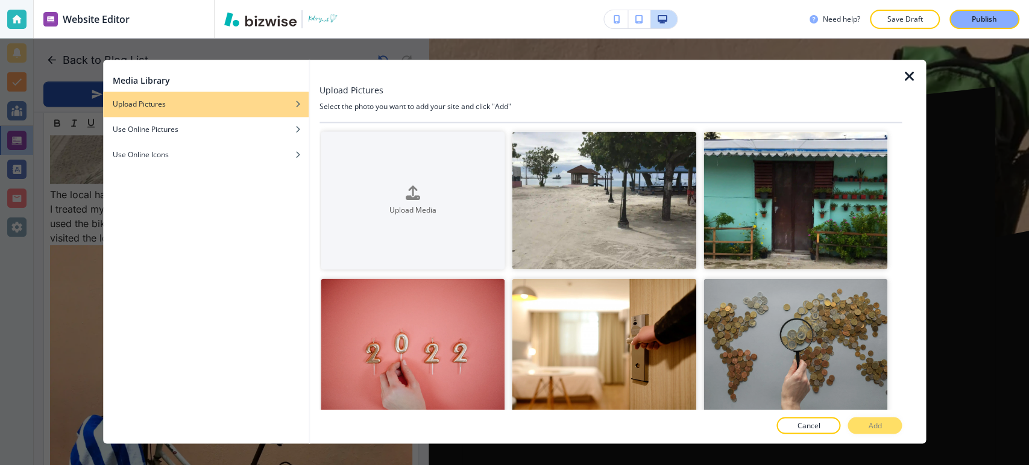
click at [909, 76] on icon "button" at bounding box center [909, 76] width 14 height 14
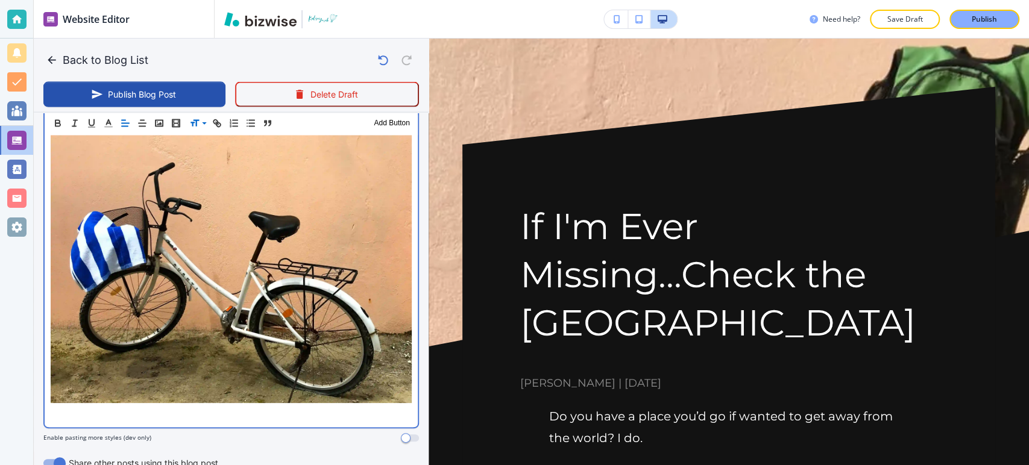
click at [224, 407] on p at bounding box center [231, 414] width 361 height 14
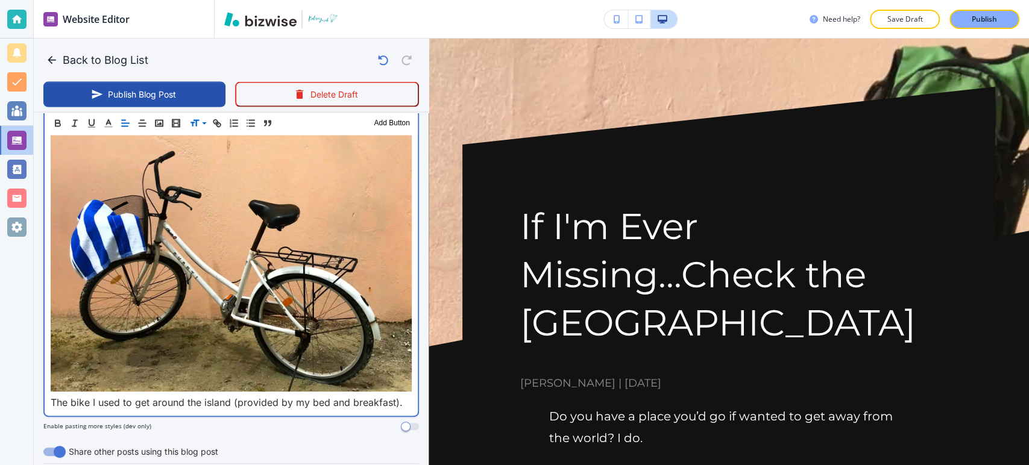
scroll to position [1851, 0]
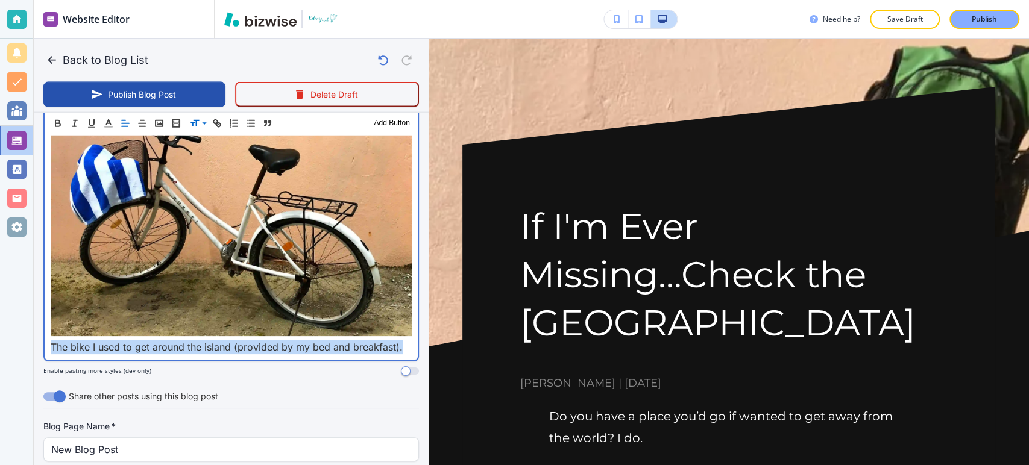
drag, startPoint x: 312, startPoint y: 295, endPoint x: 43, endPoint y: 293, distance: 268.9
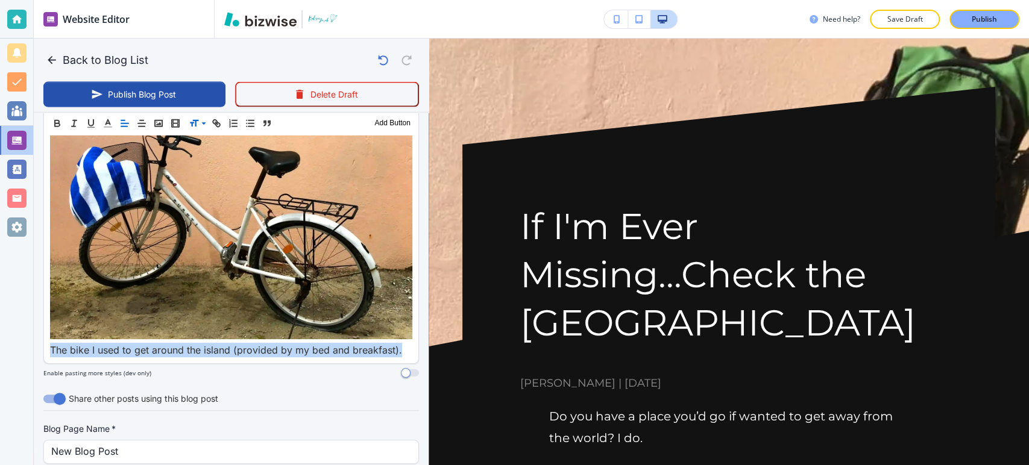
drag, startPoint x: 193, startPoint y: 124, endPoint x: 195, endPoint y: 139, distance: 14.6
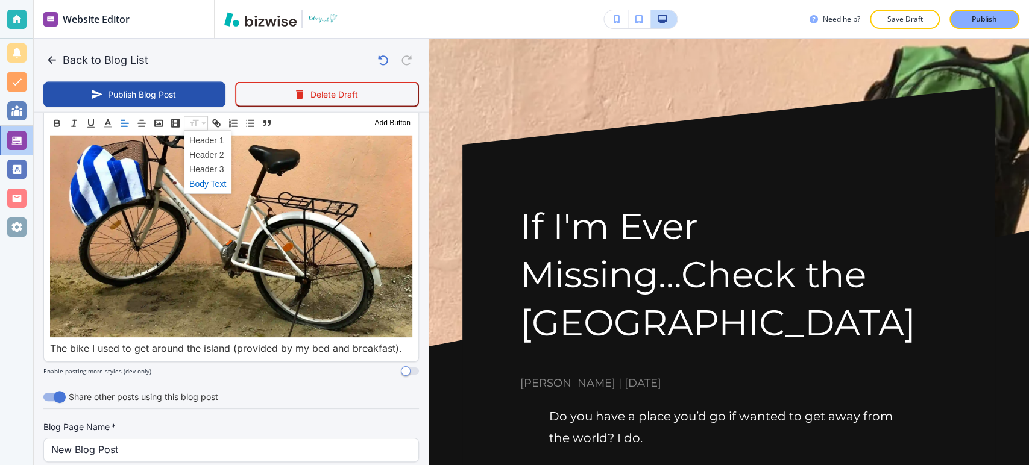
click at [200, 178] on span at bounding box center [207, 183] width 37 height 14
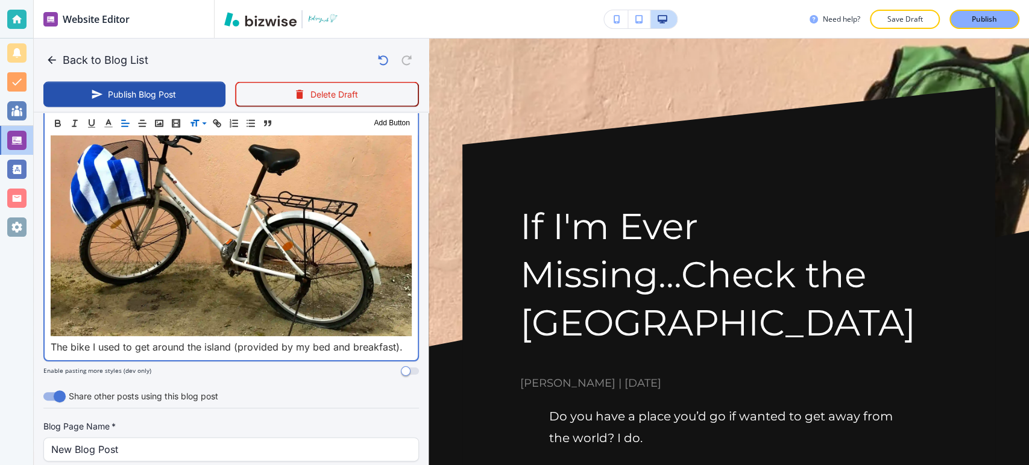
click at [399, 340] on p "The bike I used to get around the island (provided by my bed and breakfast)." at bounding box center [231, 347] width 361 height 14
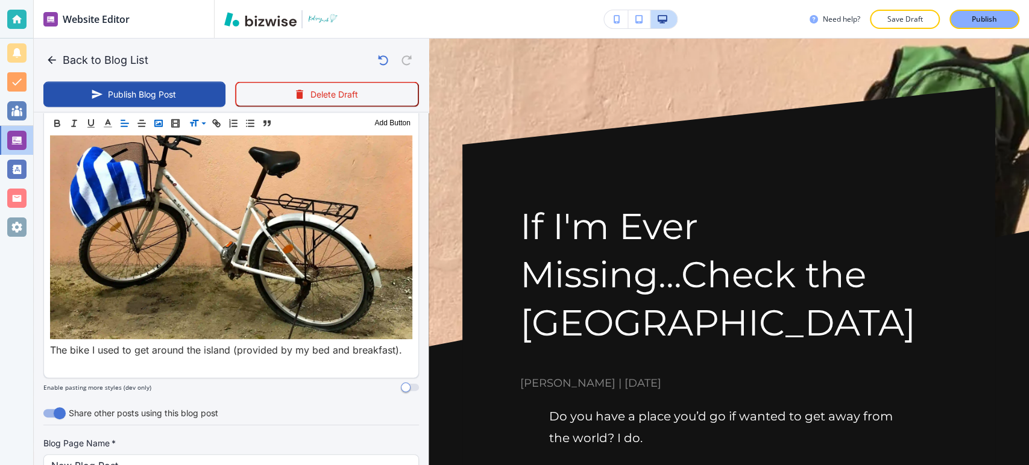
click at [158, 122] on icon "button" at bounding box center [158, 123] width 11 height 11
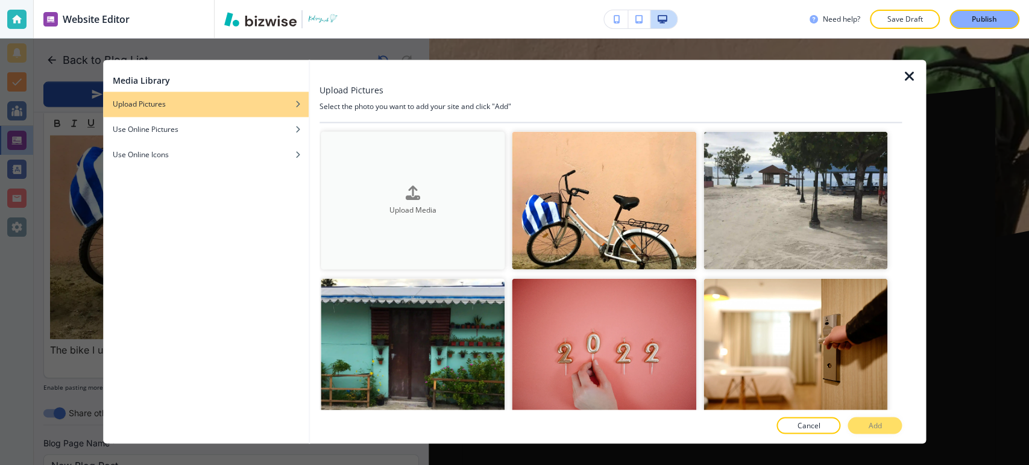
click at [449, 197] on div "Upload Media" at bounding box center [413, 201] width 185 height 31
click at [909, 80] on icon "button" at bounding box center [909, 76] width 14 height 14
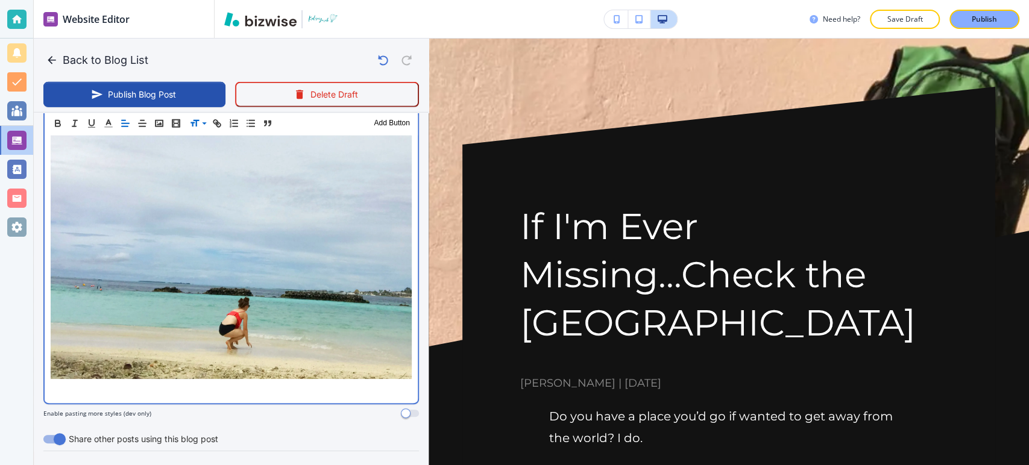
click at [189, 383] on p at bounding box center [231, 390] width 361 height 14
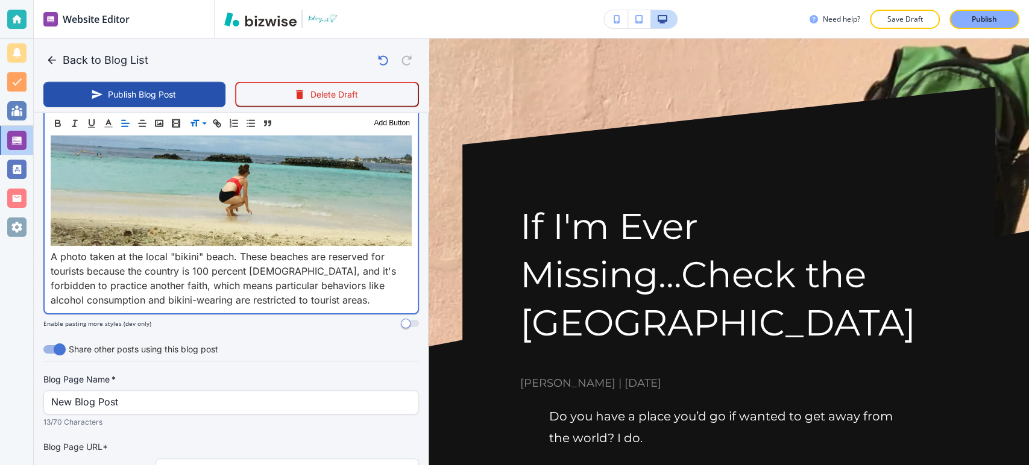
scroll to position [2257, 0]
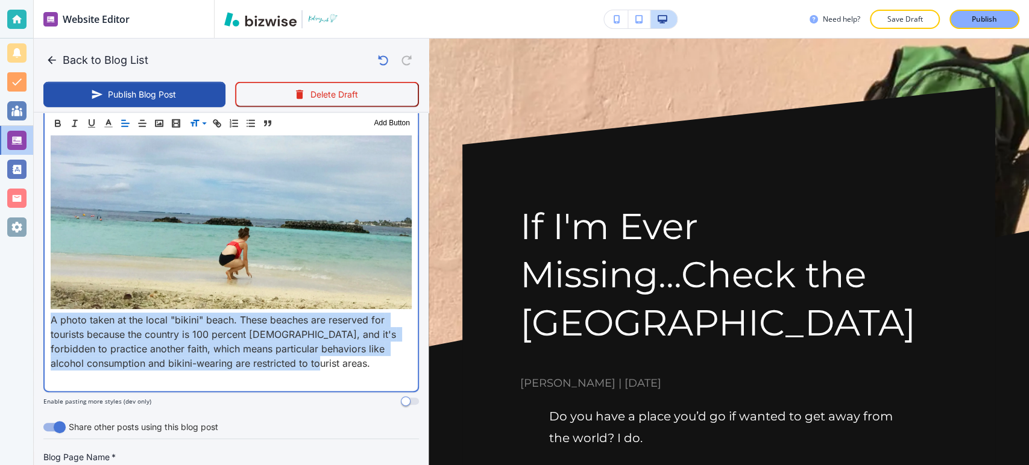
drag, startPoint x: 342, startPoint y: 302, endPoint x: 123, endPoint y: 224, distance: 232.9
click at [54, 313] on p "A photo taken at the local "bikini" beach. These beaches are reserved for touri…" at bounding box center [231, 342] width 361 height 58
drag, startPoint x: 47, startPoint y: 257, endPoint x: 352, endPoint y: 309, distance: 308.8
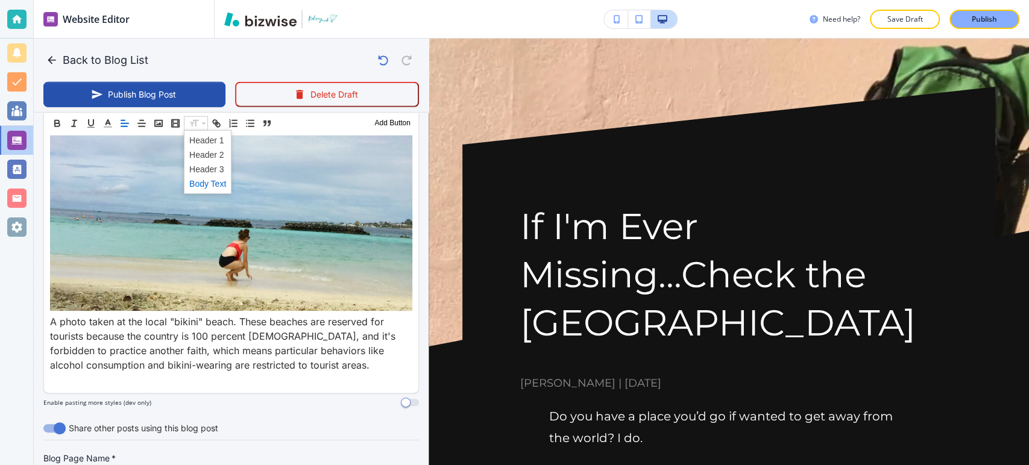
click at [217, 184] on span at bounding box center [207, 183] width 37 height 14
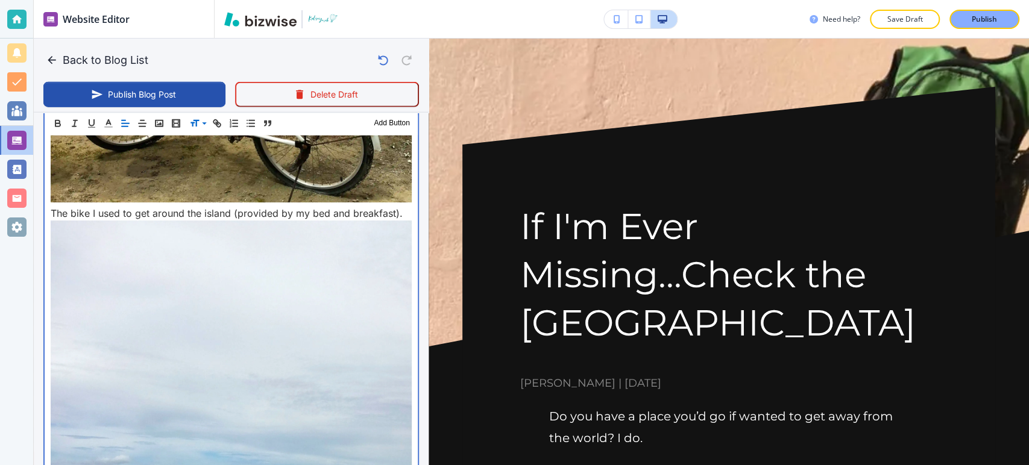
scroll to position [2320, 0]
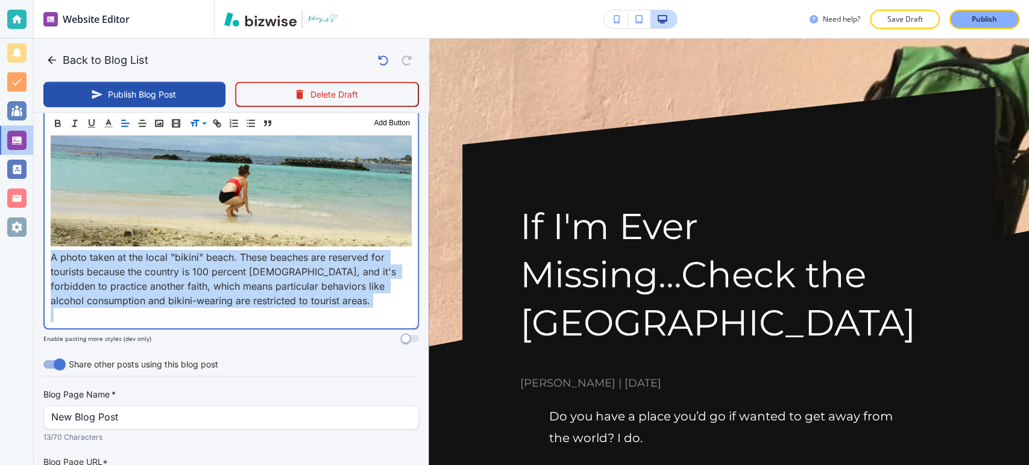
click at [97, 308] on p at bounding box center [231, 315] width 361 height 14
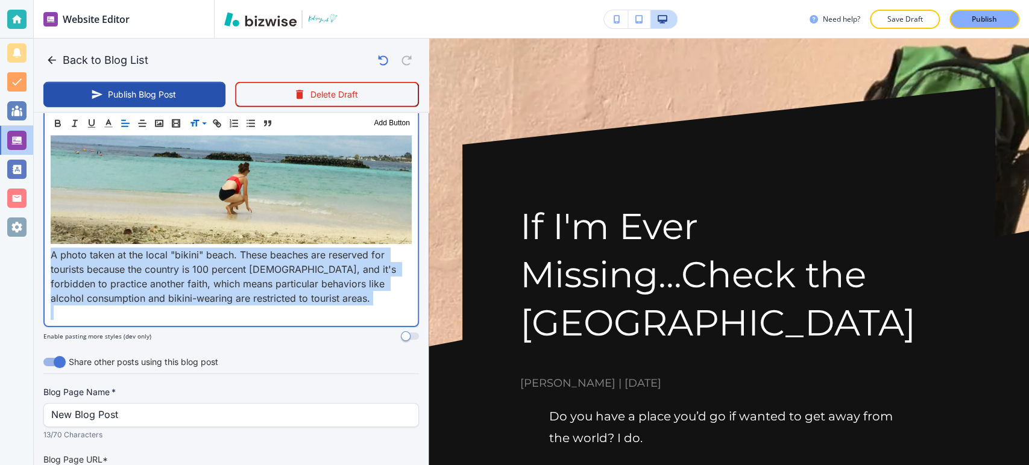
click at [54, 306] on p at bounding box center [231, 313] width 361 height 14
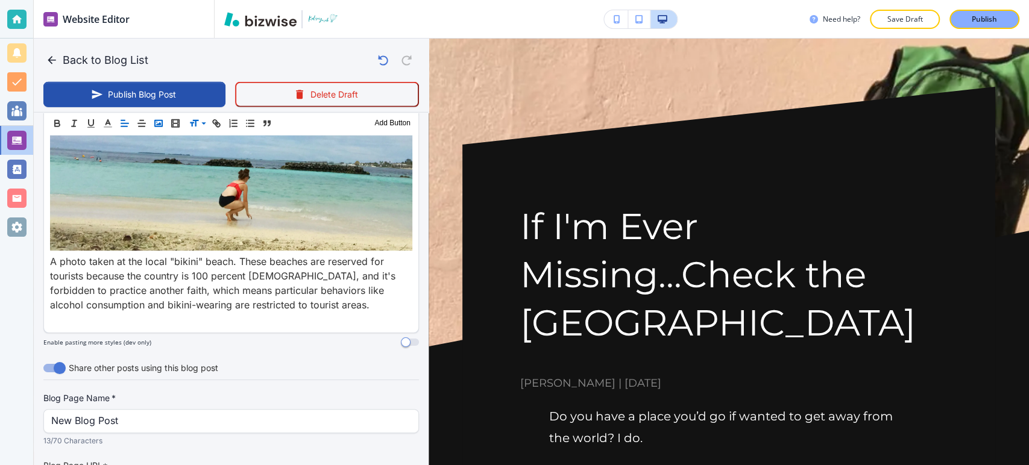
click at [163, 125] on icon "button" at bounding box center [158, 123] width 11 height 11
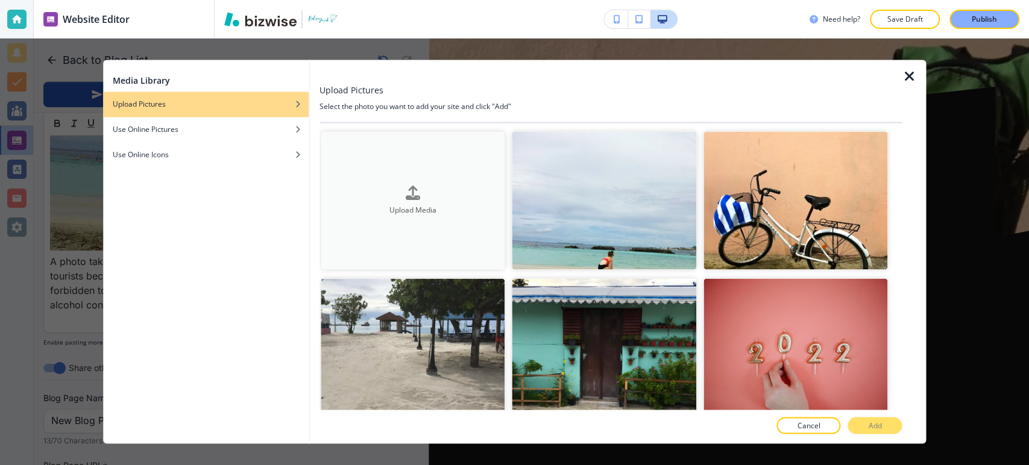
click at [400, 186] on div "Upload Media" at bounding box center [413, 201] width 185 height 31
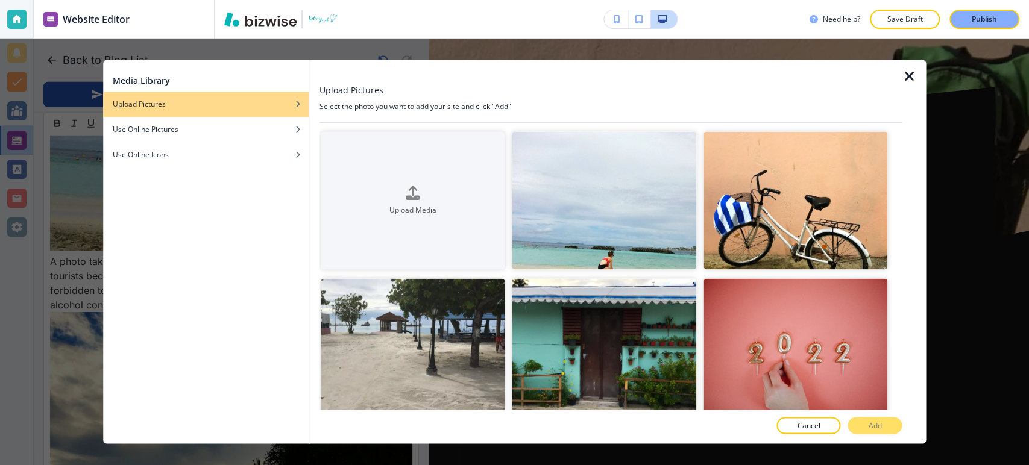
click at [912, 73] on icon "button" at bounding box center [909, 76] width 14 height 14
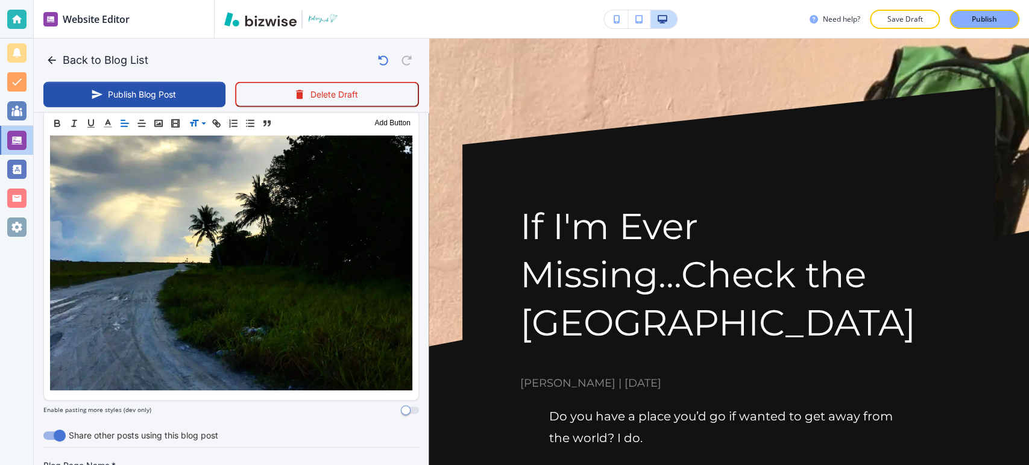
scroll to position [2657, 0]
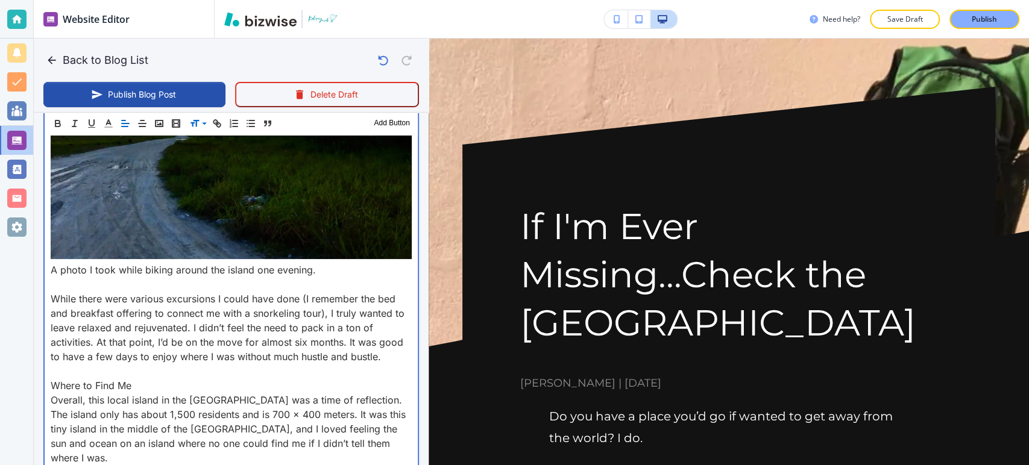
scroll to position [2721, 0]
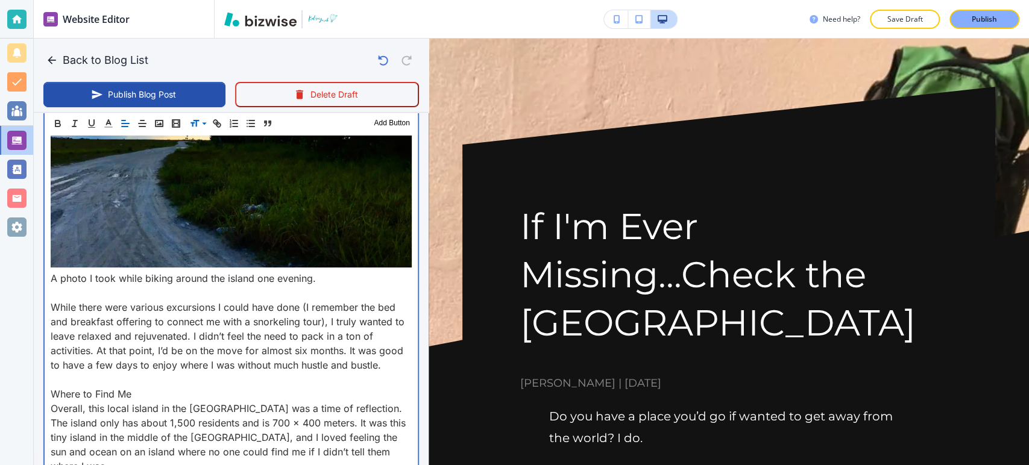
click at [53, 300] on p "While there were various excursions I could have done (I remember the bed and b…" at bounding box center [231, 336] width 361 height 72
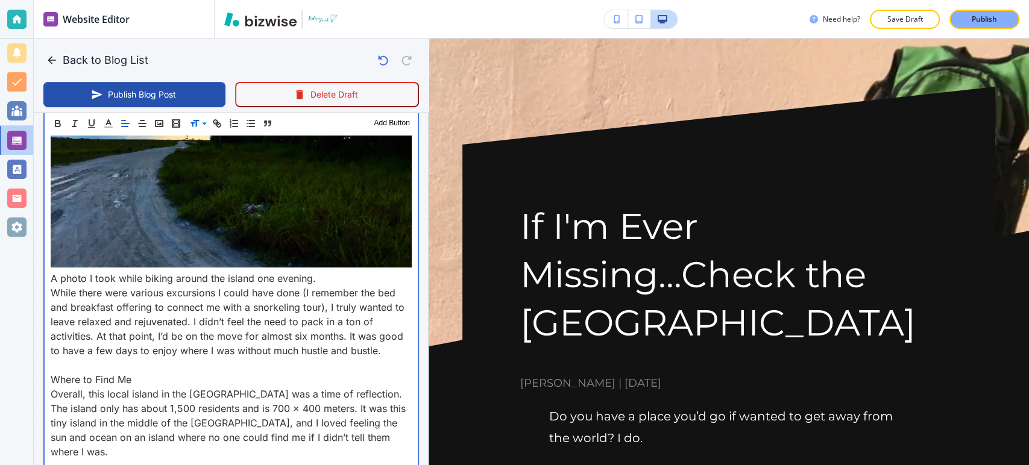
drag, startPoint x: 52, startPoint y: 303, endPoint x: 63, endPoint y: 300, distance: 11.3
click at [52, 373] on p "Where to Find Me" at bounding box center [231, 380] width 361 height 14
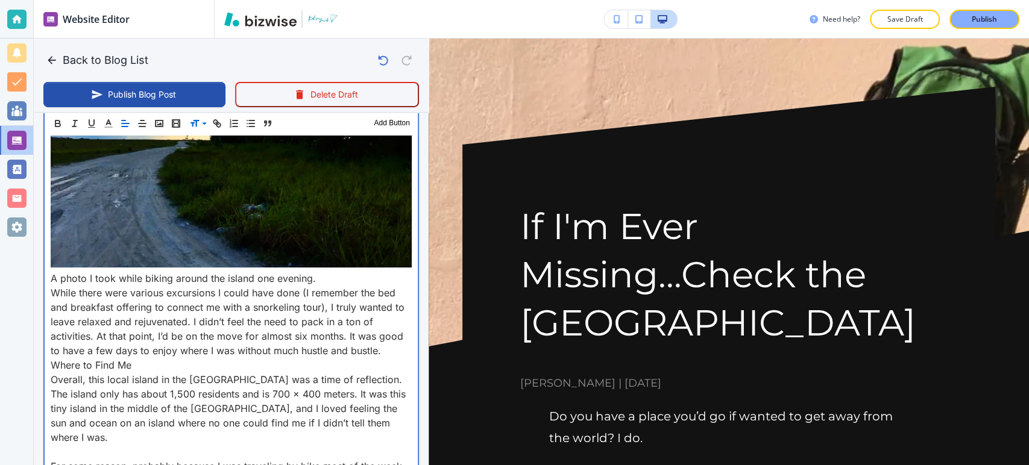
scroll to position [2788, 0]
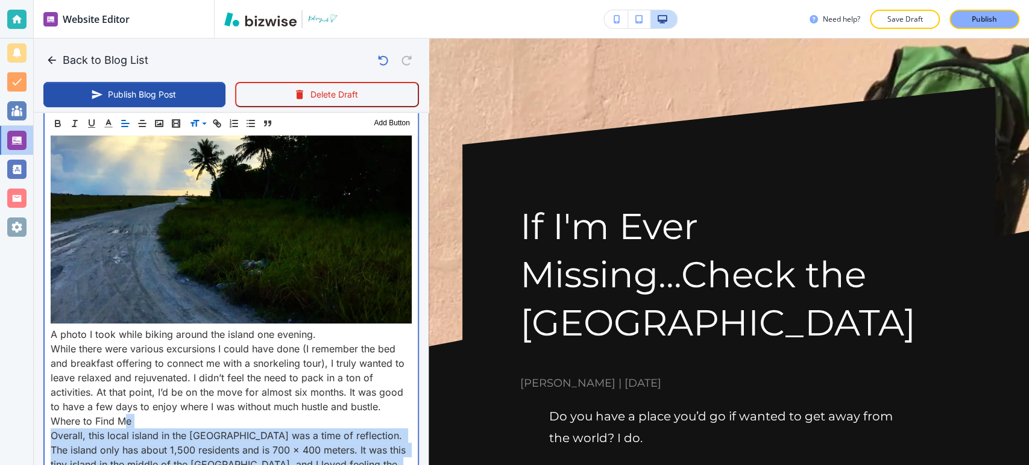
scroll to position [2654, 0]
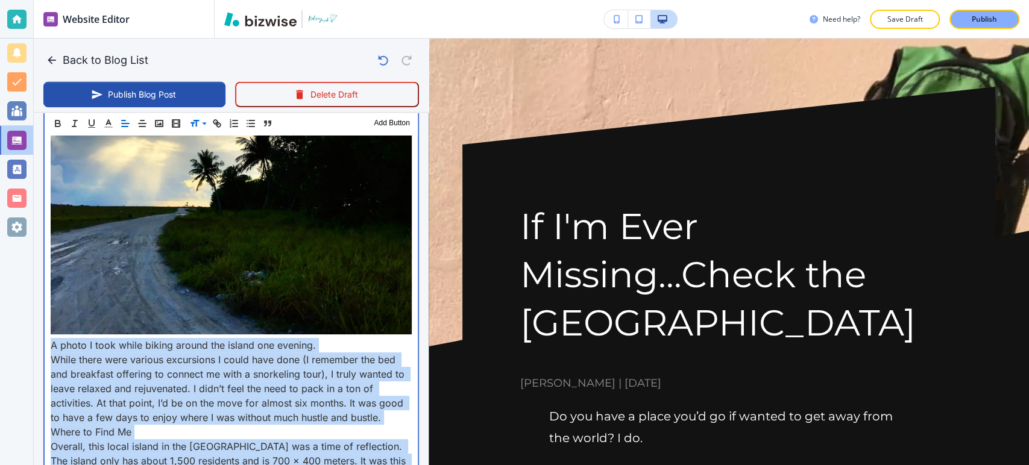
drag, startPoint x: 304, startPoint y: 399, endPoint x: 40, endPoint y: 277, distance: 290.3
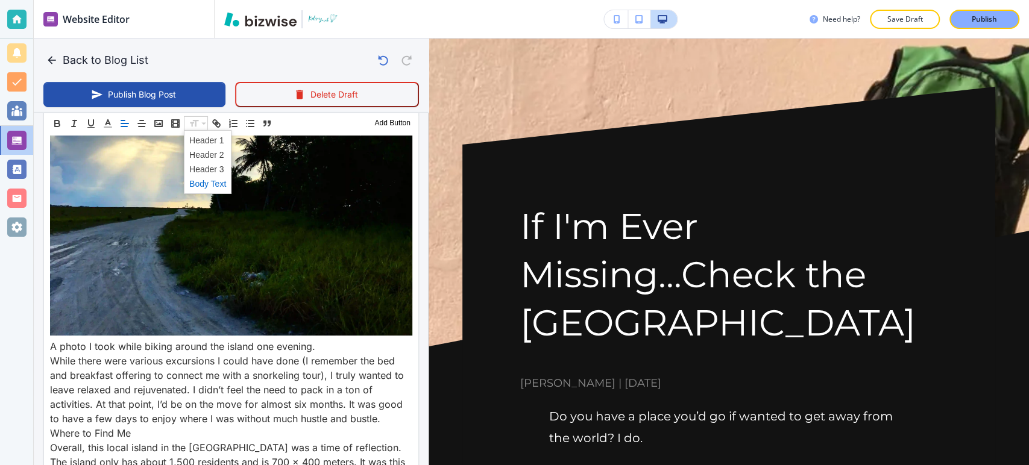
click at [210, 183] on span at bounding box center [207, 183] width 37 height 14
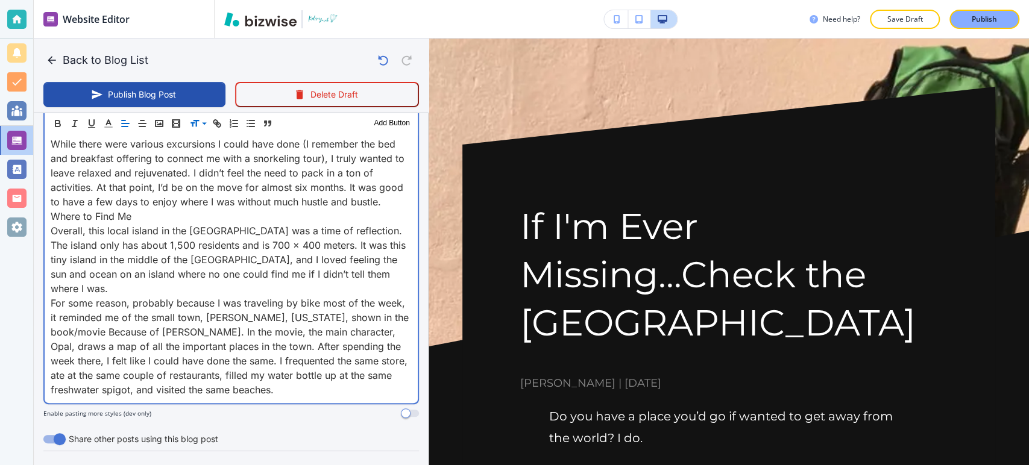
scroll to position [2788, 0]
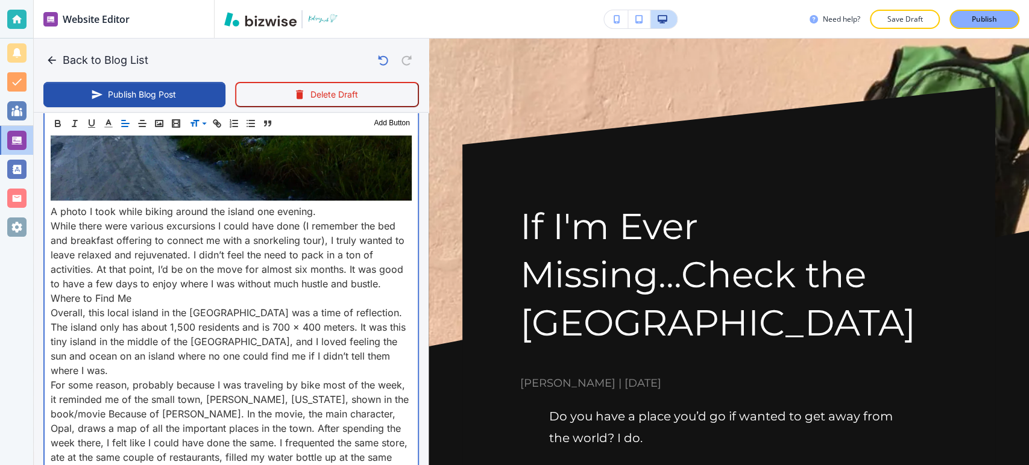
click at [166, 291] on p "Where to Find Me" at bounding box center [231, 298] width 361 height 14
drag, startPoint x: 159, startPoint y: 229, endPoint x: 86, endPoint y: 207, distance: 75.5
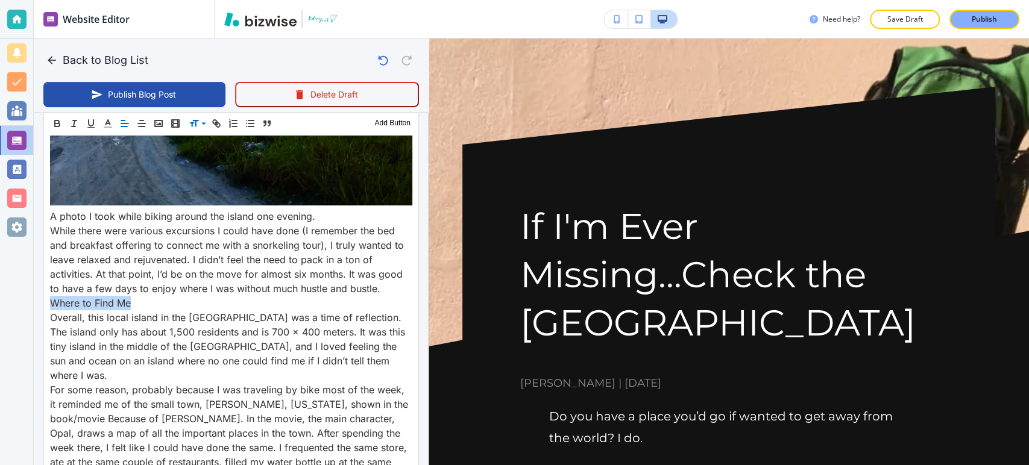
drag, startPoint x: 188, startPoint y: 102, endPoint x: 194, endPoint y: 119, distance: 17.9
click at [188, 101] on button "Publish Blog Post" at bounding box center [134, 94] width 182 height 25
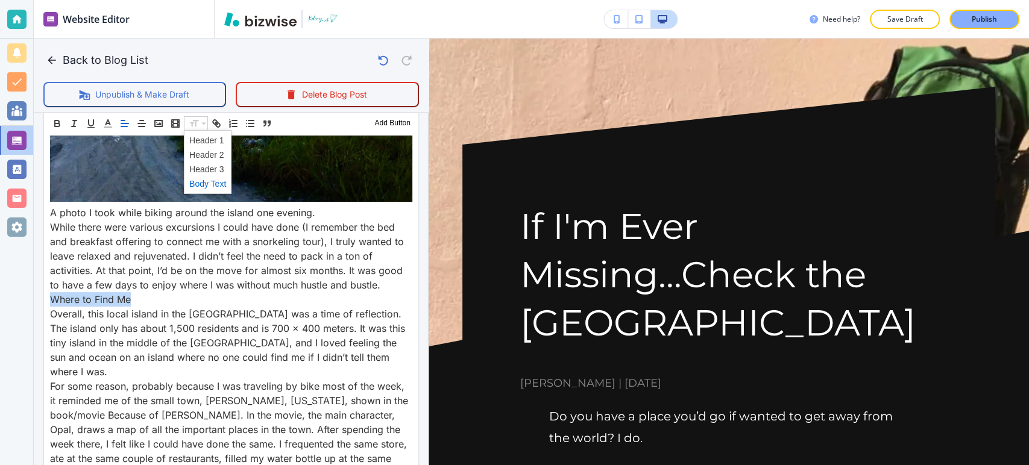
click at [200, 118] on icon at bounding box center [204, 123] width 14 height 11
click at [209, 156] on span at bounding box center [207, 154] width 37 height 14
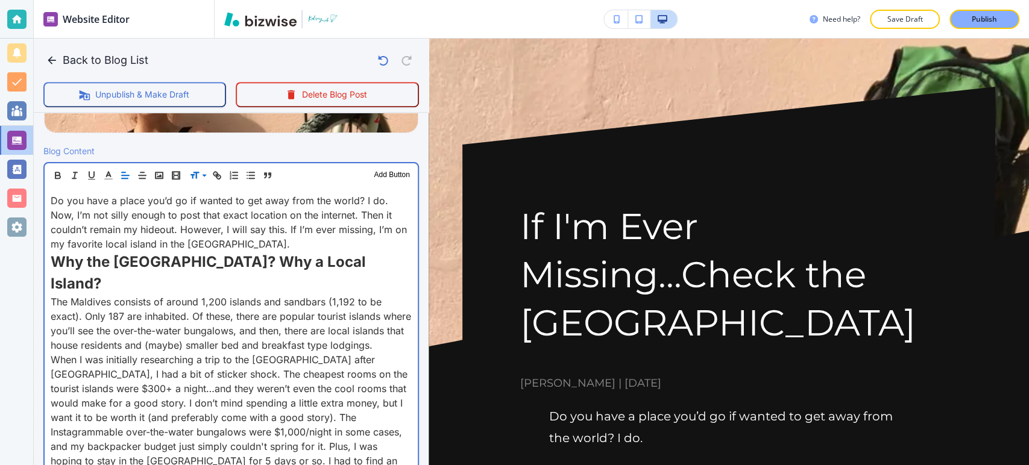
scroll to position [444, 0]
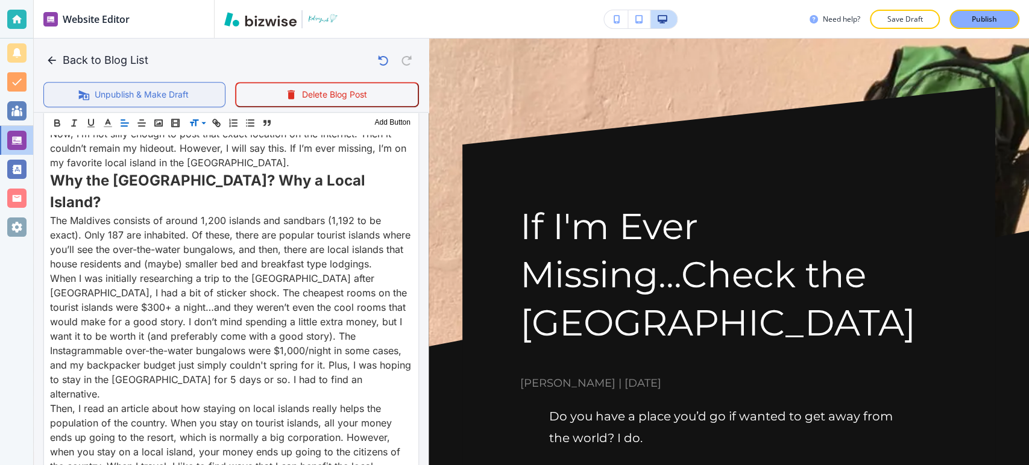
click at [177, 95] on button "Unpublish & Make Draft" at bounding box center [134, 94] width 182 height 25
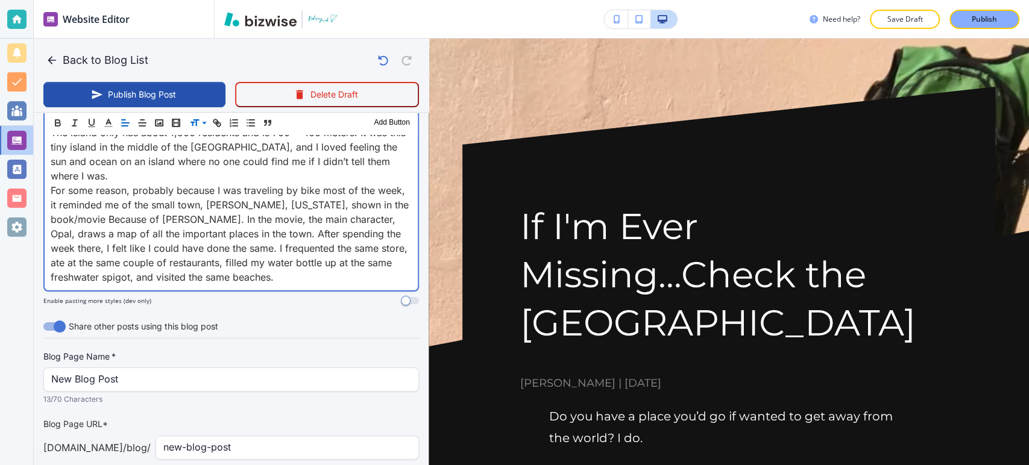
scroll to position [2985, 0]
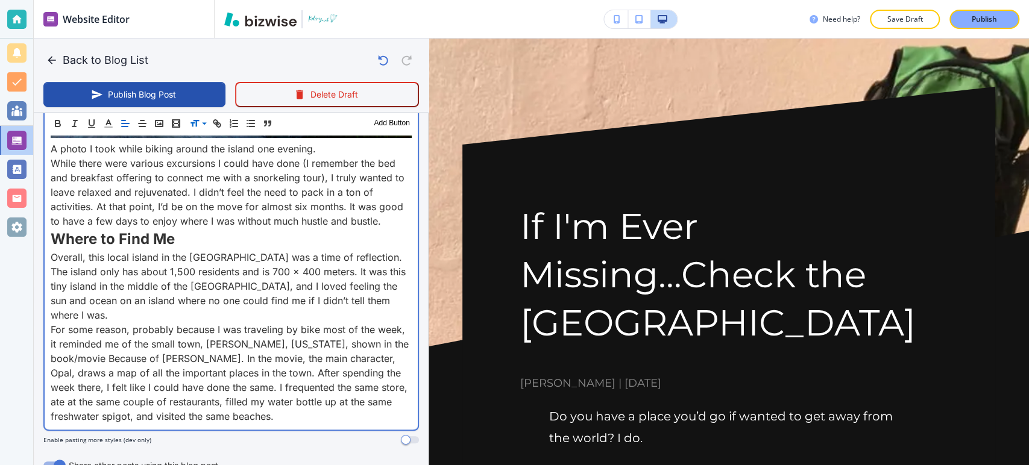
scroll to position [2918, 0]
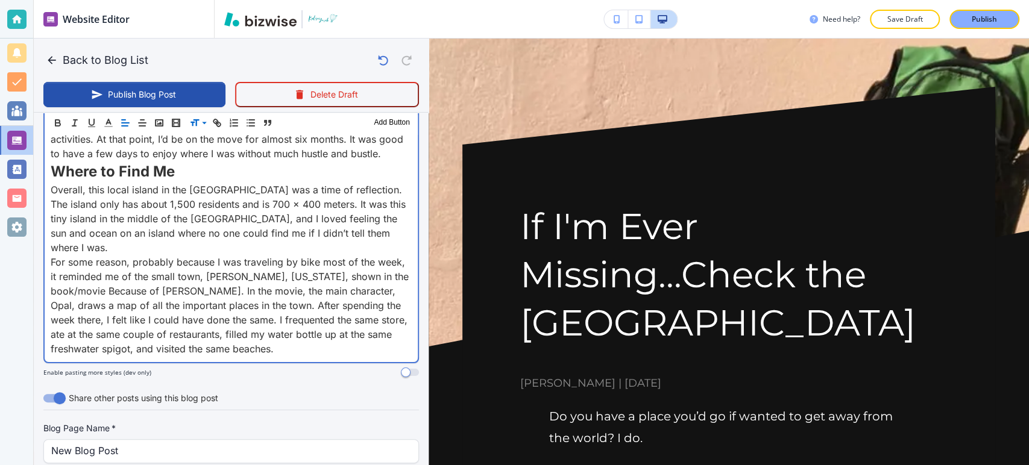
click at [305, 275] on p "For some reason, probably because I was traveling by bike most of the week, it …" at bounding box center [231, 305] width 361 height 101
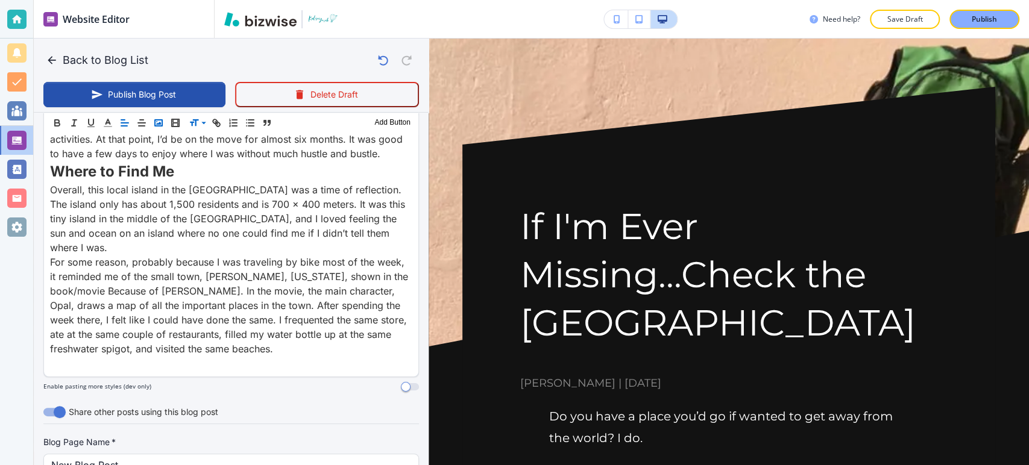
click at [159, 122] on icon "button" at bounding box center [158, 123] width 11 height 11
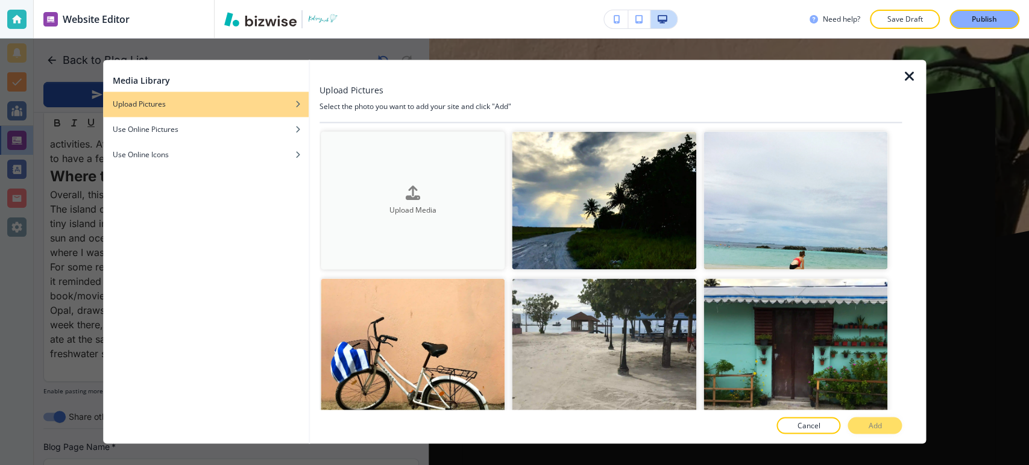
click at [446, 187] on div "Upload Media" at bounding box center [413, 201] width 185 height 31
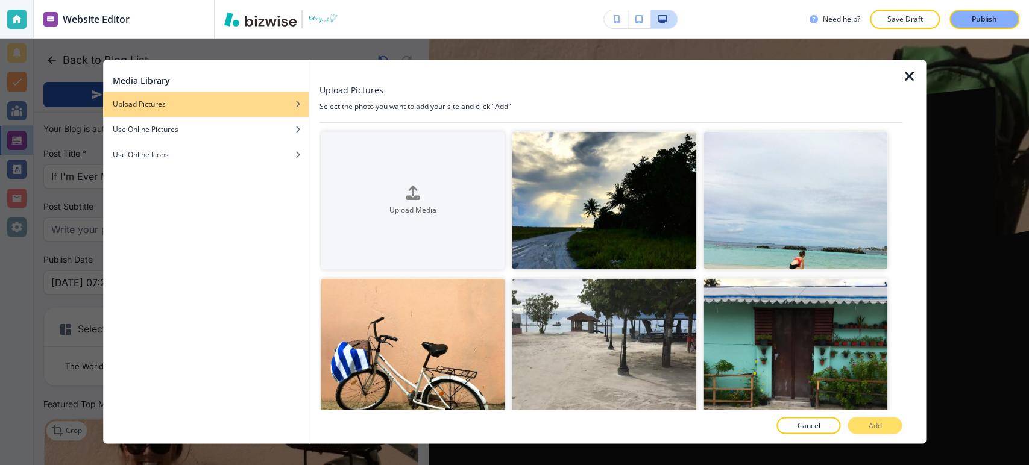
scroll to position [198, 0]
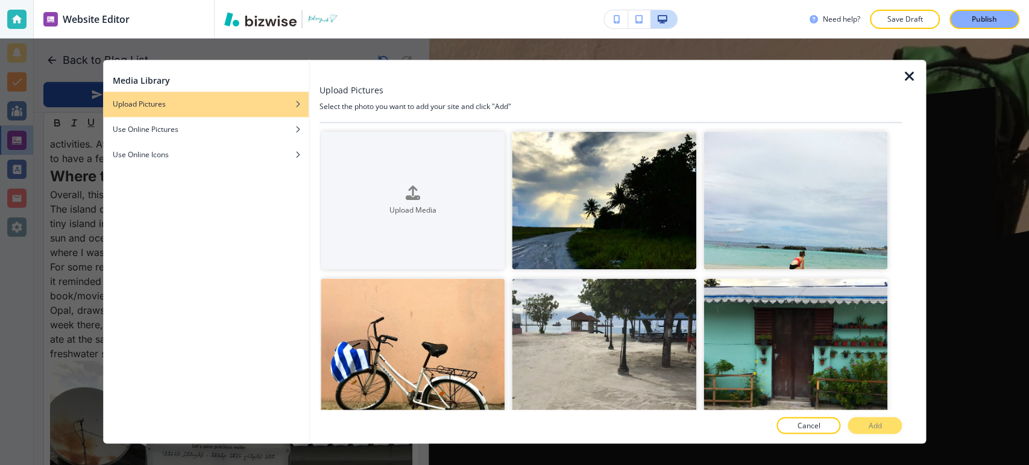
click at [906, 75] on icon "button" at bounding box center [909, 76] width 14 height 14
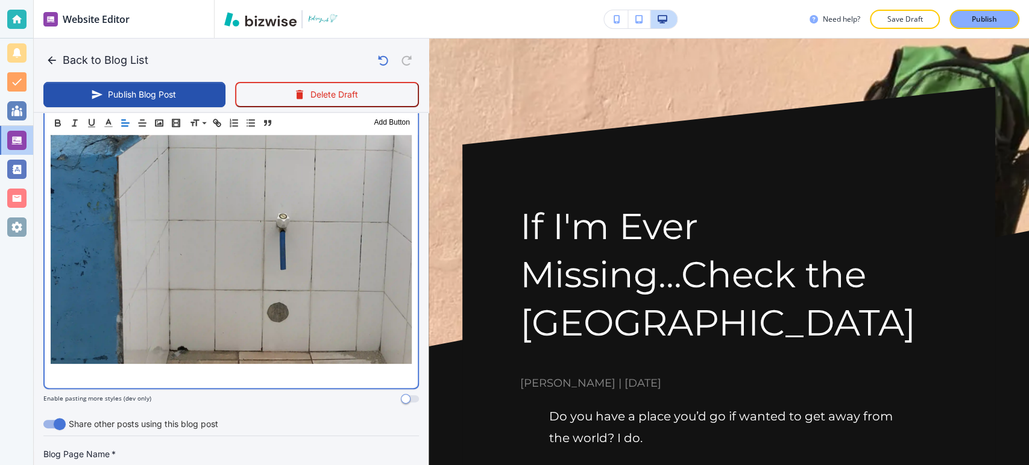
scroll to position [3387, 0]
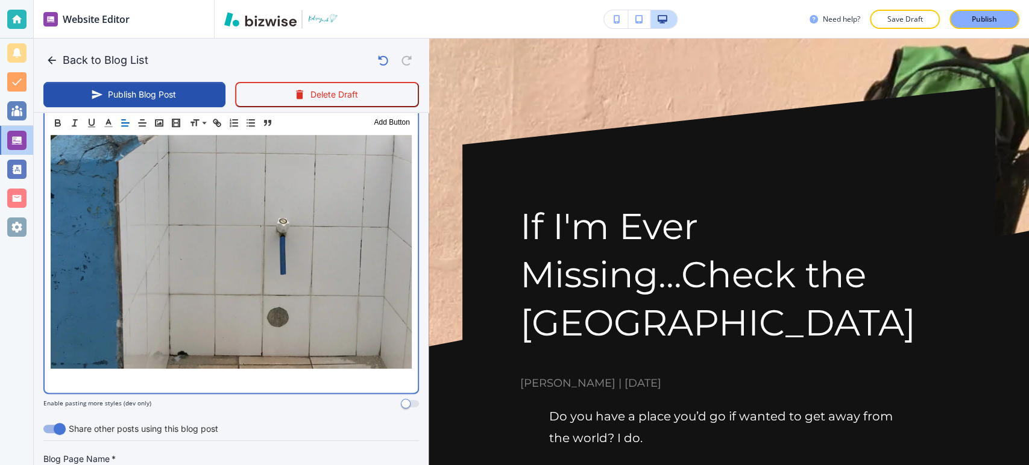
click at [253, 373] on p at bounding box center [231, 380] width 361 height 14
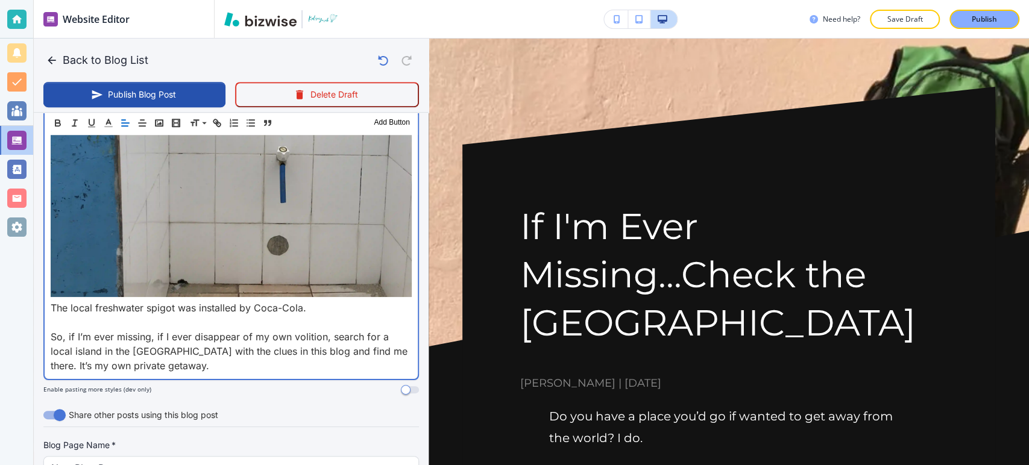
scroll to position [3438, 0]
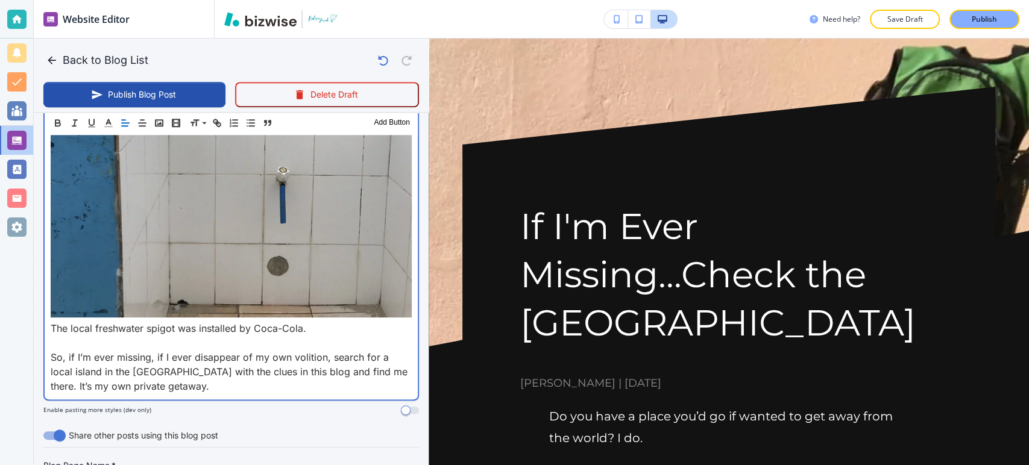
click at [52, 350] on p "So, if I’m ever missing, if I ever disappear of my own volition, search for a l…" at bounding box center [231, 371] width 361 height 43
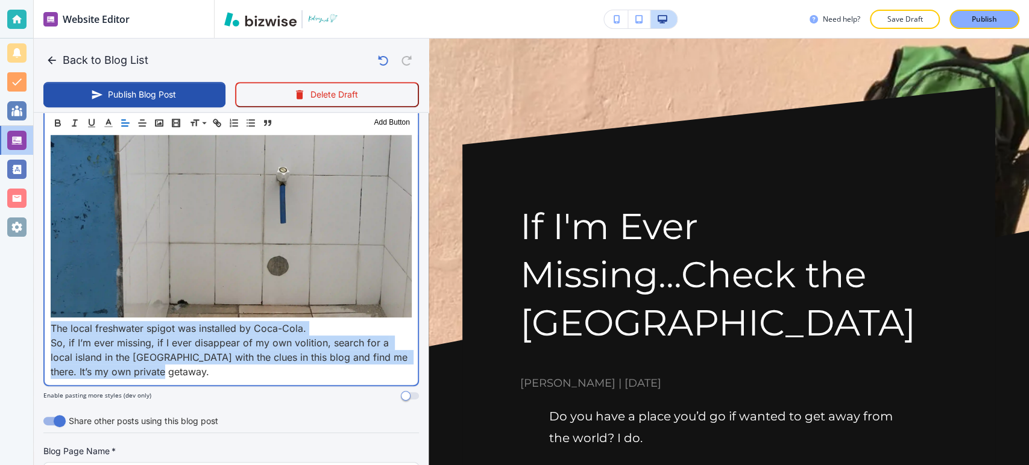
drag, startPoint x: 174, startPoint y: 293, endPoint x: 51, endPoint y: 245, distance: 131.6
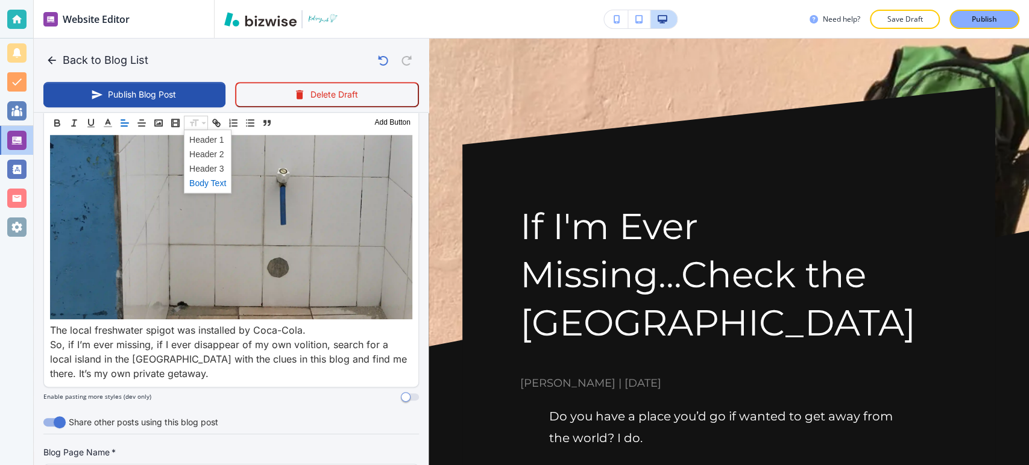
click at [210, 181] on span at bounding box center [207, 183] width 37 height 14
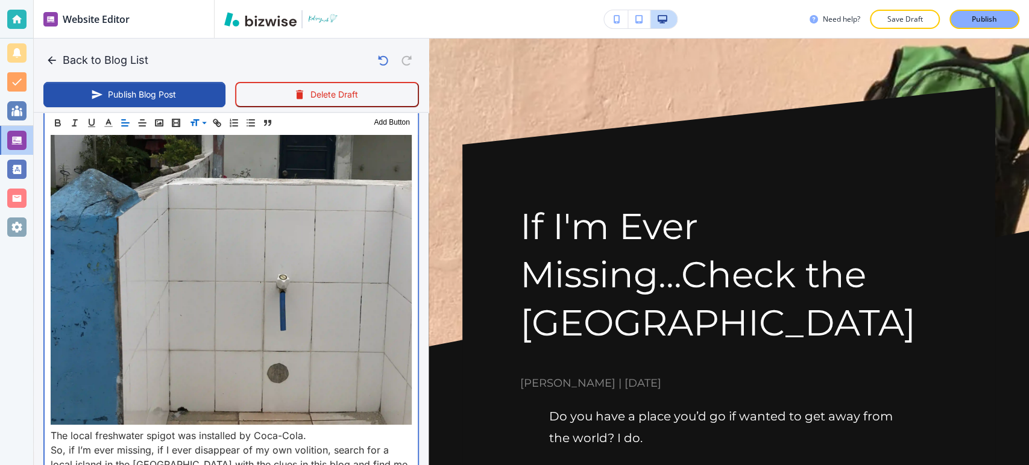
scroll to position [3526, 0]
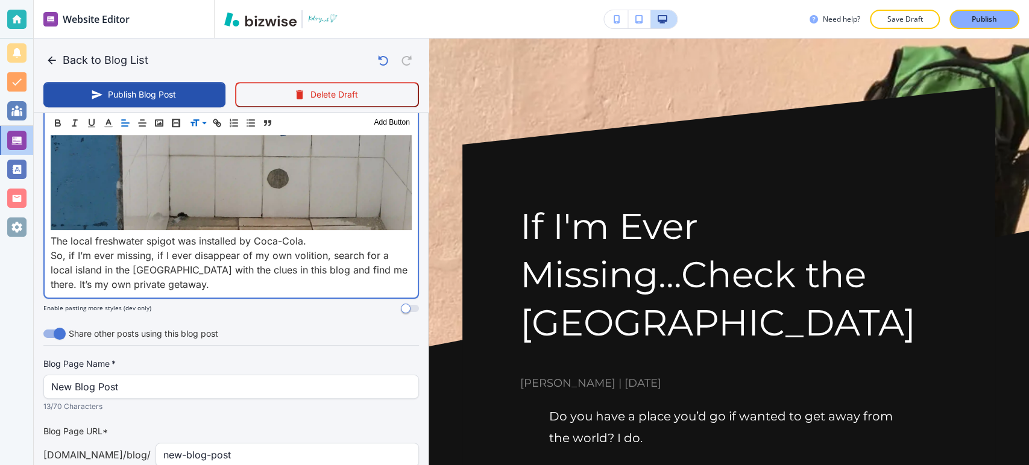
click at [195, 248] on p "So, if I’m ever missing, if I ever disappear of my own volition, search for a l…" at bounding box center [231, 269] width 361 height 43
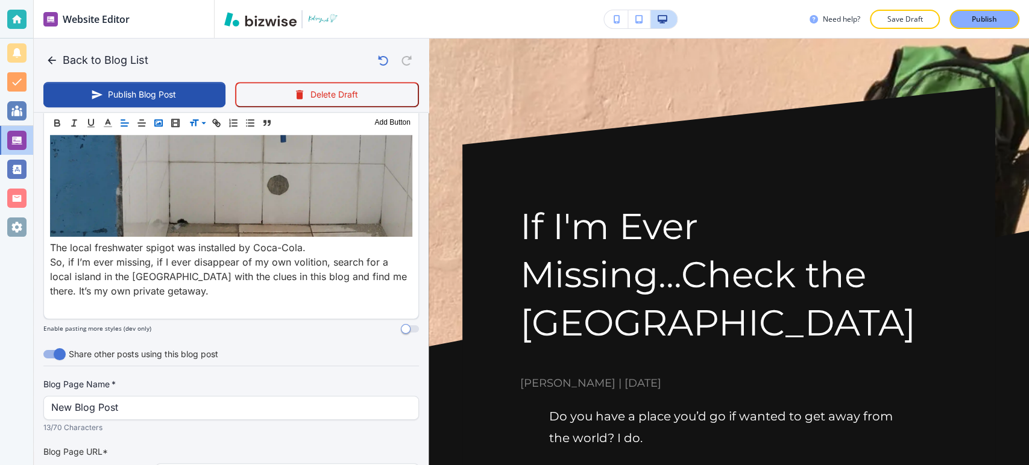
click at [160, 120] on rect "button" at bounding box center [158, 123] width 7 height 6
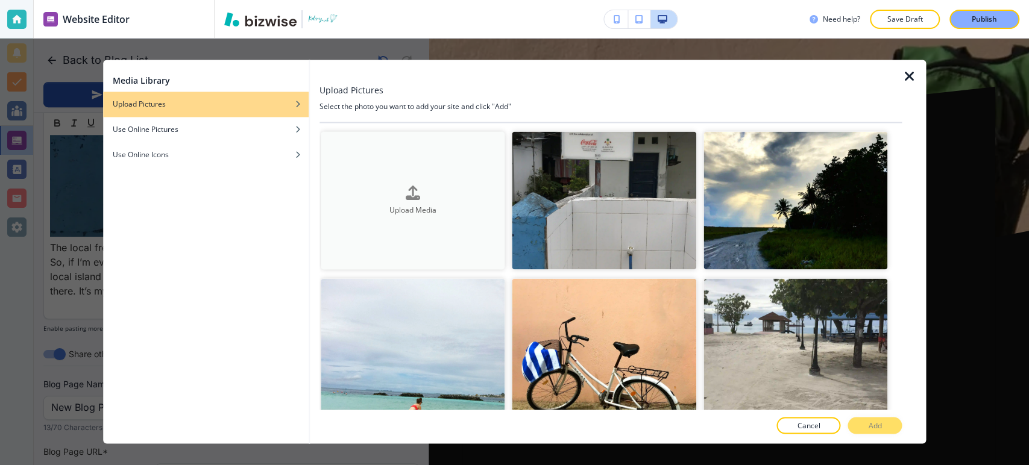
click at [380, 209] on h4 "Upload Media" at bounding box center [413, 210] width 185 height 11
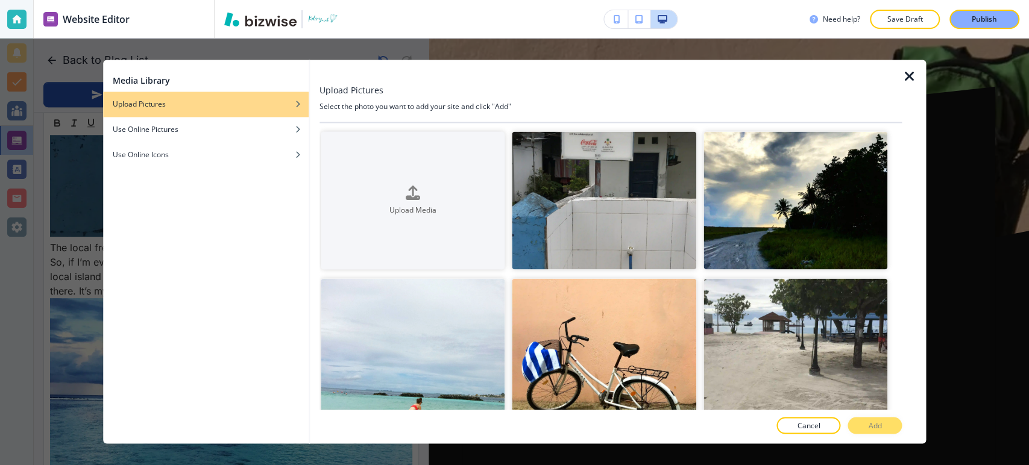
click at [907, 75] on icon "button" at bounding box center [909, 76] width 14 height 14
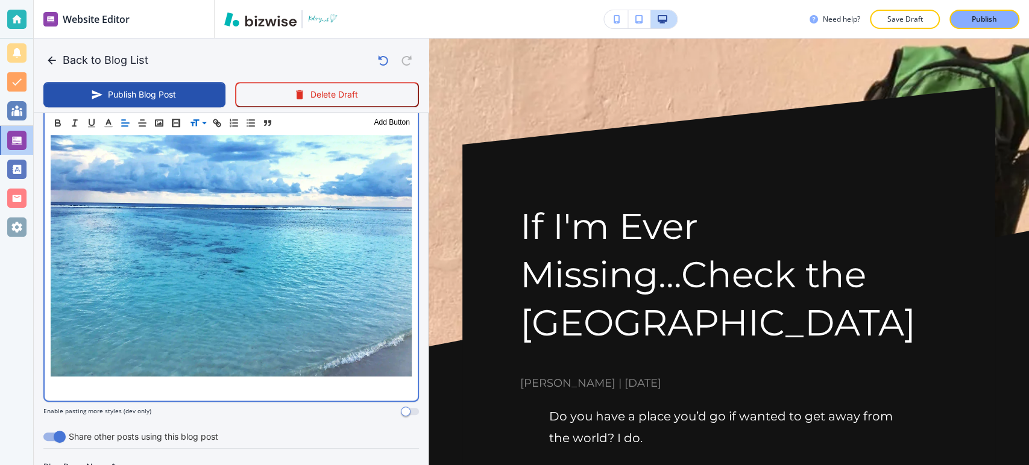
scroll to position [3705, 0]
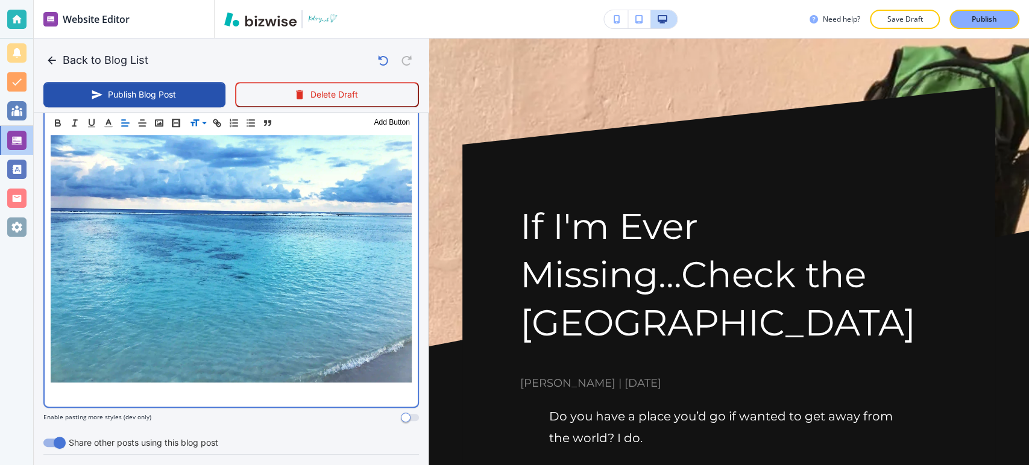
click at [215, 387] on p at bounding box center [231, 394] width 361 height 14
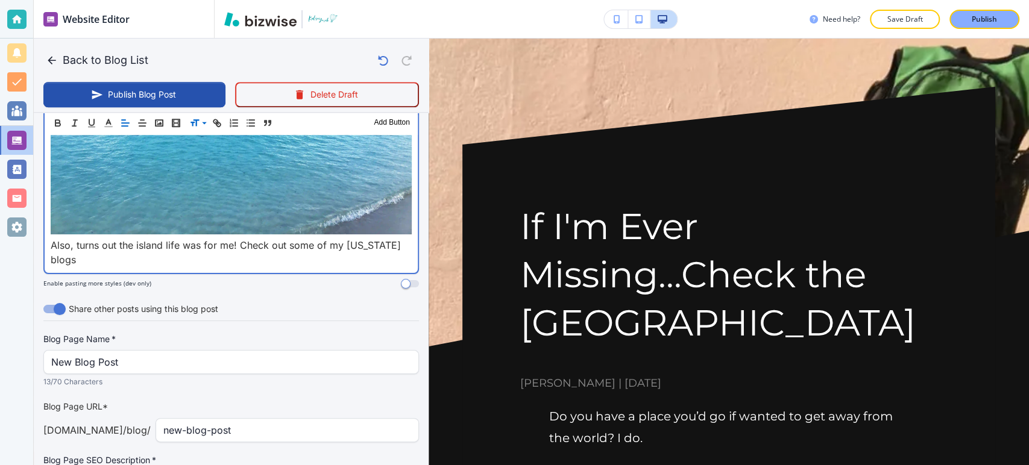
scroll to position [3787, 0]
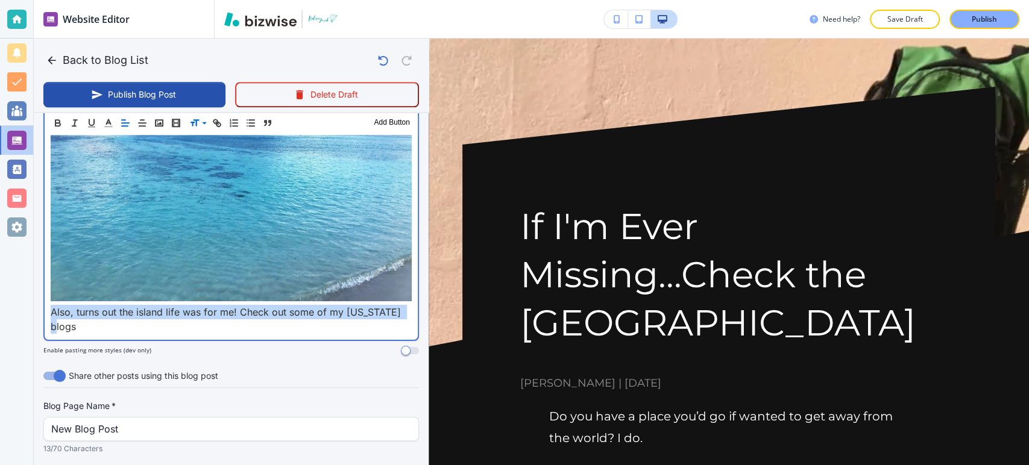
drag, startPoint x: 92, startPoint y: 238, endPoint x: 51, endPoint y: 222, distance: 43.1
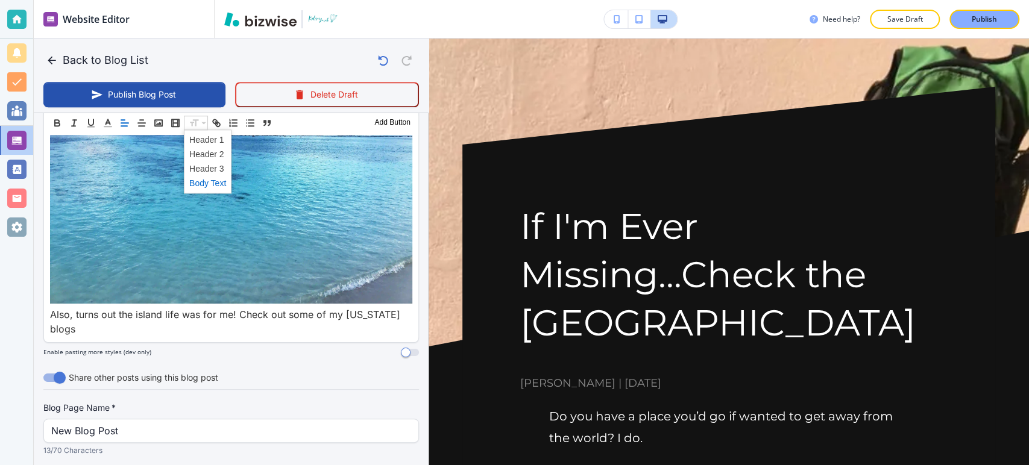
click at [205, 182] on span at bounding box center [207, 183] width 37 height 14
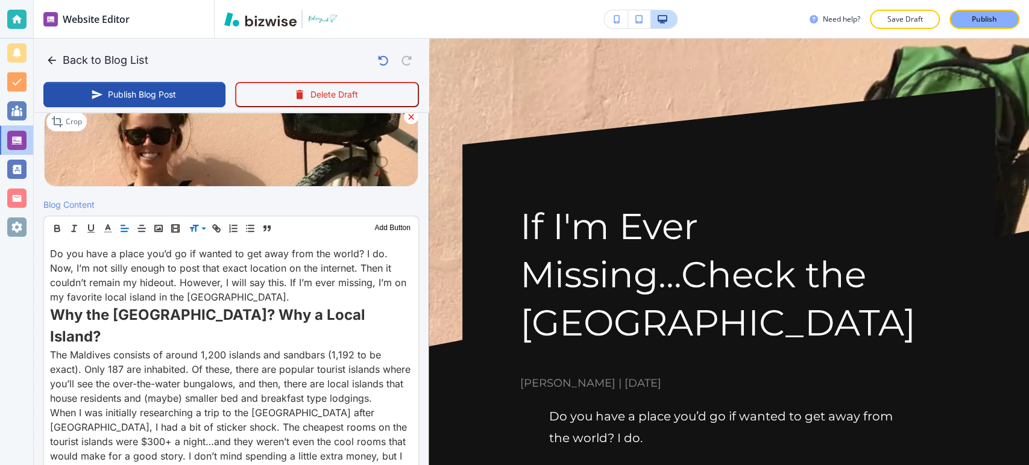
scroll to position [309, 0]
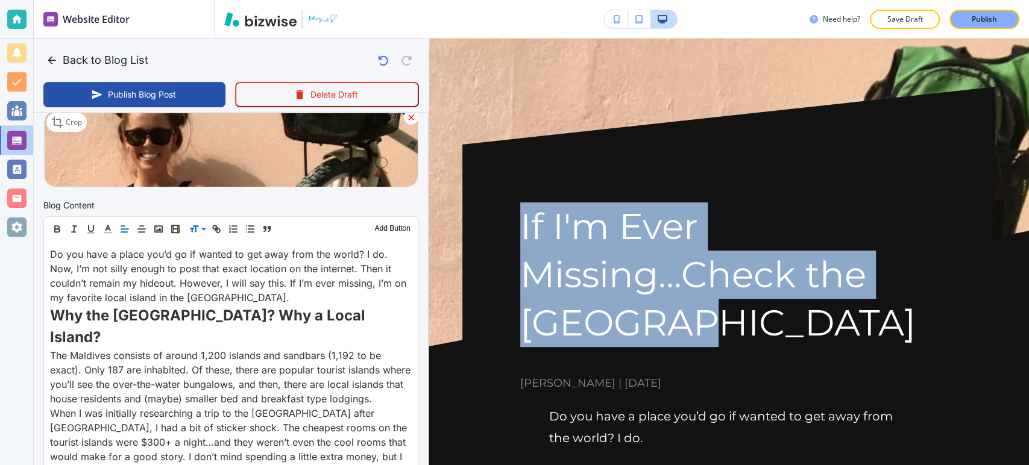
drag, startPoint x: 576, startPoint y: 235, endPoint x: 699, endPoint y: 329, distance: 154.9
copy h1 "If I'm Ever Missing...Check the [GEOGRAPHIC_DATA]"
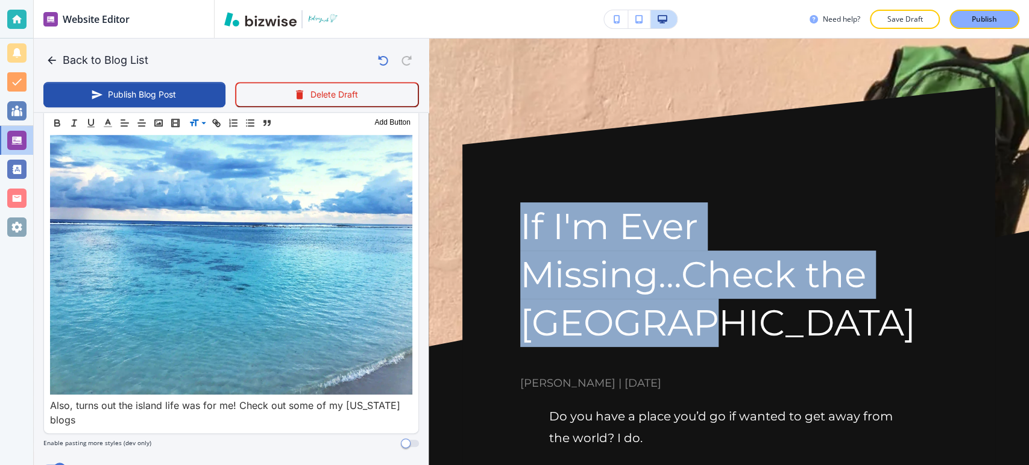
scroll to position [3798, 0]
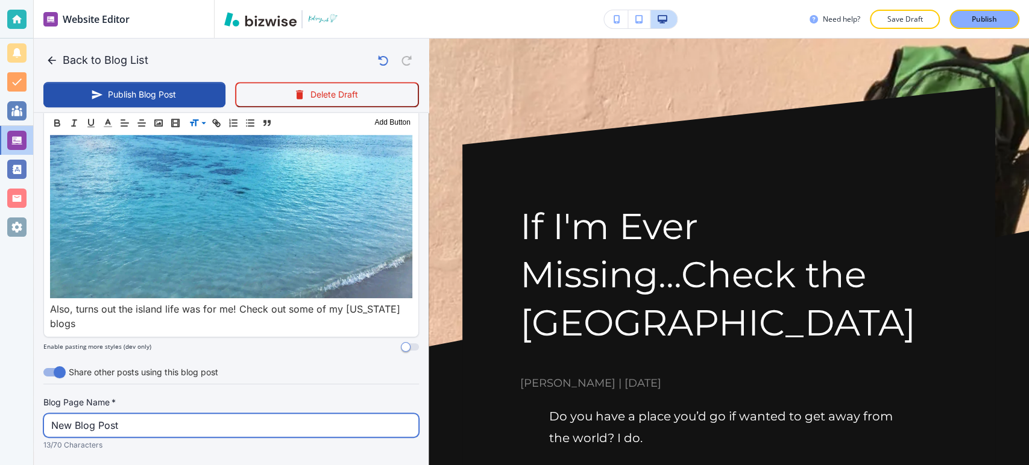
click at [221, 414] on input "New Blog Post" at bounding box center [231, 425] width 360 height 23
paste input "If I'm Ever Missing...Check the [GEOGRAPHIC_DATA]"
type input "If I'm Ever Missing...Check the [GEOGRAPHIC_DATA]"
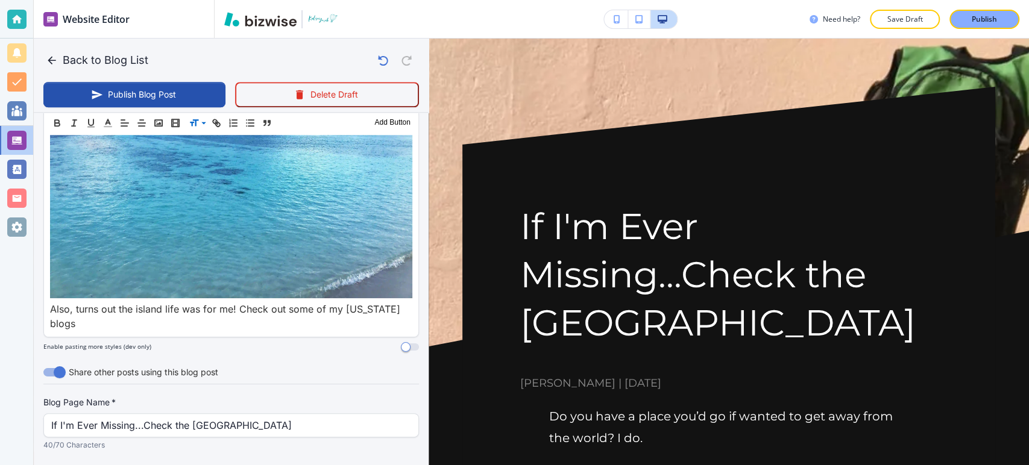
drag, startPoint x: 270, startPoint y: 398, endPoint x: 207, endPoint y: 385, distance: 64.6
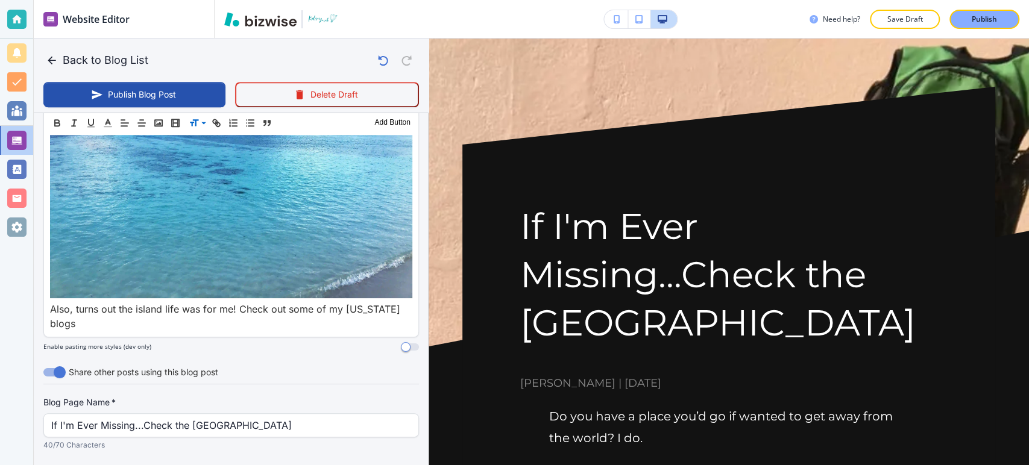
type input "if-I-m-ever-missing-check-the-maldives"
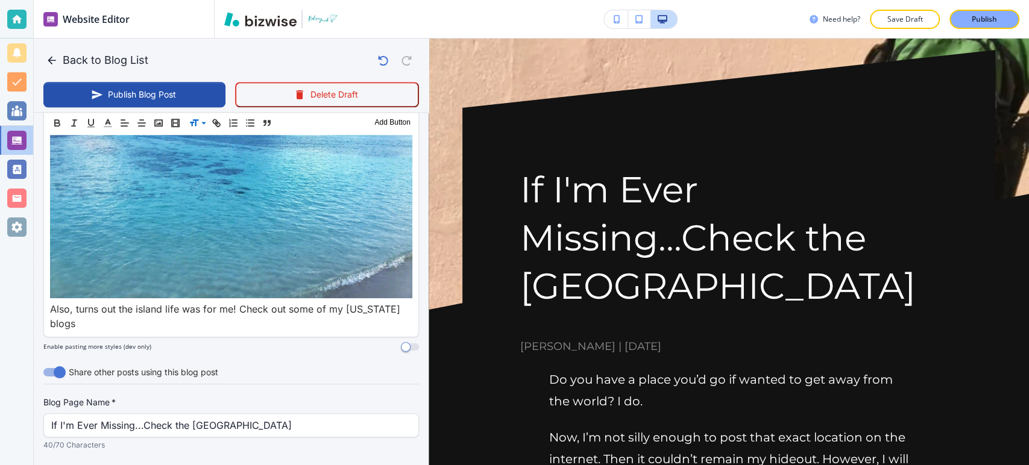
scroll to position [67, 0]
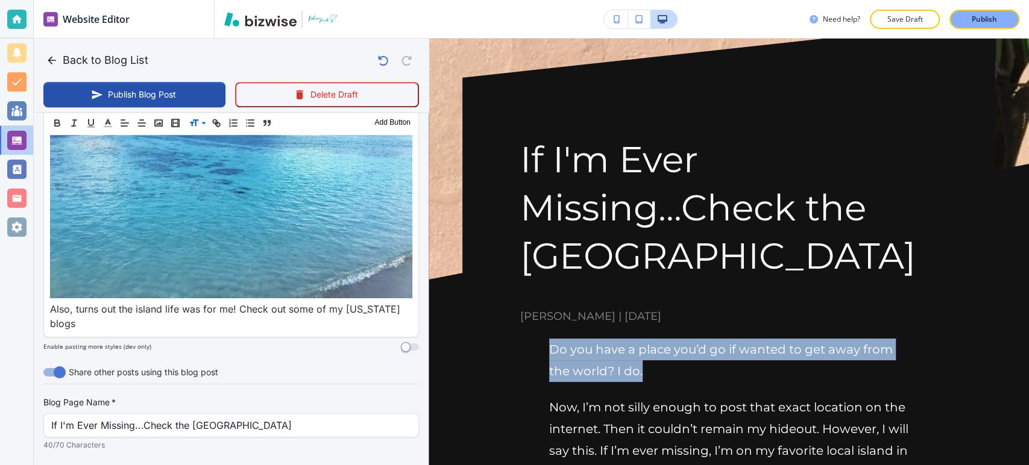
drag, startPoint x: 545, startPoint y: 349, endPoint x: 661, endPoint y: 375, distance: 118.6
copy p "Do you have a place you’d go if wanted to get away from the world? I do."
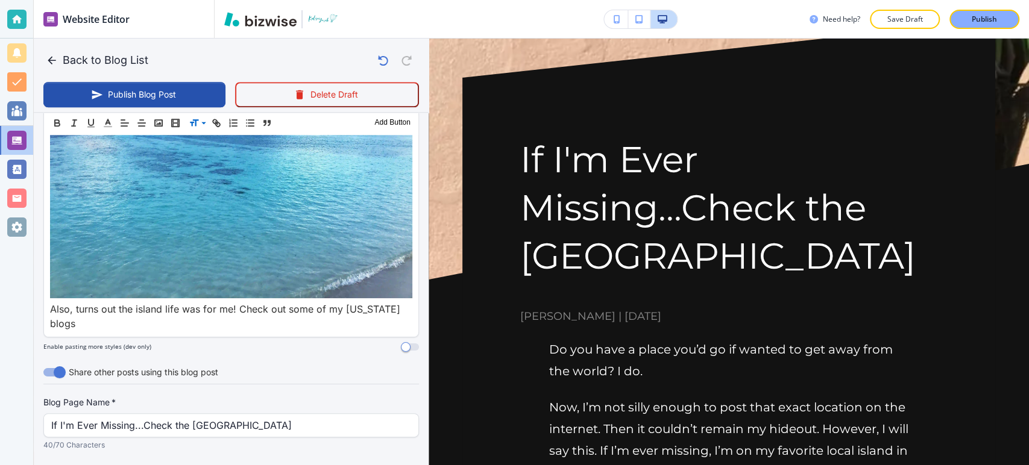
paste input "Do you have a place you’d go if wanted to get away from the world? I do."
type input "Do you have a place you’d go if wanted to get away from the world? I do."
click at [148, 87] on button "Publish Blog Post" at bounding box center [134, 94] width 182 height 25
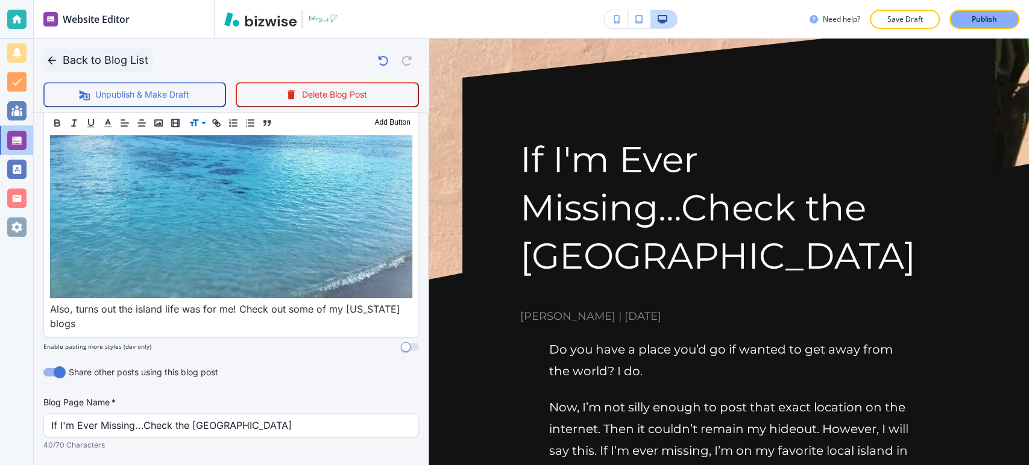
click at [89, 50] on button "Back to Blog List" at bounding box center [98, 60] width 110 height 24
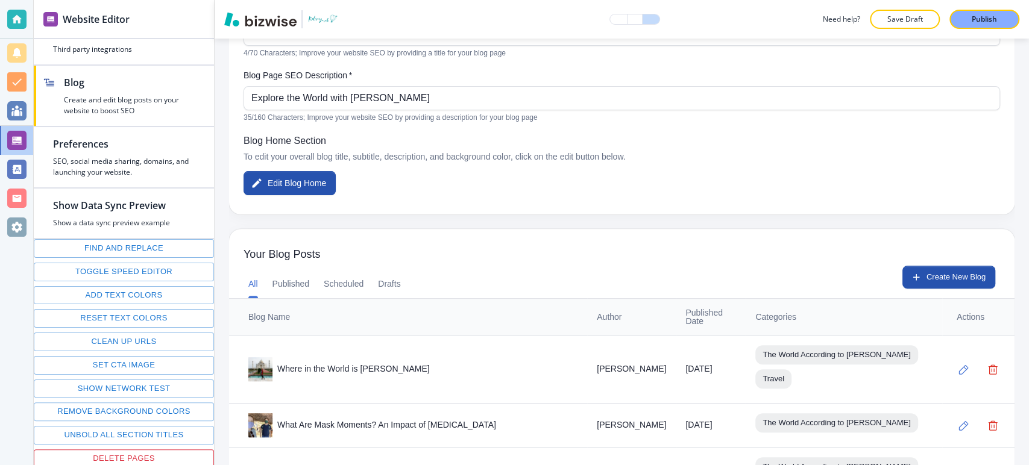
scroll to position [287, 0]
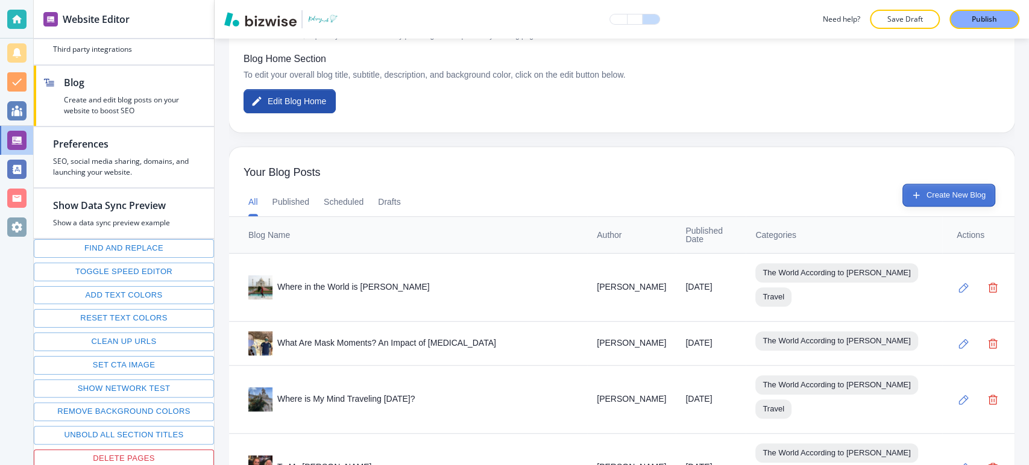
click at [953, 197] on button "Create New Blog" at bounding box center [949, 195] width 93 height 23
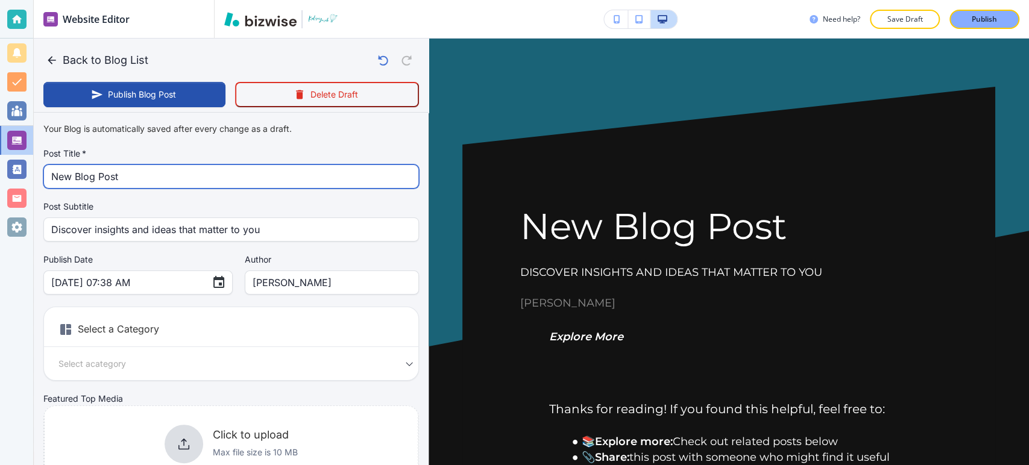
click at [226, 187] on input "New Blog Post" at bounding box center [231, 176] width 360 height 23
click at [226, 185] on input "New Blog Post" at bounding box center [231, 176] width 360 height 23
paste input "The First 10 Countries I Visited Post [MEDICAL_DATA]"
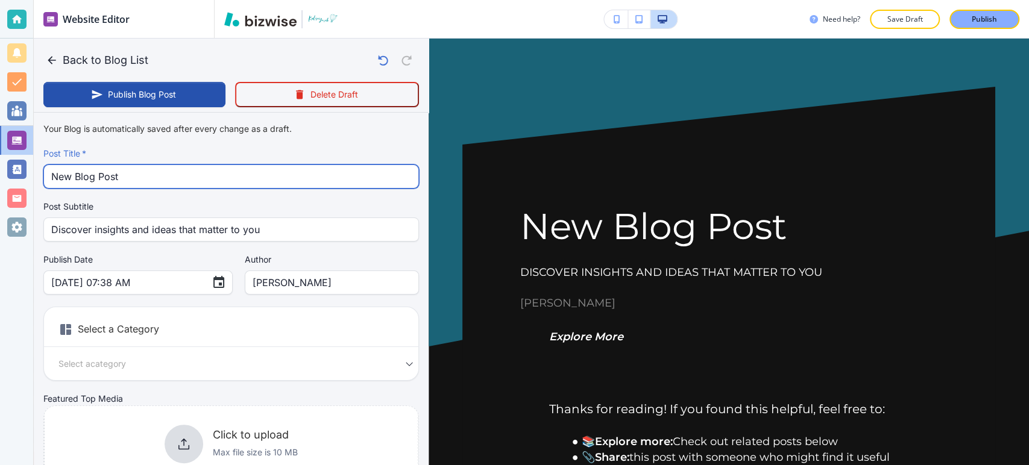
type input "The First 10 Countries I Visited Post [MEDICAL_DATA]"
type input "Sep 27, 2025 07:39 AM"
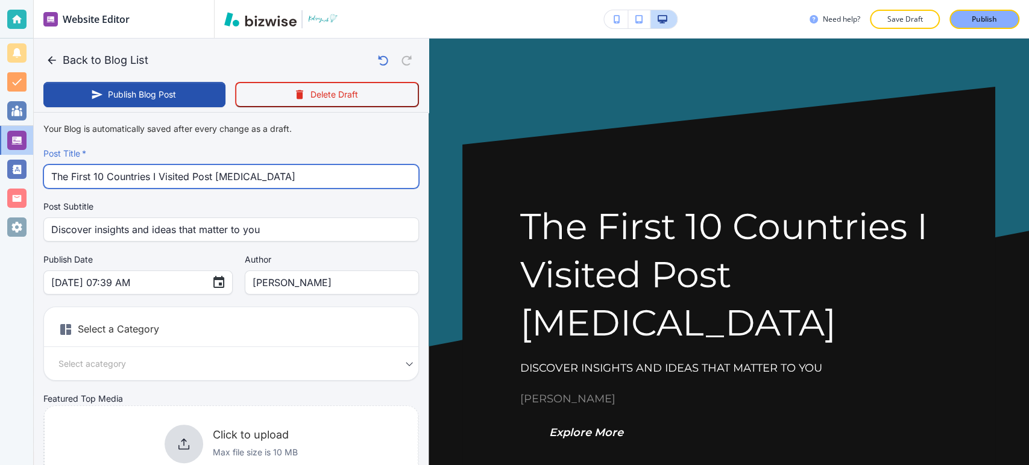
type input "The First 10 Countries I Visited Post [MEDICAL_DATA]"
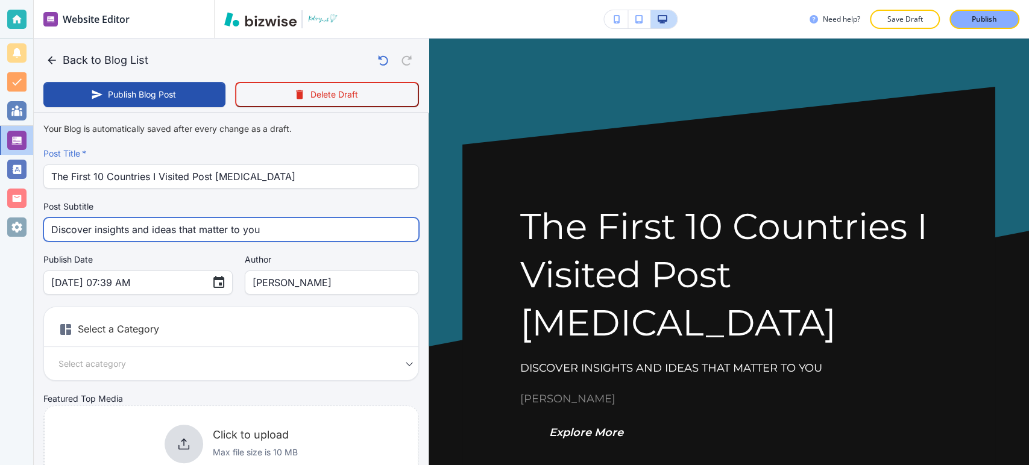
click at [320, 236] on input "Discover insights and ideas that matter to you" at bounding box center [231, 229] width 360 height 23
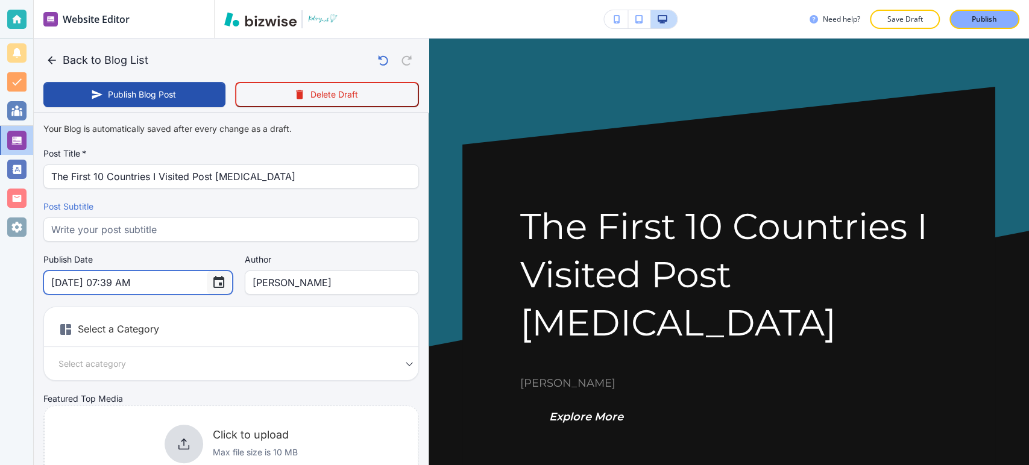
click at [213, 286] on icon "Choose date, selected date is Sep 27, 2025" at bounding box center [218, 282] width 11 height 12
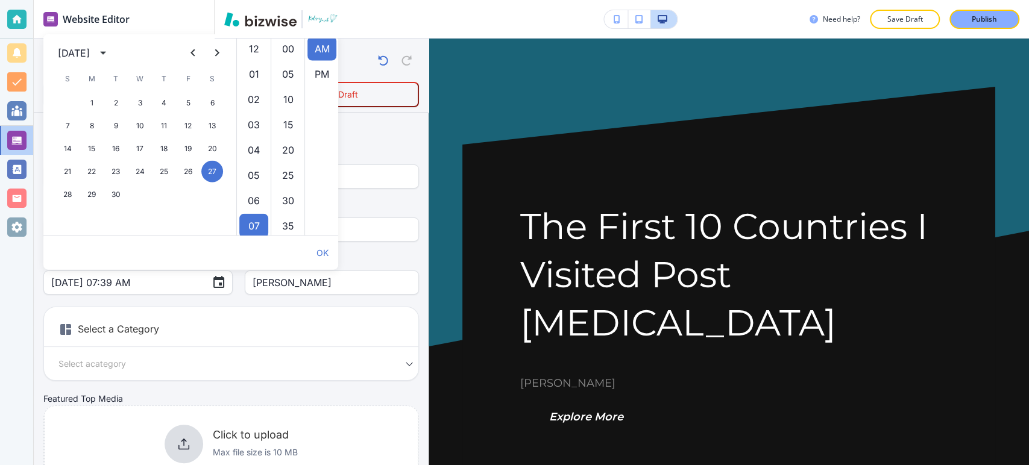
scroll to position [177, 0]
click at [110, 55] on icon "calendar view is open, switch to year view" at bounding box center [103, 53] width 14 height 14
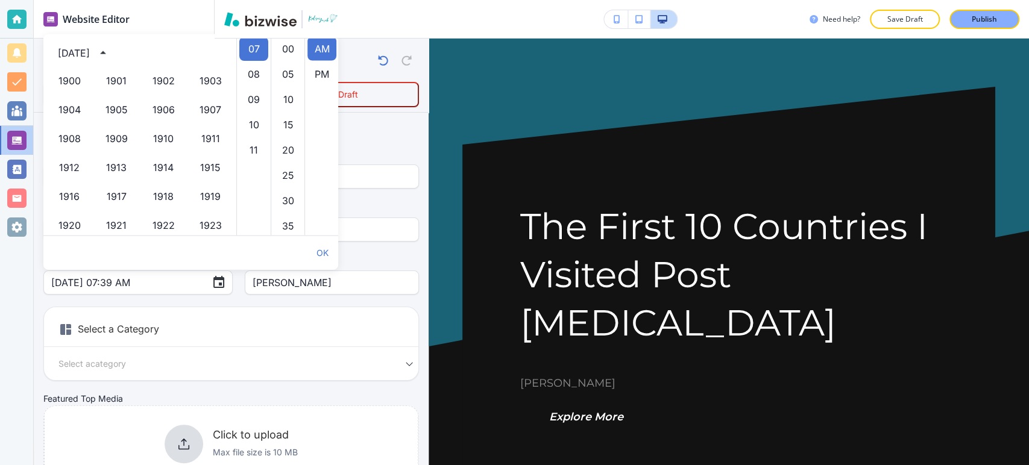
scroll to position [827, 0]
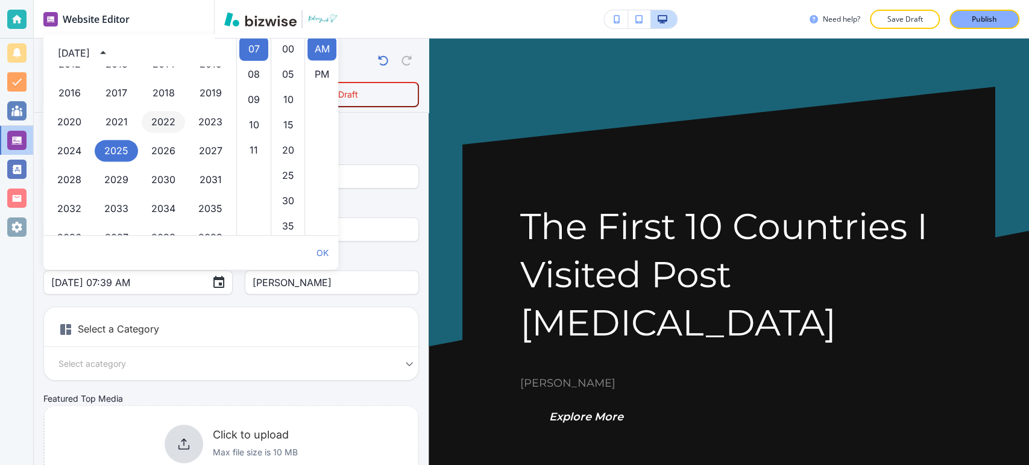
click at [154, 118] on button "2022" at bounding box center [163, 123] width 43 height 22
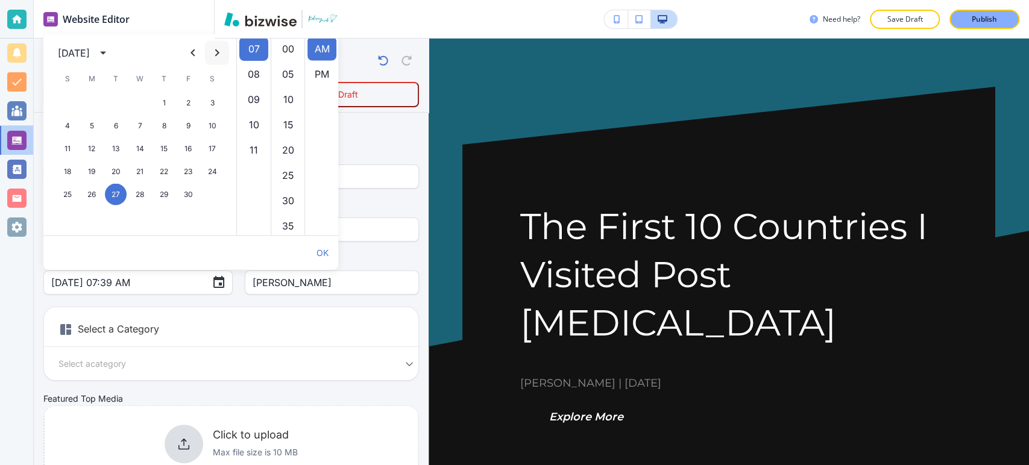
click at [222, 49] on icon "Next month" at bounding box center [217, 53] width 14 height 14
click at [225, 48] on button "Next month" at bounding box center [217, 53] width 24 height 24
click at [181, 152] on button "16" at bounding box center [188, 149] width 22 height 22
type input "[DATE] 07:39 AM"
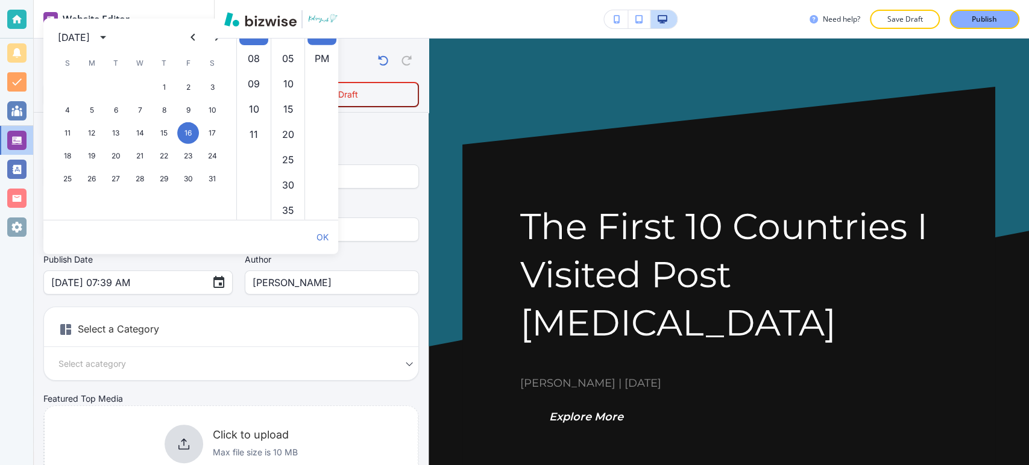
scroll to position [67, 0]
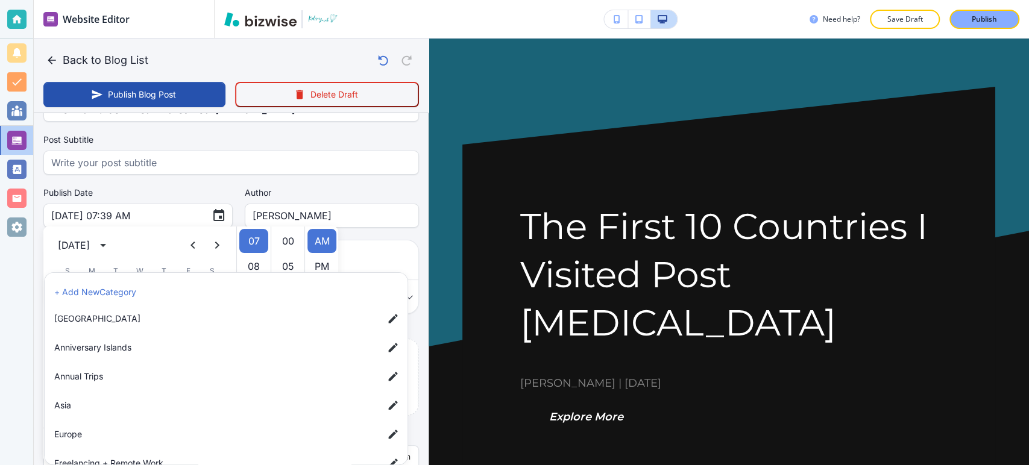
click at [373, 0] on body "Website Editor Pages Edit, add, and delete pages or manage your page order Upda…" at bounding box center [514, 0] width 1029 height 0
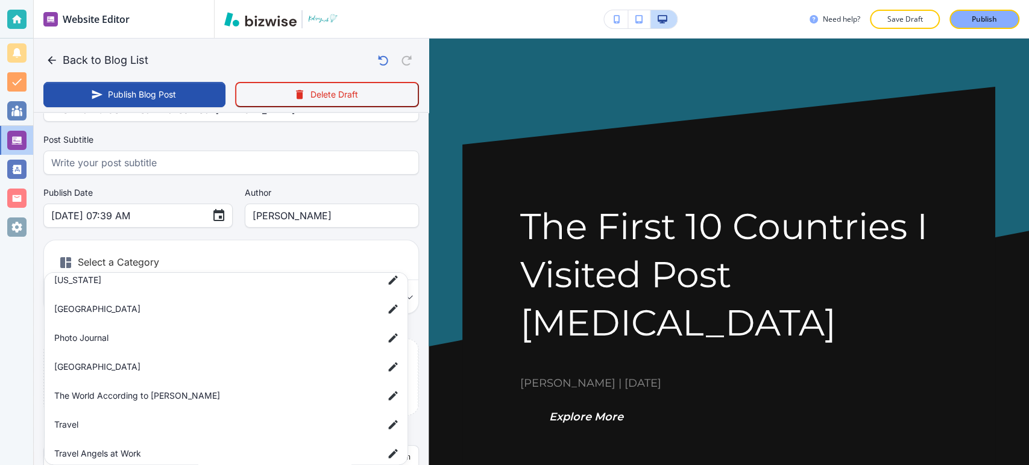
scroll to position [222, 0]
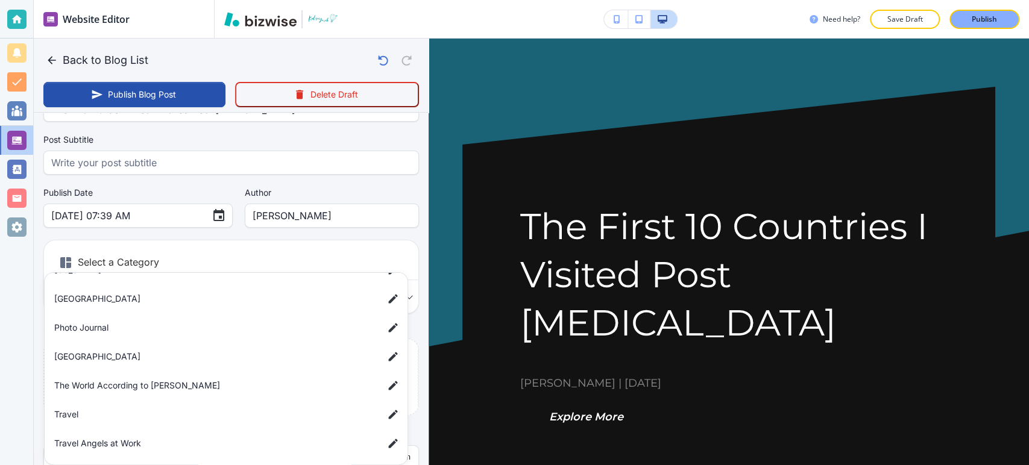
click at [103, 414] on span "Travel" at bounding box center [214, 414] width 320 height 13
type input "a7d5d0a3501f3a2933ba1"
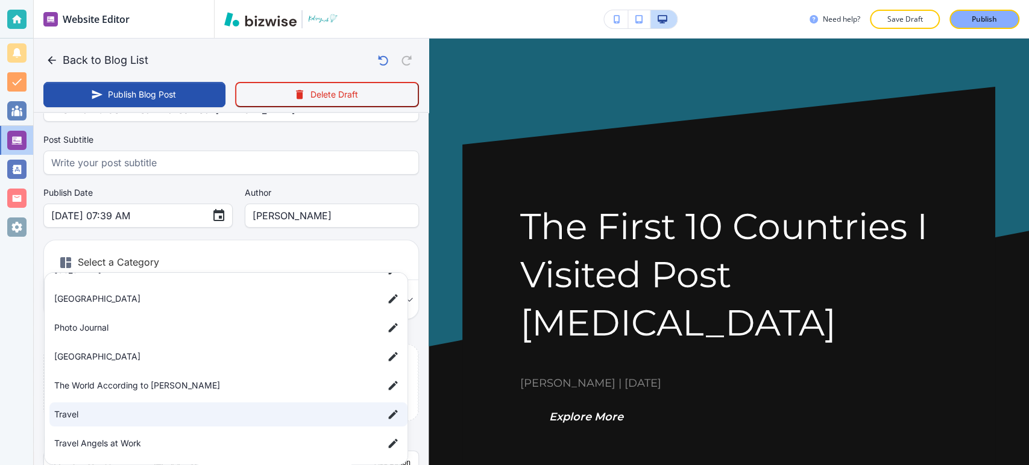
click at [42, 313] on div at bounding box center [514, 232] width 1029 height 465
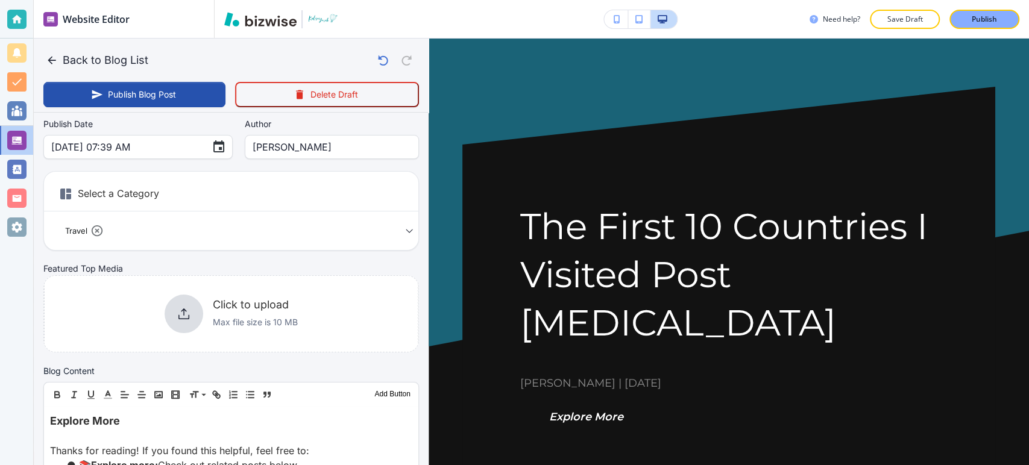
scroll to position [201, 0]
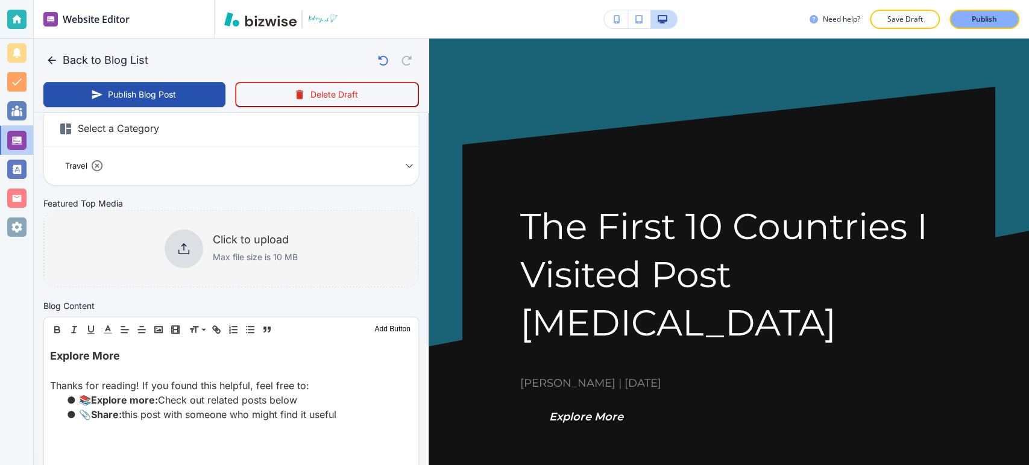
click at [198, 270] on div "Click to upload Max file size is 10 MB" at bounding box center [231, 249] width 374 height 98
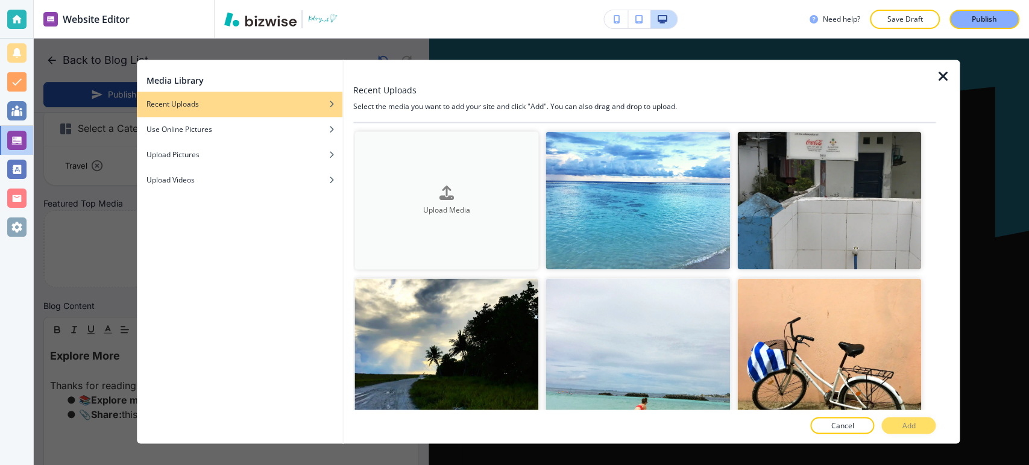
click at [482, 208] on h4 "Upload Media" at bounding box center [447, 210] width 185 height 11
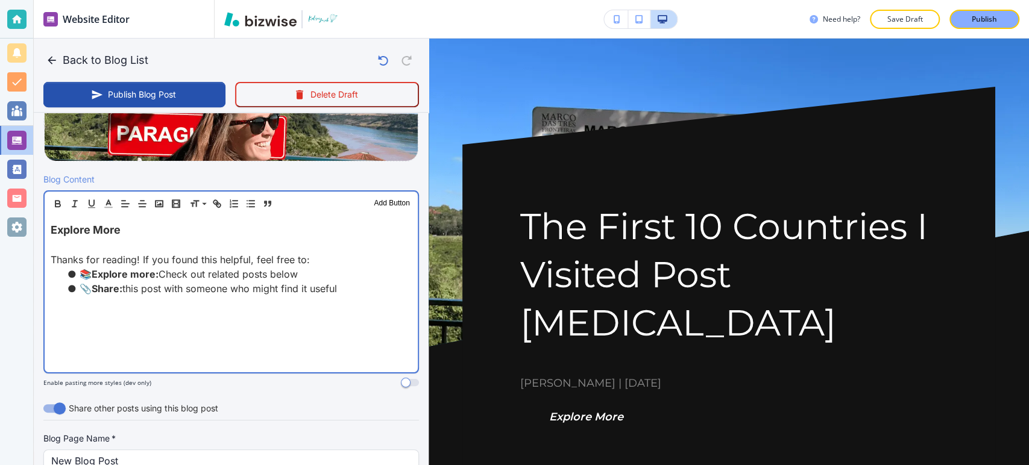
scroll to position [335, 0]
drag, startPoint x: 355, startPoint y: 286, endPoint x: 43, endPoint y: 230, distance: 316.6
click at [43, 230] on div "Header 1 Header 2 Header 3 Body Text Add Button Explore More Thanks for reading…" at bounding box center [231, 281] width 376 height 183
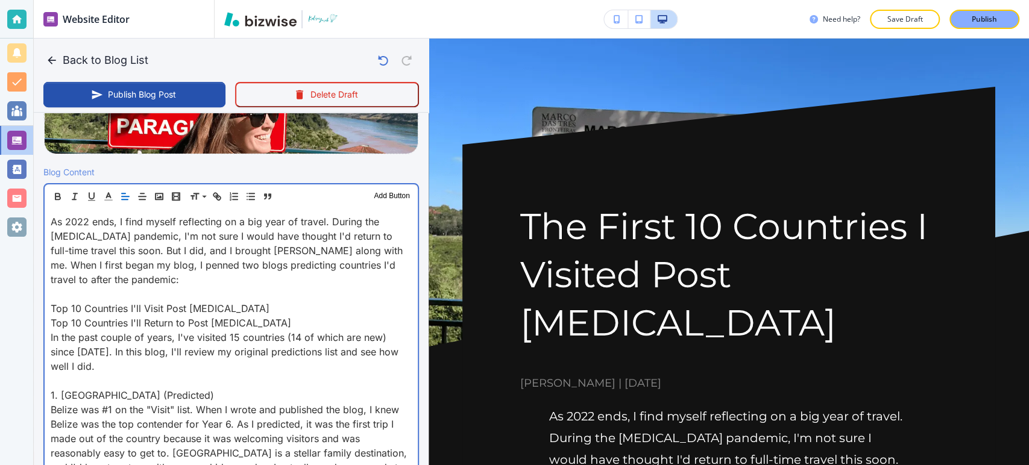
scroll to position [335, 0]
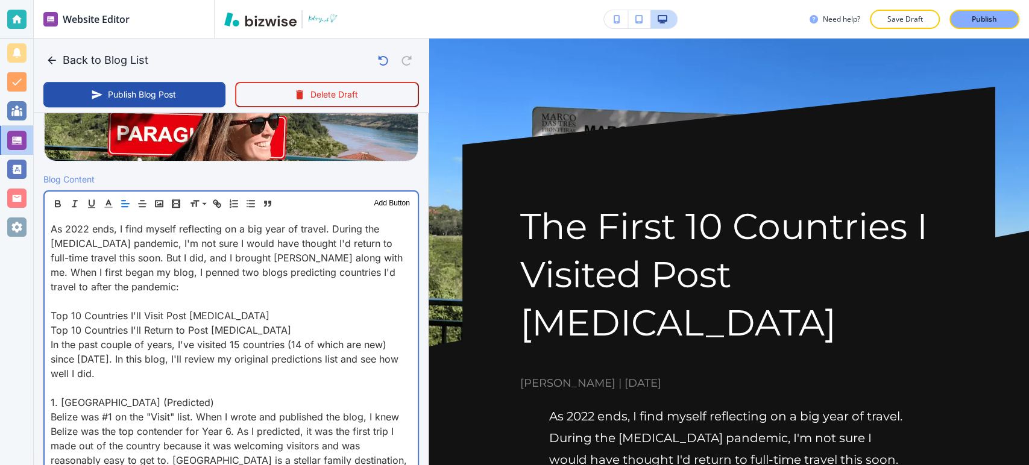
click at [48, 314] on div "As 2022 ends, I find myself reflecting on a big year of travel. During the COVI…" at bounding box center [231, 366] width 373 height 301
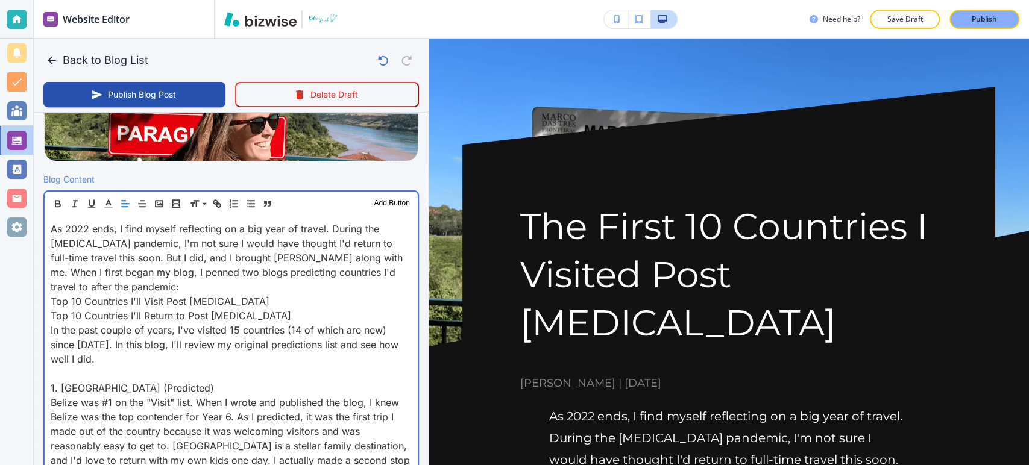
click at [51, 387] on p "1. [GEOGRAPHIC_DATA] (Predicted)" at bounding box center [231, 388] width 361 height 14
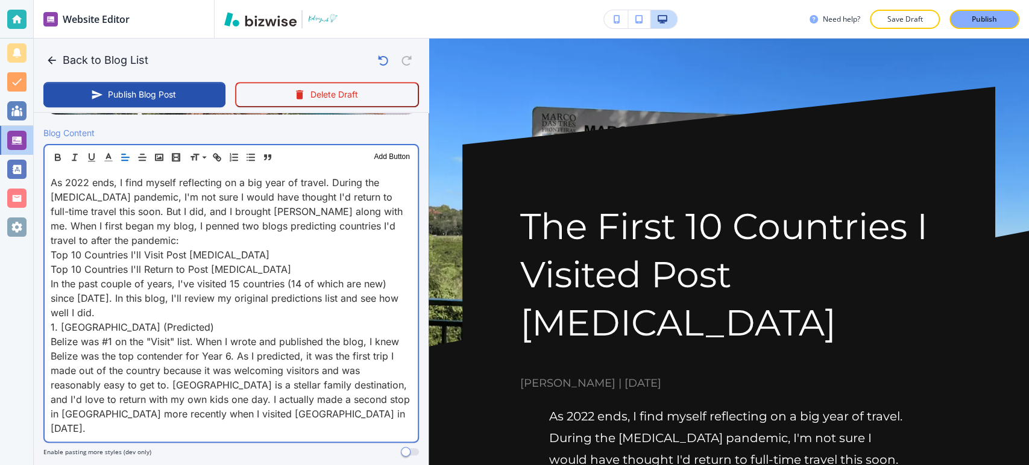
scroll to position [402, 0]
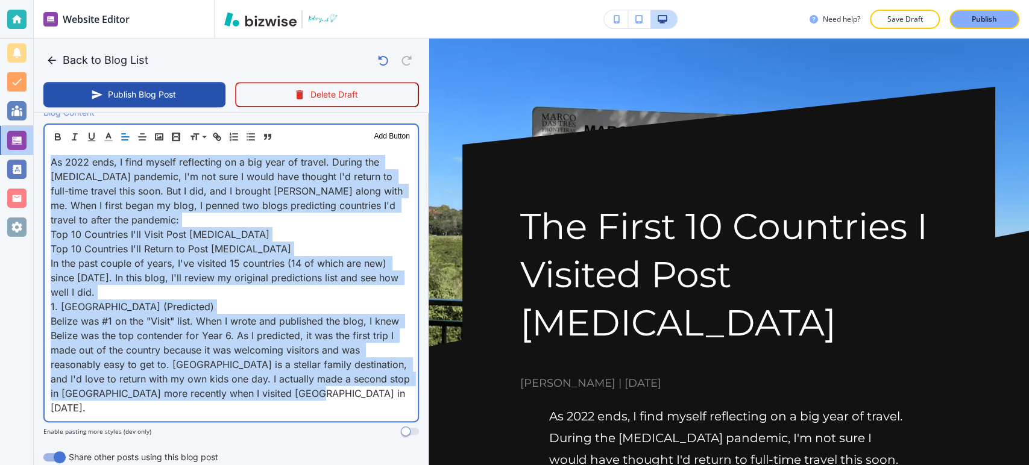
drag, startPoint x: 333, startPoint y: 392, endPoint x: 39, endPoint y: 157, distance: 376.2
click at [39, 157] on div "Blog Content Header 1 Header 2 Header 3 Body Text Add Button As 2022 ends, I fi…" at bounding box center [231, 276] width 395 height 340
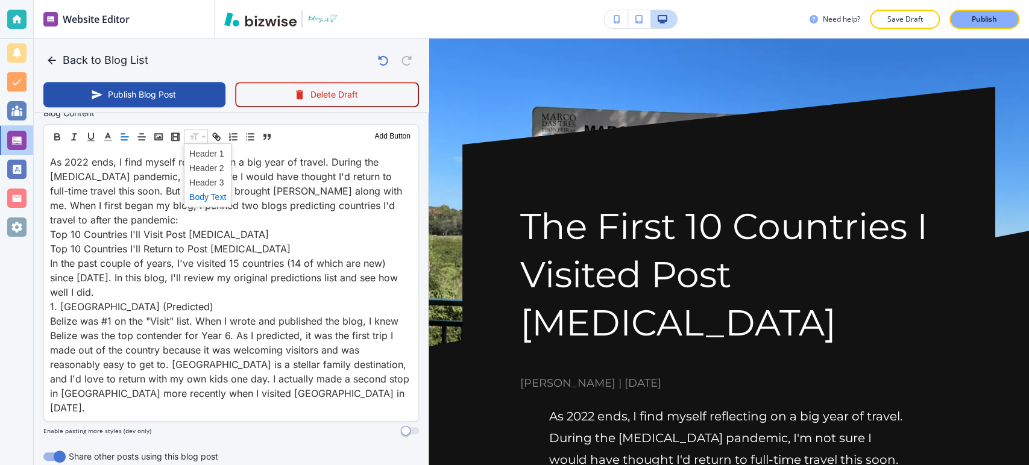
click at [207, 197] on span at bounding box center [207, 197] width 37 height 14
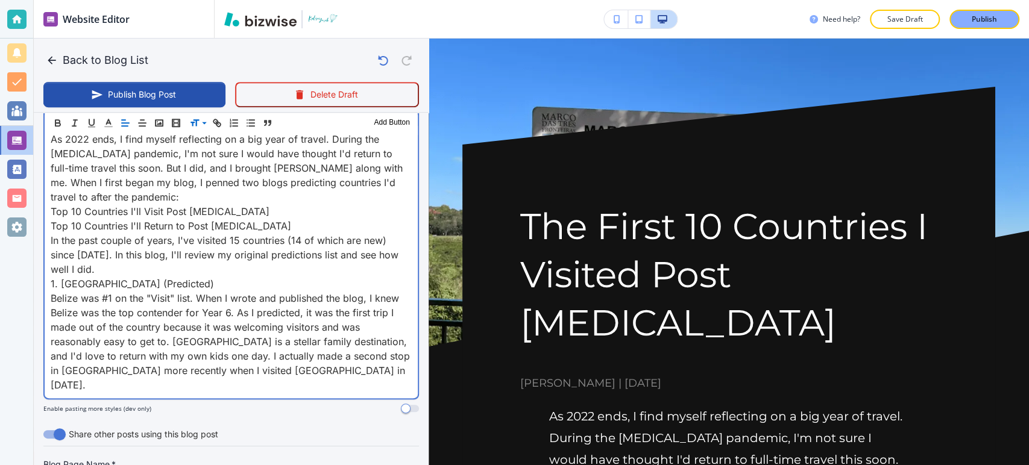
scroll to position [424, 0]
click at [163, 194] on p "As 2022 ends, I find myself reflecting on a big year of travel. During the [MED…" at bounding box center [231, 168] width 361 height 72
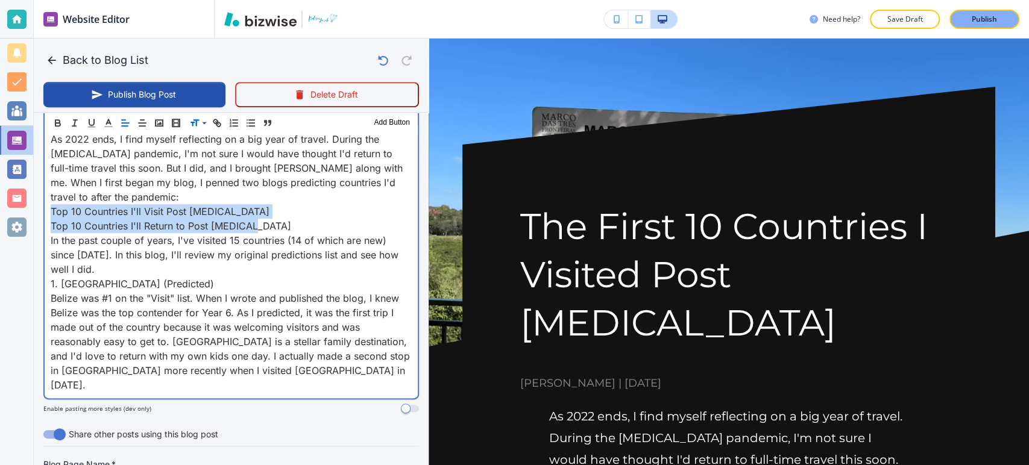
drag, startPoint x: 52, startPoint y: 206, endPoint x: 256, endPoint y: 218, distance: 204.8
click at [256, 218] on div "As 2022 ends, I find myself reflecting on a big year of travel. During the COVI…" at bounding box center [231, 262] width 373 height 273
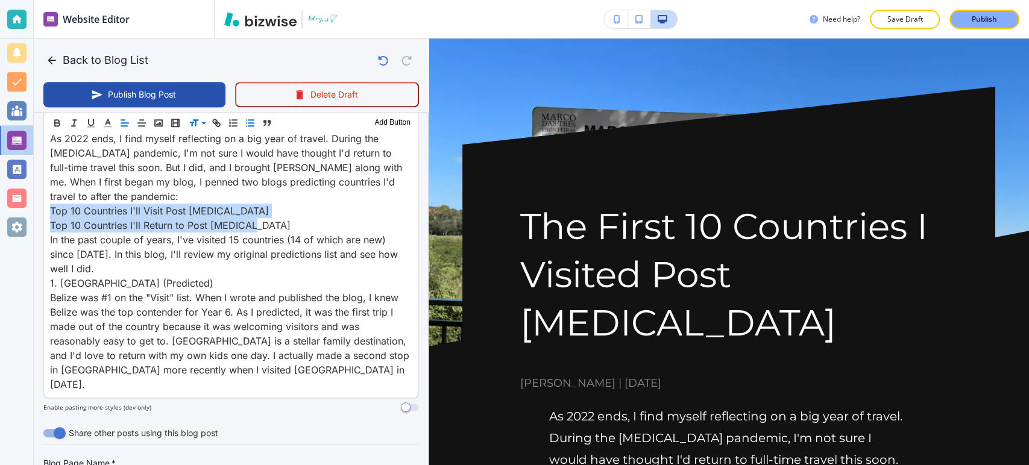
click at [253, 124] on icon "button" at bounding box center [250, 123] width 11 height 11
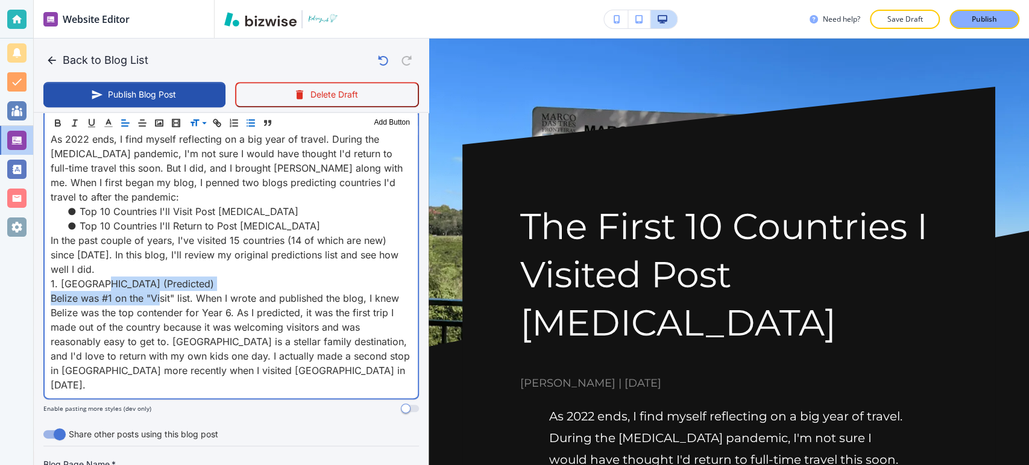
drag, startPoint x: 160, startPoint y: 289, endPoint x: 96, endPoint y: 280, distance: 64.5
click at [94, 280] on div "As 2022 ends, I find myself reflecting on a big year of travel. During the COVI…" at bounding box center [231, 262] width 373 height 273
click at [145, 277] on p "1. [GEOGRAPHIC_DATA] (Predicted)" at bounding box center [231, 284] width 361 height 14
click at [156, 277] on p "1. [GEOGRAPHIC_DATA] (Predicted)" at bounding box center [231, 284] width 361 height 14
click at [159, 277] on p "1. [GEOGRAPHIC_DATA] (Predicted)" at bounding box center [231, 284] width 361 height 14
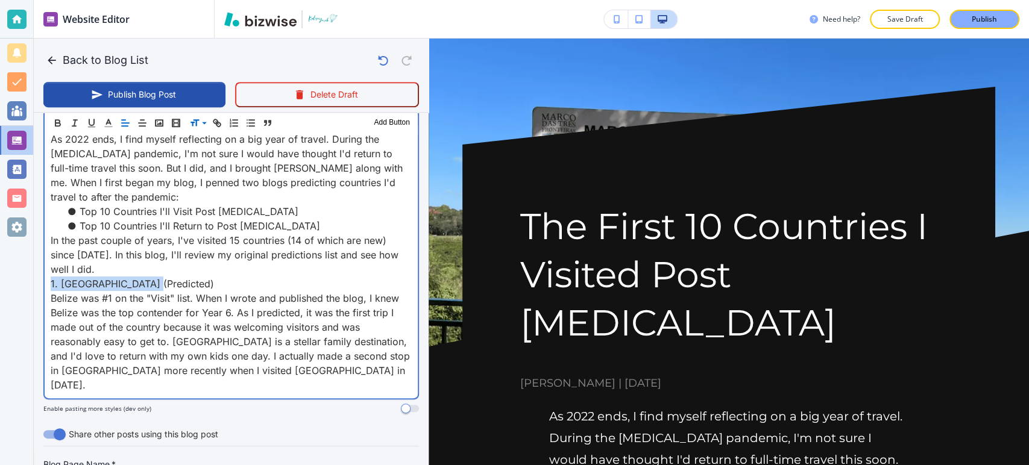
drag, startPoint x: 156, startPoint y: 276, endPoint x: 130, endPoint y: 221, distance: 61.5
click at [41, 284] on div "Blog Content Header 1 Header 2 Header 3 Body Text Add Button As 2022 ends, I fi…" at bounding box center [231, 253] width 395 height 340
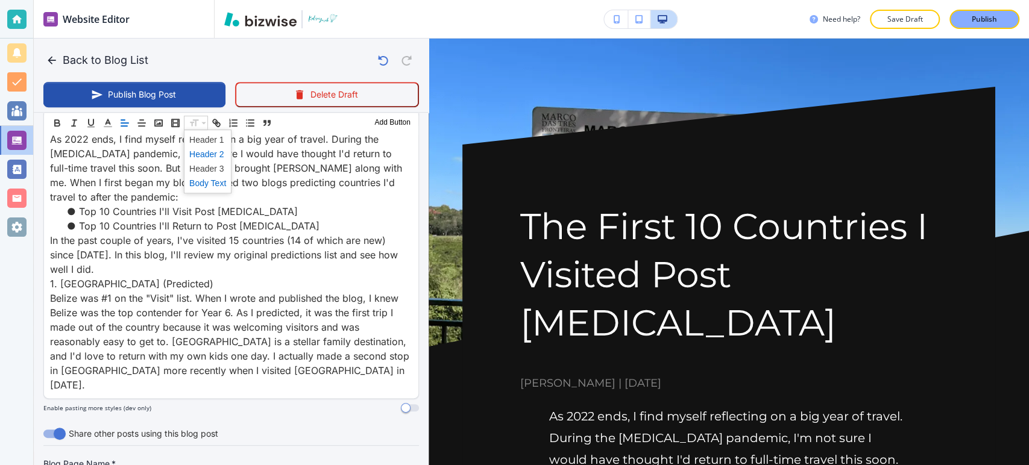
click at [212, 156] on span at bounding box center [207, 154] width 37 height 14
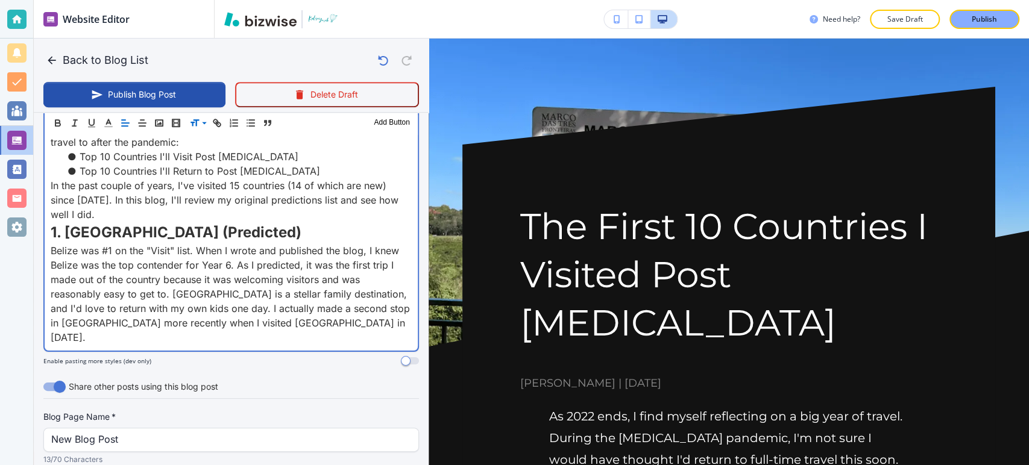
scroll to position [558, 0]
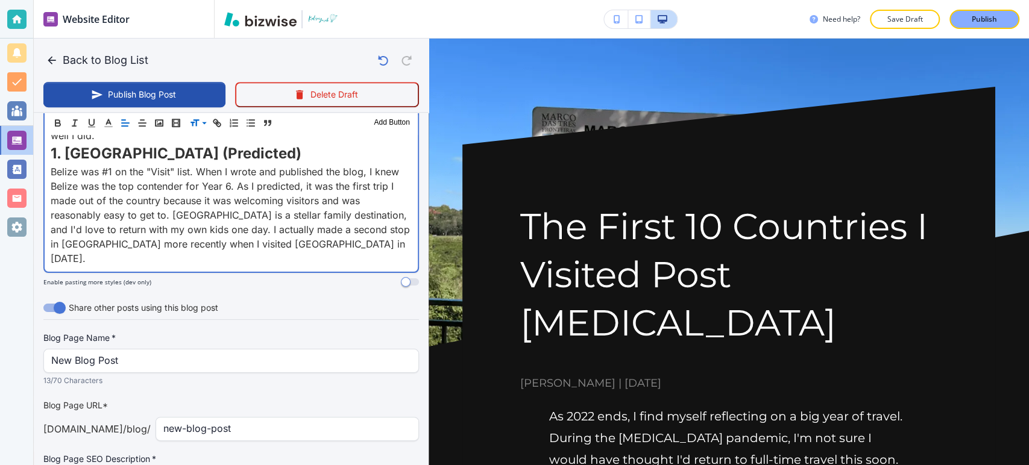
click at [349, 241] on p "Belize was #1 on the "Visit" list. When I wrote and published the blog, I knew …" at bounding box center [231, 215] width 361 height 101
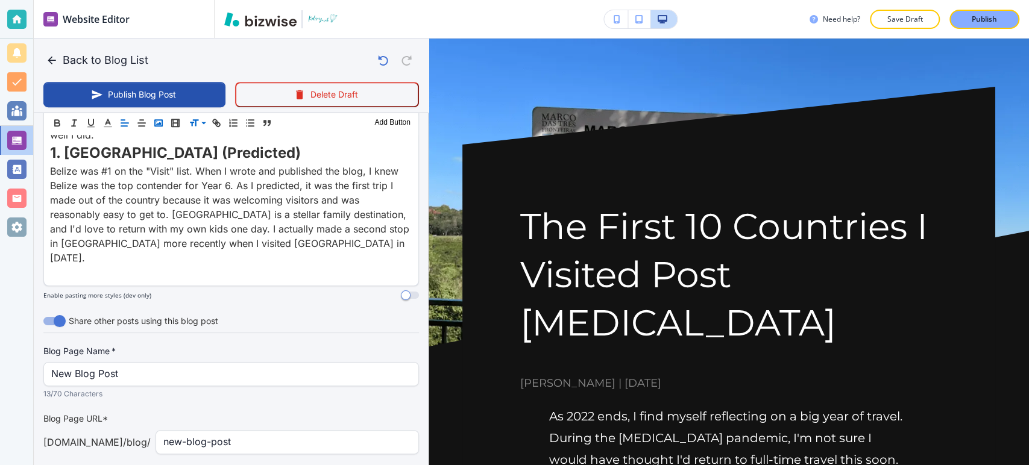
click at [162, 121] on icon "button" at bounding box center [158, 123] width 11 height 11
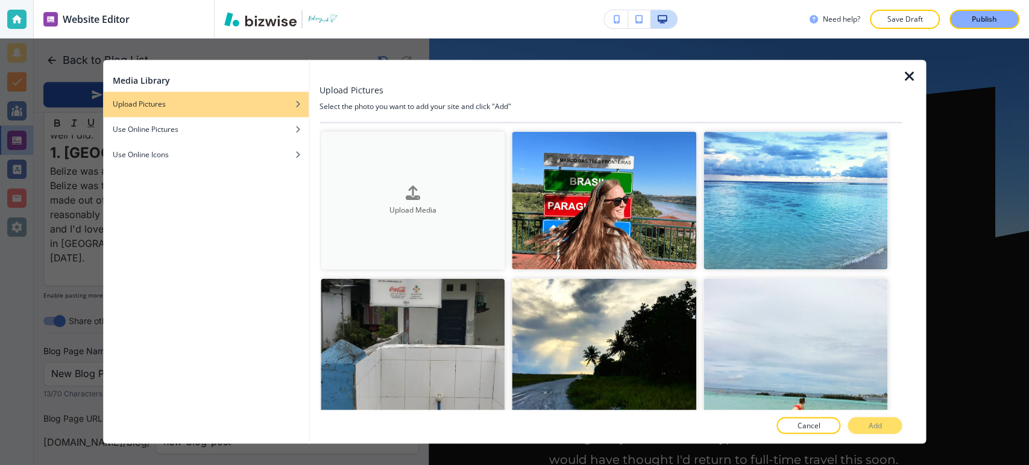
click at [449, 219] on button "Upload Media" at bounding box center [413, 200] width 185 height 138
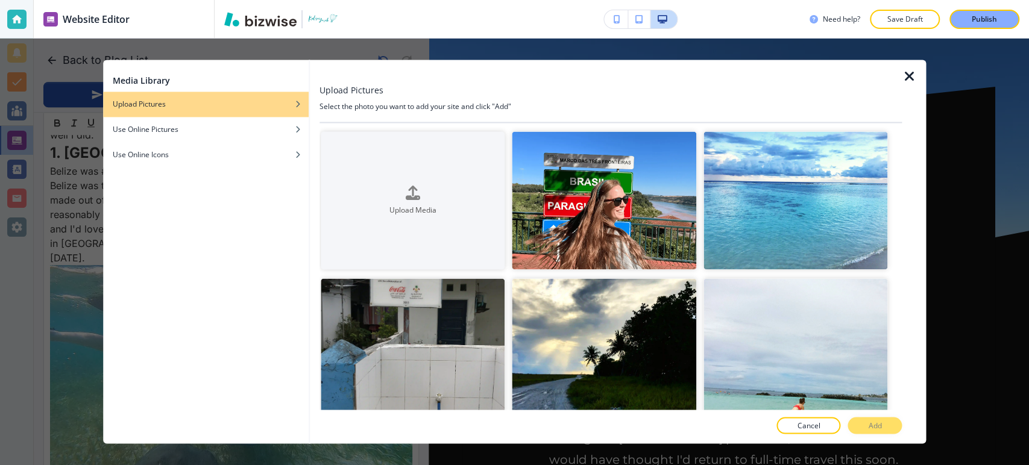
drag, startPoint x: 912, startPoint y: 75, endPoint x: 568, endPoint y: 200, distance: 366.2
click at [912, 74] on icon "button" at bounding box center [909, 76] width 14 height 14
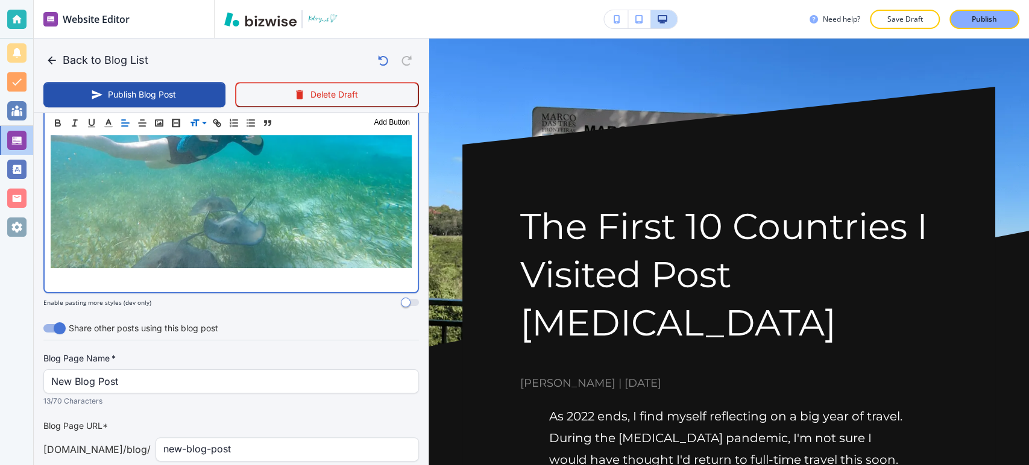
click at [236, 272] on p at bounding box center [231, 279] width 361 height 14
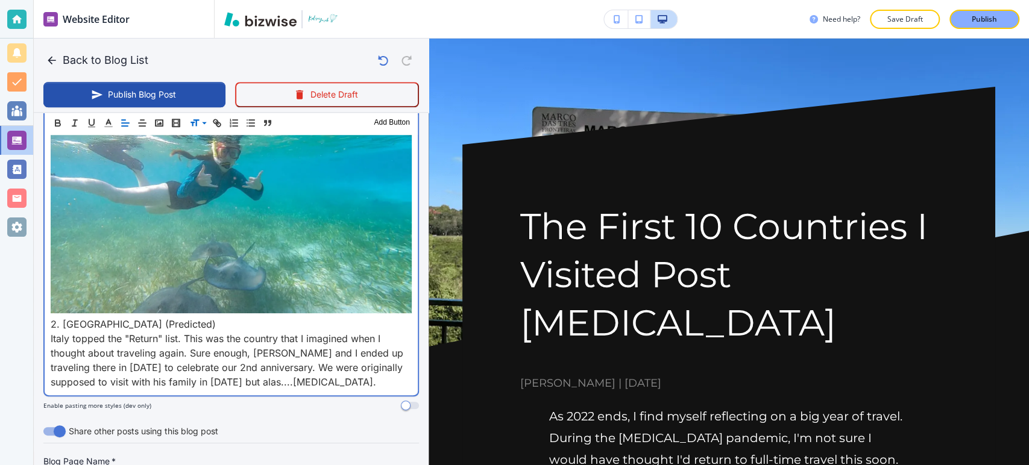
scroll to position [704, 0]
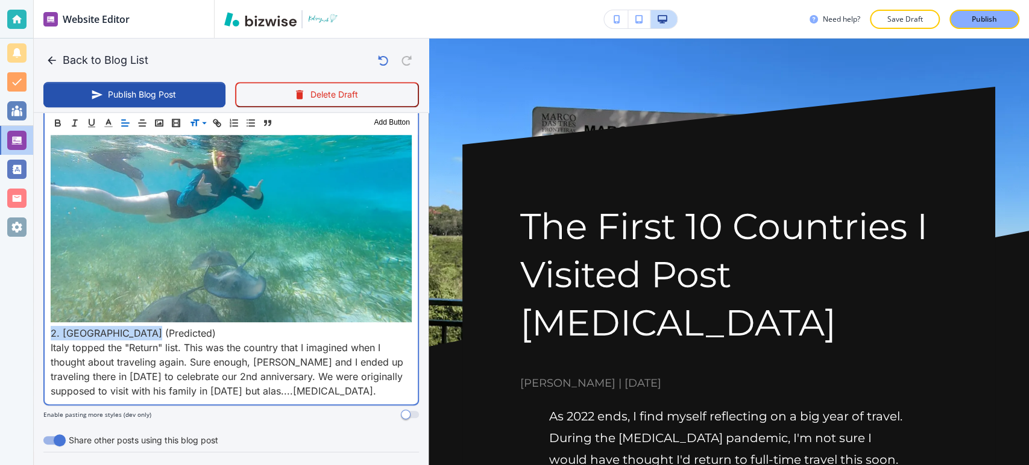
drag, startPoint x: 152, startPoint y: 305, endPoint x: 154, endPoint y: 221, distance: 83.8
click at [39, 310] on div "Blog Content Header 1 Header 2 Header 3 Body Text Add Button As 2022 ends, I fi…" at bounding box center [231, 116] width 395 height 626
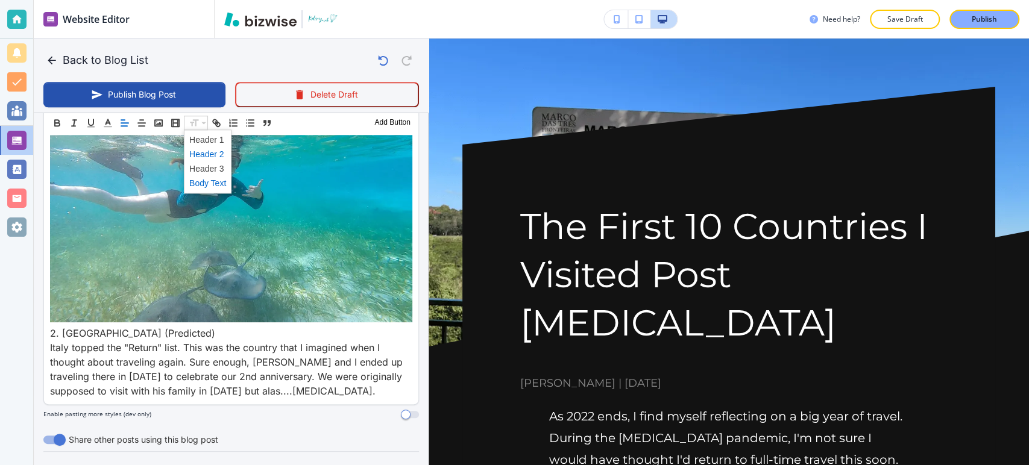
click at [208, 156] on span at bounding box center [207, 154] width 37 height 14
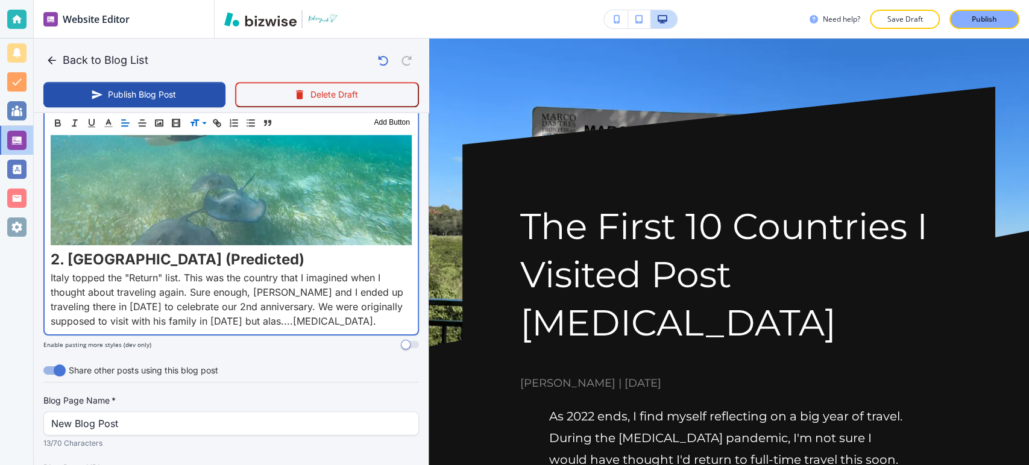
scroll to position [845, 0]
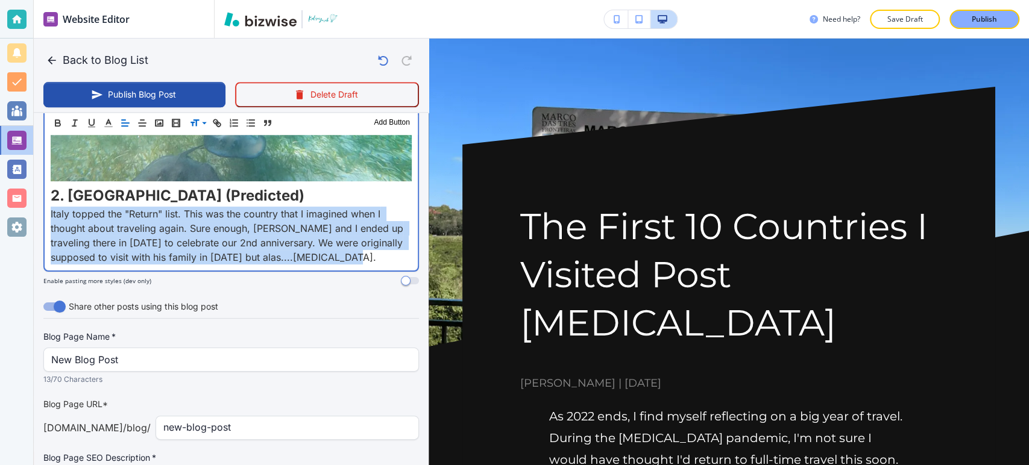
drag, startPoint x: 339, startPoint y: 233, endPoint x: 121, endPoint y: 143, distance: 236.6
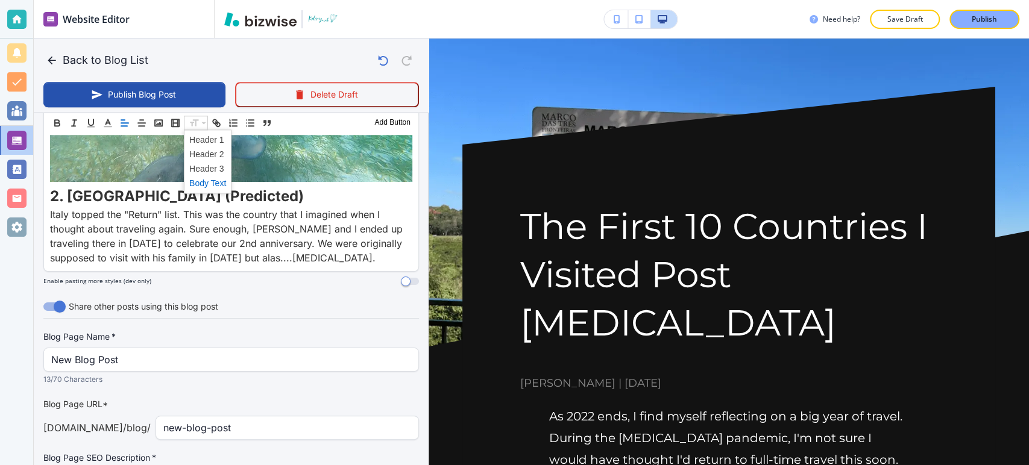
click at [221, 183] on span at bounding box center [207, 183] width 37 height 14
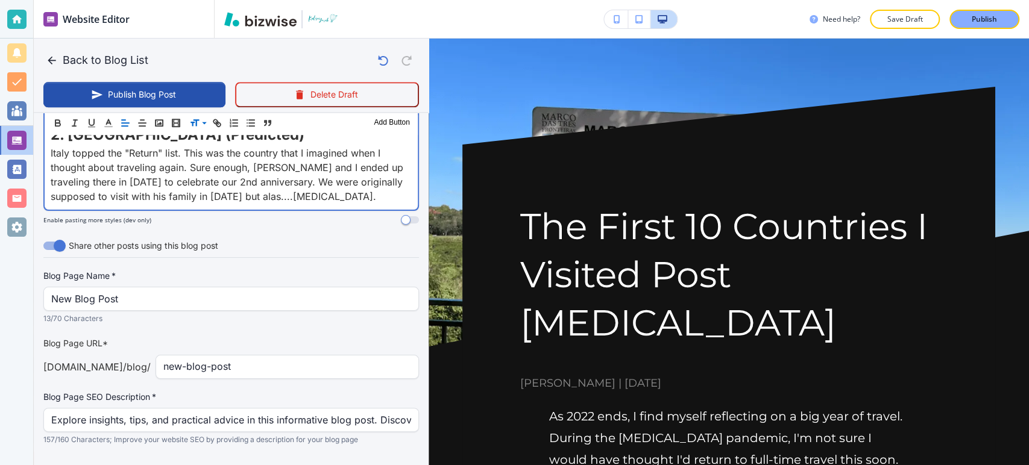
scroll to position [912, 0]
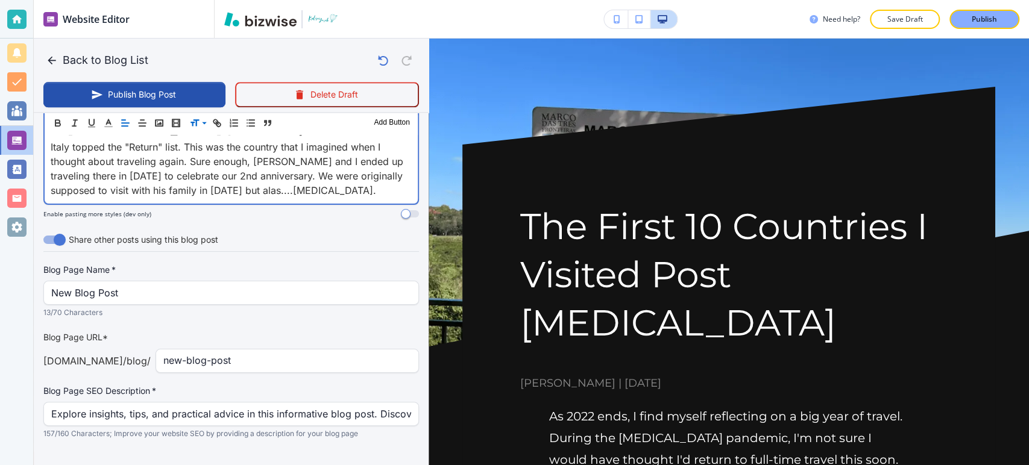
click at [393, 171] on p "Italy topped the "Return" list. This was the country that I imagined when I tho…" at bounding box center [231, 169] width 361 height 58
click at [395, 169] on p "Italy topped the "Return" list. This was the country that I imagined when I tho…" at bounding box center [231, 169] width 361 height 58
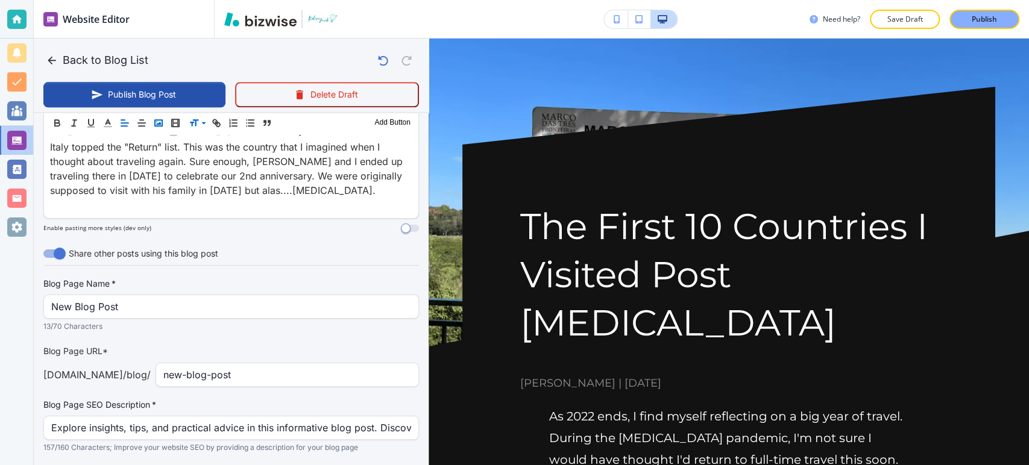
click at [158, 125] on icon "button" at bounding box center [158, 123] width 11 height 11
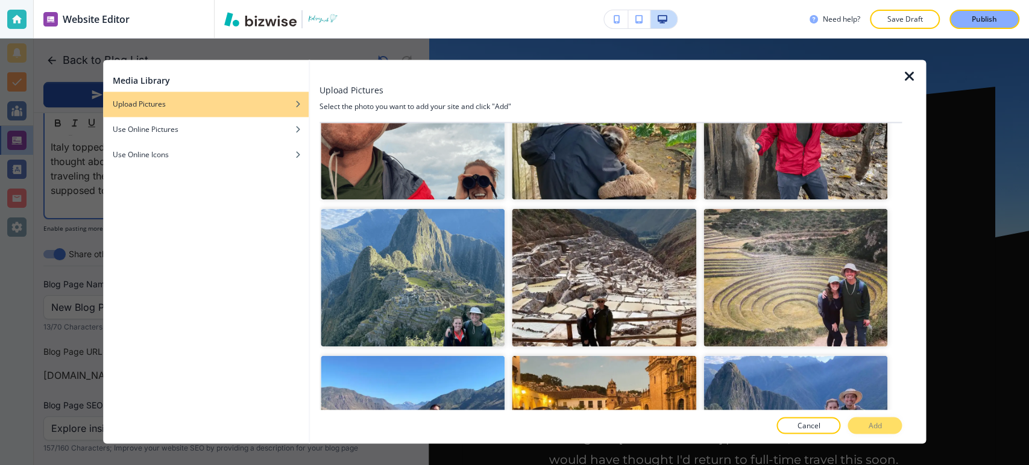
scroll to position [15811, 0]
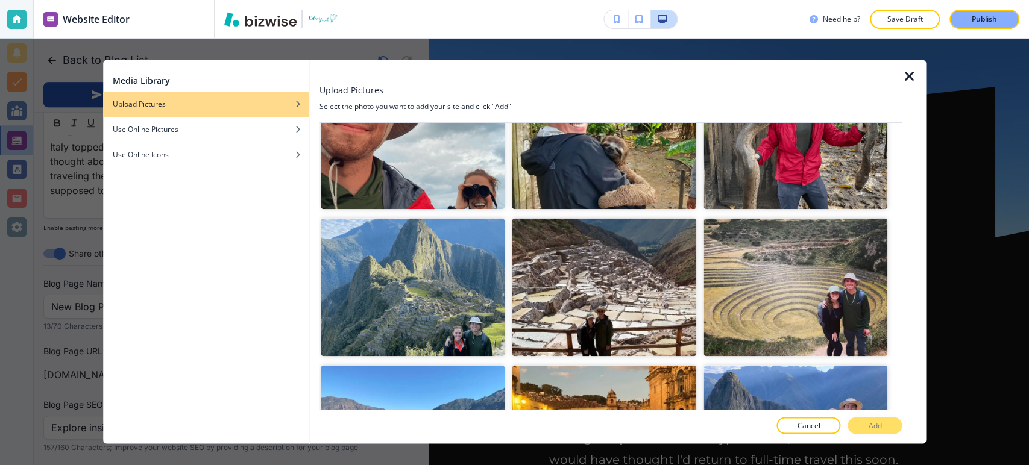
click at [871, 429] on p "Add" at bounding box center [874, 426] width 13 height 11
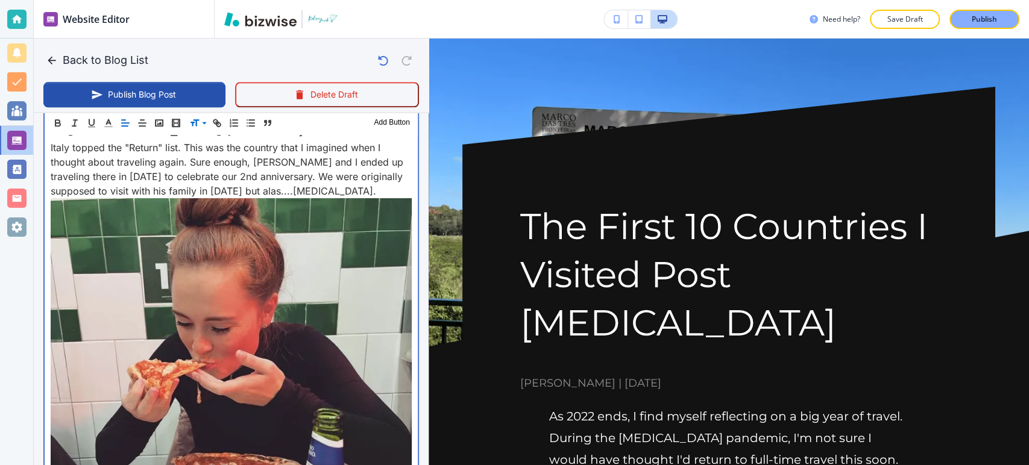
scroll to position [1198, 0]
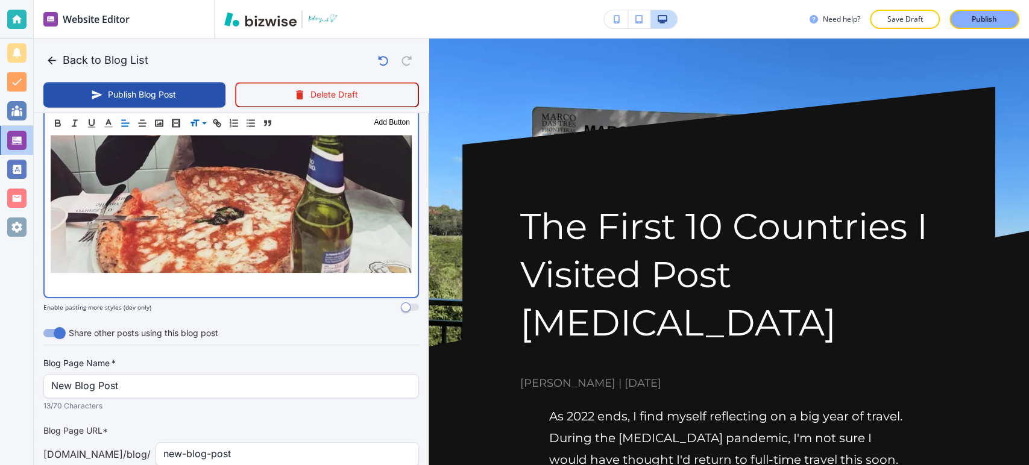
click at [191, 277] on p at bounding box center [231, 284] width 361 height 14
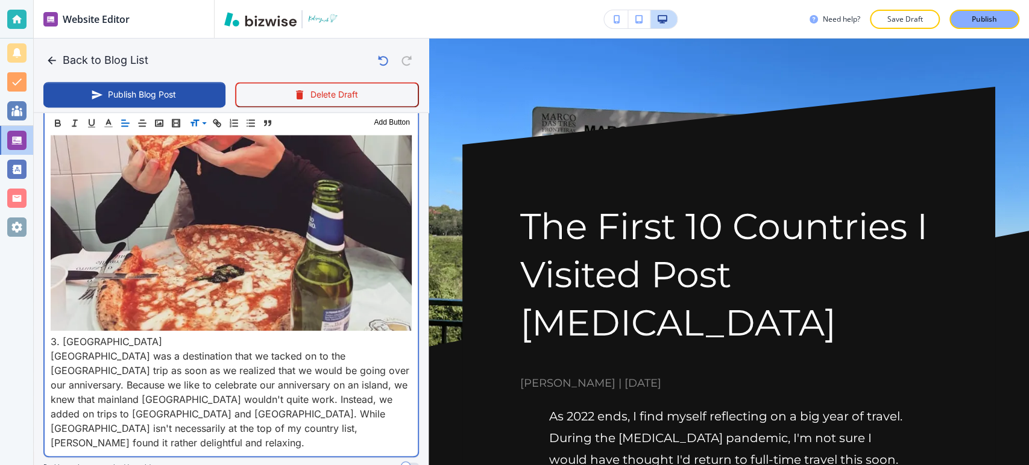
scroll to position [1248, 0]
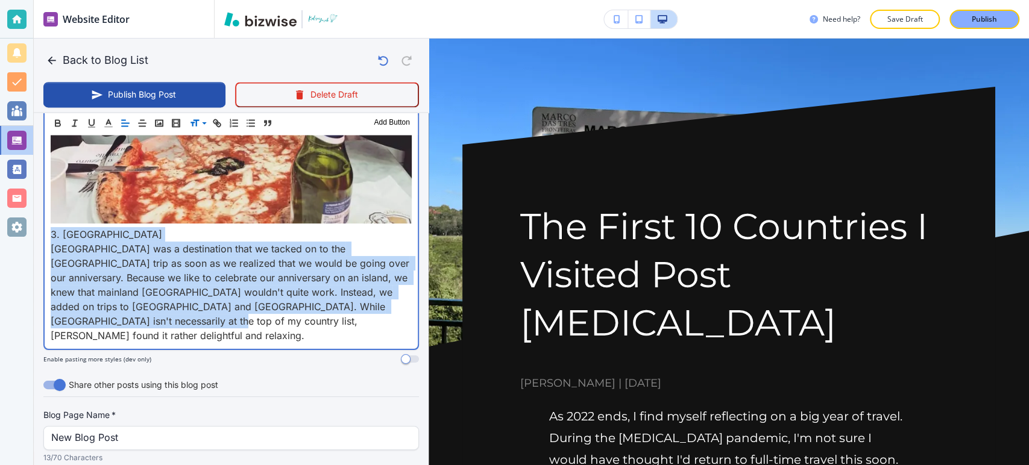
drag, startPoint x: 109, startPoint y: 295, endPoint x: 48, endPoint y: 200, distance: 113.9
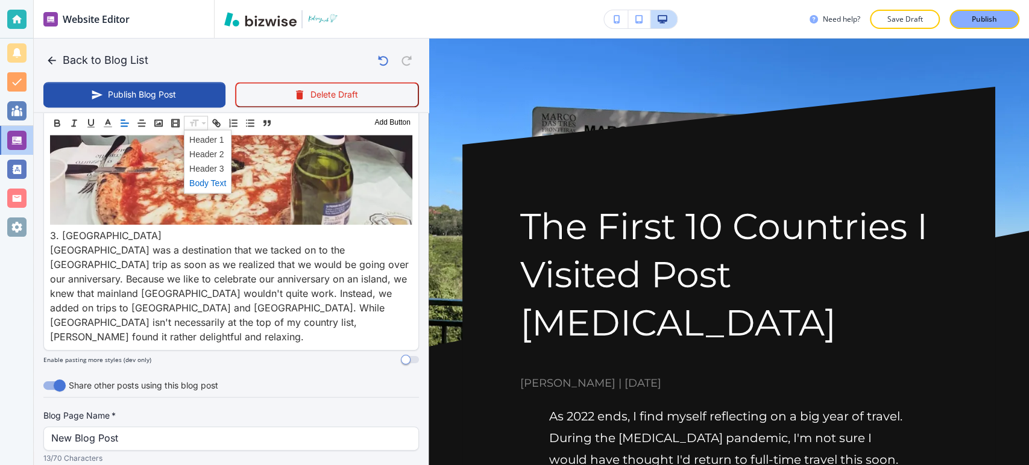
click at [206, 182] on span at bounding box center [207, 183] width 37 height 14
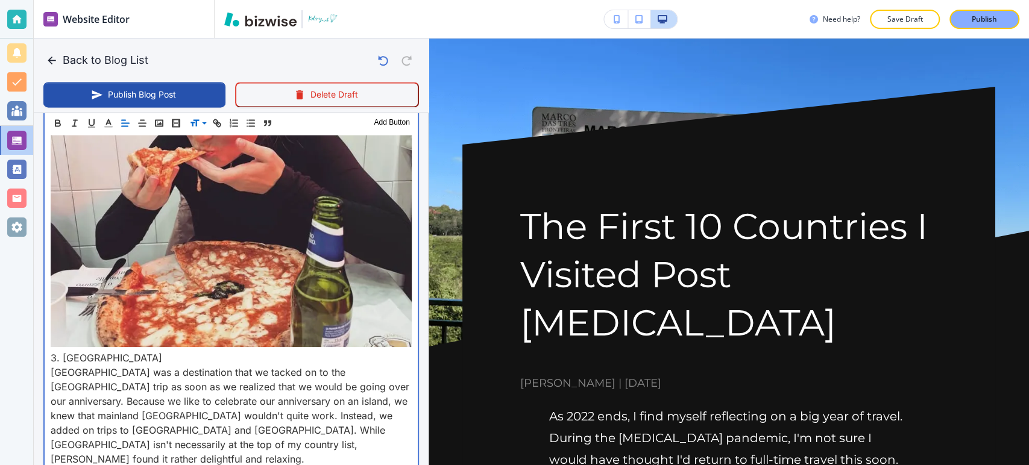
scroll to position [1181, 0]
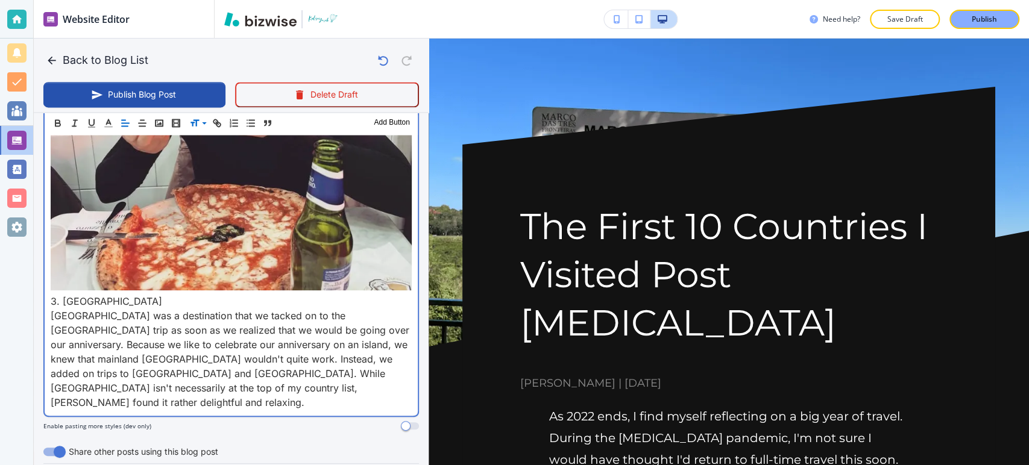
click at [124, 261] on p "Italy topped the "Return" list. This was the country that I imagined when I tho…" at bounding box center [231, 83] width 361 height 423
drag, startPoint x: 107, startPoint y: 265, endPoint x: 105, endPoint y: 234, distance: 31.4
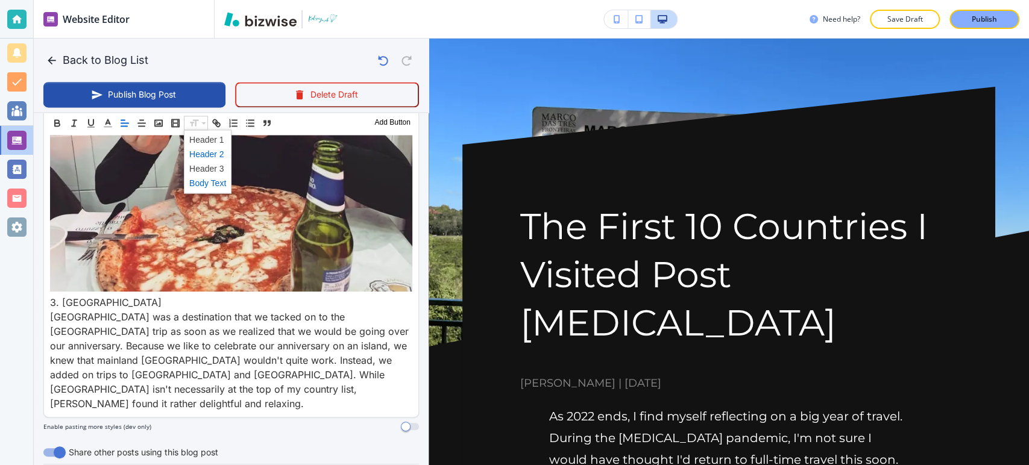
click at [202, 157] on span at bounding box center [207, 154] width 37 height 14
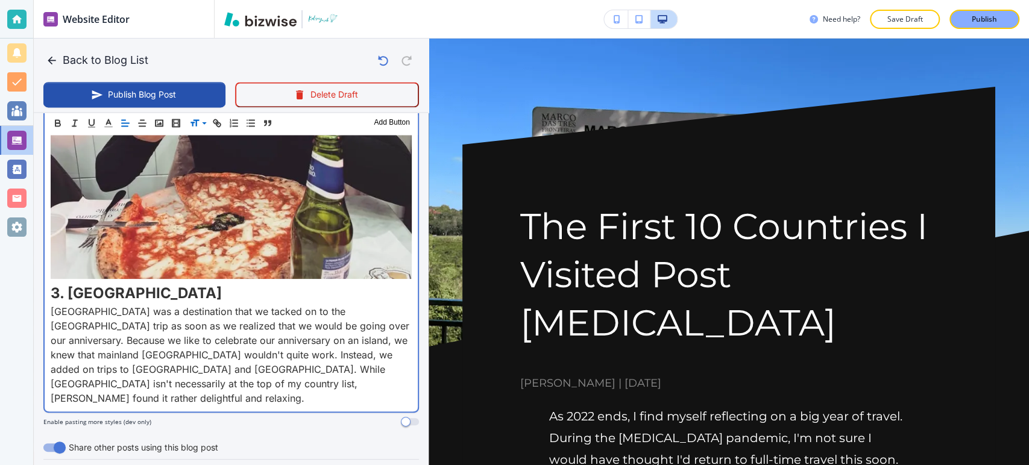
scroll to position [1248, 0]
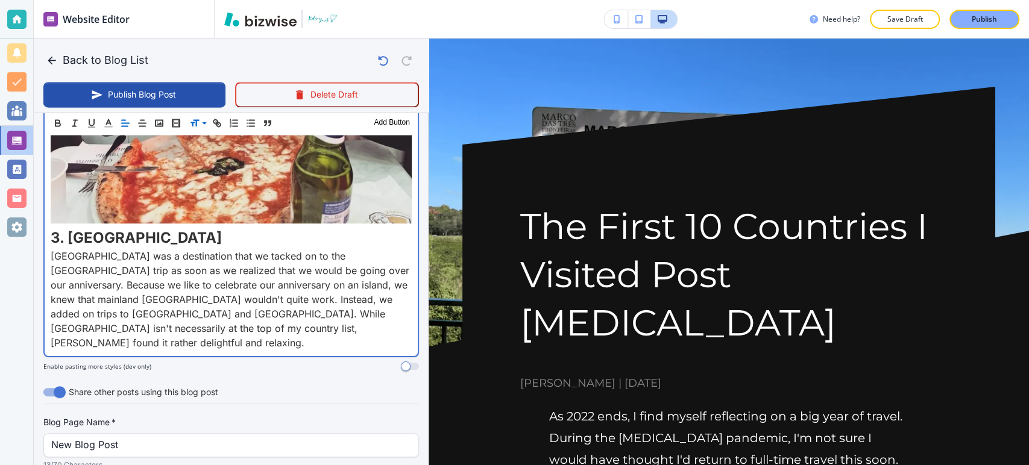
click at [129, 294] on p "[GEOGRAPHIC_DATA] was a destination that we tacked on to the [GEOGRAPHIC_DATA] …" at bounding box center [231, 299] width 361 height 101
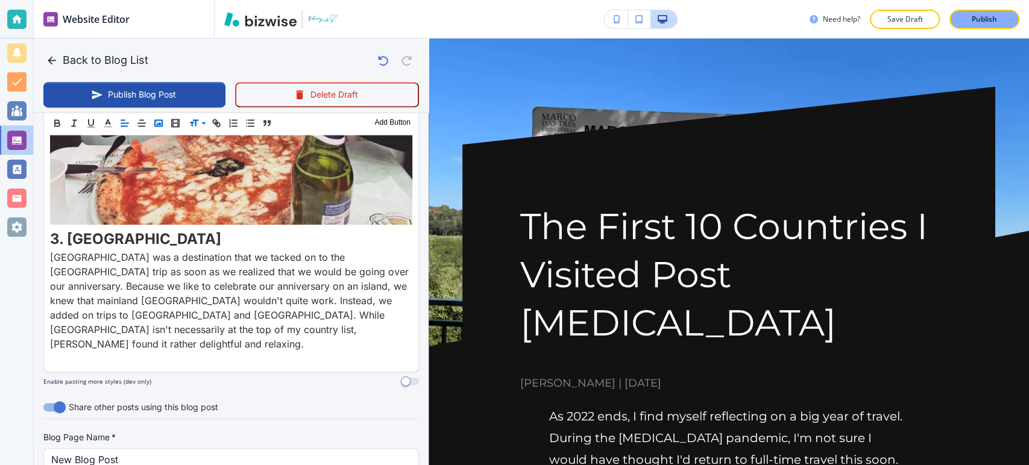
click at [154, 129] on button "button" at bounding box center [158, 123] width 17 height 14
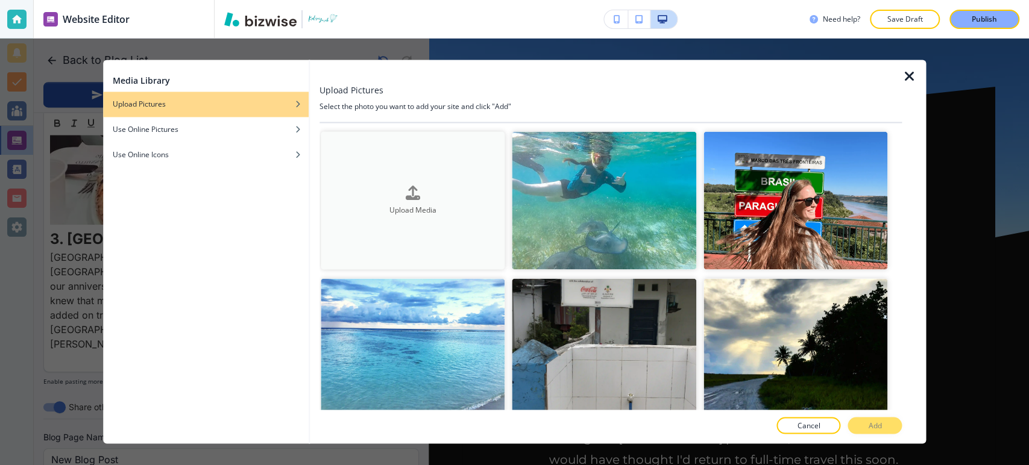
click at [438, 219] on button "Upload Media" at bounding box center [413, 200] width 185 height 138
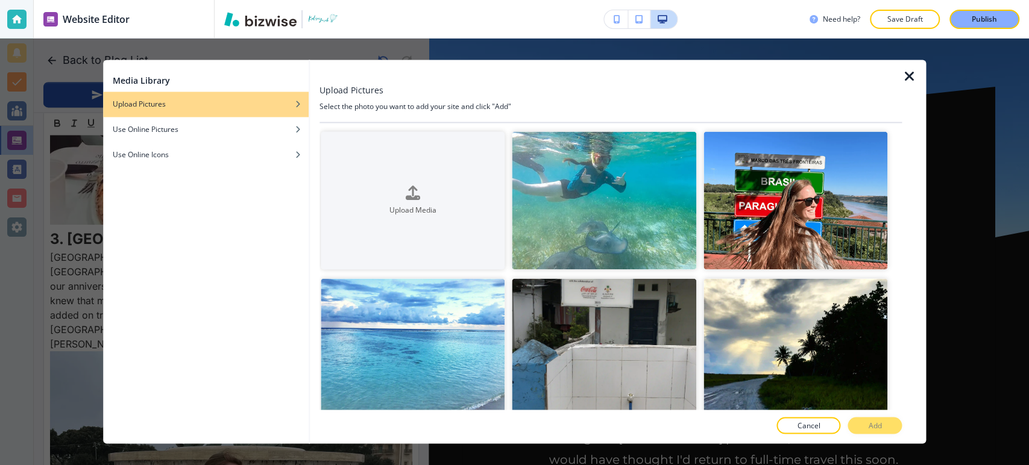
drag, startPoint x: 910, startPoint y: 74, endPoint x: 878, endPoint y: 86, distance: 34.2
click at [910, 74] on icon "button" at bounding box center [909, 76] width 14 height 14
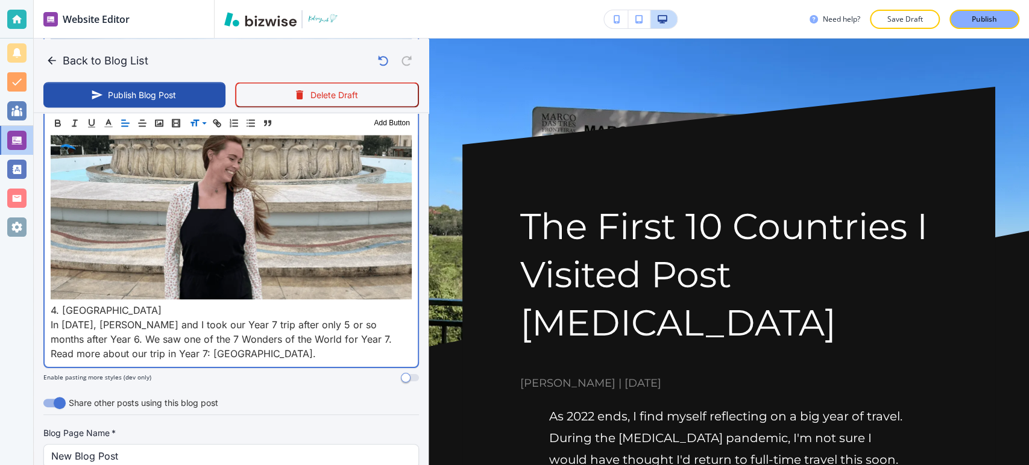
scroll to position [1567, 0]
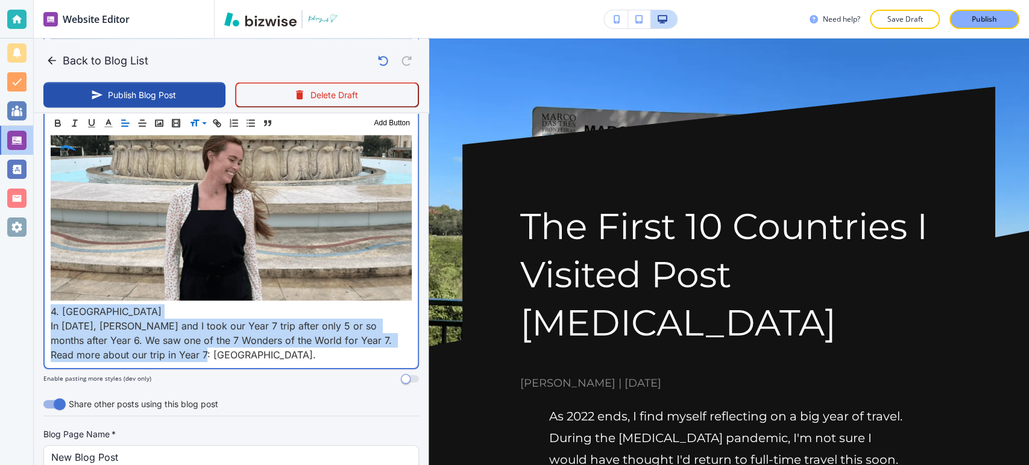
drag, startPoint x: 197, startPoint y: 300, endPoint x: 154, endPoint y: 217, distance: 93.3
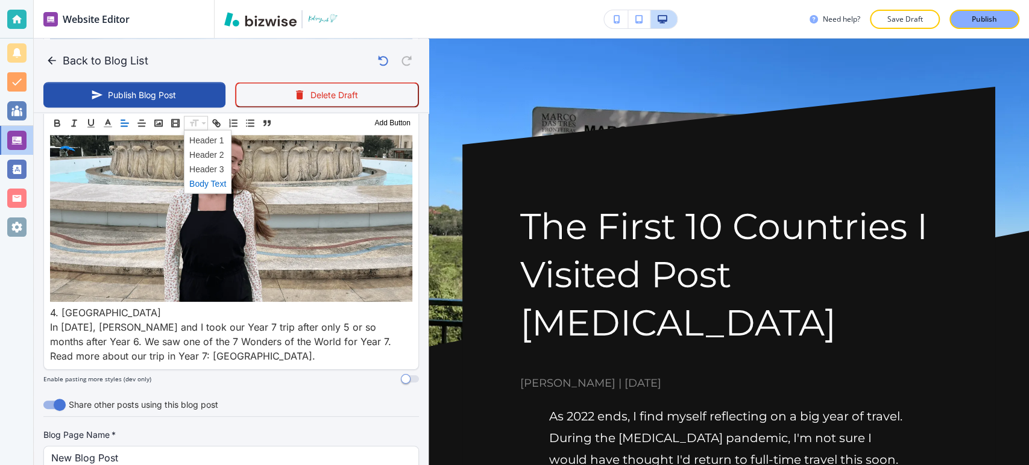
click at [204, 183] on span at bounding box center [207, 183] width 37 height 14
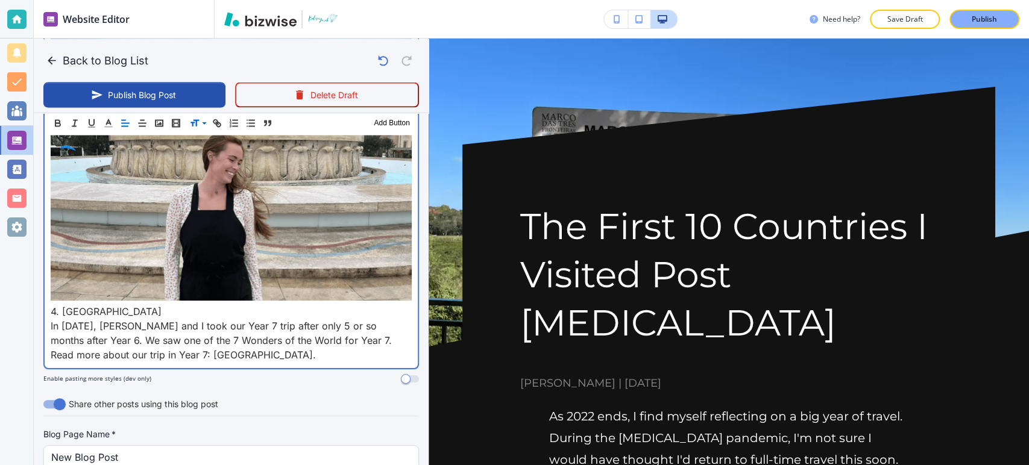
click at [154, 305] on p "4. [GEOGRAPHIC_DATA]" at bounding box center [231, 312] width 361 height 14
drag, startPoint x: 130, startPoint y: 260, endPoint x: 127, endPoint y: 209, distance: 51.3
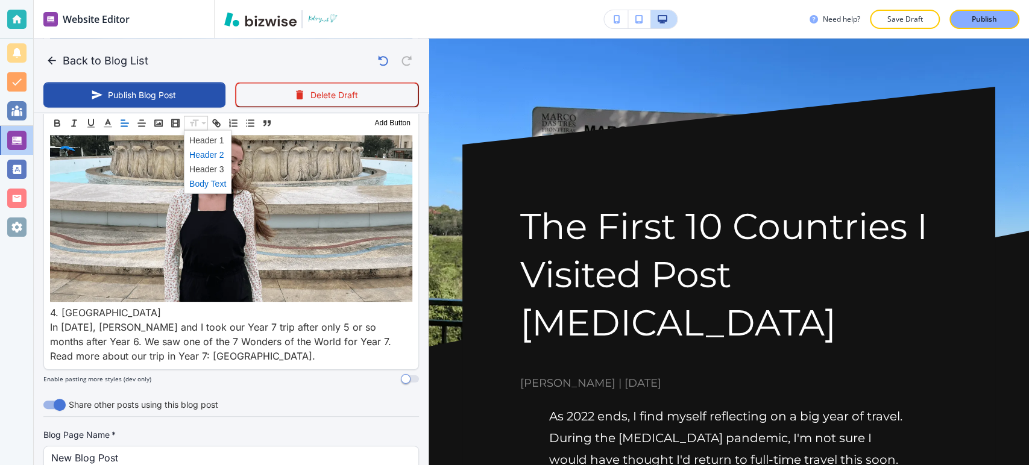
click at [213, 151] on span at bounding box center [207, 154] width 37 height 14
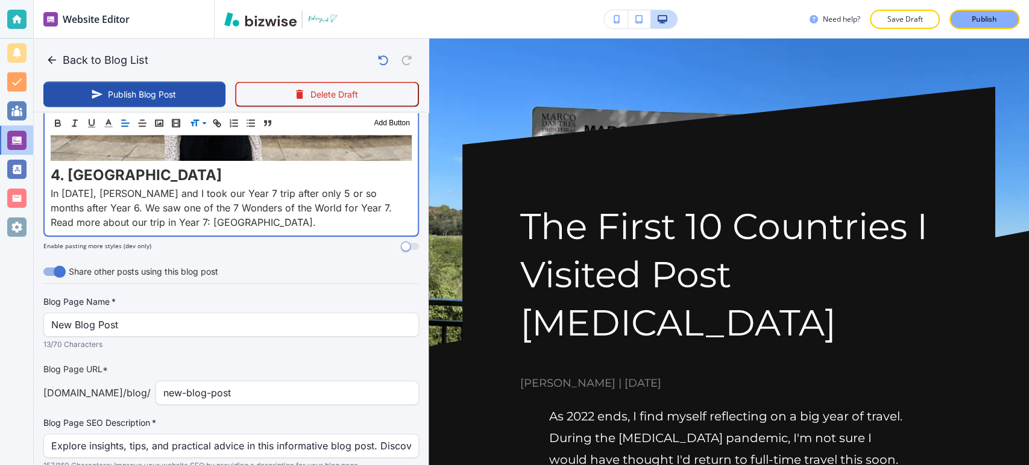
scroll to position [1708, 0]
click at [223, 185] on p "In [DATE], [PERSON_NAME] and I took our Year 7 trip after only 5 or so months a…" at bounding box center [231, 206] width 361 height 43
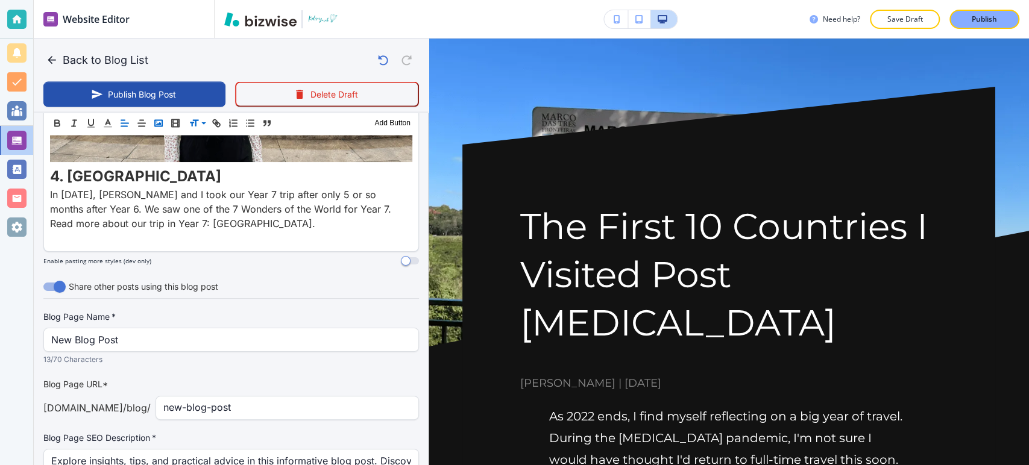
click at [154, 122] on icon "button" at bounding box center [158, 123] width 11 height 11
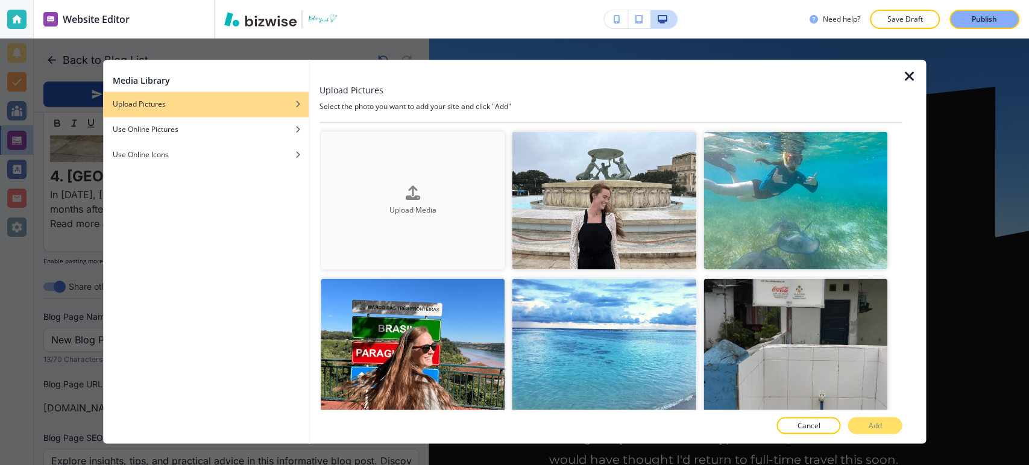
click at [424, 215] on button "Upload Media" at bounding box center [413, 200] width 185 height 138
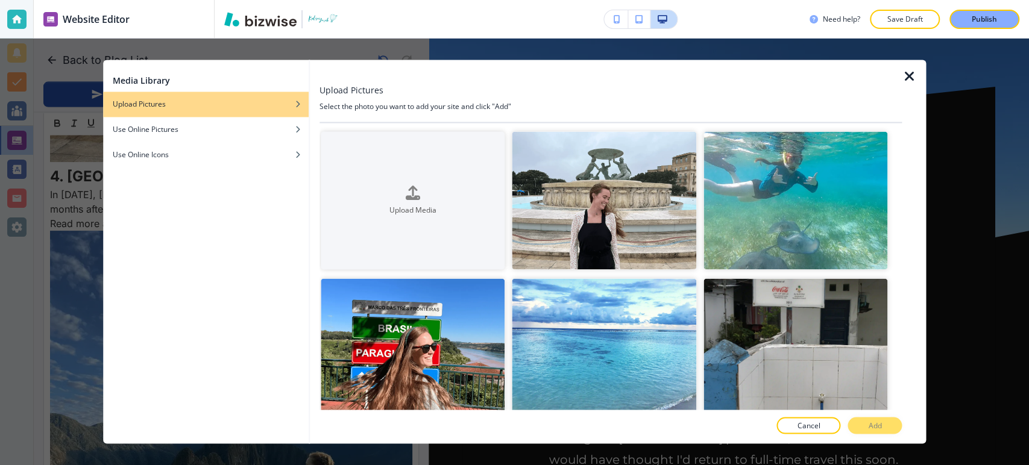
click at [908, 76] on icon "button" at bounding box center [909, 76] width 14 height 14
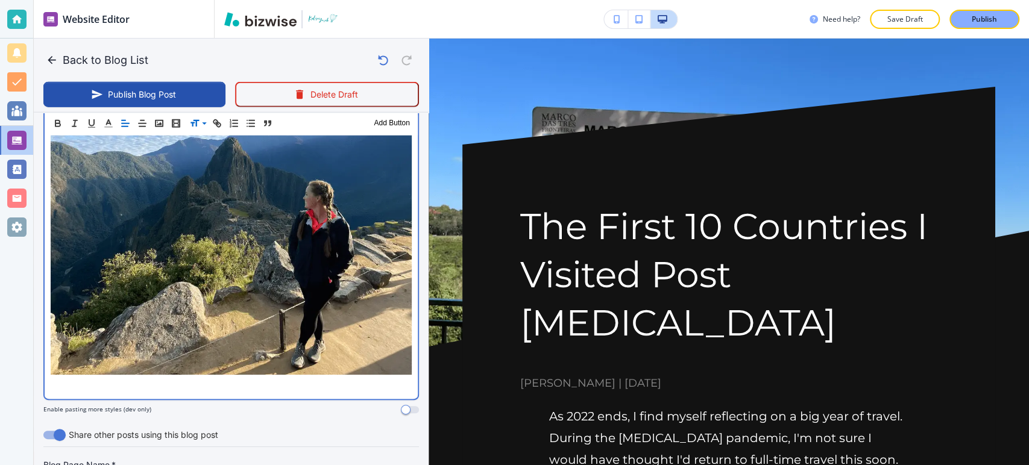
scroll to position [1974, 0]
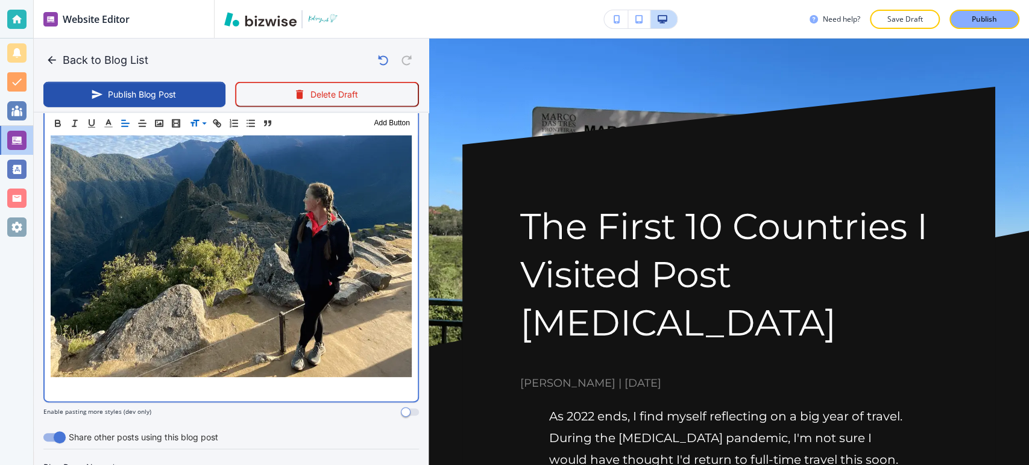
click at [167, 381] on p at bounding box center [231, 388] width 361 height 14
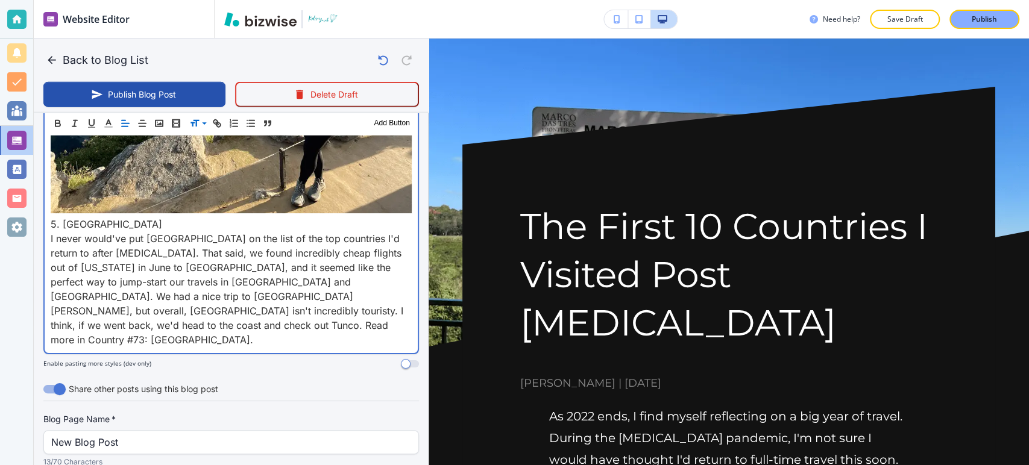
scroll to position [2118, 0]
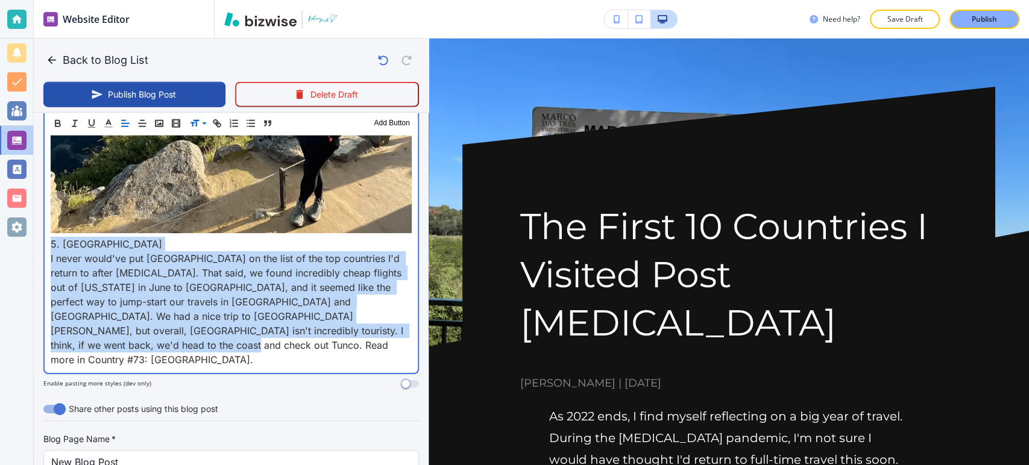
drag, startPoint x: 104, startPoint y: 286, endPoint x: 48, endPoint y: 181, distance: 119.0
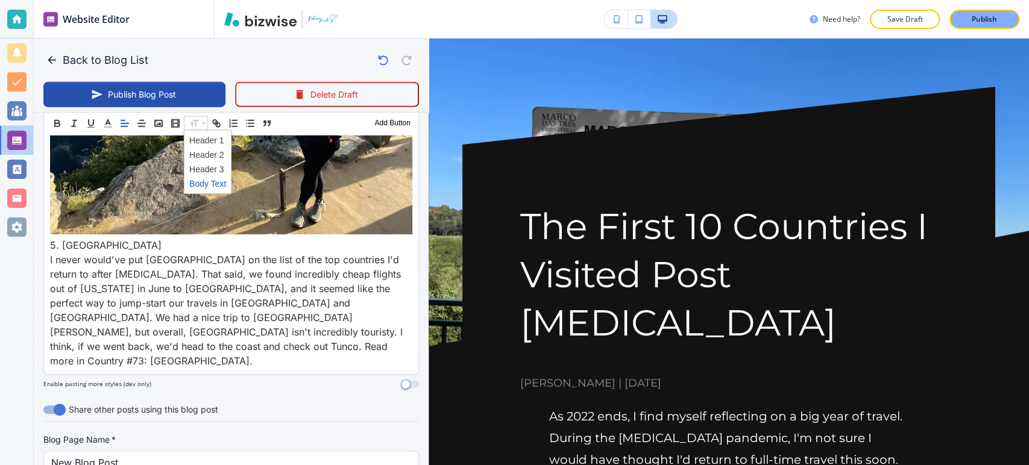
click at [215, 186] on span at bounding box center [207, 183] width 37 height 14
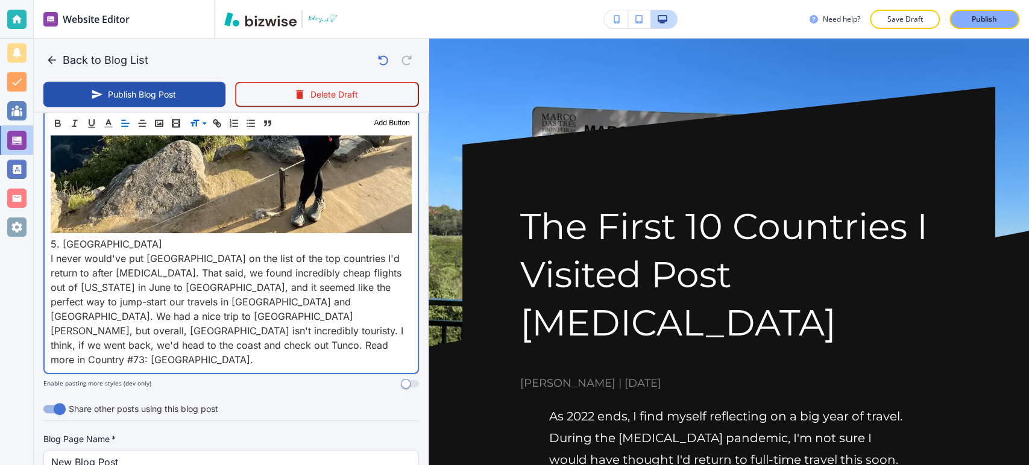
click at [137, 237] on p "5. [GEOGRAPHIC_DATA]" at bounding box center [231, 244] width 361 height 14
drag, startPoint x: 137, startPoint y: 184, endPoint x: 66, endPoint y: 176, distance: 71.0
click at [53, 237] on p "5. [GEOGRAPHIC_DATA]" at bounding box center [231, 244] width 361 height 14
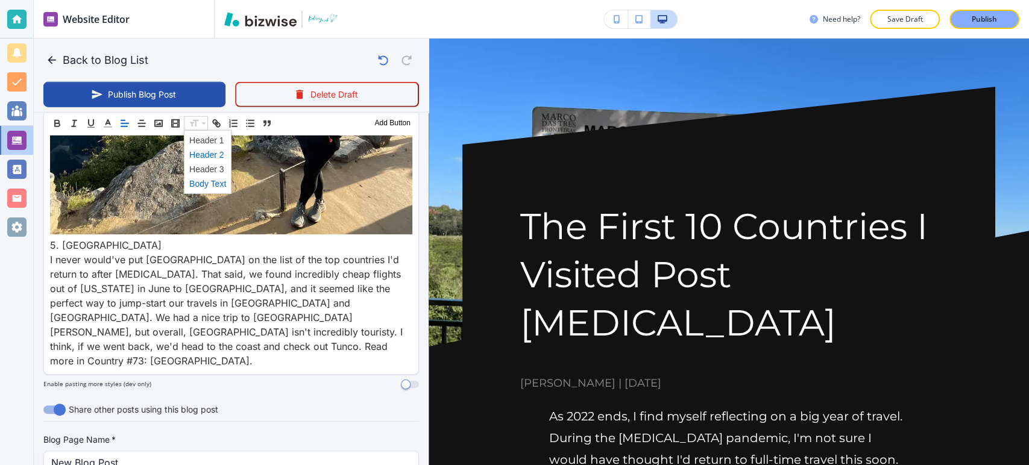
click at [207, 158] on span at bounding box center [207, 154] width 37 height 14
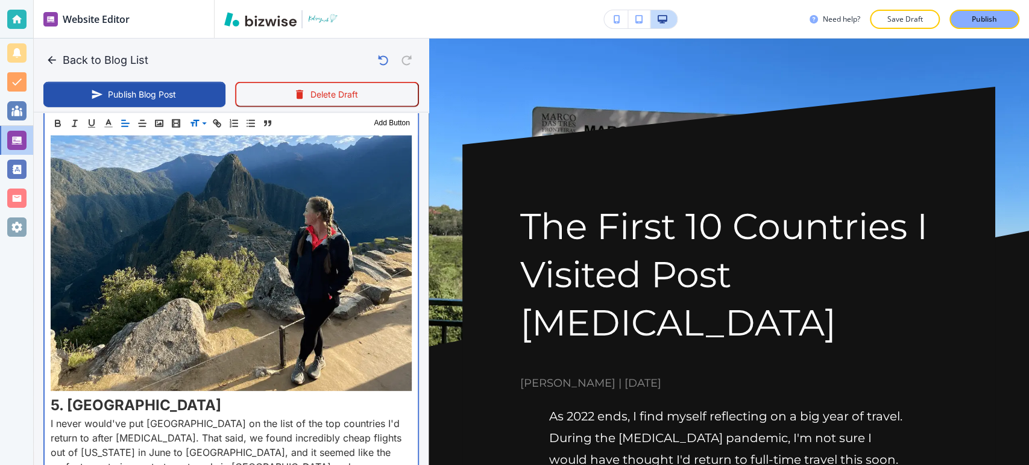
scroll to position [2185, 0]
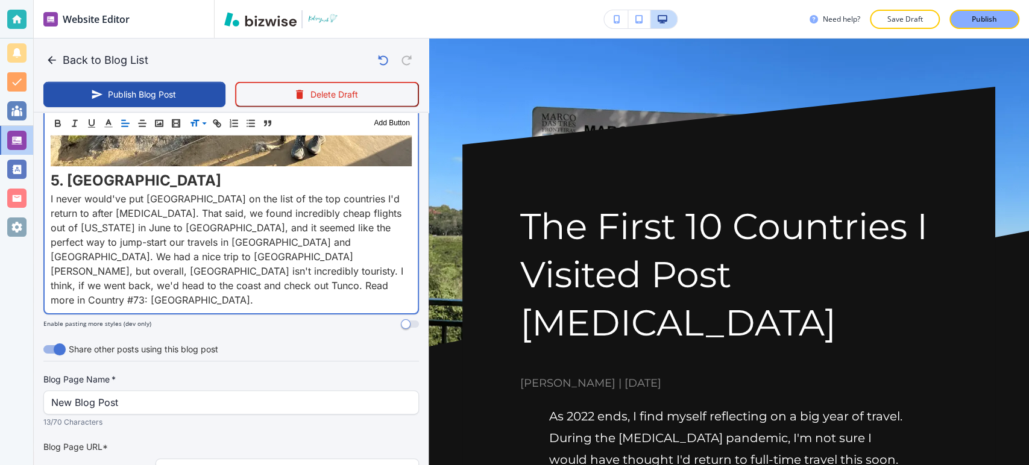
click at [157, 222] on p "I never would've put [GEOGRAPHIC_DATA] on the list of the top countries I'd ret…" at bounding box center [231, 250] width 361 height 116
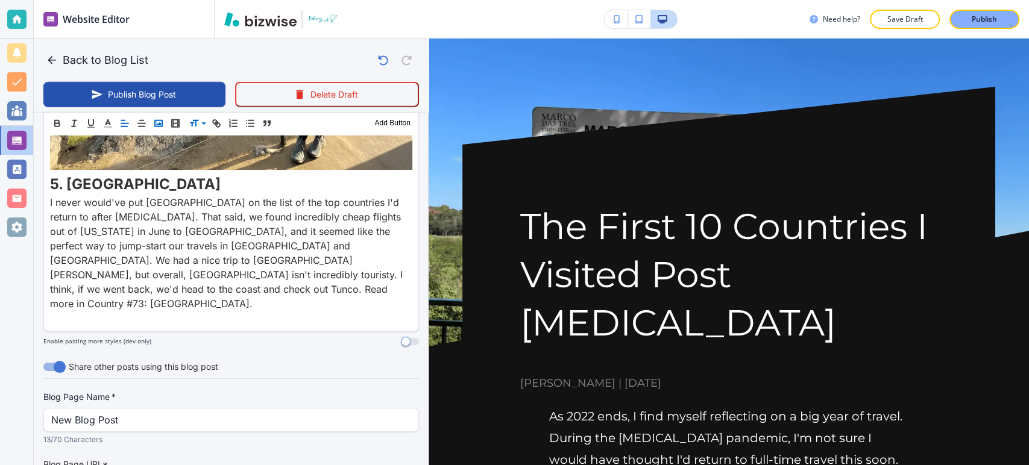
click at [161, 124] on icon "button" at bounding box center [158, 123] width 11 height 11
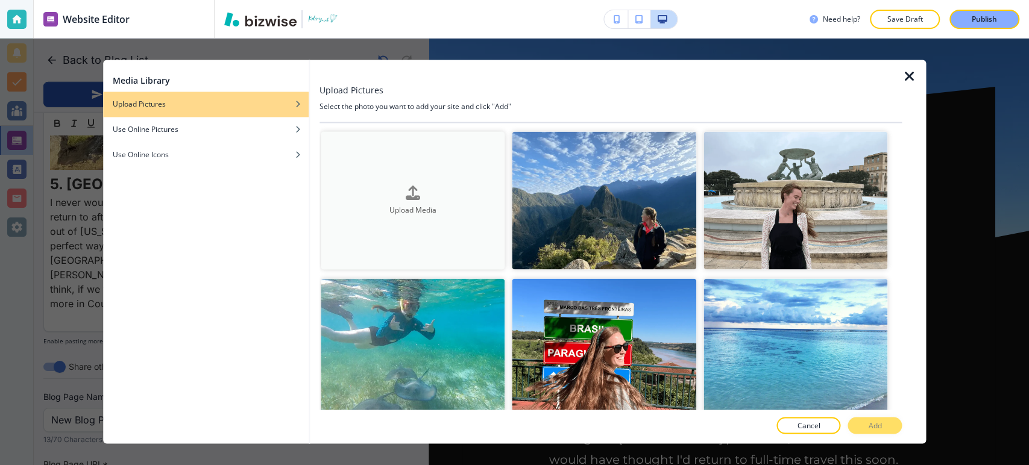
click at [486, 197] on div "Upload Media" at bounding box center [413, 201] width 185 height 31
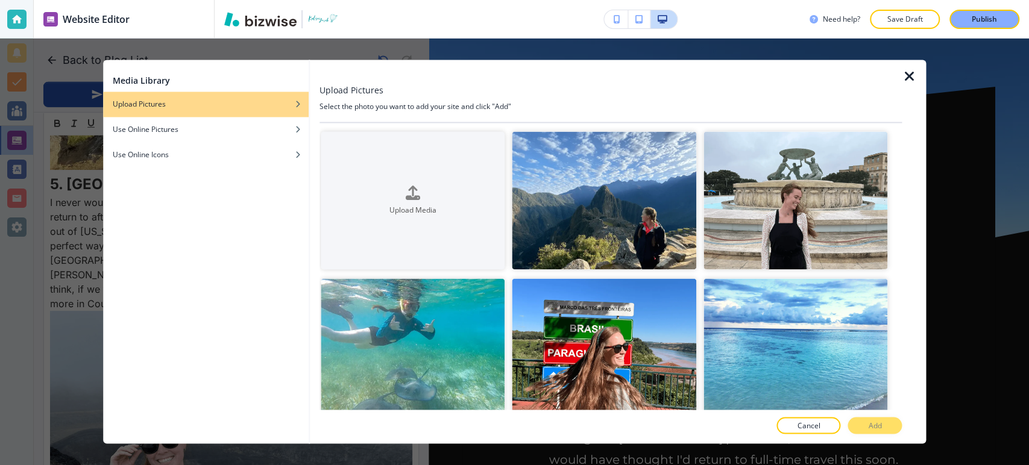
click at [915, 77] on icon "button" at bounding box center [909, 76] width 14 height 14
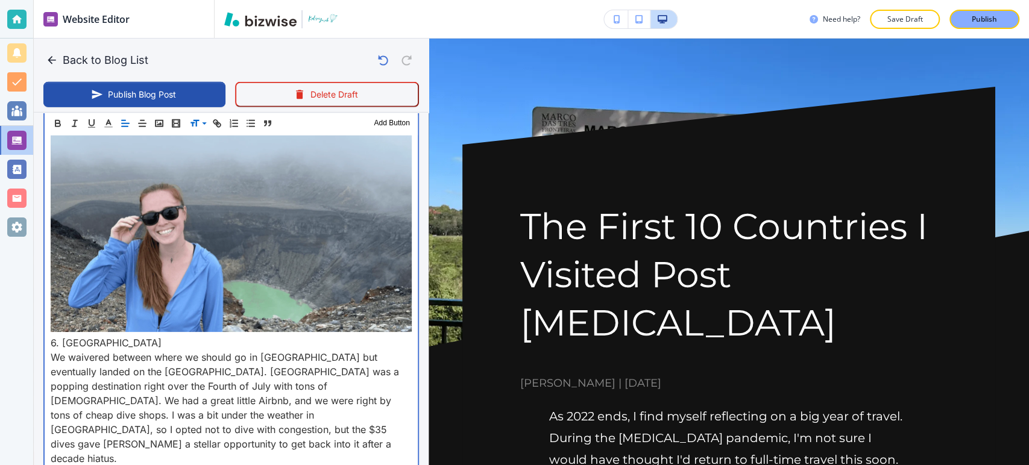
scroll to position [2384, 0]
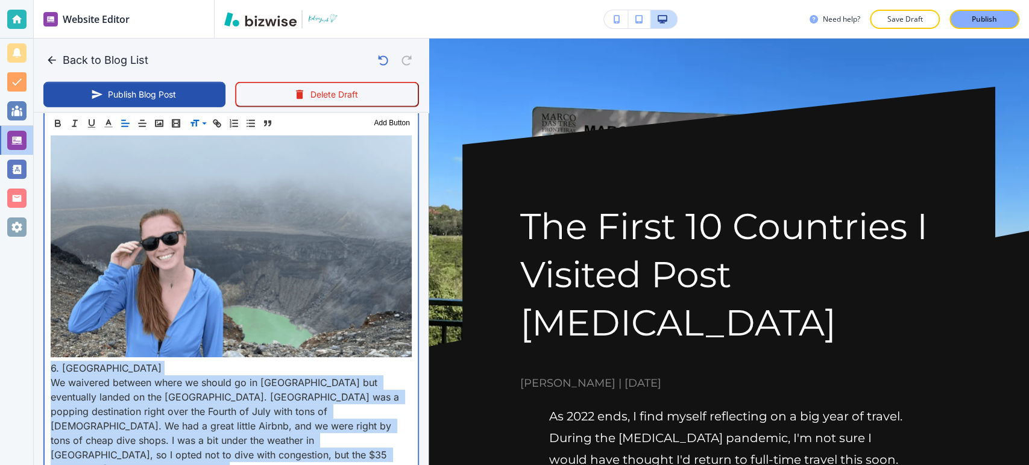
drag, startPoint x: 355, startPoint y: 364, endPoint x: 63, endPoint y: 277, distance: 304.1
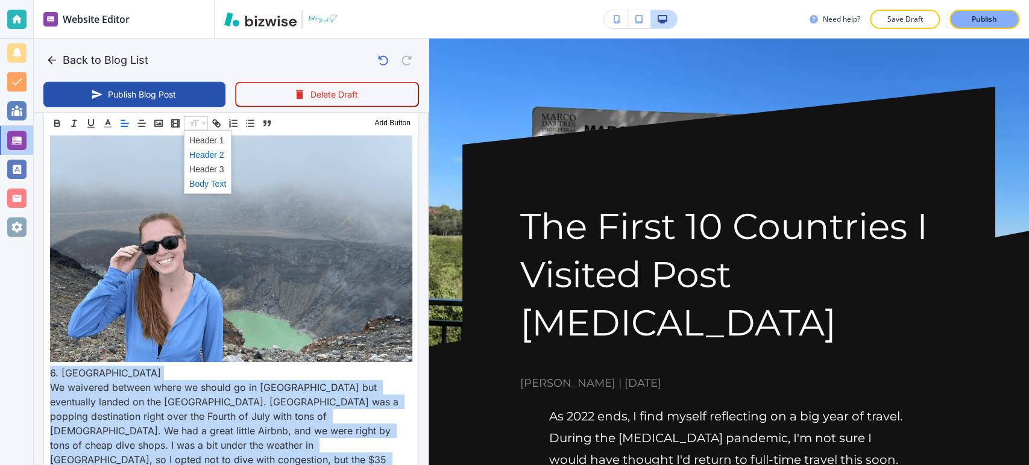
drag, startPoint x: 195, startPoint y: 119, endPoint x: 212, endPoint y: 150, distance: 35.1
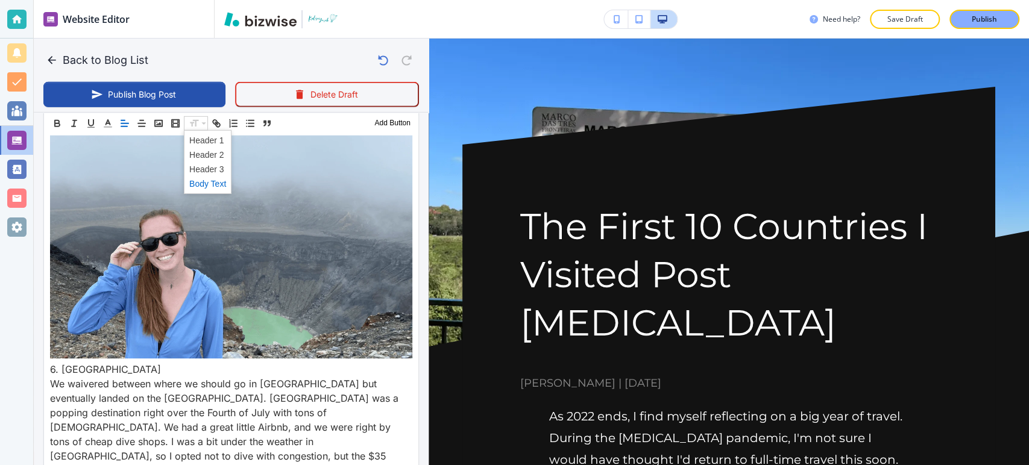
click at [210, 184] on span at bounding box center [207, 183] width 37 height 14
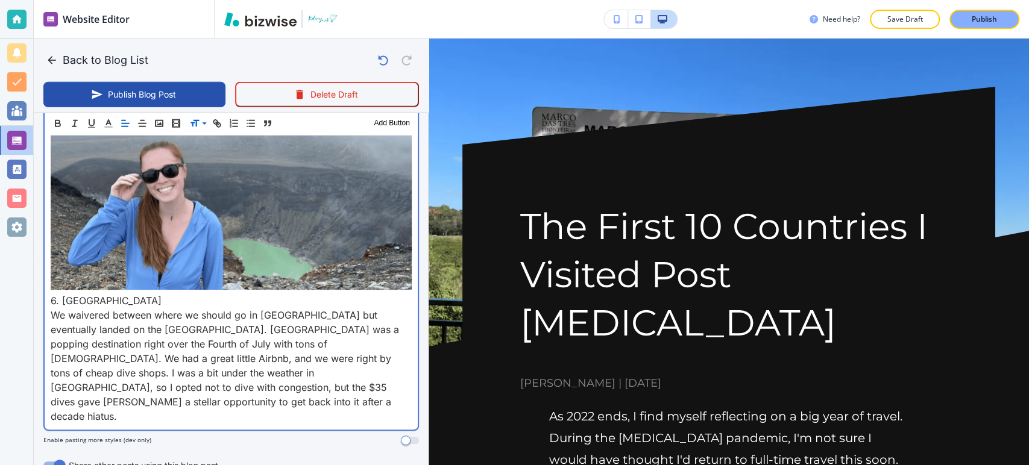
scroll to position [2454, 0]
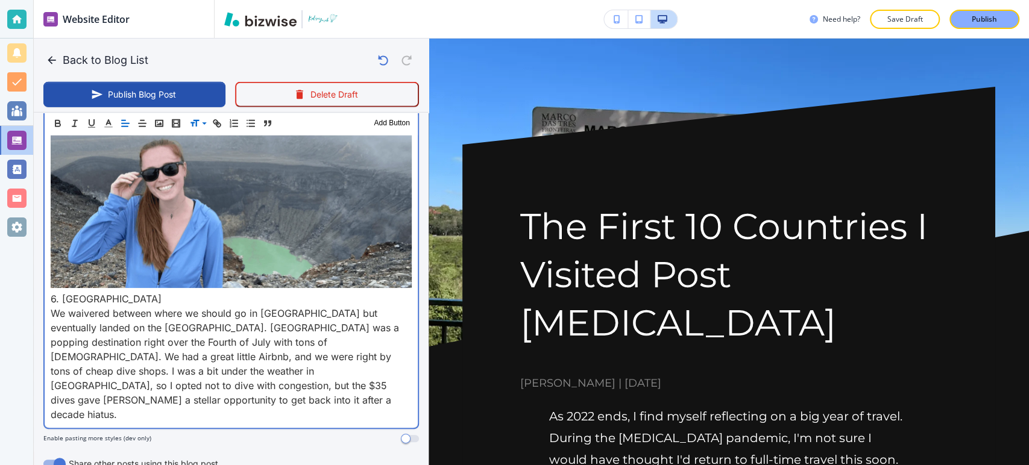
click at [128, 292] on p "6. [GEOGRAPHIC_DATA]" at bounding box center [231, 299] width 361 height 14
drag, startPoint x: 89, startPoint y: 208, endPoint x: 52, endPoint y: 209, distance: 37.4
click at [52, 292] on p "6. [GEOGRAPHIC_DATA]" at bounding box center [231, 299] width 361 height 14
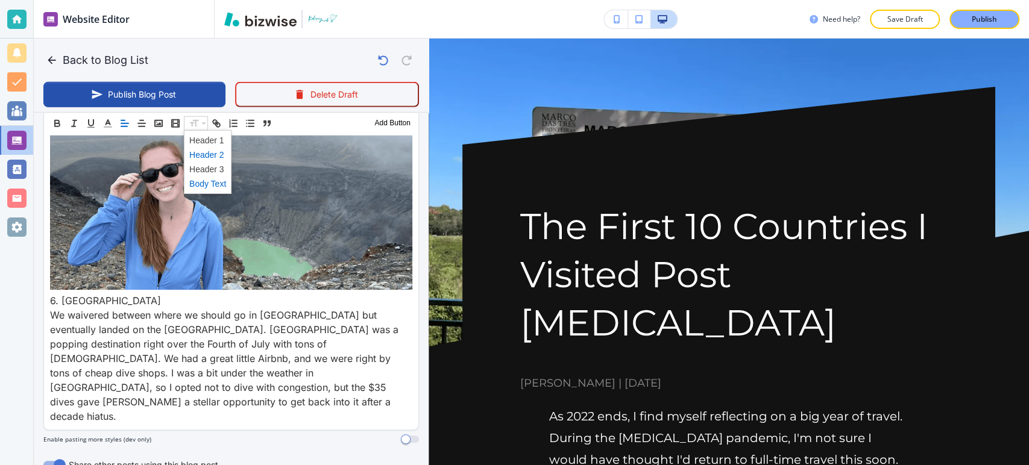
click at [202, 152] on span at bounding box center [207, 154] width 37 height 14
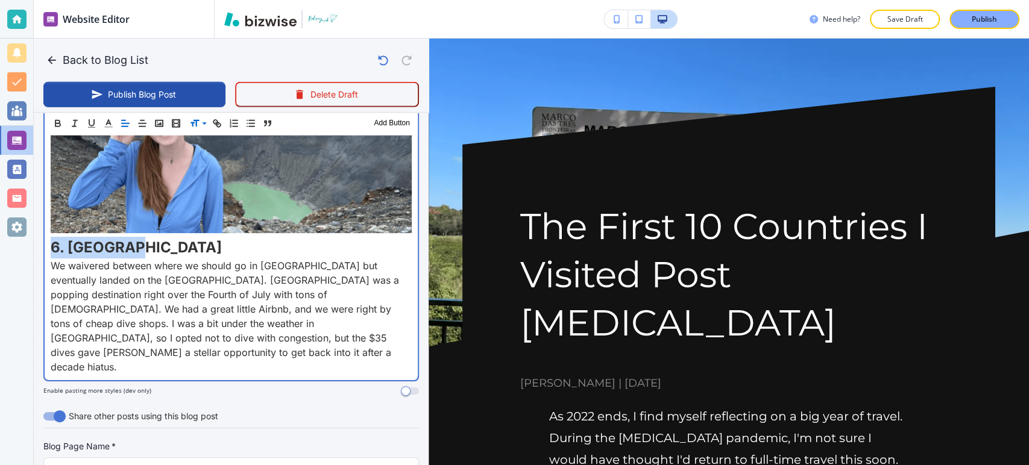
scroll to position [2459, 0]
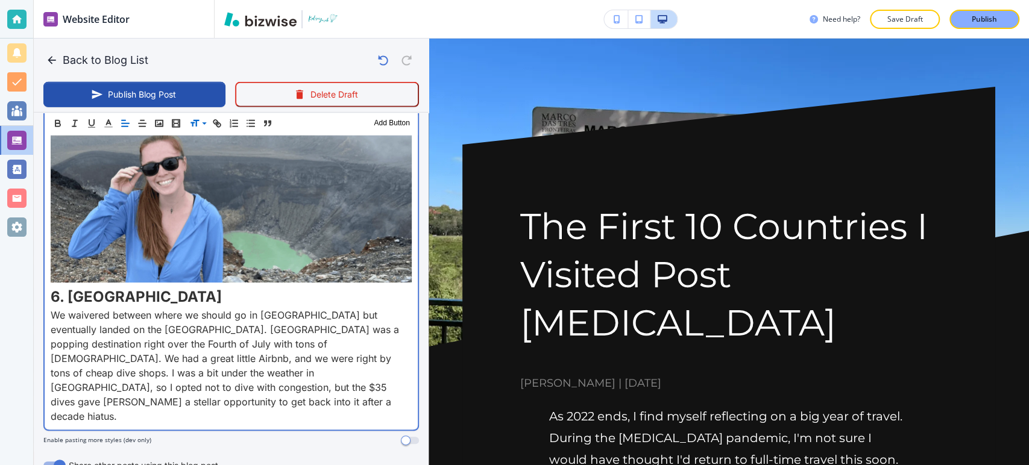
click at [358, 308] on p "We waivered between where we should go in [GEOGRAPHIC_DATA] but eventually land…" at bounding box center [231, 366] width 361 height 116
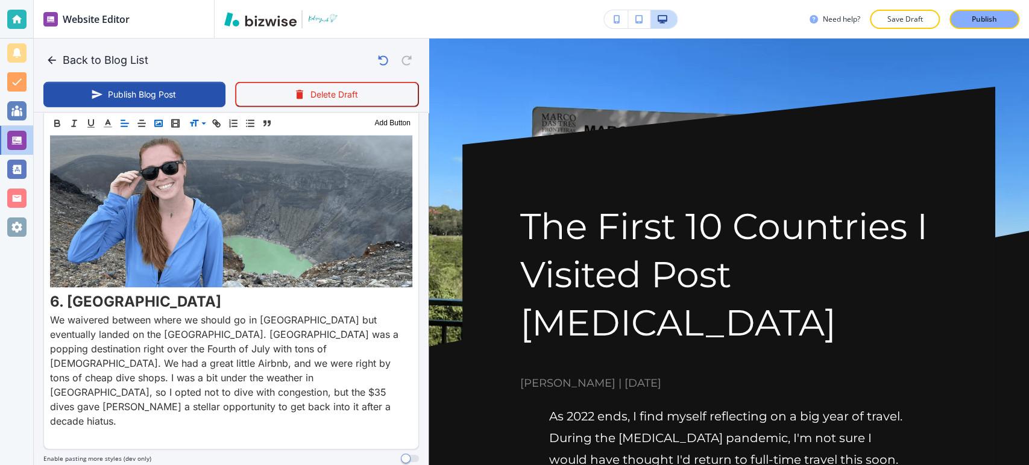
click at [156, 124] on icon "button" at bounding box center [158, 123] width 11 height 11
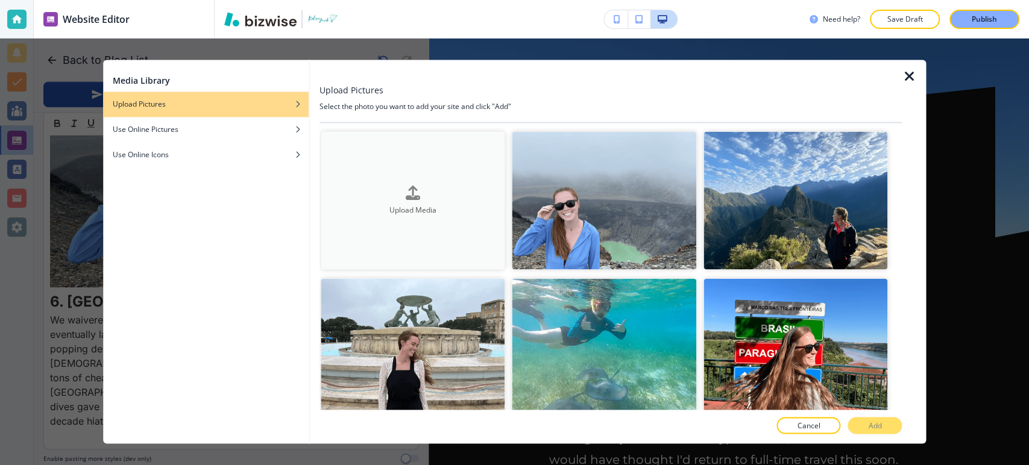
click at [446, 210] on h4 "Upload Media" at bounding box center [413, 210] width 185 height 11
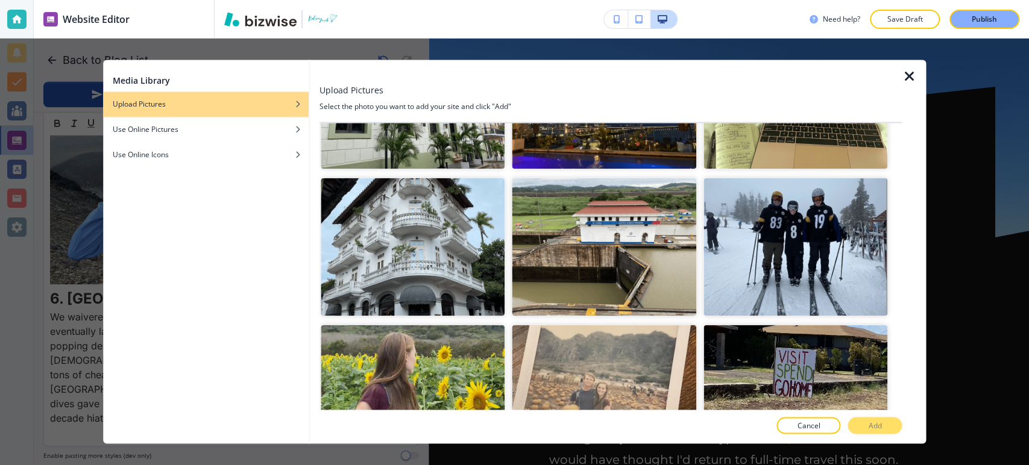
scroll to position [5507, 0]
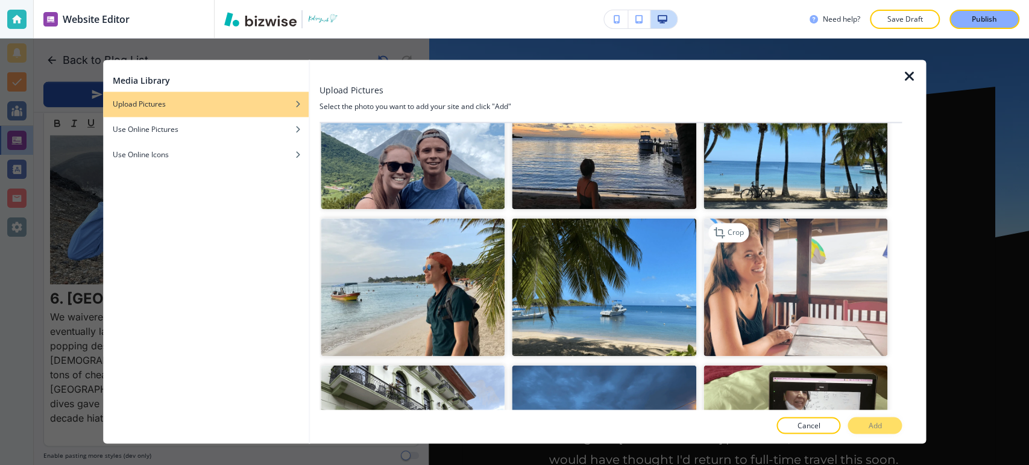
click at [797, 226] on img "button" at bounding box center [796, 287] width 185 height 138
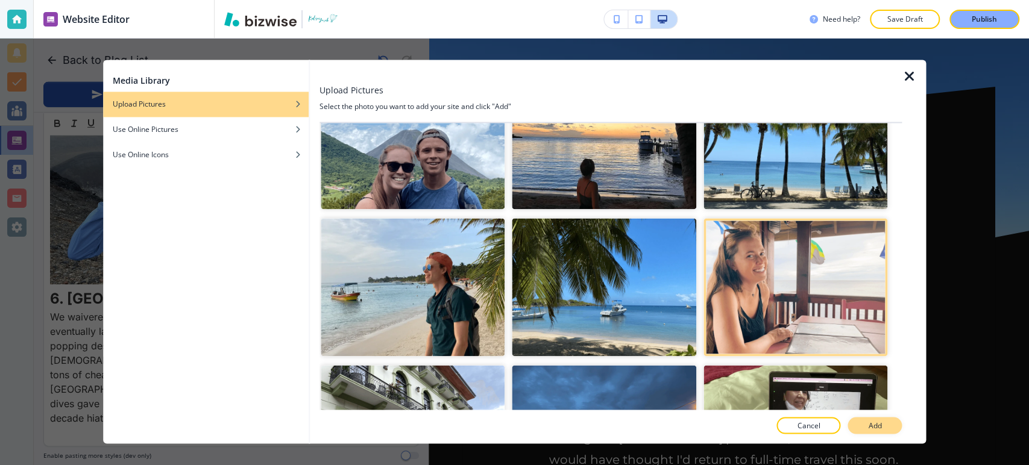
click at [883, 418] on button "Add" at bounding box center [875, 426] width 54 height 17
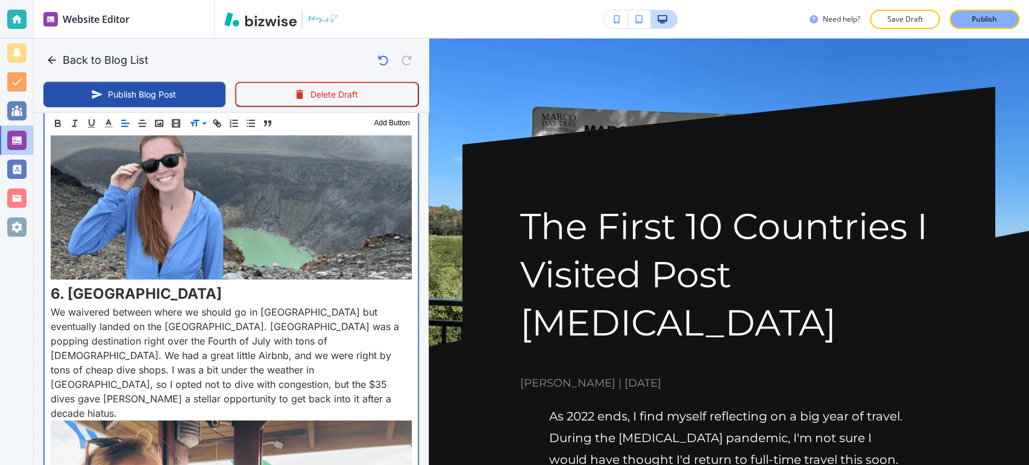
scroll to position [2789, 0]
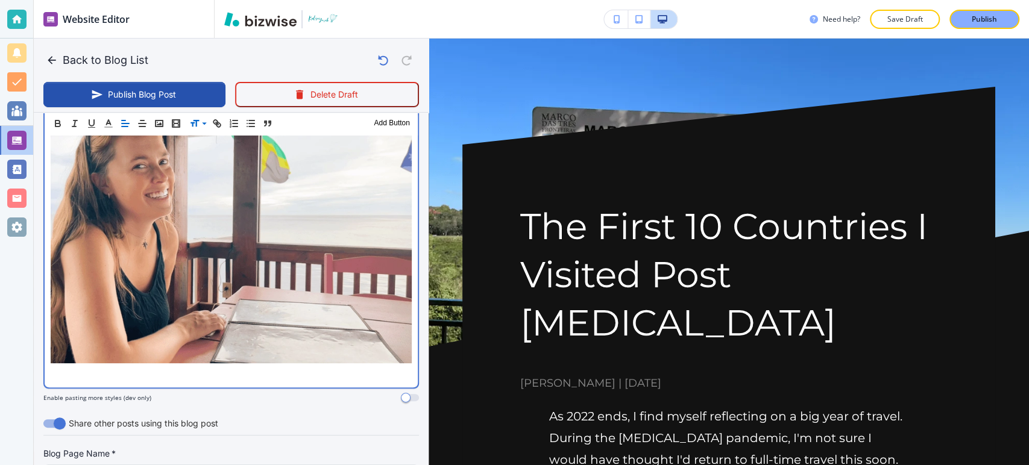
click at [238, 367] on p at bounding box center [231, 374] width 361 height 14
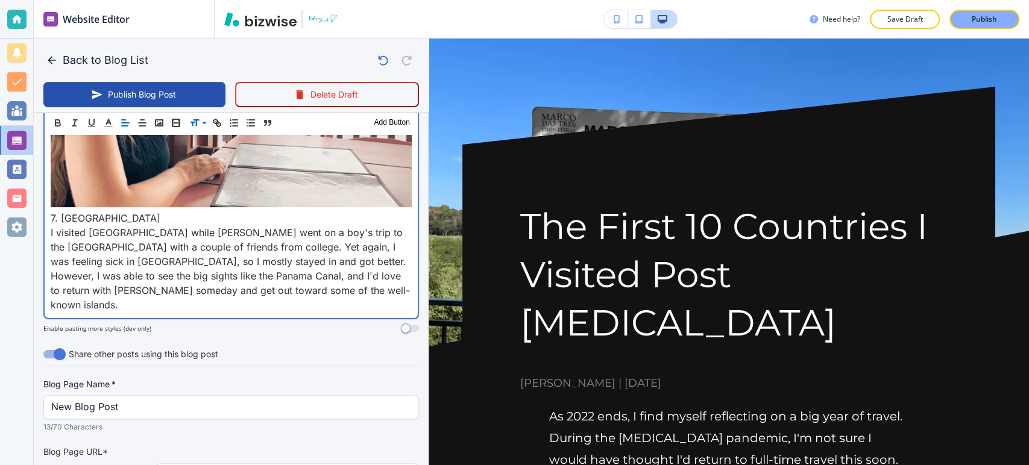
scroll to position [2677, 0]
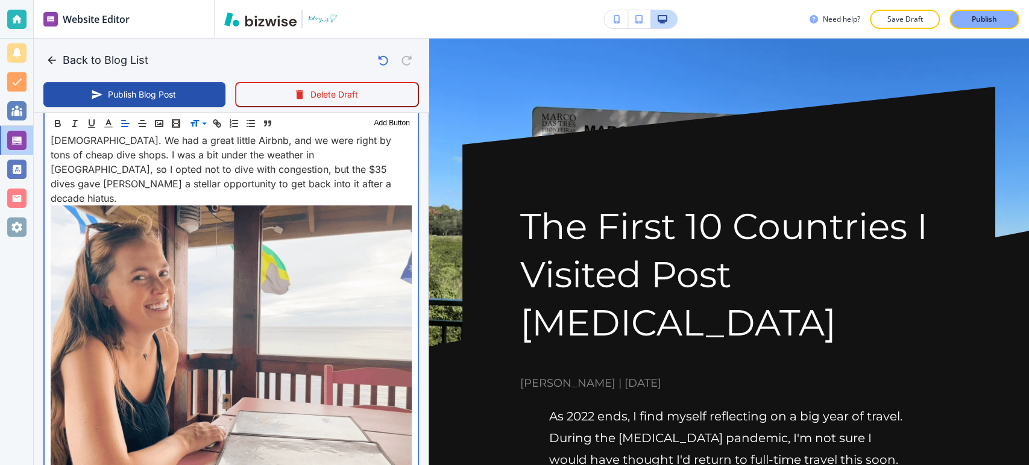
drag, startPoint x: 216, startPoint y: 435, endPoint x: 135, endPoint y: 298, distance: 158.9
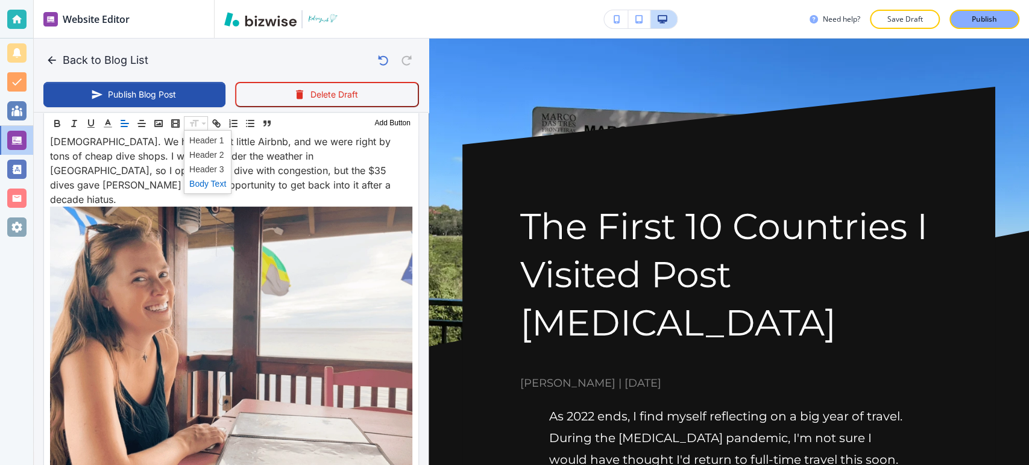
click at [215, 182] on span at bounding box center [207, 183] width 37 height 14
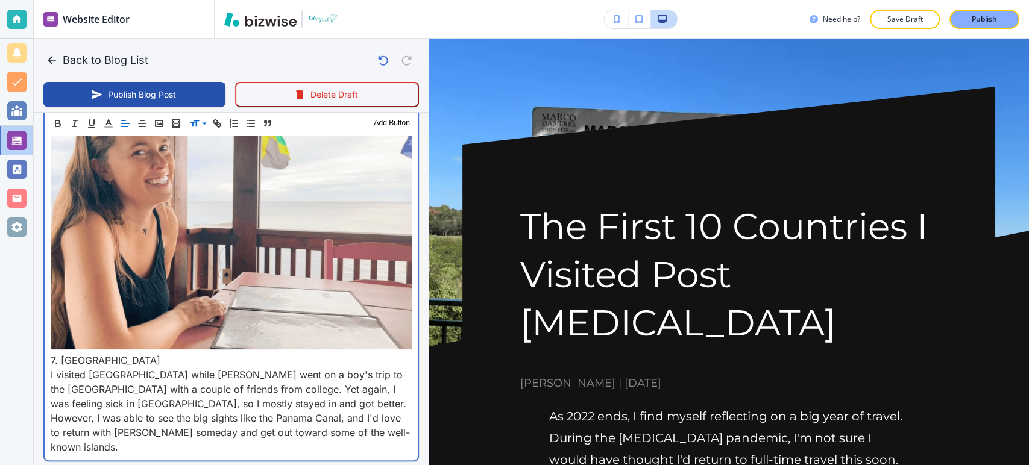
scroll to position [2856, 0]
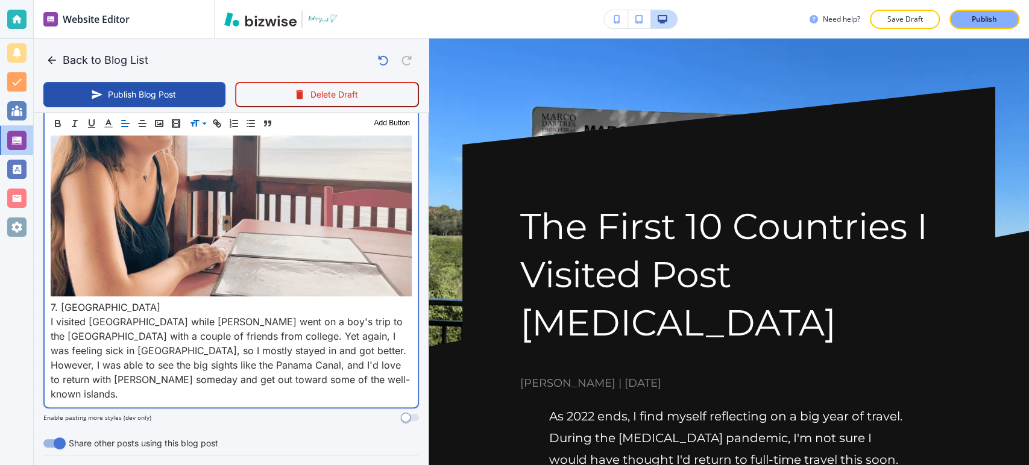
click at [122, 300] on p "7. [GEOGRAPHIC_DATA]" at bounding box center [231, 307] width 361 height 14
drag, startPoint x: 74, startPoint y: 182, endPoint x: 40, endPoint y: 188, distance: 34.2
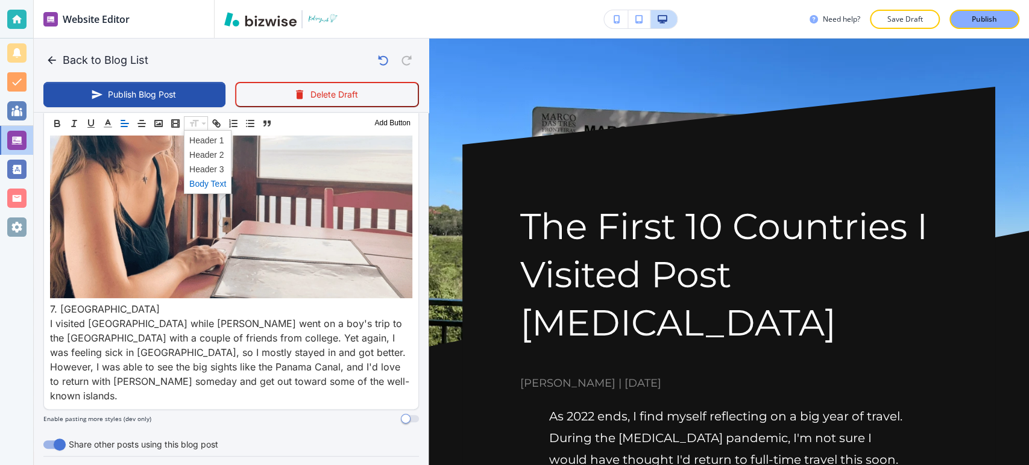
drag, startPoint x: 206, startPoint y: 153, endPoint x: 207, endPoint y: 159, distance: 6.1
click at [207, 153] on span at bounding box center [207, 154] width 37 height 14
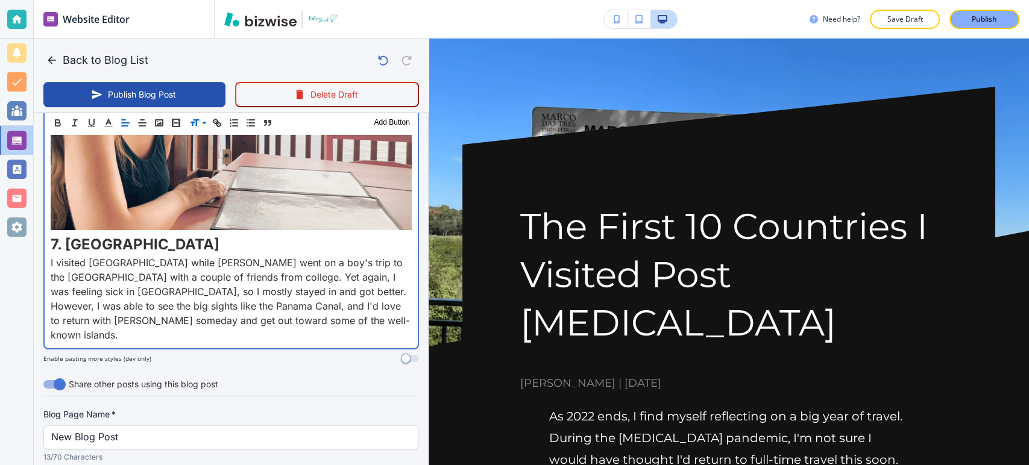
scroll to position [2923, 0]
click at [222, 255] on p "I visited [GEOGRAPHIC_DATA] while [PERSON_NAME] went on a boy's trip to the [GE…" at bounding box center [231, 298] width 361 height 87
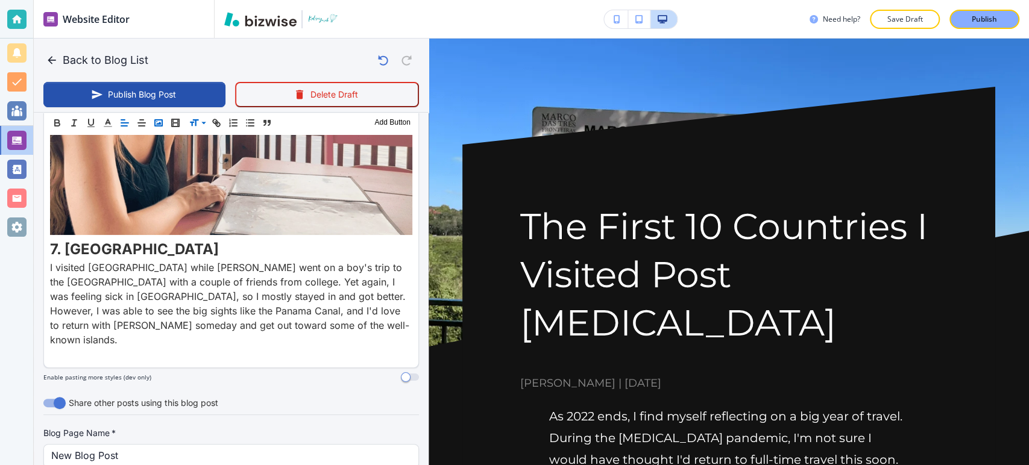
click at [162, 121] on rect "button" at bounding box center [158, 123] width 7 height 6
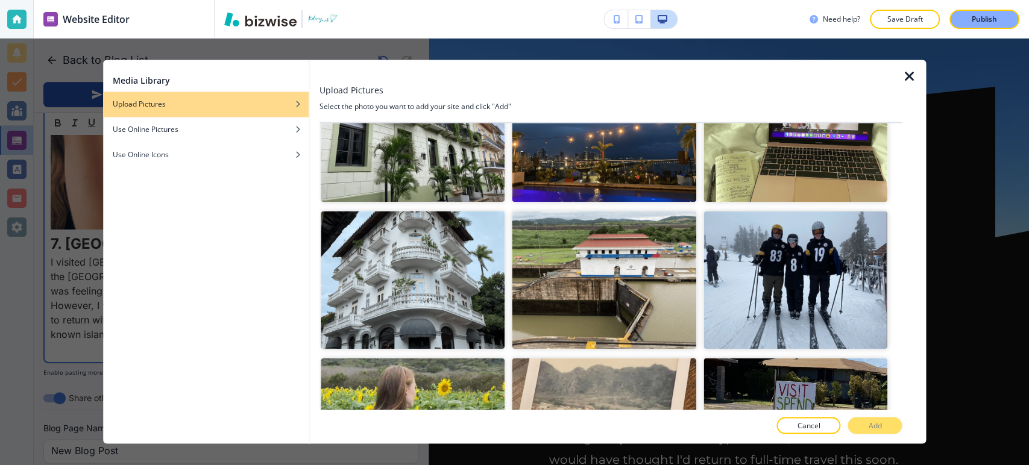
scroll to position [5758, 0]
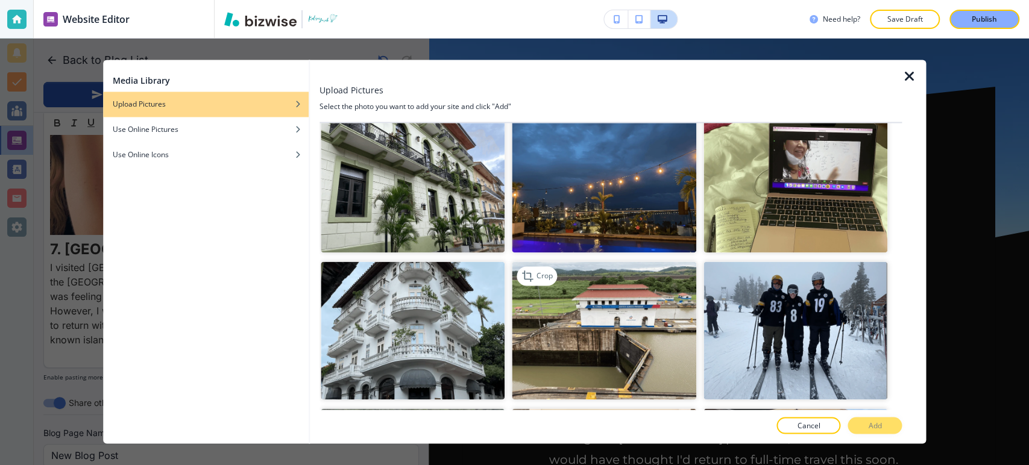
click at [664, 269] on img "button" at bounding box center [605, 331] width 185 height 138
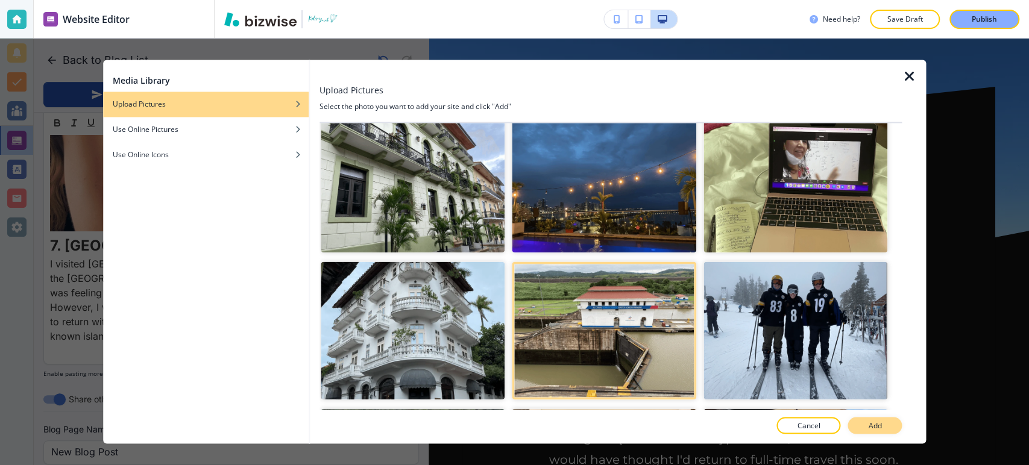
click at [862, 426] on button "Add" at bounding box center [875, 426] width 54 height 17
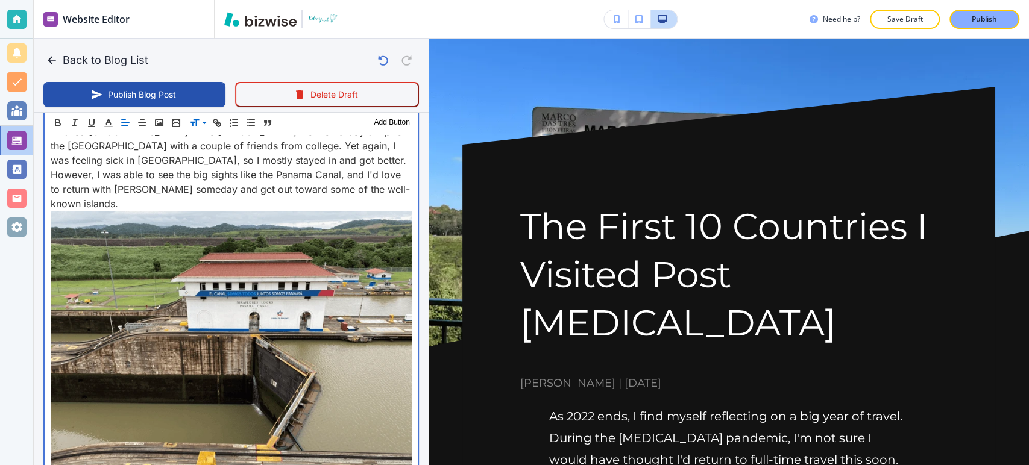
scroll to position [3128, 0]
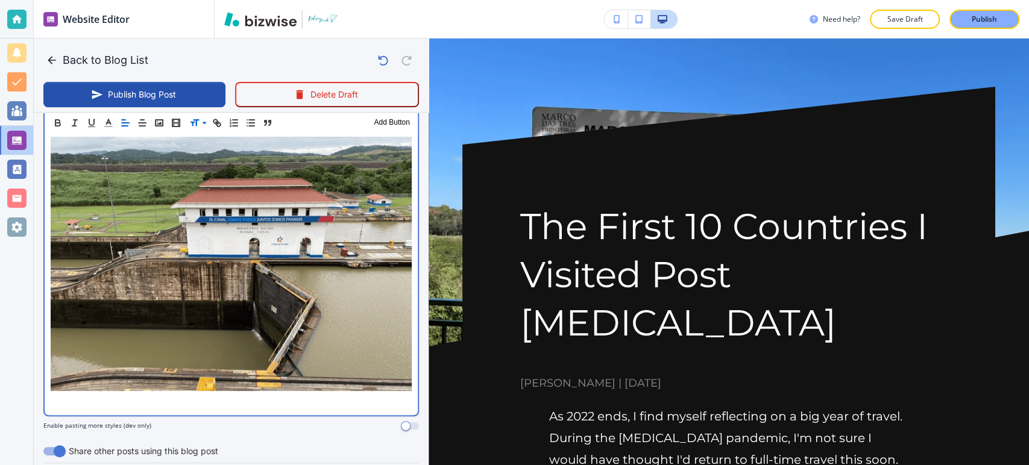
click at [168, 395] on p at bounding box center [231, 402] width 361 height 14
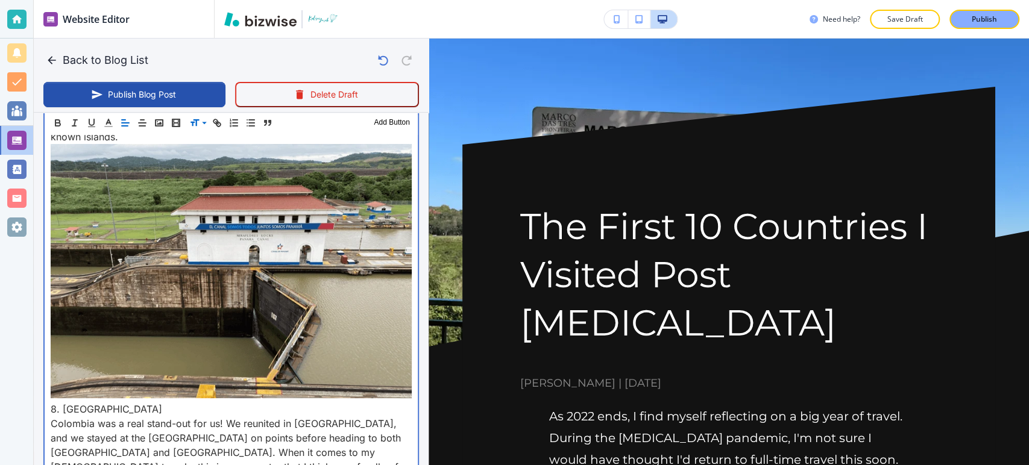
scroll to position [3123, 0]
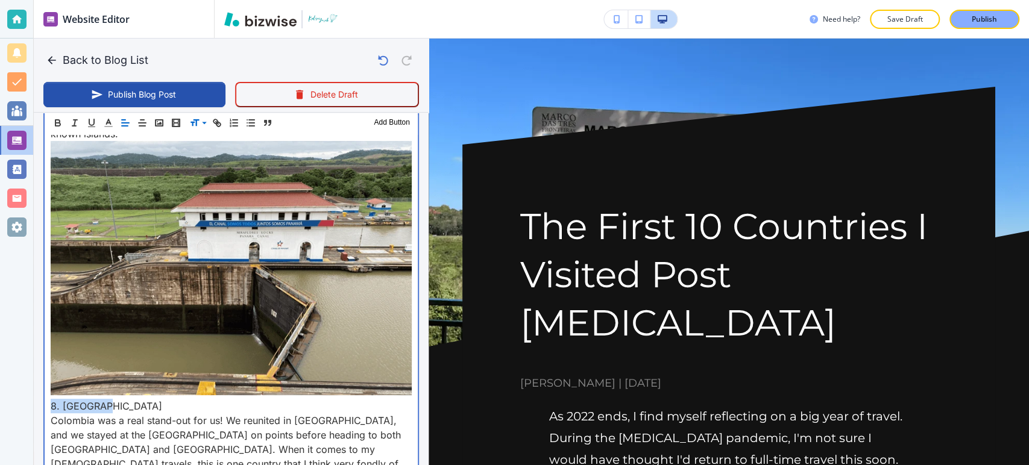
drag, startPoint x: 128, startPoint y: 265, endPoint x: 163, endPoint y: 212, distance: 63.2
click at [15, 264] on div "Website Editor Pages Edit, add, and delete pages or manage your page order Upda…" at bounding box center [514, 232] width 1029 height 465
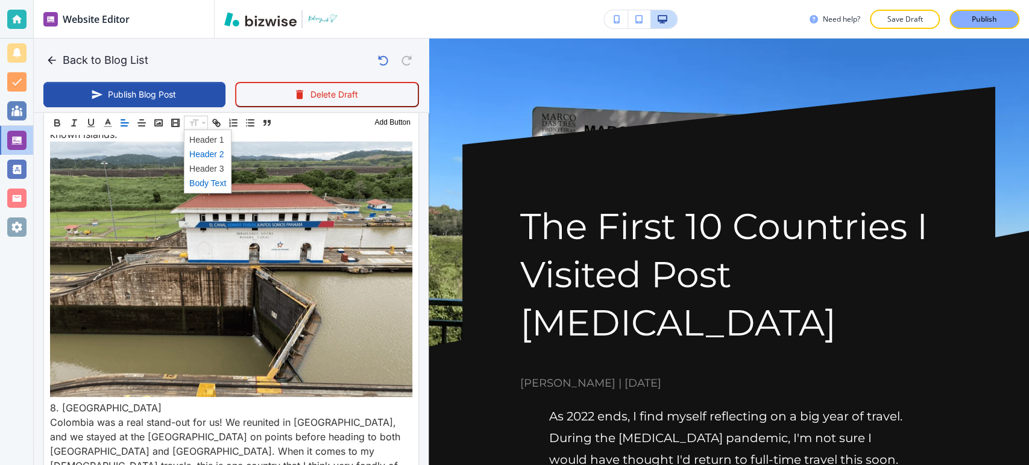
click at [212, 151] on span at bounding box center [207, 154] width 37 height 14
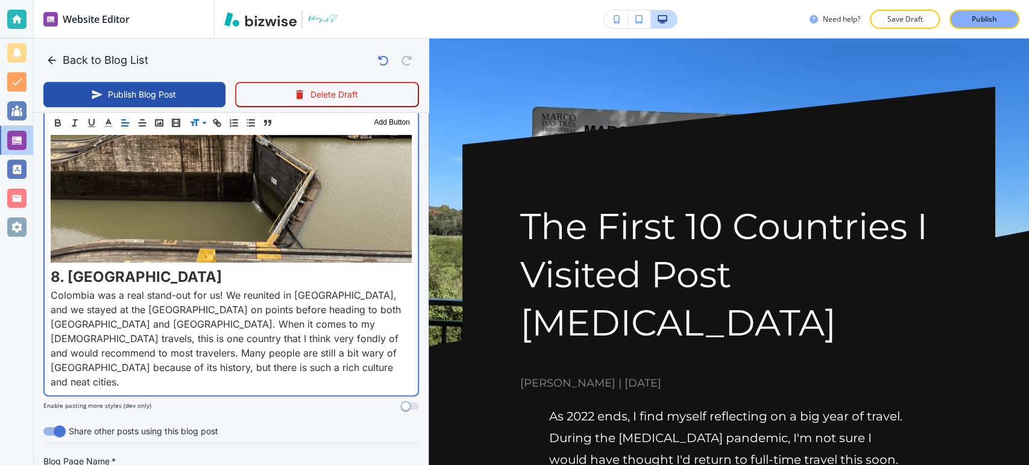
scroll to position [3257, 0]
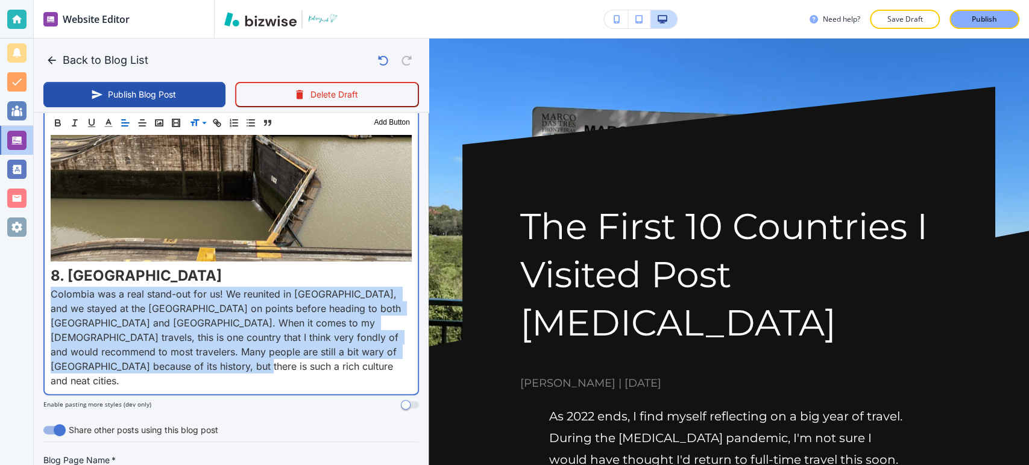
drag, startPoint x: 212, startPoint y: 221, endPoint x: 51, endPoint y: 156, distance: 173.7
click at [51, 287] on p "Colombia was a real stand-out for us! We reunited in [GEOGRAPHIC_DATA], and we …" at bounding box center [231, 337] width 361 height 101
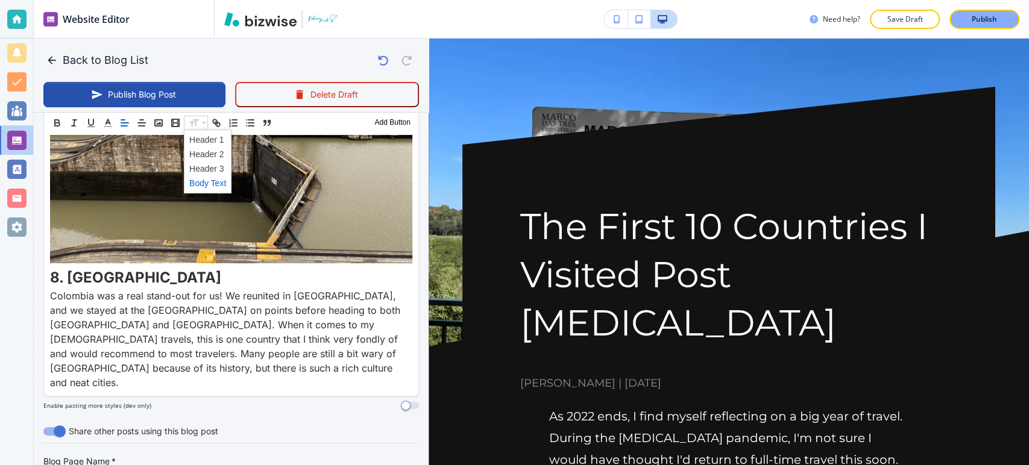
click at [200, 182] on span at bounding box center [207, 183] width 37 height 14
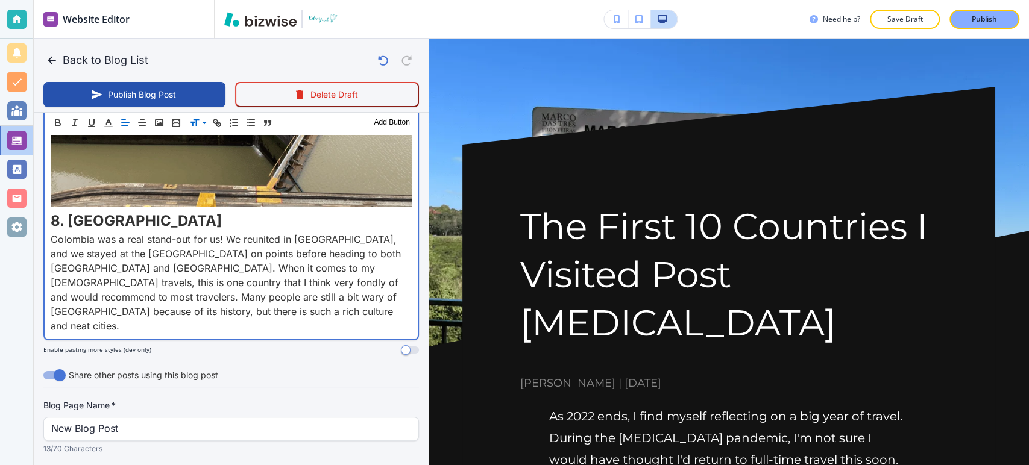
scroll to position [3178, 0]
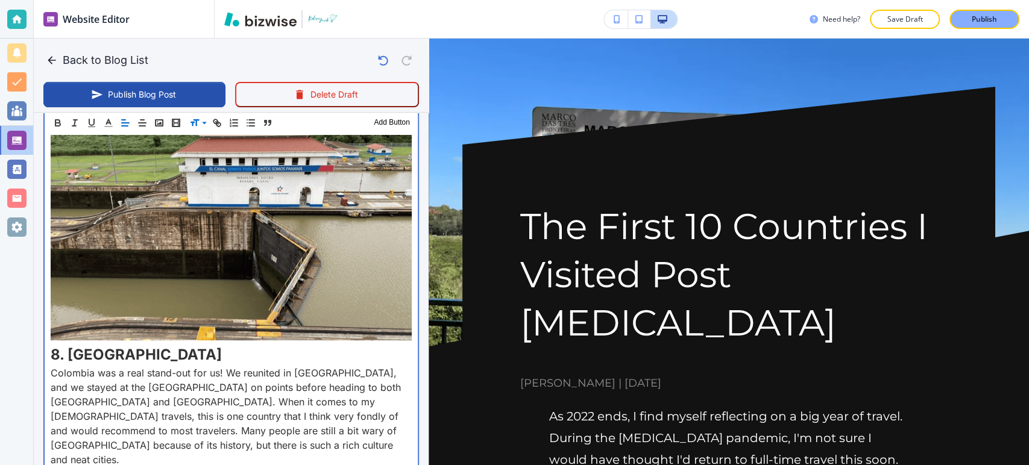
drag, startPoint x: 236, startPoint y: 291, endPoint x: 236, endPoint y: 298, distance: 6.6
click at [236, 366] on p "Colombia was a real stand-out for us! We reunited in [GEOGRAPHIC_DATA], and we …" at bounding box center [231, 416] width 361 height 101
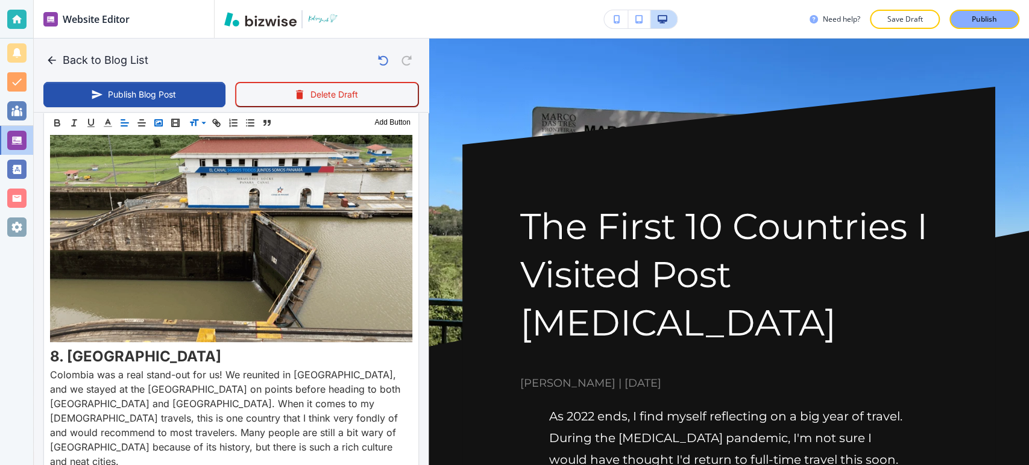
click at [159, 120] on rect "button" at bounding box center [158, 123] width 7 height 6
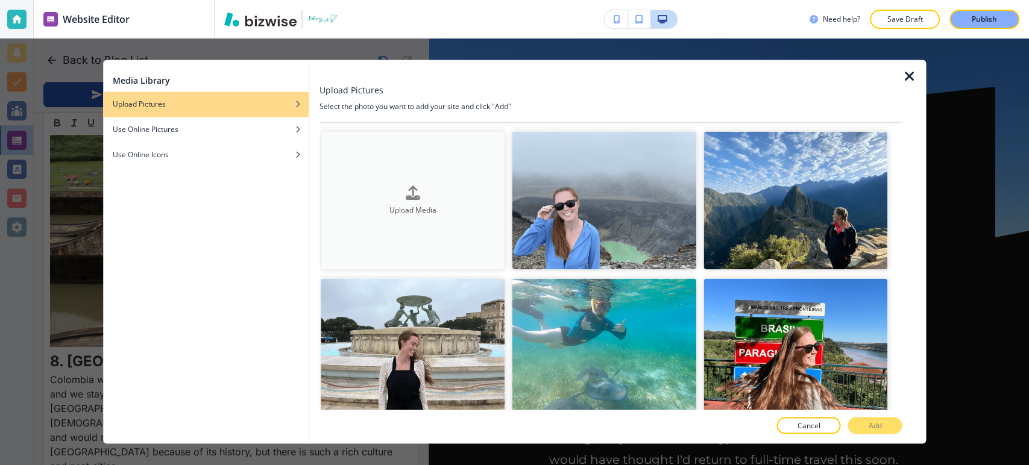
click at [447, 211] on h4 "Upload Media" at bounding box center [413, 210] width 185 height 11
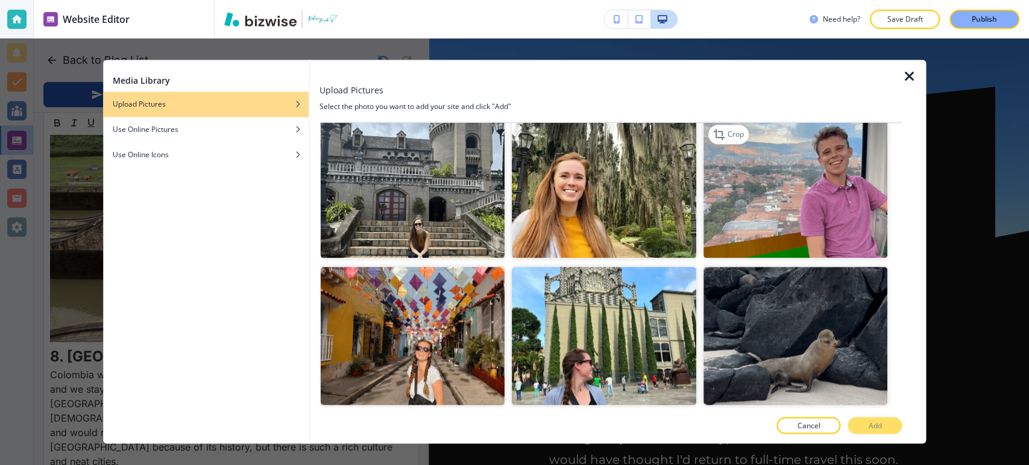
scroll to position [1212, 0]
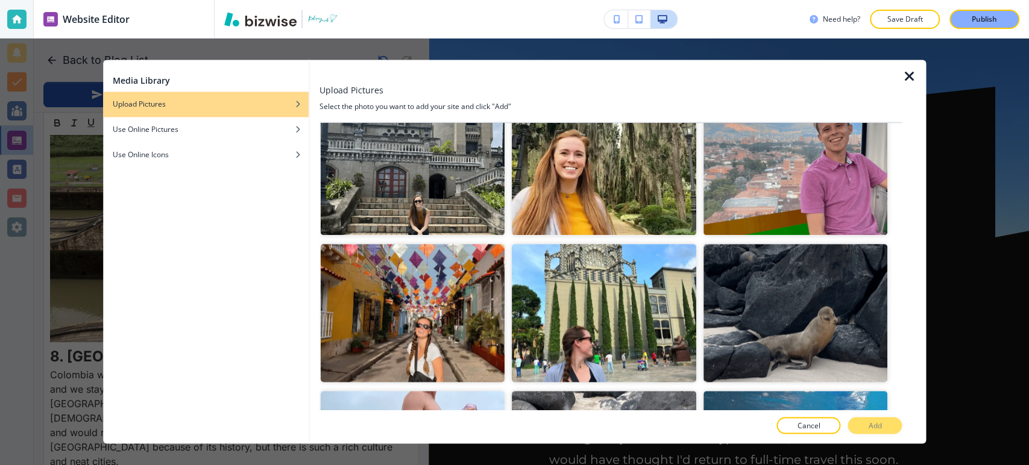
click at [443, 385] on div at bounding box center [413, 388] width 185 height 7
click at [447, 329] on img "button" at bounding box center [413, 314] width 185 height 138
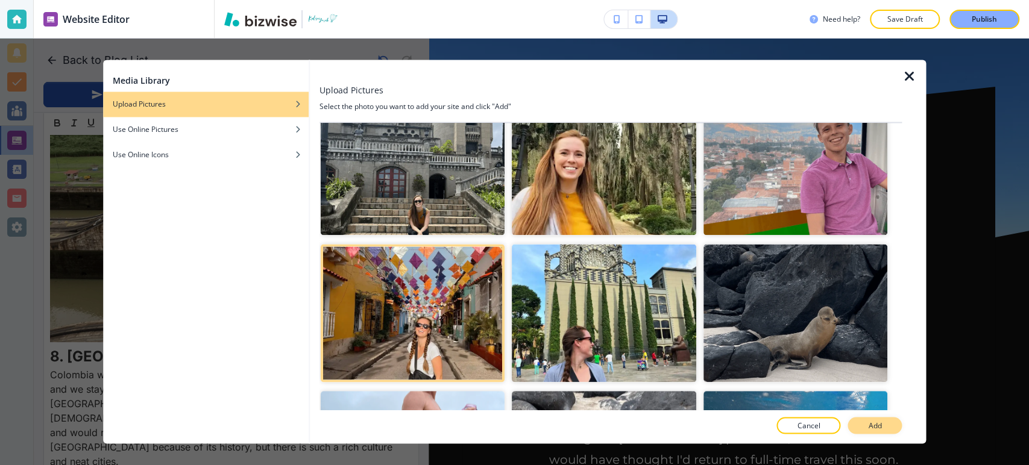
click at [863, 423] on button "Add" at bounding box center [875, 426] width 54 height 17
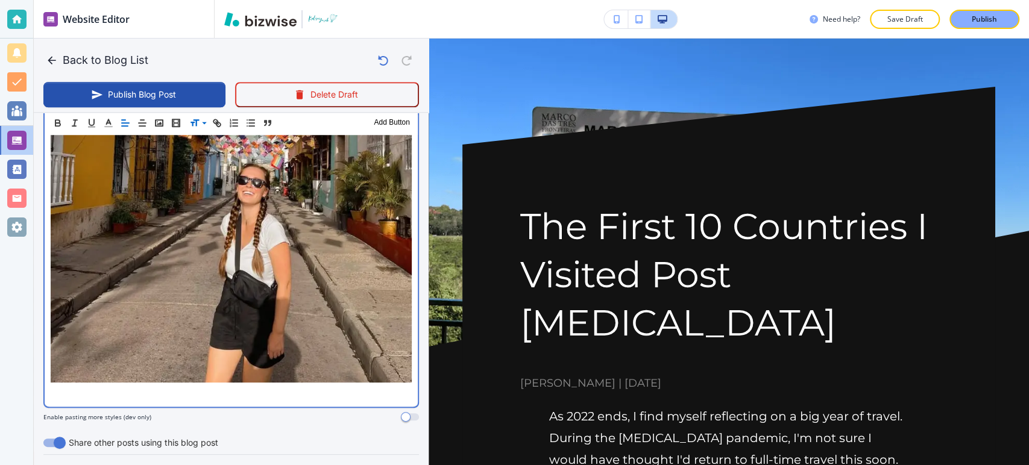
scroll to position [3635, 0]
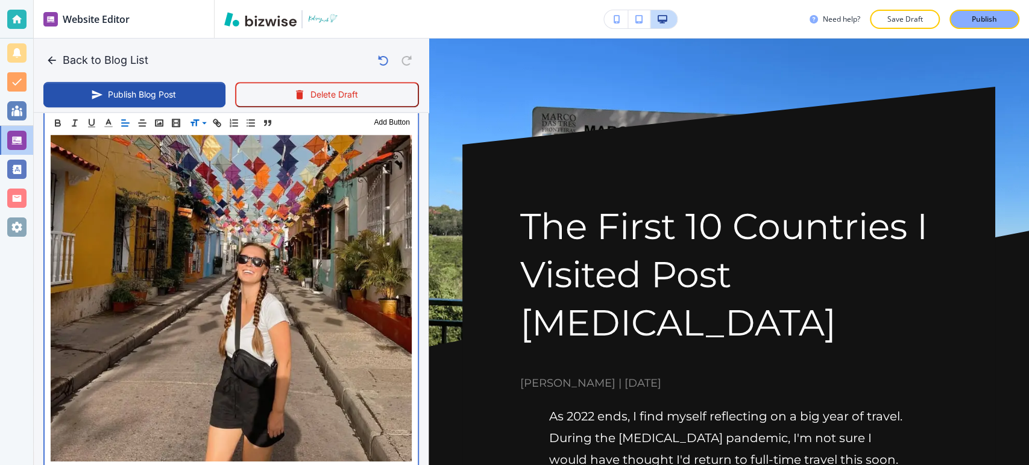
click at [246, 465] on p at bounding box center [231, 472] width 361 height 14
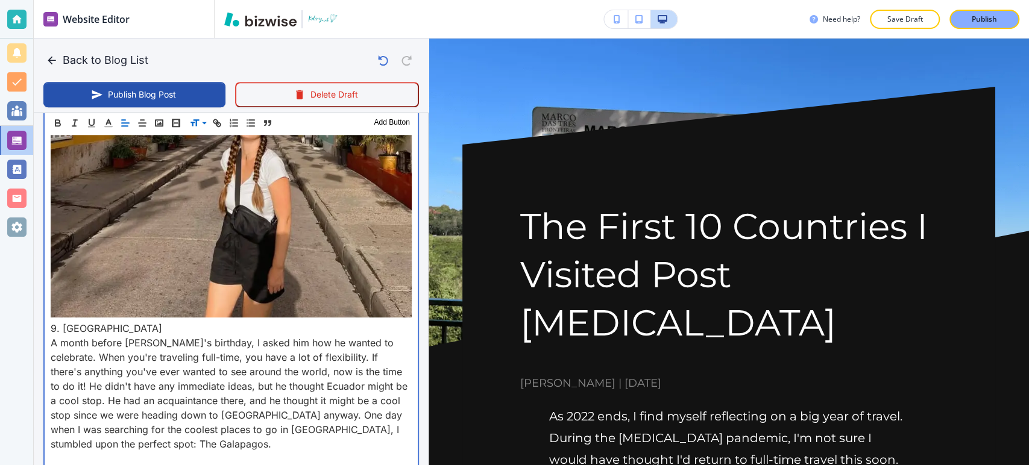
scroll to position [3785, 0]
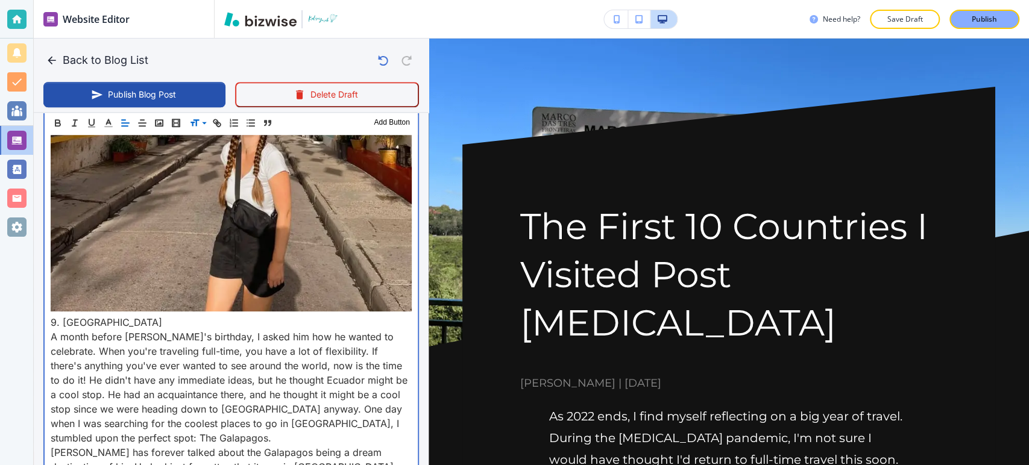
click at [118, 315] on p "9. [GEOGRAPHIC_DATA]" at bounding box center [231, 322] width 361 height 14
drag, startPoint x: 117, startPoint y: 150, endPoint x: 48, endPoint y: 157, distance: 69.1
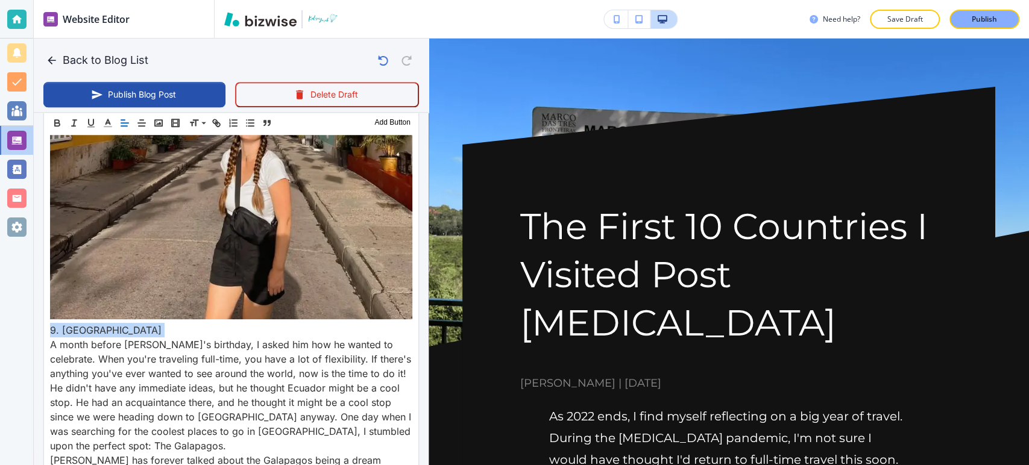
drag, startPoint x: 195, startPoint y: 119, endPoint x: 216, endPoint y: 144, distance: 32.5
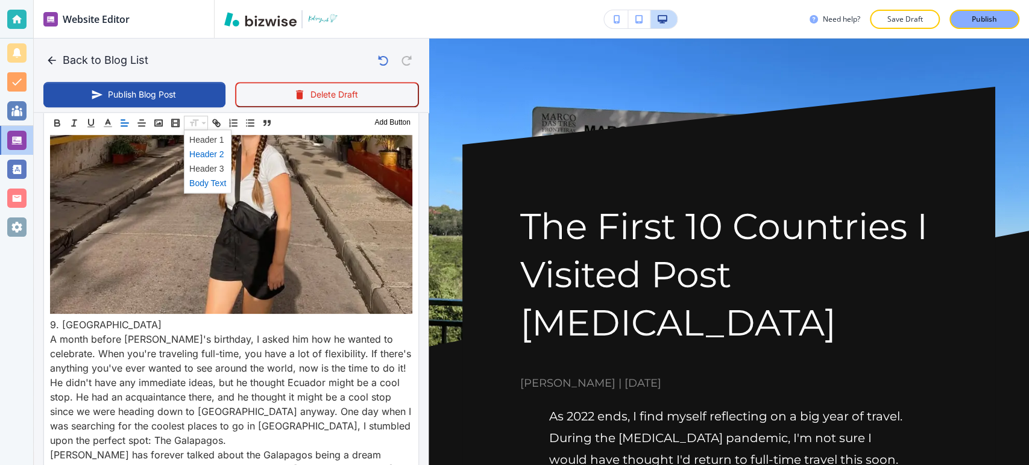
click at [214, 159] on span at bounding box center [207, 154] width 37 height 14
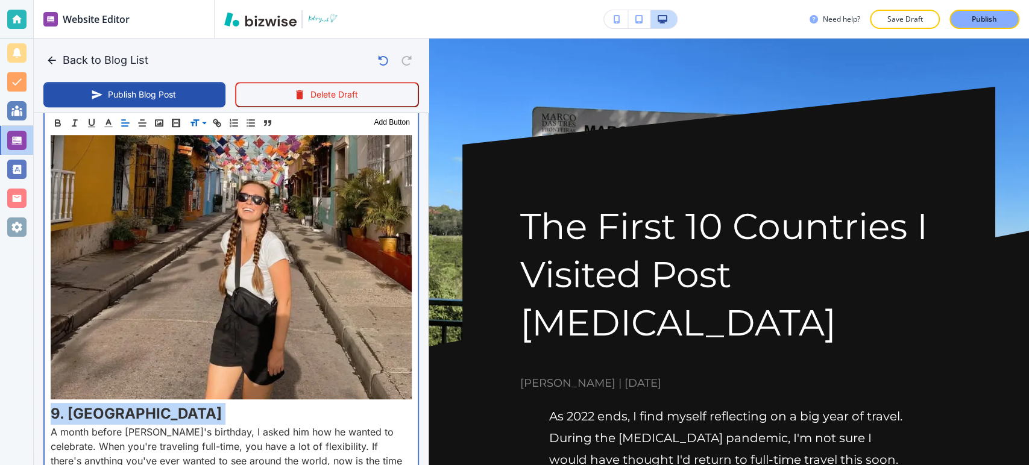
scroll to position [3697, 0]
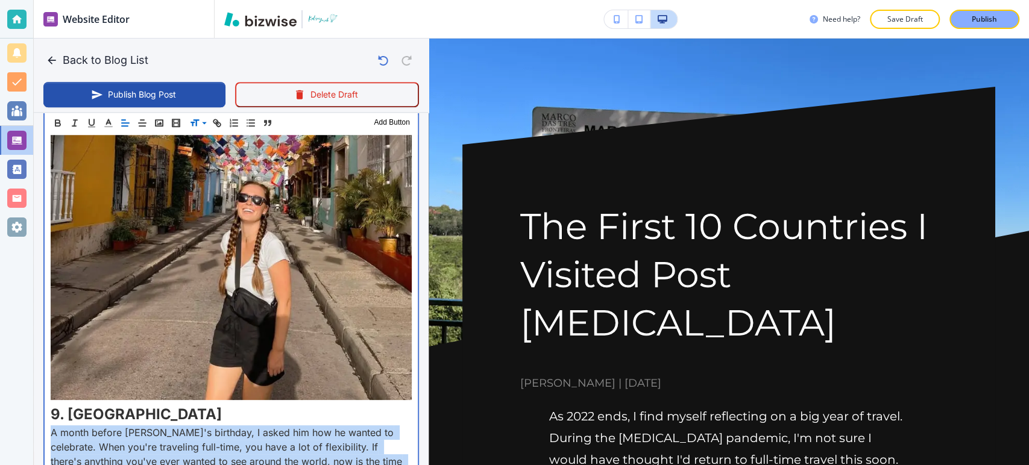
drag, startPoint x: 188, startPoint y: 438, endPoint x: 40, endPoint y: 264, distance: 228.4
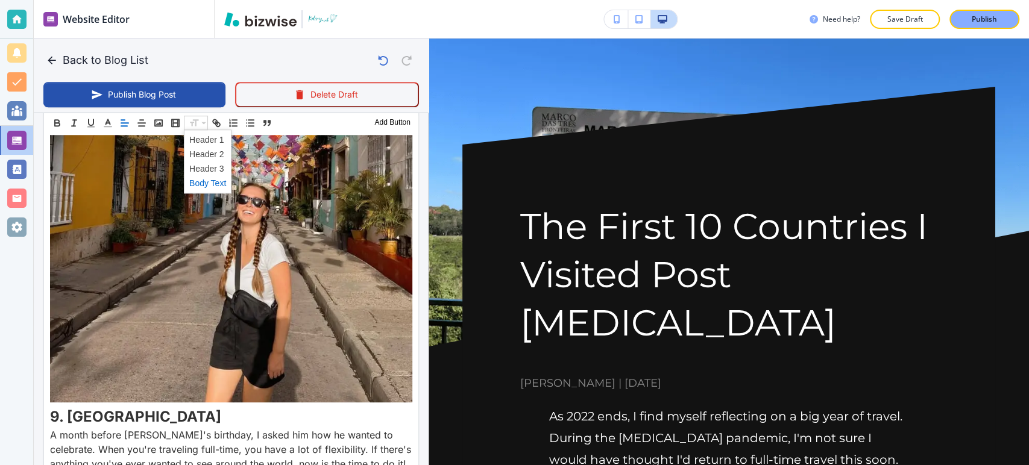
click at [207, 185] on span at bounding box center [207, 183] width 37 height 14
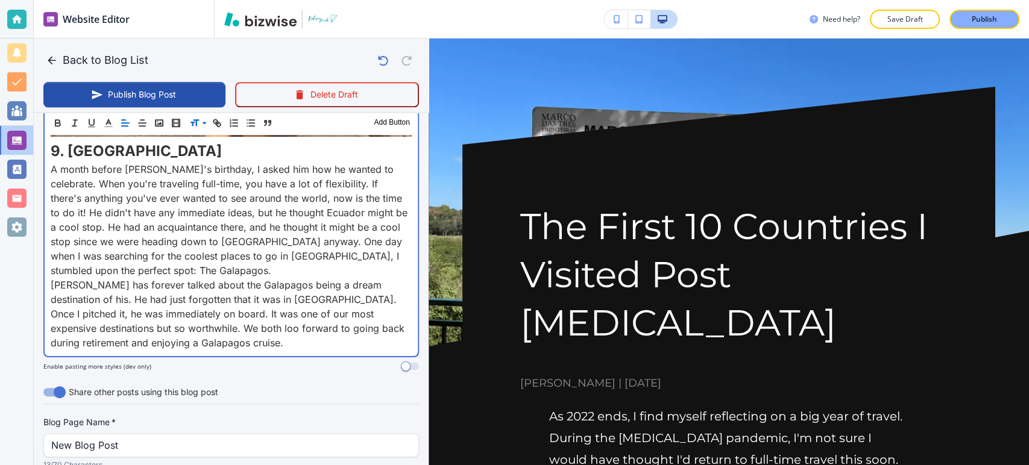
scroll to position [3931, 0]
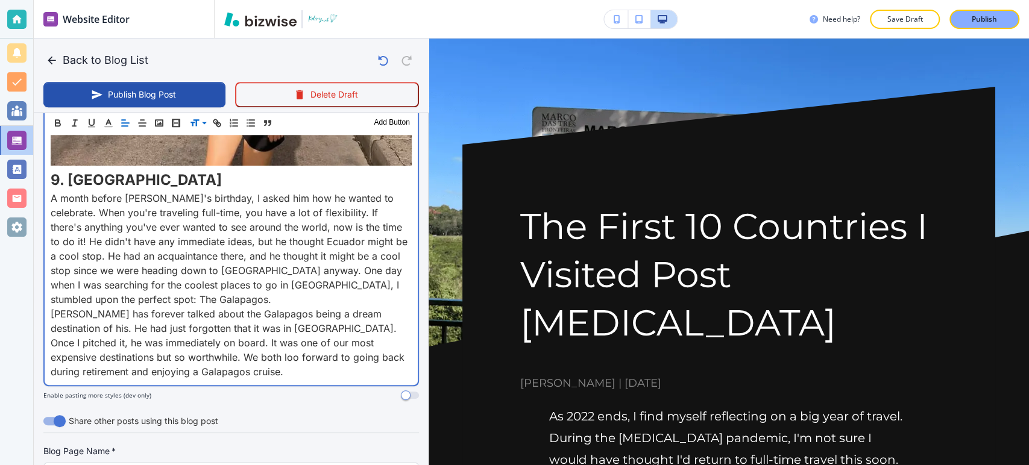
click at [273, 307] on p "[PERSON_NAME] has forever talked about the Galapagos being a dream destination …" at bounding box center [231, 343] width 361 height 72
click at [270, 307] on p "[PERSON_NAME] has forever talked about the Galapagos being a dream destination …" at bounding box center [231, 343] width 361 height 72
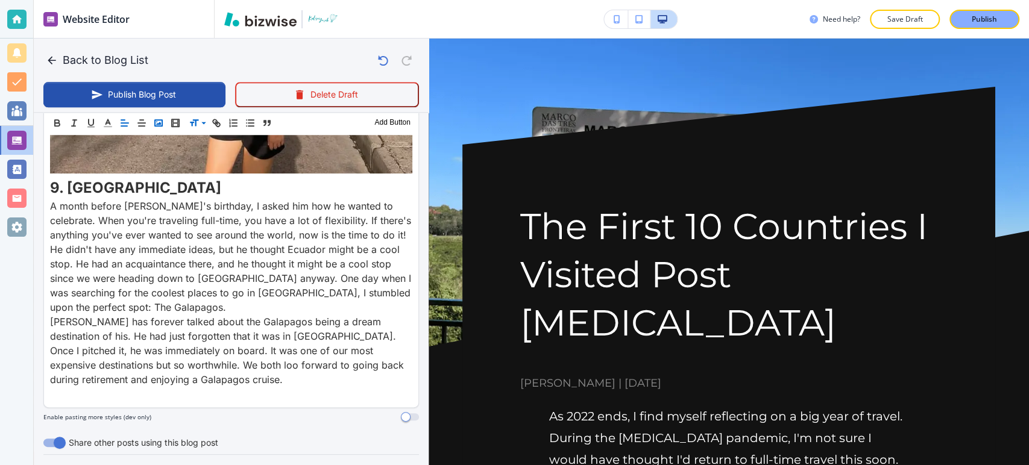
click at [161, 124] on icon "button" at bounding box center [158, 123] width 11 height 11
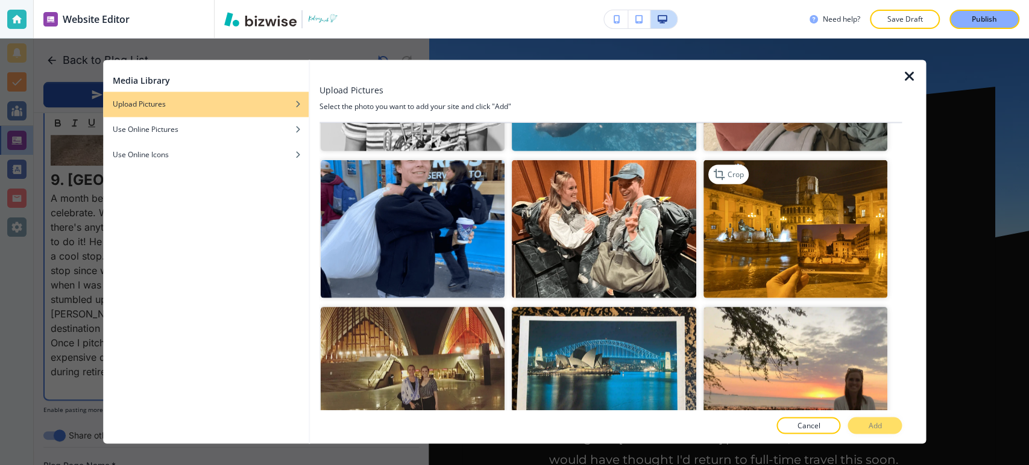
scroll to position [1809, 0]
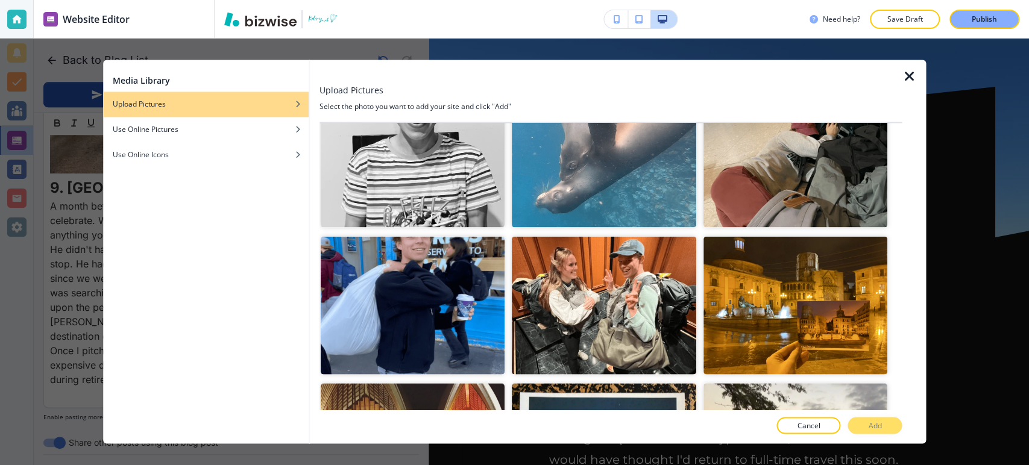
click at [455, 176] on img "button" at bounding box center [413, 158] width 185 height 138
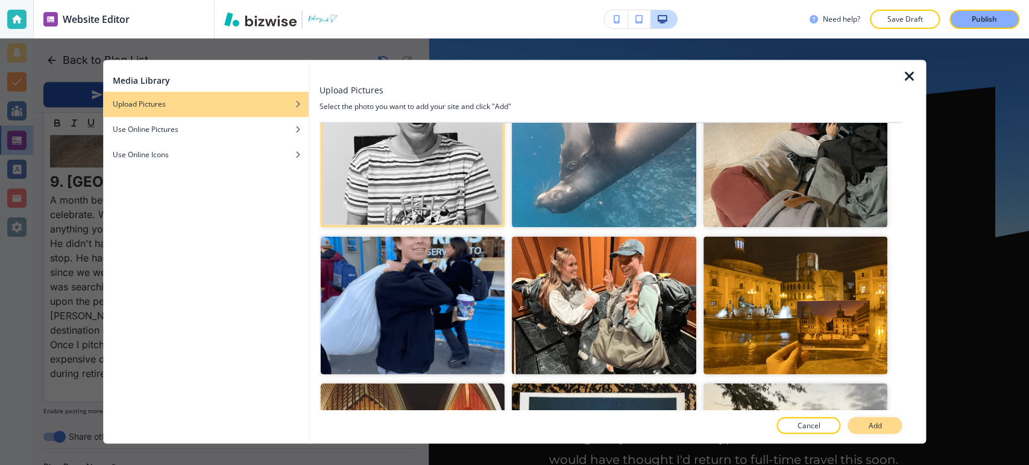
click at [875, 424] on p "Add" at bounding box center [874, 426] width 13 height 11
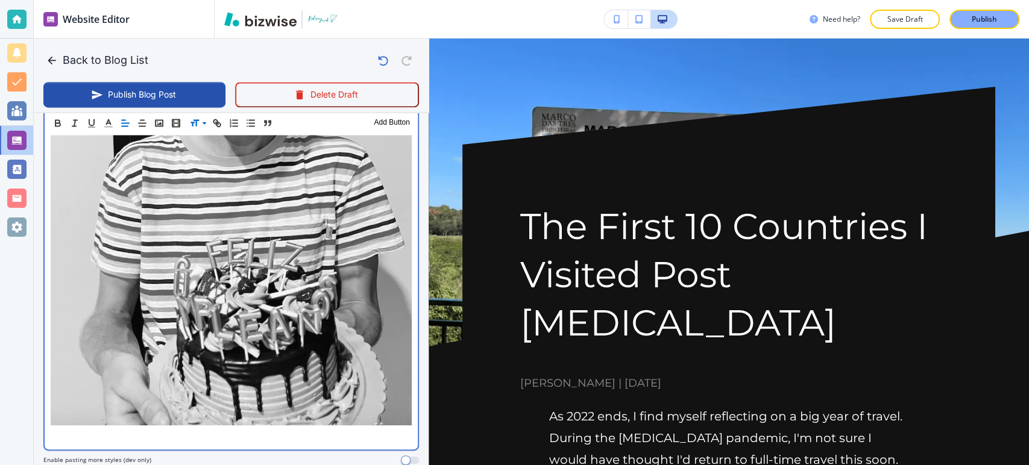
scroll to position [4409, 0]
click at [197, 429] on p at bounding box center [231, 436] width 361 height 14
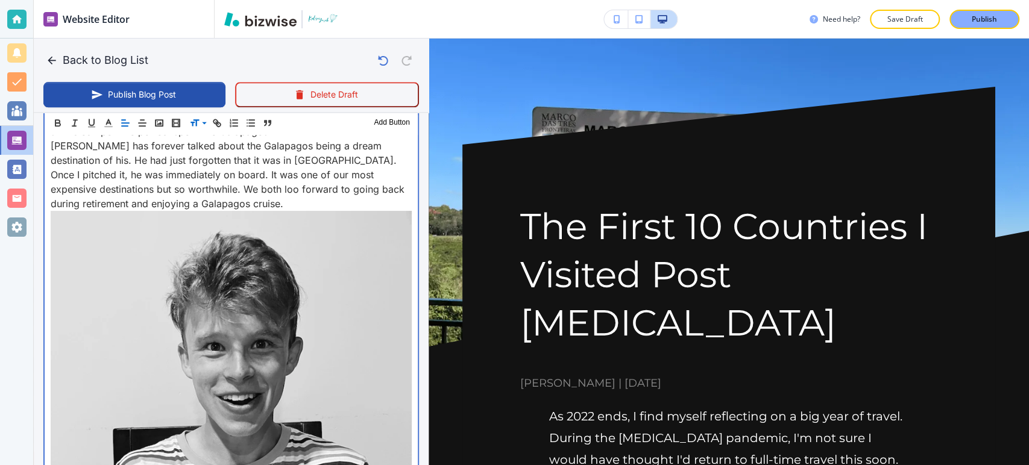
scroll to position [4329, 0]
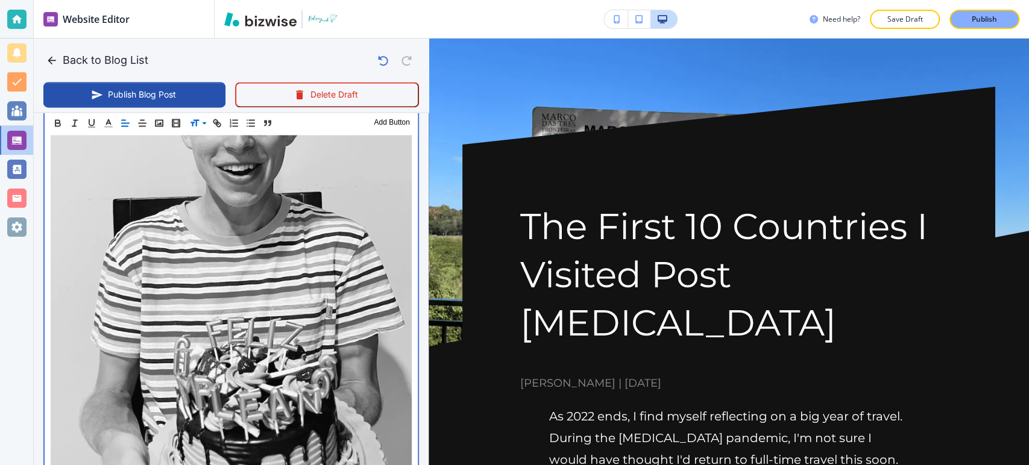
drag, startPoint x: 160, startPoint y: 337, endPoint x: 40, endPoint y: 326, distance: 120.5
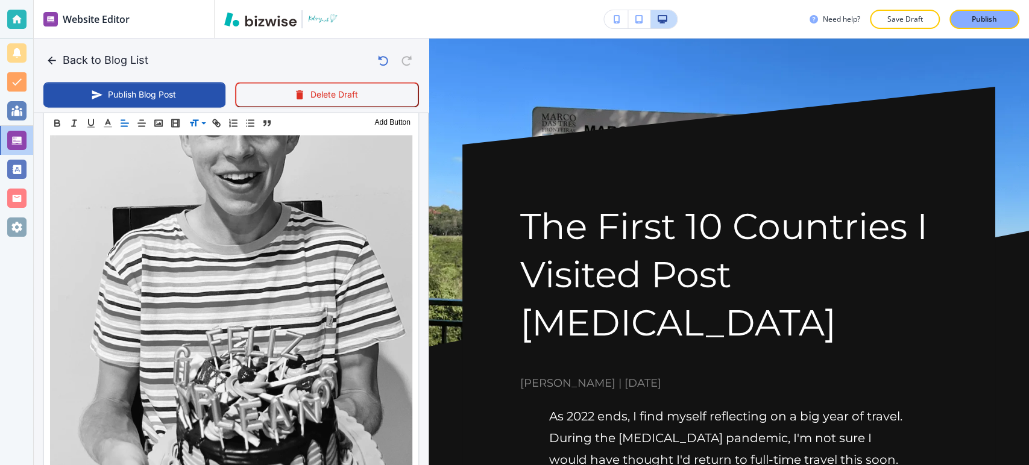
scroll to position [4336, 0]
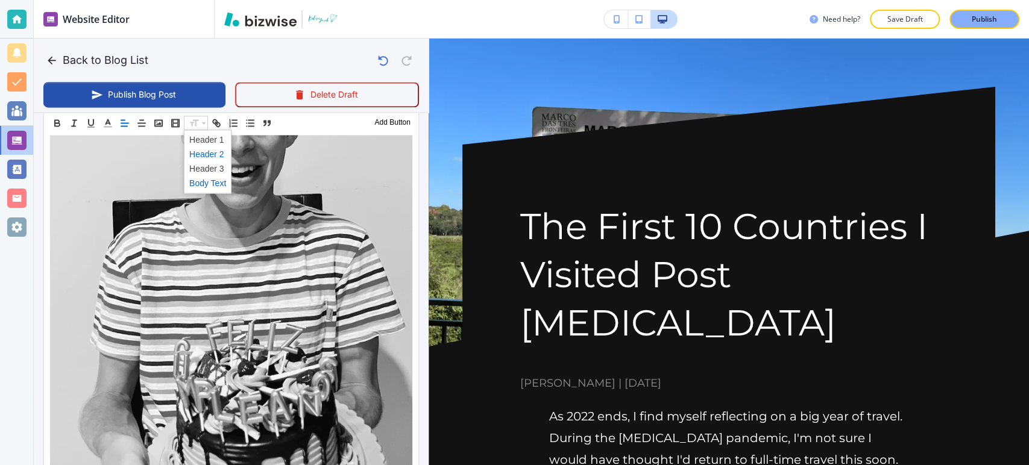
click at [209, 153] on span at bounding box center [207, 154] width 37 height 14
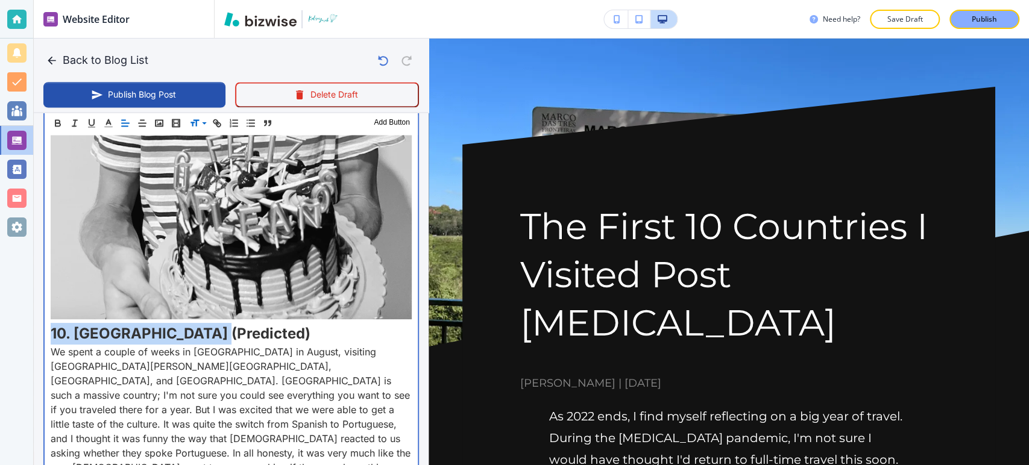
scroll to position [4463, 0]
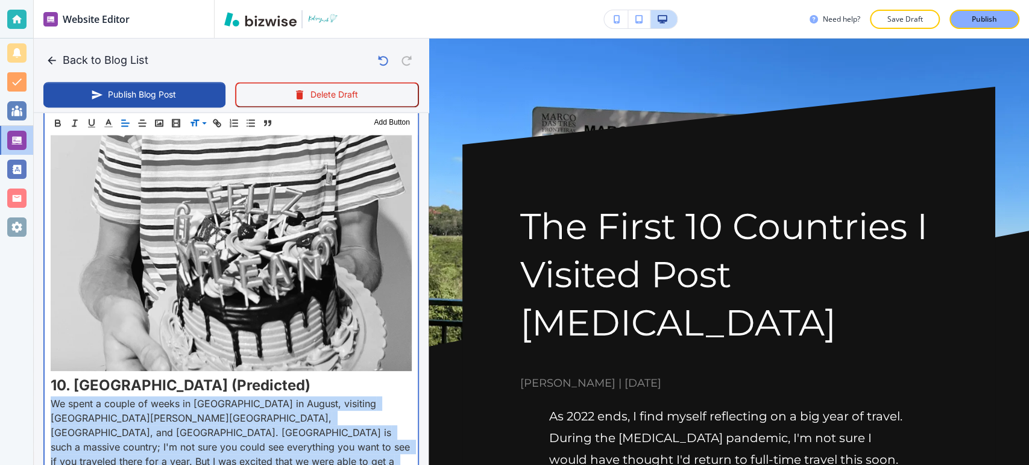
drag, startPoint x: 362, startPoint y: 352, endPoint x: 53, endPoint y: 213, distance: 338.4
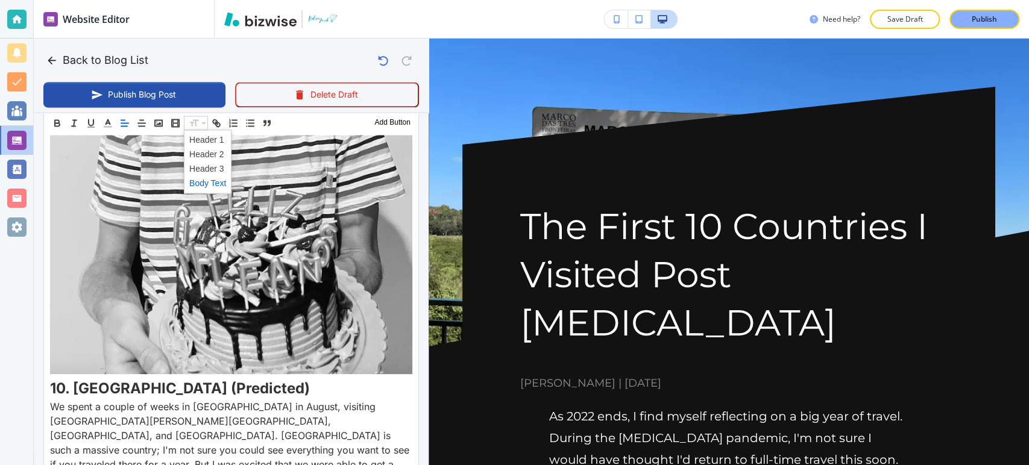
click at [217, 177] on span at bounding box center [207, 183] width 37 height 14
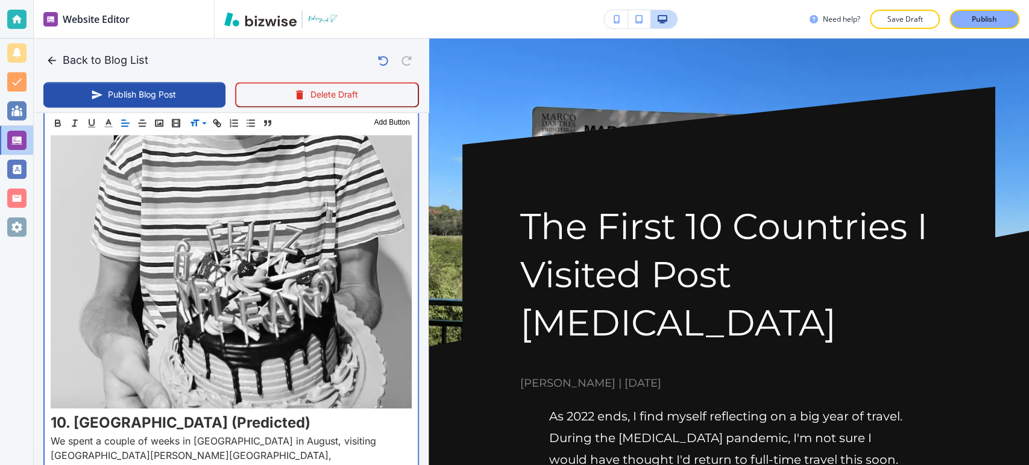
scroll to position [4419, 0]
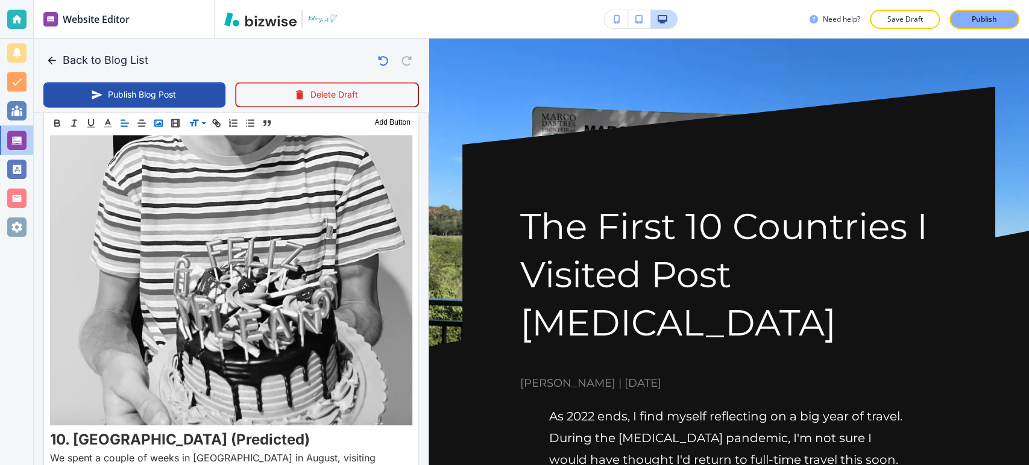
click at [162, 126] on rect "button" at bounding box center [158, 123] width 7 height 6
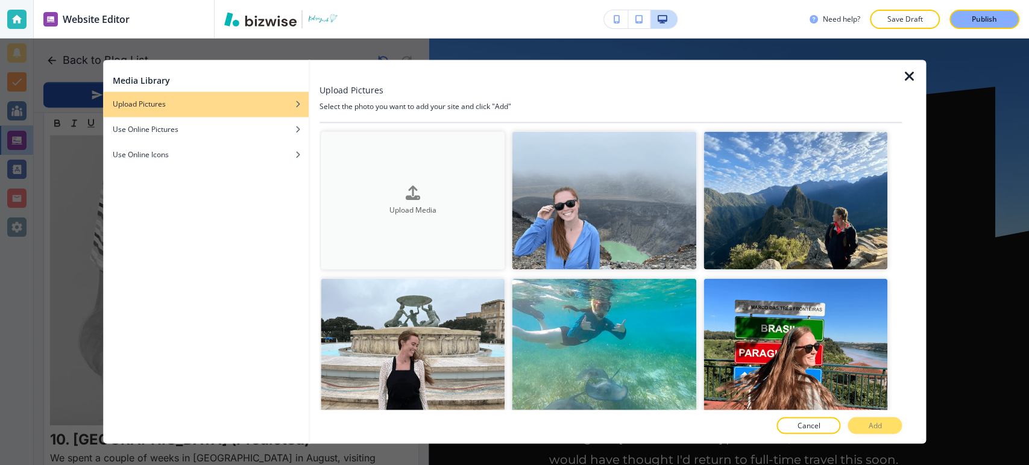
click at [391, 195] on div "Upload Media" at bounding box center [413, 201] width 185 height 31
click at [909, 75] on icon "button" at bounding box center [909, 76] width 14 height 14
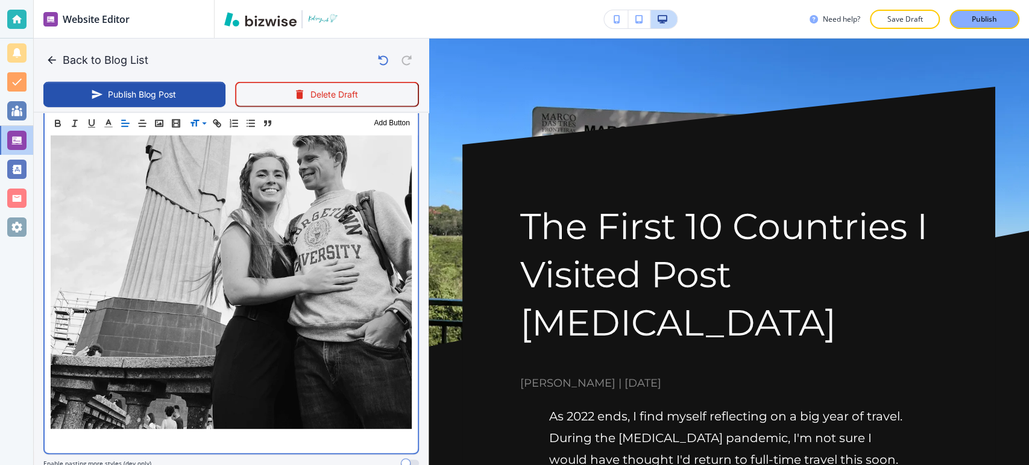
click at [206, 433] on p at bounding box center [231, 440] width 361 height 14
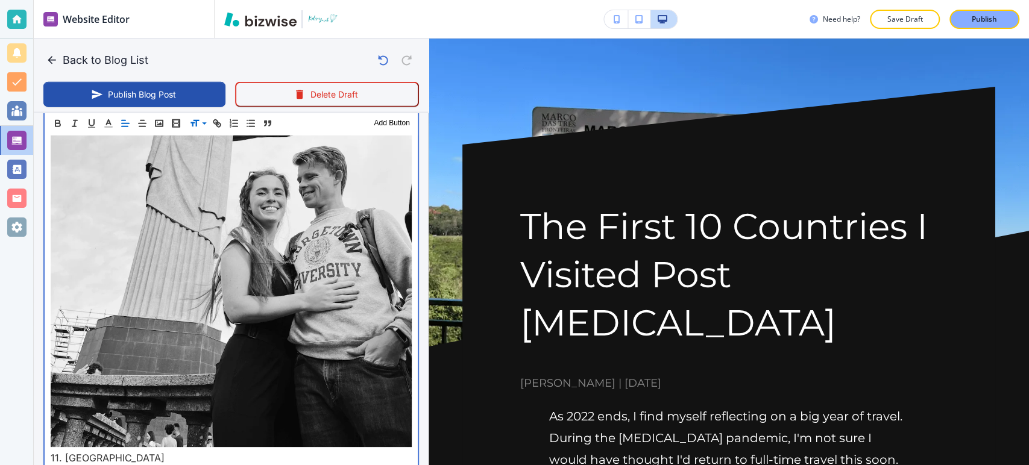
scroll to position [5084, 0]
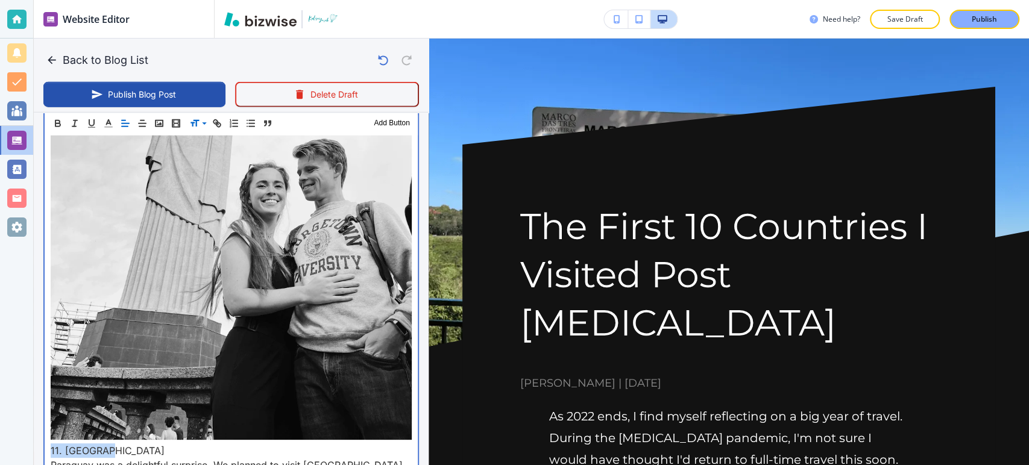
drag, startPoint x: 111, startPoint y: 220, endPoint x: 125, endPoint y: 171, distance: 51.5
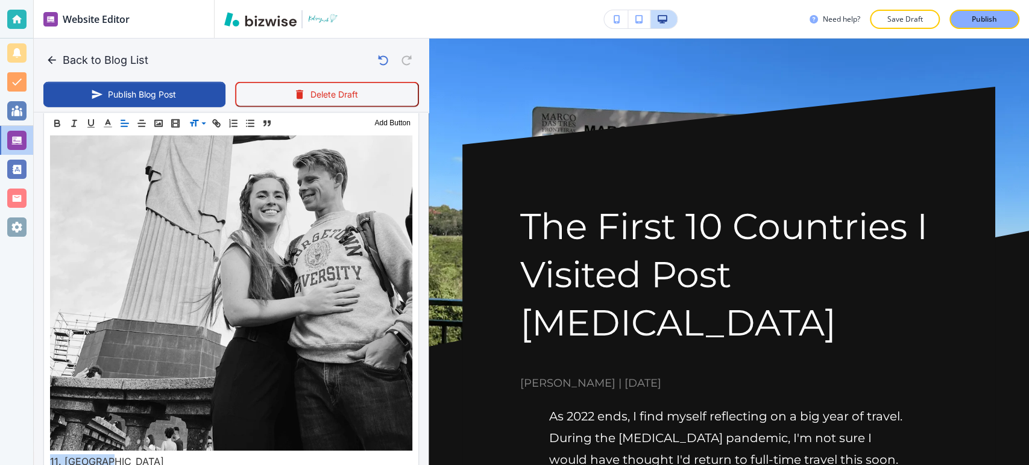
scroll to position [5093, 0]
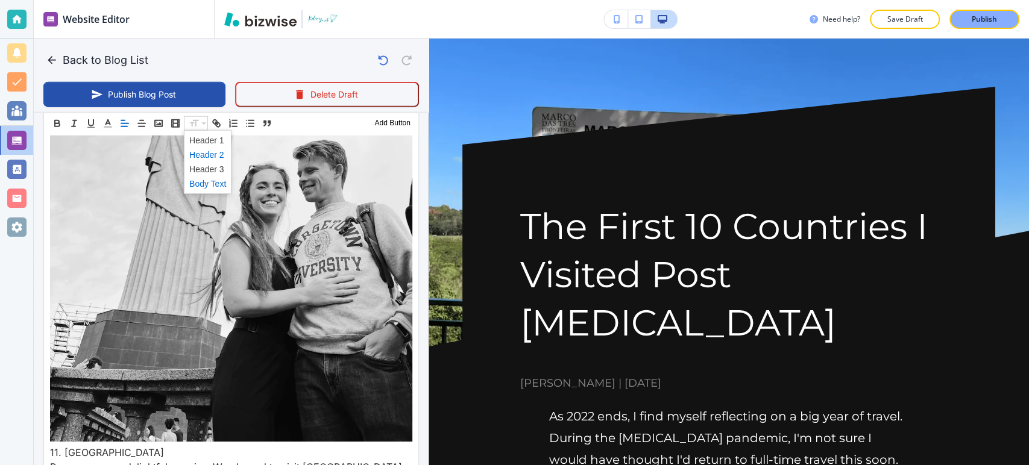
click at [215, 157] on span at bounding box center [207, 154] width 37 height 14
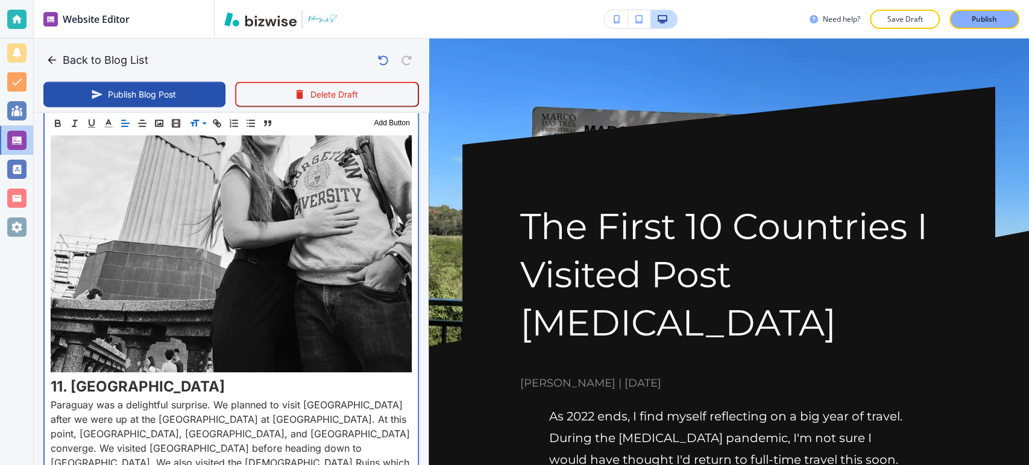
scroll to position [5060, 0]
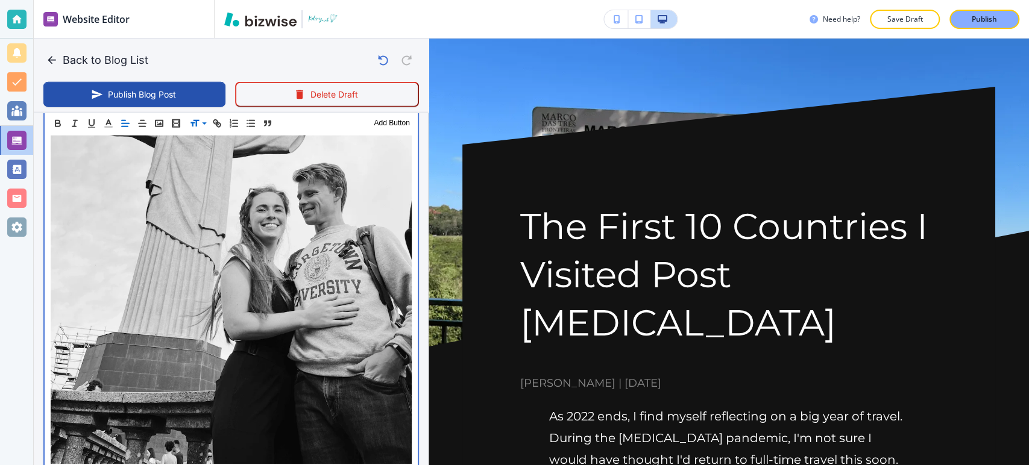
drag, startPoint x: 338, startPoint y: 360, endPoint x: 32, endPoint y: 259, distance: 321.9
click at [31, 259] on div "Website Editor Pages Edit, add, and delete pages or manage your page order Upda…" at bounding box center [514, 232] width 1029 height 465
drag, startPoint x: 52, startPoint y: 267, endPoint x: 371, endPoint y: 367, distance: 334.7
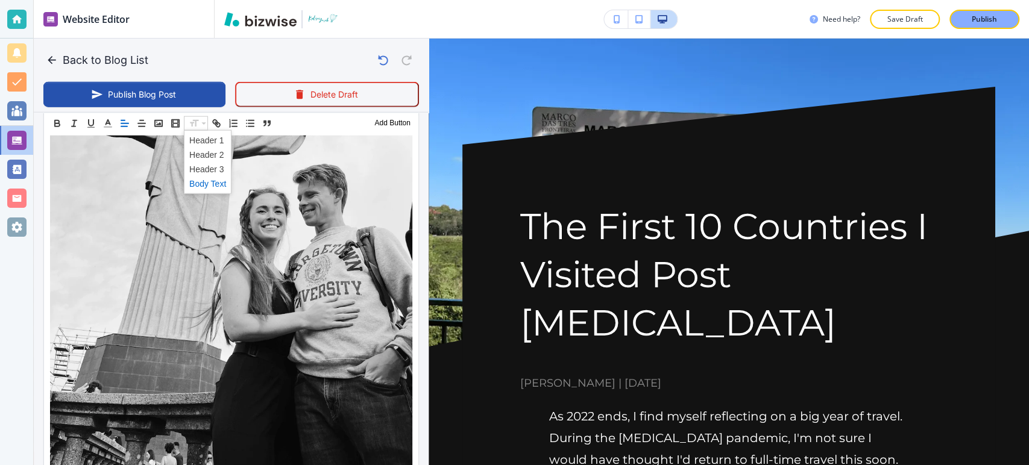
click at [203, 181] on span at bounding box center [207, 183] width 37 height 14
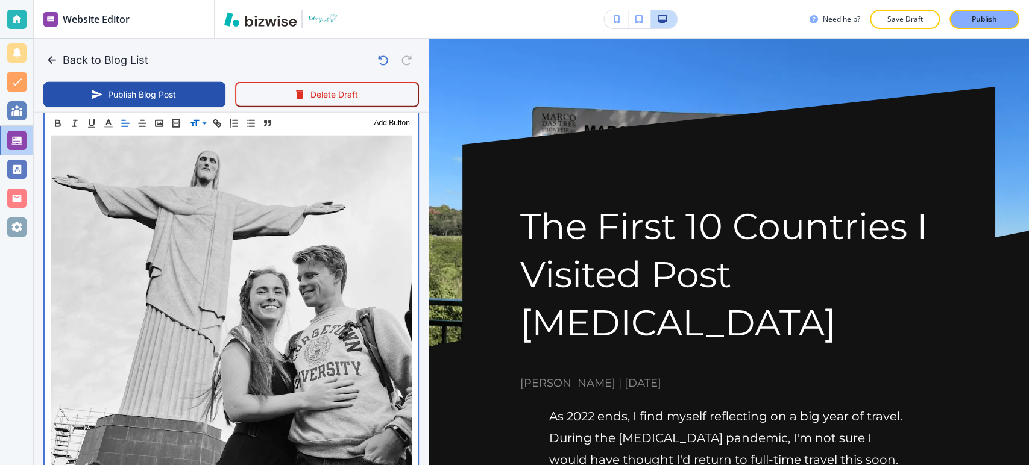
scroll to position [5248, 0]
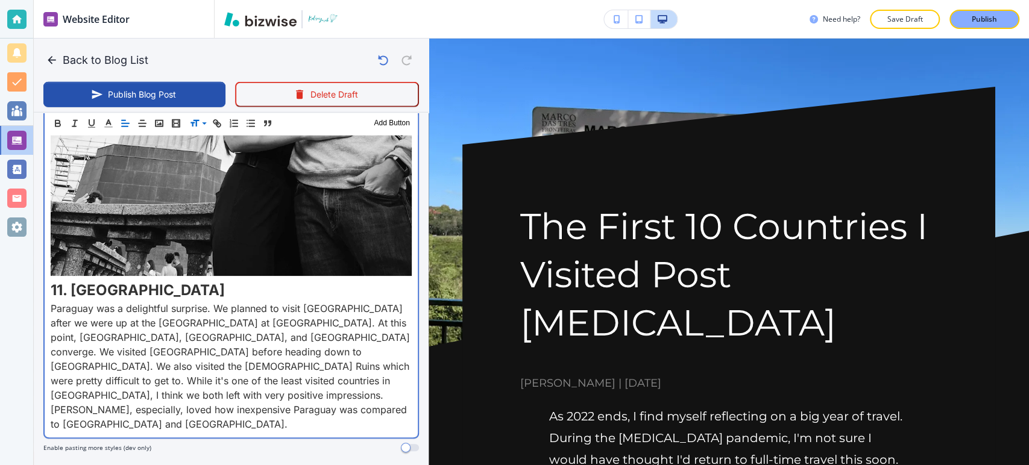
click at [352, 301] on p "Paraguay was a delightful surprise. We planned to visit Parguay after we were u…" at bounding box center [231, 366] width 361 height 130
click at [353, 301] on p "Paraguay was a delightful surprise. We planned to visit Parguay after we were u…" at bounding box center [231, 366] width 361 height 130
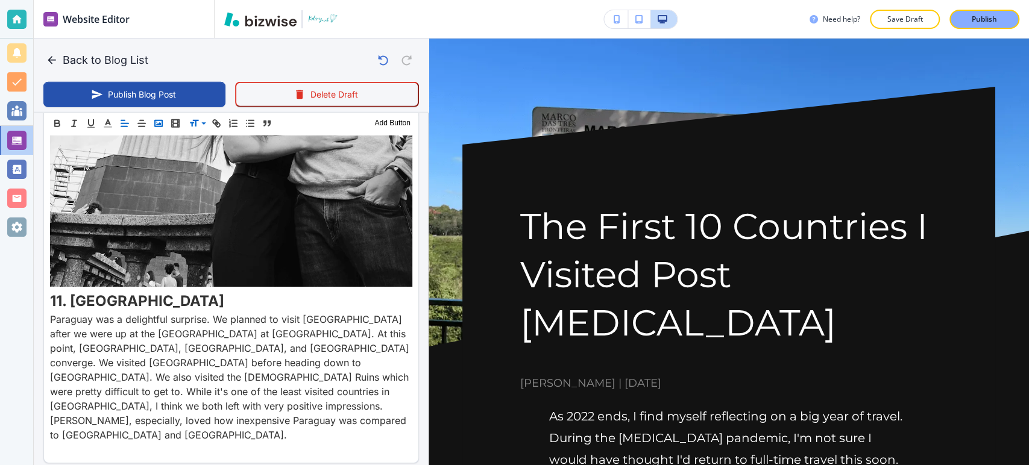
click at [159, 124] on polyline "button" at bounding box center [158, 123] width 5 height 3
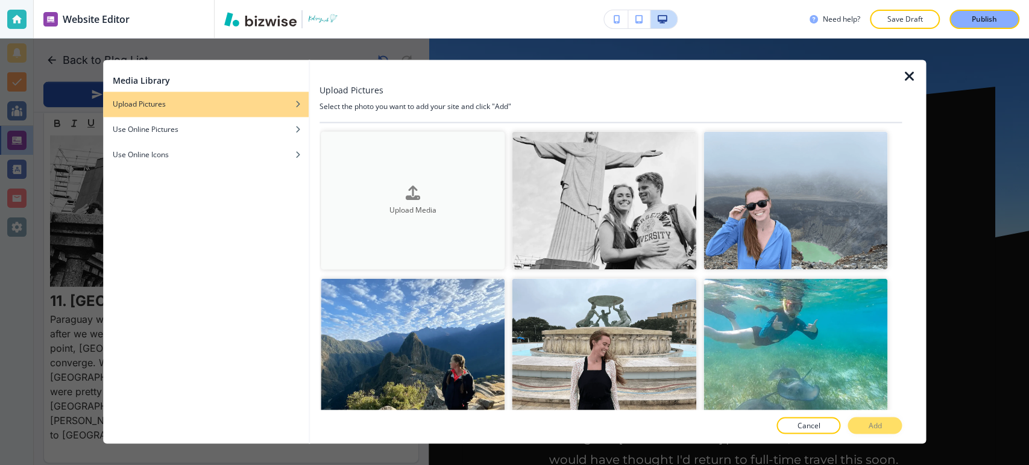
click at [416, 223] on button "Upload Media" at bounding box center [413, 200] width 185 height 138
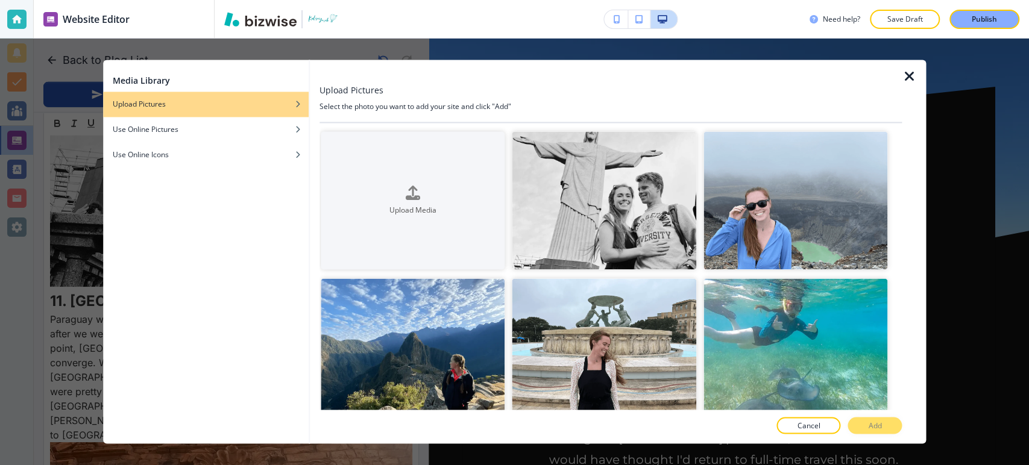
click at [910, 80] on icon "button" at bounding box center [909, 76] width 14 height 14
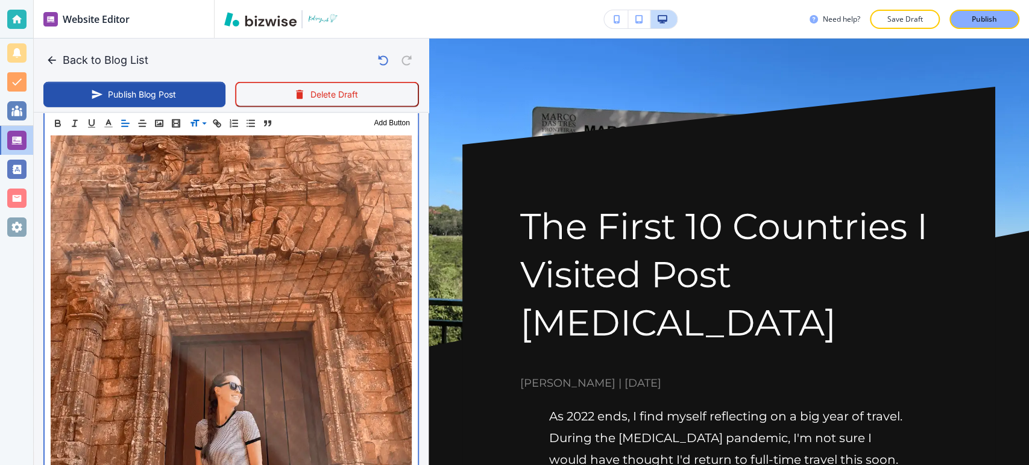
scroll to position [5582, 0]
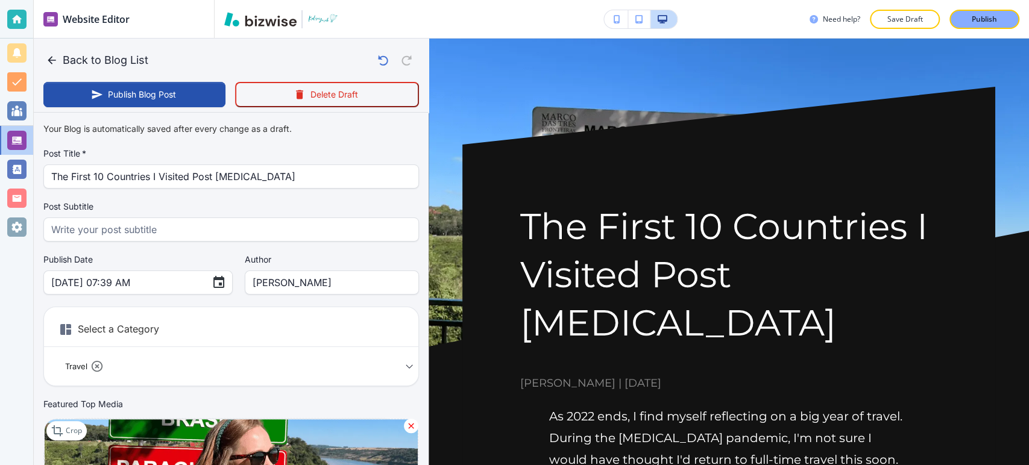
scroll to position [198, 0]
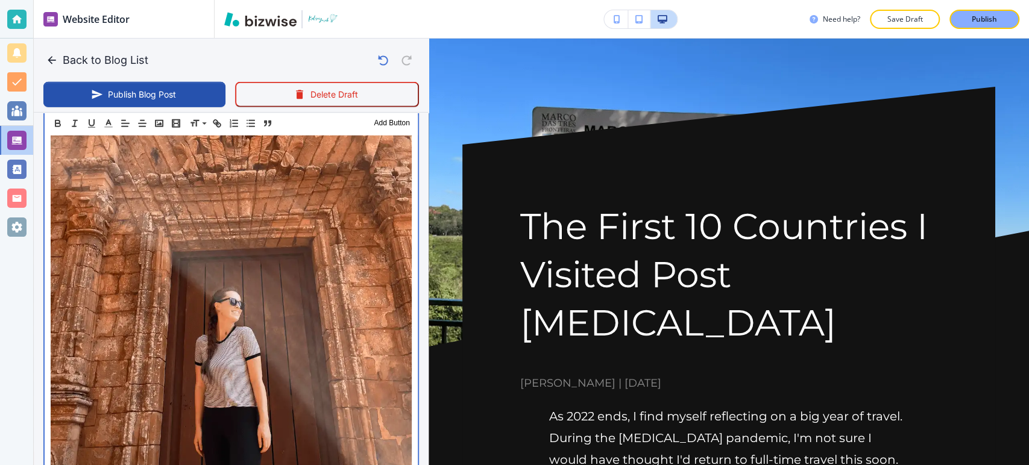
scroll to position [5666, 0]
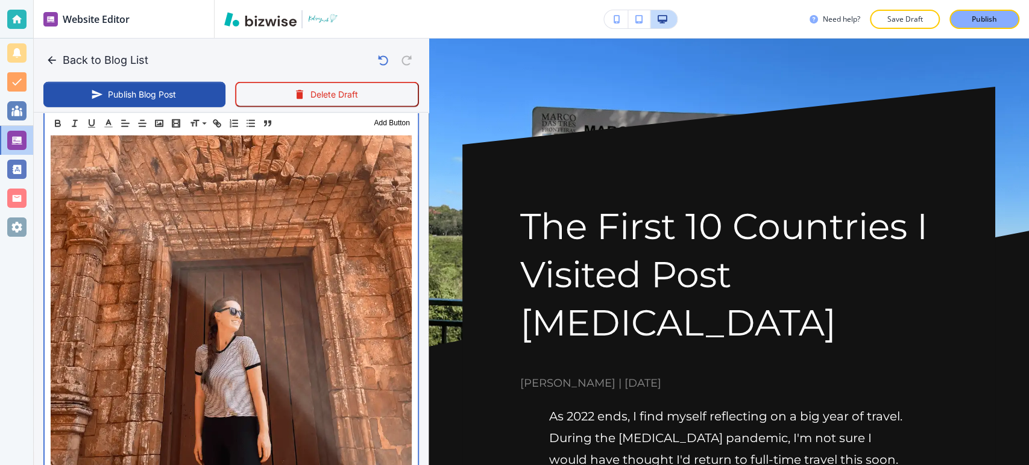
drag, startPoint x: 129, startPoint y: 327, endPoint x: 49, endPoint y: 242, distance: 116.5
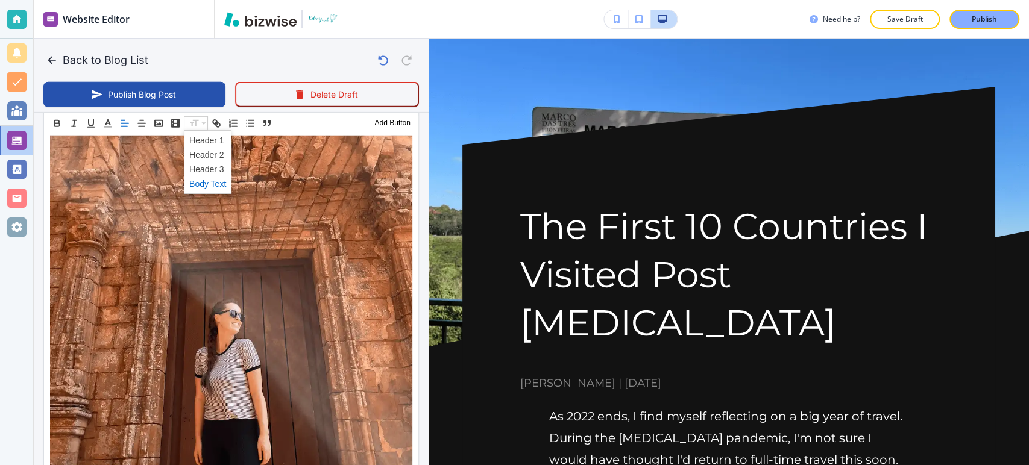
click at [216, 182] on span at bounding box center [207, 183] width 37 height 14
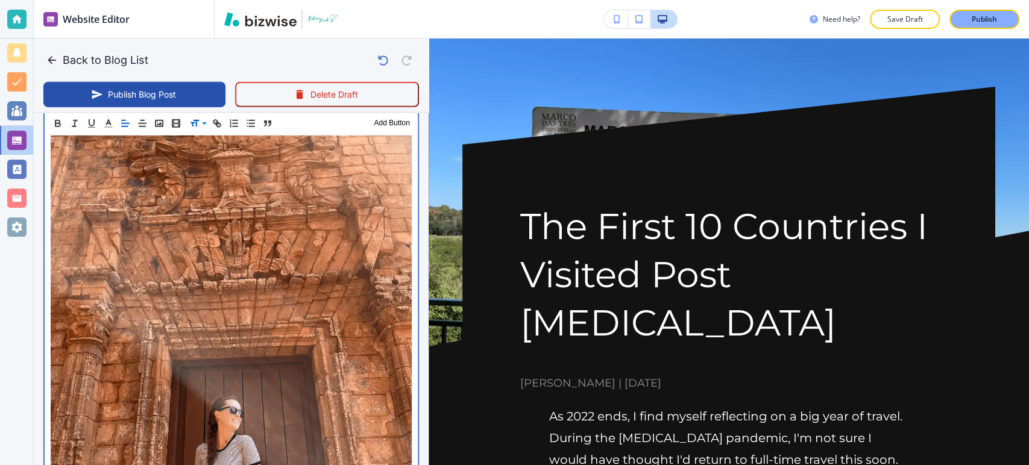
scroll to position [5658, 0]
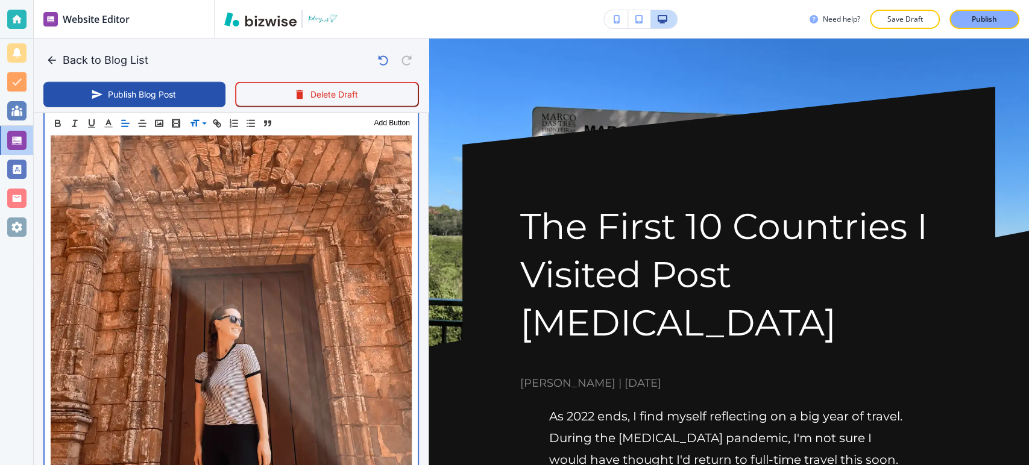
drag, startPoint x: 121, startPoint y: 242, endPoint x: 52, endPoint y: 248, distance: 68.4
drag, startPoint x: 167, startPoint y: 245, endPoint x: 39, endPoint y: 247, distance: 128.4
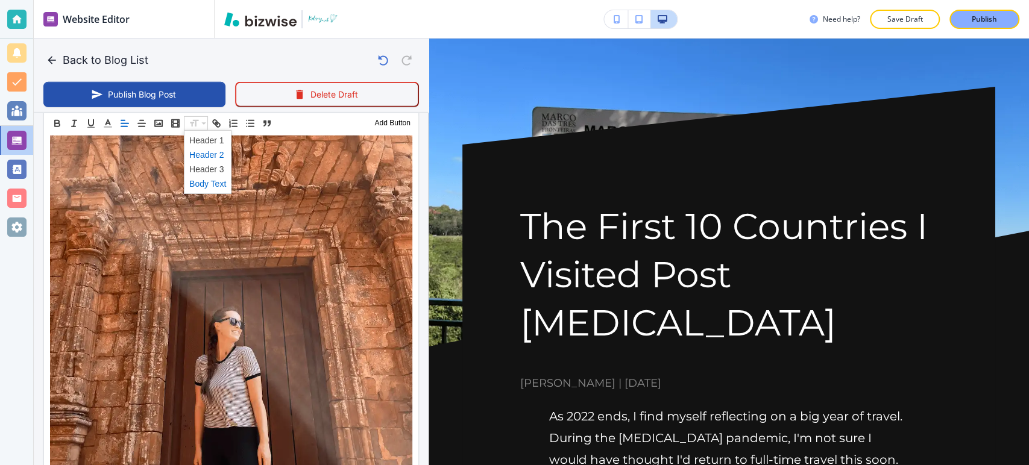
click at [201, 153] on span at bounding box center [207, 154] width 37 height 14
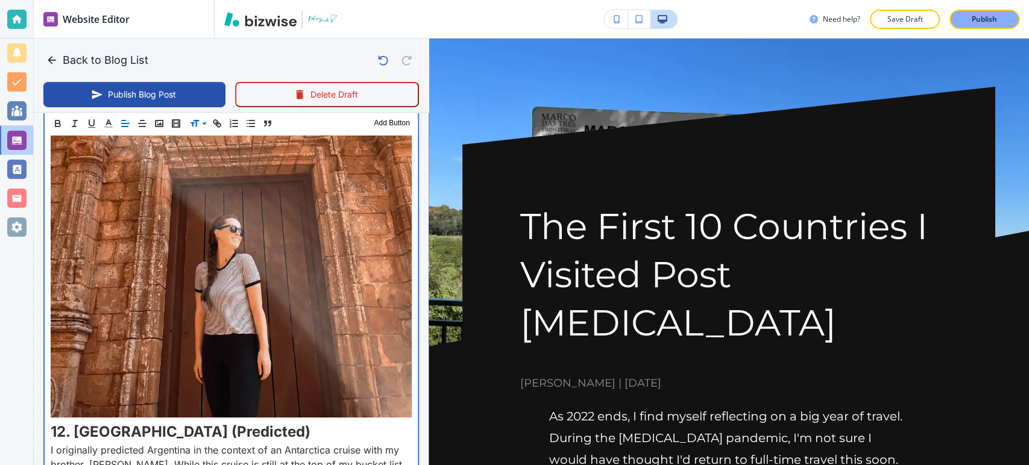
scroll to position [5757, 0]
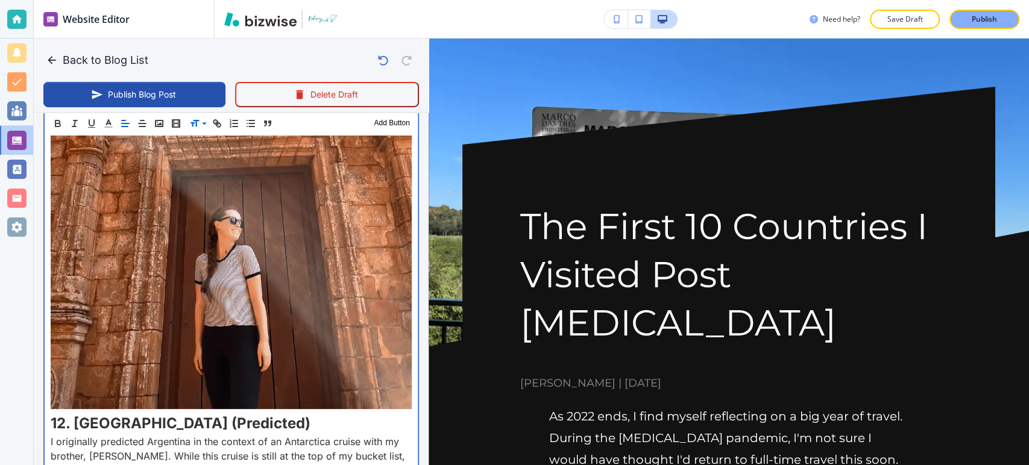
click at [120, 435] on p "I originally predicted Argentina in the context of an Antarctica cruise with my…" at bounding box center [231, 471] width 361 height 72
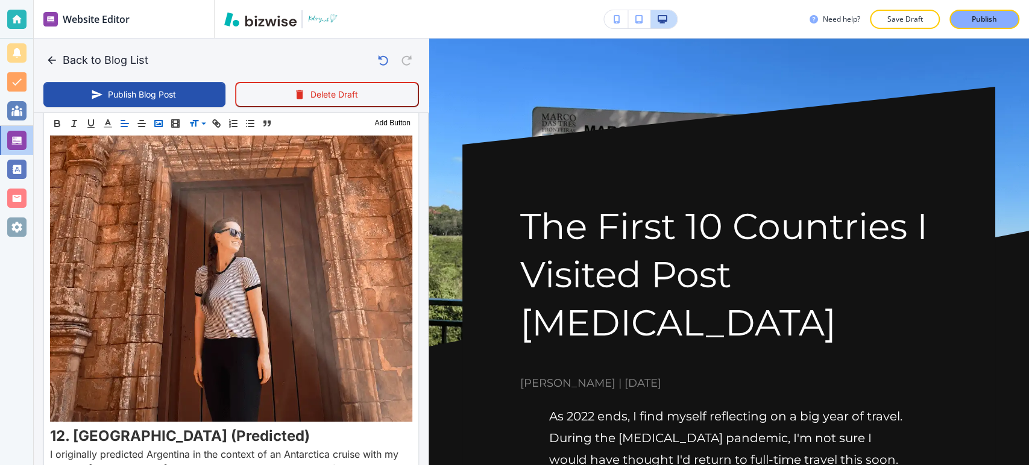
click at [160, 122] on polyline "button" at bounding box center [158, 123] width 5 height 3
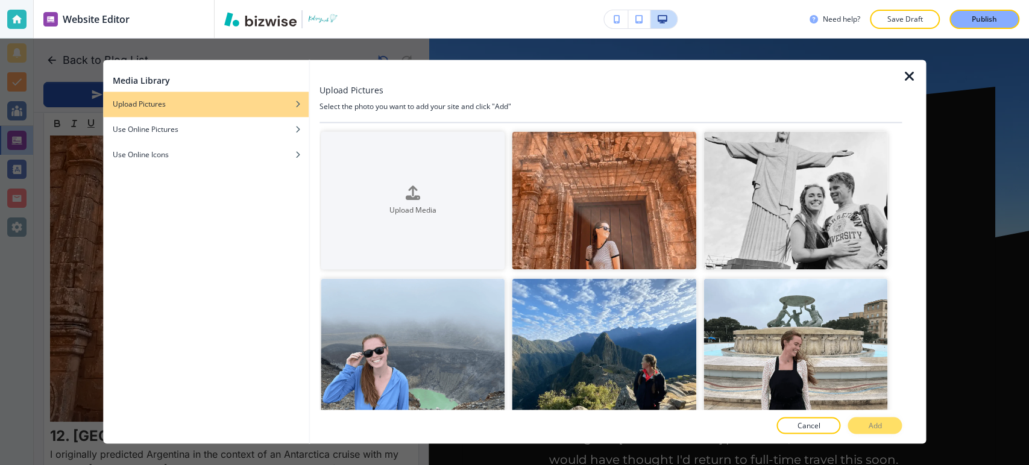
click at [506, 197] on div at bounding box center [508, 204] width 7 height 147
click at [489, 200] on div "button" at bounding box center [413, 202] width 185 height 5
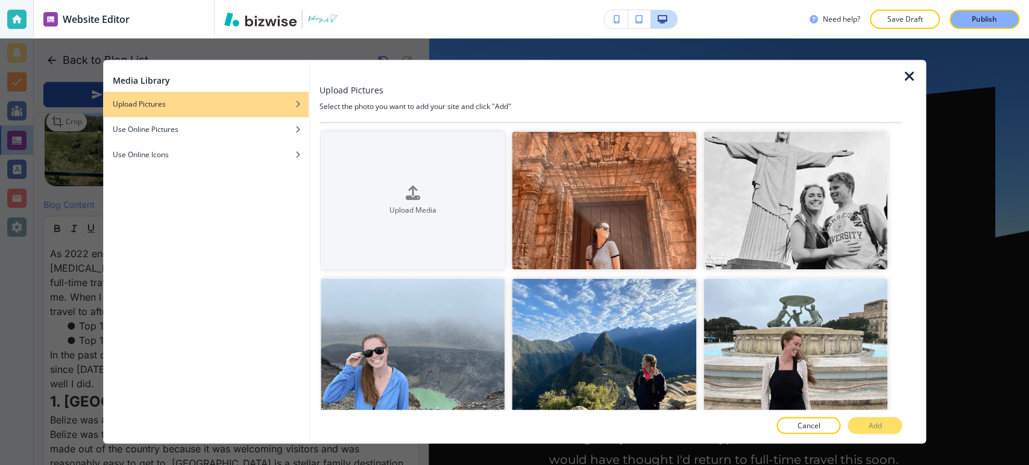
click at [902, 75] on icon "button" at bounding box center [909, 76] width 14 height 14
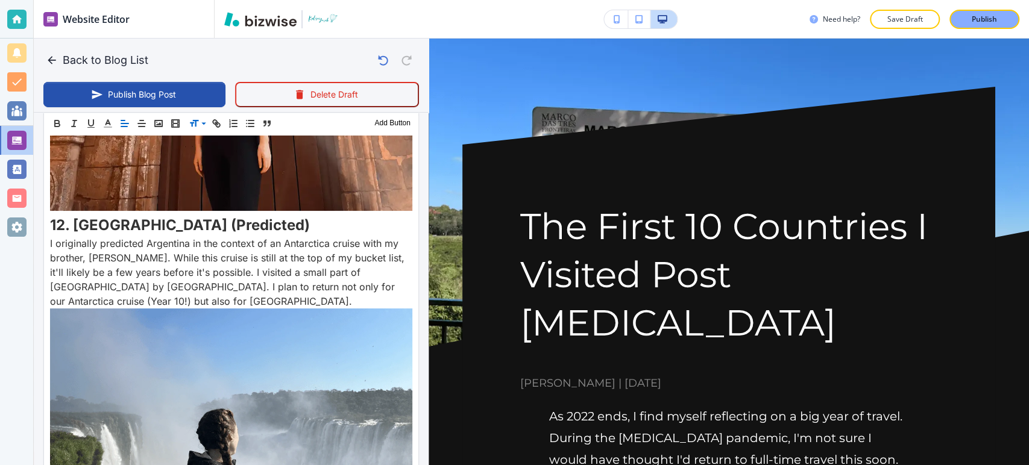
scroll to position [5977, 0]
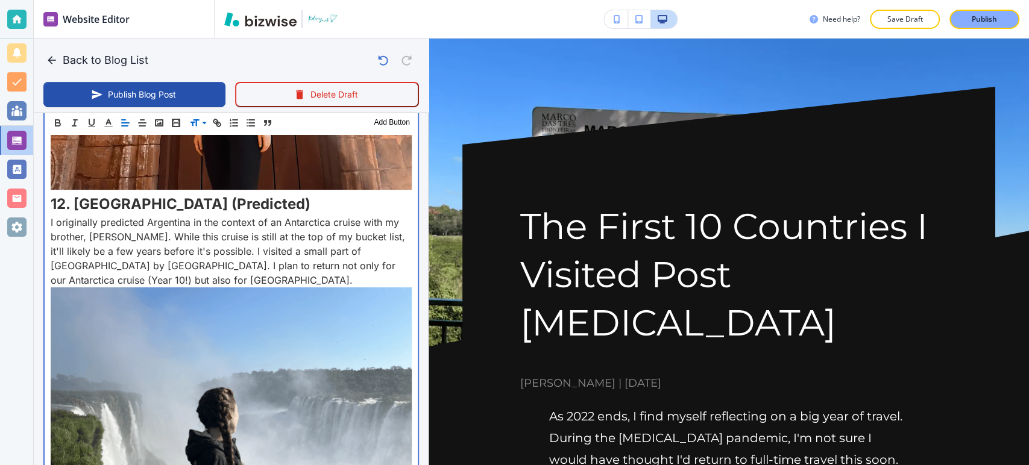
click at [401, 288] on img at bounding box center [231, 421] width 361 height 267
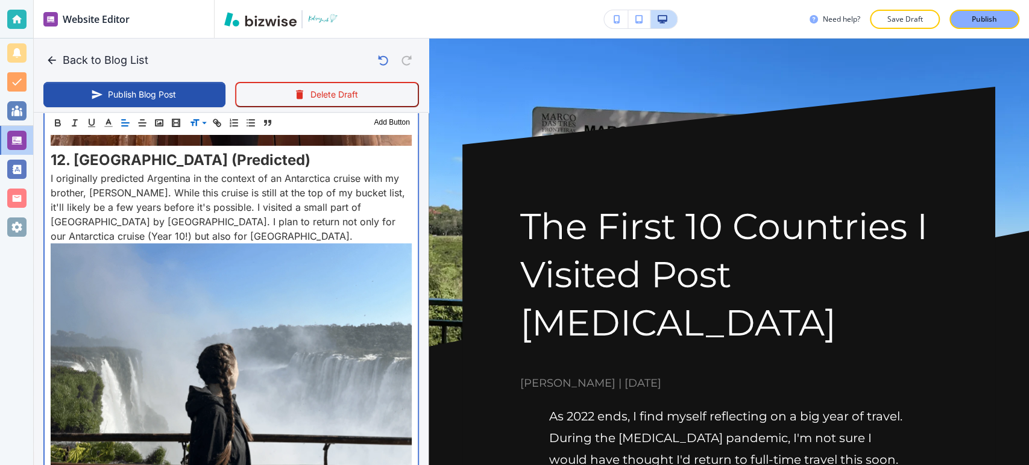
scroll to position [6021, 0]
drag, startPoint x: 324, startPoint y: 329, endPoint x: 44, endPoint y: 244, distance: 293.0
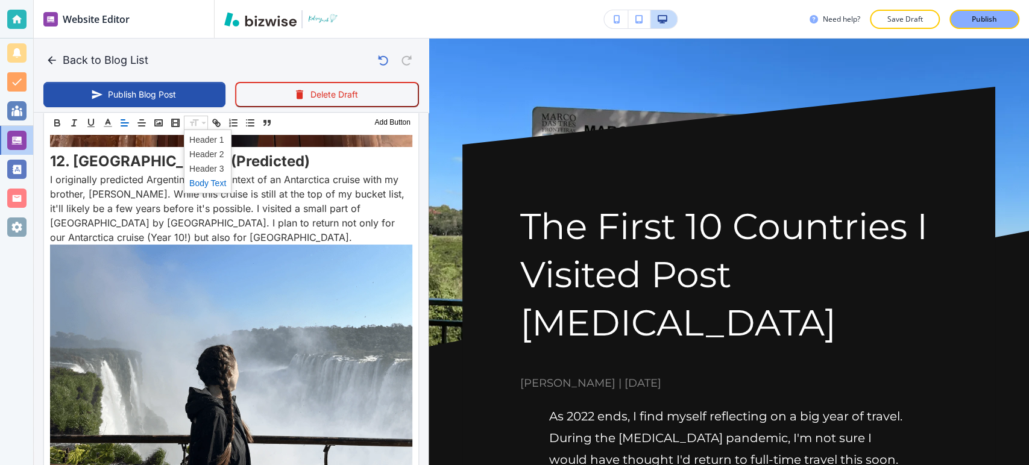
click at [198, 185] on span at bounding box center [207, 183] width 37 height 14
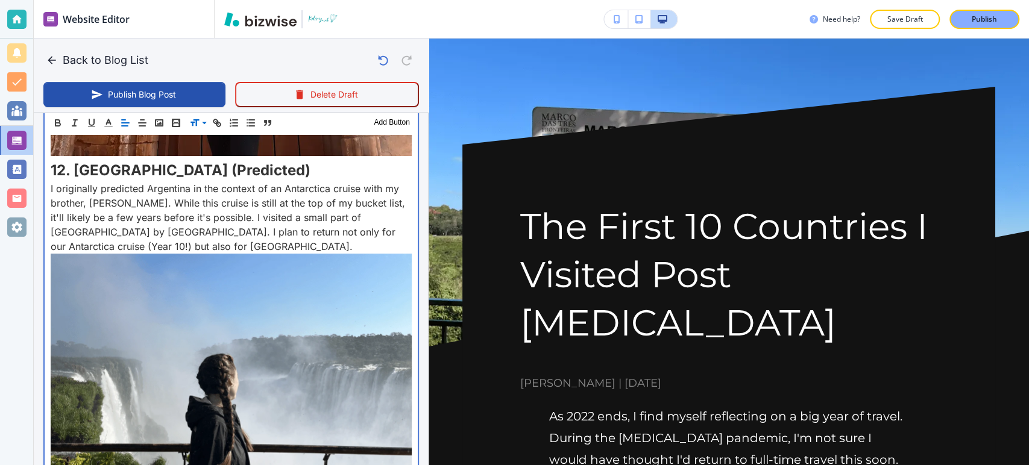
scroll to position [6036, 0]
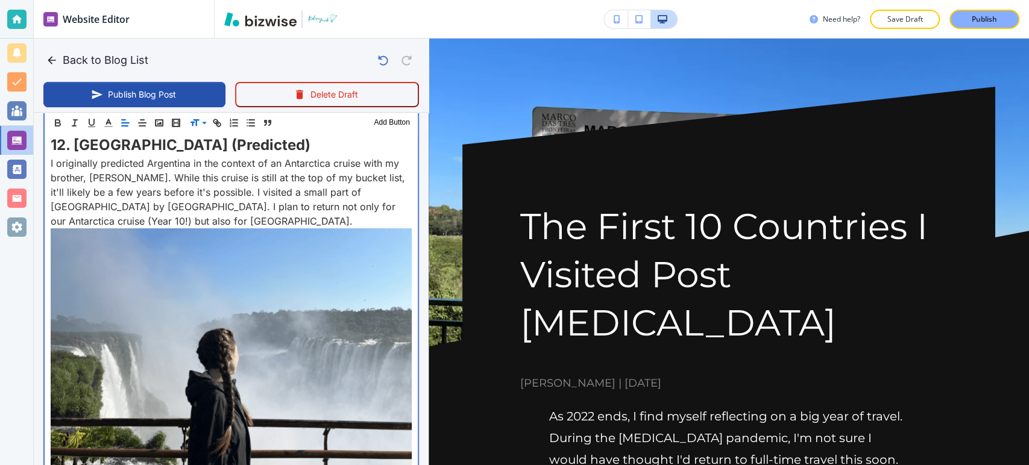
drag, startPoint x: 87, startPoint y: 224, endPoint x: 55, endPoint y: 226, distance: 32.6
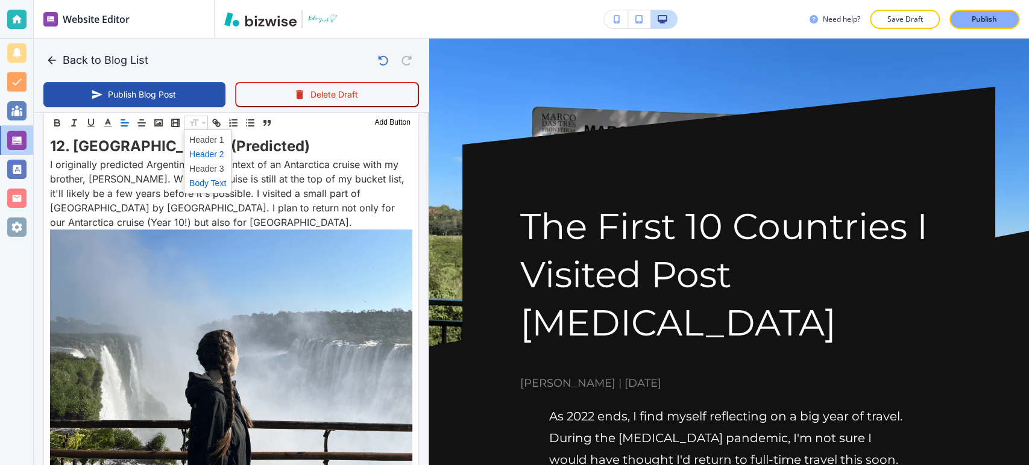
click at [200, 153] on span at bounding box center [207, 154] width 37 height 14
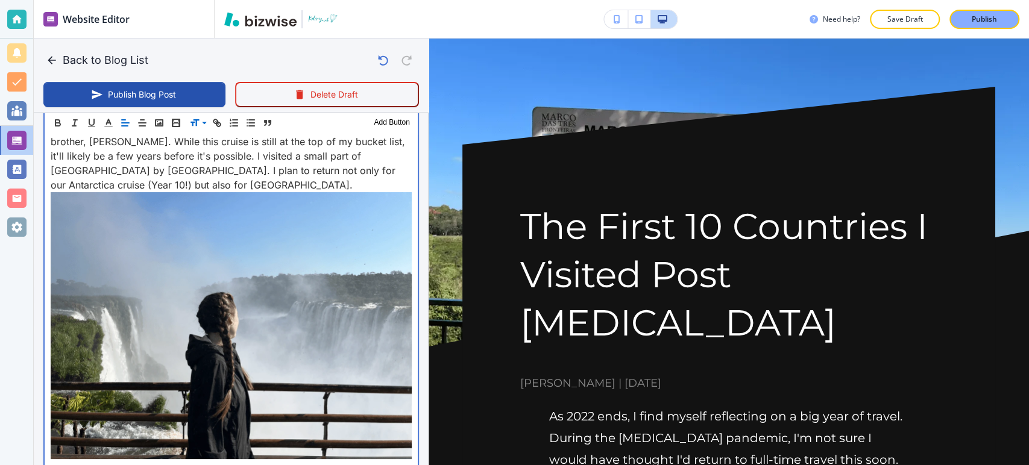
scroll to position [6089, 0]
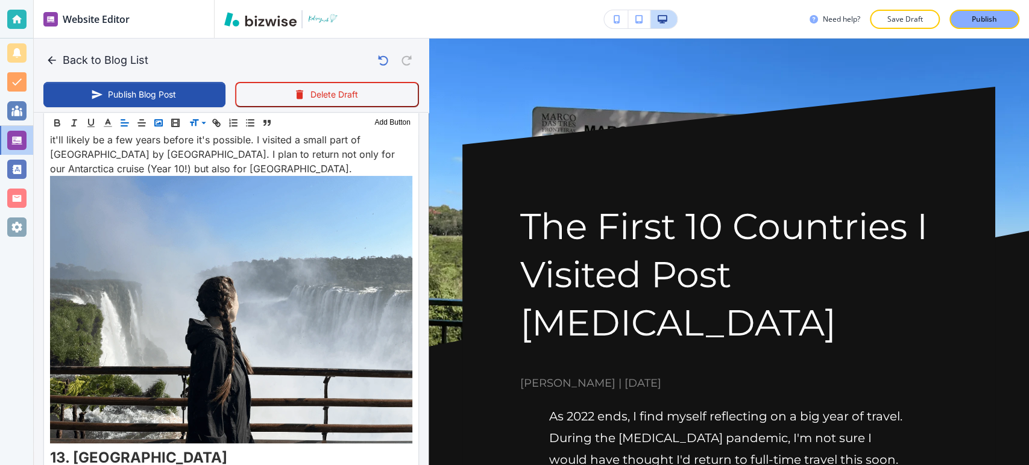
click at [159, 124] on polyline "button" at bounding box center [158, 123] width 5 height 3
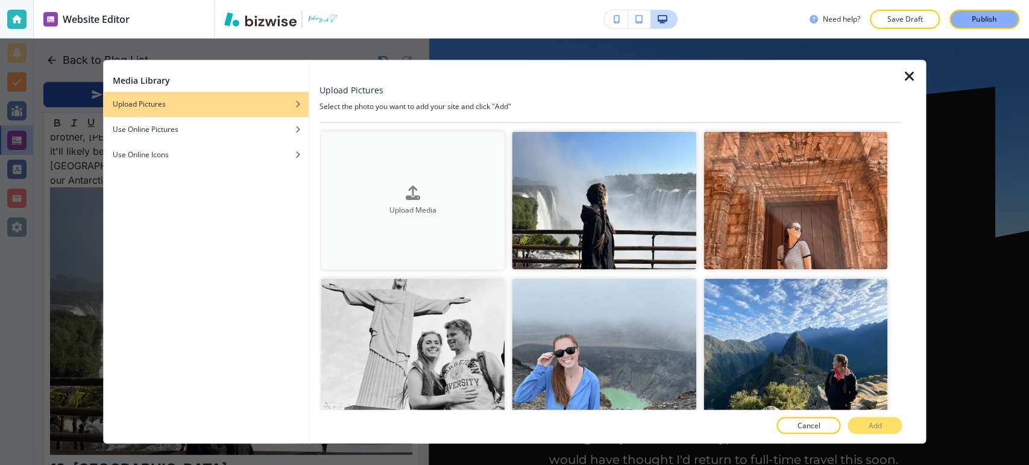
click at [423, 205] on h4 "Upload Media" at bounding box center [413, 210] width 185 height 11
click at [907, 75] on icon "button" at bounding box center [909, 76] width 14 height 14
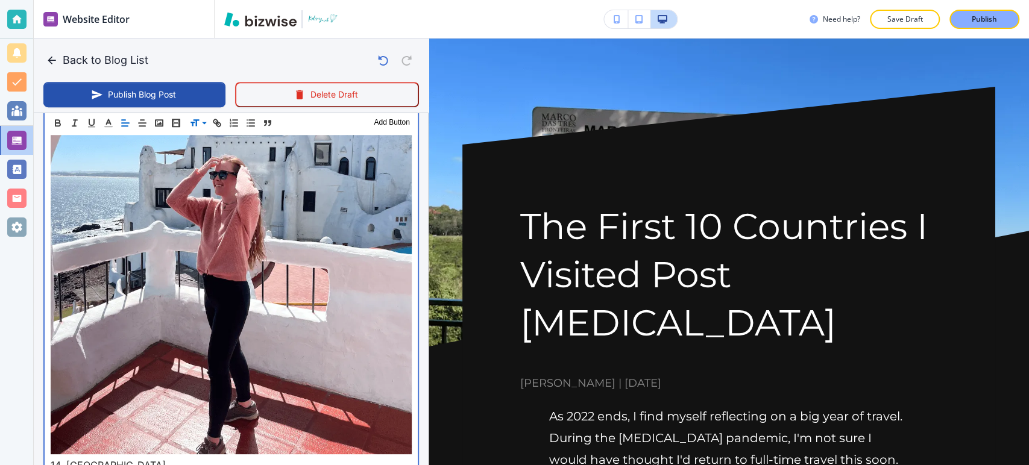
scroll to position [6694, 0]
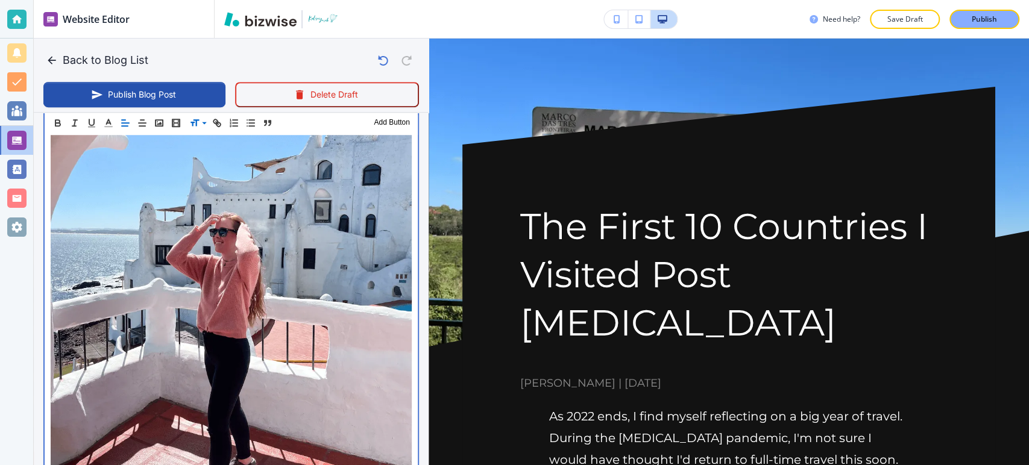
drag, startPoint x: 107, startPoint y: 212, endPoint x: 156, endPoint y: 186, distance: 55.8
click at [32, 211] on div "Website Editor Pages Edit, add, and delete pages or manage your page order Upda…" at bounding box center [514, 232] width 1029 height 465
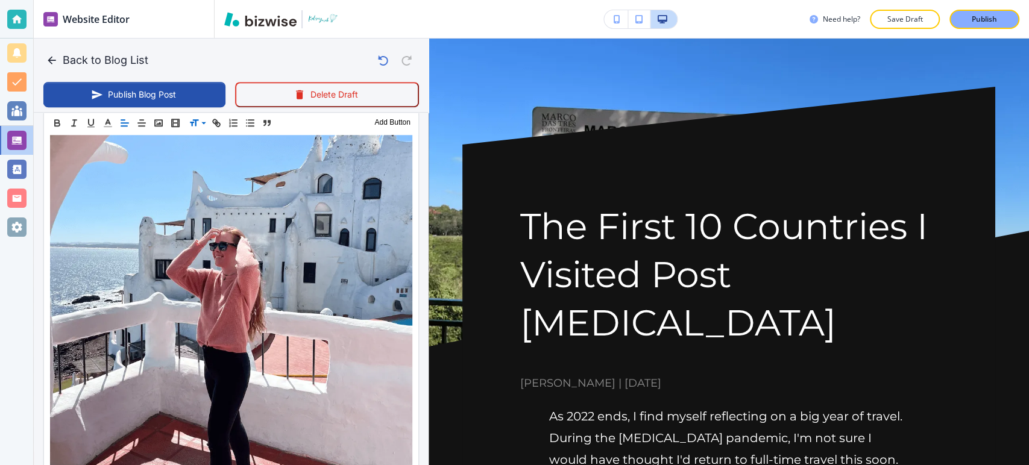
scroll to position [6639, 0]
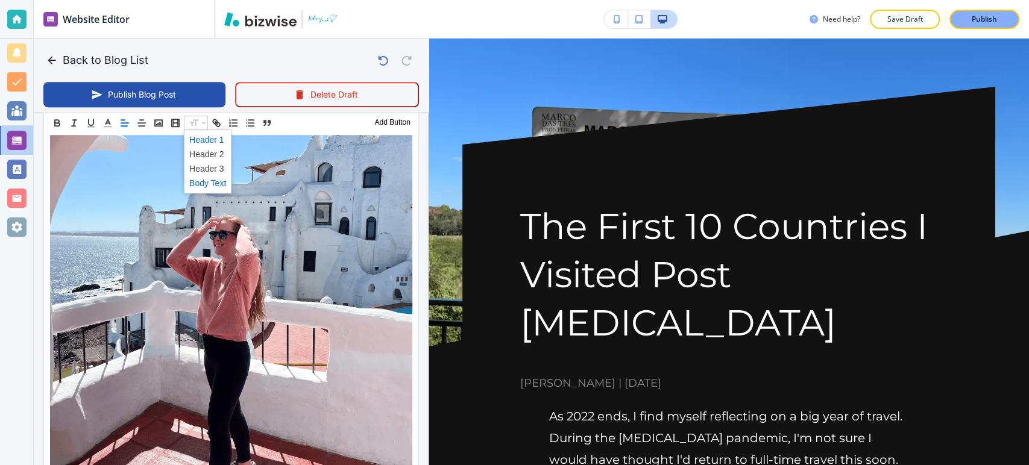
click at [209, 146] on span at bounding box center [207, 140] width 37 height 14
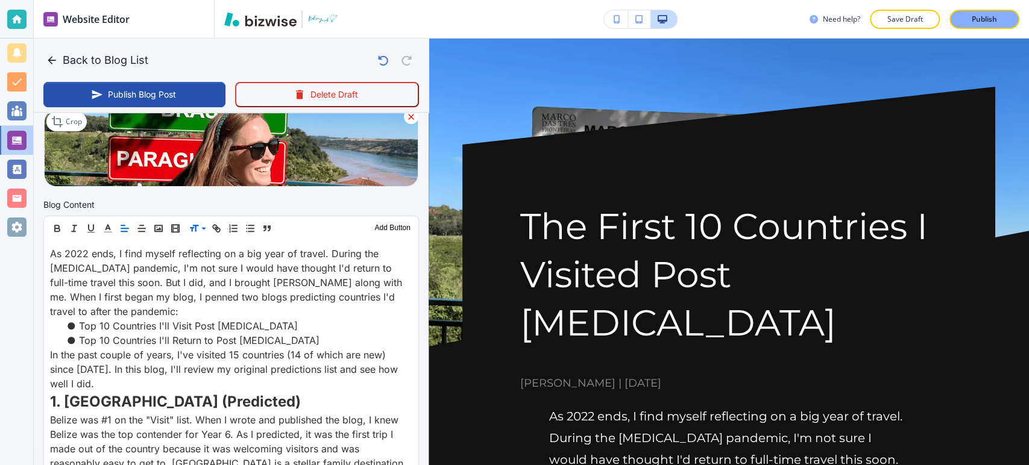
scroll to position [309, 0]
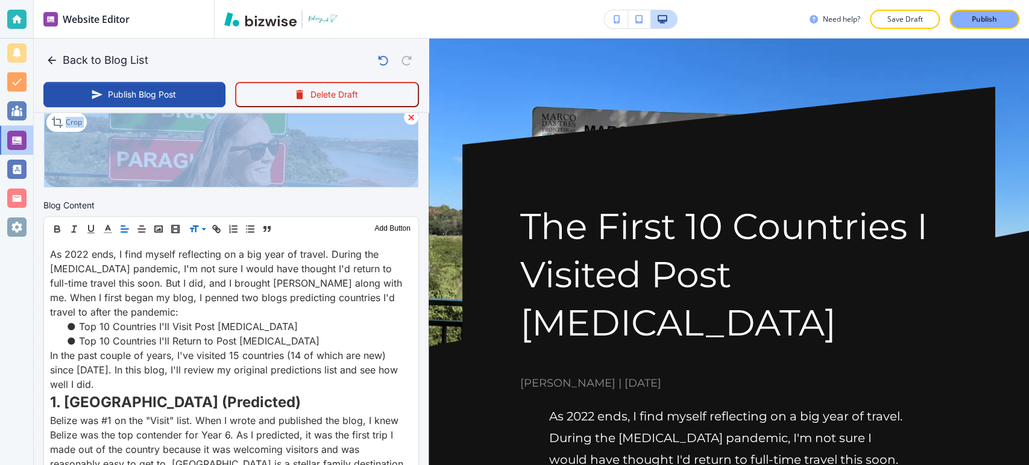
drag, startPoint x: 417, startPoint y: 85, endPoint x: 418, endPoint y: 188, distance: 103.1
click at [418, 188] on div "Back to Blog List Publish Blog Post Delete Draft Your Blog is automatically sav…" at bounding box center [231, 252] width 395 height 427
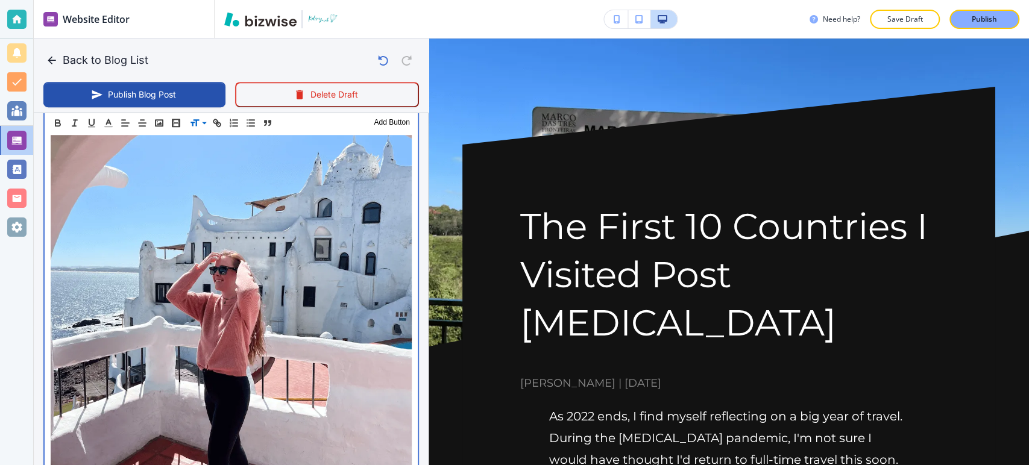
scroll to position [6578, 0]
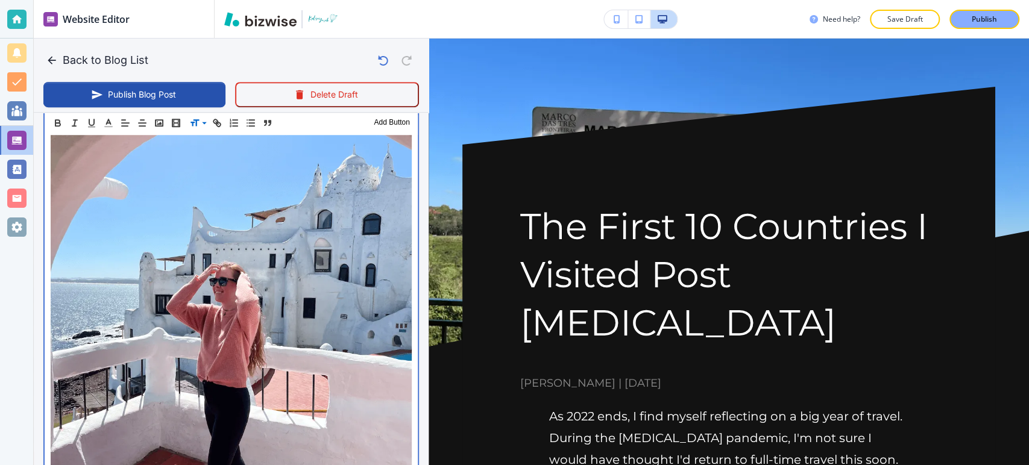
drag, startPoint x: 159, startPoint y: 273, endPoint x: 47, endPoint y: 271, distance: 112.2
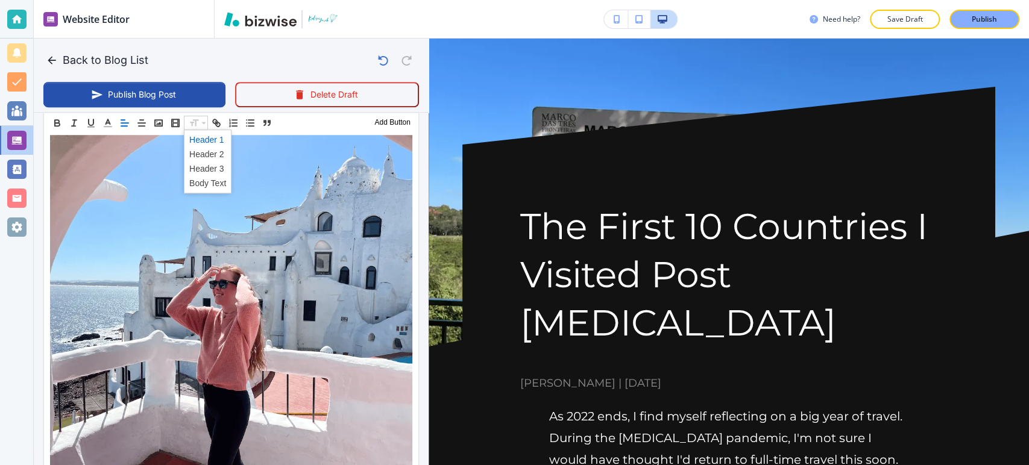
drag, startPoint x: 195, startPoint y: 119, endPoint x: 196, endPoint y: 129, distance: 10.3
click at [197, 154] on span at bounding box center [207, 154] width 37 height 14
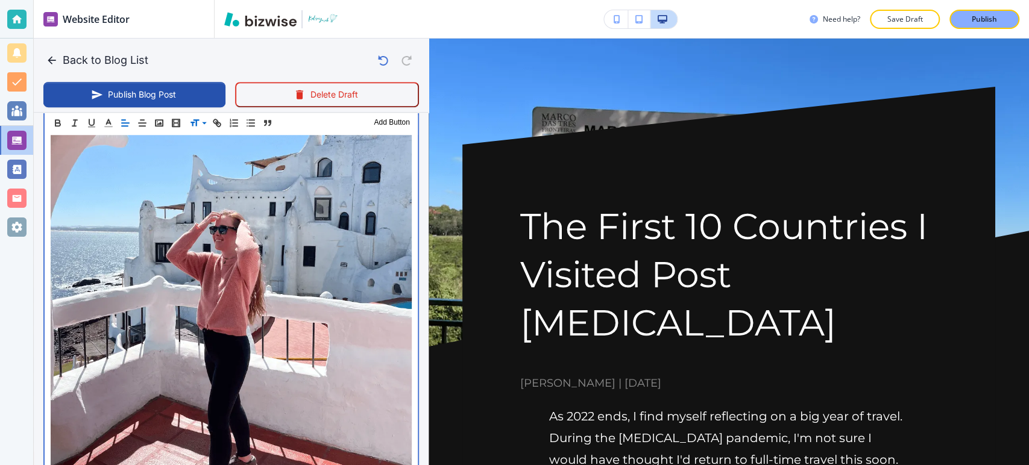
scroll to position [6649, 0]
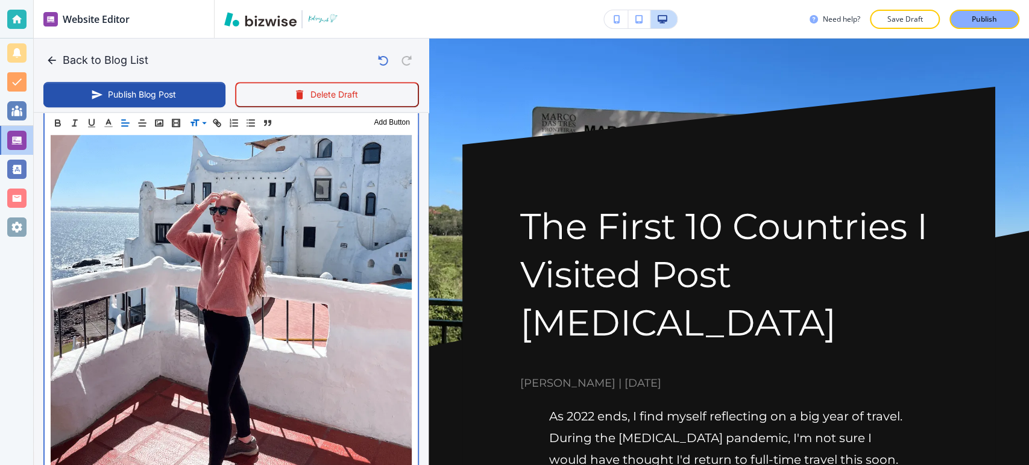
drag, startPoint x: 108, startPoint y: 341, endPoint x: 71, endPoint y: 268, distance: 82.5
drag, startPoint x: 107, startPoint y: 350, endPoint x: 43, endPoint y: 221, distance: 143.5
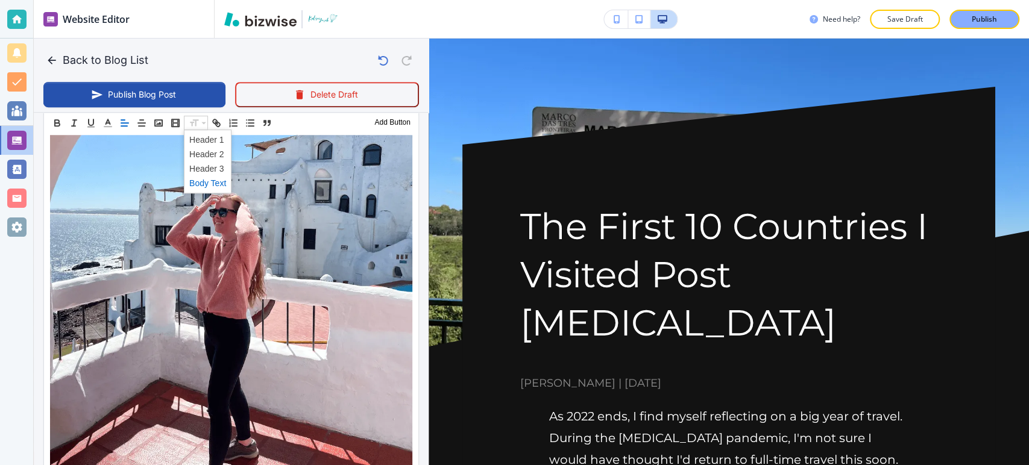
click at [215, 180] on span at bounding box center [207, 183] width 37 height 14
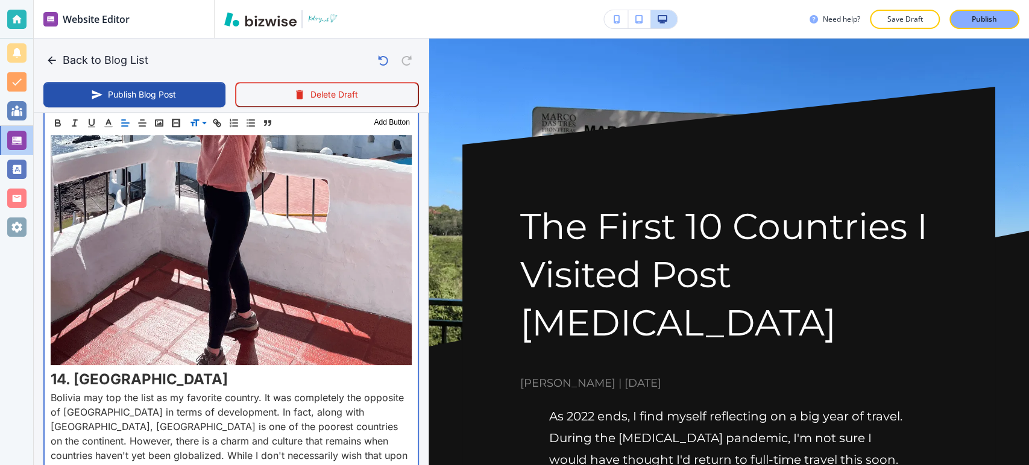
scroll to position [6829, 0]
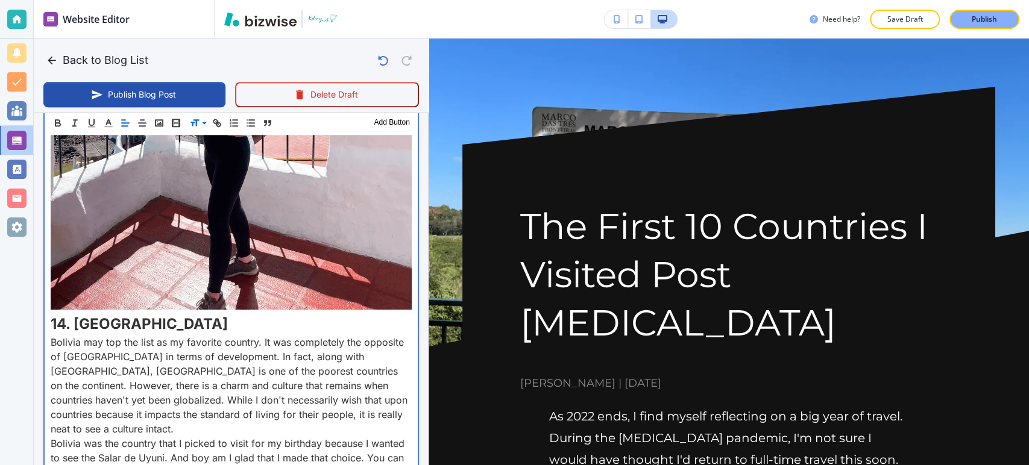
click at [152, 437] on p "Bolivia was the country that I picked to visit for my birthday because I wanted…" at bounding box center [231, 466] width 361 height 58
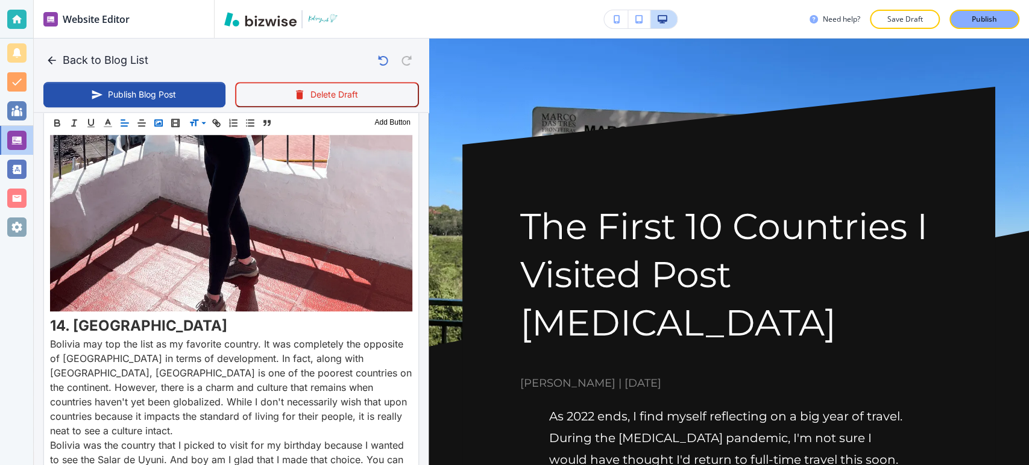
click at [162, 122] on icon "button" at bounding box center [158, 123] width 11 height 11
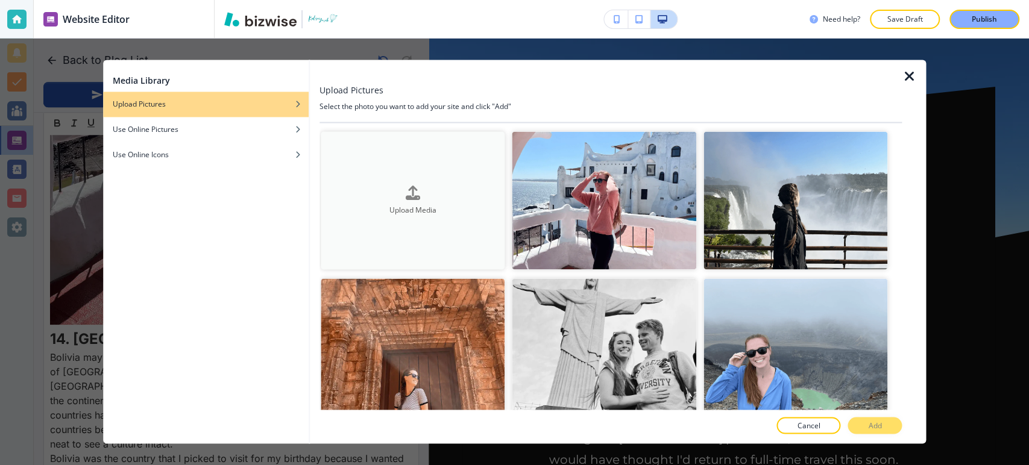
click at [429, 201] on div "button" at bounding box center [413, 202] width 185 height 5
click at [912, 77] on icon "button" at bounding box center [909, 76] width 14 height 14
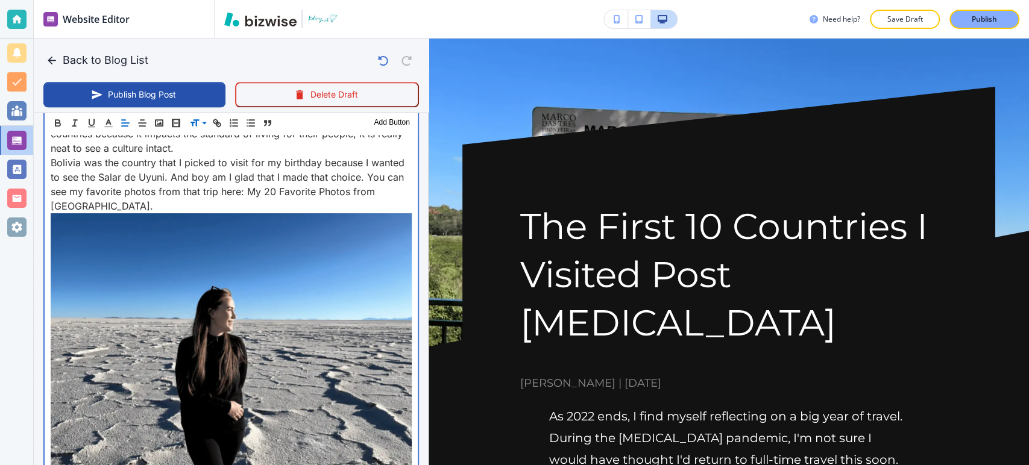
scroll to position [7097, 0]
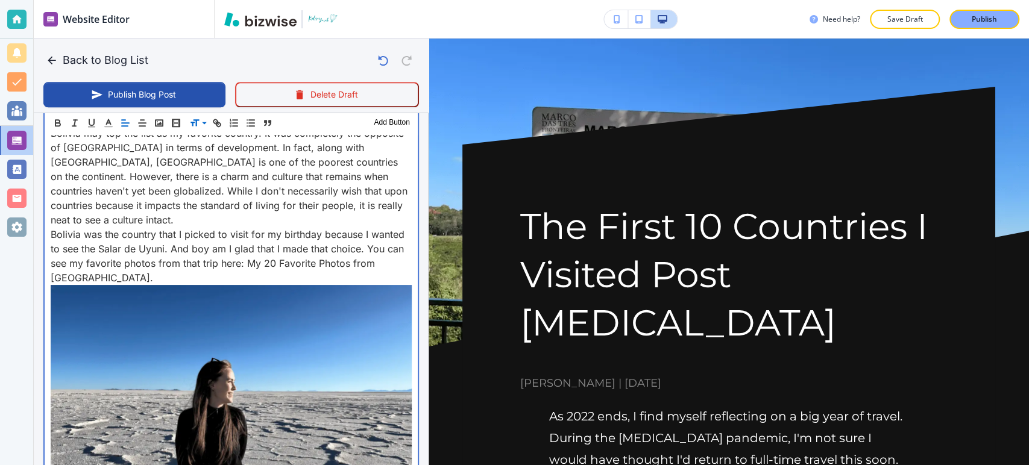
scroll to position [6978, 0]
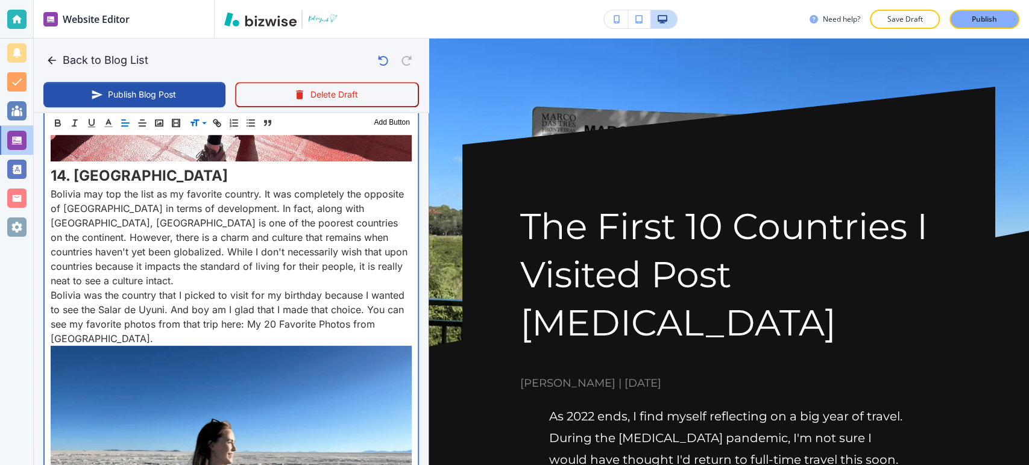
drag, startPoint x: 119, startPoint y: 295, endPoint x: 49, endPoint y: 295, distance: 69.3
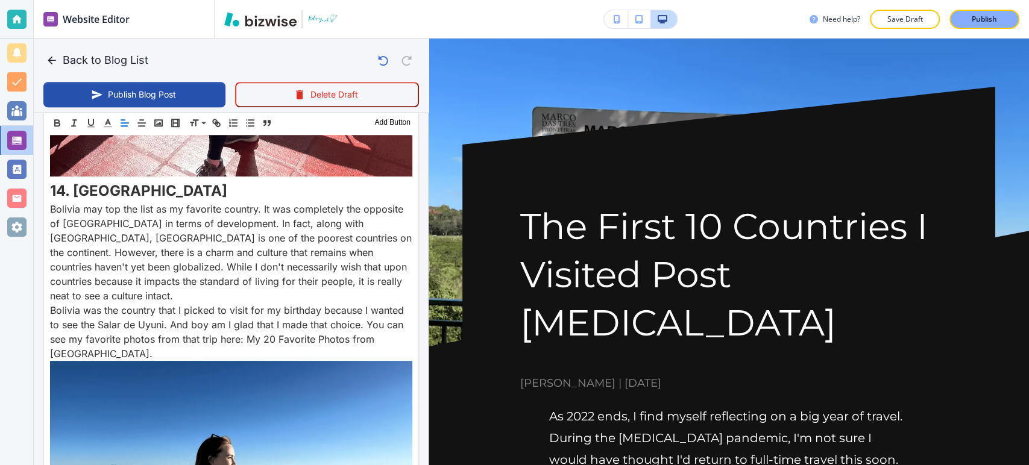
scroll to position [6991, 0]
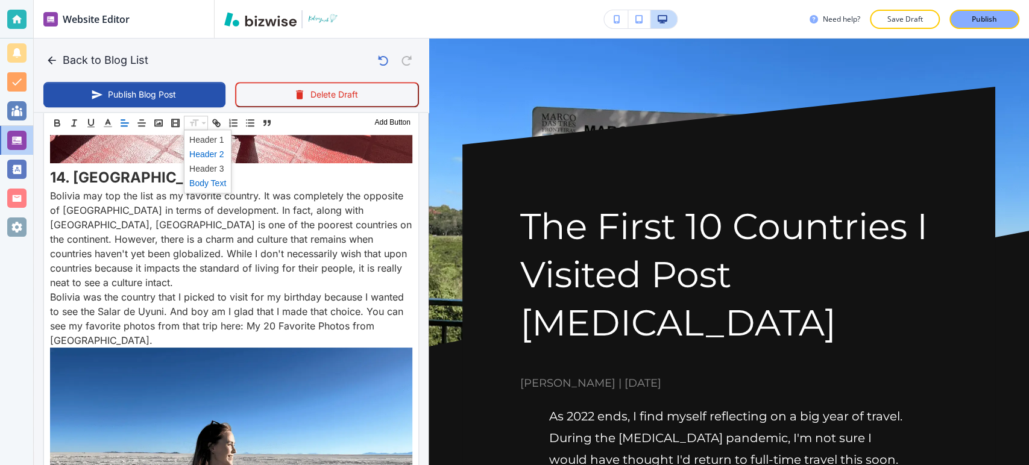
click at [210, 155] on span at bounding box center [207, 154] width 37 height 14
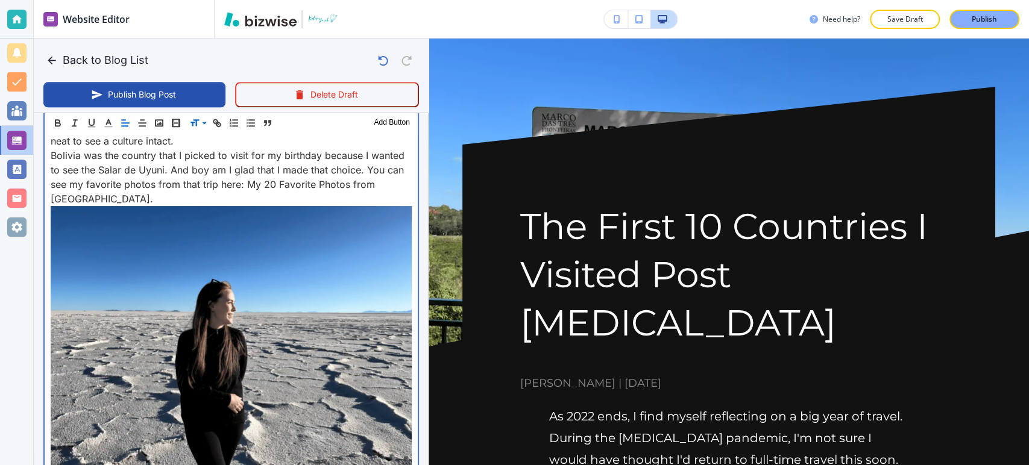
scroll to position [7015, 0]
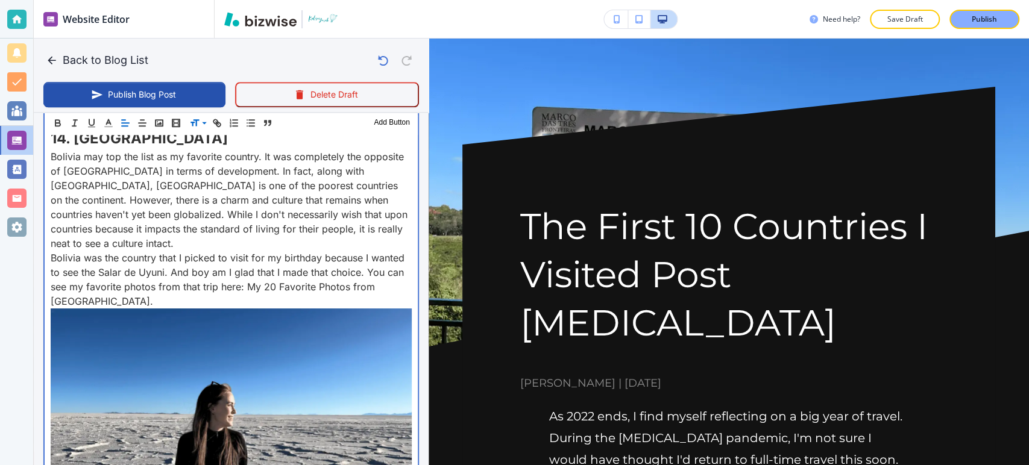
drag, startPoint x: 172, startPoint y: 399, endPoint x: 159, endPoint y: 201, distance: 198.8
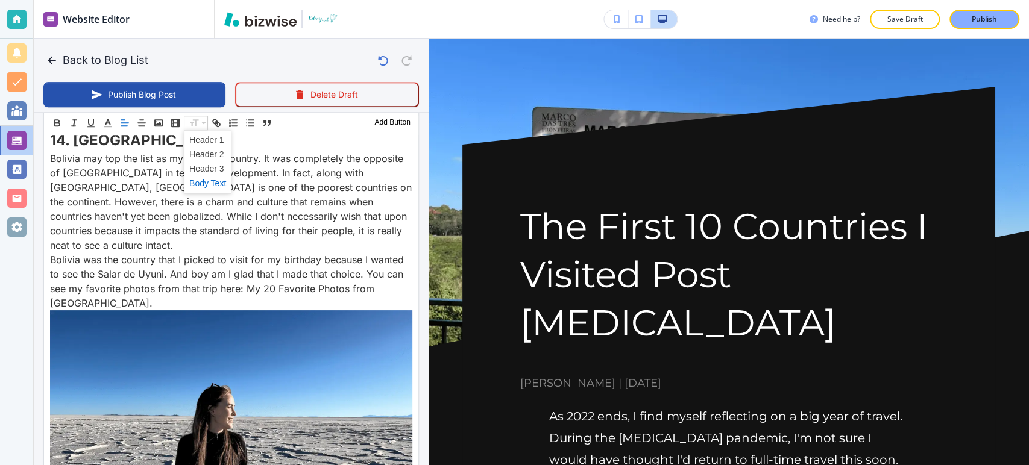
click at [209, 183] on span at bounding box center [207, 183] width 37 height 14
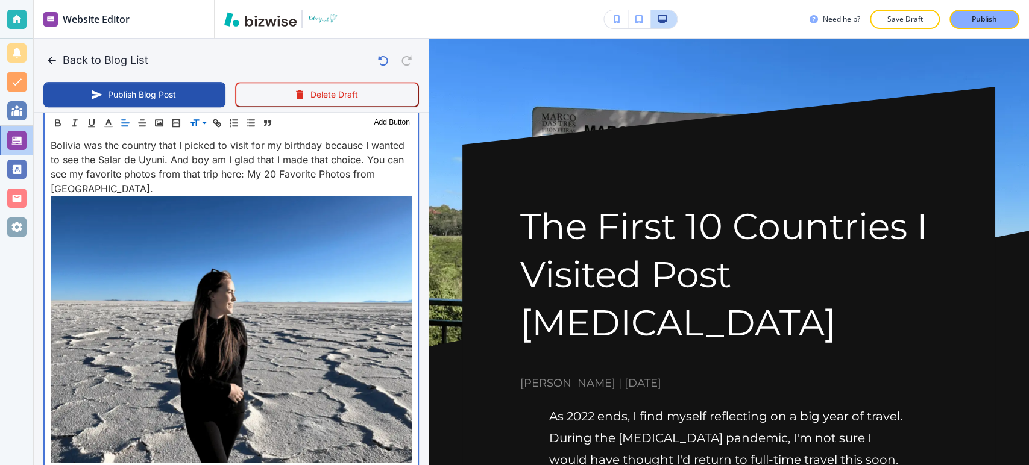
scroll to position [7138, 0]
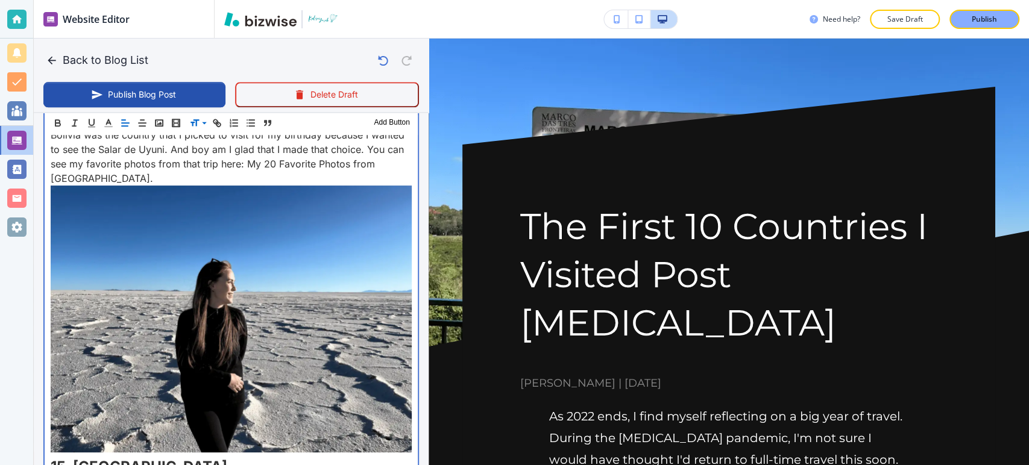
drag, startPoint x: 169, startPoint y: 274, endPoint x: 181, endPoint y: 274, distance: 11.5
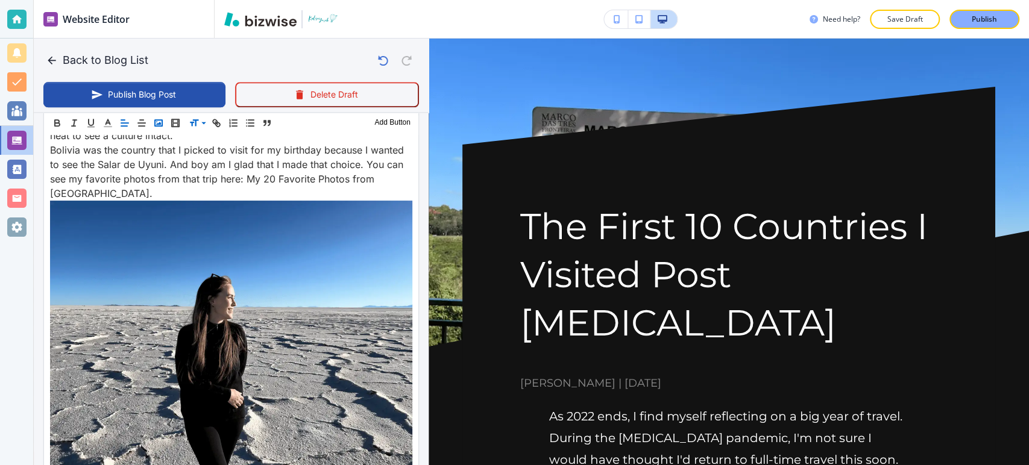
click at [160, 123] on polyline "button" at bounding box center [158, 123] width 5 height 3
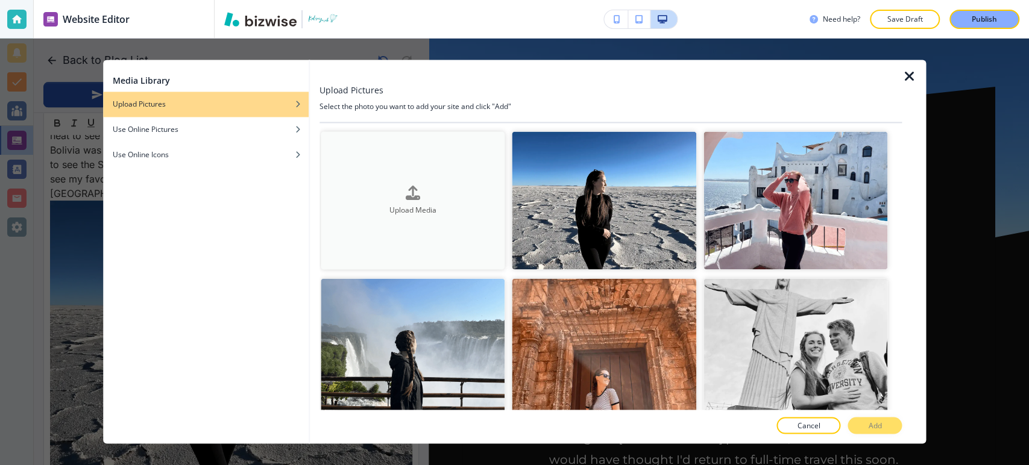
click at [433, 174] on button "Upload Media" at bounding box center [413, 200] width 185 height 138
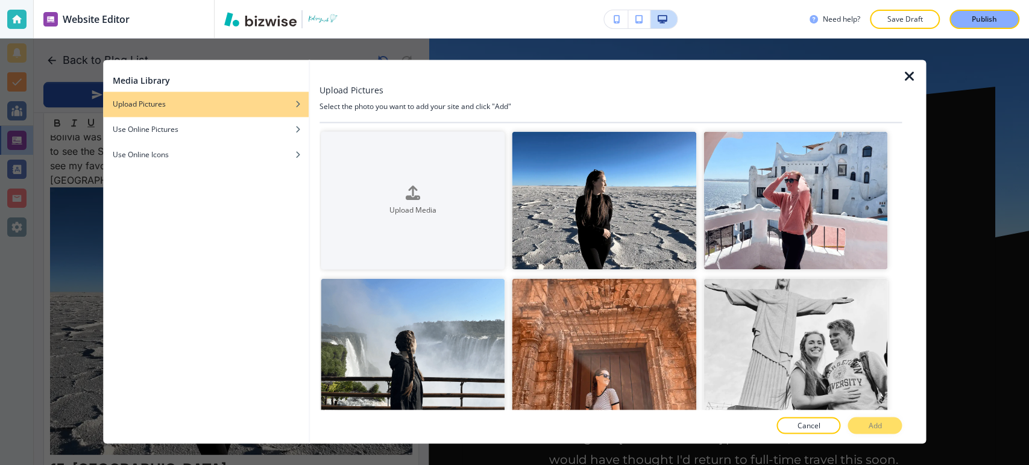
drag, startPoint x: 910, startPoint y: 76, endPoint x: 421, endPoint y: 308, distance: 541.9
click at [910, 76] on icon "button" at bounding box center [909, 76] width 14 height 14
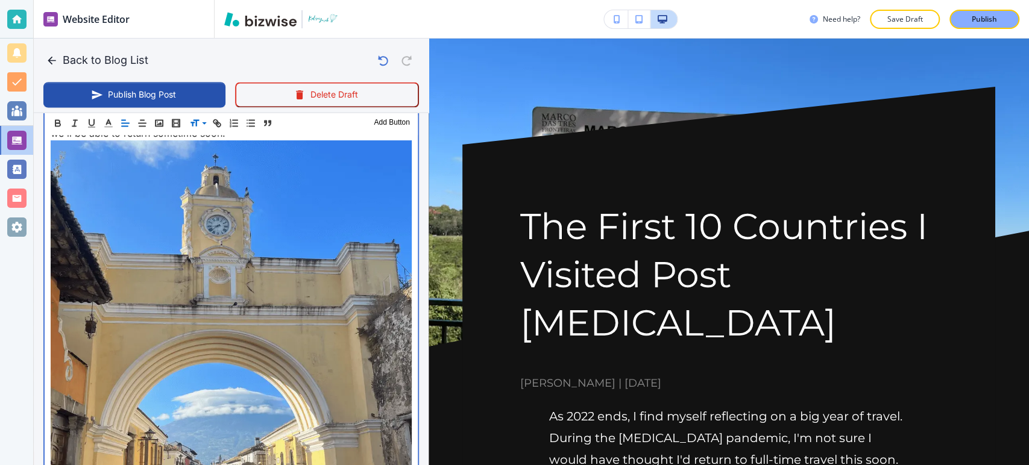
scroll to position [7606, 0]
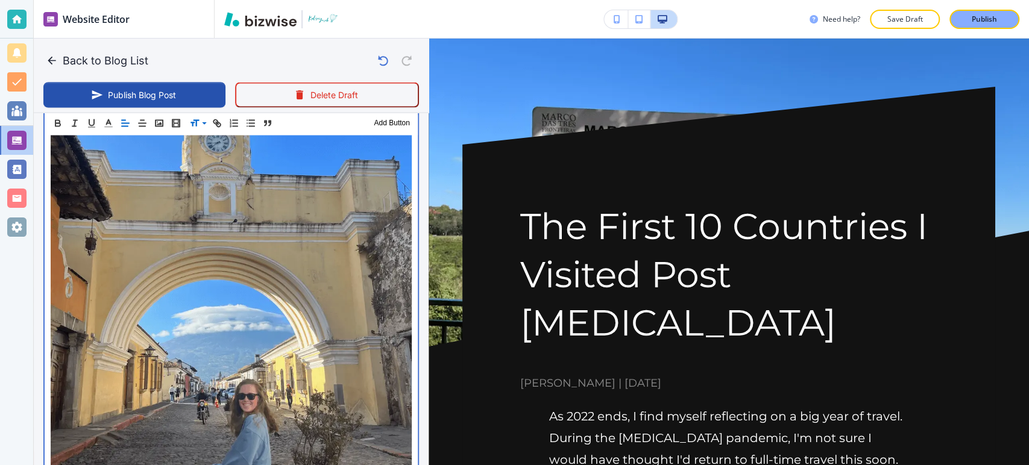
scroll to position [7660, 0]
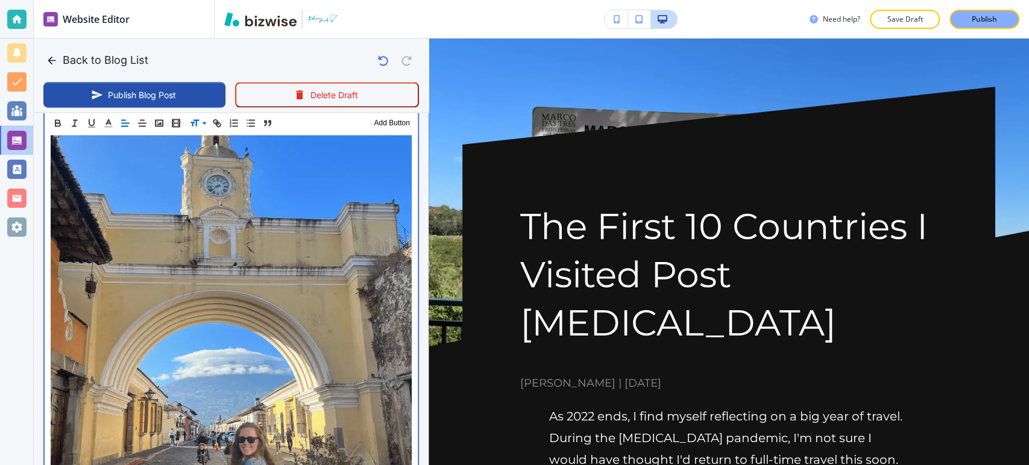
drag, startPoint x: 162, startPoint y: 370, endPoint x: 44, endPoint y: 241, distance: 175.0
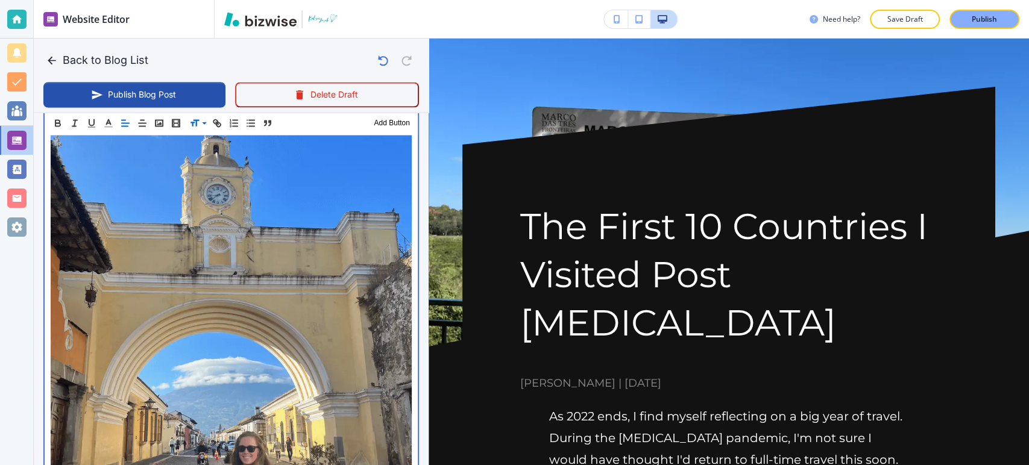
scroll to position [7663, 0]
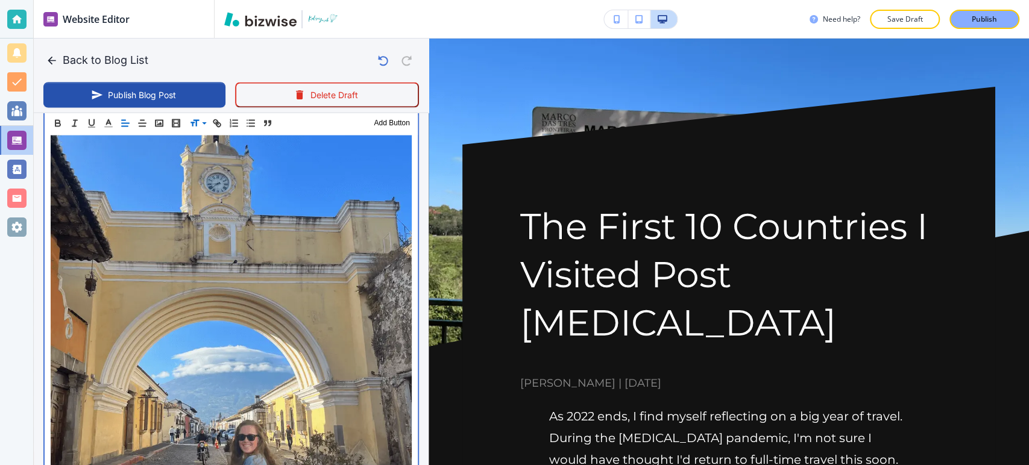
drag, startPoint x: 87, startPoint y: 235, endPoint x: 112, endPoint y: 197, distance: 45.3
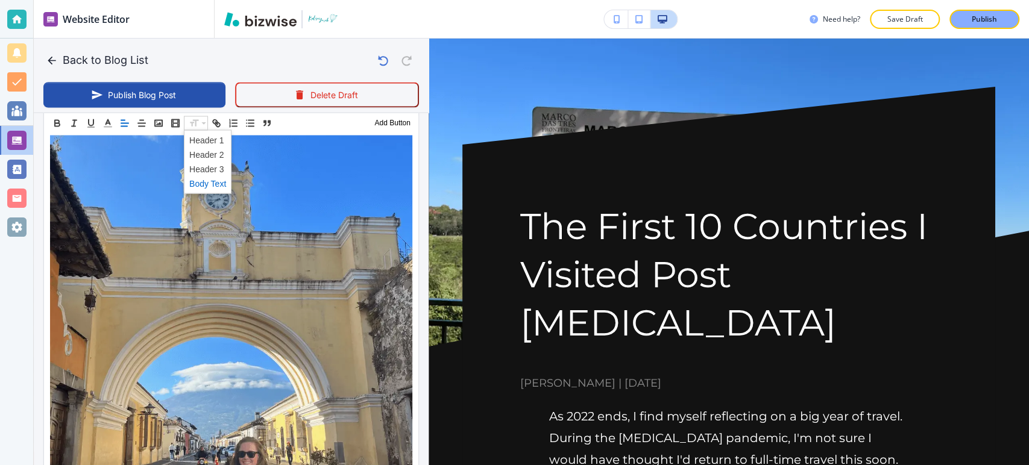
scroll to position [7677, 0]
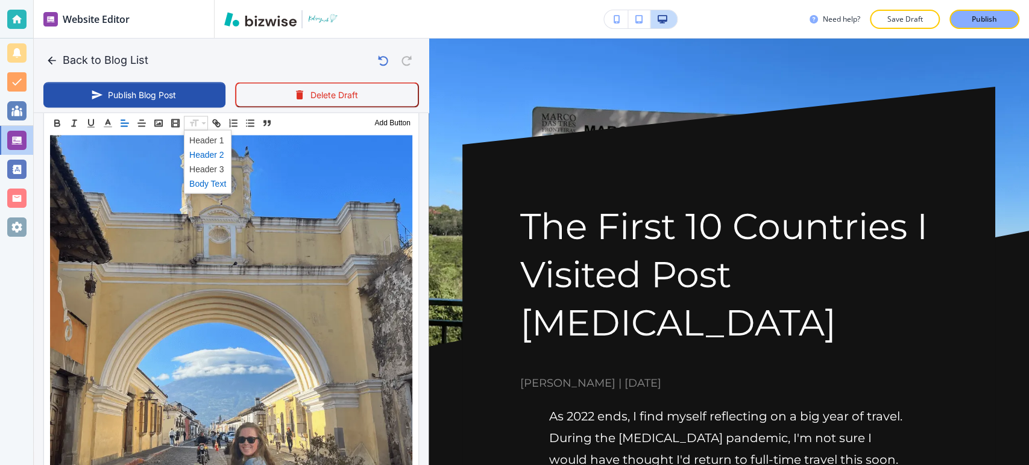
click at [211, 154] on span at bounding box center [207, 154] width 37 height 14
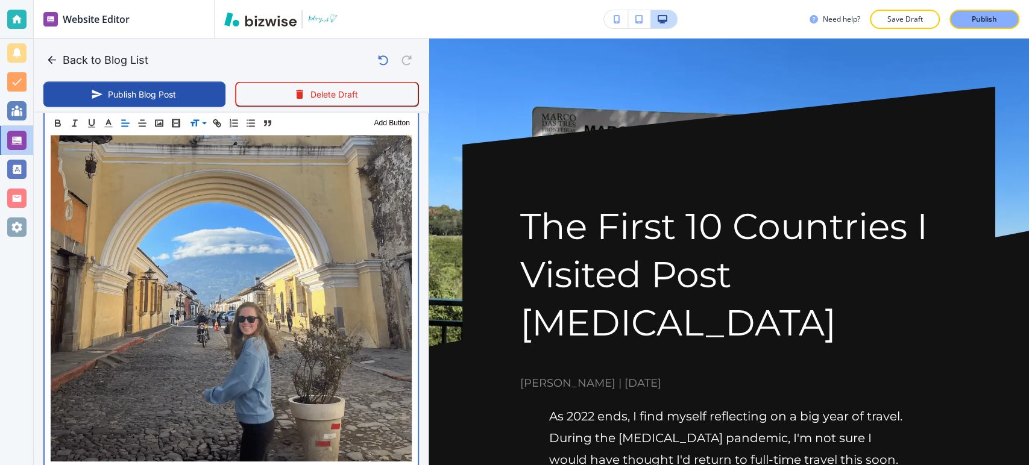
scroll to position [7704, 0]
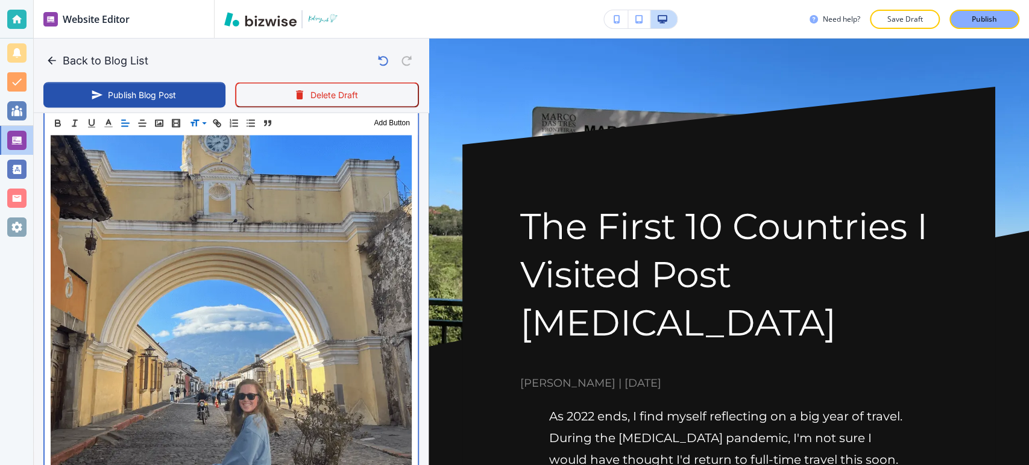
drag, startPoint x: 297, startPoint y: 265, endPoint x: 49, endPoint y: 221, distance: 251.7
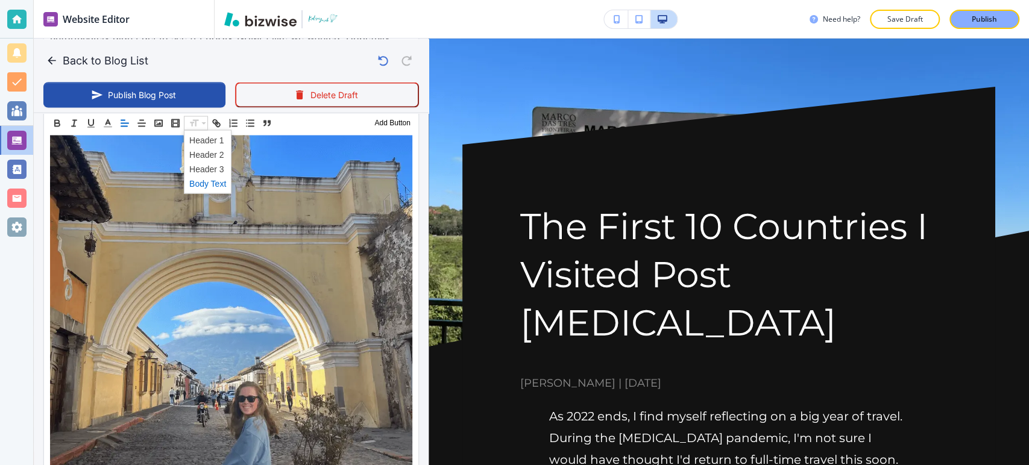
click at [207, 180] on span at bounding box center [207, 183] width 37 height 14
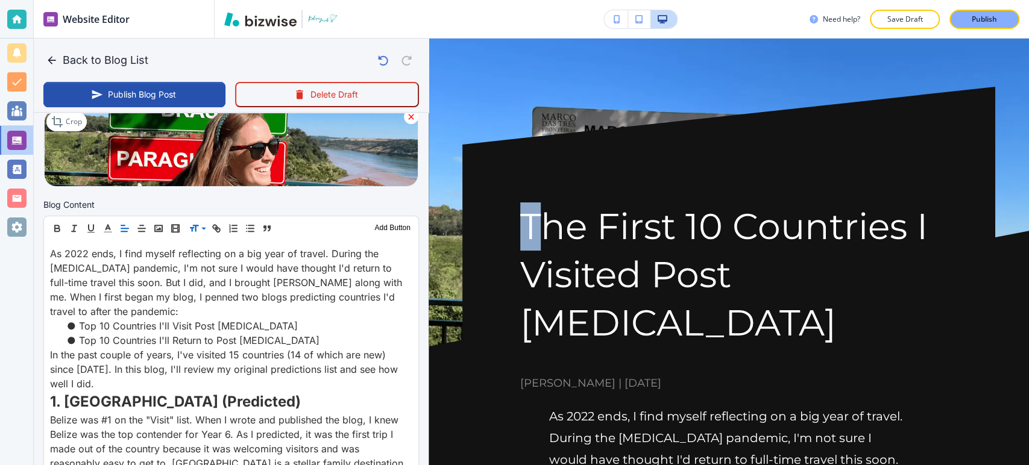
scroll to position [309, 0]
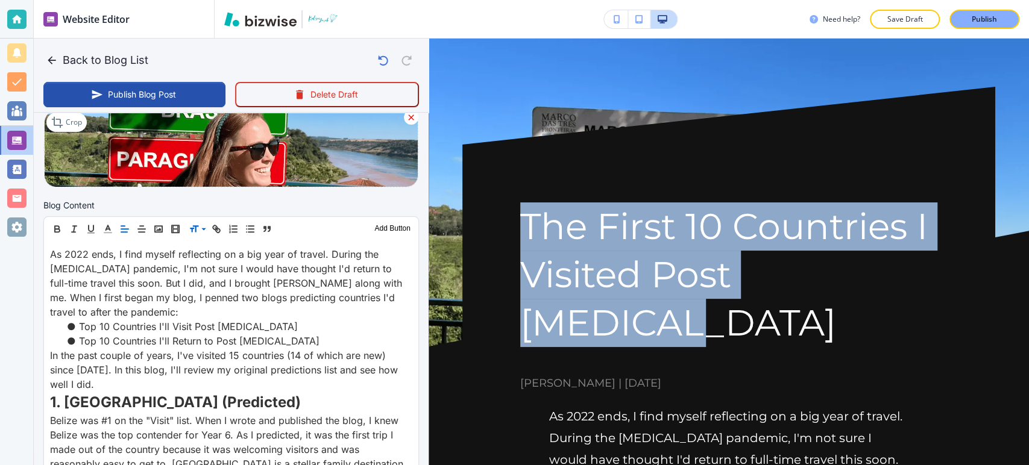
drag, startPoint x: 530, startPoint y: 221, endPoint x: 914, endPoint y: 293, distance: 390.3
click at [914, 293] on h1 "The First 10 Countries I Visited Post [MEDICAL_DATA]" at bounding box center [728, 275] width 417 height 144
copy h1 "The First 10 Countries I Visited Post [MEDICAL_DATA]"
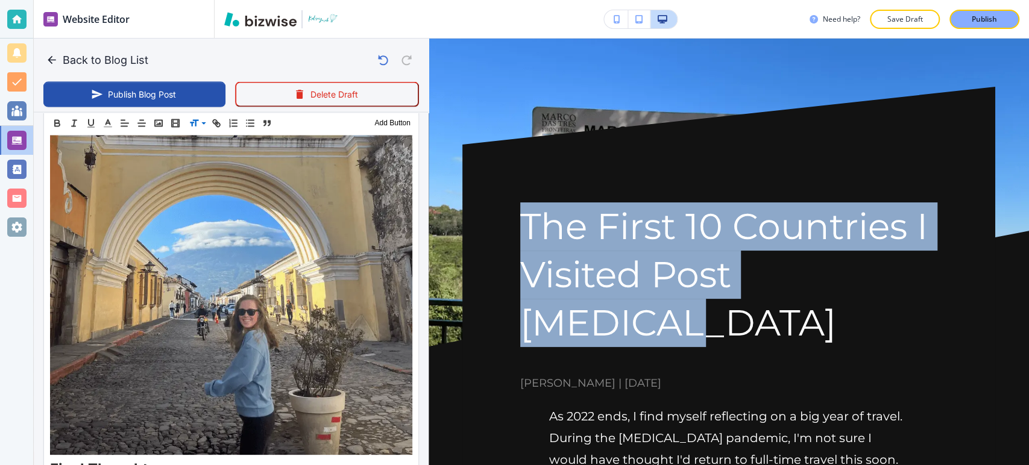
scroll to position [7812, 0]
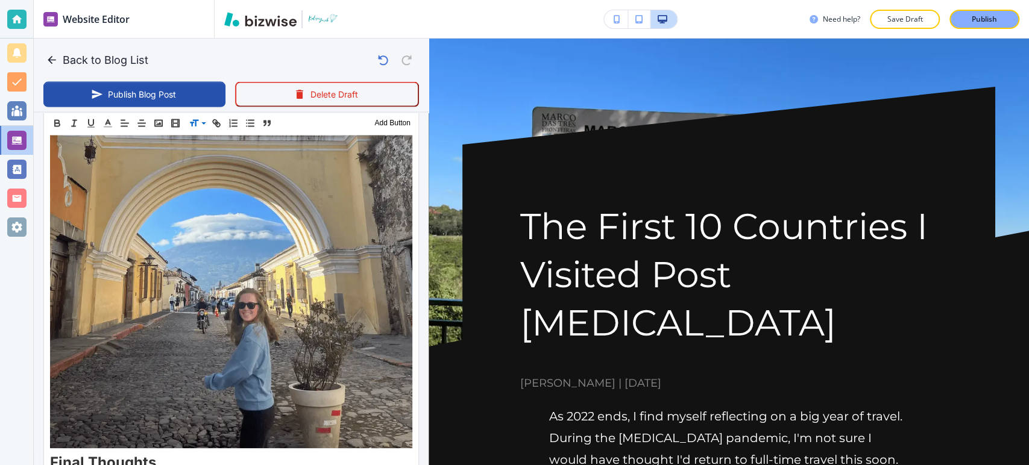
paste input "The First 10 Countries I Visited Post [MEDICAL_DATA]"
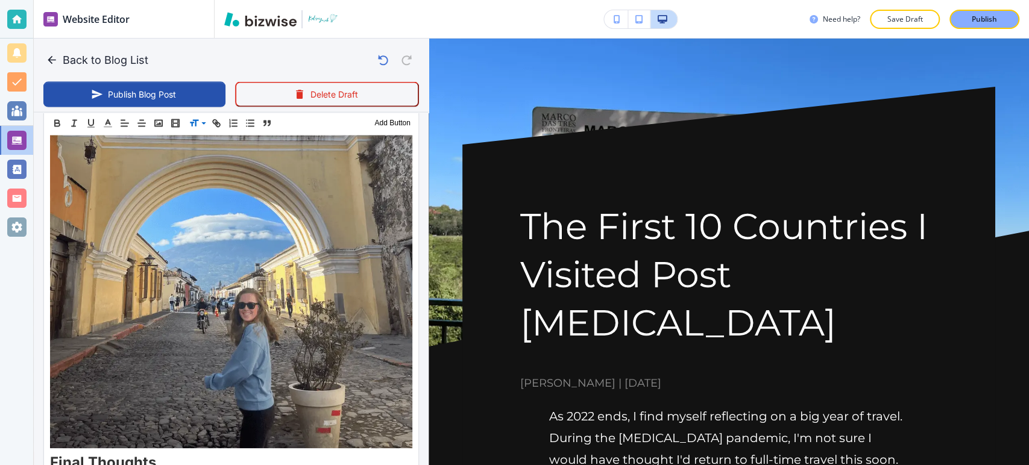
type input "The First 10 Countries I Visited Post [MEDICAL_DATA]"
drag, startPoint x: 215, startPoint y: 337, endPoint x: 134, endPoint y: 341, distance: 80.3
type input "the-first-10-countries-I-visited-post-[MEDICAL_DATA]"
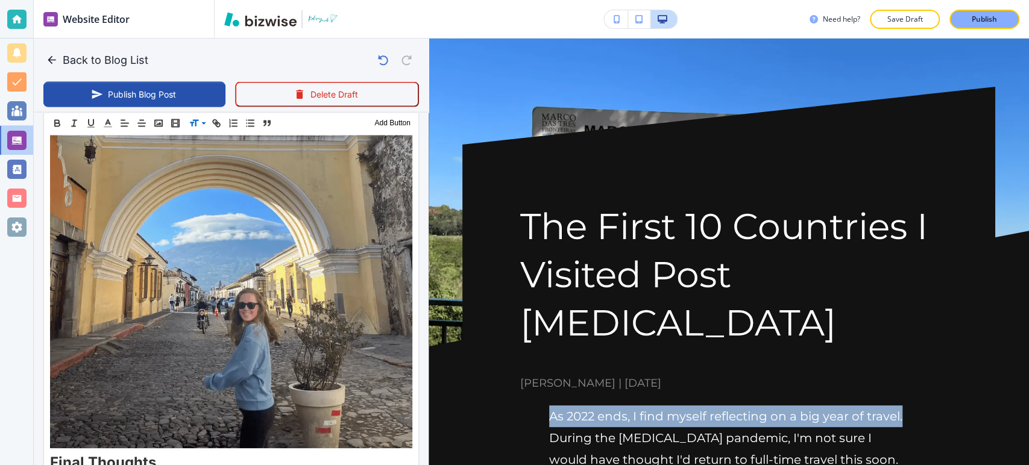
drag, startPoint x: 585, startPoint y: 389, endPoint x: 528, endPoint y: 361, distance: 63.9
copy p "As 2022 ends, I find myself reflecting on a big year of travel."
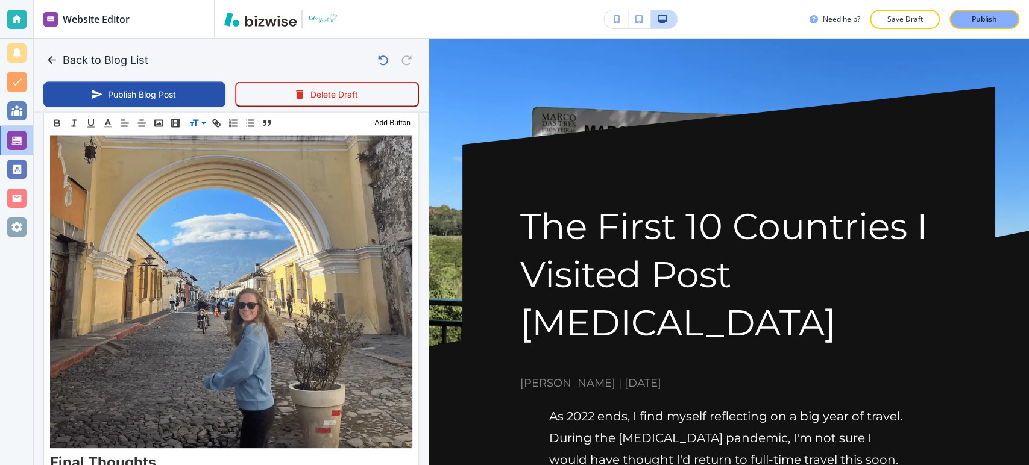
paste input "As 2022 ends, I find myself reflecting on a big year of travel."
type input "As 2022 ends, I find myself reflecting on a big year of travel."
click at [155, 93] on button "Publish Blog Post" at bounding box center [134, 94] width 182 height 25
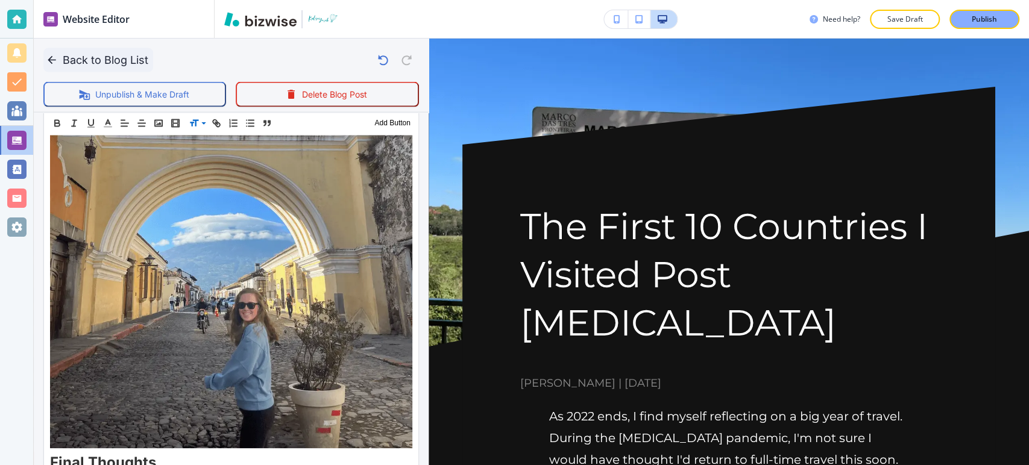
click at [93, 60] on button "Back to Blog List" at bounding box center [98, 60] width 110 height 24
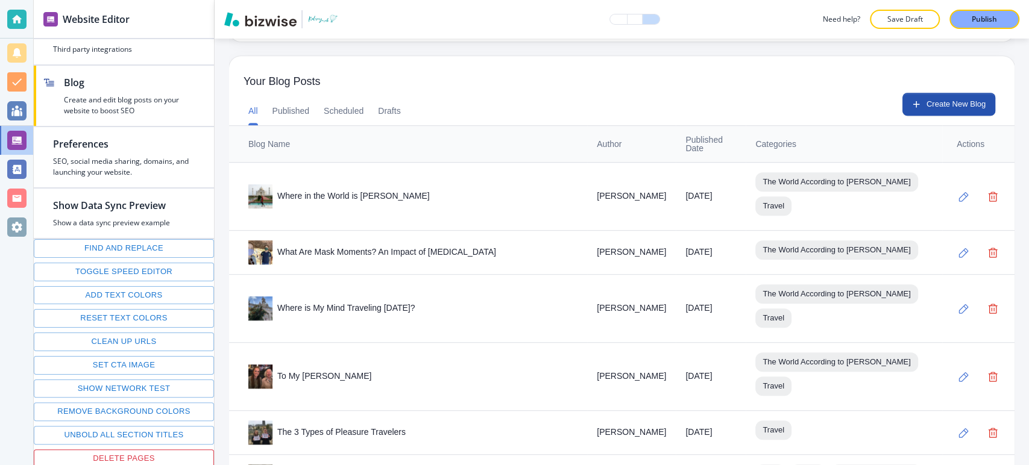
scroll to position [402, 0]
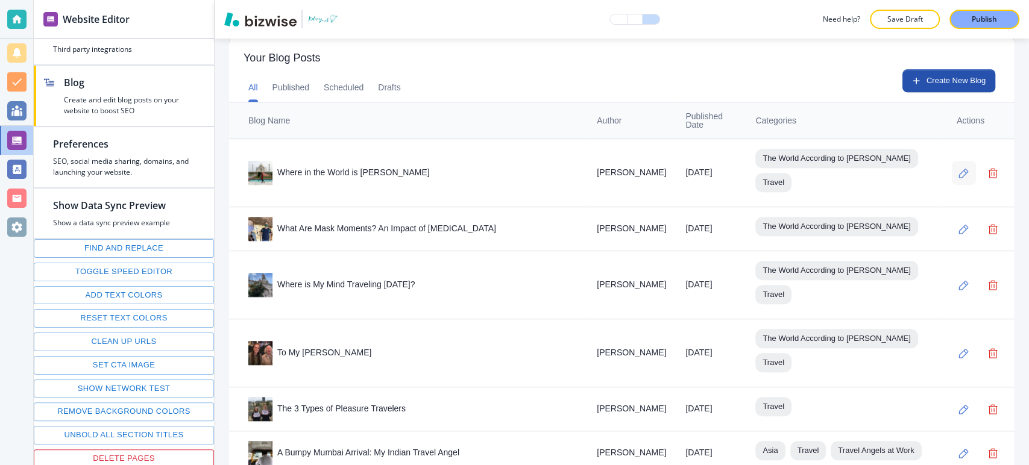
click at [959, 169] on icon "button" at bounding box center [964, 174] width 10 height 10
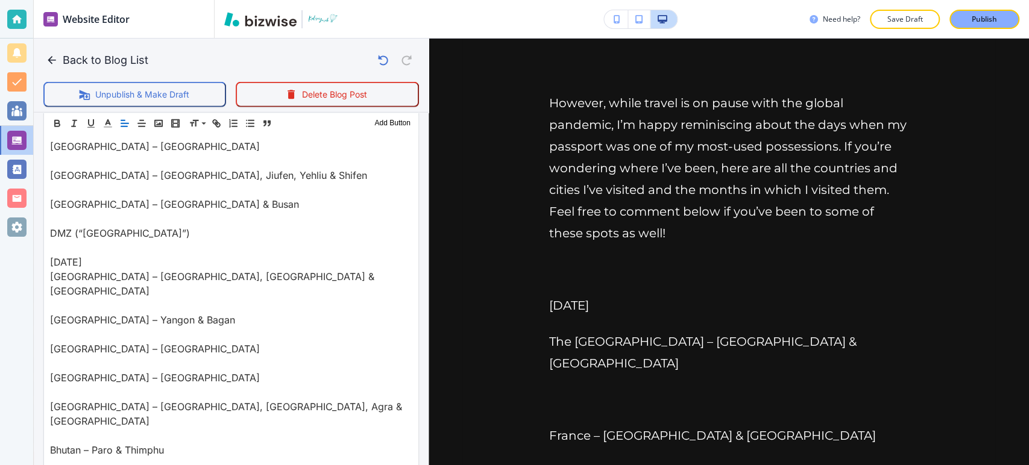
scroll to position [1848, 0]
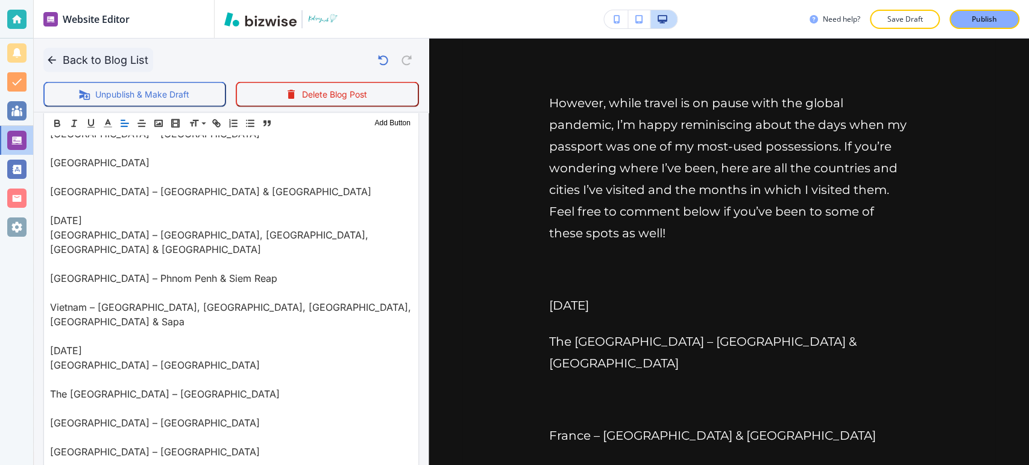
click at [99, 65] on button "Back to Blog List" at bounding box center [98, 60] width 110 height 24
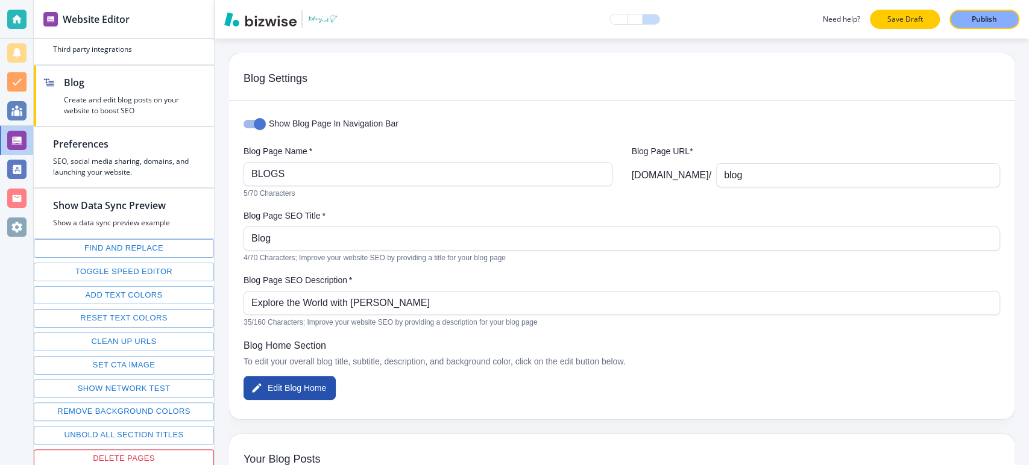
click at [902, 22] on p "Save Draft" at bounding box center [905, 19] width 39 height 11
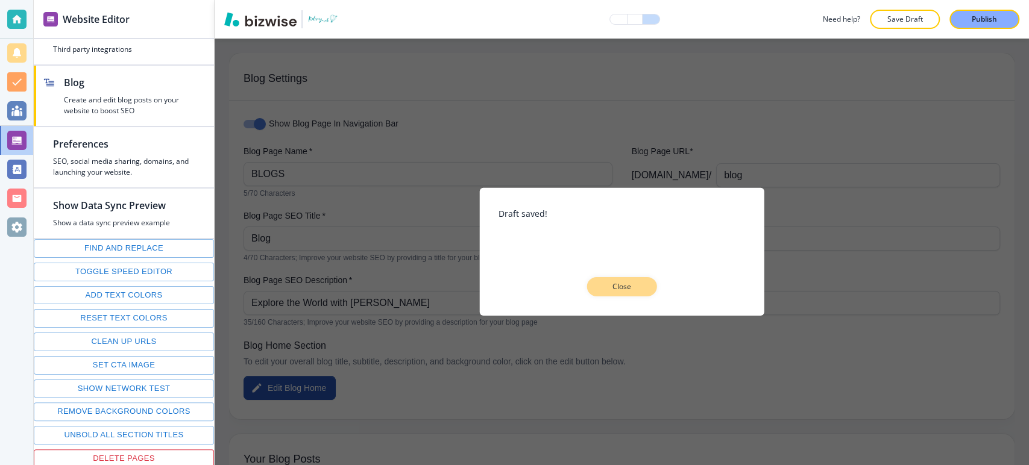
click at [625, 279] on button "Close" at bounding box center [622, 286] width 70 height 19
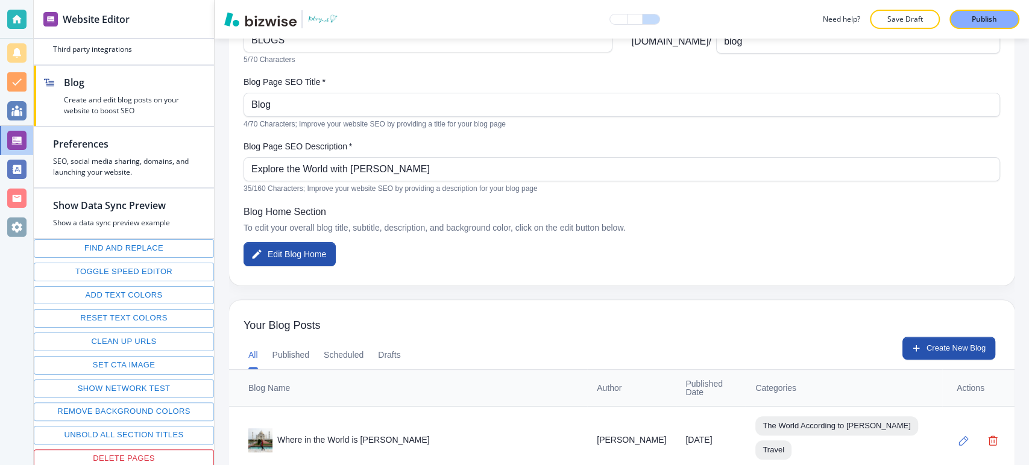
scroll to position [402, 0]
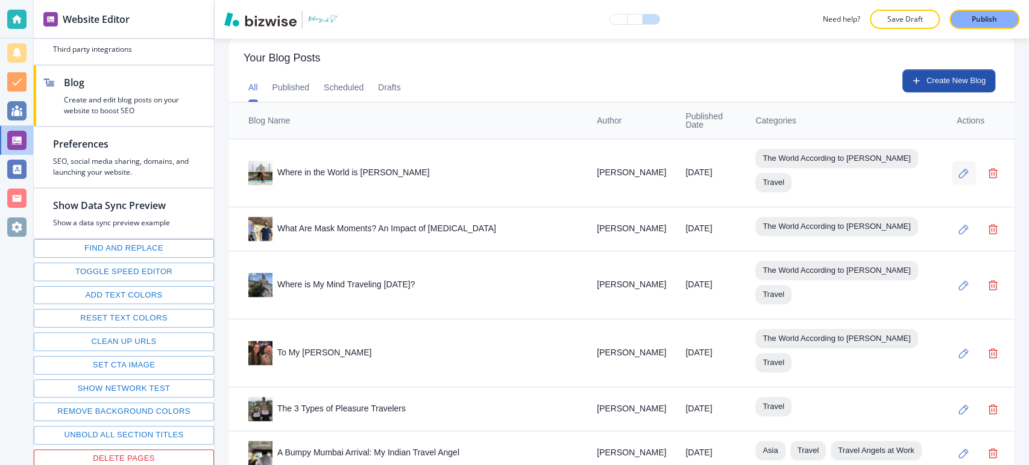
click at [959, 169] on icon "button" at bounding box center [964, 174] width 10 height 10
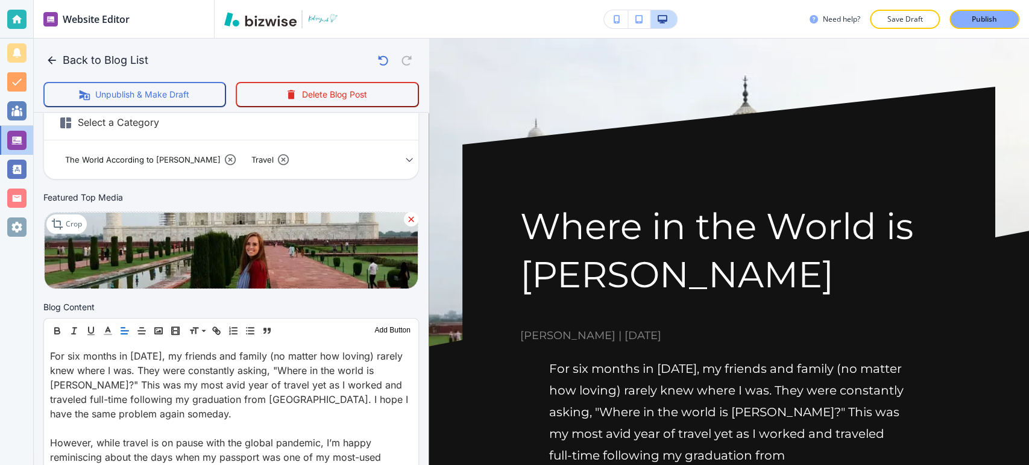
scroll to position [268, 0]
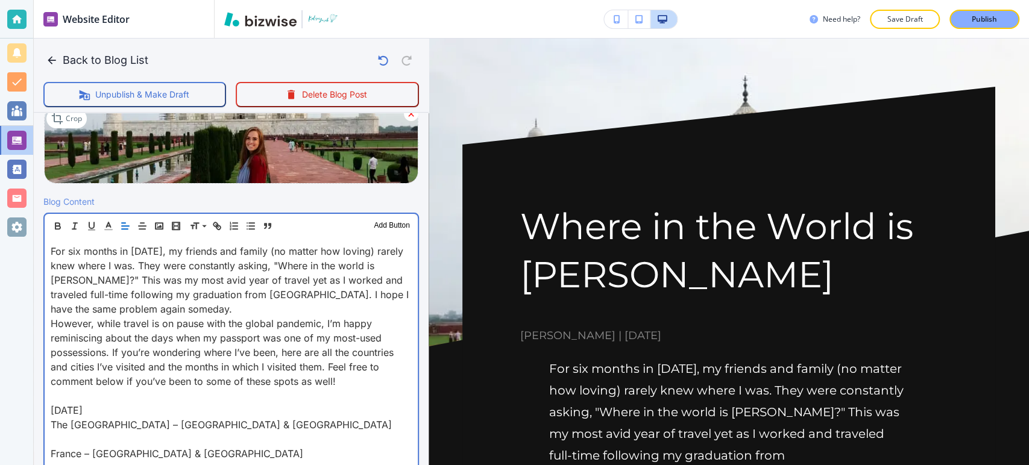
scroll to position [335, 0]
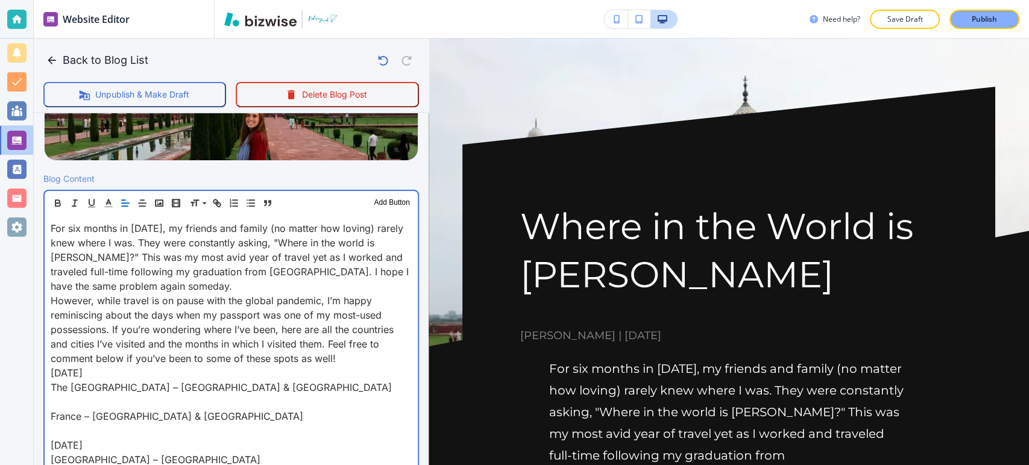
scroll to position [402, 0]
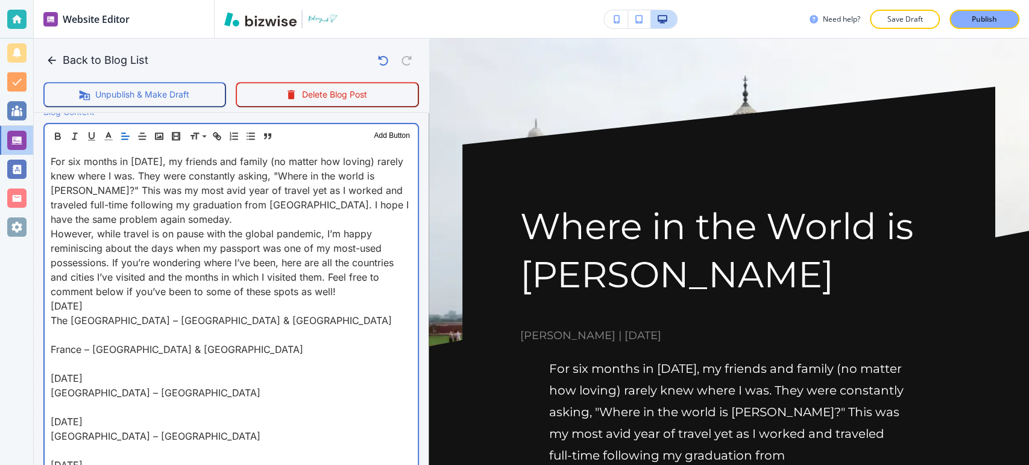
click at [51, 347] on p "France – [GEOGRAPHIC_DATA] & [GEOGRAPHIC_DATA]" at bounding box center [231, 349] width 361 height 14
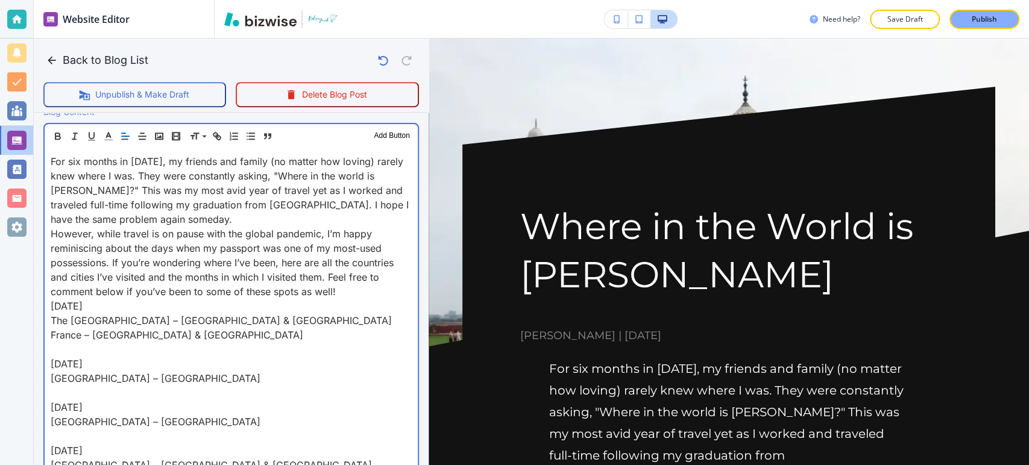
click at [51, 366] on p "[DATE]" at bounding box center [231, 364] width 361 height 14
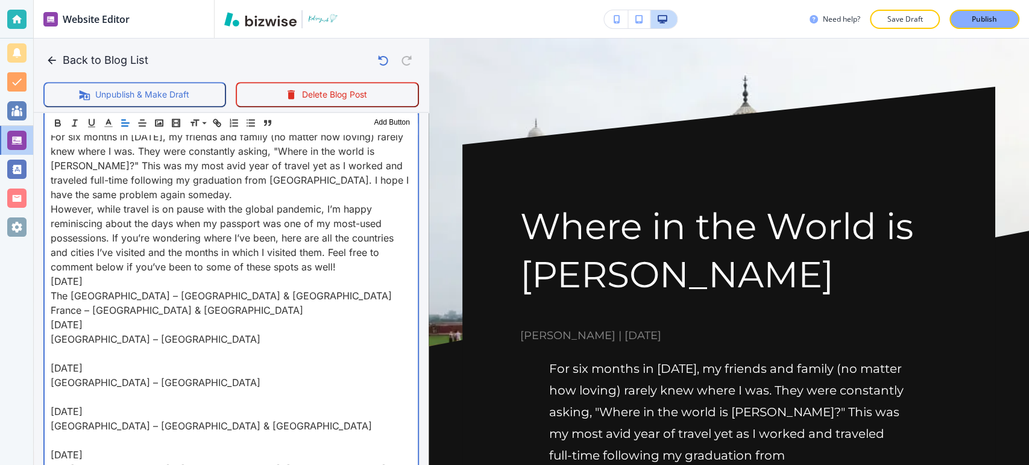
scroll to position [469, 0]
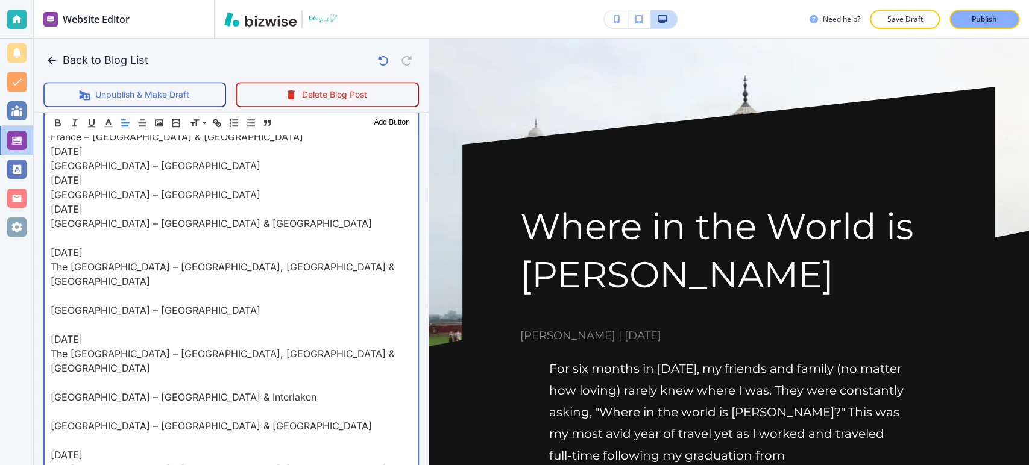
scroll to position [603, 0]
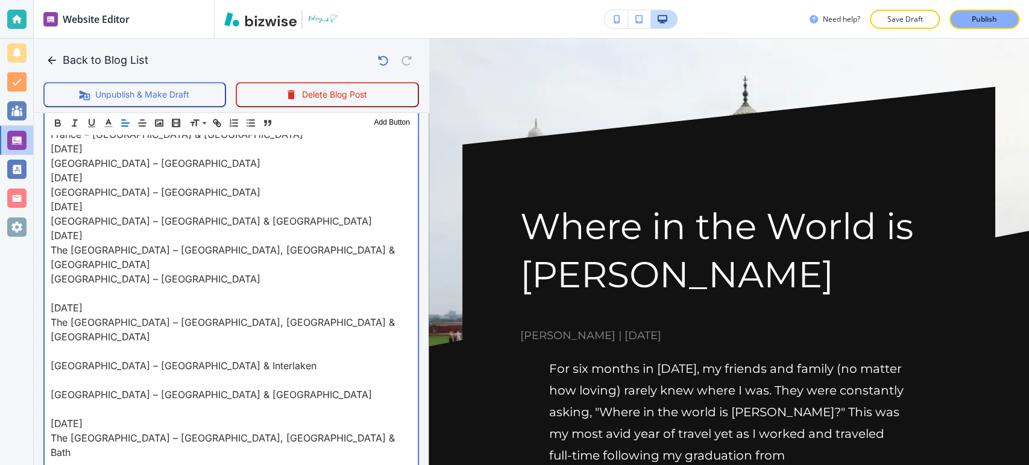
click at [51, 301] on p "[DATE]" at bounding box center [231, 308] width 361 height 14
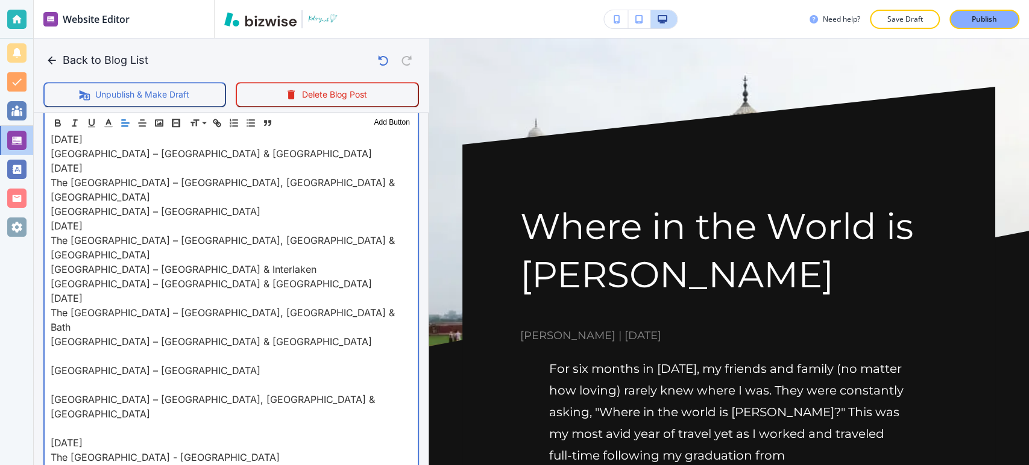
scroll to position [737, 0]
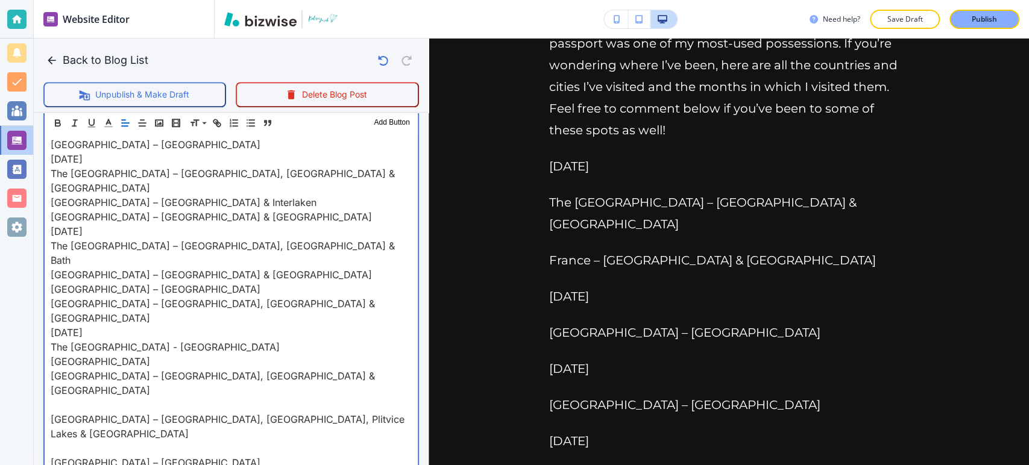
scroll to position [804, 0]
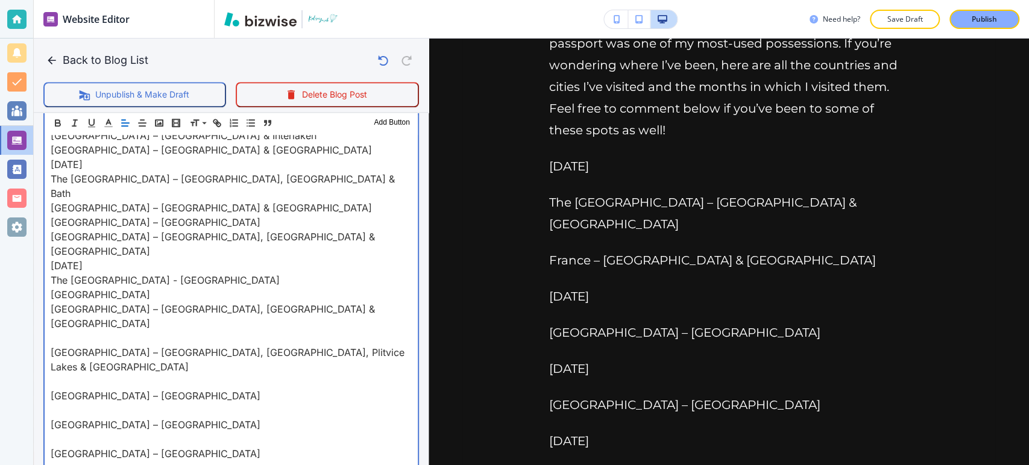
click at [52, 346] on p "[GEOGRAPHIC_DATA] – [GEOGRAPHIC_DATA], [GEOGRAPHIC_DATA], Plitvice Lakes & [GEO…" at bounding box center [231, 360] width 361 height 29
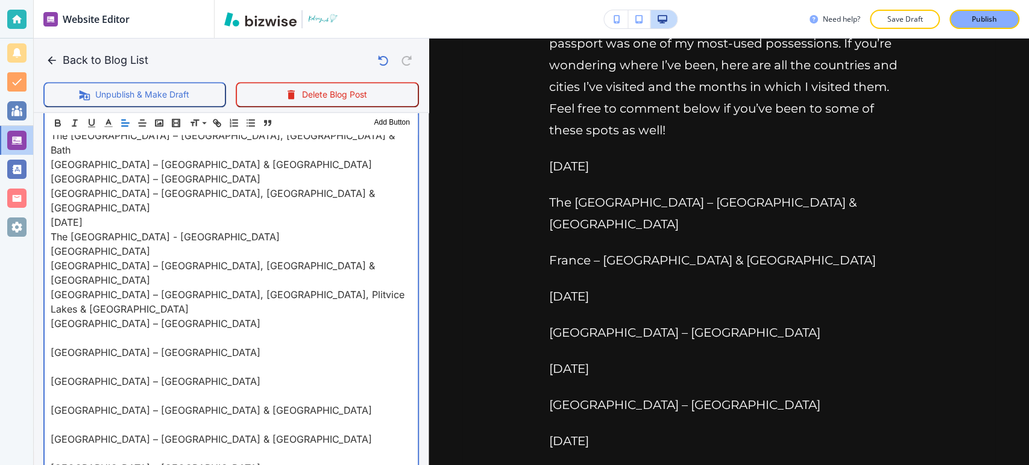
scroll to position [871, 0]
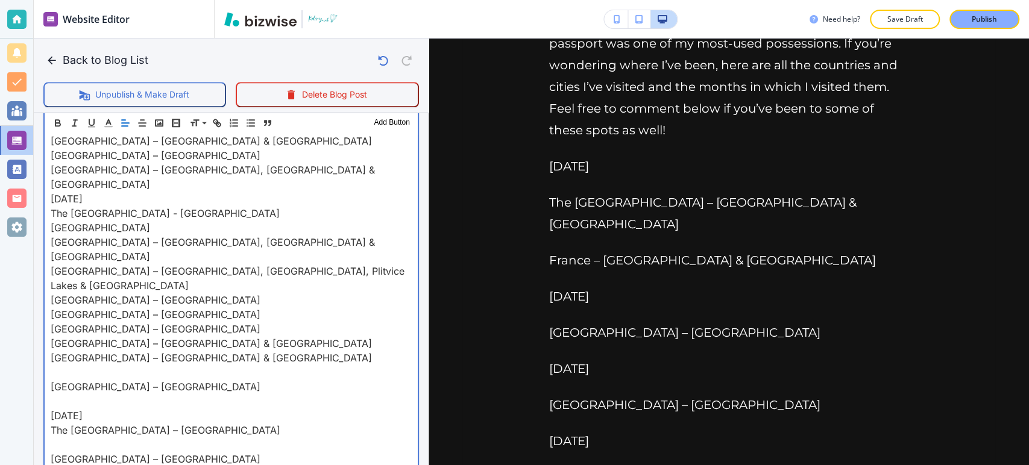
scroll to position [938, 0]
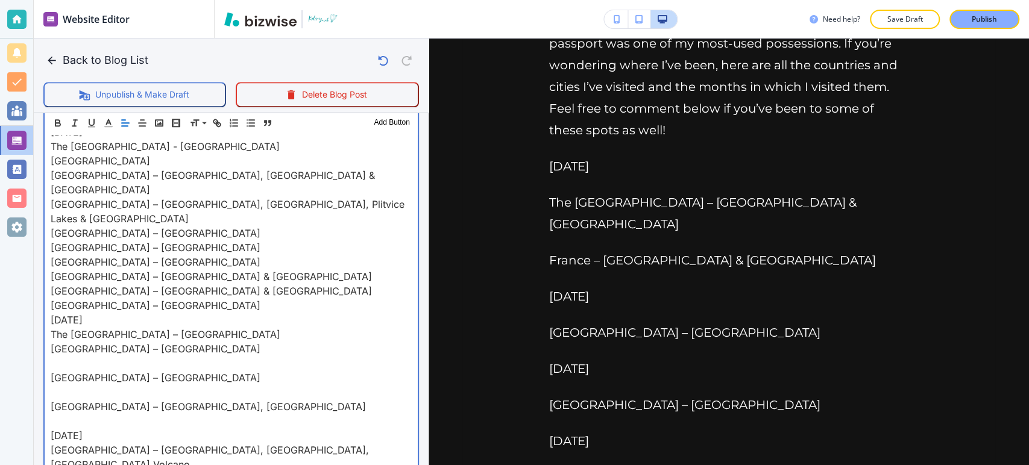
click at [51, 371] on p "[GEOGRAPHIC_DATA] – [GEOGRAPHIC_DATA]" at bounding box center [231, 378] width 361 height 14
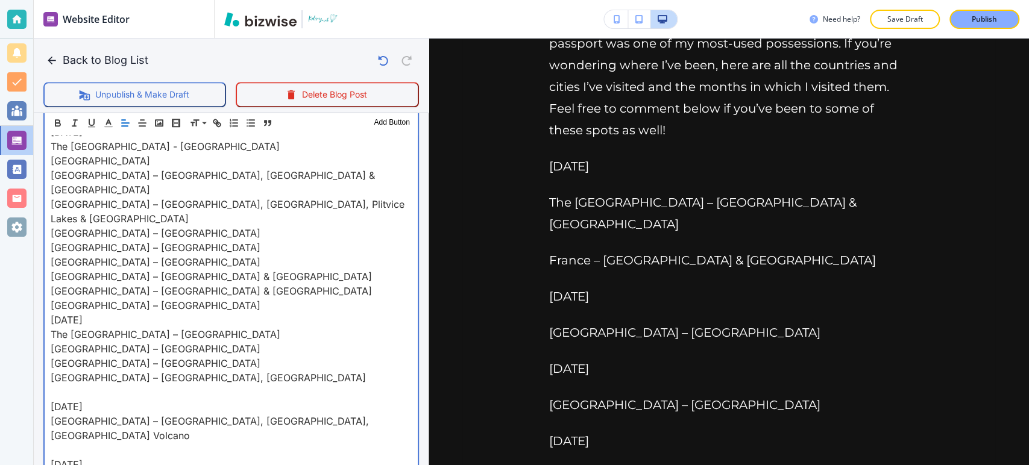
scroll to position [1005, 0]
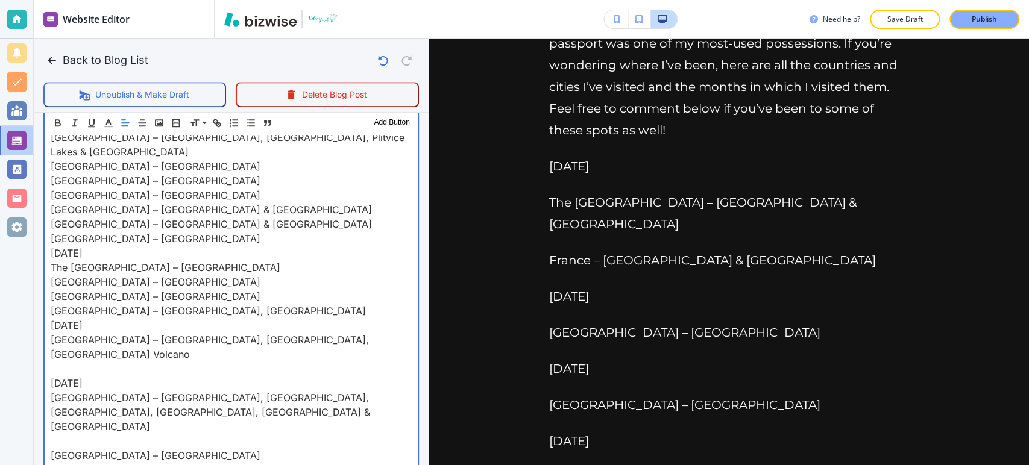
click at [51, 376] on p "[DATE]" at bounding box center [231, 383] width 361 height 14
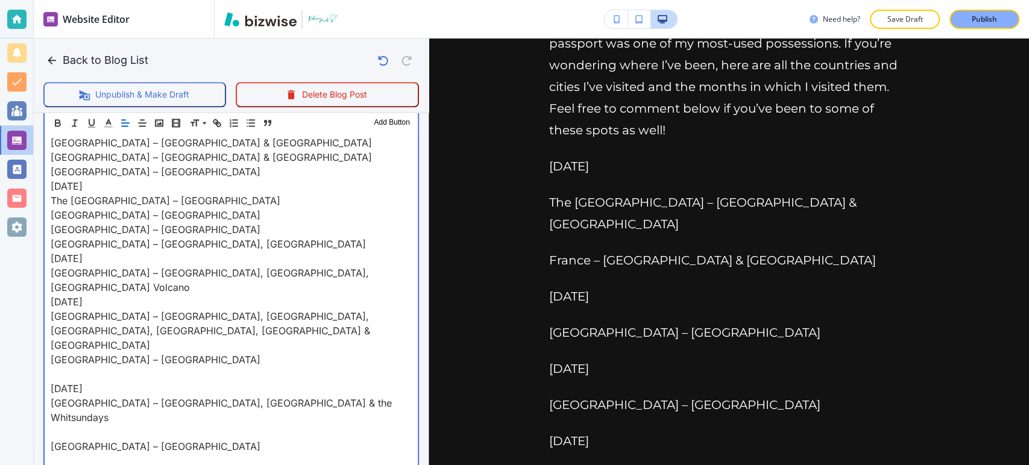
click at [51, 382] on p "[DATE]" at bounding box center [231, 389] width 361 height 14
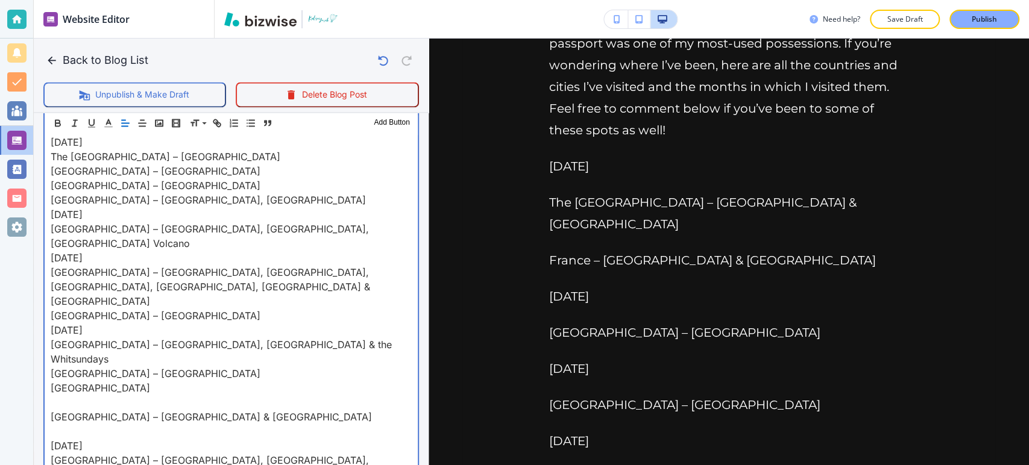
scroll to position [1139, 0]
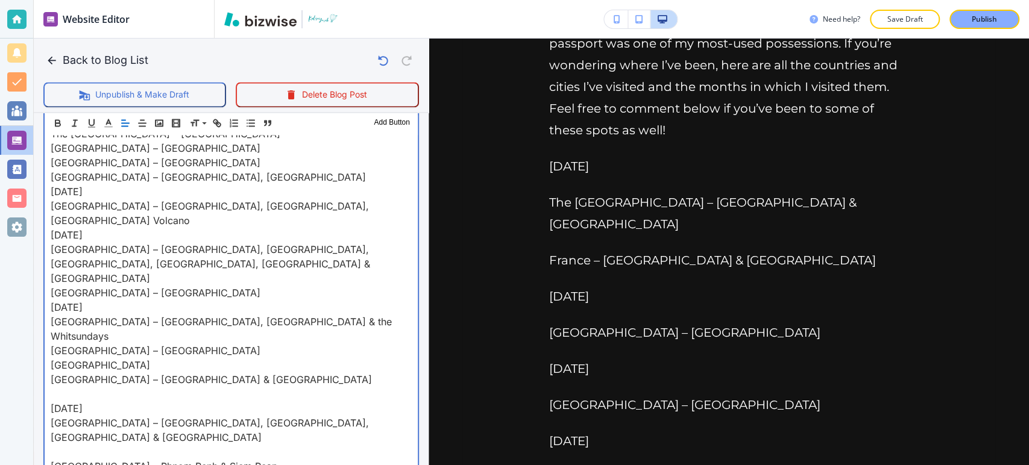
click at [52, 402] on p "[DATE]" at bounding box center [231, 409] width 361 height 14
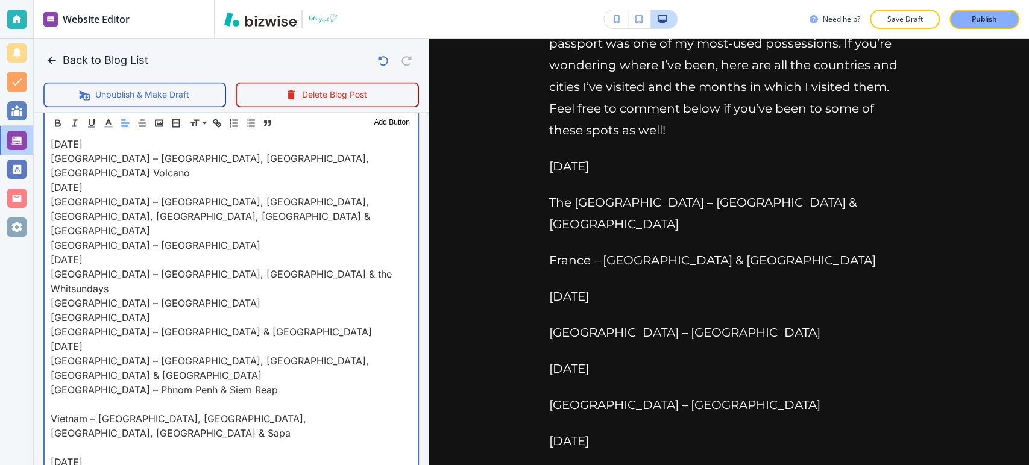
scroll to position [1206, 0]
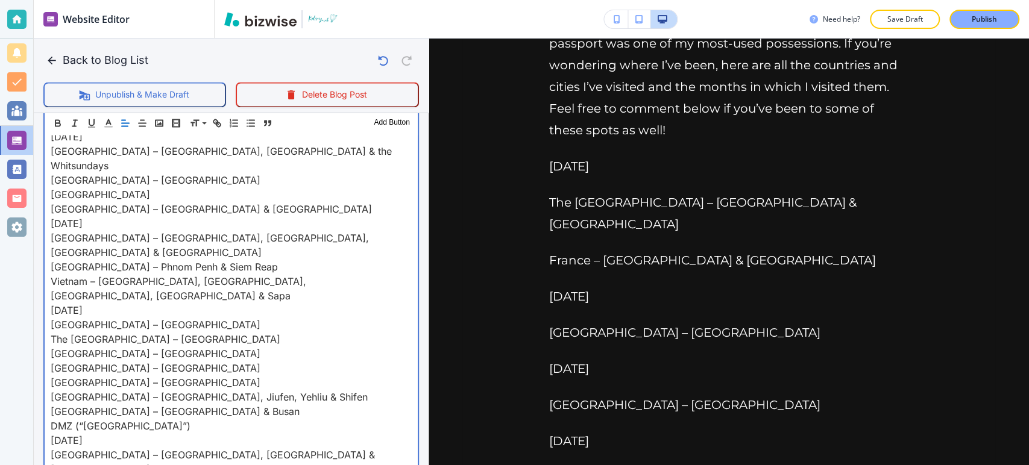
scroll to position [1340, 0]
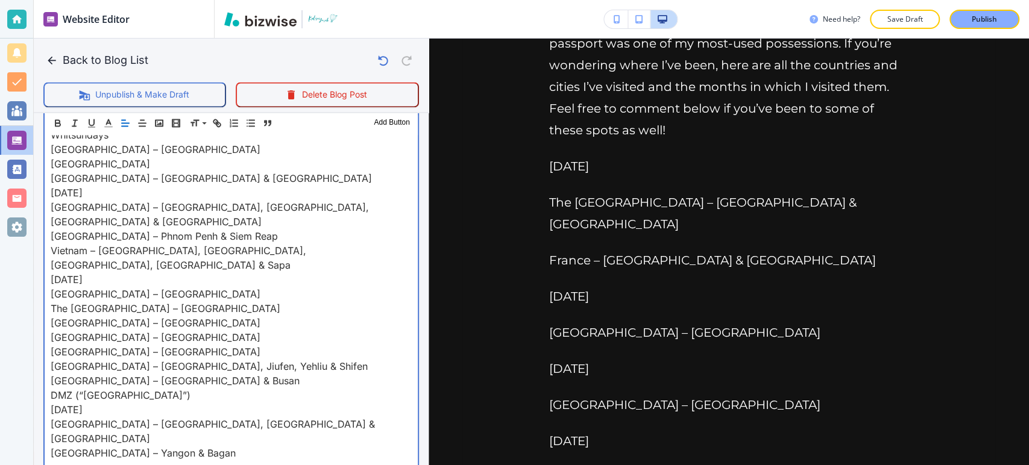
click at [49, 347] on div "For six months in [DATE], my friends and family (no matter how loving) rarely k…" at bounding box center [231, 468] width 373 height 2516
click at [49, 358] on div "For six months in [DATE], my friends and family (no matter how loving) rarely k…" at bounding box center [231, 460] width 373 height 2501
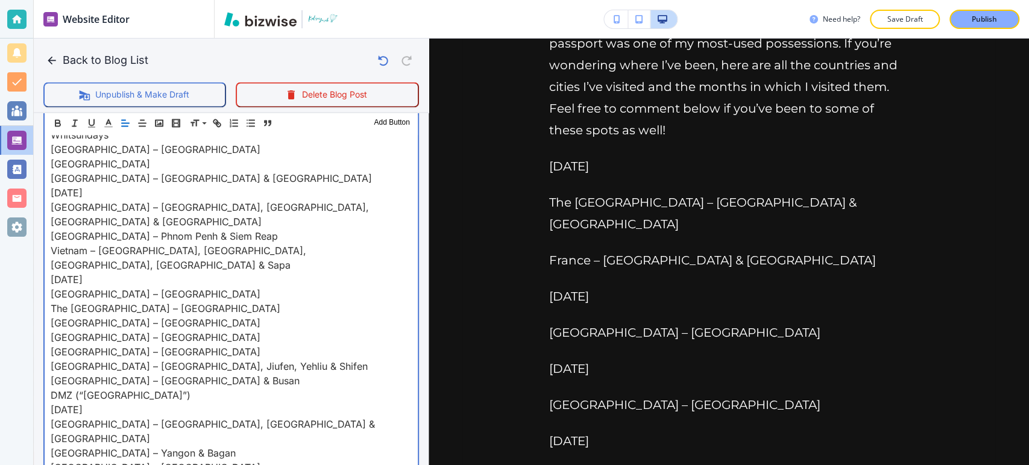
scroll to position [1407, 0]
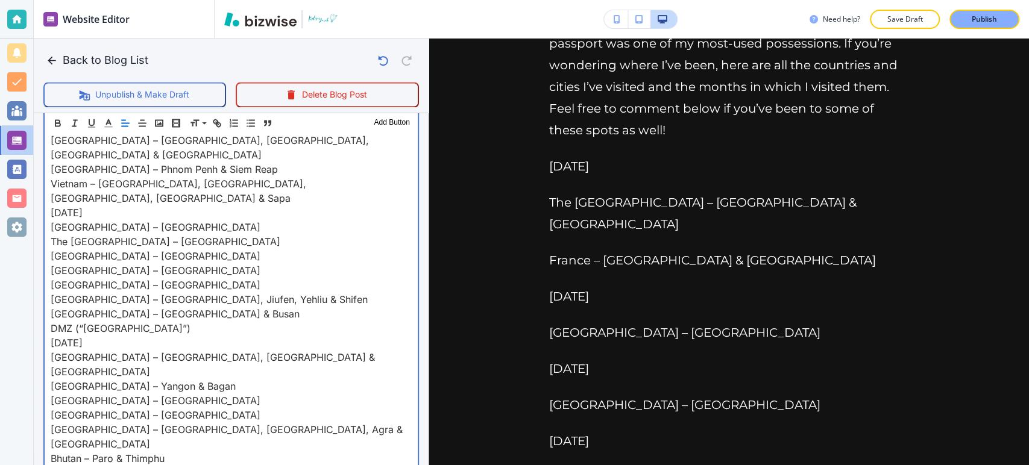
click at [47, 311] on div "For six months in [DATE], my friends and family (no matter how loving) rarely k…" at bounding box center [231, 386] width 373 height 2487
click at [48, 324] on div "For six months in [DATE], my friends and family (no matter how loving) rarely k…" at bounding box center [231, 379] width 373 height 2472
click at [48, 347] on div "For six months in [DATE], my friends and family (no matter how loving) rarely k…" at bounding box center [231, 372] width 373 height 2458
click at [49, 356] on div "For six months in [DATE], my friends and family (no matter how loving) rarely k…" at bounding box center [231, 364] width 373 height 2443
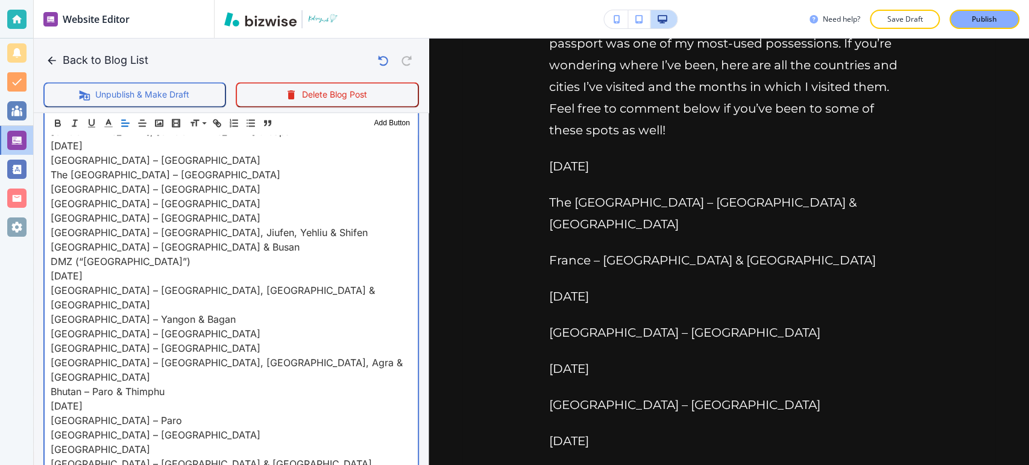
click at [48, 303] on div "For six months in [DATE], my friends and family (no matter how loving) rarely k…" at bounding box center [231, 290] width 373 height 2429
click at [48, 323] on div "For six months in [DATE], my friends and family (no matter how loving) rarely k…" at bounding box center [231, 283] width 373 height 2414
click at [48, 336] on div "For six months in [DATE], my friends and family (no matter how loving) rarely k…" at bounding box center [231, 276] width 373 height 2400
click at [48, 346] on div "For six months in [DATE], my friends and family (no matter how loving) rarely k…" at bounding box center [231, 268] width 373 height 2385
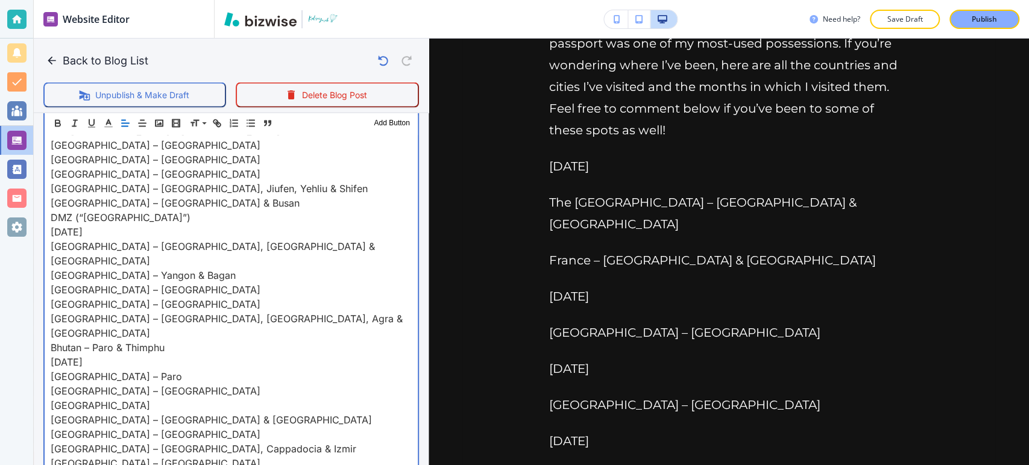
scroll to position [1541, 0]
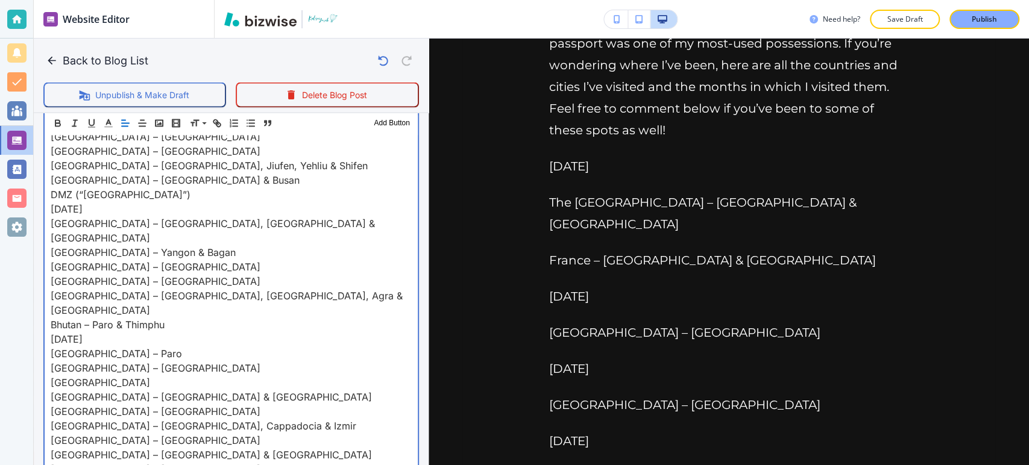
click at [47, 294] on div "For six months in [DATE], my friends and family (no matter how loving) rarely k…" at bounding box center [231, 194] width 373 height 2371
click at [48, 309] on div "For six months in [DATE], my friends and family (no matter how loving) rarely k…" at bounding box center [231, 187] width 373 height 2356
click at [48, 333] on div "For six months in [DATE], my friends and family (no matter how loving) rarely k…" at bounding box center [231, 180] width 373 height 2342
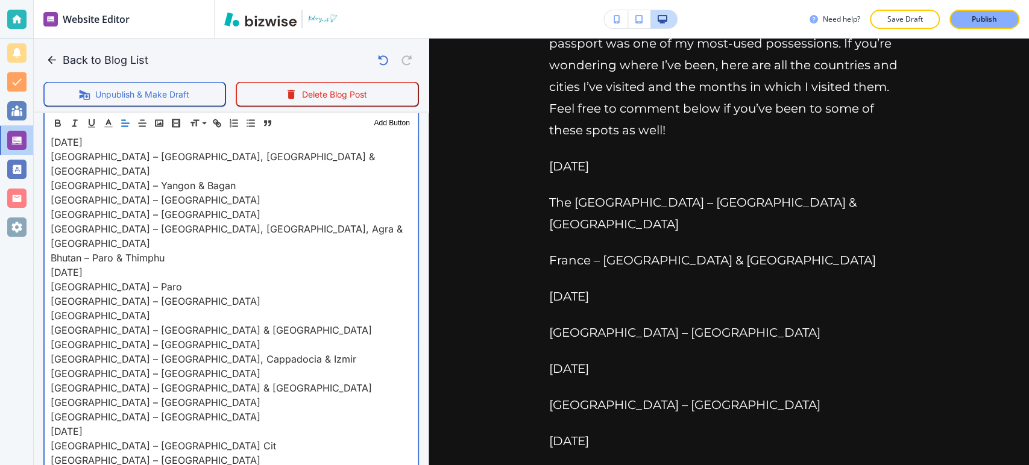
click at [49, 289] on div "For six months in [DATE], my friends and family (no matter how loving) rarely k…" at bounding box center [231, 105] width 373 height 2327
click at [198, 439] on p "[GEOGRAPHIC_DATA] – [GEOGRAPHIC_DATA] Cit" at bounding box center [231, 446] width 361 height 14
click at [49, 286] on div "For six months in [DATE], my friends and family (no matter how loving) rarely k…" at bounding box center [231, 105] width 373 height 2327
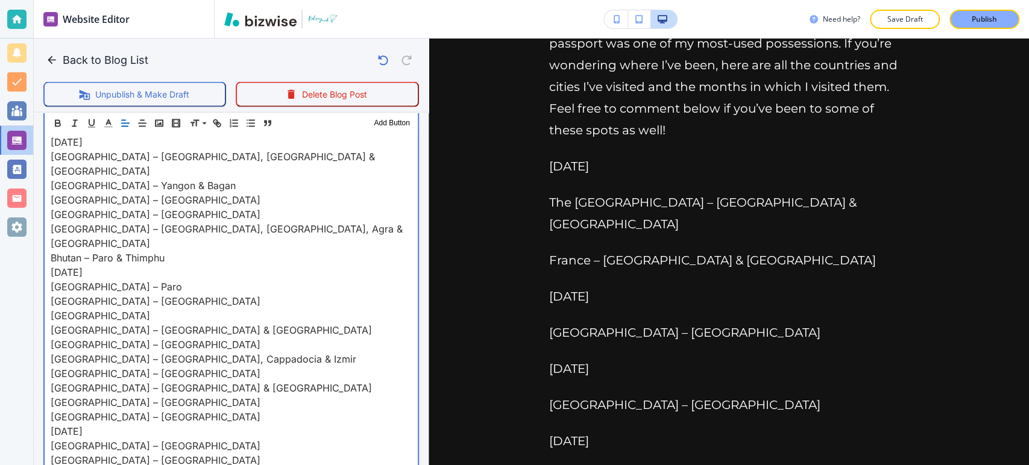
click at [48, 327] on div "For six months in [DATE], my friends and family (no matter how loving) rarely k…" at bounding box center [231, 84] width 373 height 2284
click at [47, 349] on div "For six months in [DATE], my friends and family (no matter how loving) rarely k…" at bounding box center [231, 77] width 373 height 2270
click at [45, 358] on div "For six months in [DATE], my friends and family (no matter how loving) rarely k…" at bounding box center [231, 69] width 373 height 2255
click at [49, 374] on div "For six months in [DATE], my friends and family (no matter how loving) rarely k…" at bounding box center [231, 62] width 373 height 2241
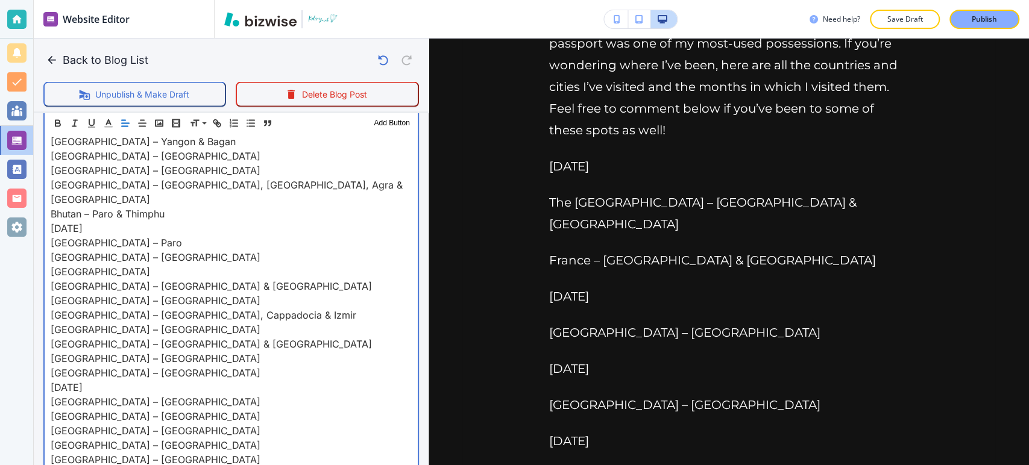
scroll to position [1675, 0]
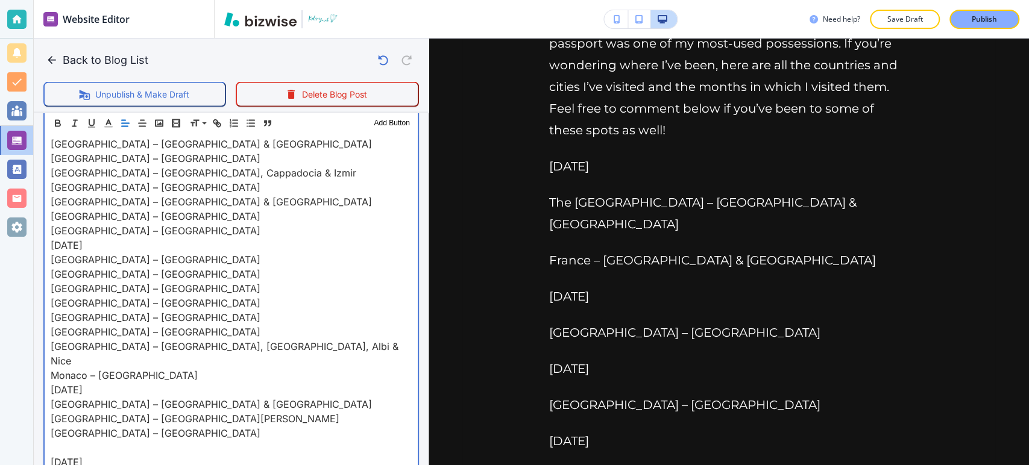
scroll to position [1809, 0]
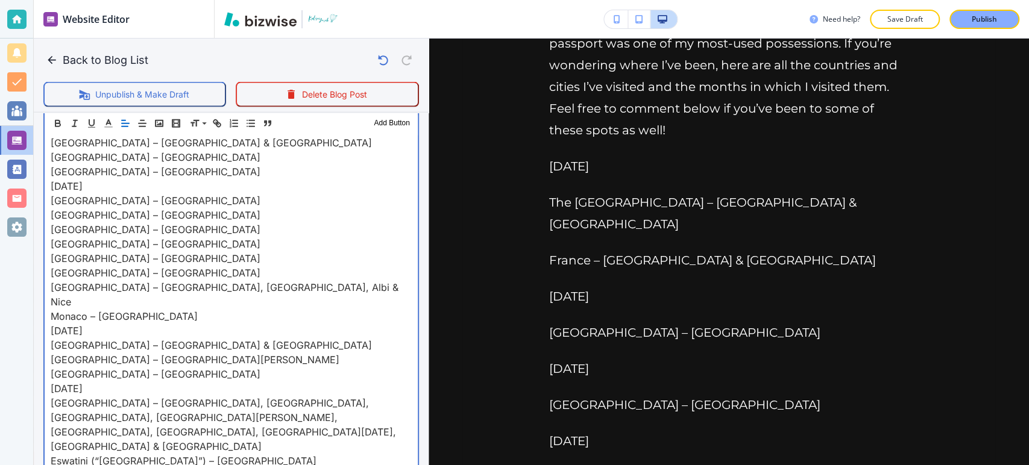
scroll to position [1876, 0]
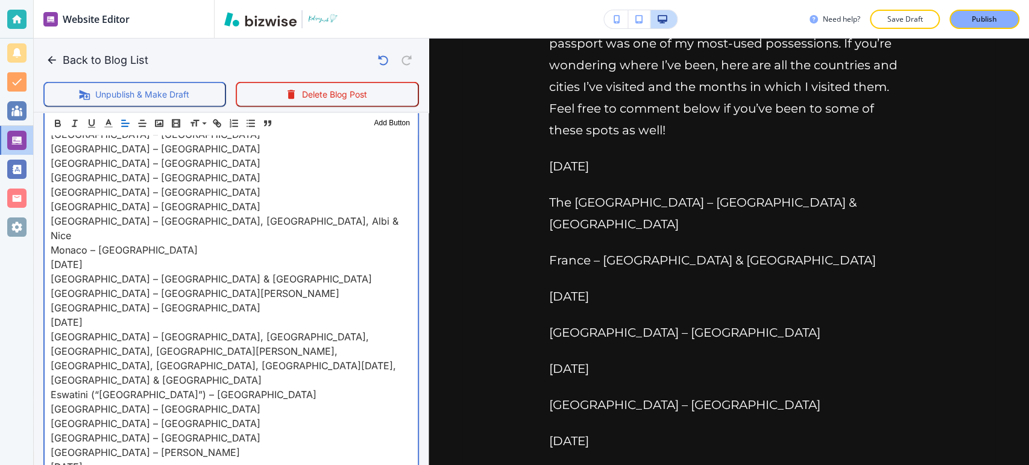
scroll to position [1943, 0]
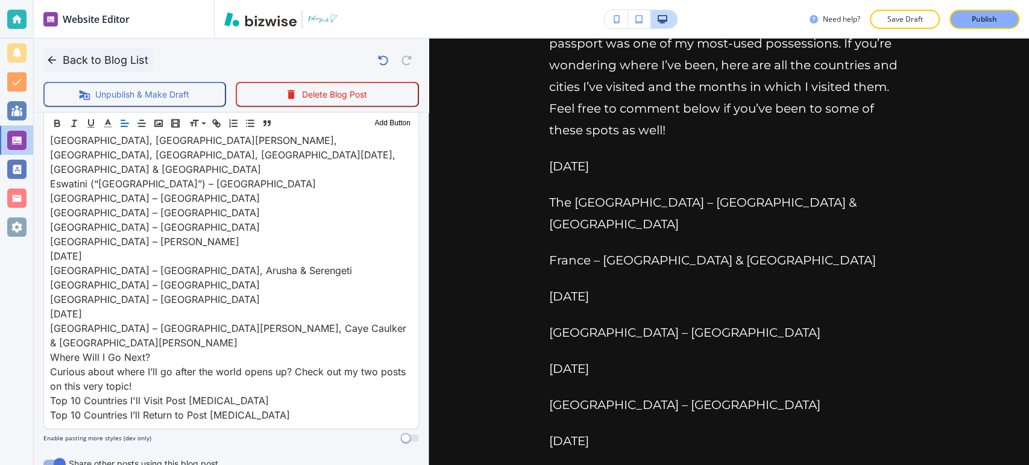
scroll to position [2129, 0]
click at [95, 54] on button "Back to Blog List" at bounding box center [98, 60] width 110 height 24
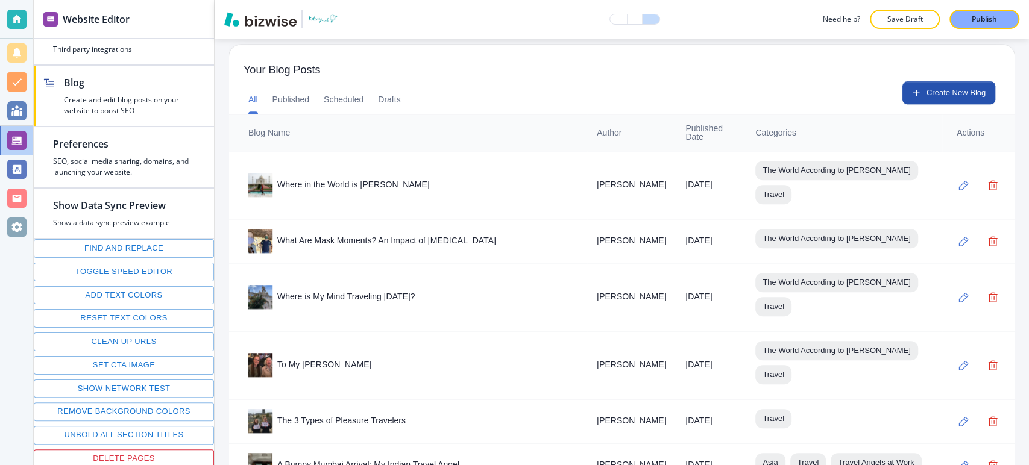
scroll to position [469, 0]
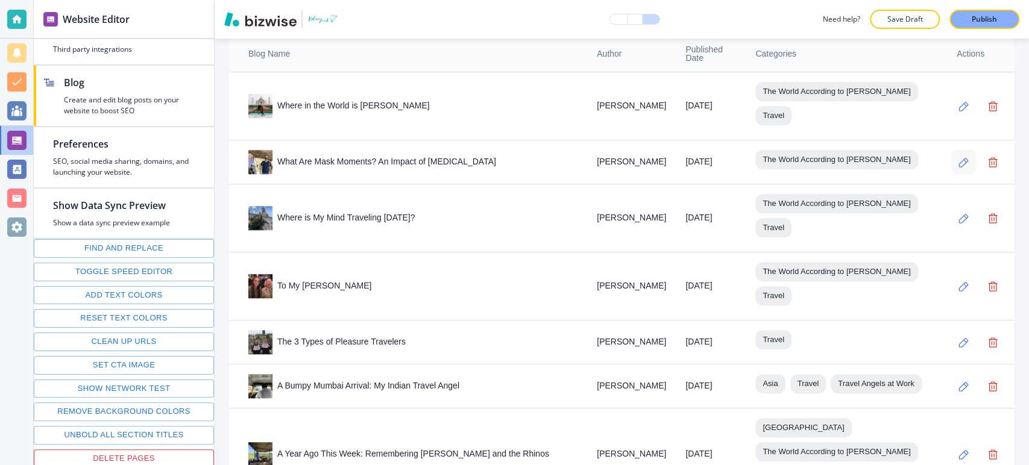
click at [959, 157] on icon "button" at bounding box center [964, 162] width 10 height 10
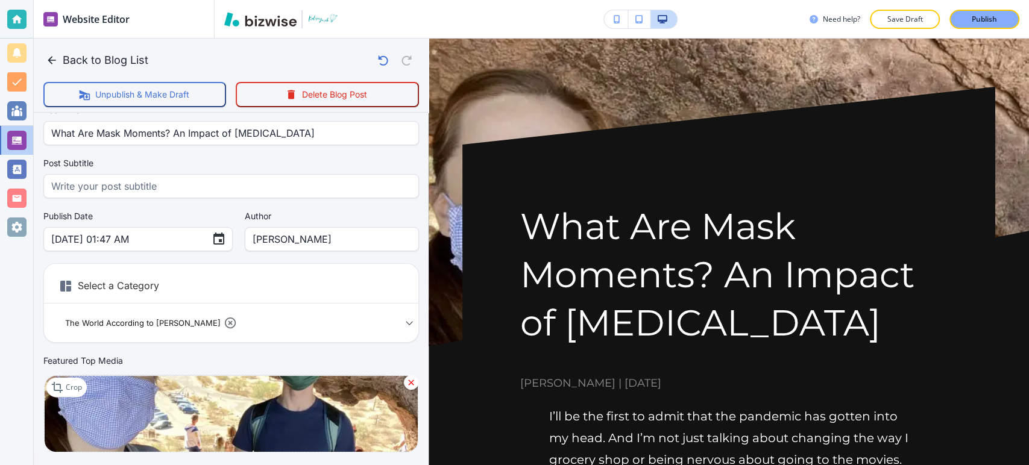
scroll to position [67, 0]
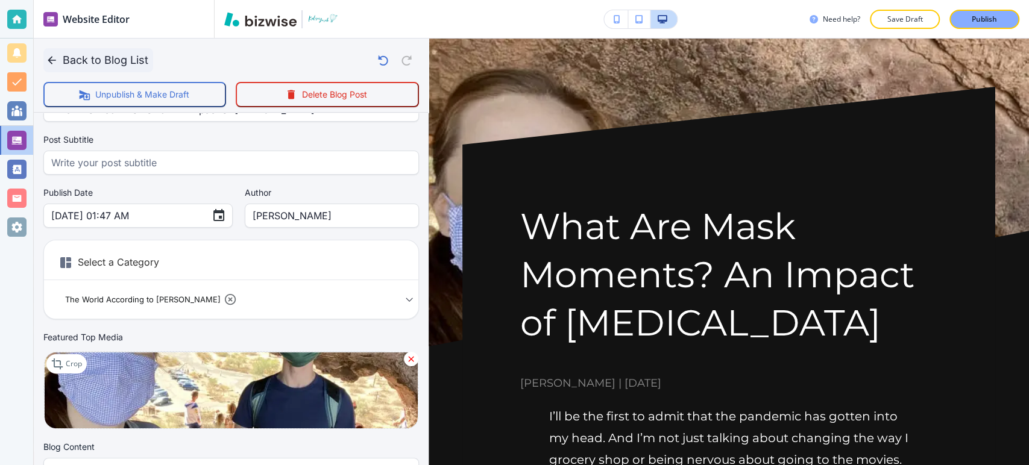
click at [105, 62] on button "Back to Blog List" at bounding box center [98, 60] width 110 height 24
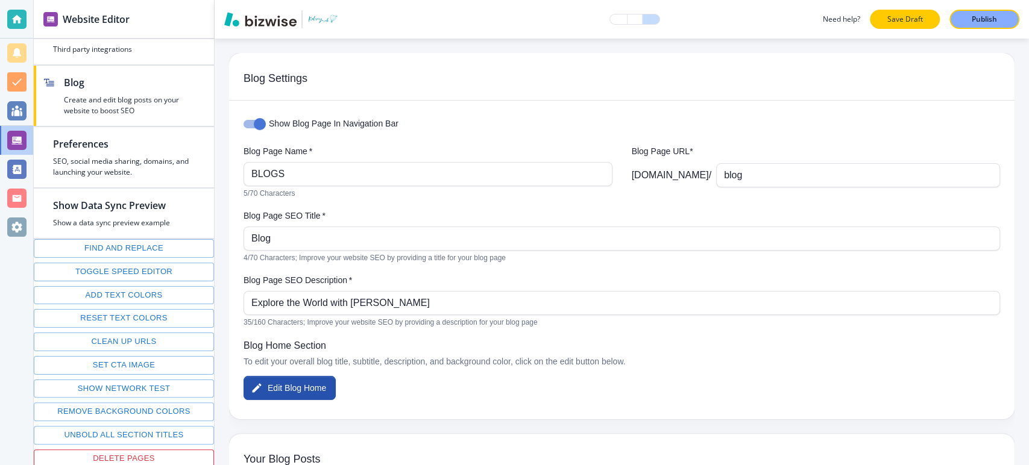
click at [896, 14] on p "Save Draft" at bounding box center [905, 19] width 39 height 11
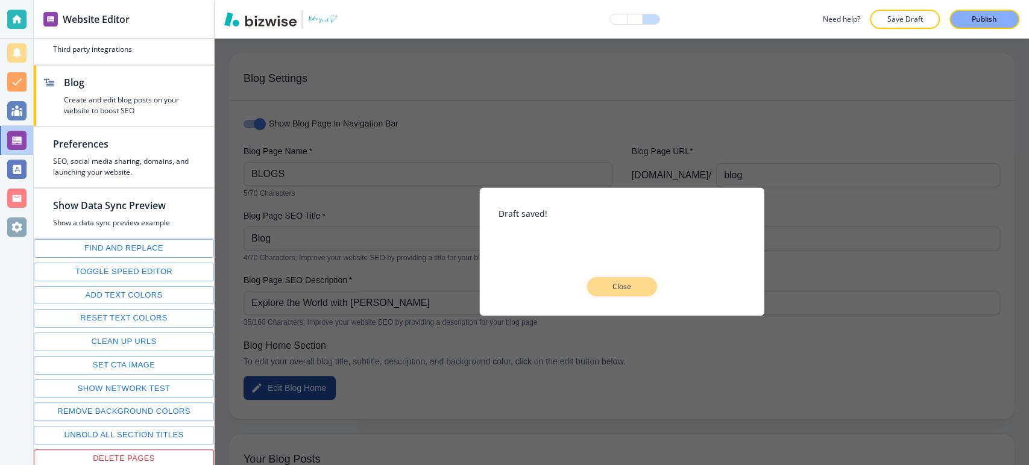
click at [617, 288] on p "Close" at bounding box center [622, 287] width 39 height 11
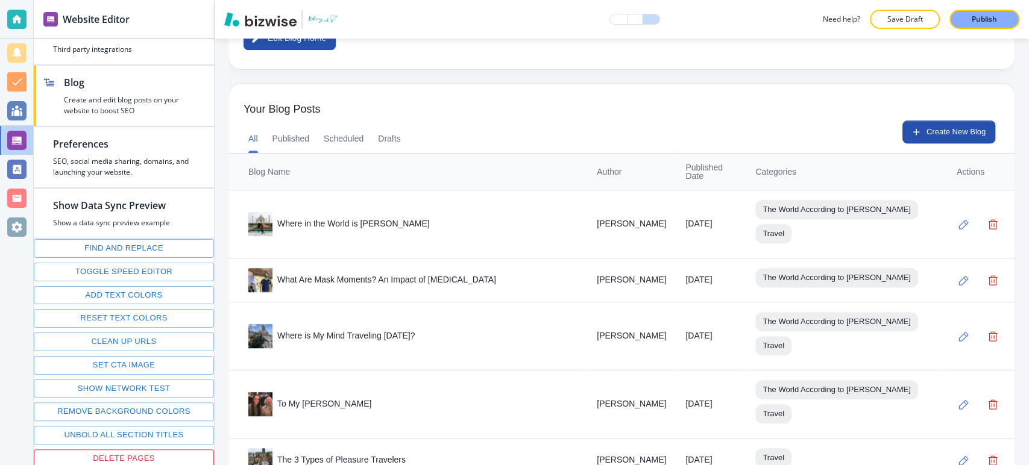
scroll to position [402, 0]
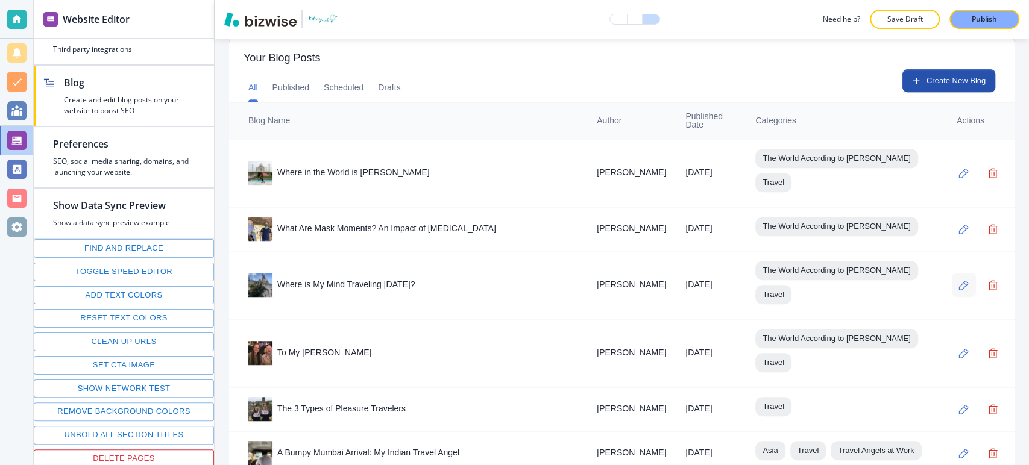
click at [959, 281] on icon "button" at bounding box center [964, 286] width 10 height 10
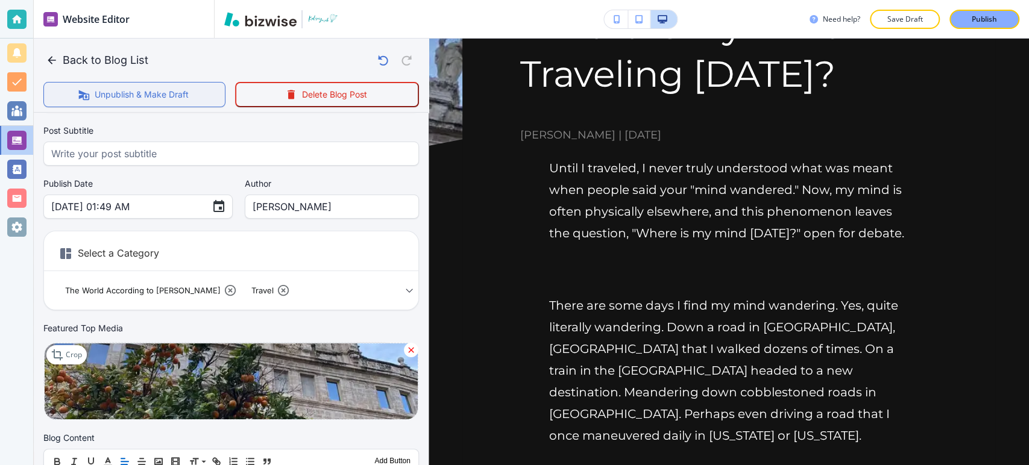
scroll to position [67, 0]
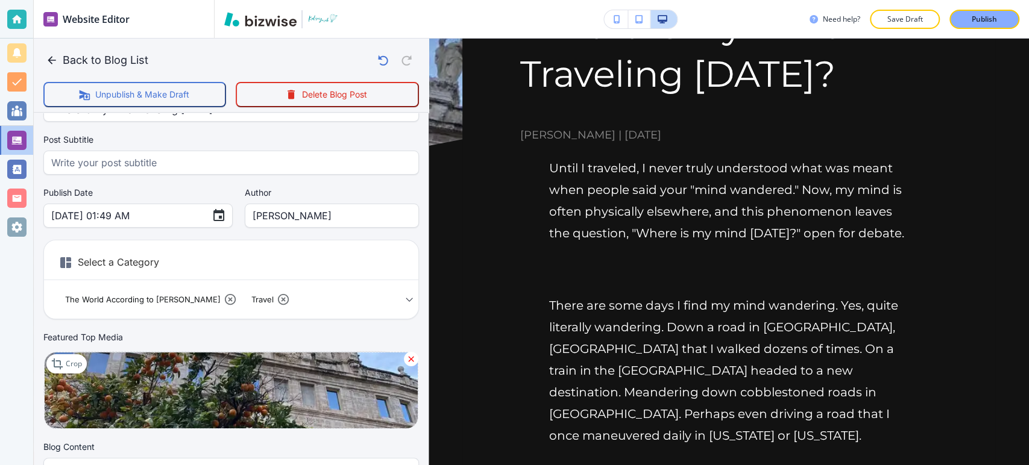
drag, startPoint x: 82, startPoint y: 61, endPoint x: 88, endPoint y: 63, distance: 6.5
click at [83, 61] on button "Back to Blog List" at bounding box center [98, 60] width 110 height 24
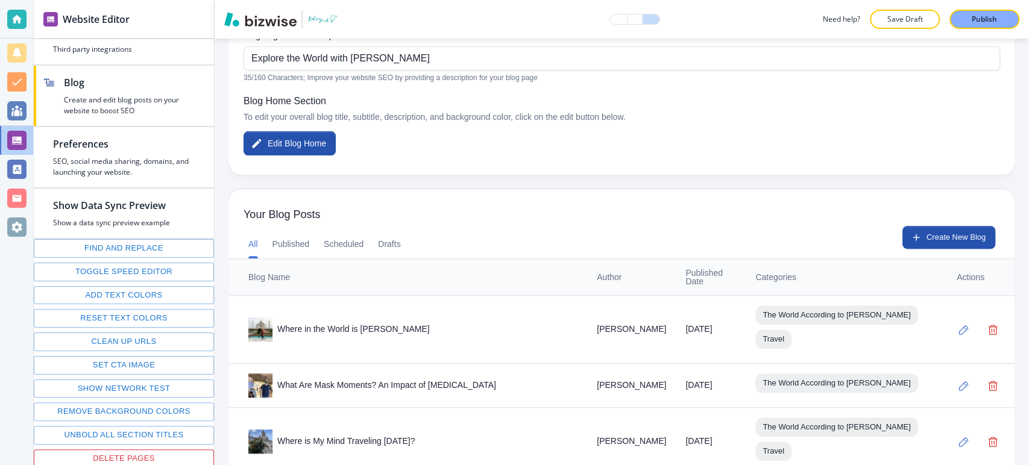
scroll to position [268, 0]
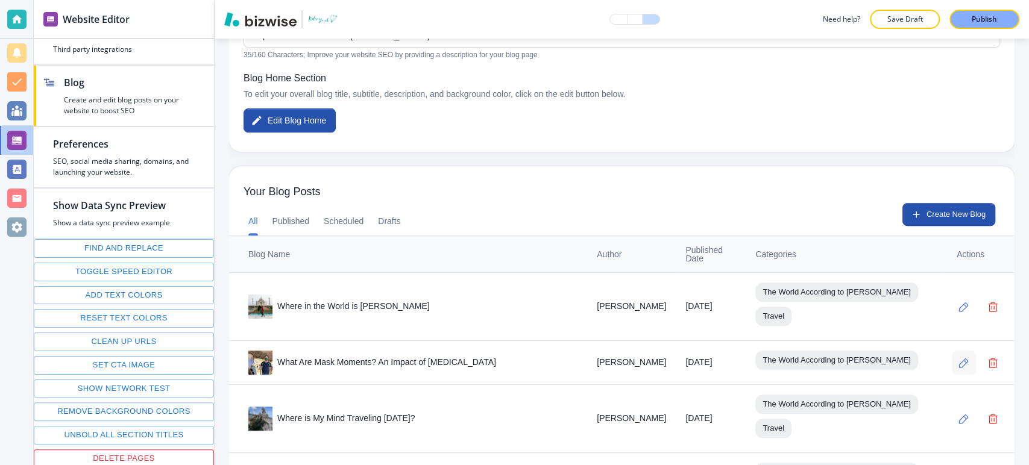
click at [959, 358] on icon "button" at bounding box center [964, 363] width 10 height 10
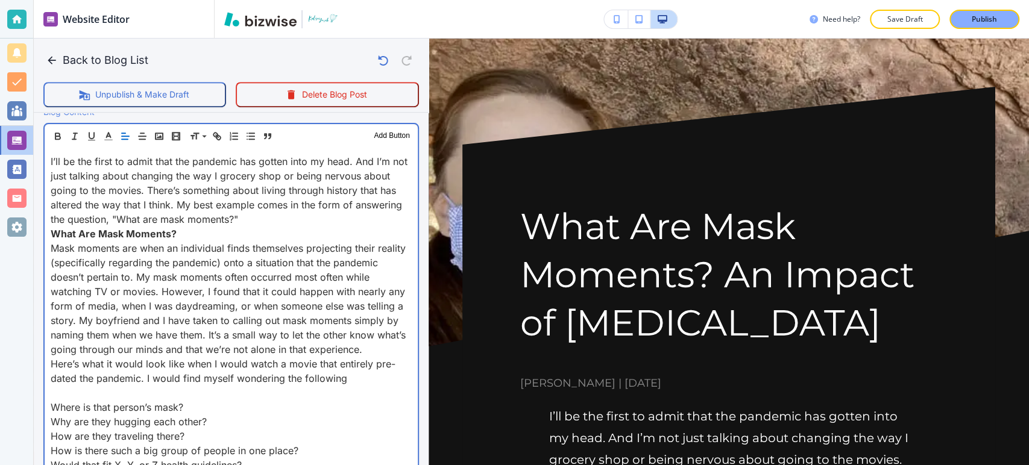
scroll to position [536, 0]
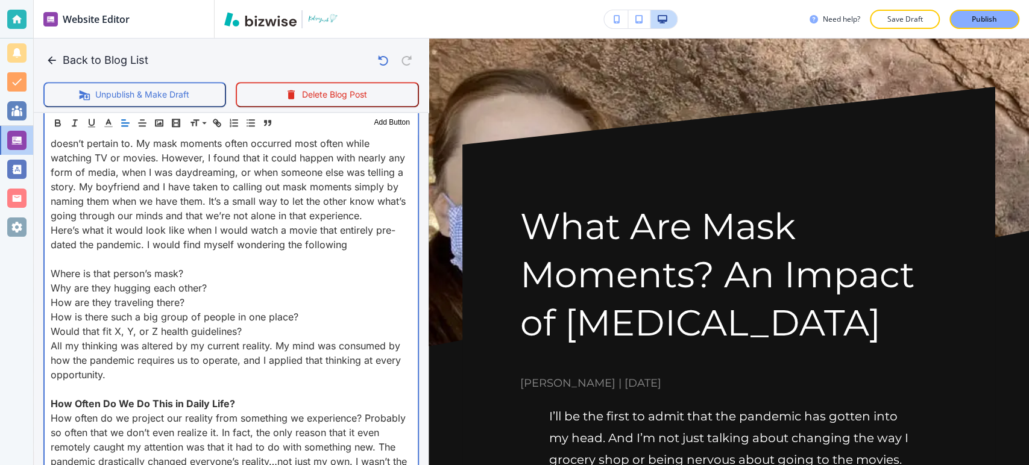
click at [54, 278] on p "Where is that person’s mask?" at bounding box center [231, 274] width 361 height 14
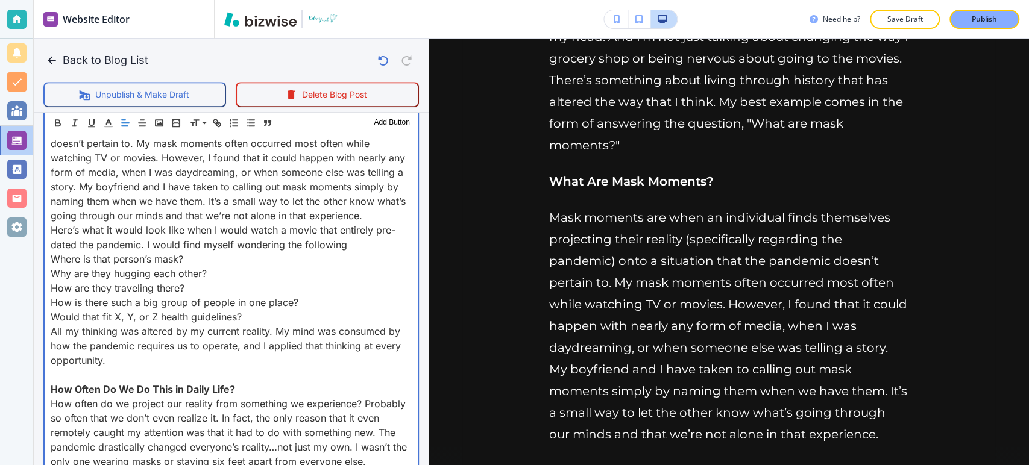
scroll to position [671, 0]
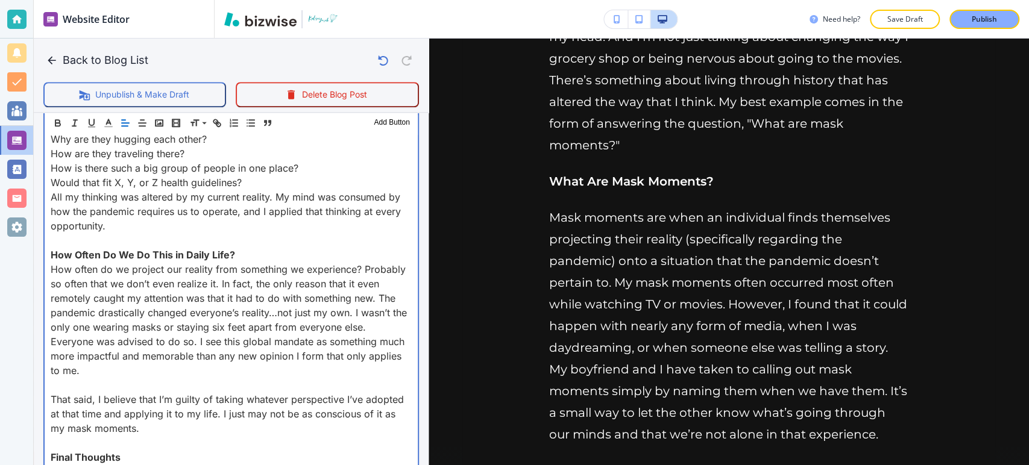
click at [58, 248] on p at bounding box center [231, 240] width 361 height 14
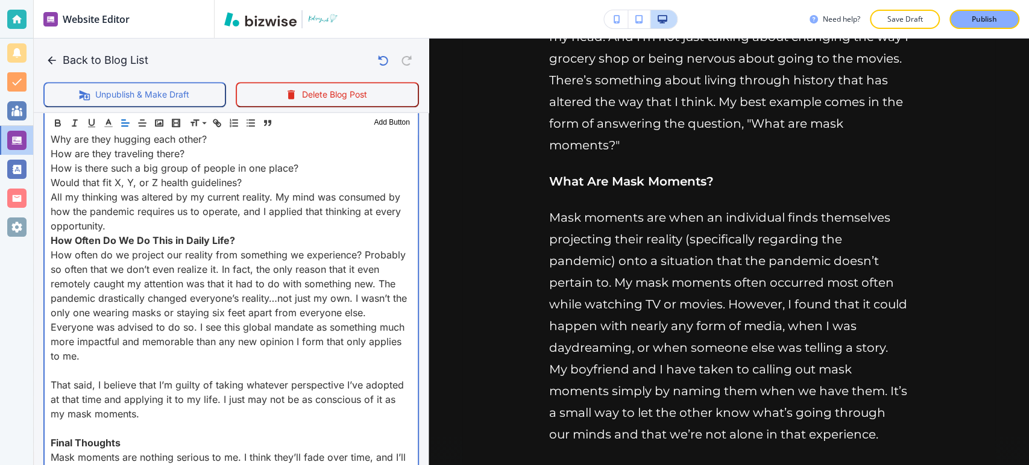
click at [51, 381] on div "I’ll be the first to admit that the pandemic has gotten into my head. And I’m n…" at bounding box center [231, 197] width 373 height 634
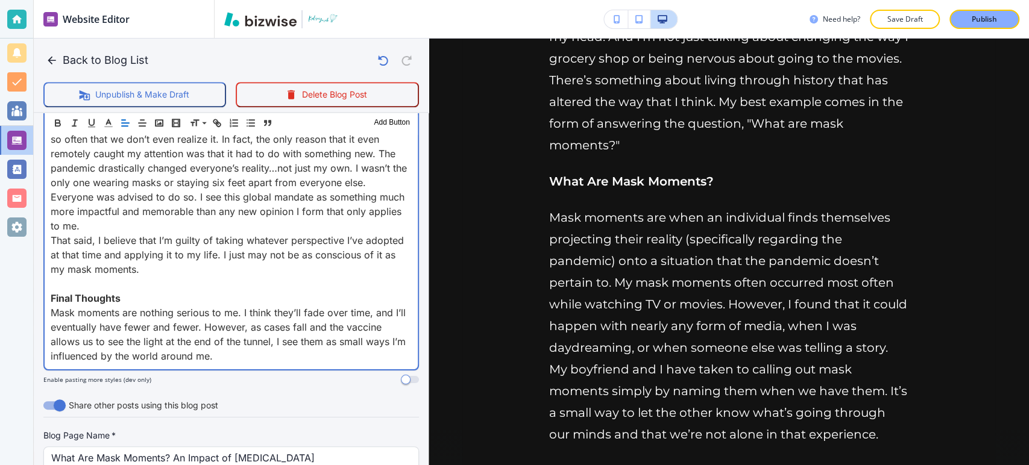
scroll to position [804, 0]
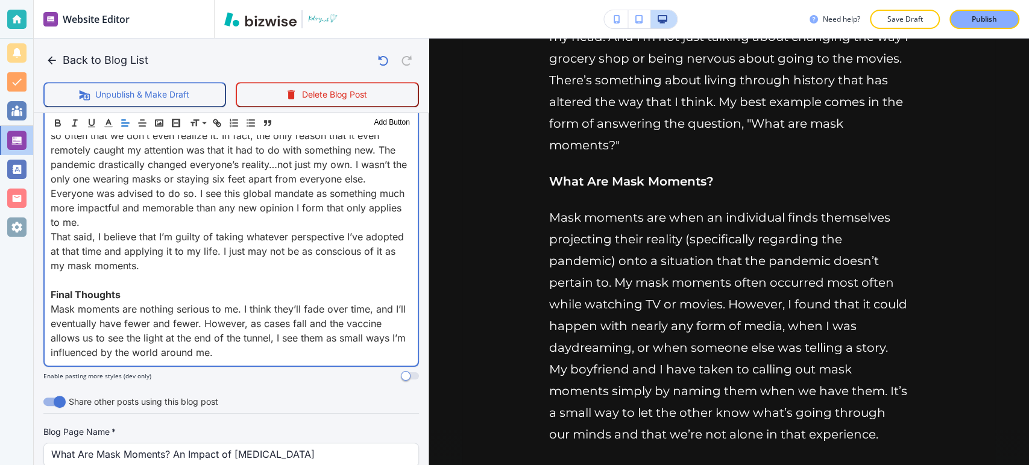
click at [53, 288] on p at bounding box center [231, 280] width 361 height 14
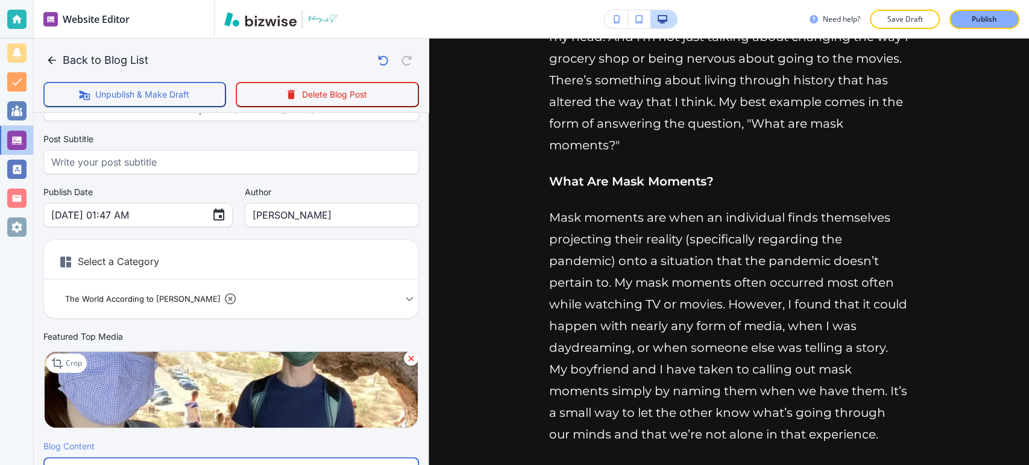
scroll to position [0, 0]
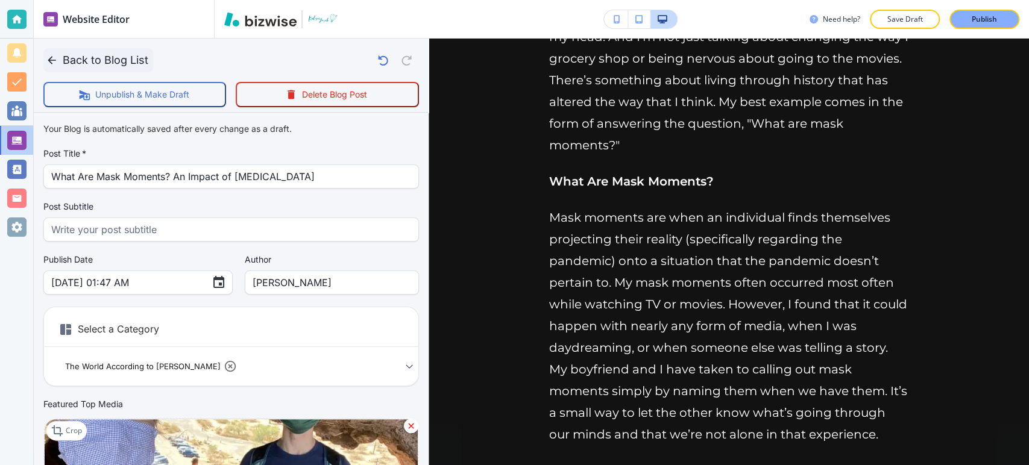
click at [130, 57] on button "Back to Blog List" at bounding box center [98, 60] width 110 height 24
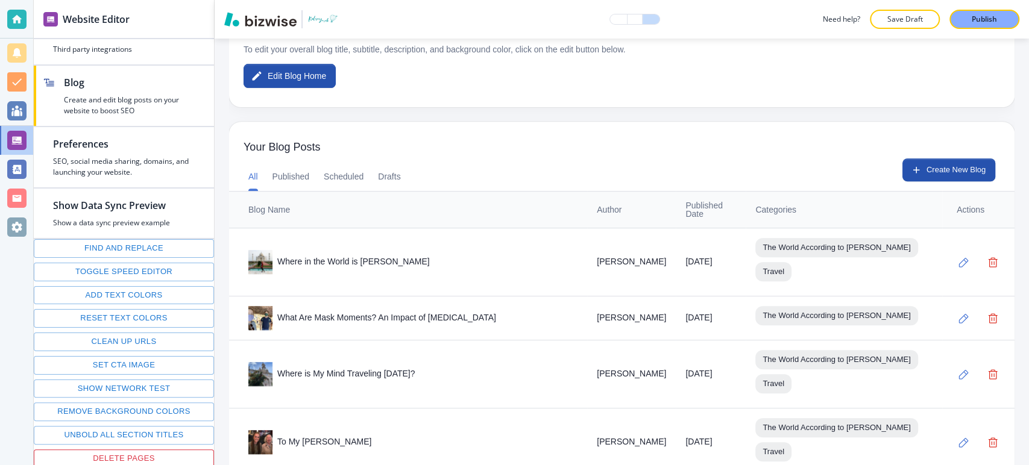
scroll to position [335, 0]
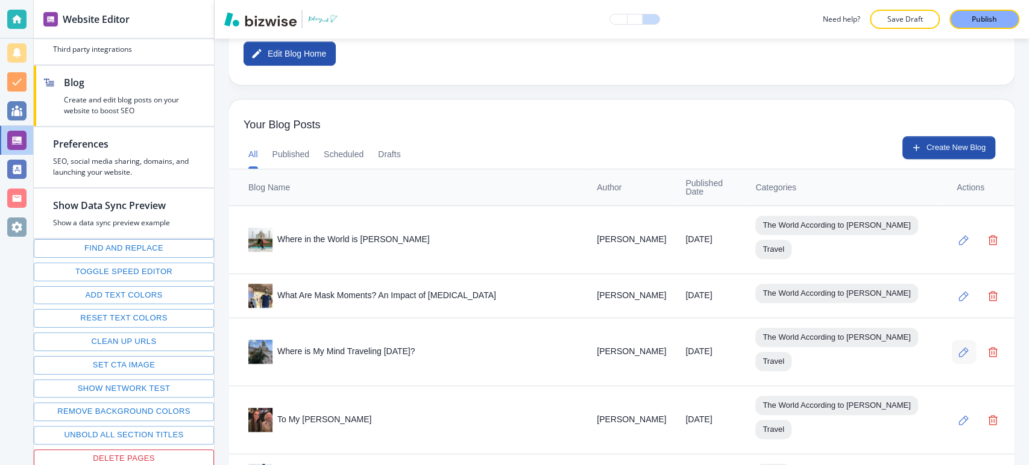
click at [959, 347] on icon "button" at bounding box center [964, 352] width 10 height 10
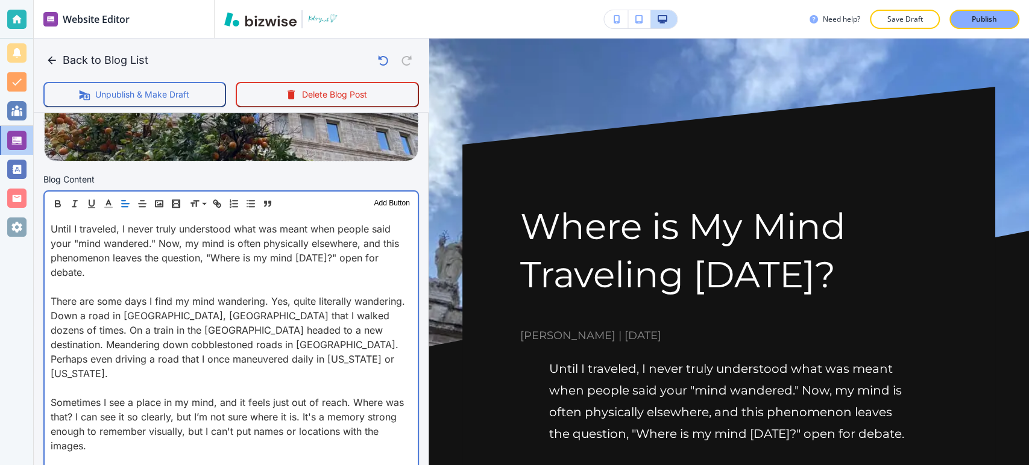
click at [57, 284] on p at bounding box center [231, 287] width 361 height 14
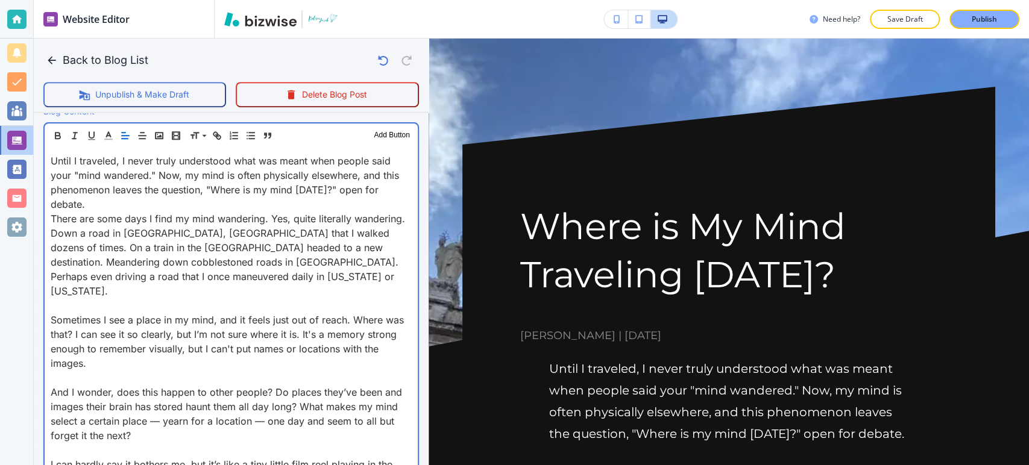
scroll to position [411, 0]
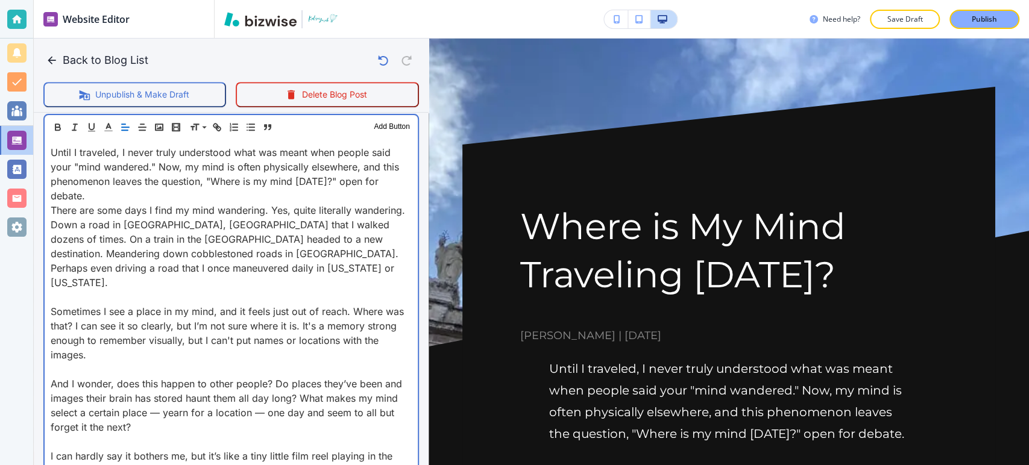
click at [46, 279] on div "Until I traveled, I never truly understood what was meant when people said your…" at bounding box center [231, 369] width 373 height 461
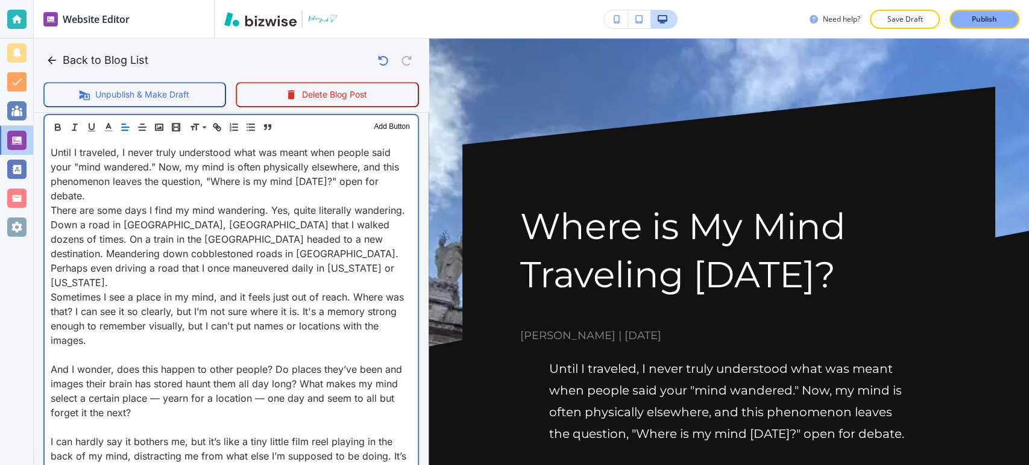
click at [51, 348] on p at bounding box center [231, 355] width 361 height 14
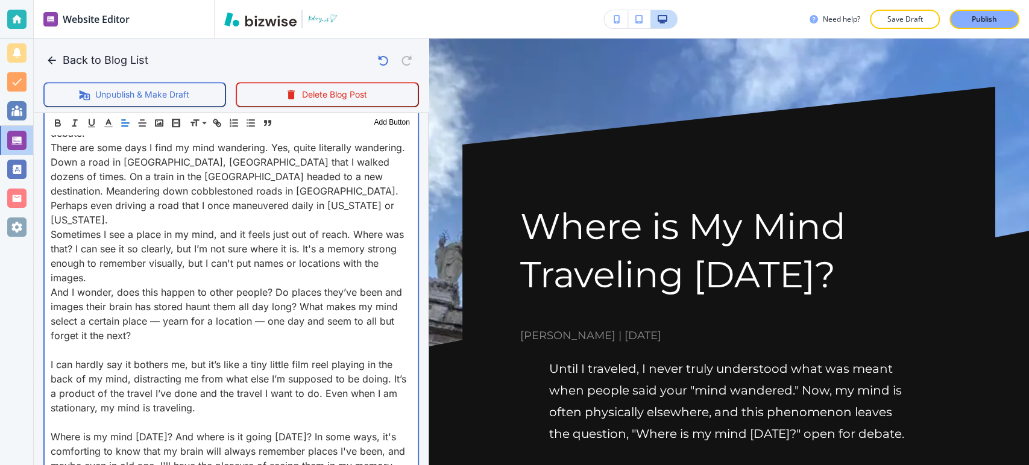
scroll to position [545, 0]
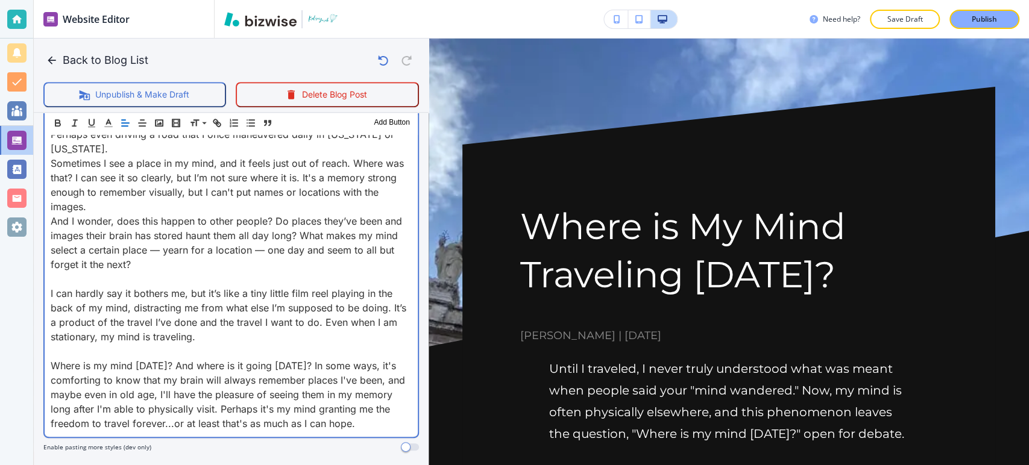
click at [62, 272] on p at bounding box center [231, 279] width 361 height 14
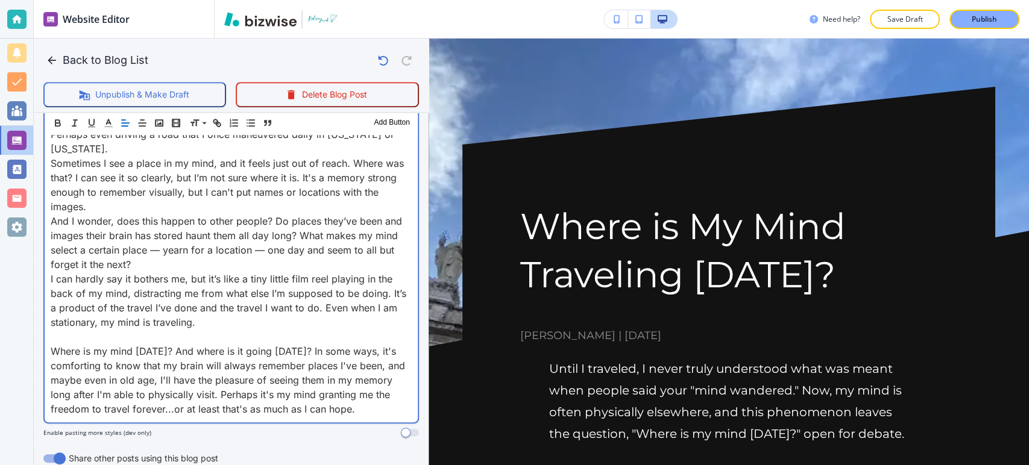
drag, startPoint x: 50, startPoint y: 317, endPoint x: 108, endPoint y: 318, distance: 57.9
click at [49, 317] on div "Until I traveled, I never truly understood what was meant when people said your…" at bounding box center [231, 213] width 373 height 417
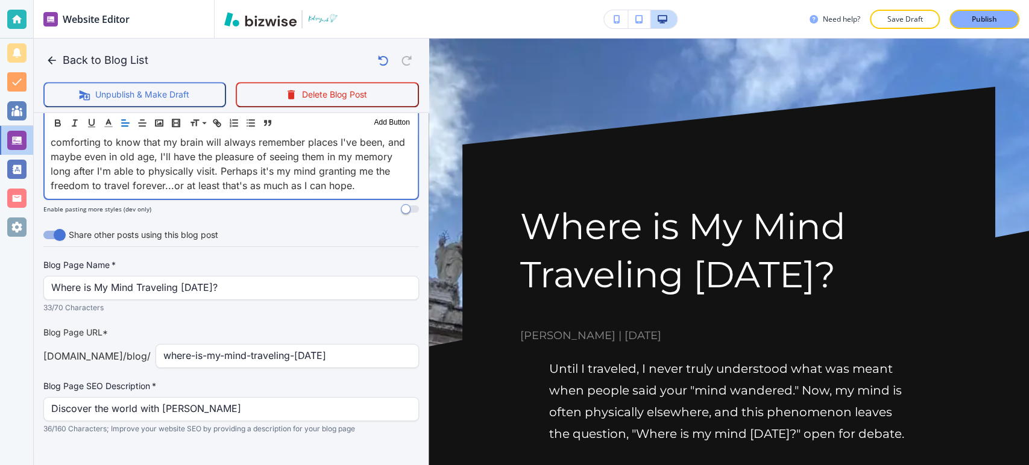
scroll to position [756, 0]
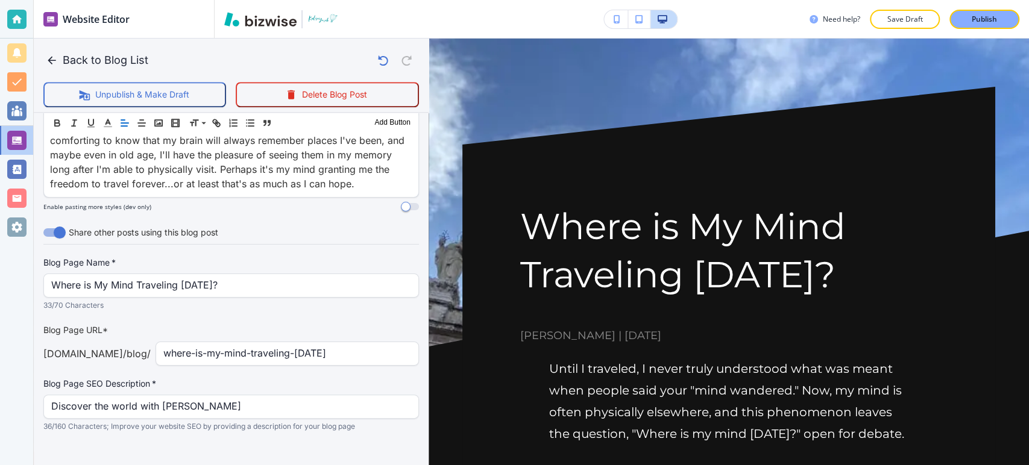
click at [139, 62] on button "Back to Blog List" at bounding box center [98, 60] width 110 height 24
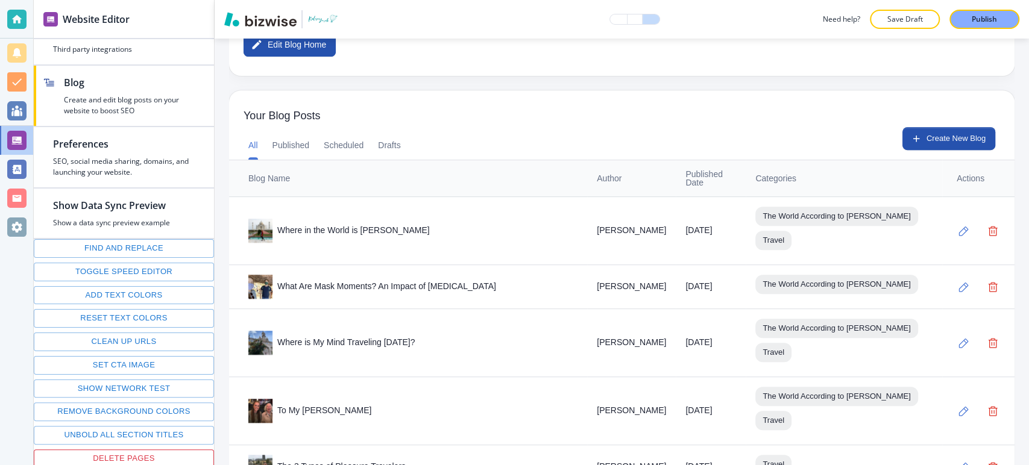
scroll to position [402, 0]
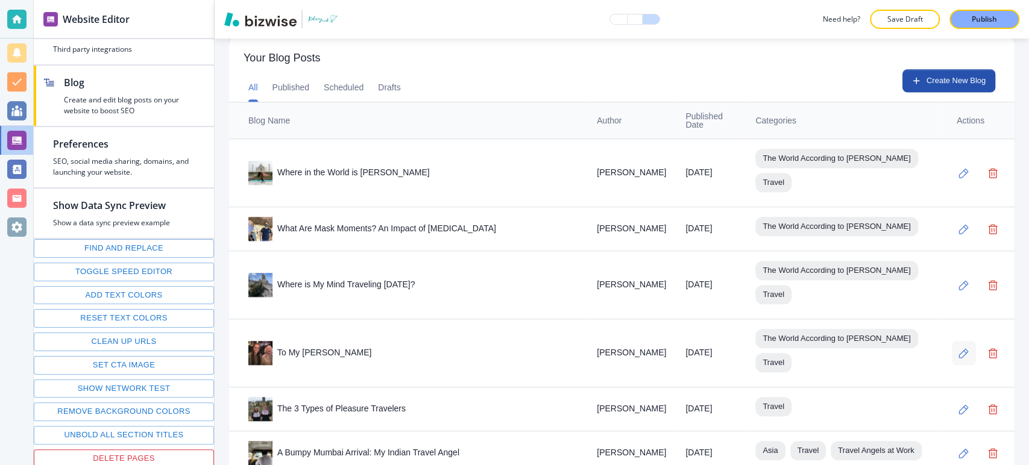
click at [952, 341] on button "button" at bounding box center [964, 353] width 24 height 24
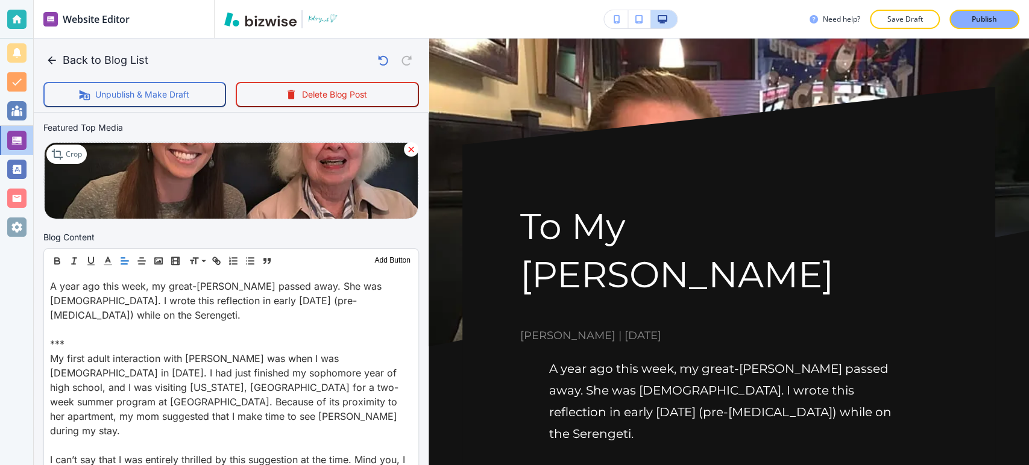
scroll to position [335, 0]
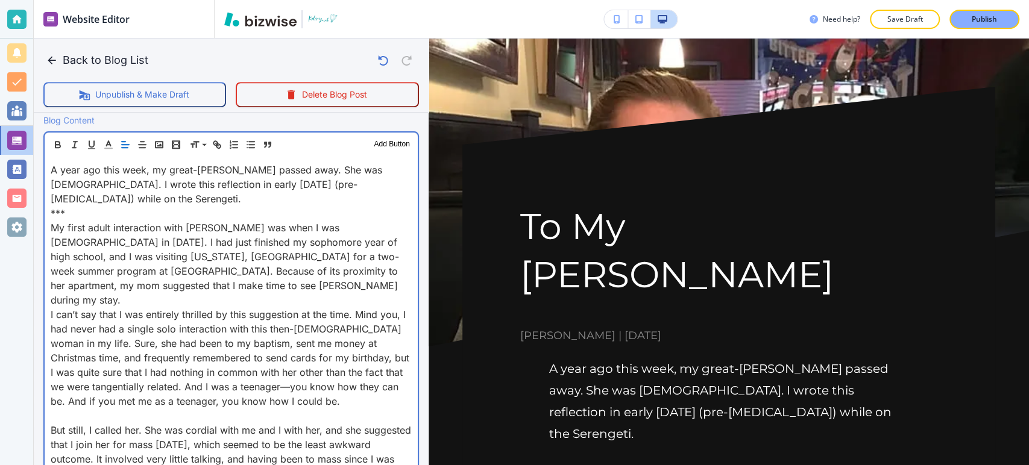
scroll to position [469, 0]
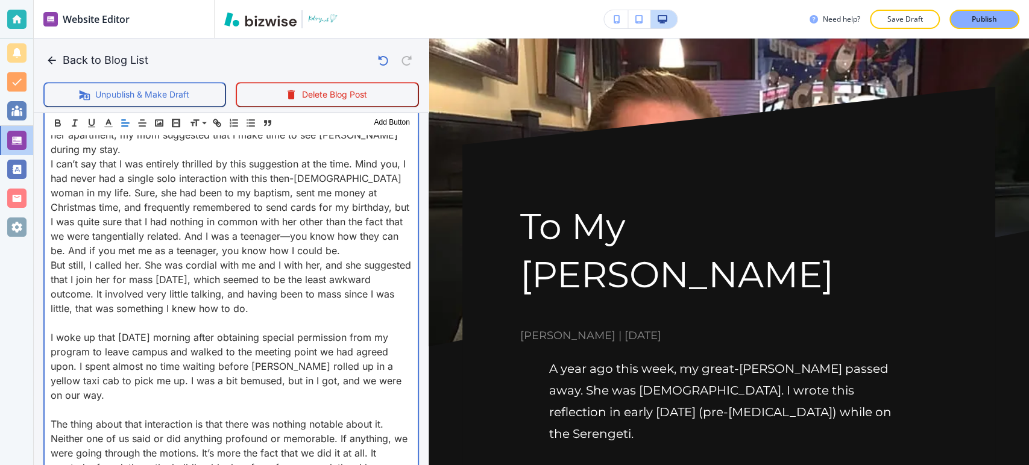
scroll to position [603, 0]
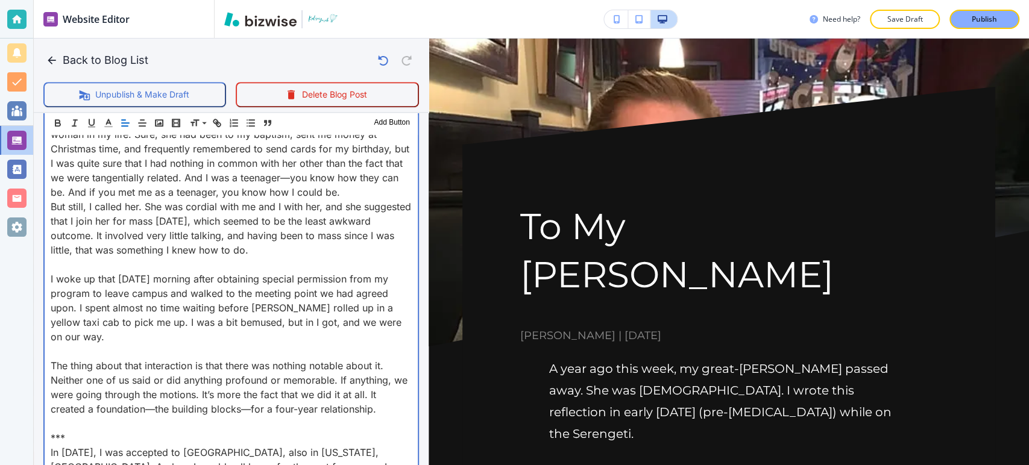
drag, startPoint x: 52, startPoint y: 254, endPoint x: 63, endPoint y: 269, distance: 18.6
click at [52, 257] on p at bounding box center [231, 264] width 361 height 14
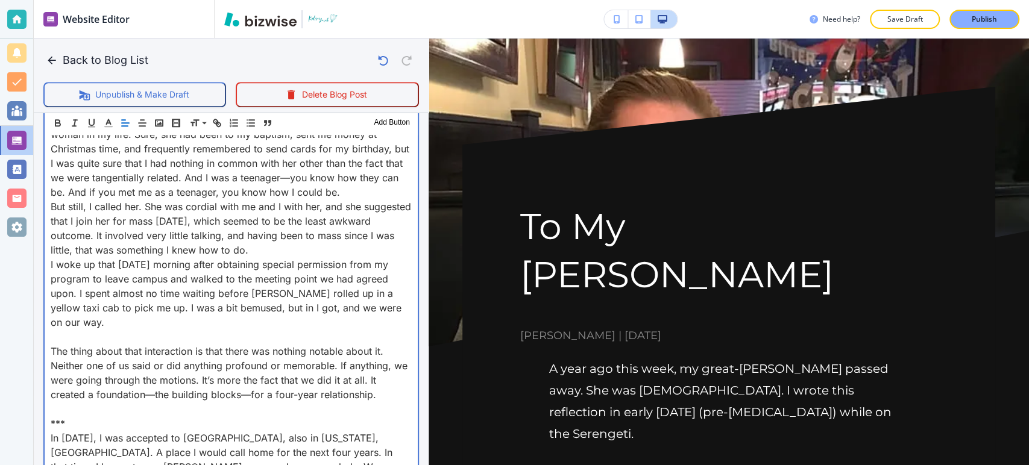
click at [52, 330] on p at bounding box center [231, 337] width 361 height 14
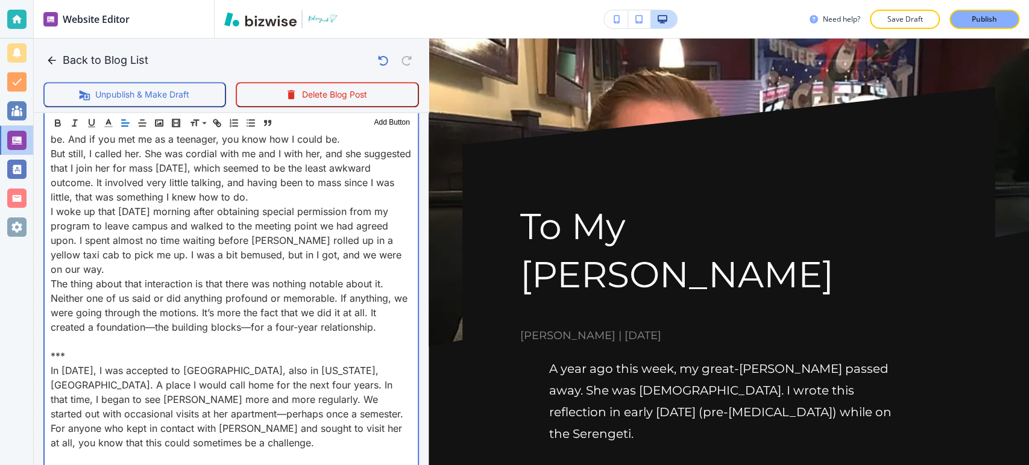
scroll to position [737, 0]
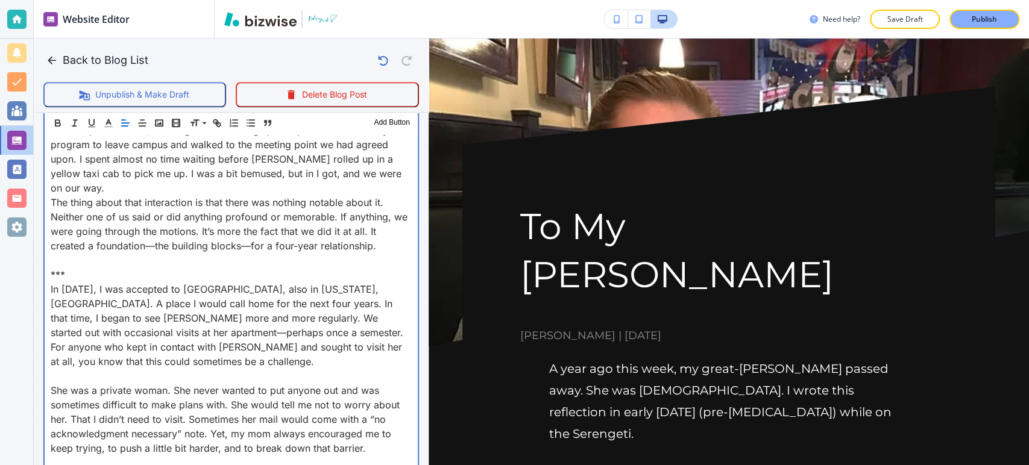
click at [53, 253] on p at bounding box center [231, 260] width 361 height 14
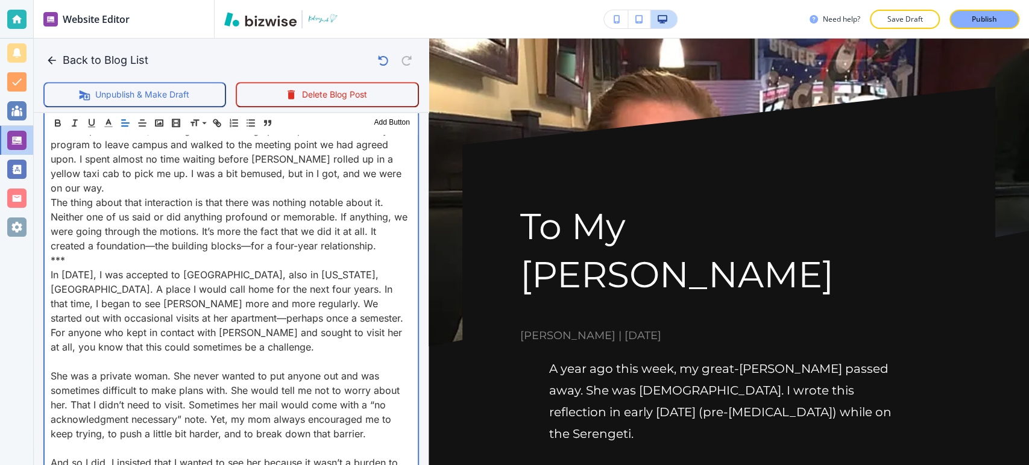
click at [48, 344] on div "A year ago this week, my great-[PERSON_NAME] passed away. She was [DEMOGRAPHIC_…" at bounding box center [231, 456] width 373 height 1286
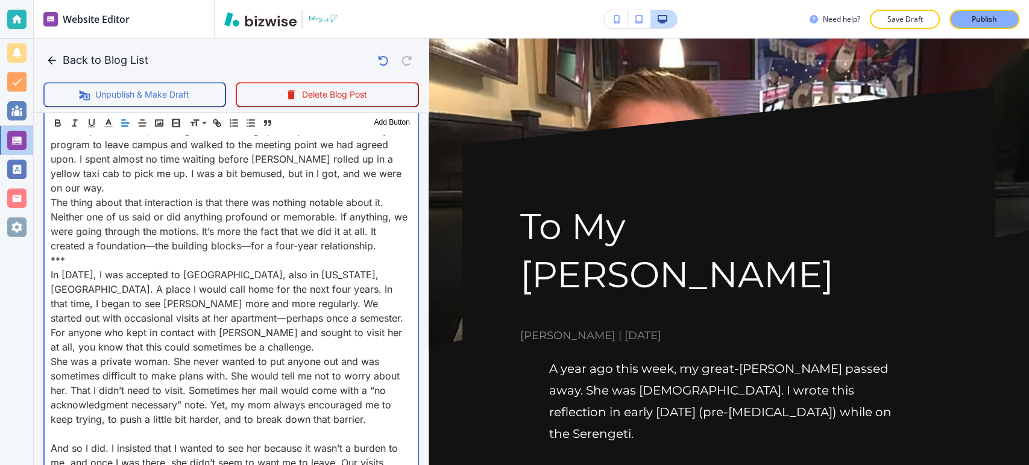
scroll to position [871, 0]
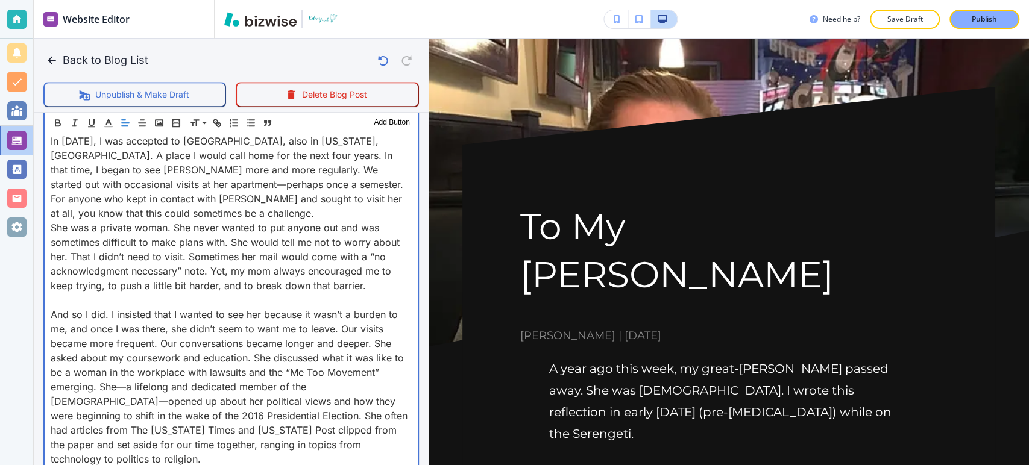
click at [53, 293] on p at bounding box center [231, 300] width 361 height 14
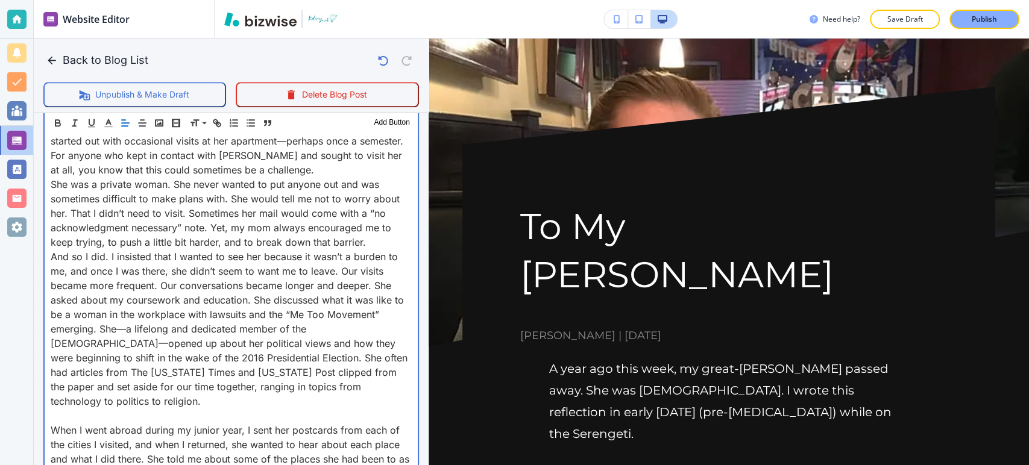
scroll to position [938, 0]
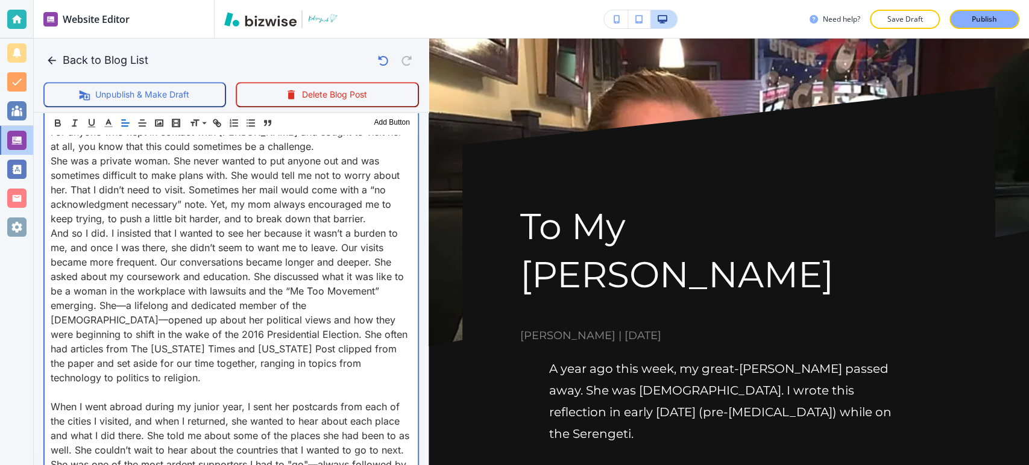
click at [52, 385] on p at bounding box center [231, 392] width 361 height 14
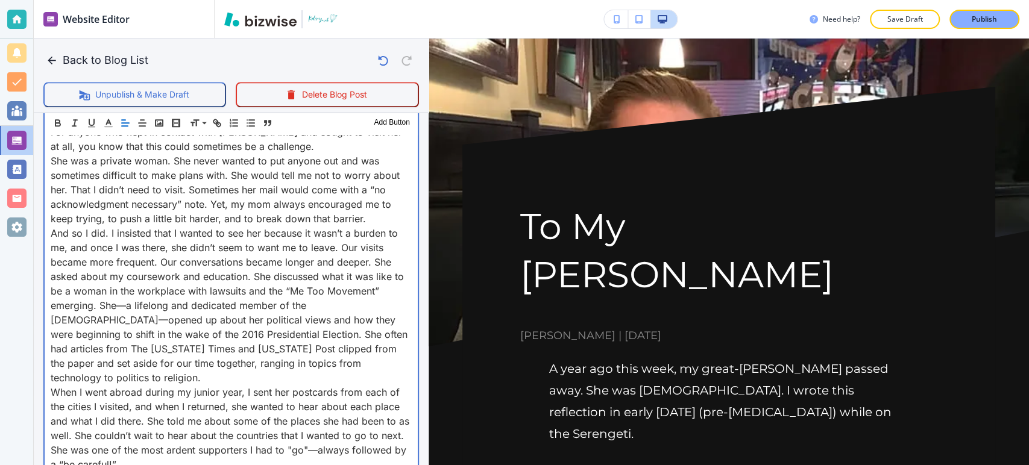
scroll to position [1005, 0]
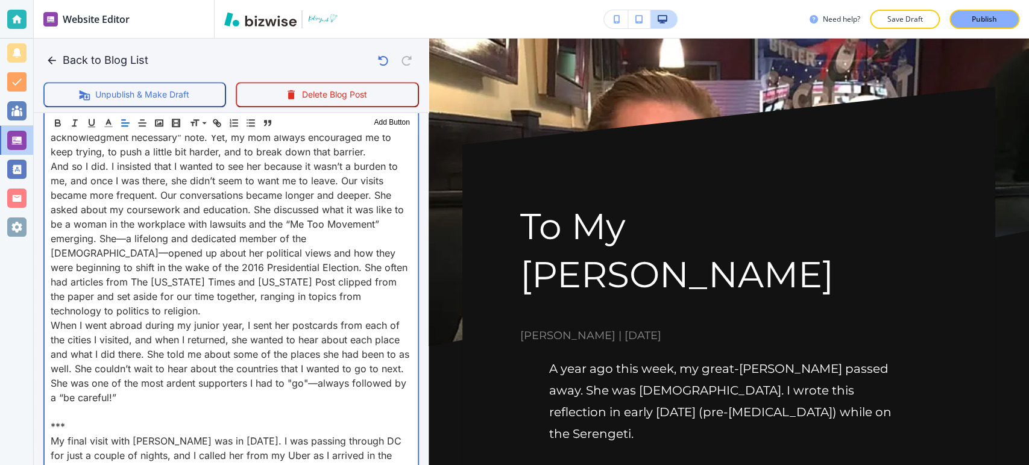
click at [56, 405] on p at bounding box center [231, 412] width 361 height 14
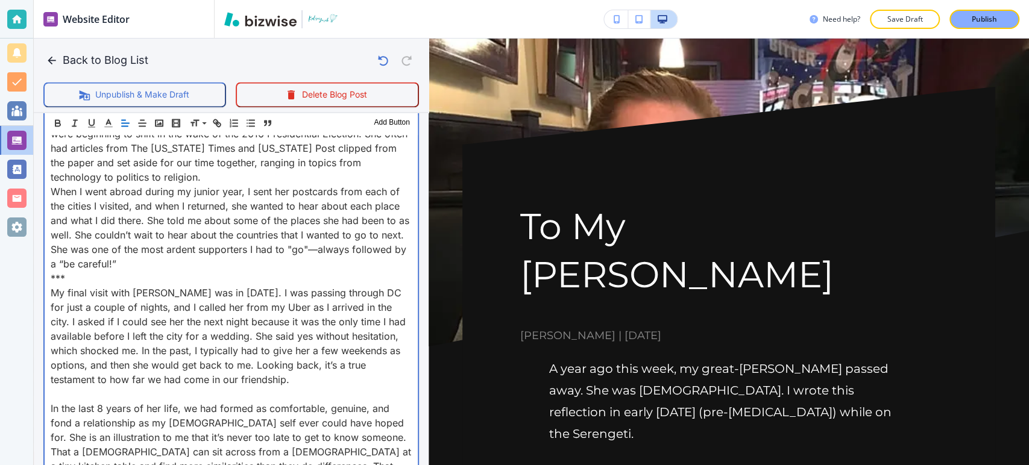
click at [52, 387] on p at bounding box center [231, 394] width 361 height 14
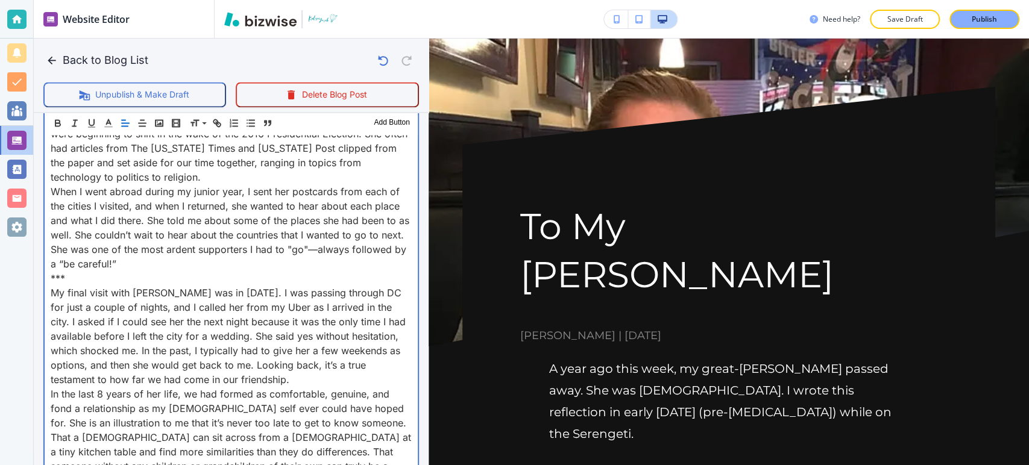
scroll to position [1273, 0]
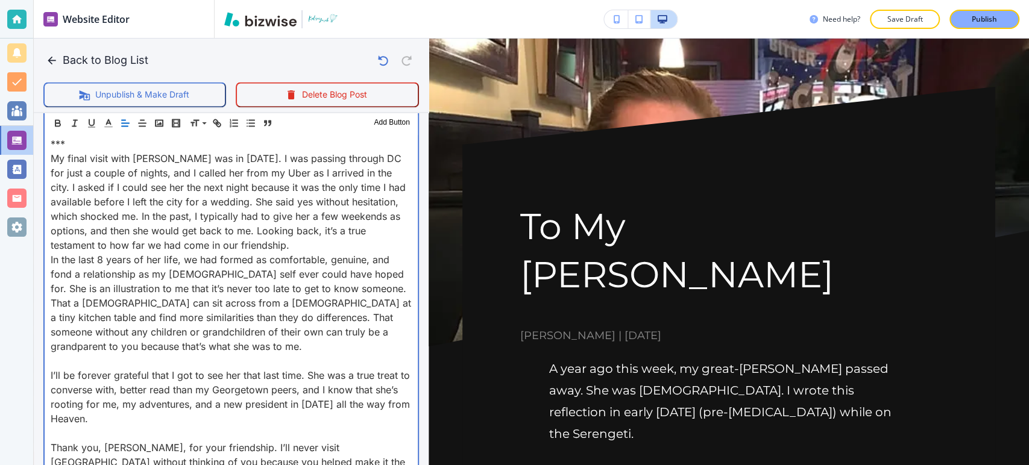
drag, startPoint x: 54, startPoint y: 329, endPoint x: 87, endPoint y: 330, distance: 33.2
click at [54, 354] on p at bounding box center [231, 361] width 361 height 14
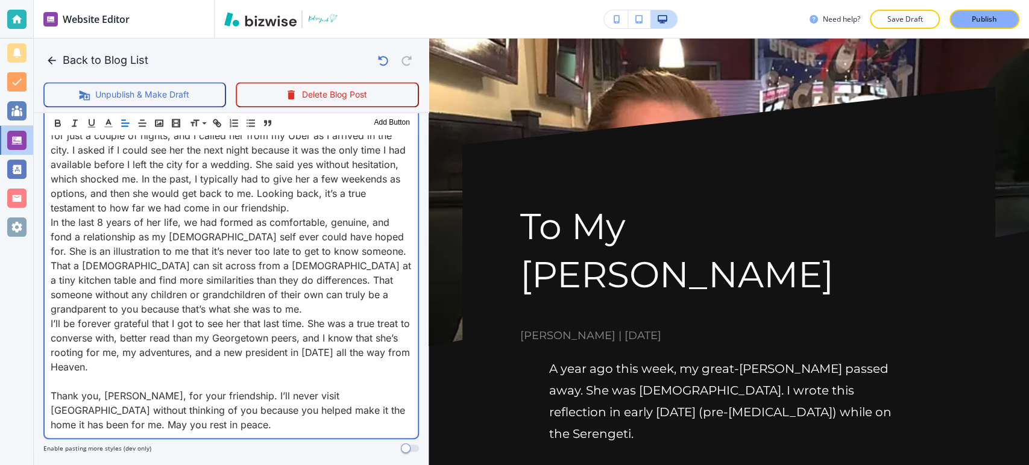
scroll to position [1407, 0]
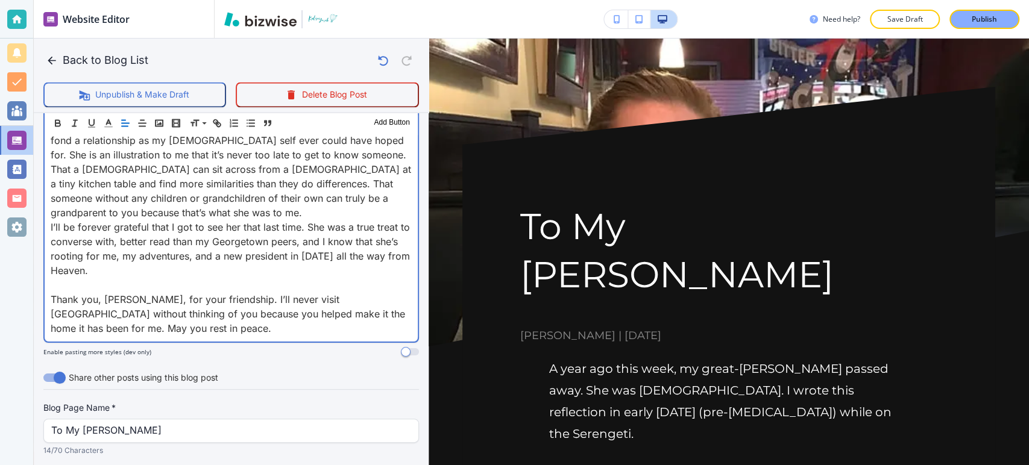
click at [53, 278] on p at bounding box center [231, 285] width 361 height 14
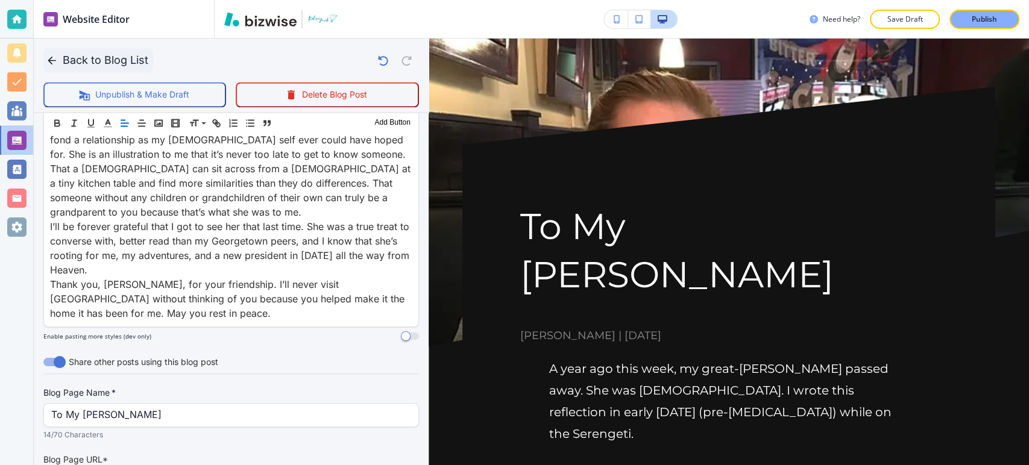
click at [118, 63] on button "Back to Blog List" at bounding box center [98, 60] width 110 height 24
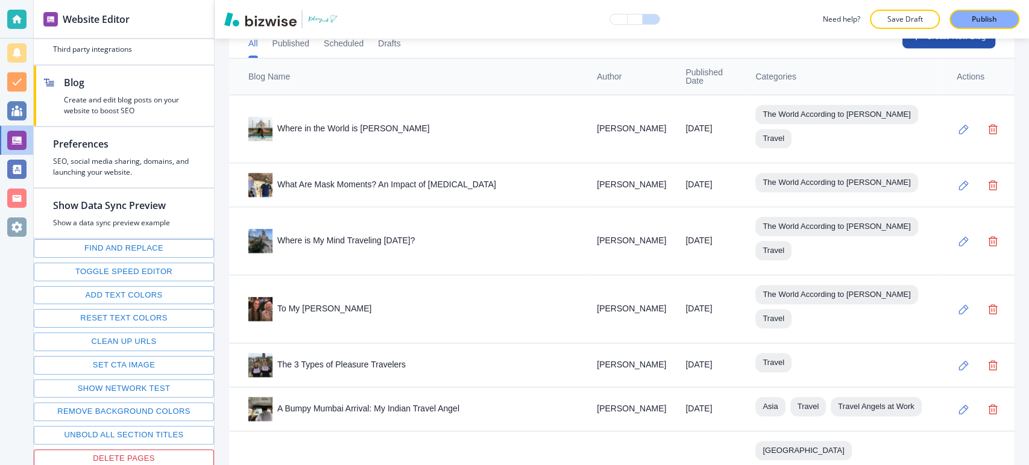
scroll to position [473, 0]
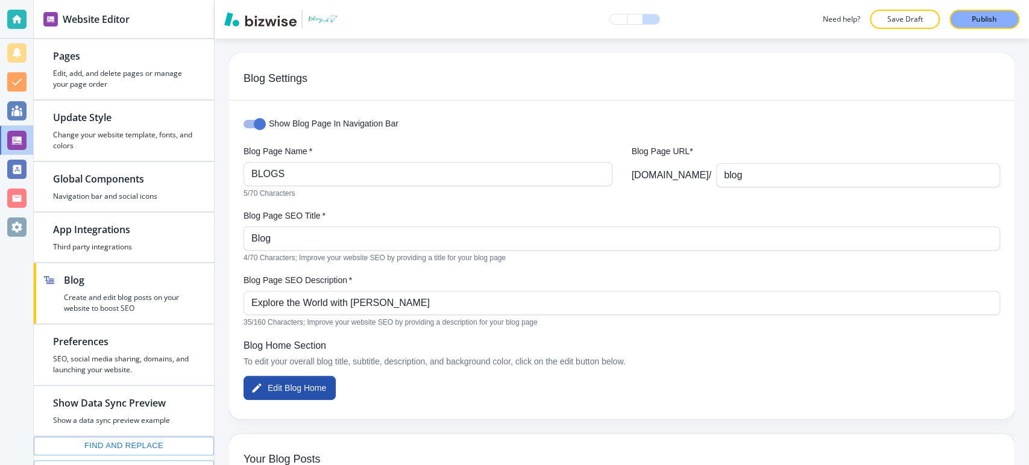
scroll to position [535, 0]
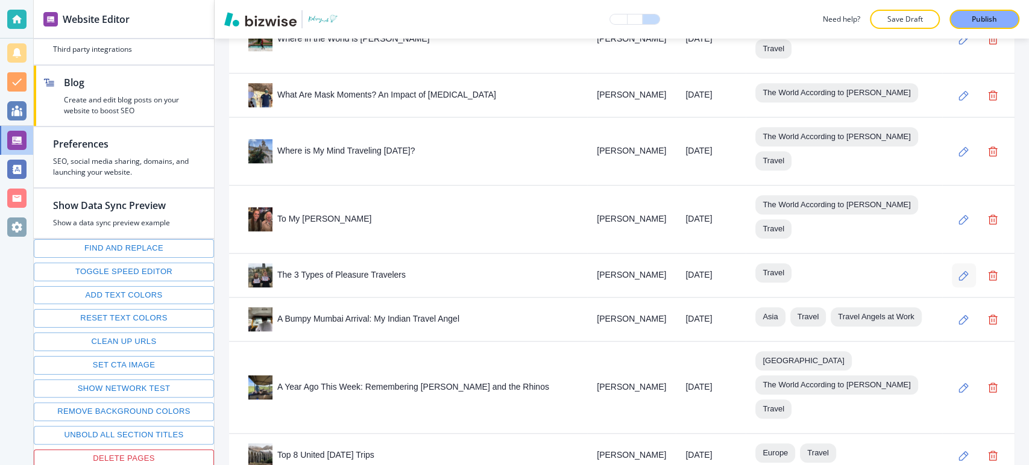
click at [959, 271] on icon "button" at bounding box center [964, 276] width 10 height 10
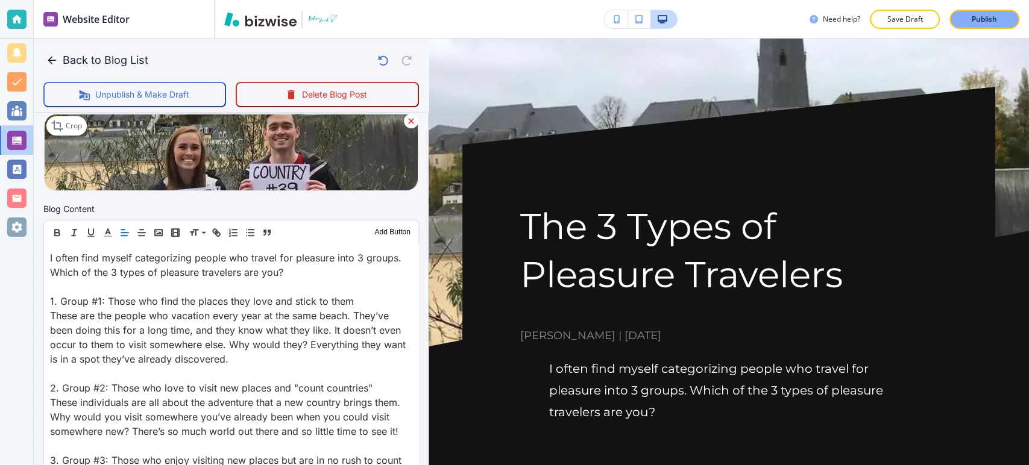
scroll to position [335, 0]
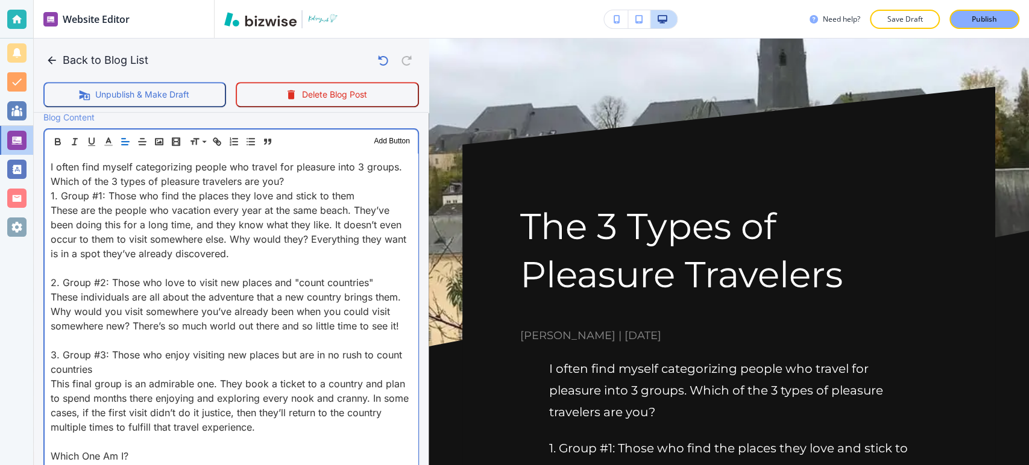
scroll to position [402, 0]
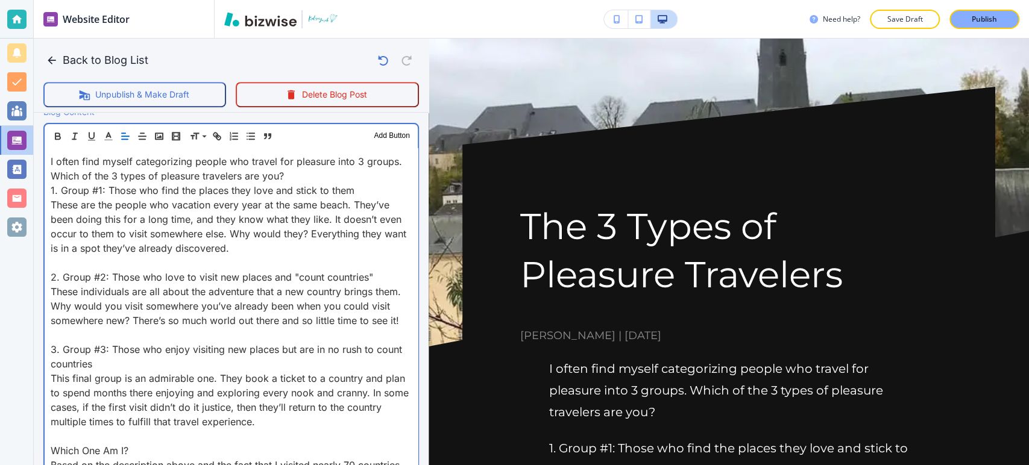
click at [51, 277] on p "2. Group #2: Those who love to visit new places and "count countries"" at bounding box center [231, 277] width 361 height 14
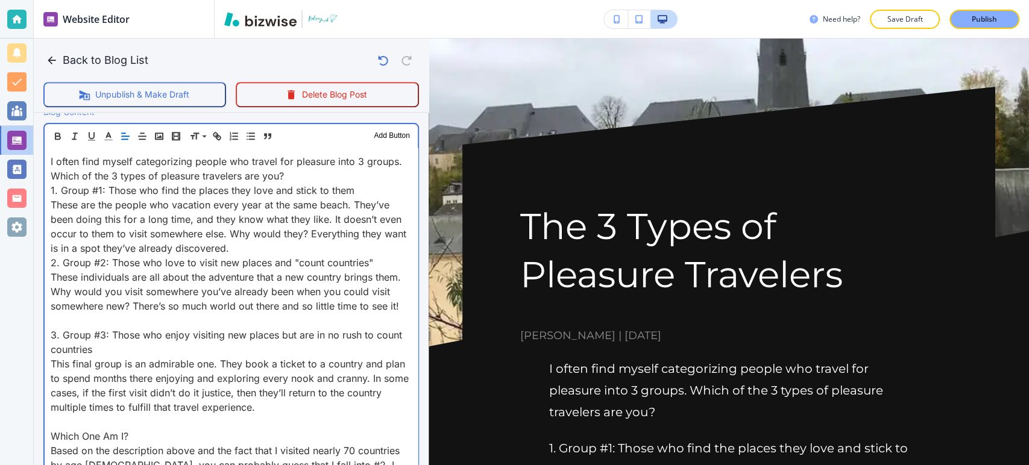
drag, startPoint x: 51, startPoint y: 351, endPoint x: 68, endPoint y: 344, distance: 18.4
click at [51, 351] on p "3. Group #3: Those who enjoy visiting new places but are in no rush to count co…" at bounding box center [231, 342] width 361 height 29
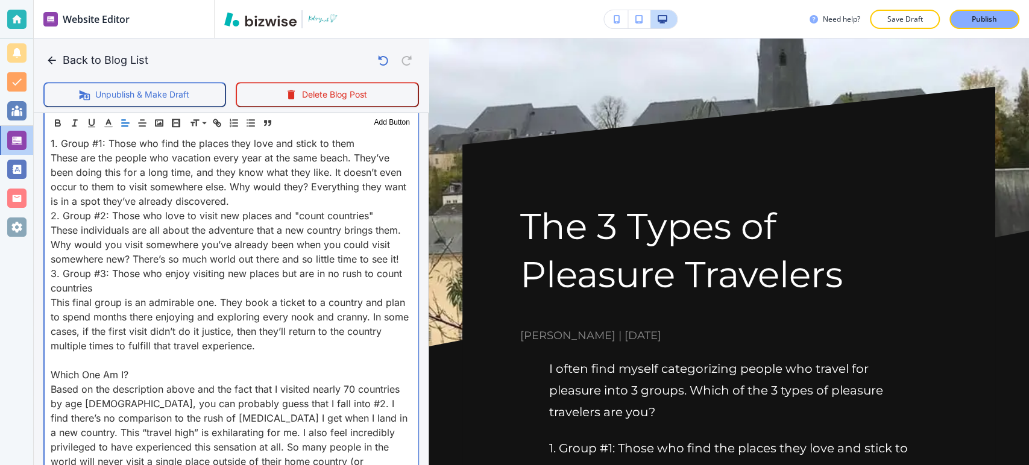
scroll to position [469, 0]
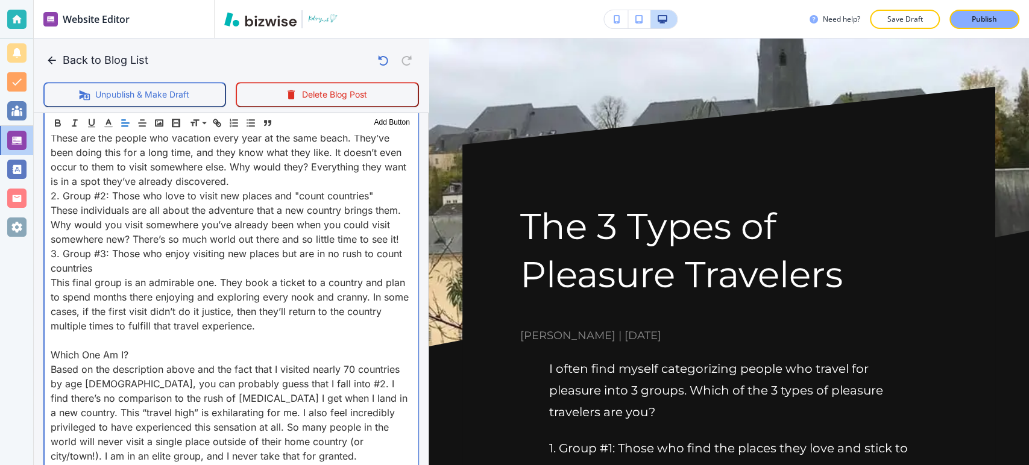
drag, startPoint x: 44, startPoint y: 357, endPoint x: 53, endPoint y: 357, distance: 9.0
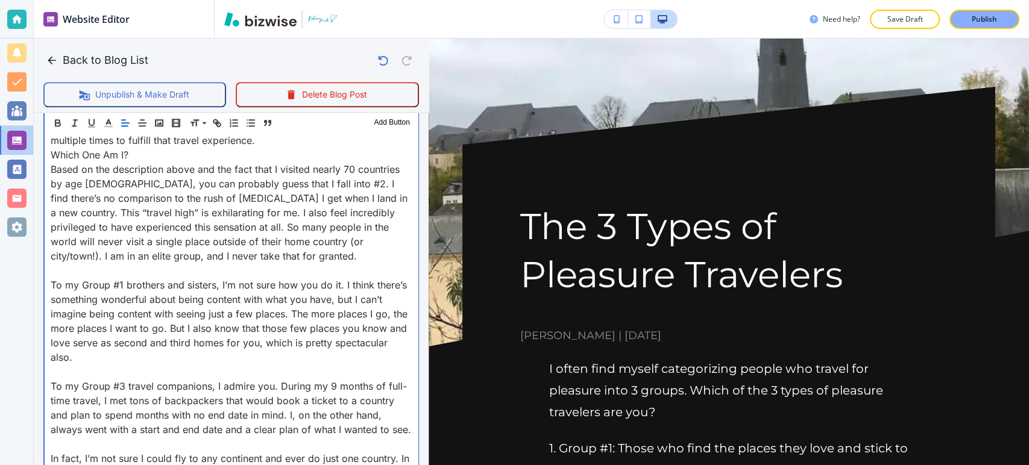
scroll to position [737, 0]
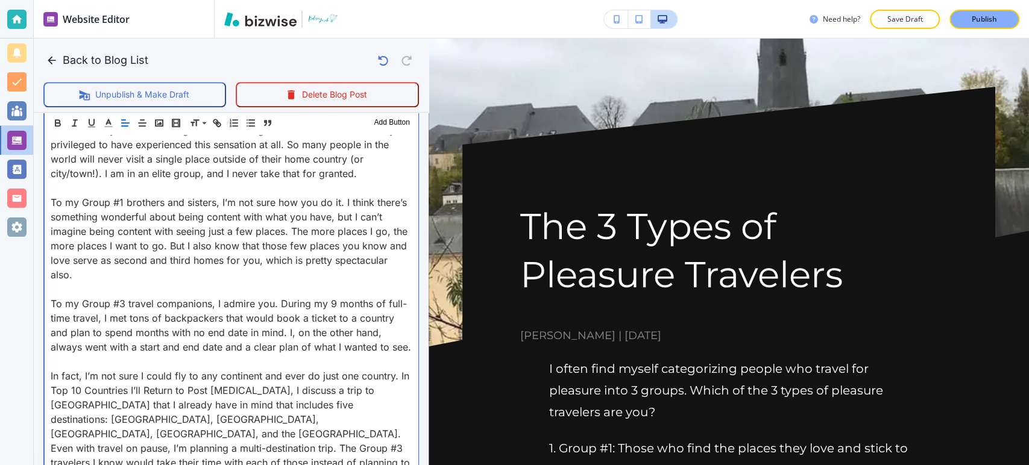
drag, startPoint x: 50, startPoint y: 202, endPoint x: 64, endPoint y: 250, distance: 49.6
click at [51, 195] on p at bounding box center [231, 188] width 361 height 14
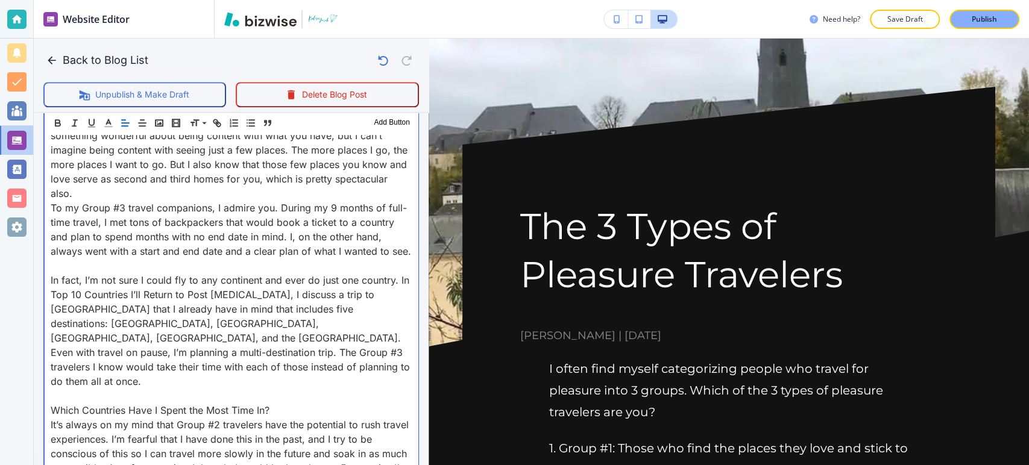
click at [51, 273] on p at bounding box center [231, 266] width 361 height 14
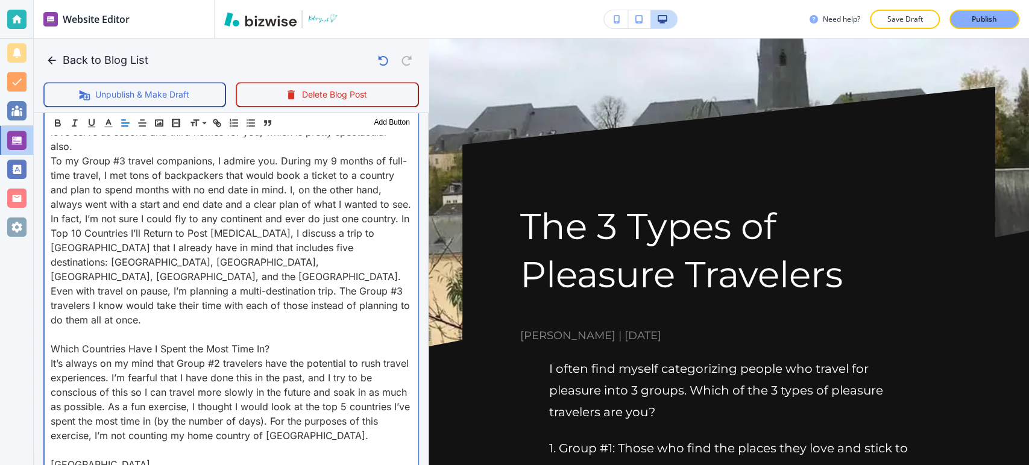
scroll to position [871, 0]
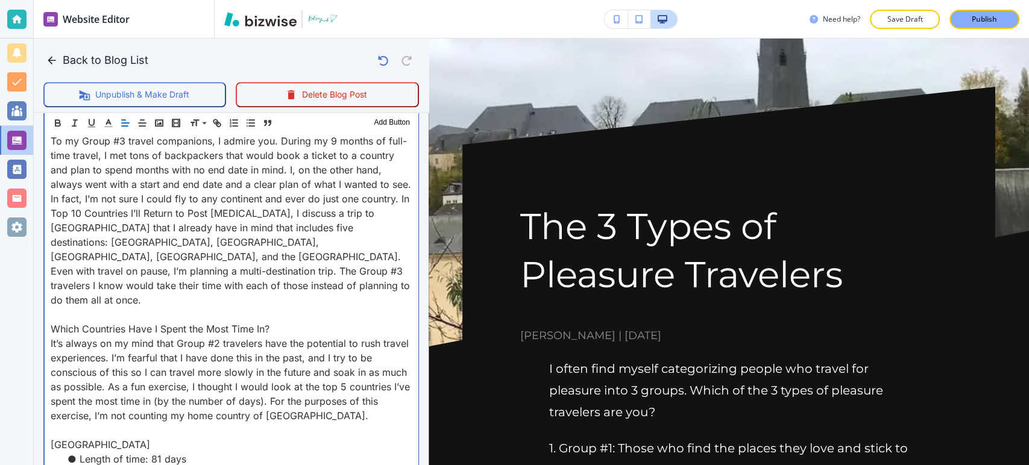
click at [62, 314] on p at bounding box center [231, 315] width 361 height 14
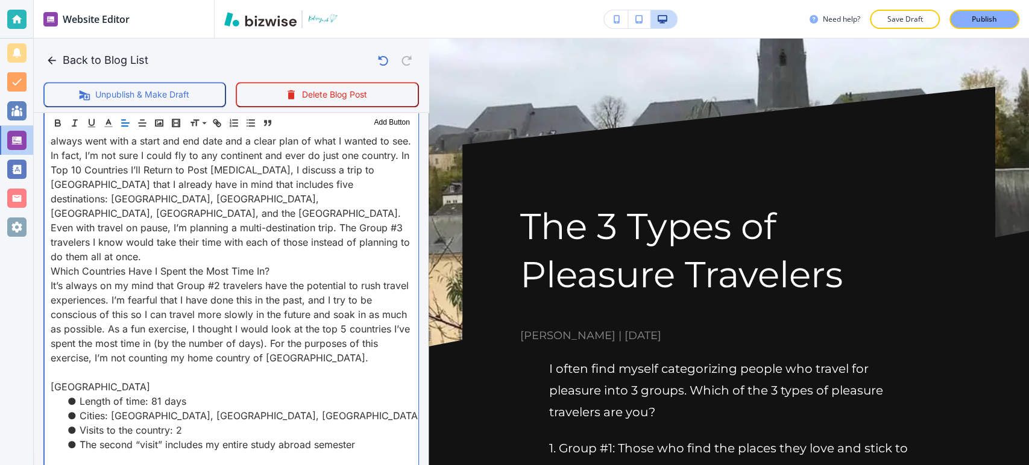
scroll to position [938, 0]
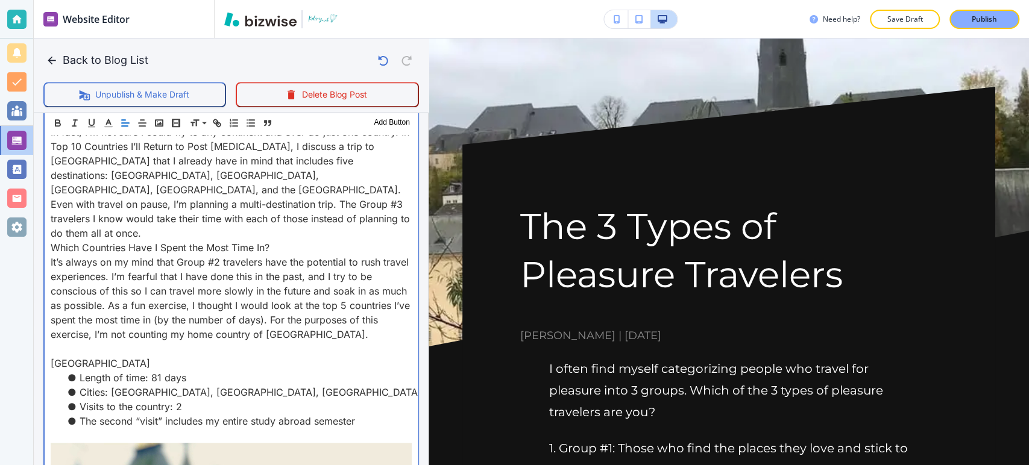
click at [55, 356] on p at bounding box center [231, 349] width 361 height 14
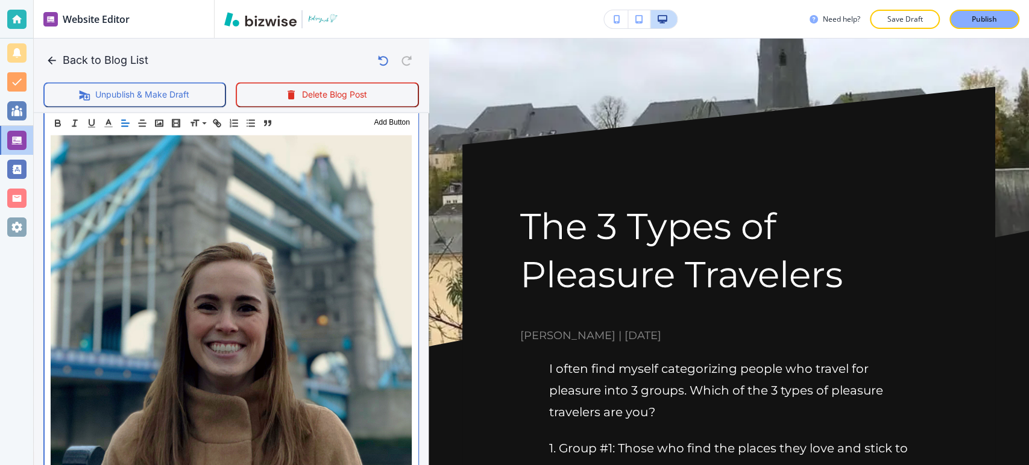
scroll to position [1608, 0]
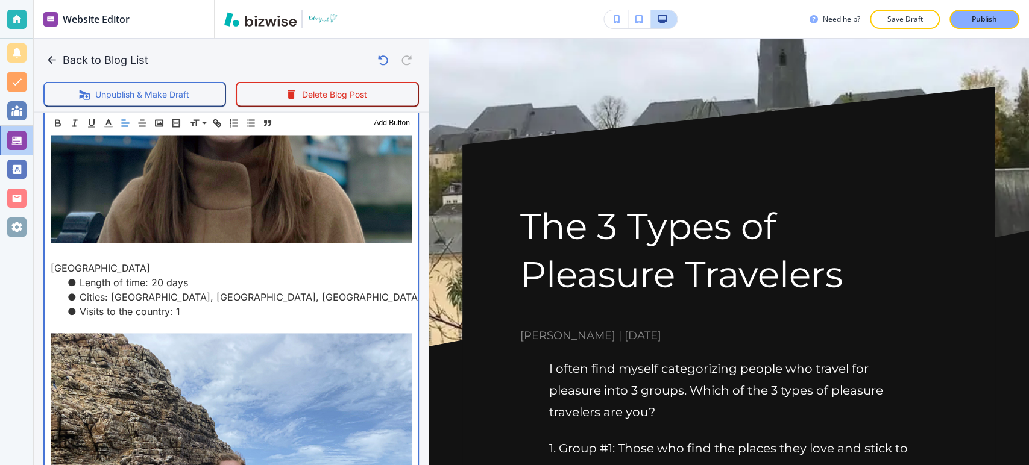
click at [57, 256] on p at bounding box center [231, 254] width 361 height 14
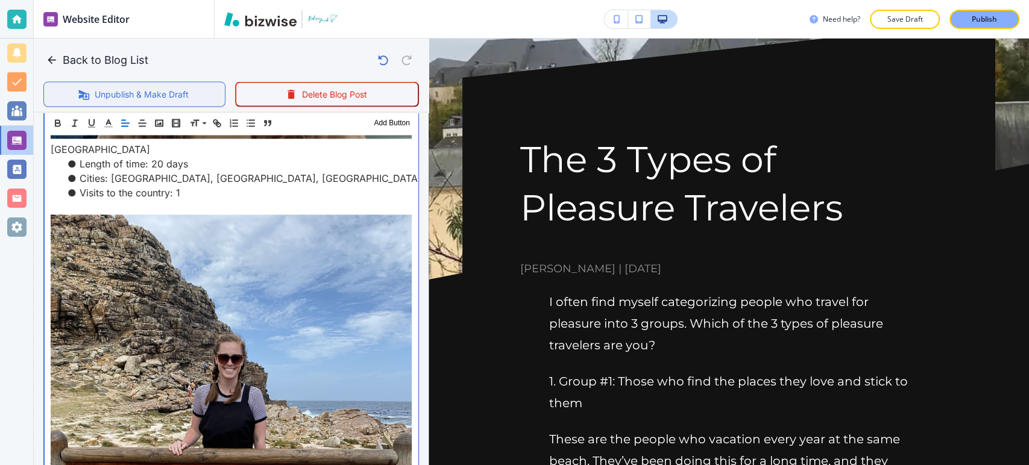
scroll to position [1669, 0]
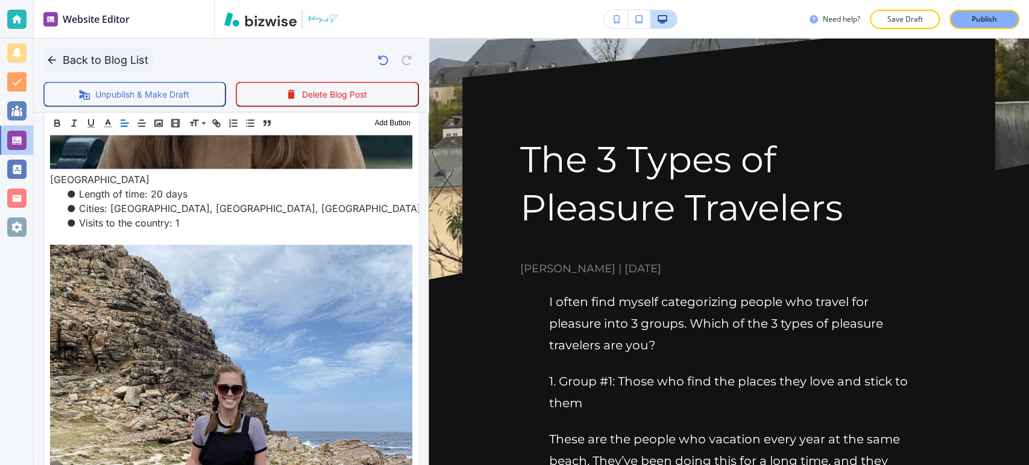
click at [113, 62] on button "Back to Blog List" at bounding box center [98, 60] width 110 height 24
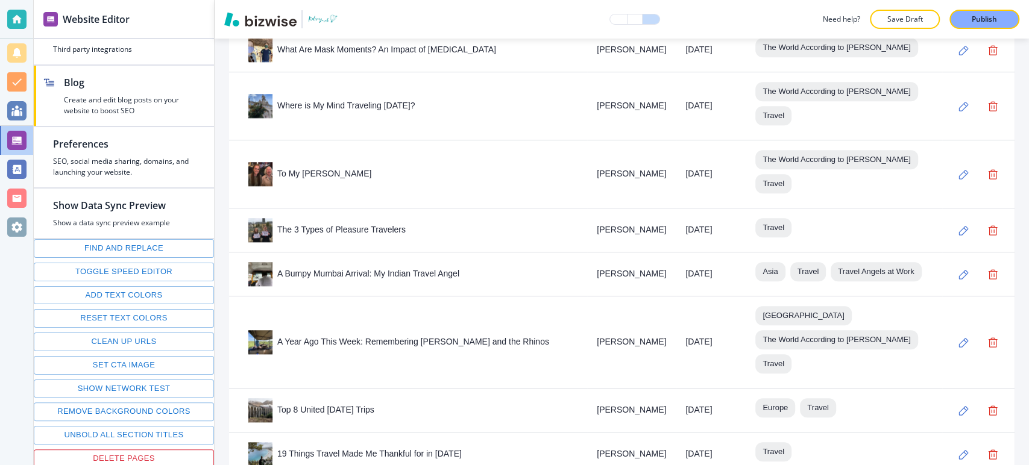
scroll to position [603, 0]
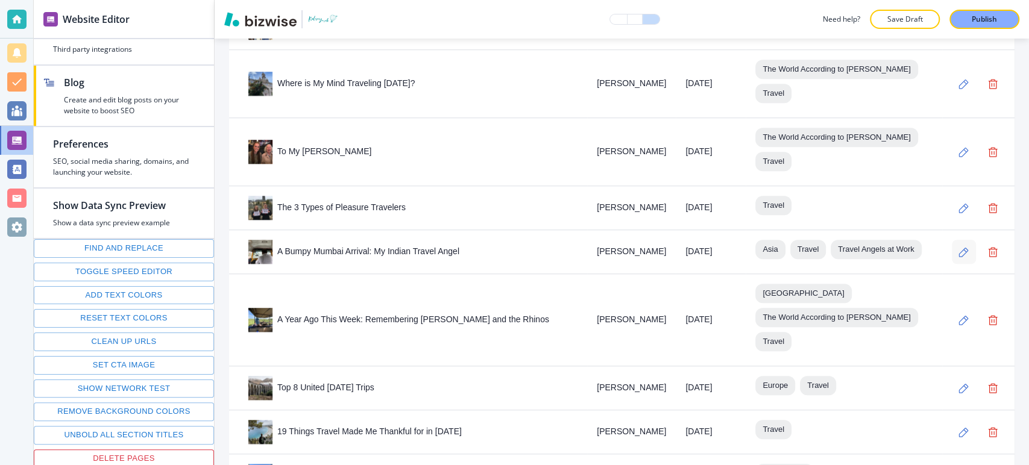
click at [959, 247] on icon "button" at bounding box center [964, 252] width 10 height 10
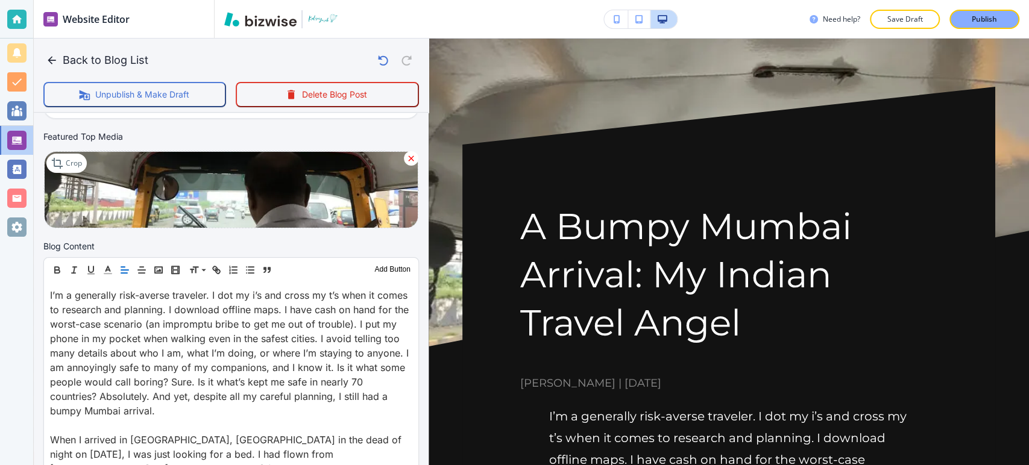
scroll to position [335, 0]
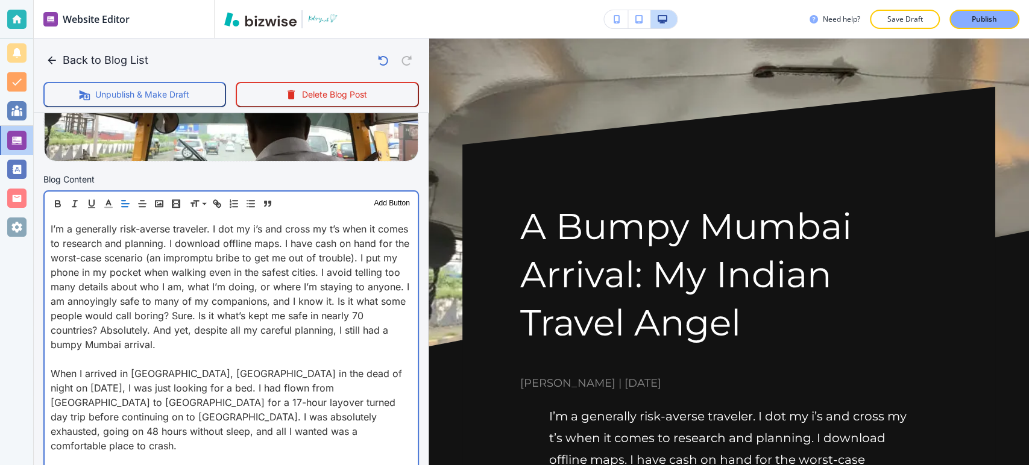
click at [51, 360] on p at bounding box center [231, 359] width 361 height 14
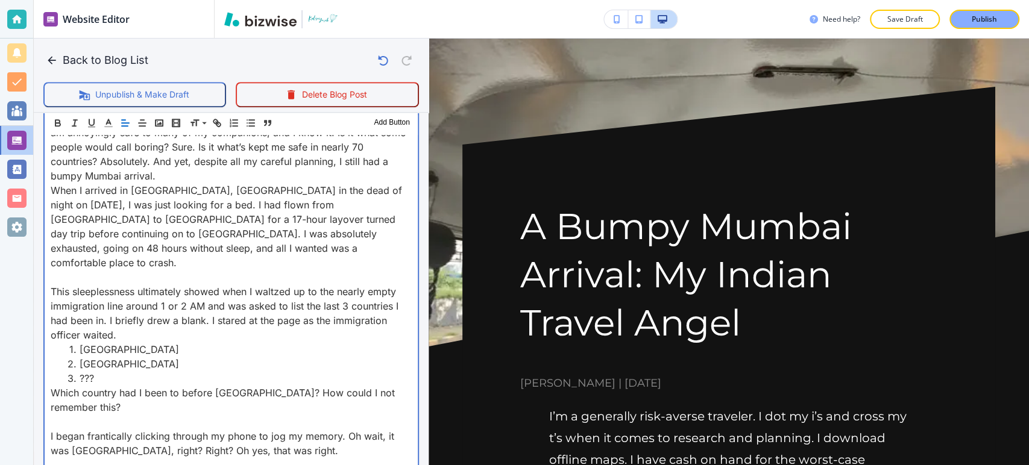
scroll to position [540, 0]
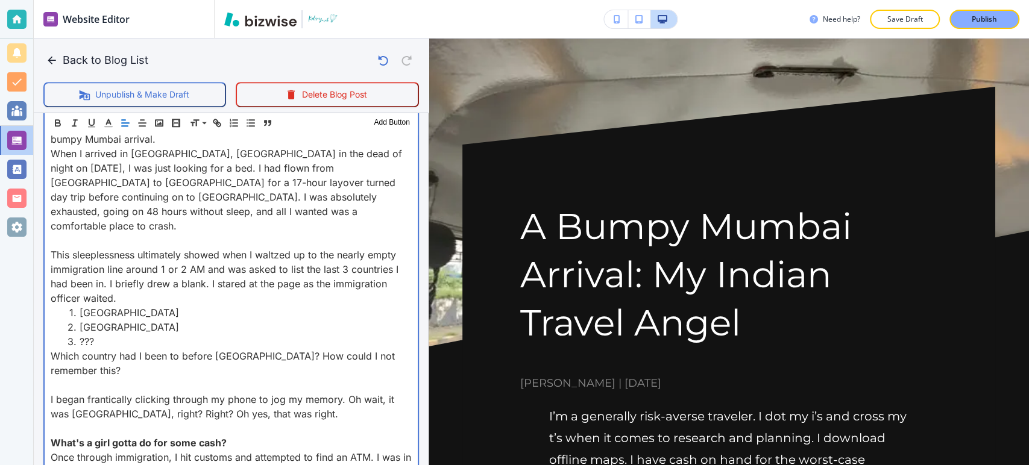
click at [56, 233] on p at bounding box center [231, 240] width 361 height 14
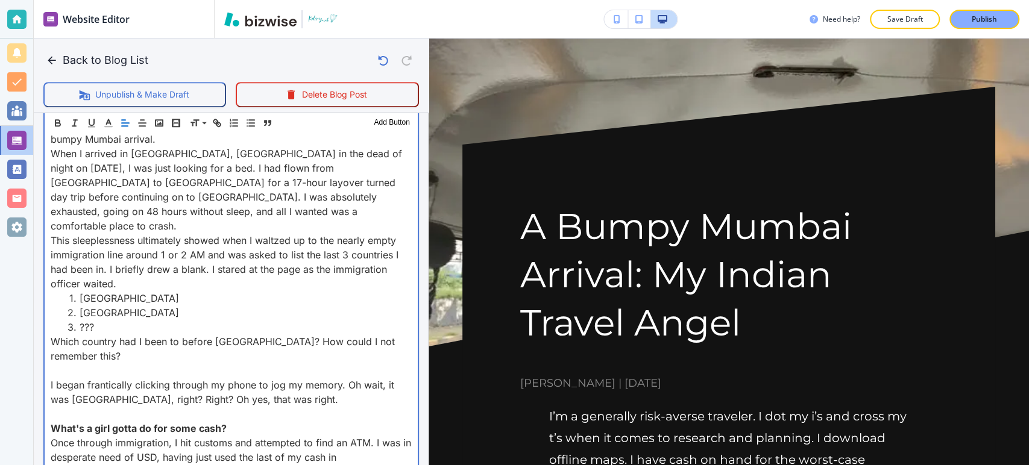
scroll to position [607, 0]
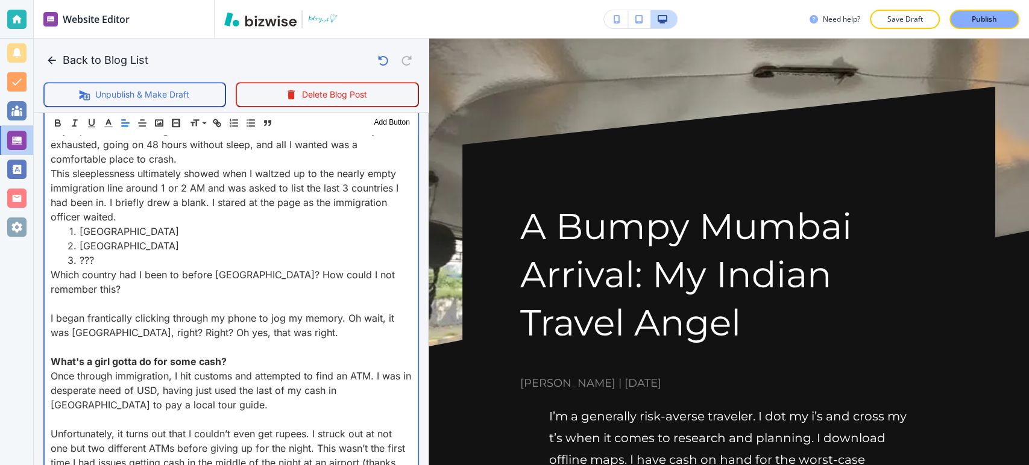
click at [54, 297] on p at bounding box center [231, 304] width 361 height 14
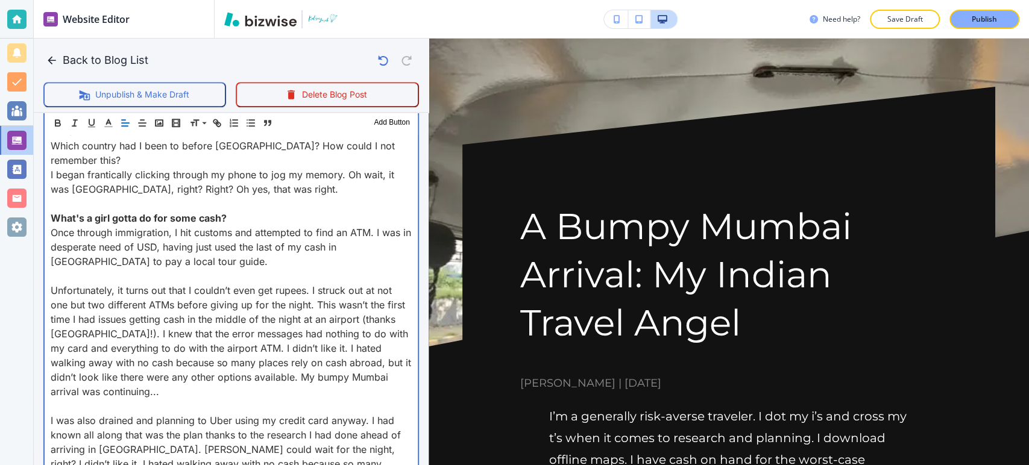
scroll to position [741, 0]
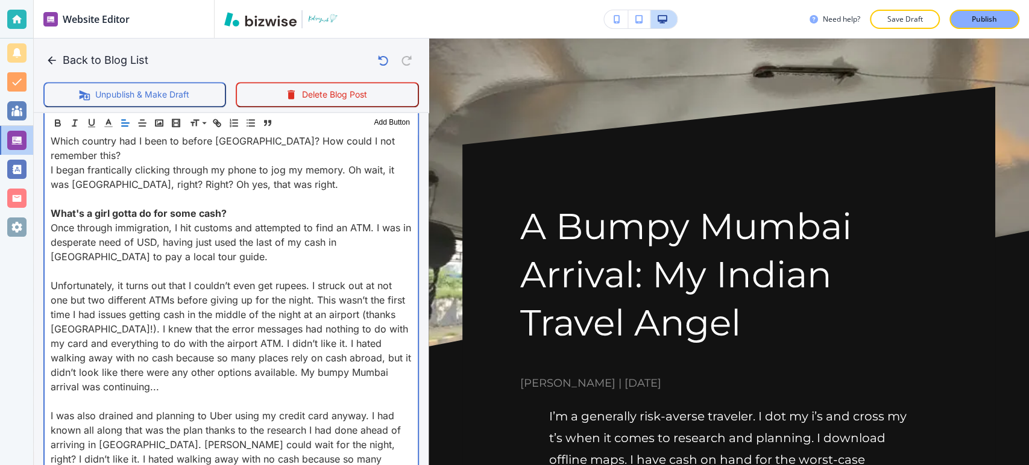
click at [53, 192] on p at bounding box center [231, 199] width 361 height 14
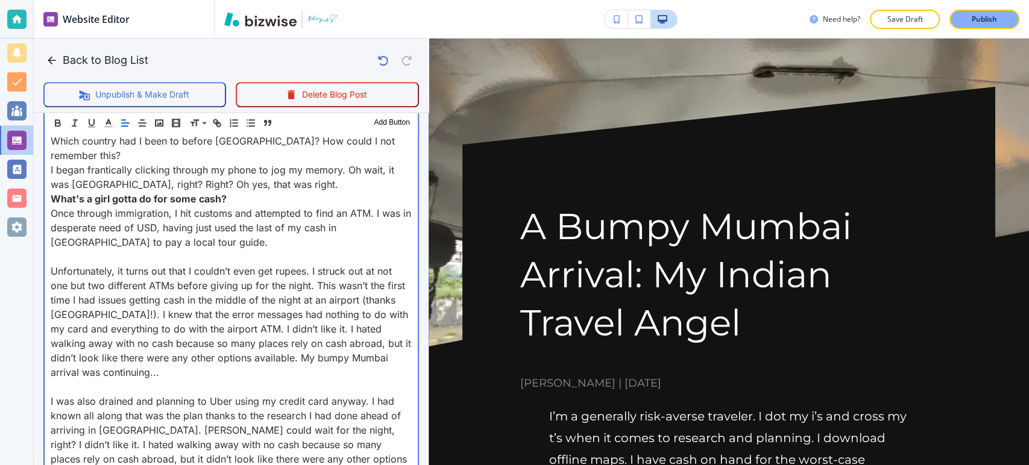
drag, startPoint x: 59, startPoint y: 224, endPoint x: 70, endPoint y: 226, distance: 11.0
click at [59, 250] on p at bounding box center [231, 257] width 361 height 14
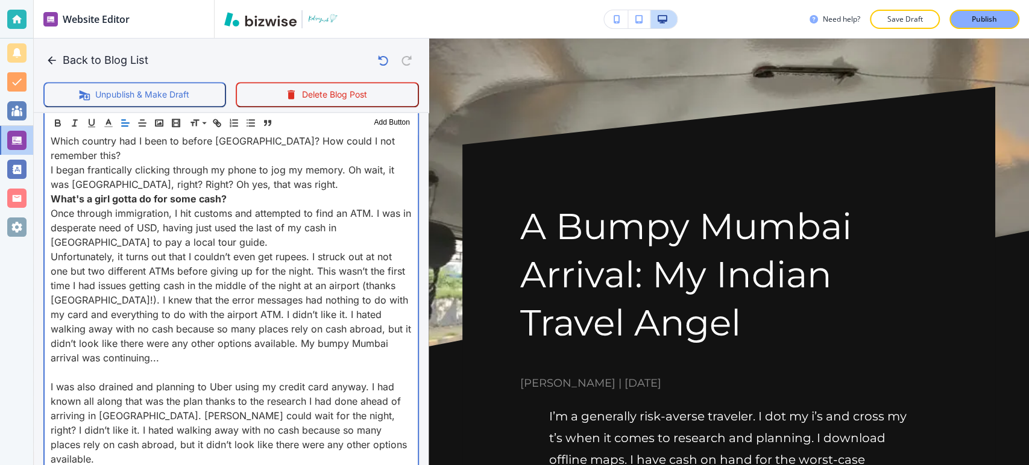
scroll to position [808, 0]
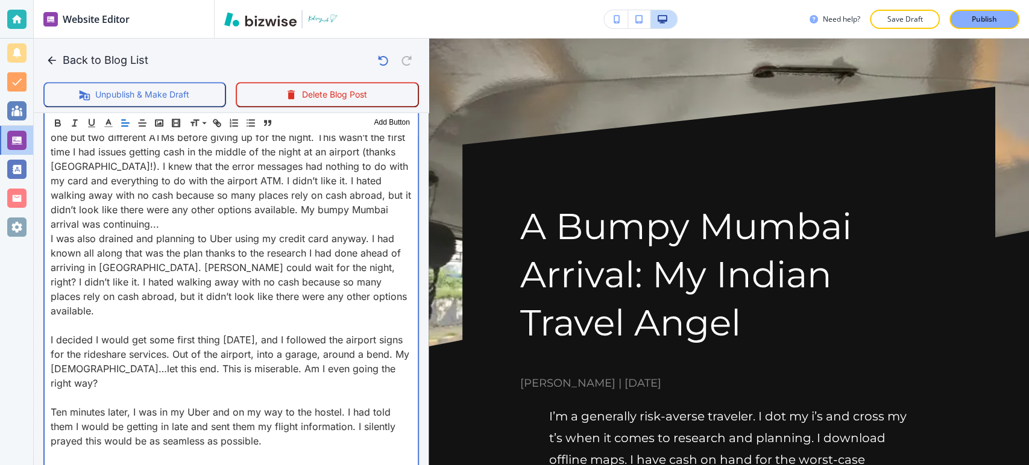
click at [58, 318] on p at bounding box center [231, 325] width 361 height 14
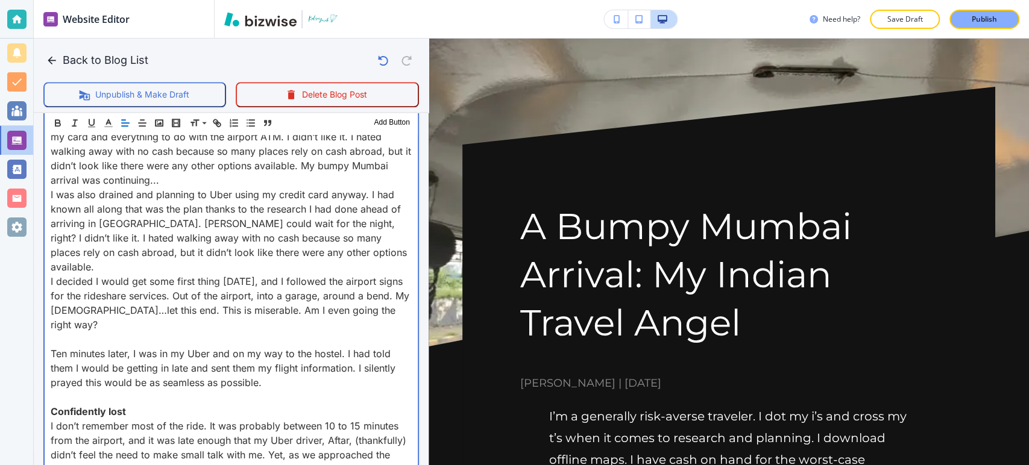
scroll to position [942, 0]
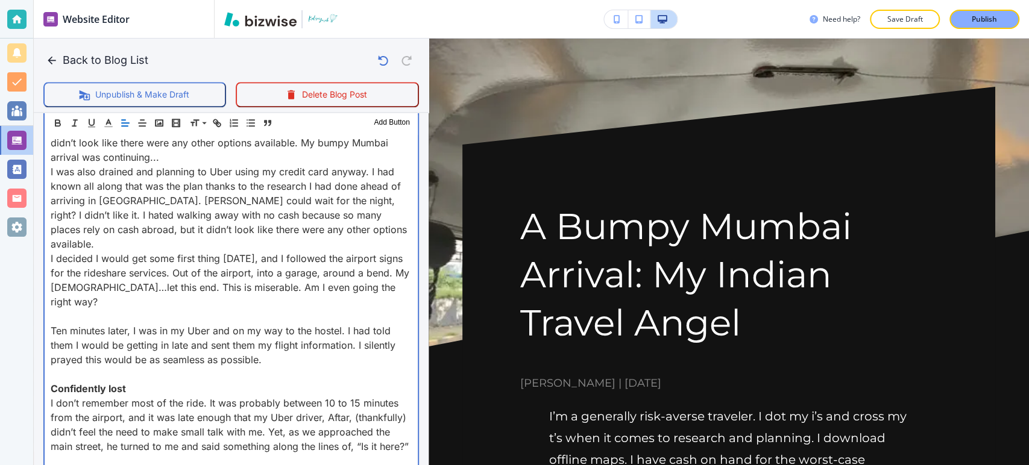
click at [54, 309] on p at bounding box center [231, 316] width 361 height 14
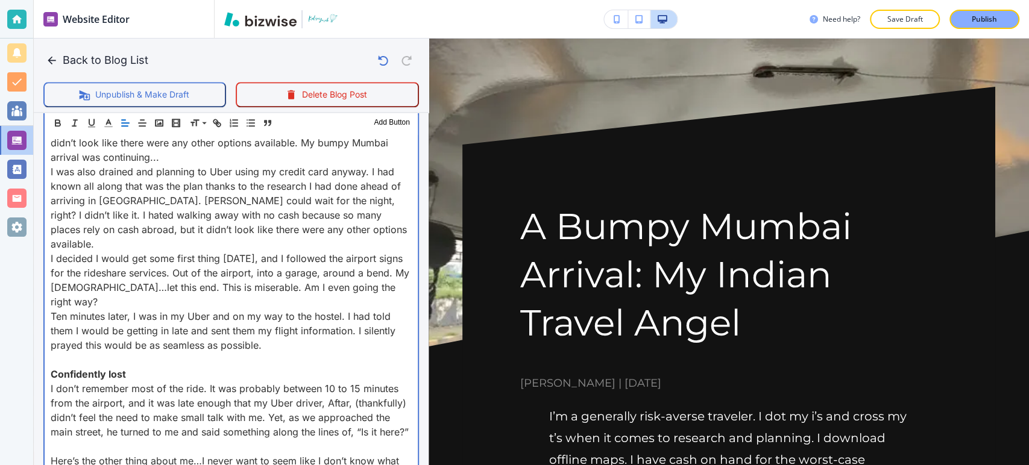
click at [58, 353] on p at bounding box center [231, 360] width 361 height 14
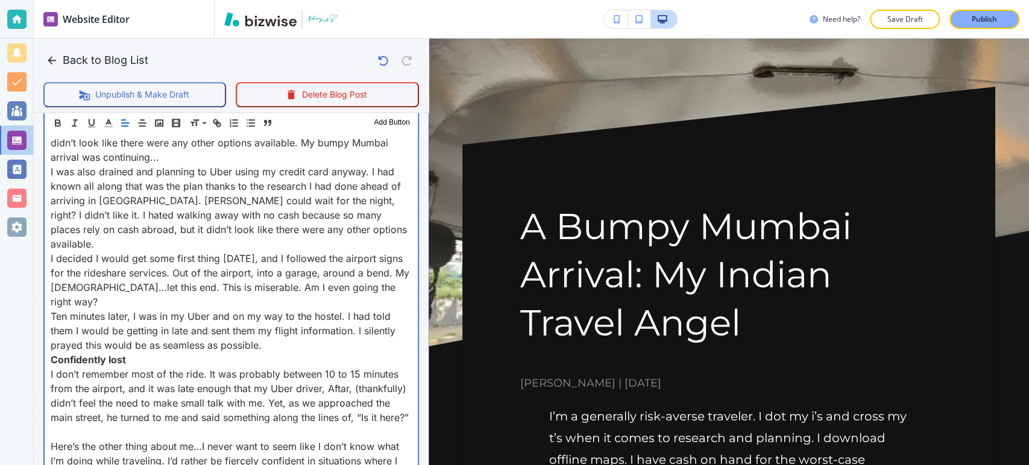
scroll to position [1076, 0]
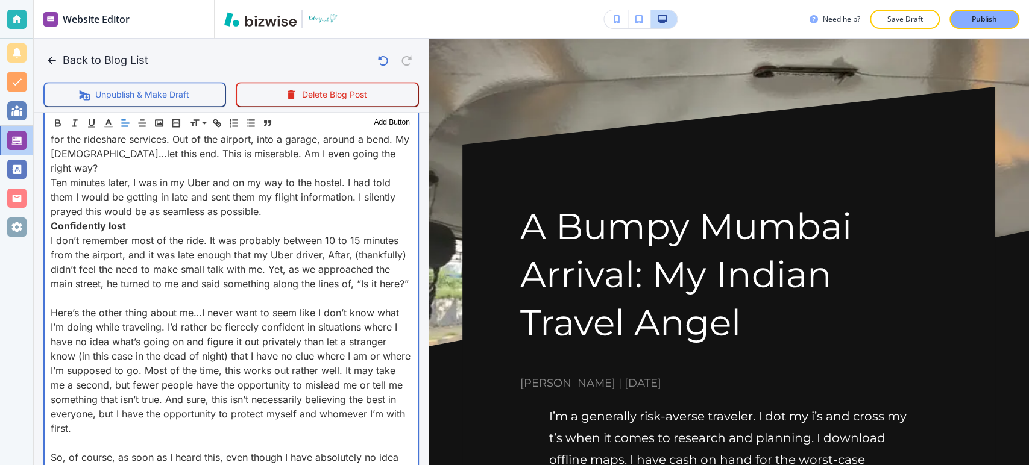
drag, startPoint x: 58, startPoint y: 251, endPoint x: 77, endPoint y: 254, distance: 18.9
click at [58, 291] on p at bounding box center [231, 298] width 361 height 14
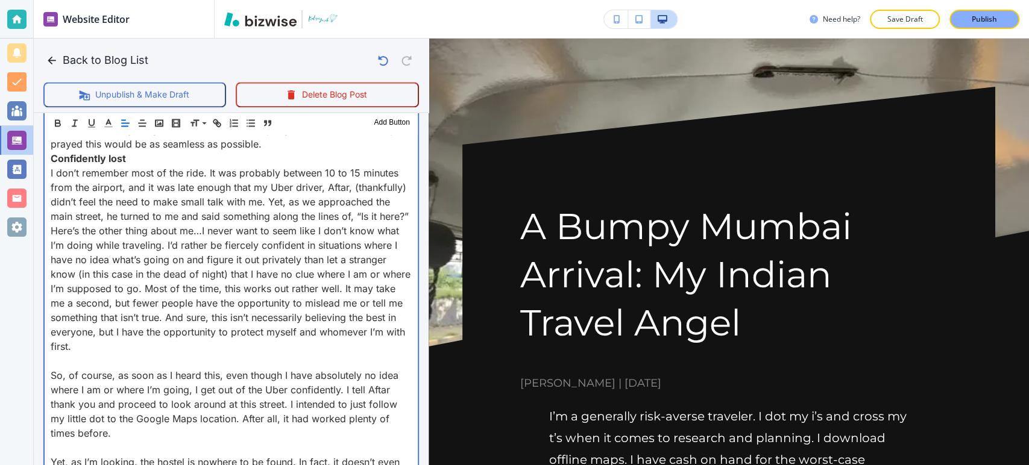
drag, startPoint x: 52, startPoint y: 314, endPoint x: 58, endPoint y: 311, distance: 6.2
click at [52, 354] on p at bounding box center [231, 361] width 361 height 14
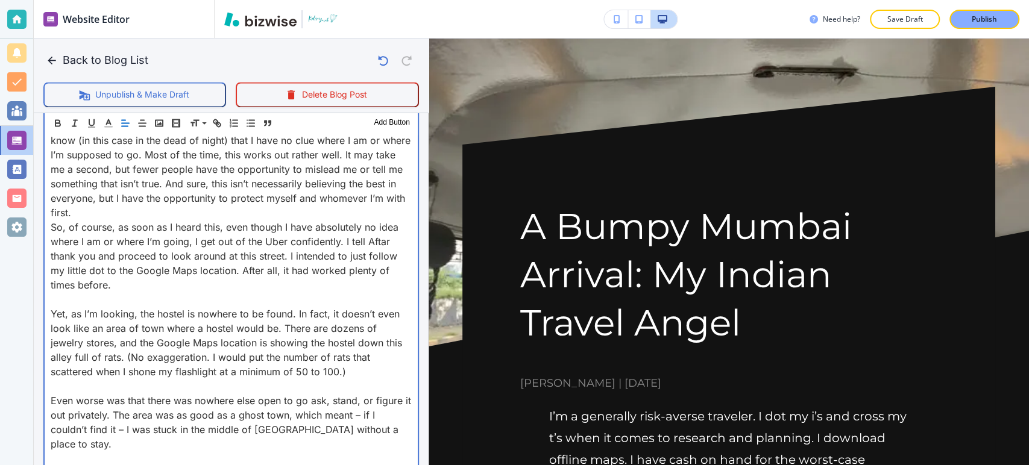
drag, startPoint x: 53, startPoint y: 254, endPoint x: 99, endPoint y: 264, distance: 47.4
click at [53, 292] on p at bounding box center [231, 299] width 361 height 14
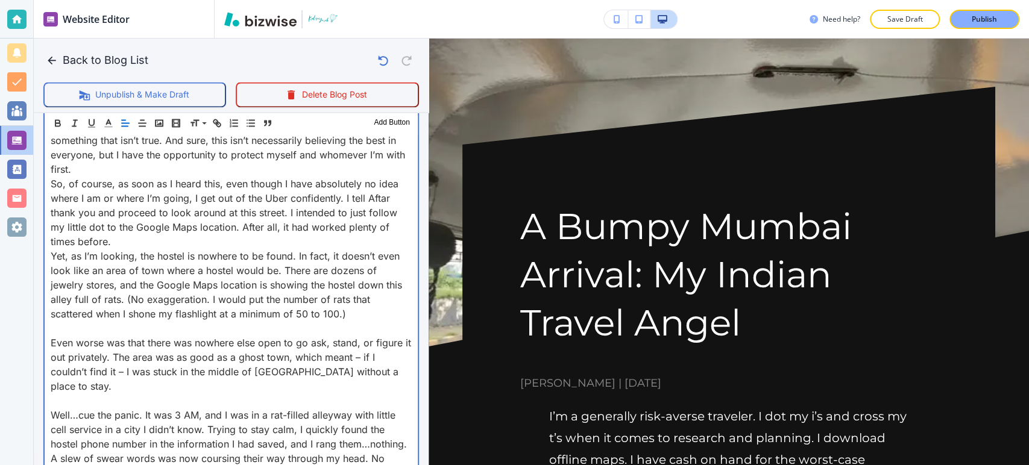
scroll to position [1344, 0]
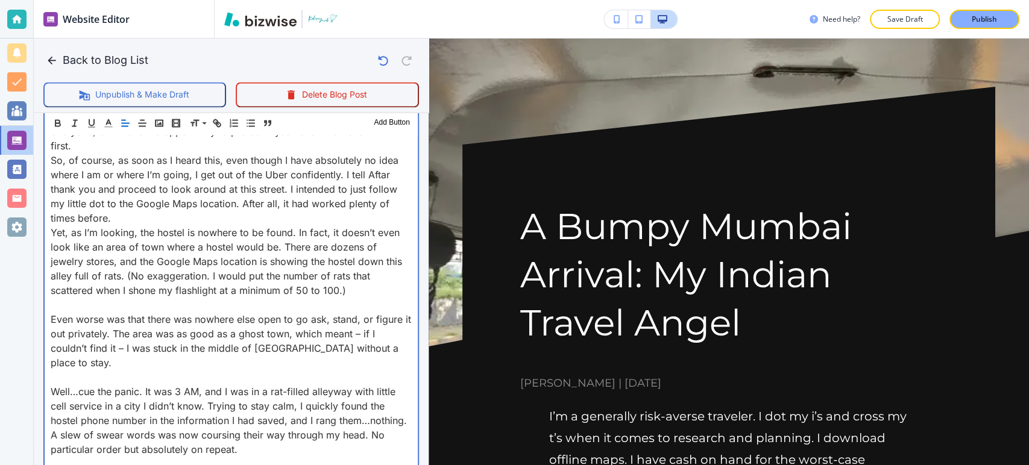
drag, startPoint x: 54, startPoint y: 260, endPoint x: 63, endPoint y: 261, distance: 9.1
click at [54, 261] on div "I’m a generally risk-averse traveler. I dot my i’s and cross my t’s when it com…" at bounding box center [231, 239] width 373 height 2067
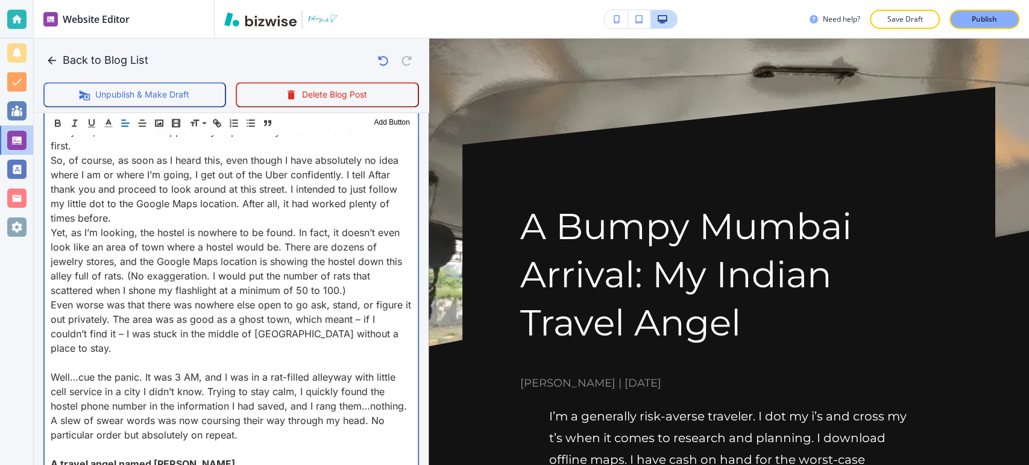
scroll to position [1478, 0]
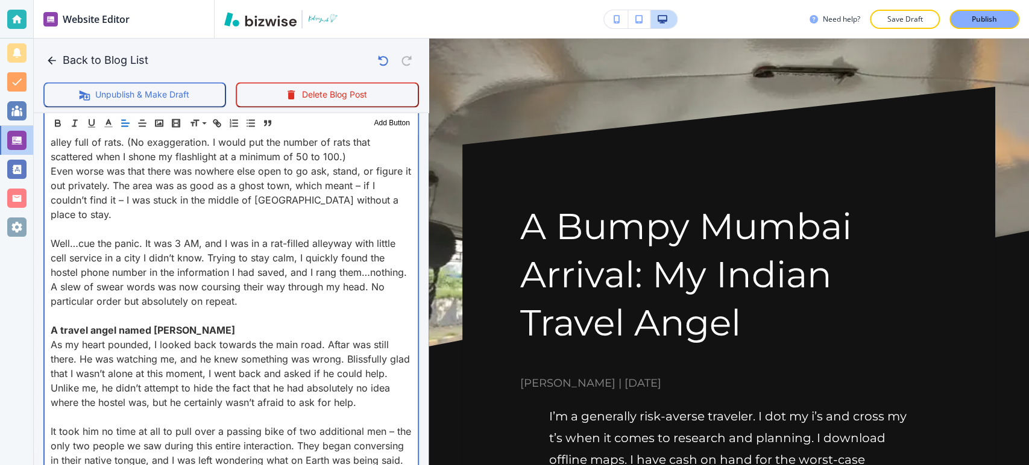
click at [58, 222] on p at bounding box center [231, 229] width 361 height 14
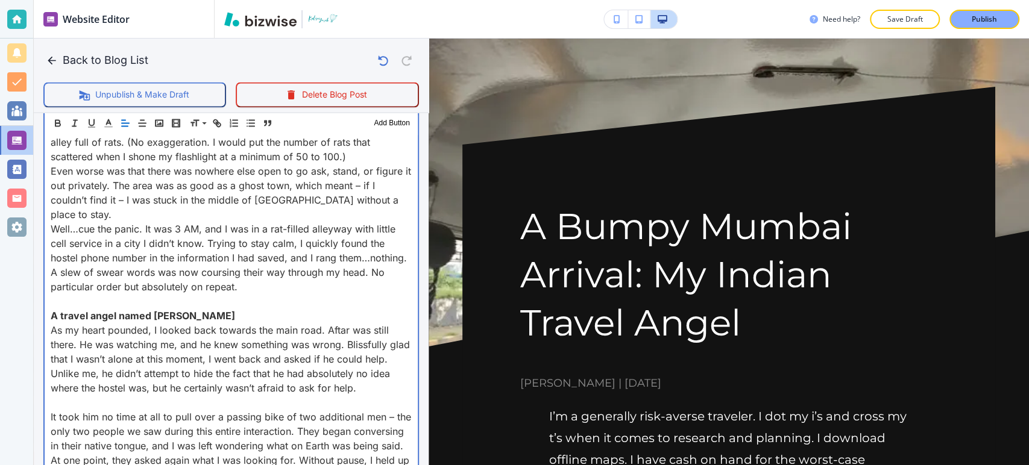
click at [68, 245] on div "I’m a generally risk-averse traveler. I dot my i’s and cross my t’s when it com…" at bounding box center [231, 92] width 373 height 2038
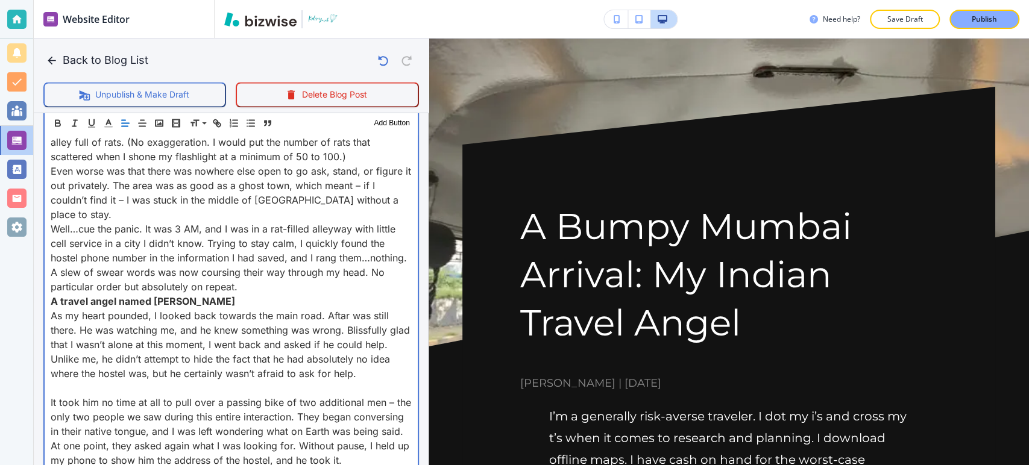
scroll to position [1545, 0]
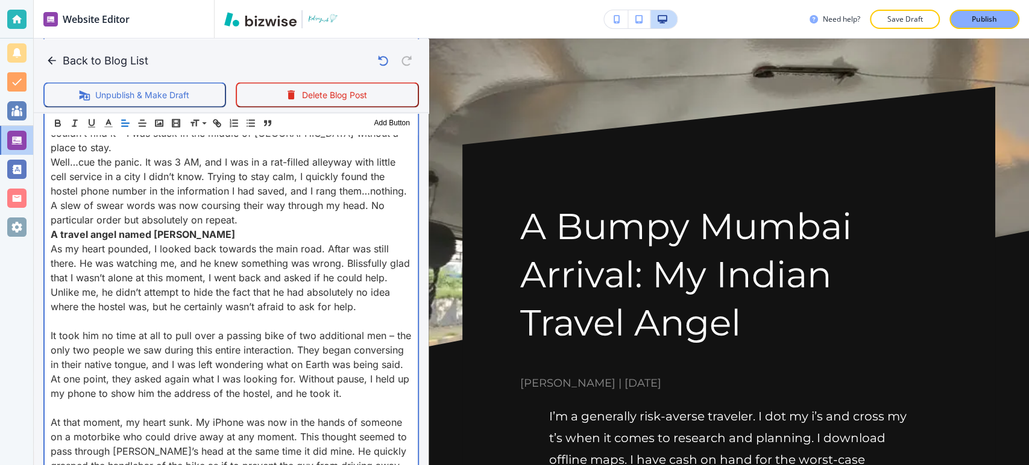
click at [60, 260] on div "I’m a generally risk-averse traveler. I dot my i’s and cross my t’s when it com…" at bounding box center [231, 18] width 373 height 2024
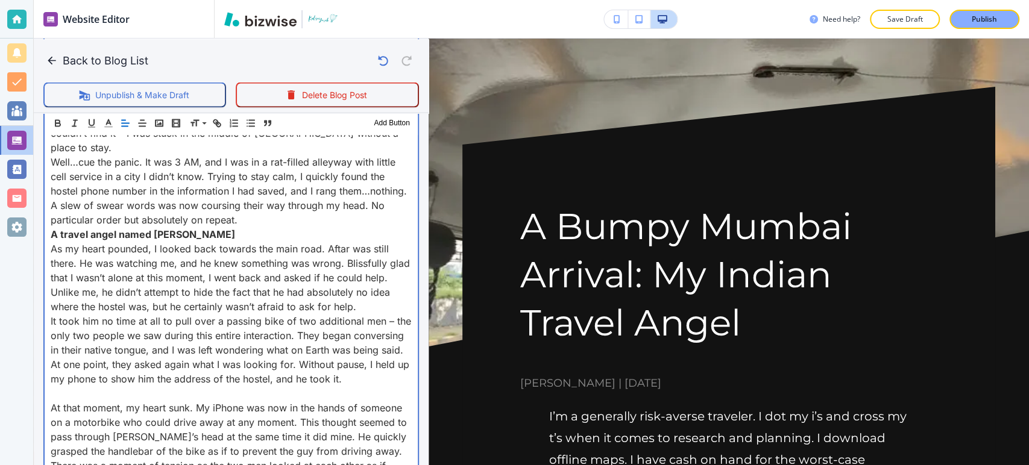
scroll to position [1612, 0]
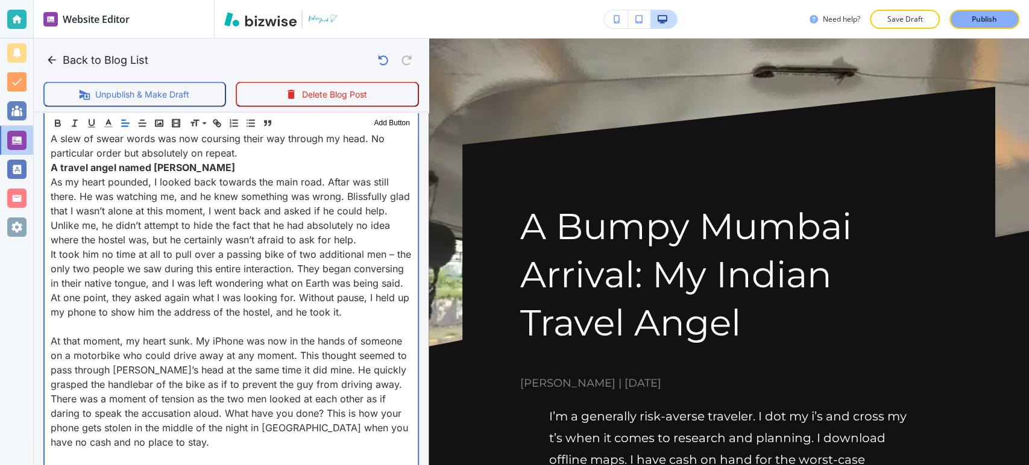
click at [57, 320] on p at bounding box center [231, 327] width 361 height 14
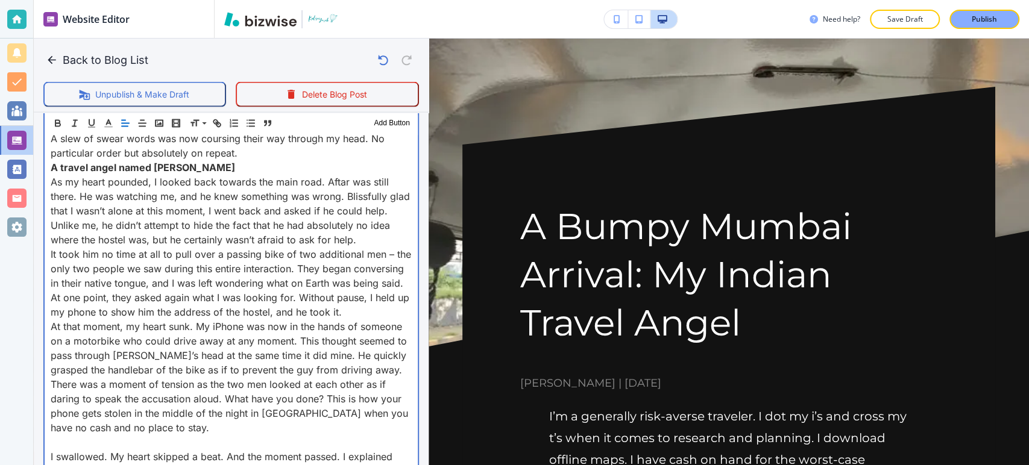
scroll to position [1746, 0]
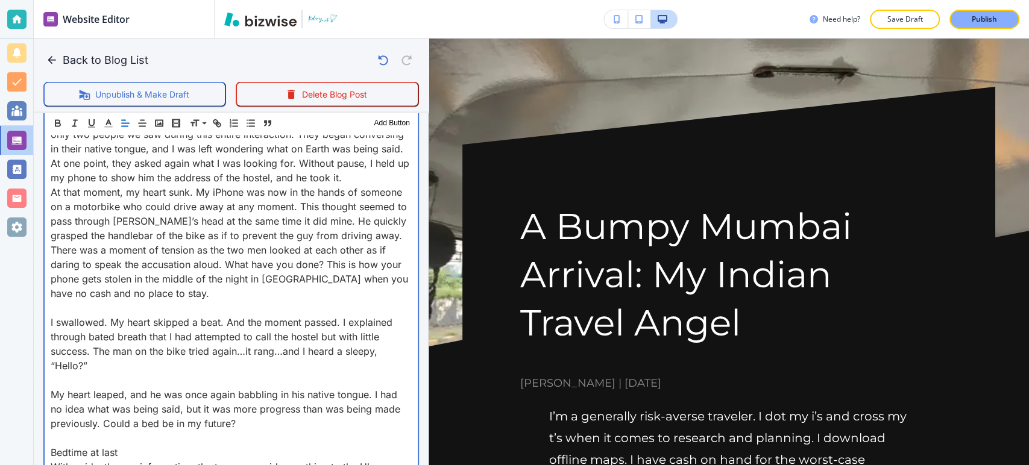
click at [63, 301] on p at bounding box center [231, 308] width 361 height 14
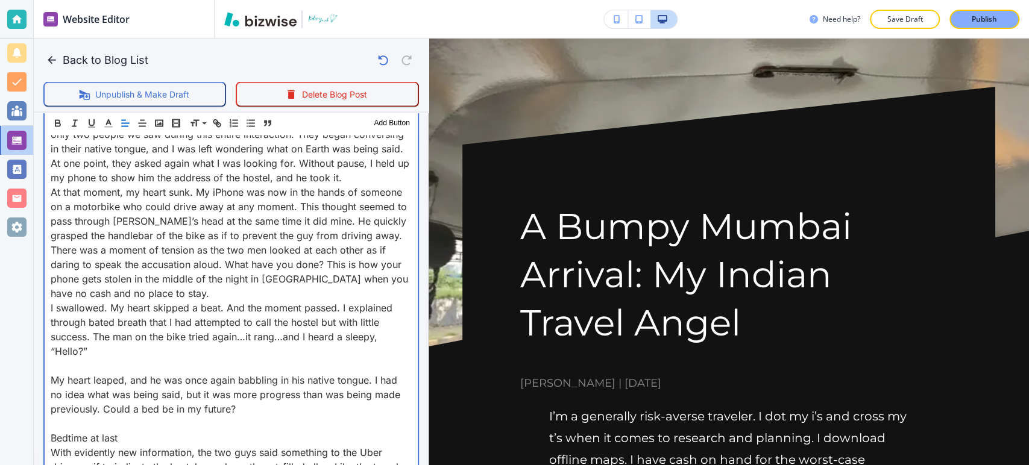
scroll to position [1813, 0]
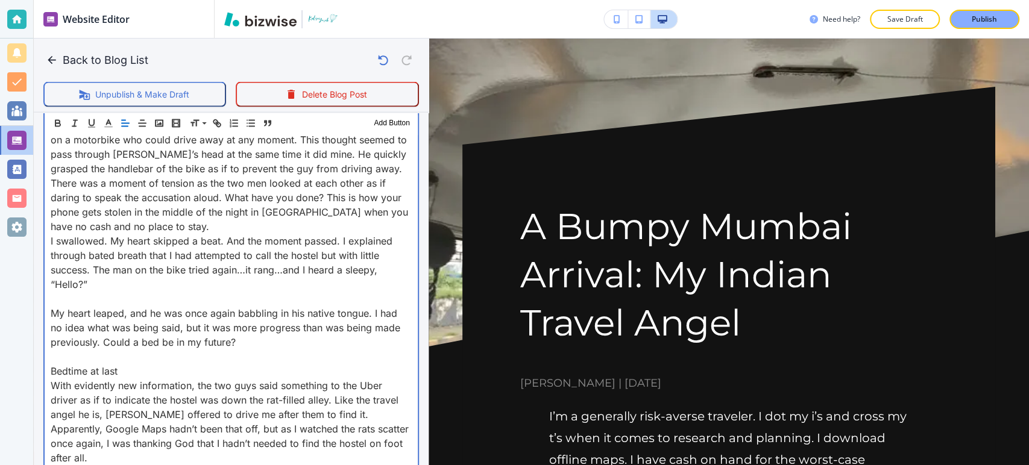
click at [70, 292] on p at bounding box center [231, 299] width 361 height 14
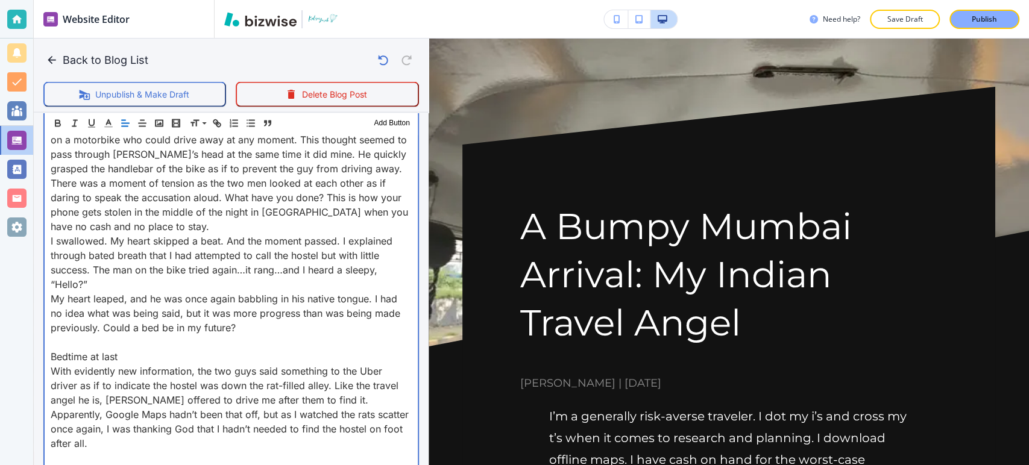
click at [68, 335] on p at bounding box center [231, 342] width 361 height 14
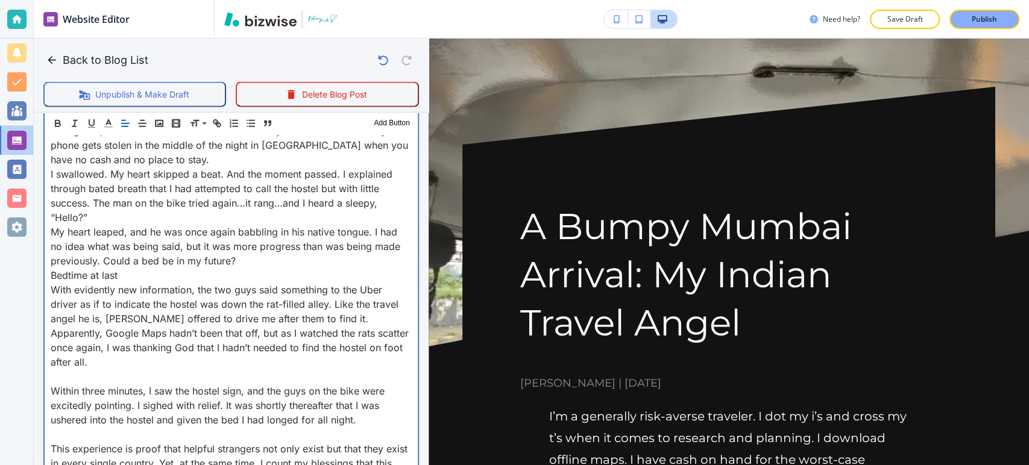
click at [62, 370] on p at bounding box center [231, 377] width 361 height 14
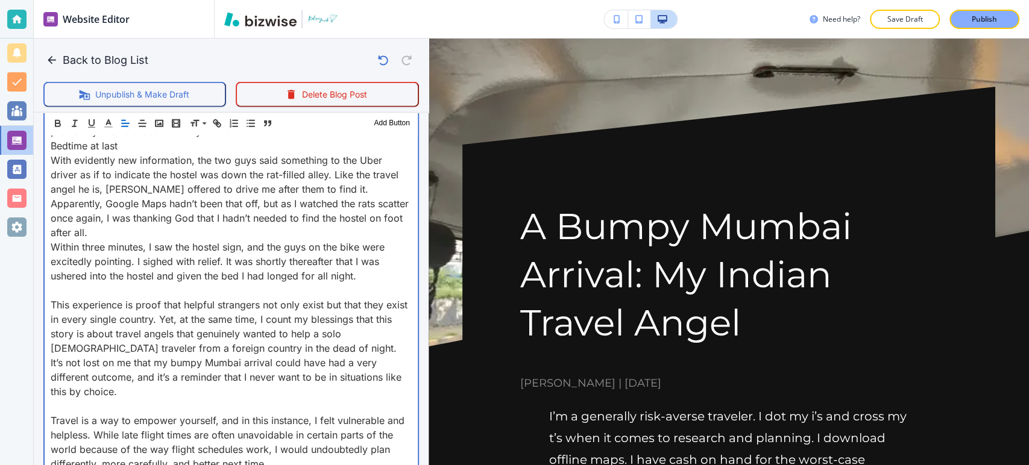
scroll to position [2014, 0]
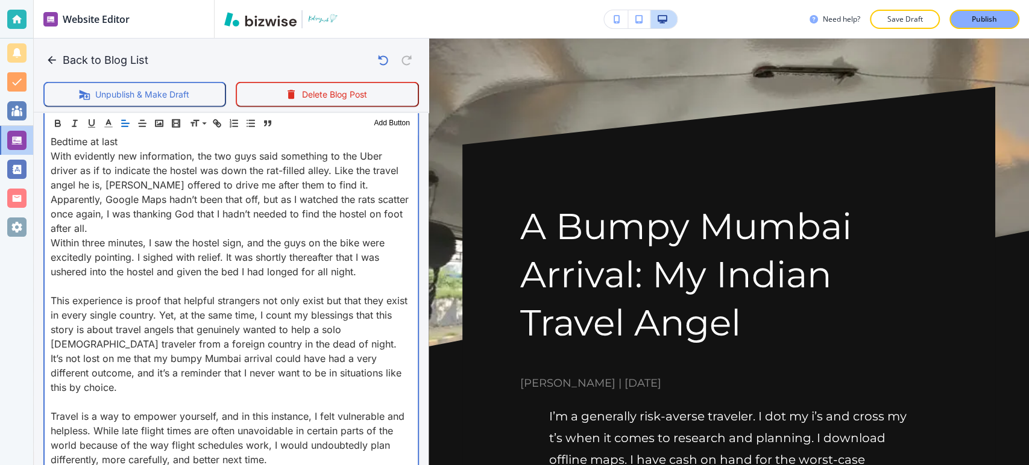
click at [69, 294] on p "This experience is proof that helpful strangers not only exist but that they ex…" at bounding box center [231, 344] width 361 height 101
click at [68, 279] on p at bounding box center [231, 286] width 361 height 14
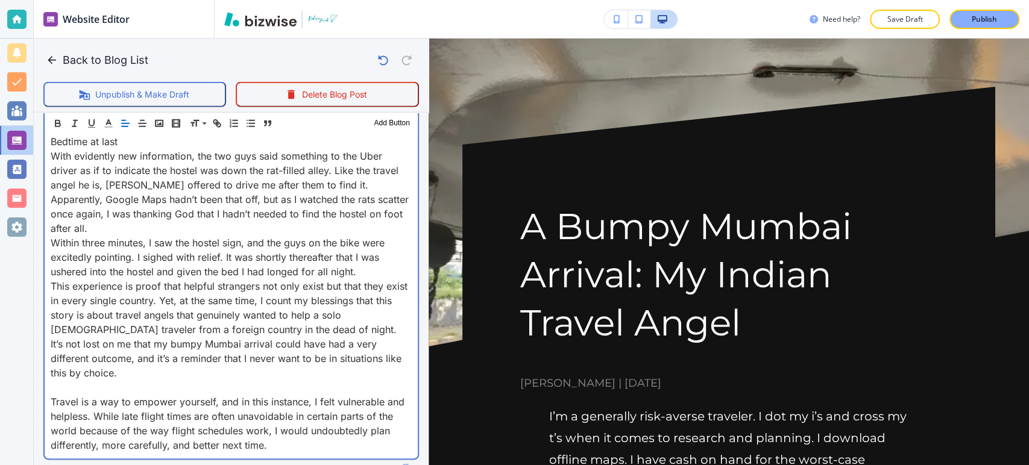
click at [63, 380] on p at bounding box center [231, 387] width 361 height 14
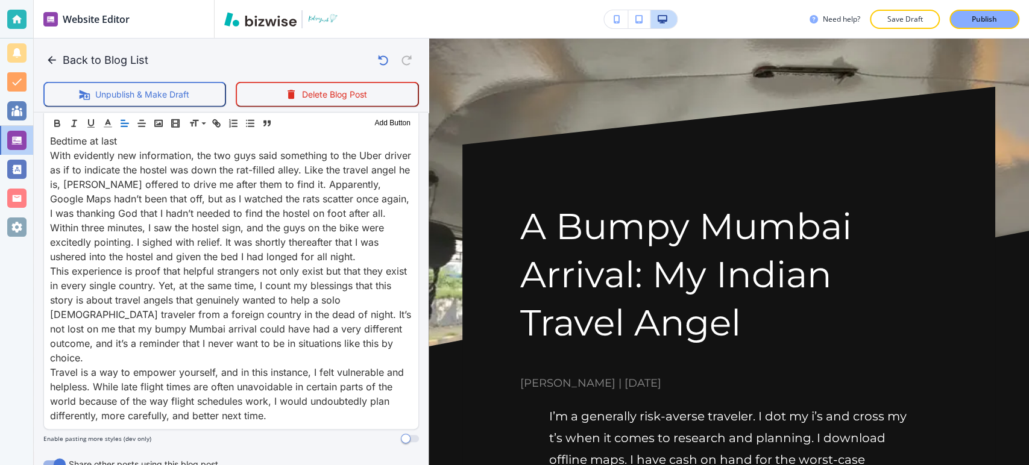
scroll to position [2013, 0]
click at [119, 60] on button "Back to Blog List" at bounding box center [98, 60] width 110 height 24
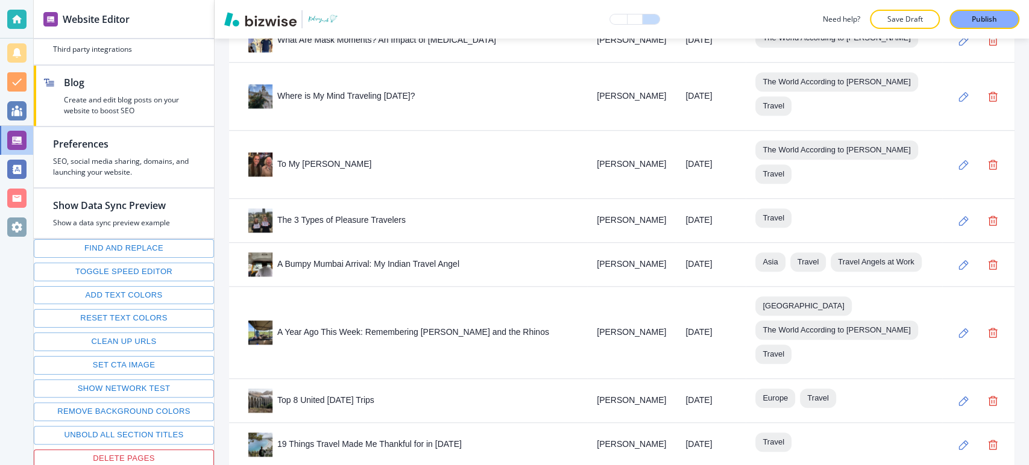
scroll to position [603, 0]
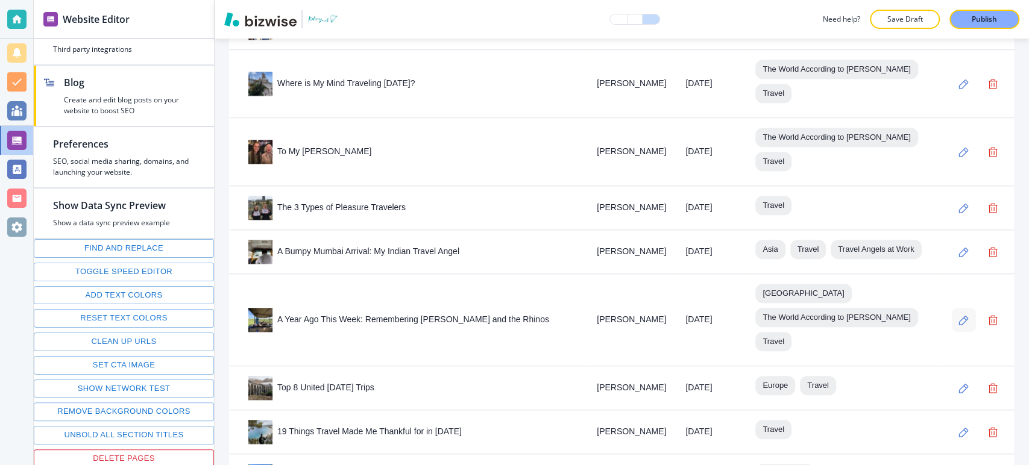
click at [952, 308] on button "button" at bounding box center [964, 320] width 24 height 24
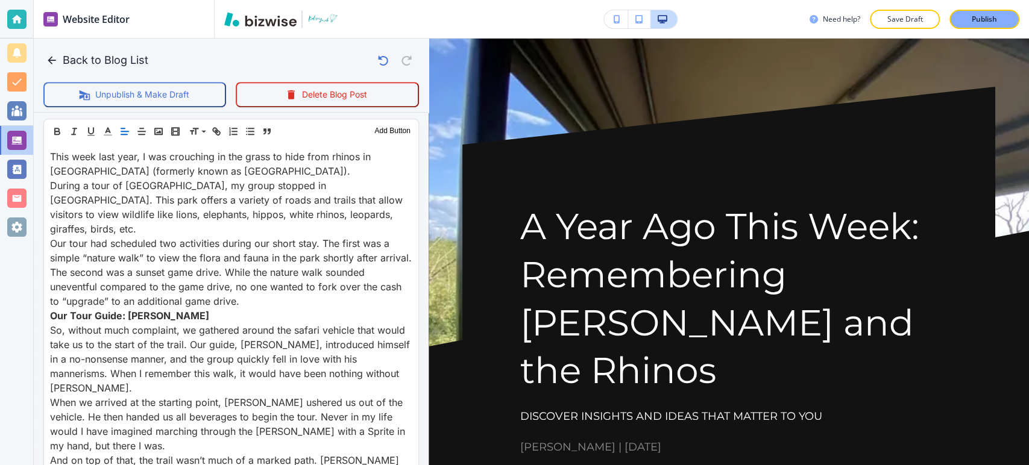
scroll to position [535, 0]
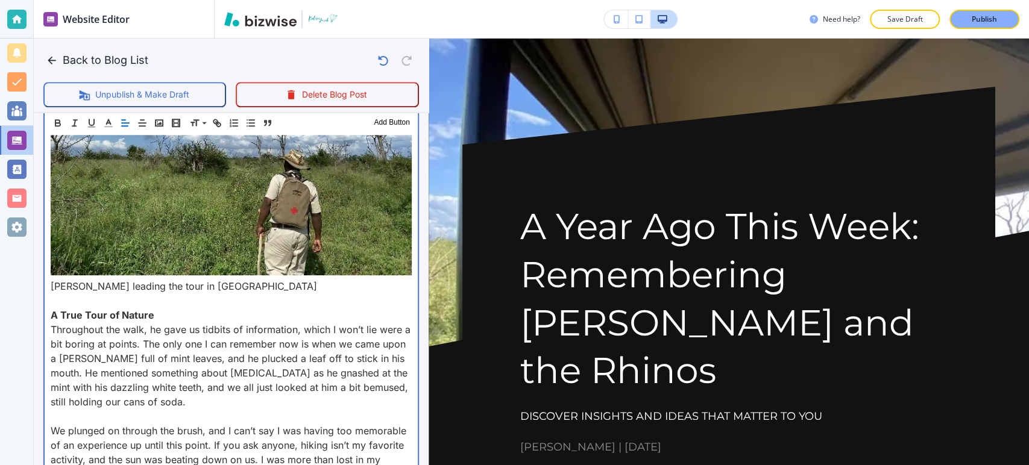
click at [51, 309] on strong "A True Tour of Nature" at bounding box center [103, 315] width 104 height 12
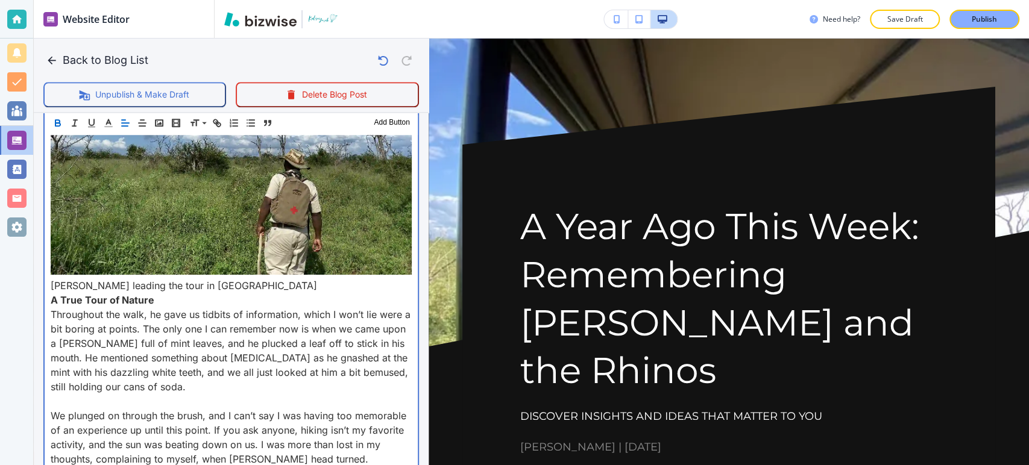
click at [58, 394] on p at bounding box center [231, 401] width 361 height 14
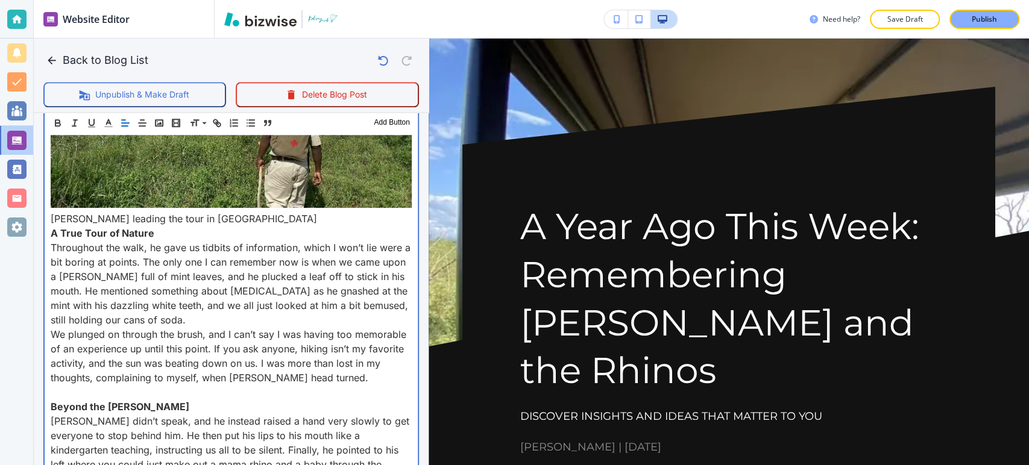
click at [51, 385] on p at bounding box center [231, 392] width 361 height 14
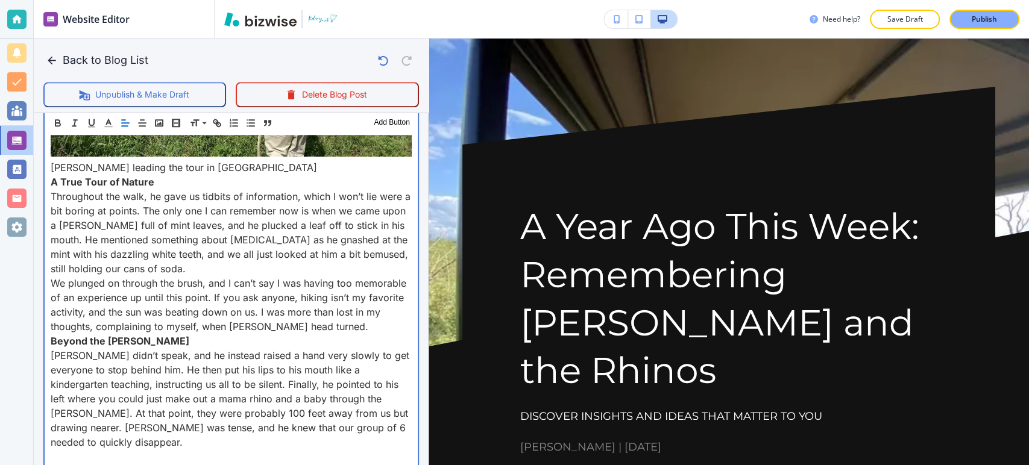
scroll to position [1139, 0]
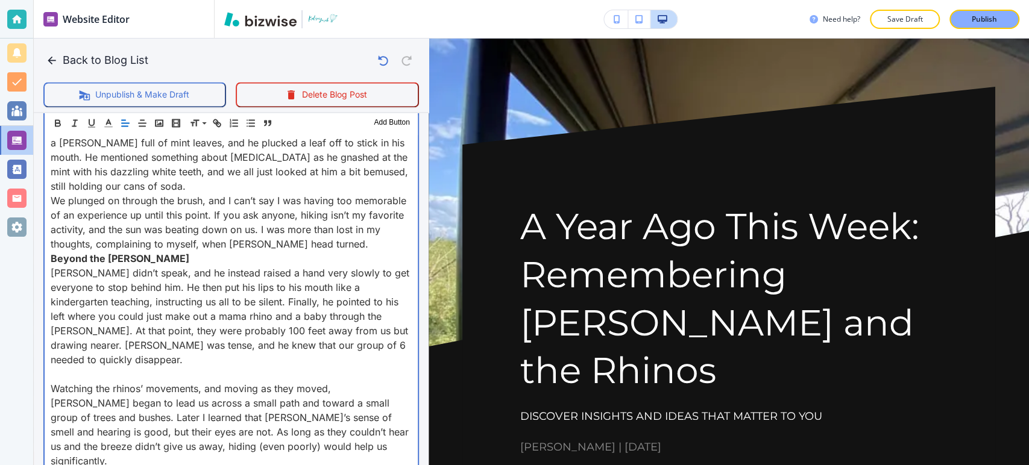
click at [51, 367] on p at bounding box center [231, 374] width 361 height 14
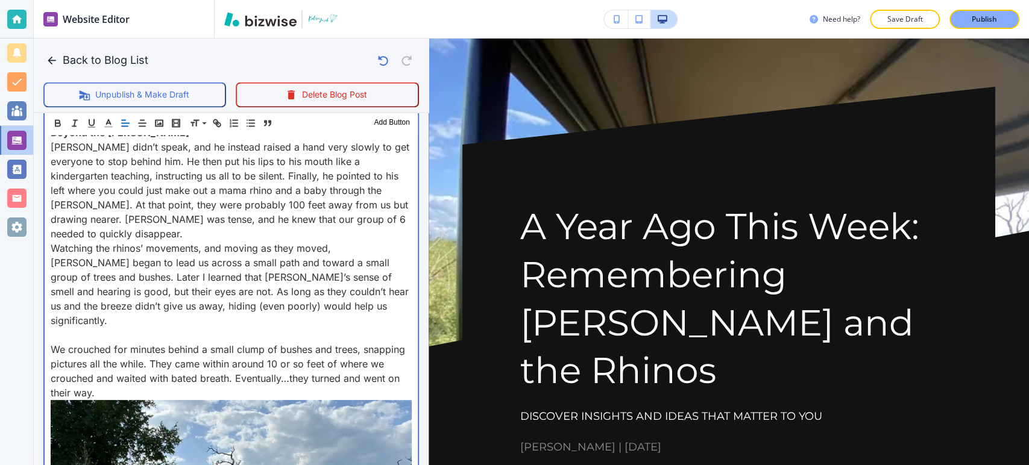
scroll to position [1273, 0]
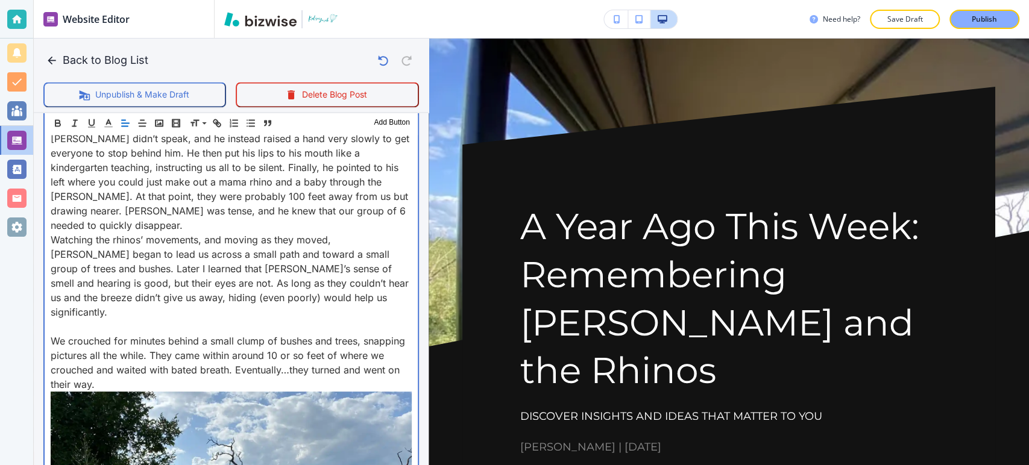
click at [57, 320] on p at bounding box center [231, 327] width 361 height 14
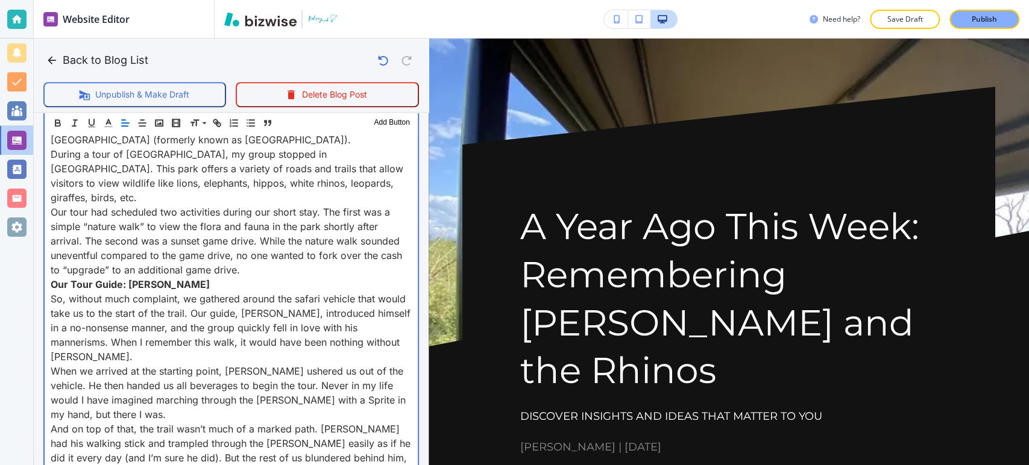
scroll to position [469, 0]
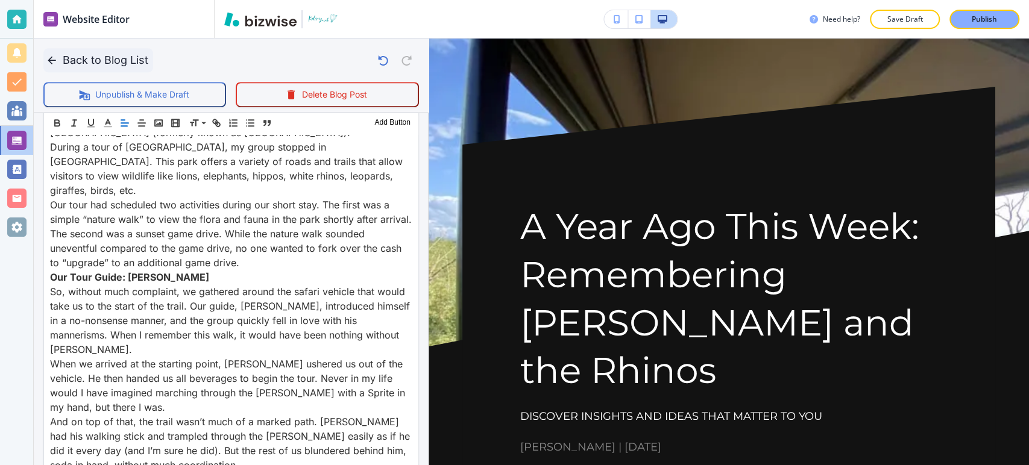
click at [131, 57] on button "Back to Blog List" at bounding box center [98, 60] width 110 height 24
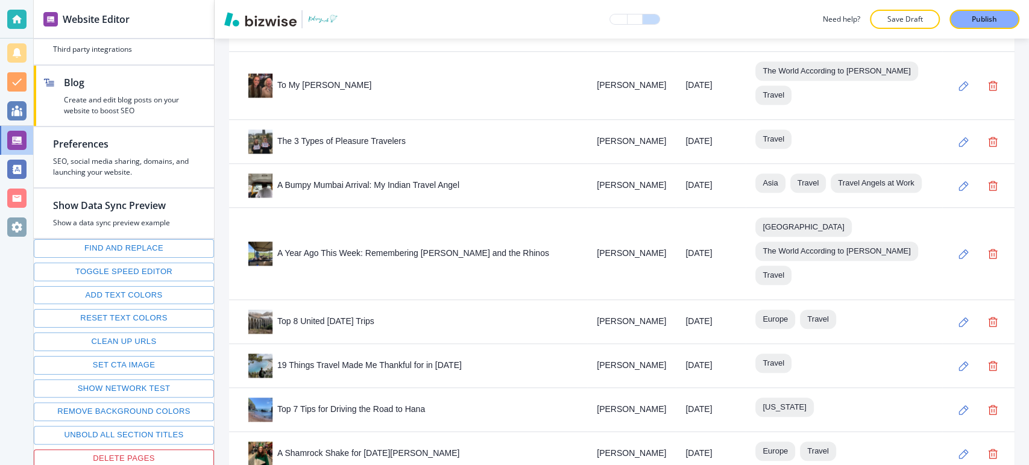
scroll to position [670, 0]
click at [959, 317] on icon "button" at bounding box center [964, 322] width 10 height 10
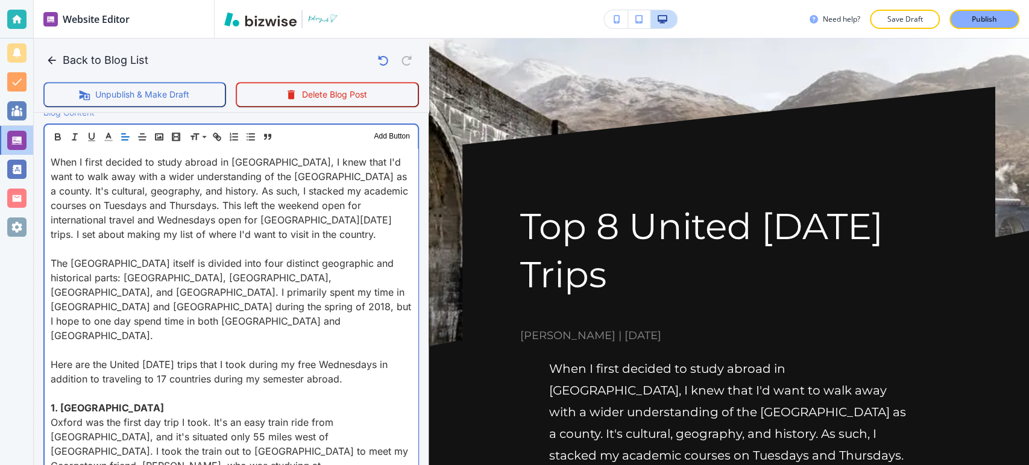
drag, startPoint x: 51, startPoint y: 247, endPoint x: 59, endPoint y: 247, distance: 7.8
click at [52, 247] on p at bounding box center [231, 249] width 361 height 14
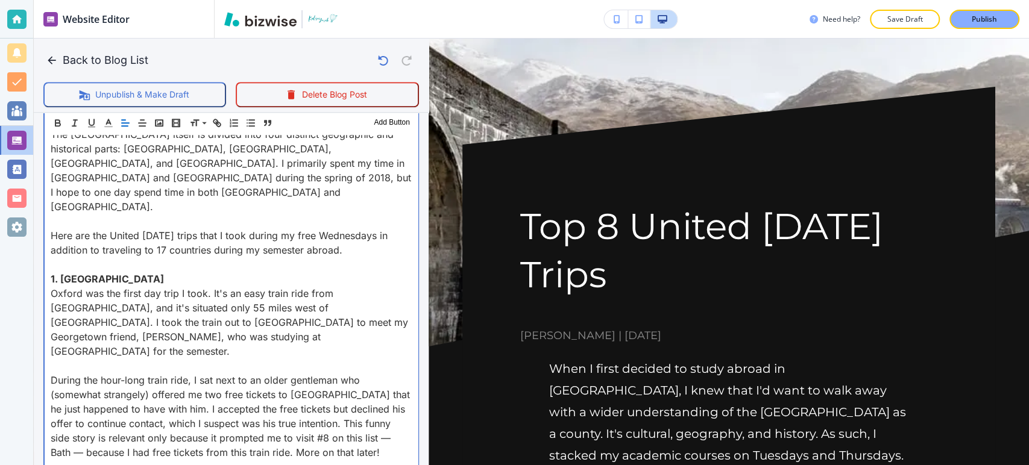
scroll to position [449, 0]
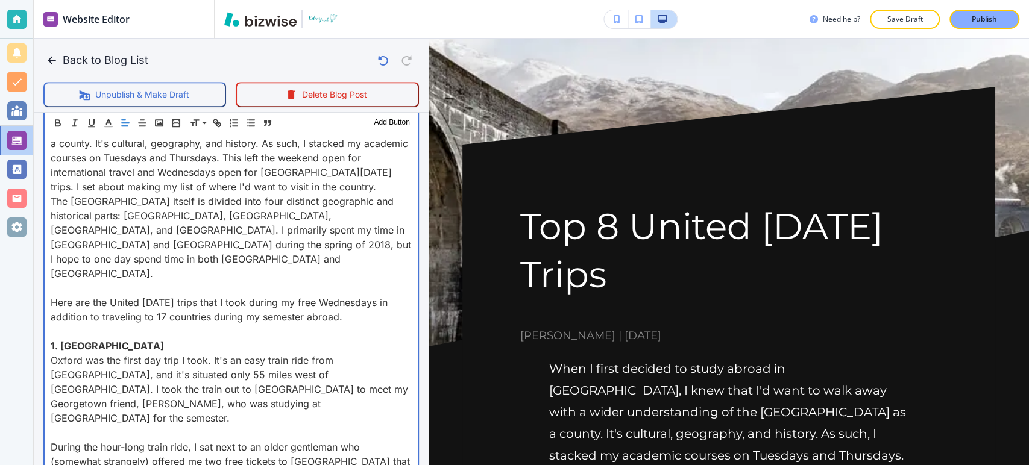
click at [57, 281] on p at bounding box center [231, 288] width 361 height 14
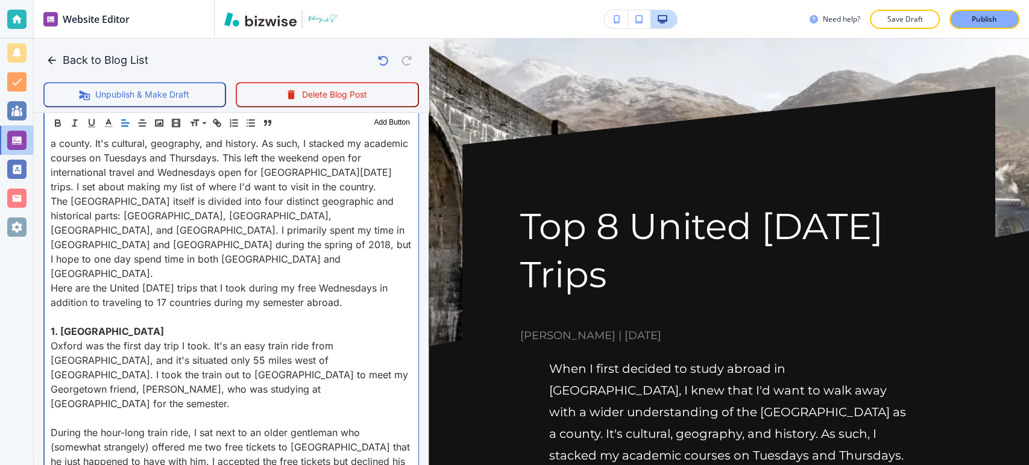
click at [54, 310] on p at bounding box center [231, 317] width 361 height 14
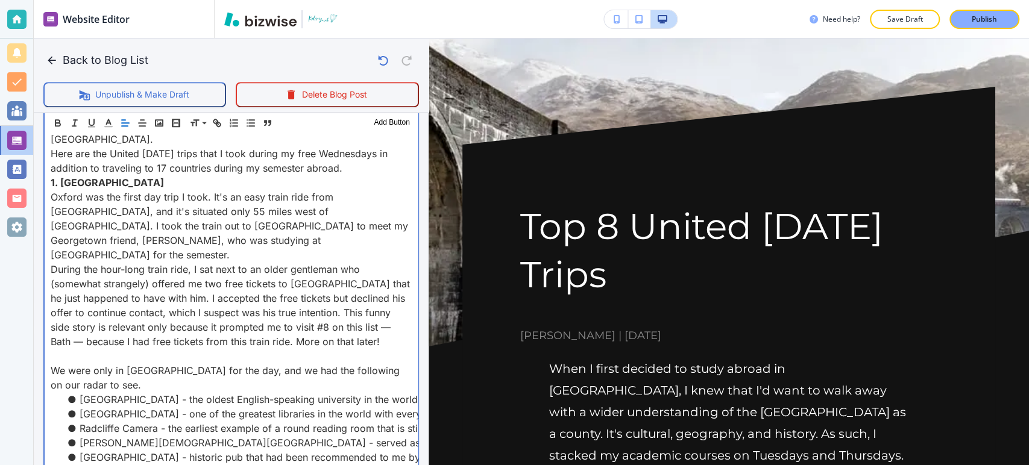
click at [55, 349] on p at bounding box center [231, 356] width 361 height 14
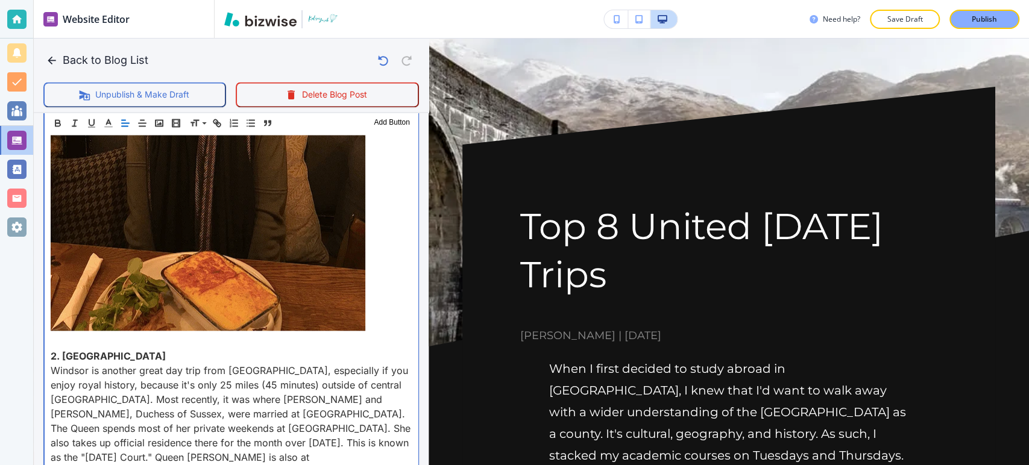
scroll to position [1119, 0]
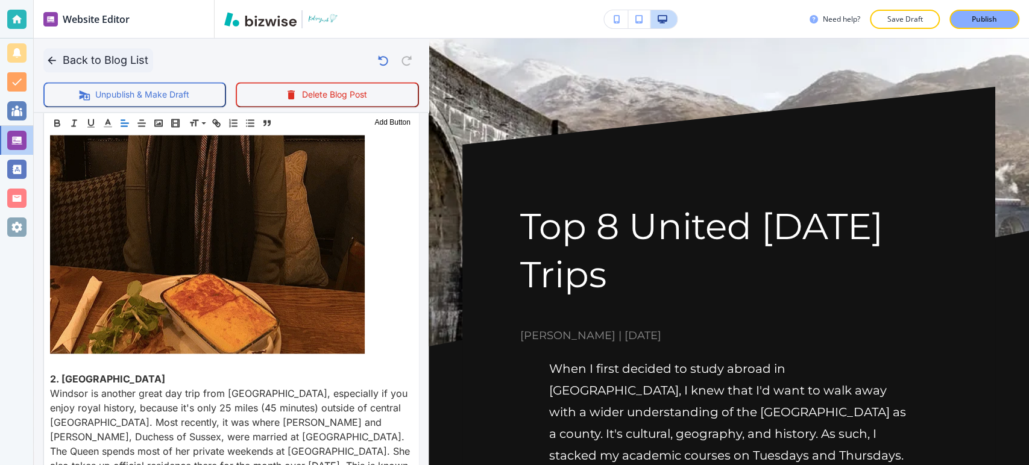
click at [115, 63] on button "Back to Blog List" at bounding box center [98, 60] width 110 height 24
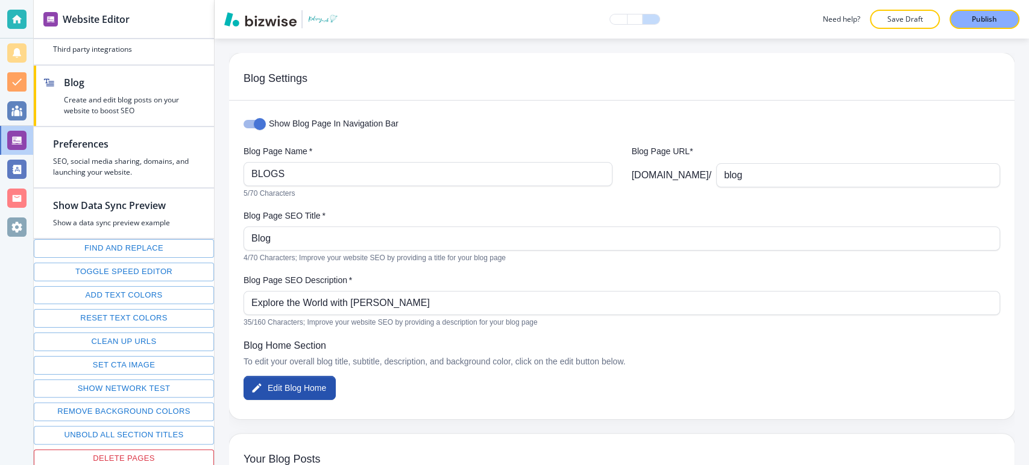
scroll to position [402, 0]
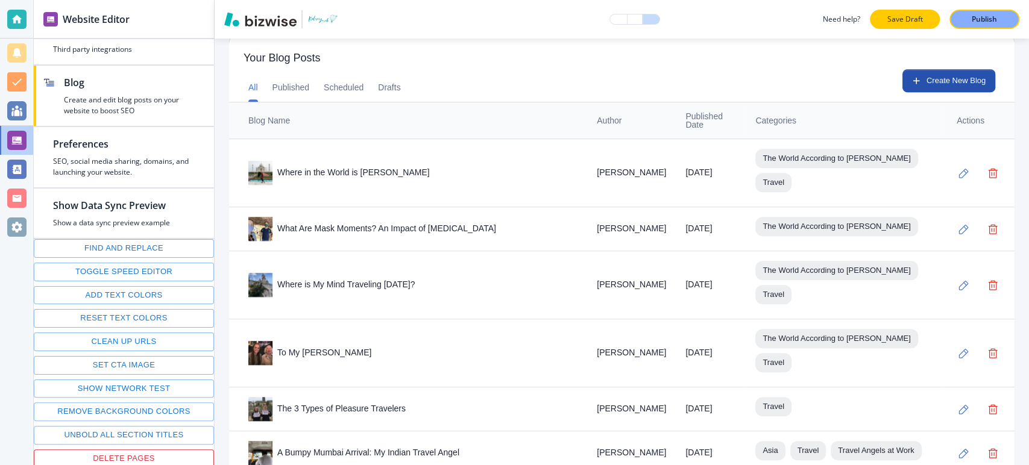
click at [930, 14] on button "Save Draft" at bounding box center [905, 19] width 70 height 19
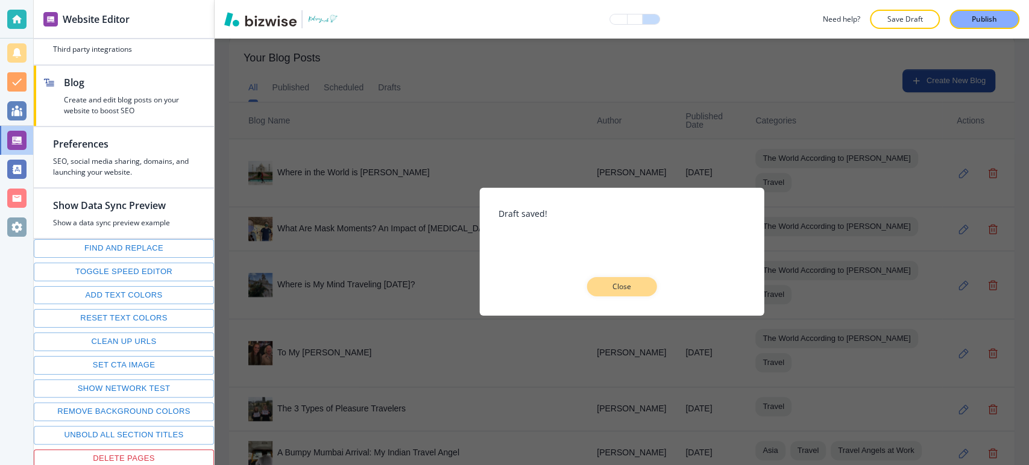
click at [634, 289] on p "Close" at bounding box center [622, 287] width 39 height 11
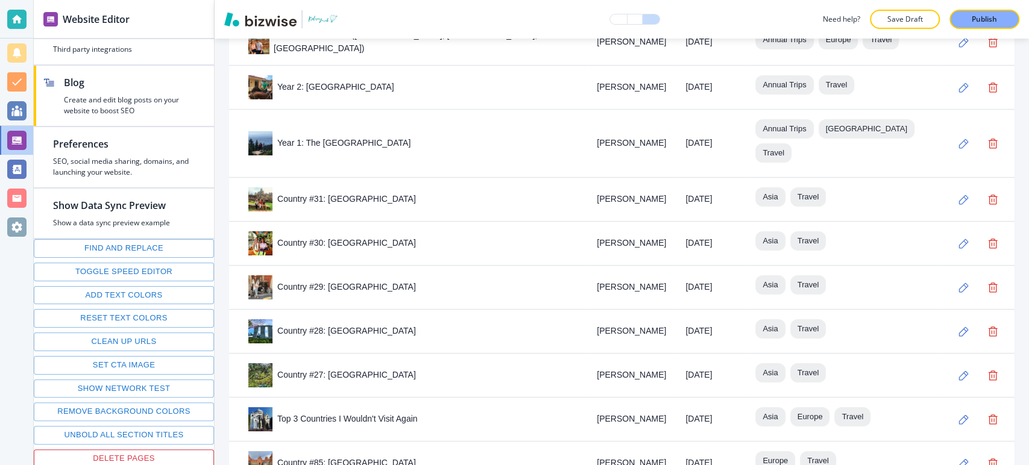
scroll to position [2813, 0]
